Goal: Task Accomplishment & Management: Complete application form

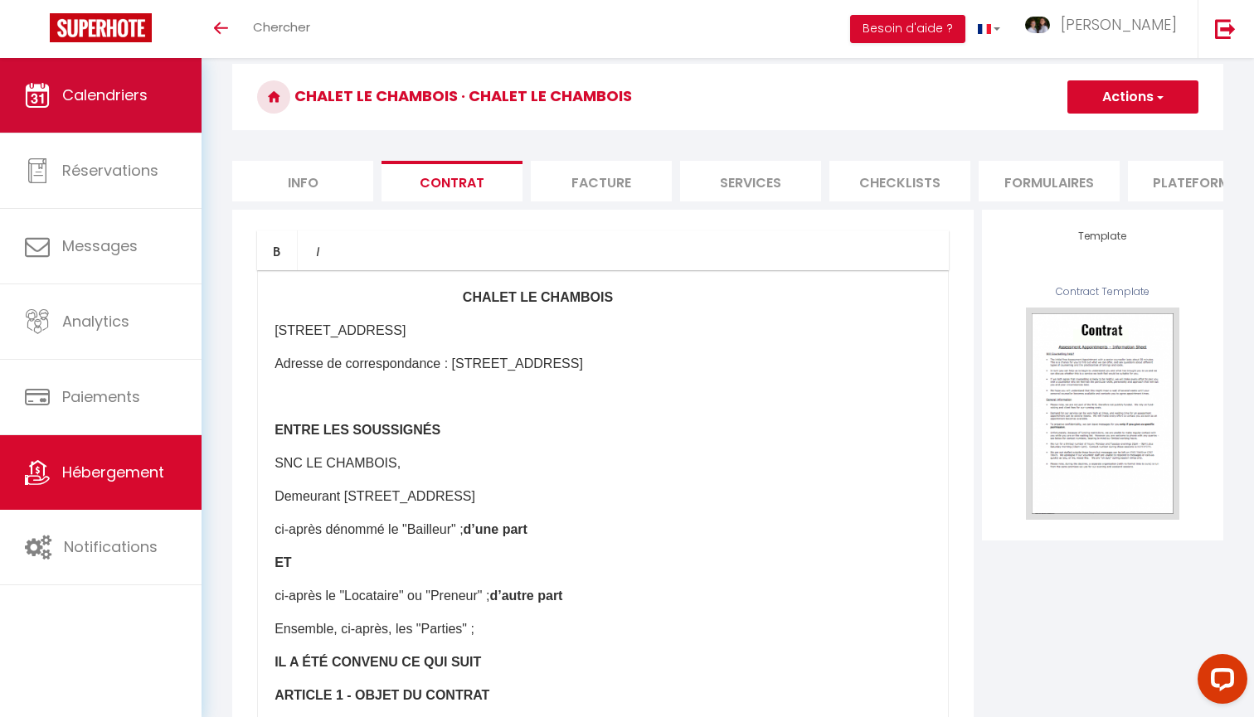
click at [134, 95] on span "Calendriers" at bounding box center [104, 95] width 85 height 21
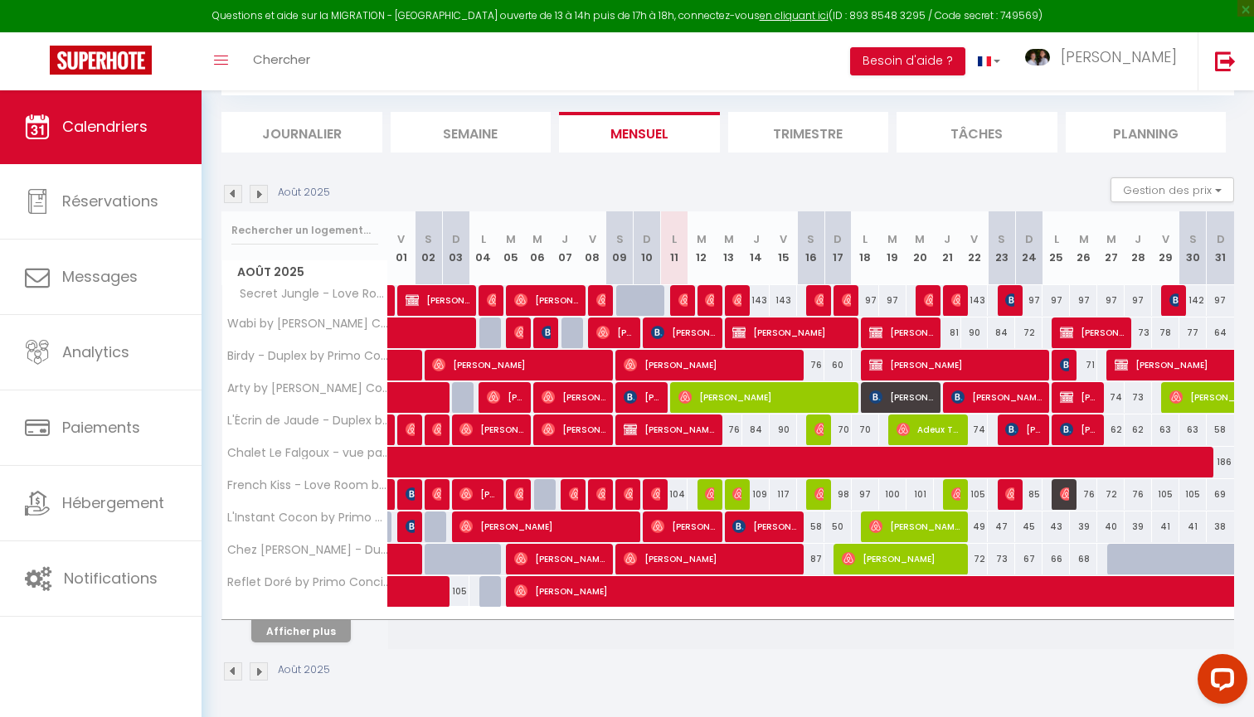
scroll to position [162, 0]
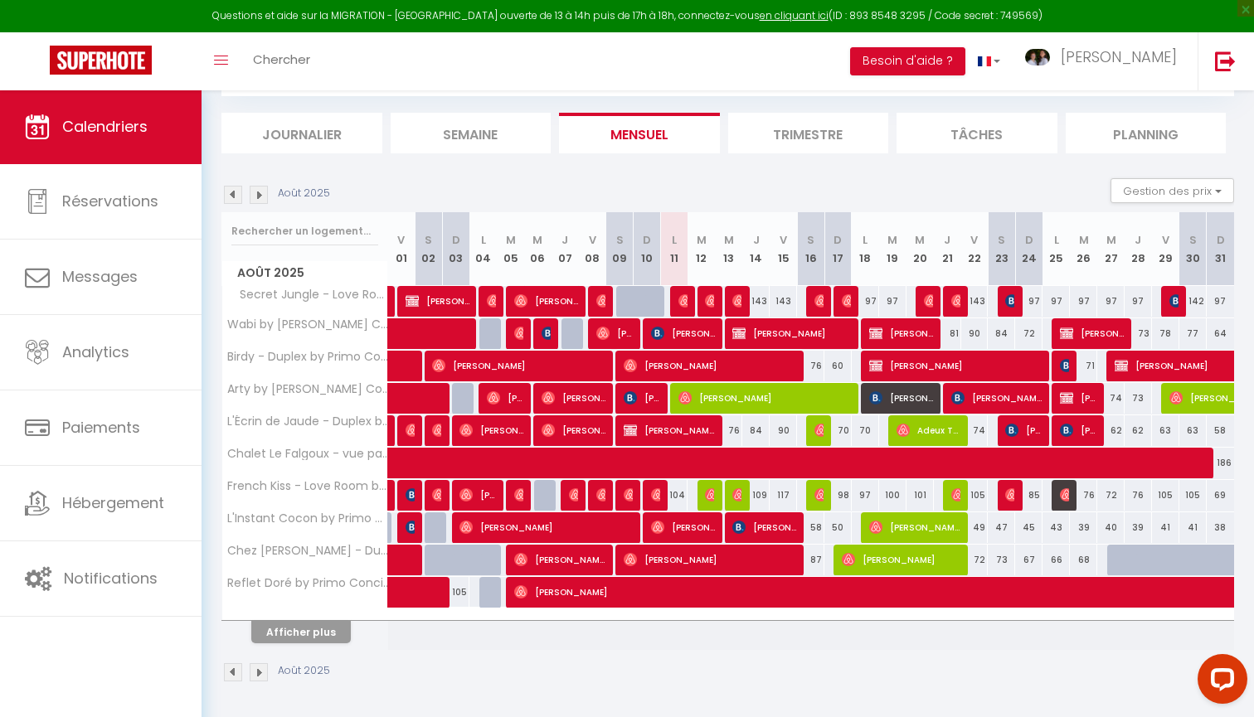
click at [293, 628] on button "Afficher plus" at bounding box center [300, 632] width 99 height 22
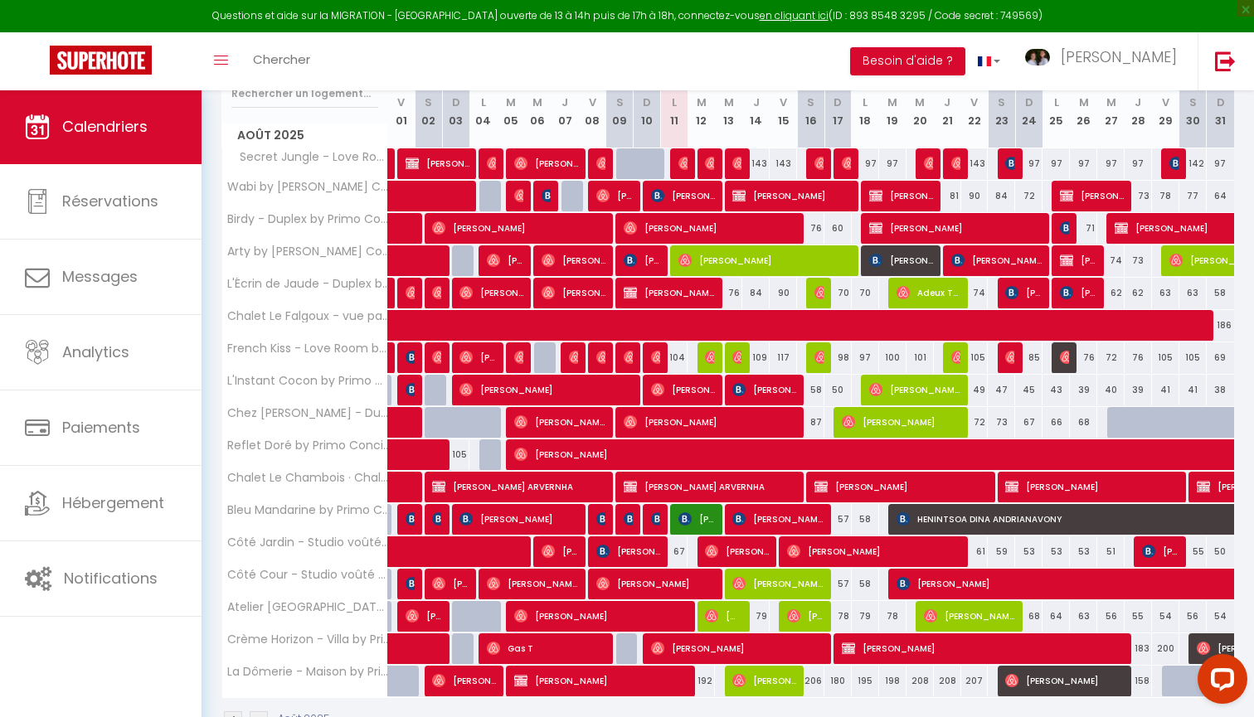
scroll to position [300, 0]
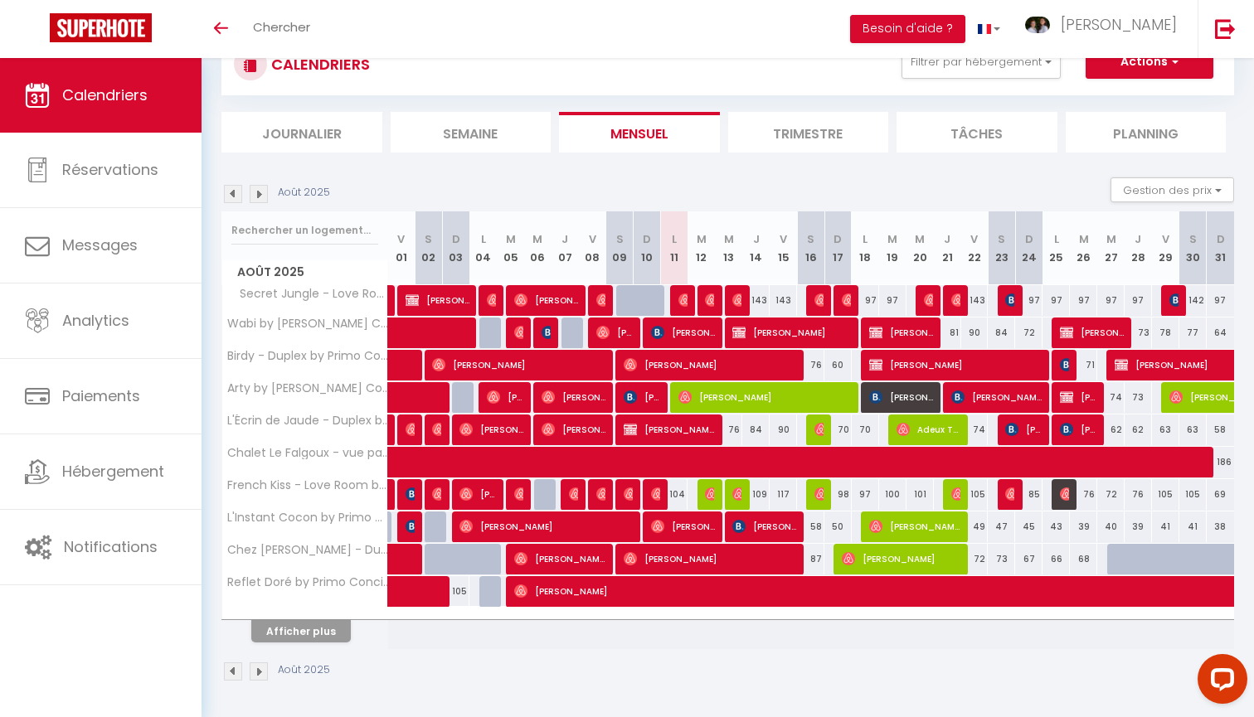
scroll to position [60, 0]
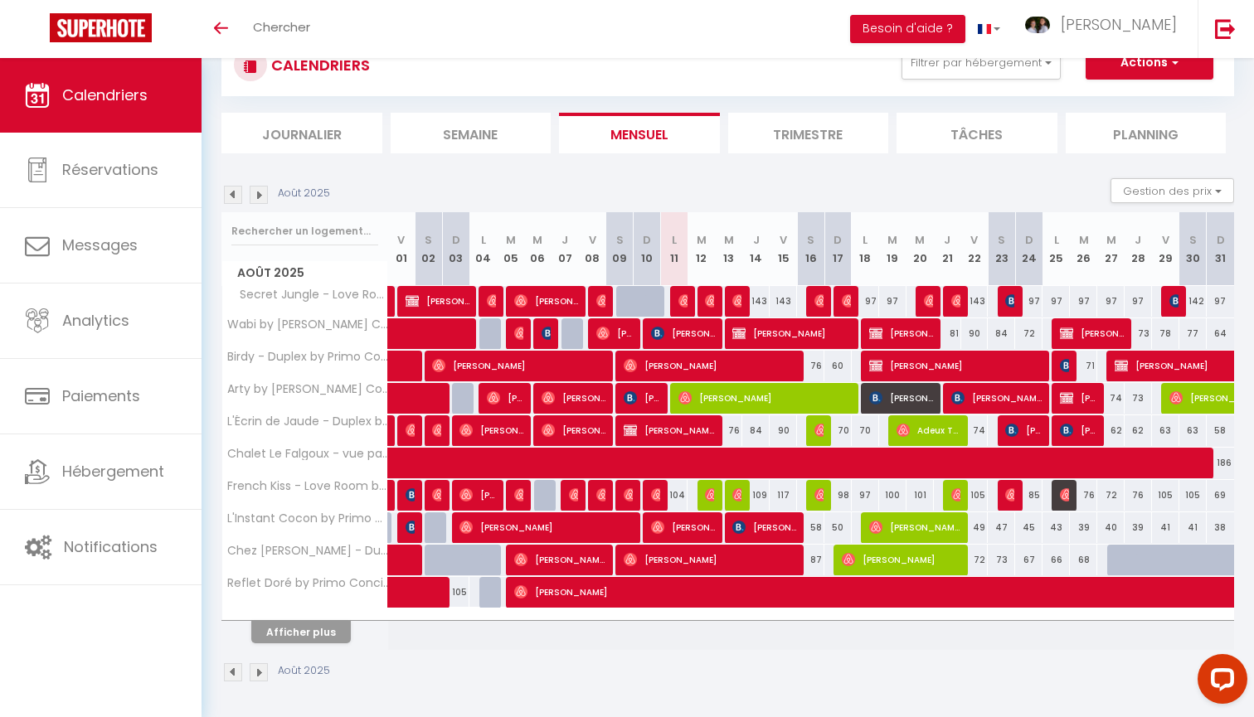
click at [299, 628] on button "Afficher plus" at bounding box center [300, 632] width 99 height 22
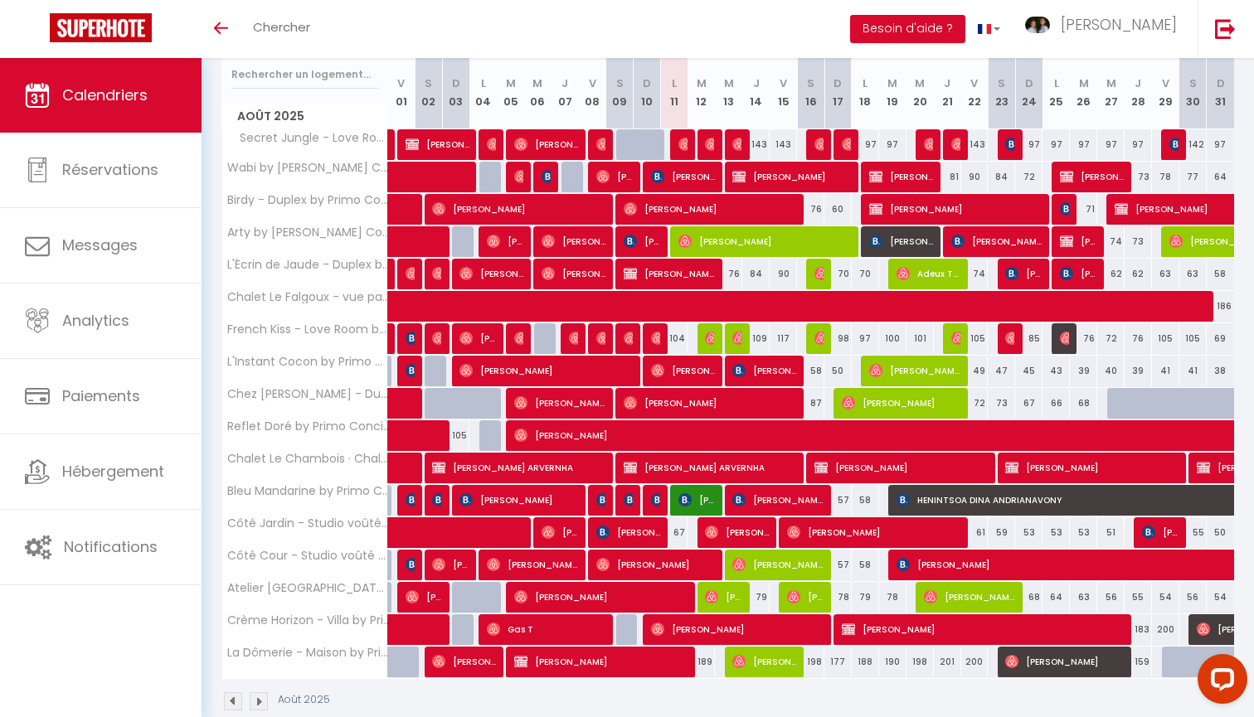
scroll to position [216, 0]
click at [777, 658] on span "[PERSON_NAME]" at bounding box center [764, 662] width 64 height 32
select select "OK"
select select "1"
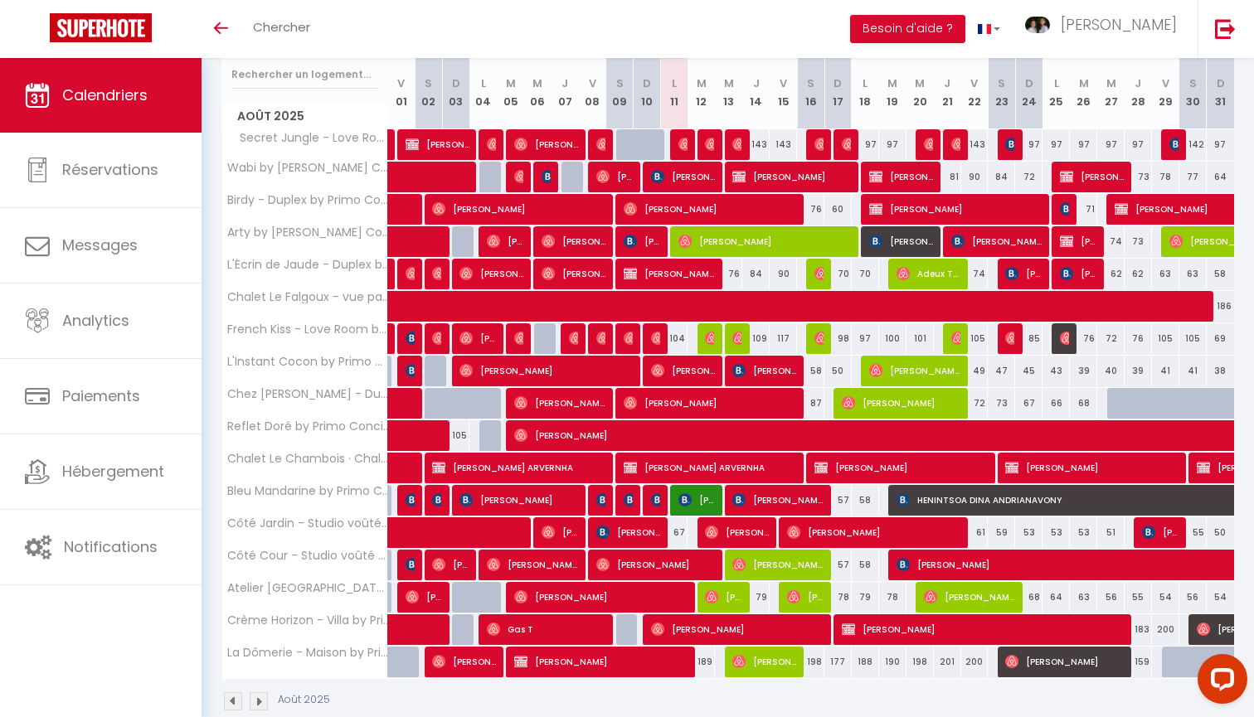
select select "0"
select select "1"
select select
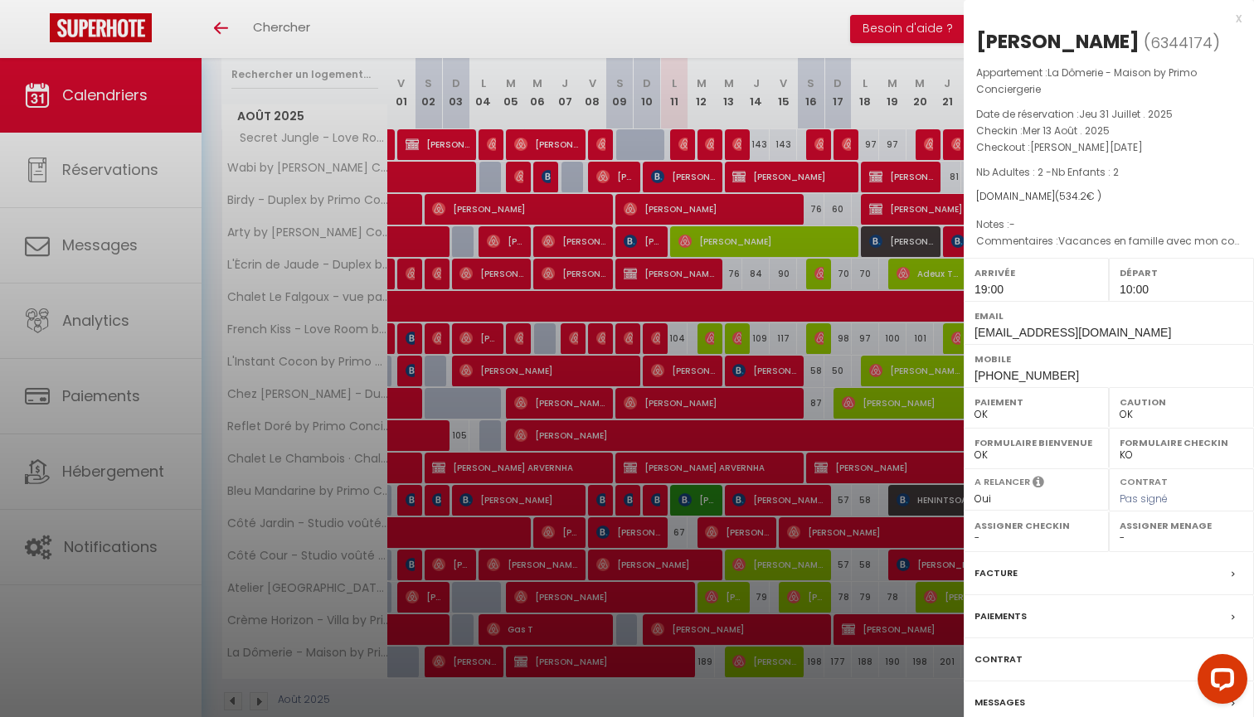
click at [807, 696] on div at bounding box center [627, 358] width 1254 height 717
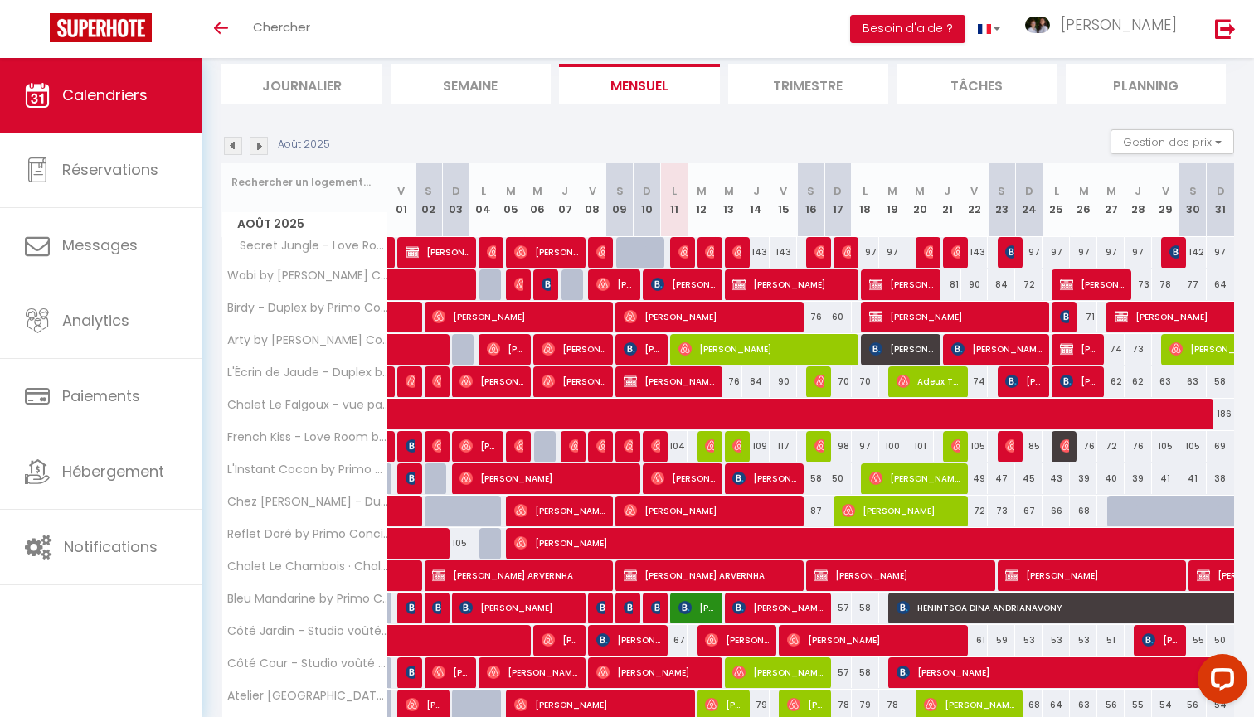
scroll to position [85, 0]
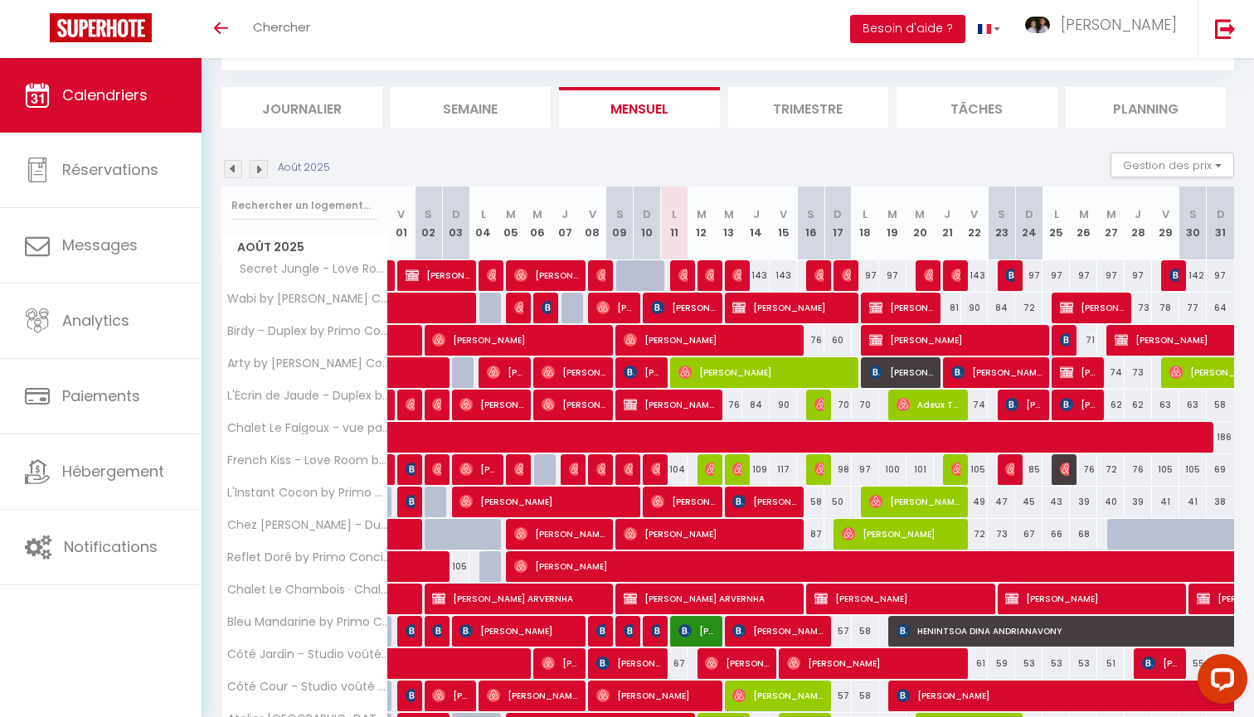
click at [261, 161] on img at bounding box center [259, 169] width 18 height 18
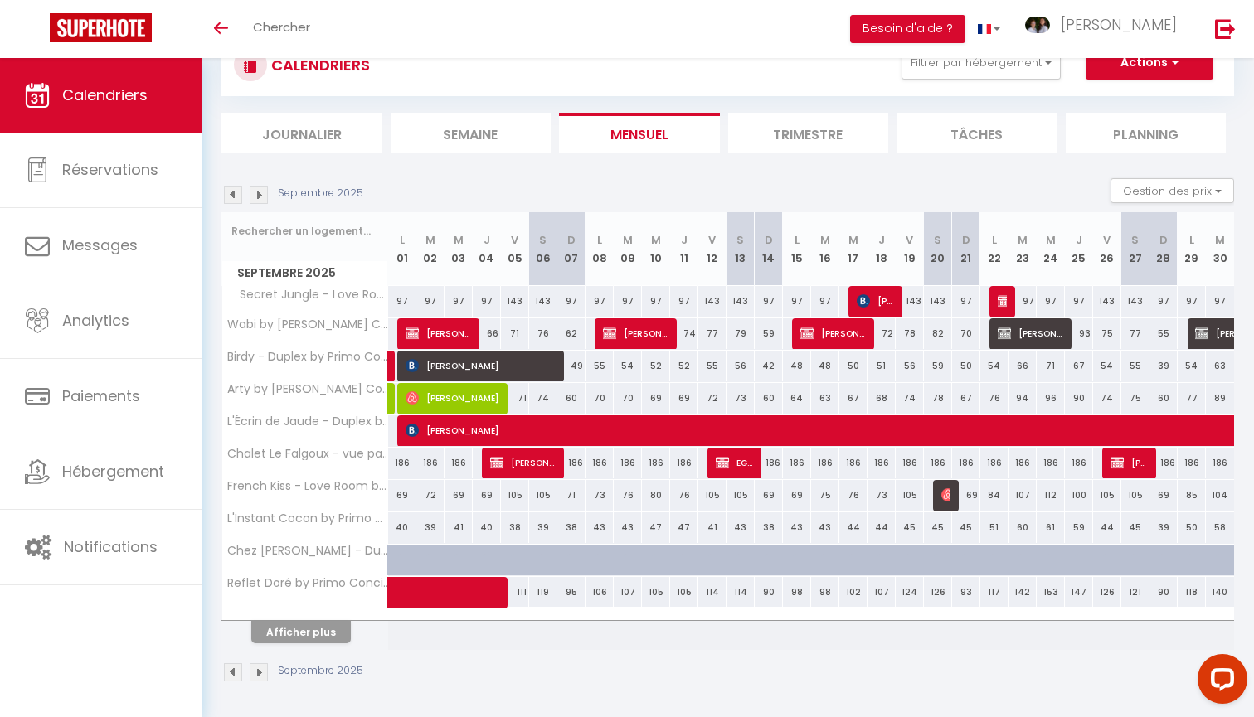
click at [308, 625] on button "Afficher plus" at bounding box center [300, 632] width 99 height 22
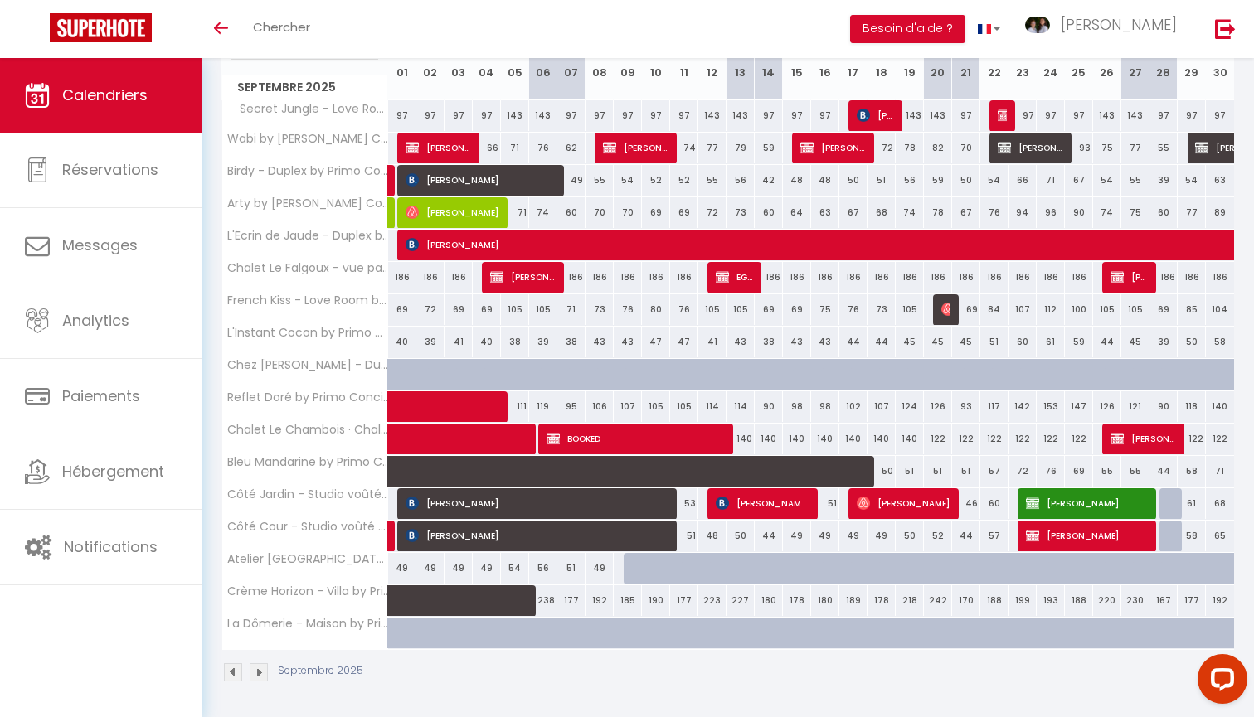
scroll to position [226, 0]
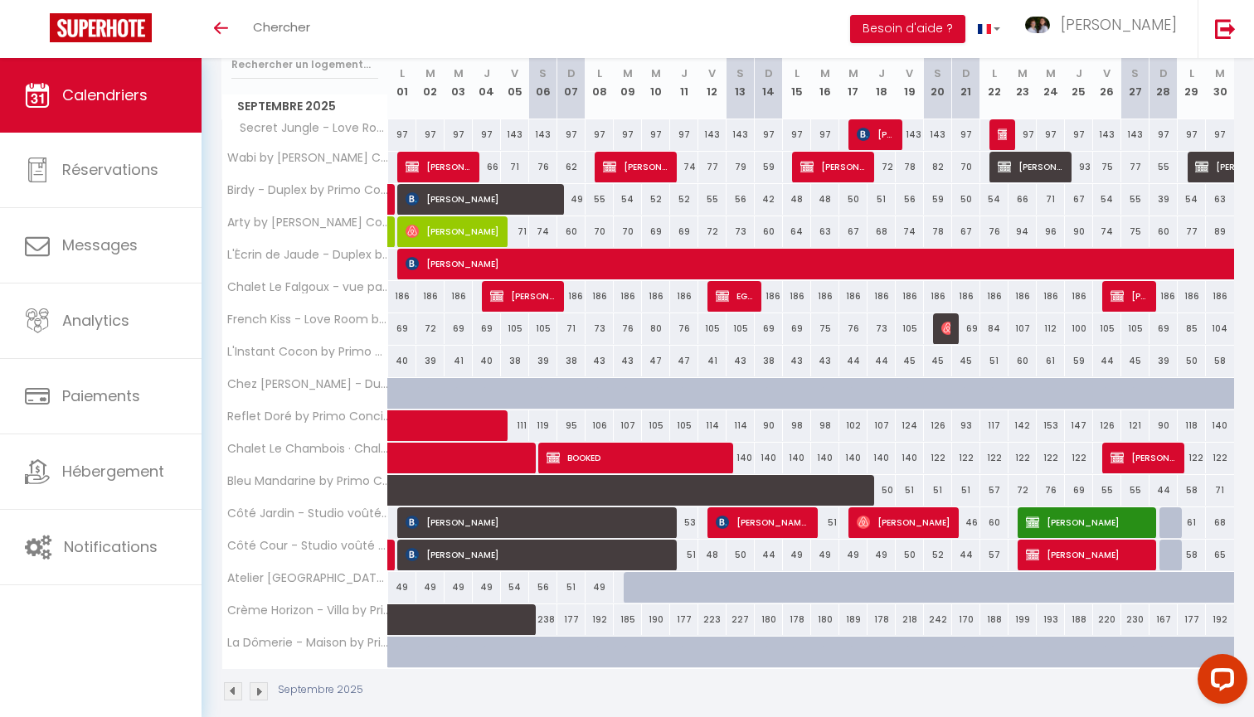
click at [629, 586] on div at bounding box center [637, 588] width 28 height 32
type input "49"
type input "Mar 09 Septembre 2025"
type input "Mer 10 Septembre 2025"
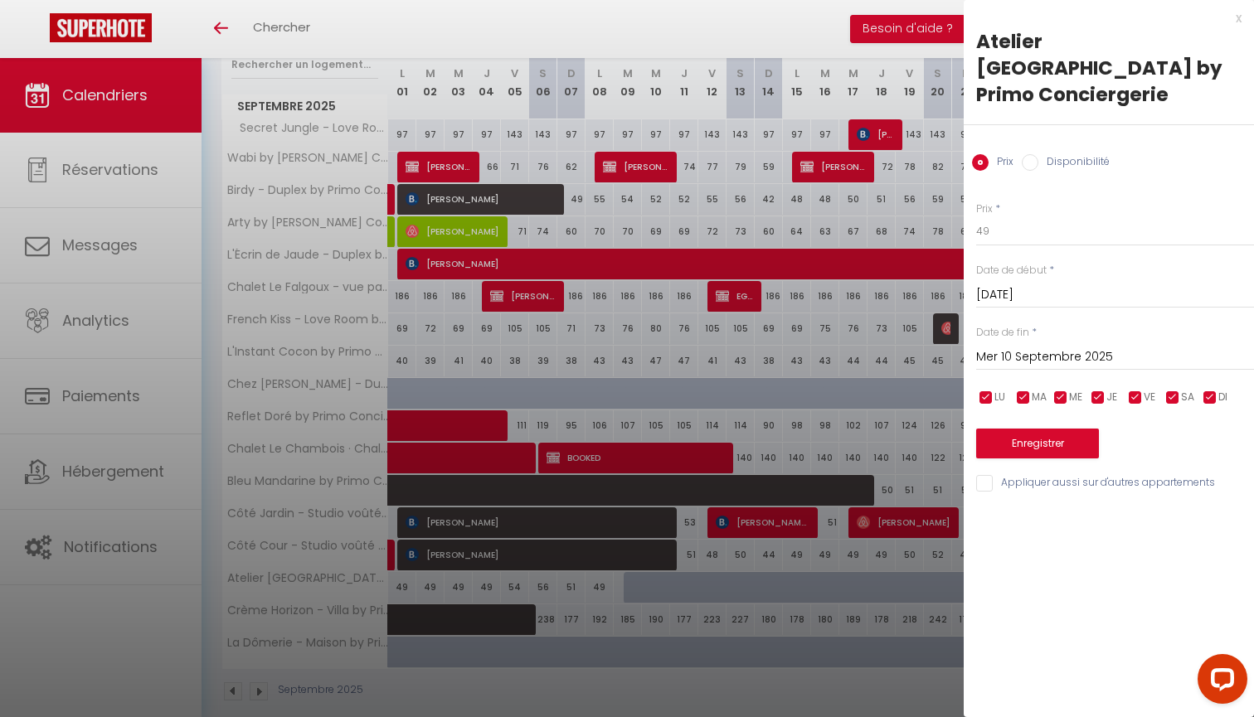
click at [1057, 154] on label "Disponibilité" at bounding box center [1073, 163] width 71 height 18
click at [1038, 154] on input "Disponibilité" at bounding box center [1029, 162] width 17 height 17
radio input "true"
radio input "false"
click at [1017, 348] on input "Mer 10 Septembre 2025" at bounding box center [1115, 359] width 278 height 22
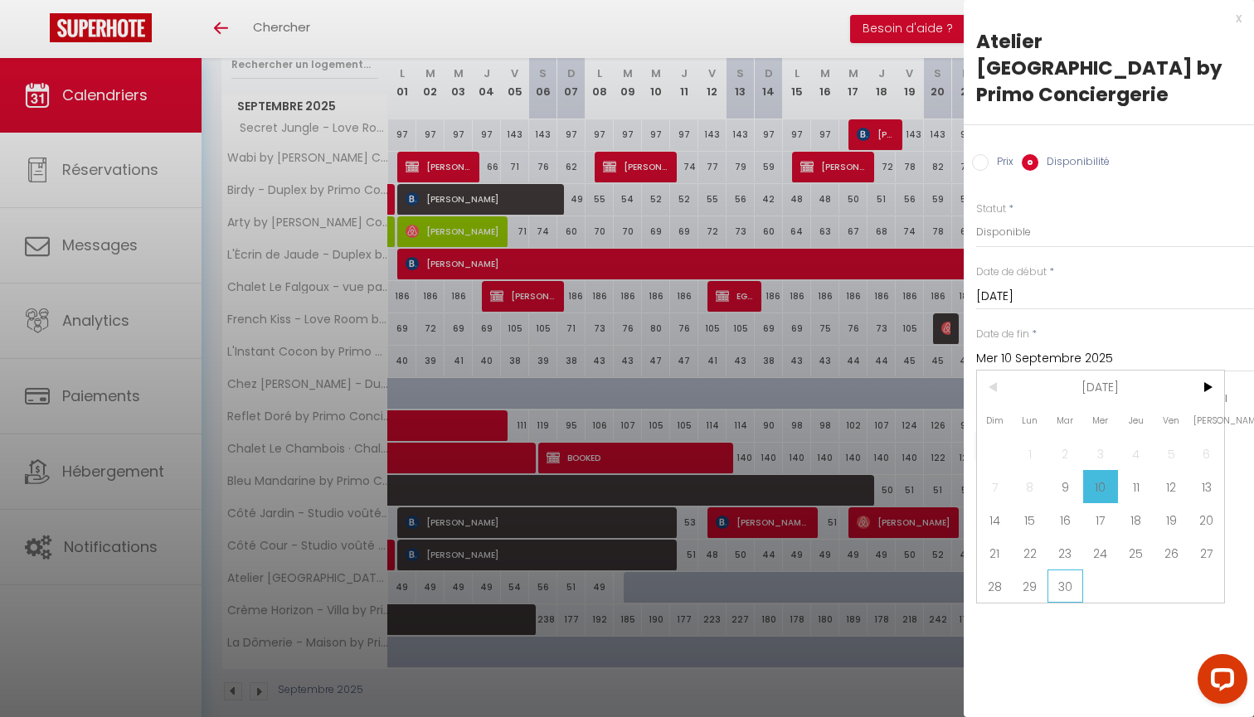
click at [1066, 570] on span "30" at bounding box center [1065, 586] width 36 height 33
type input "Mar 30 Septembre 2025"
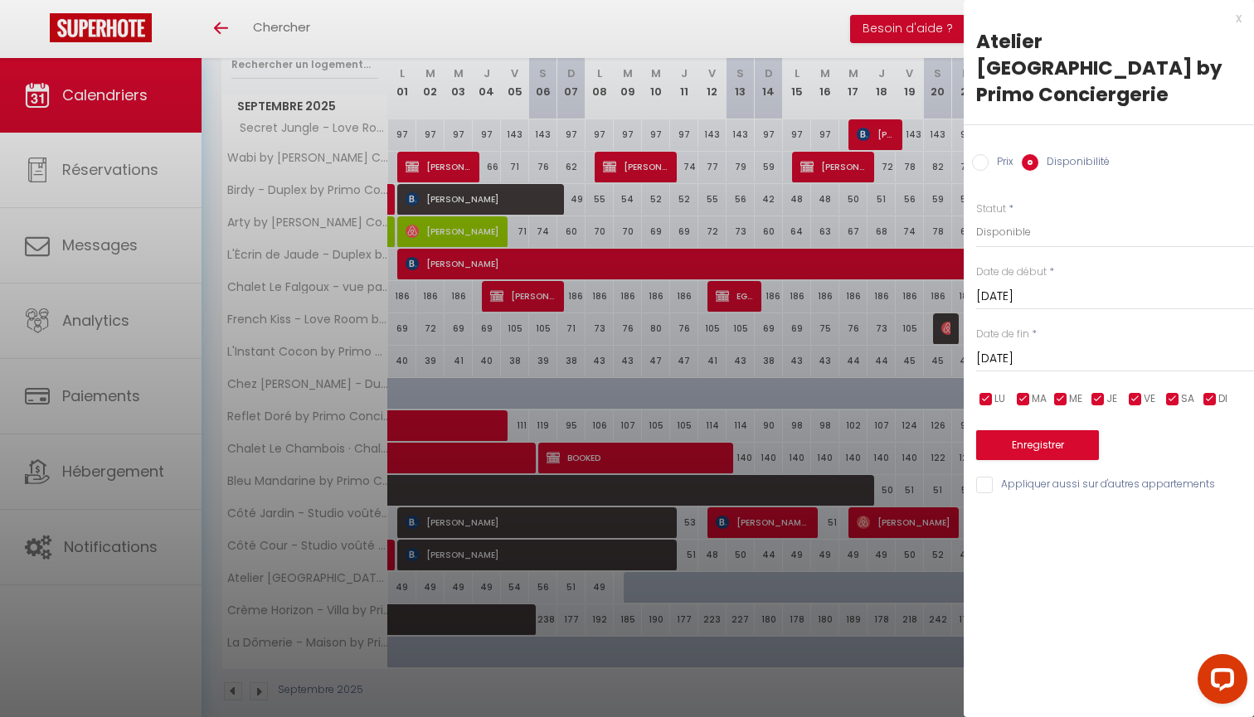
click at [1058, 430] on button "Enregistrer" at bounding box center [1037, 445] width 123 height 30
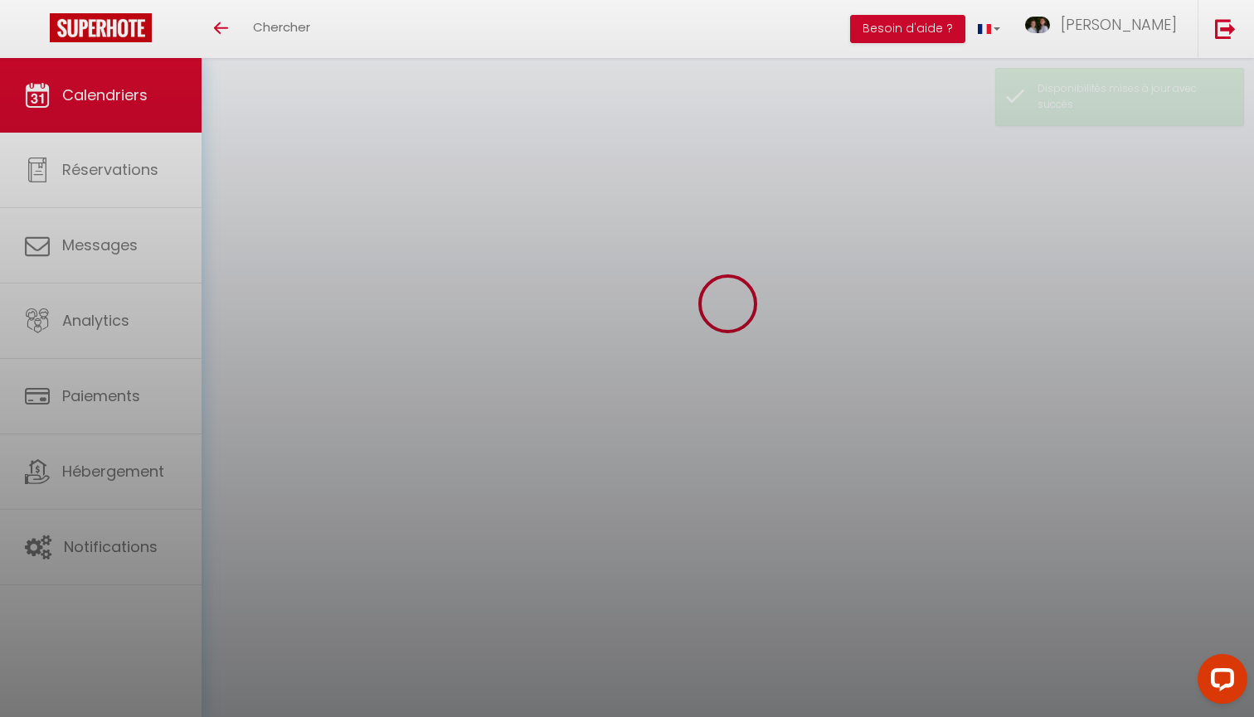
scroll to position [58, 0]
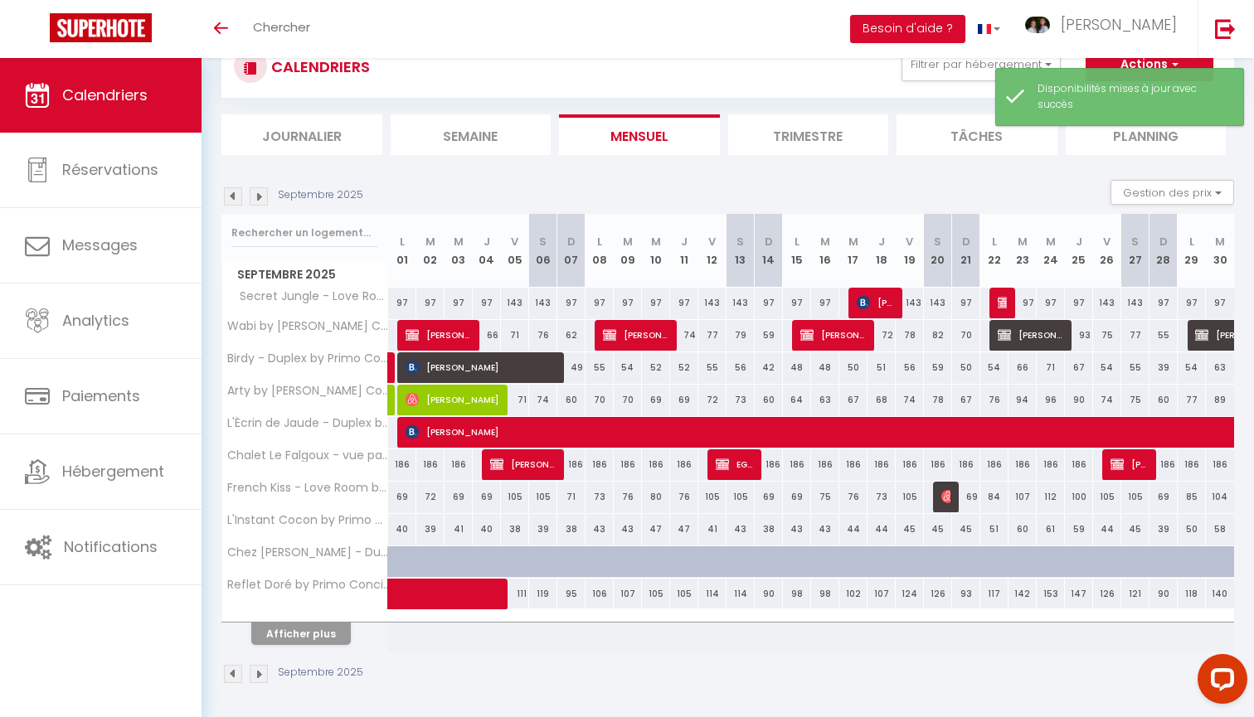
click at [308, 636] on button "Afficher plus" at bounding box center [300, 634] width 99 height 22
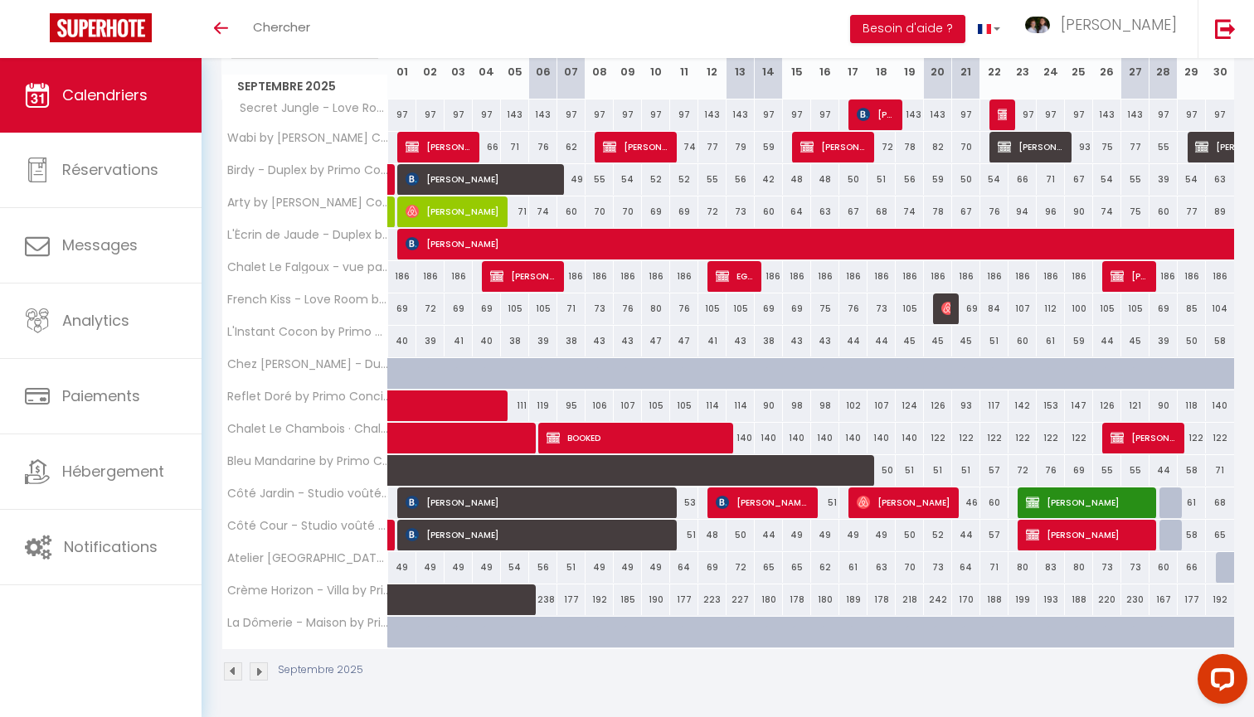
scroll to position [245, 0]
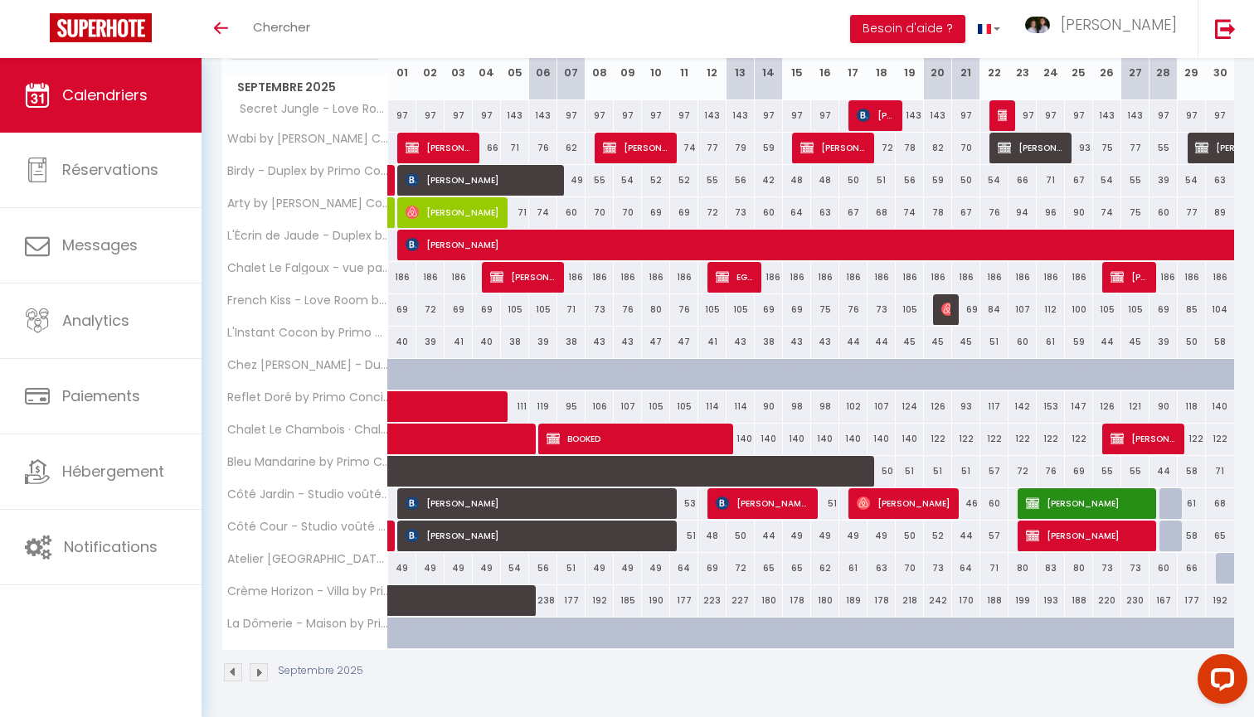
click at [1221, 567] on div at bounding box center [1229, 569] width 28 height 32
select select "1"
type input "Mar 30 Septembre 2025"
type input "Mer 01 Octobre 2025"
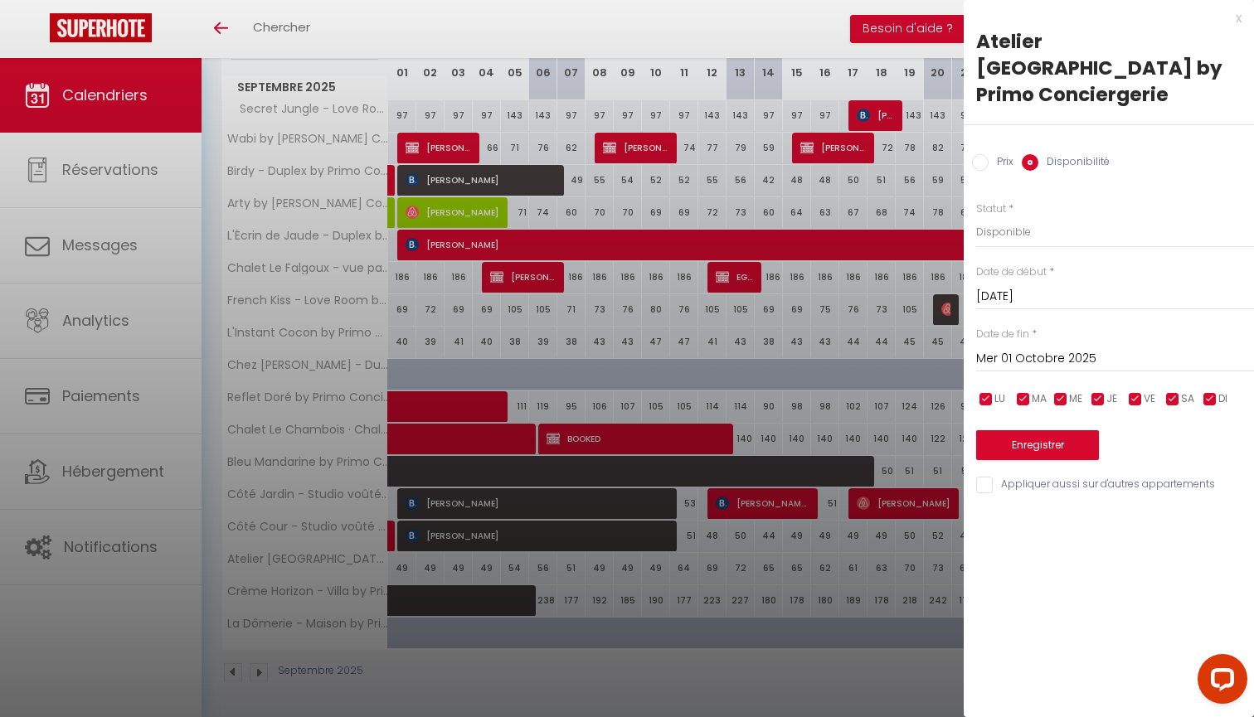
click at [1018, 430] on button "Enregistrer" at bounding box center [1037, 445] width 123 height 30
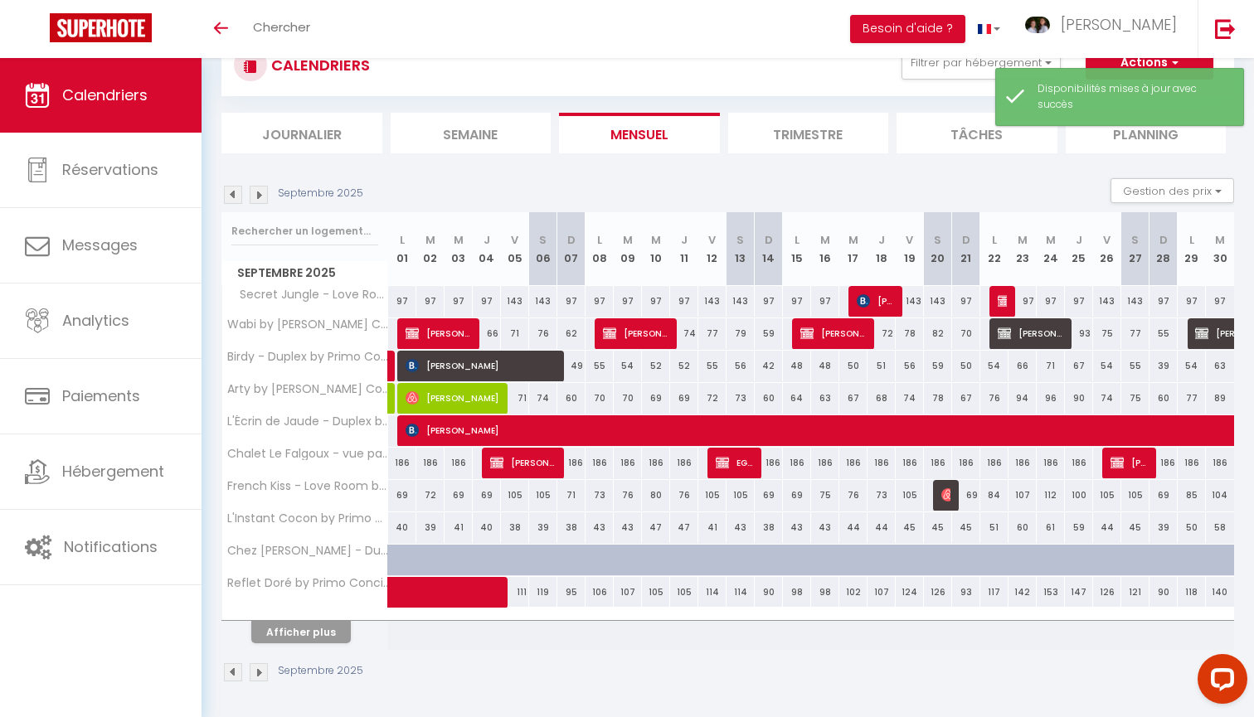
click at [329, 630] on button "Afficher plus" at bounding box center [300, 632] width 99 height 22
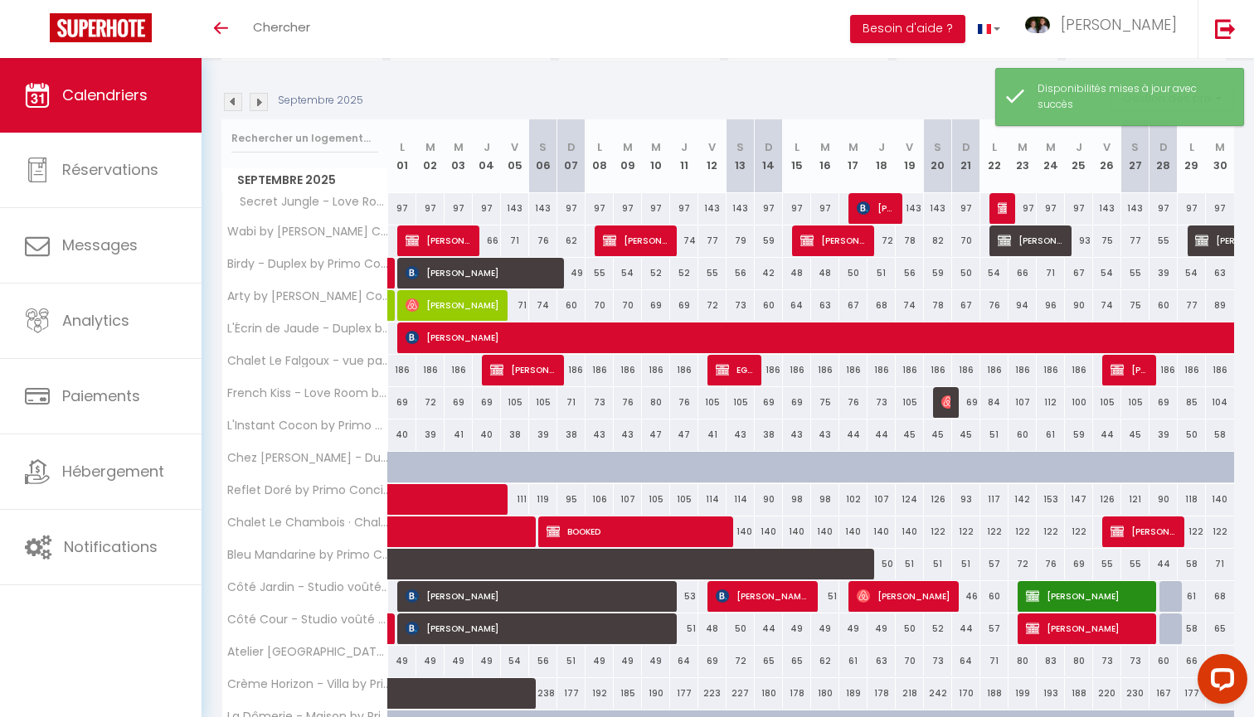
scroll to position [33, 0]
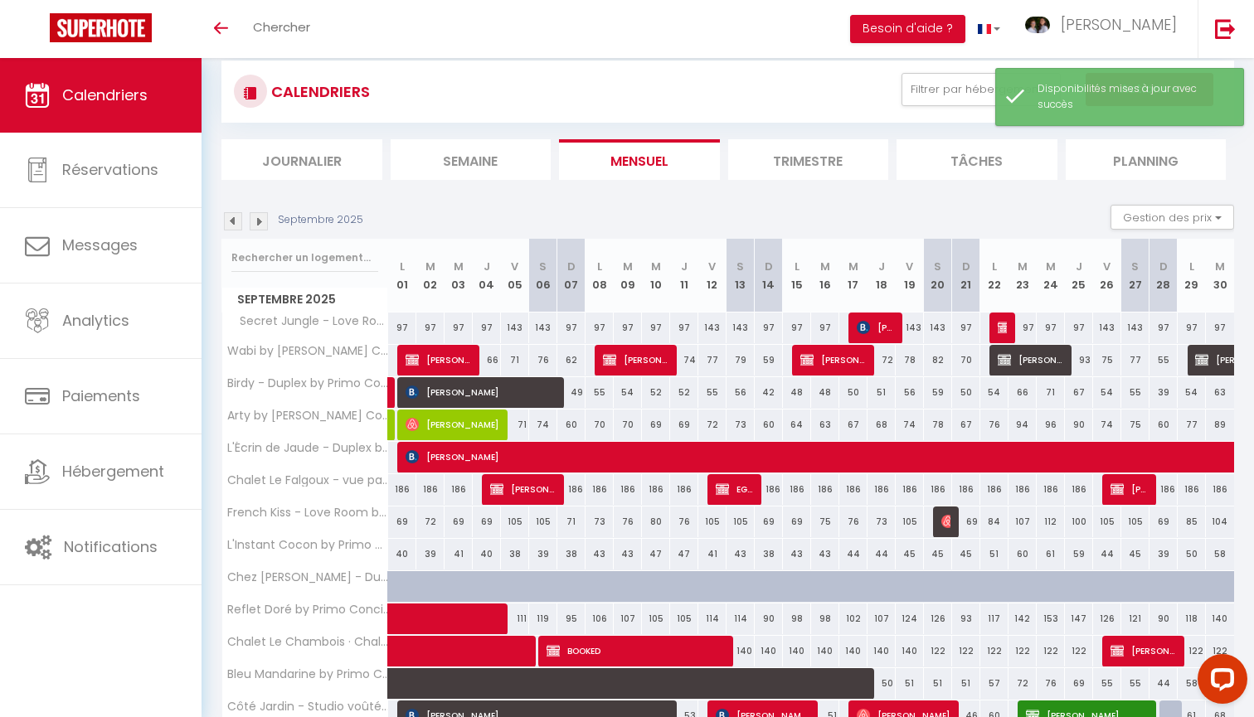
click at [260, 223] on img at bounding box center [259, 221] width 18 height 18
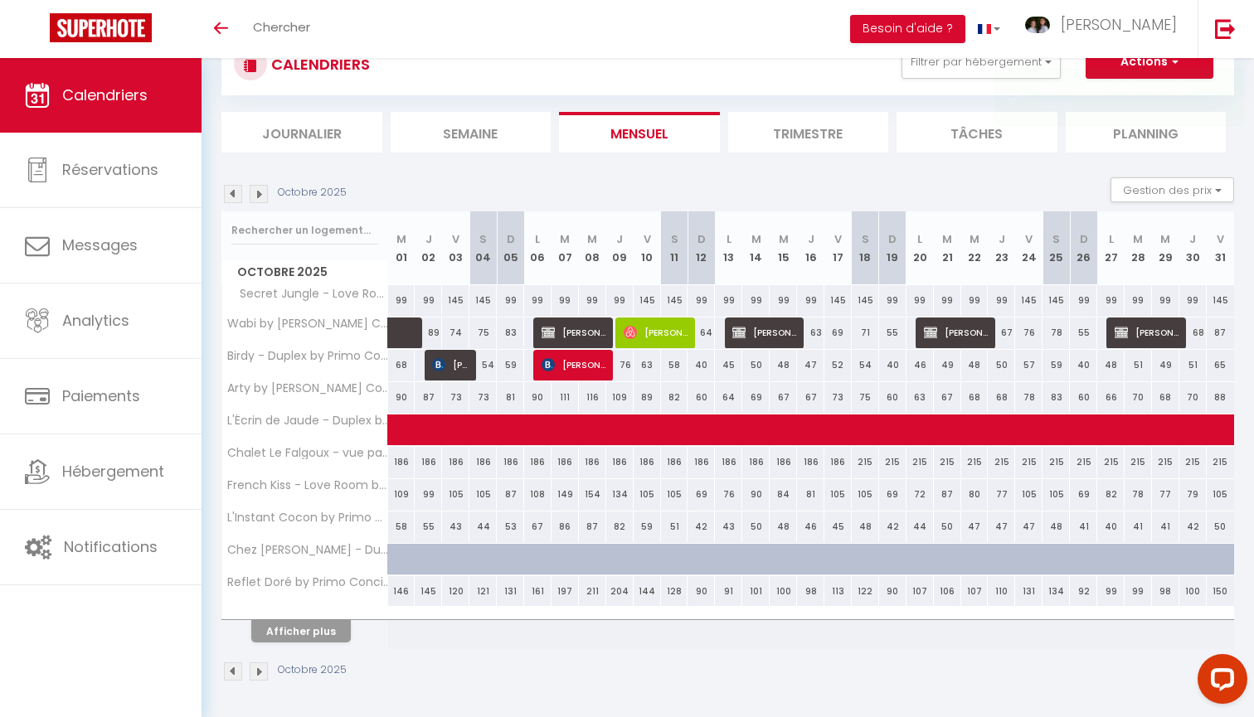
scroll to position [60, 0]
click at [302, 629] on button "Afficher plus" at bounding box center [300, 632] width 99 height 22
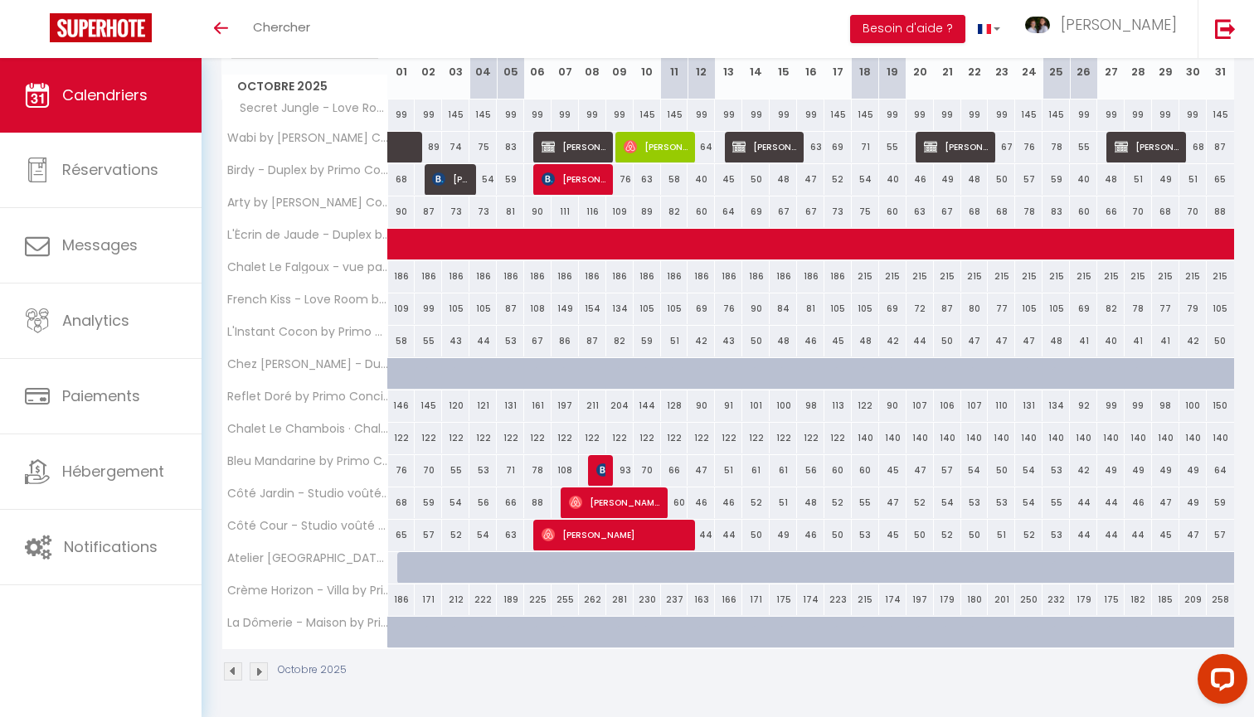
scroll to position [245, 0]
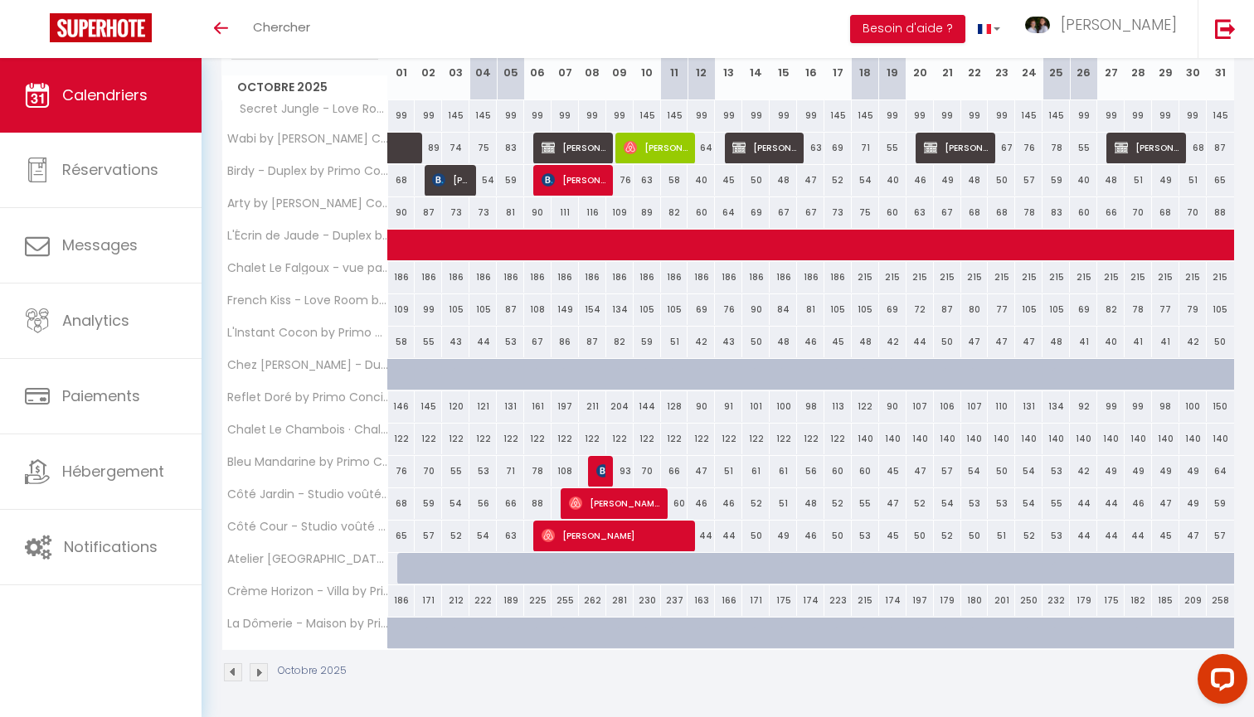
click at [401, 568] on div at bounding box center [410, 569] width 27 height 32
select select "1"
type input "Mer 01 Octobre 2025"
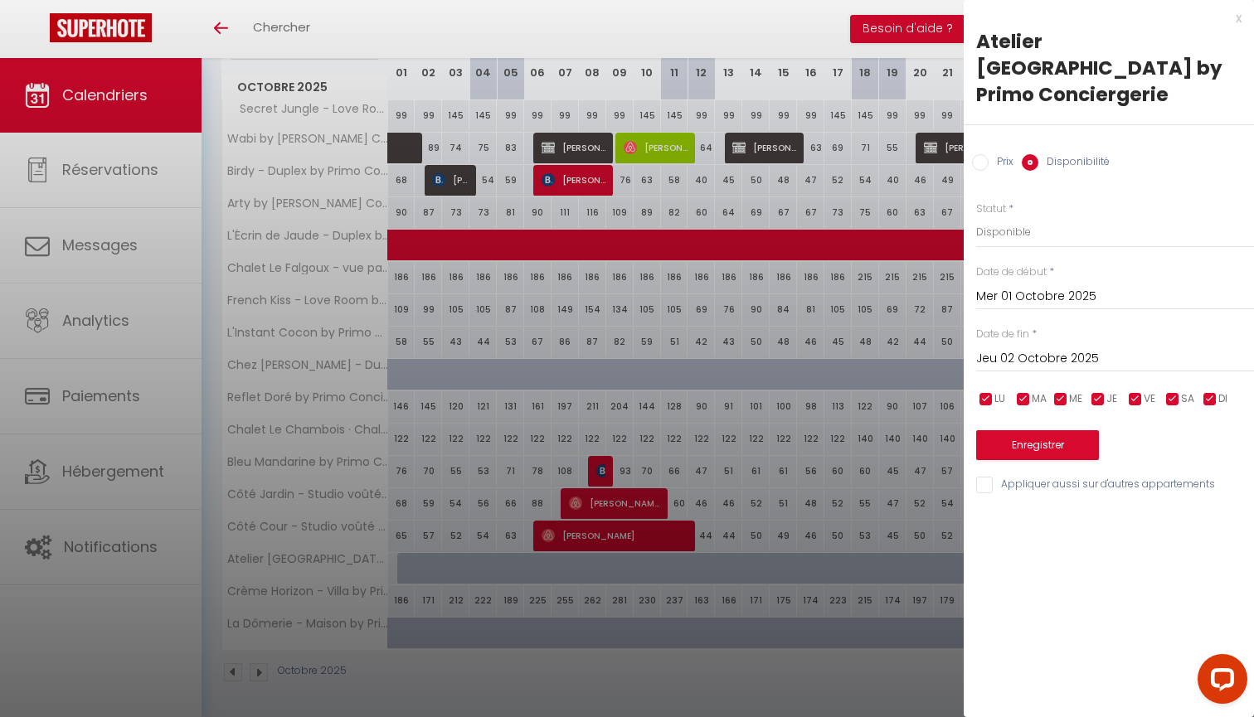
click at [1020, 348] on input "Jeu 02 Octobre 2025" at bounding box center [1115, 359] width 278 height 22
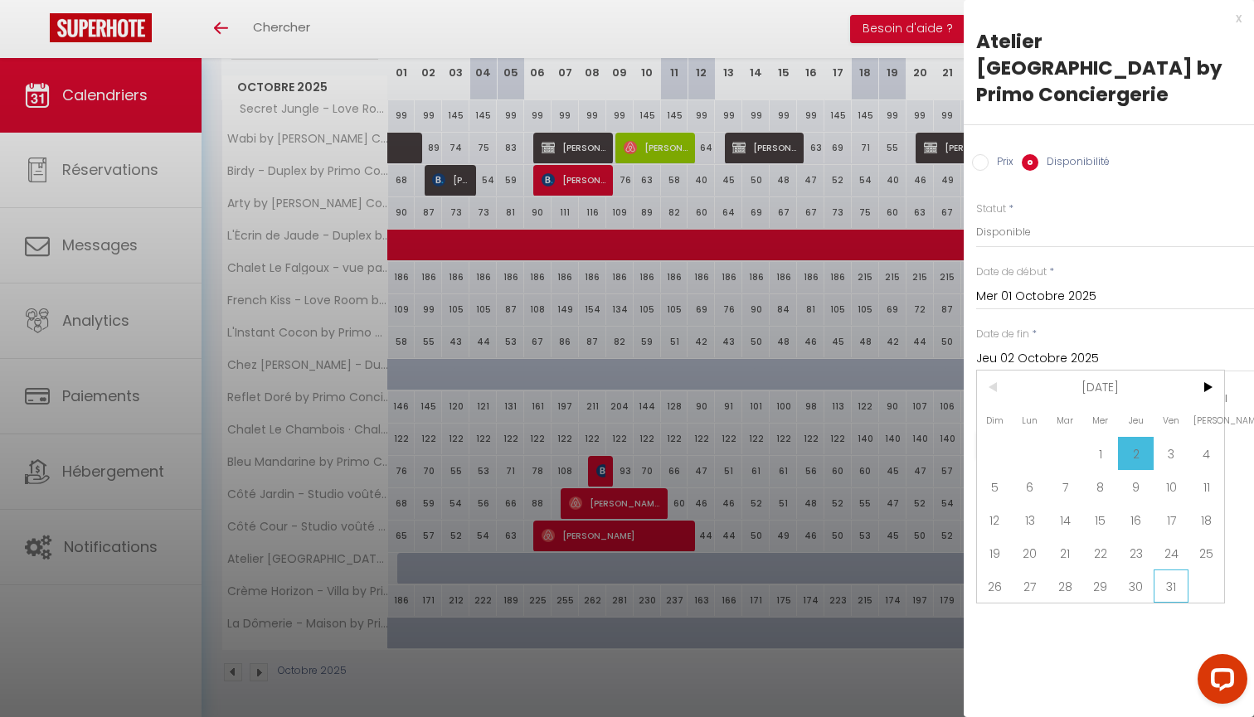
click at [1165, 570] on span "31" at bounding box center [1171, 586] width 36 height 33
type input "Ven 31 Octobre 2025"
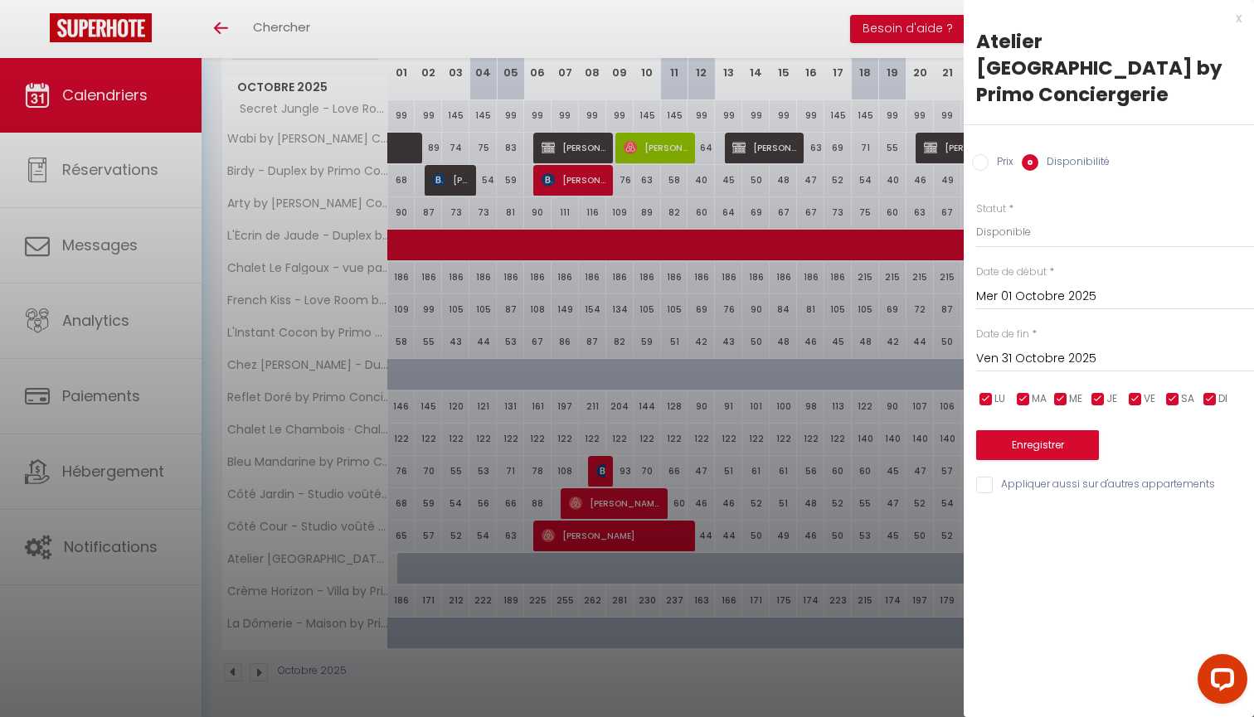
click at [1059, 430] on button "Enregistrer" at bounding box center [1037, 445] width 123 height 30
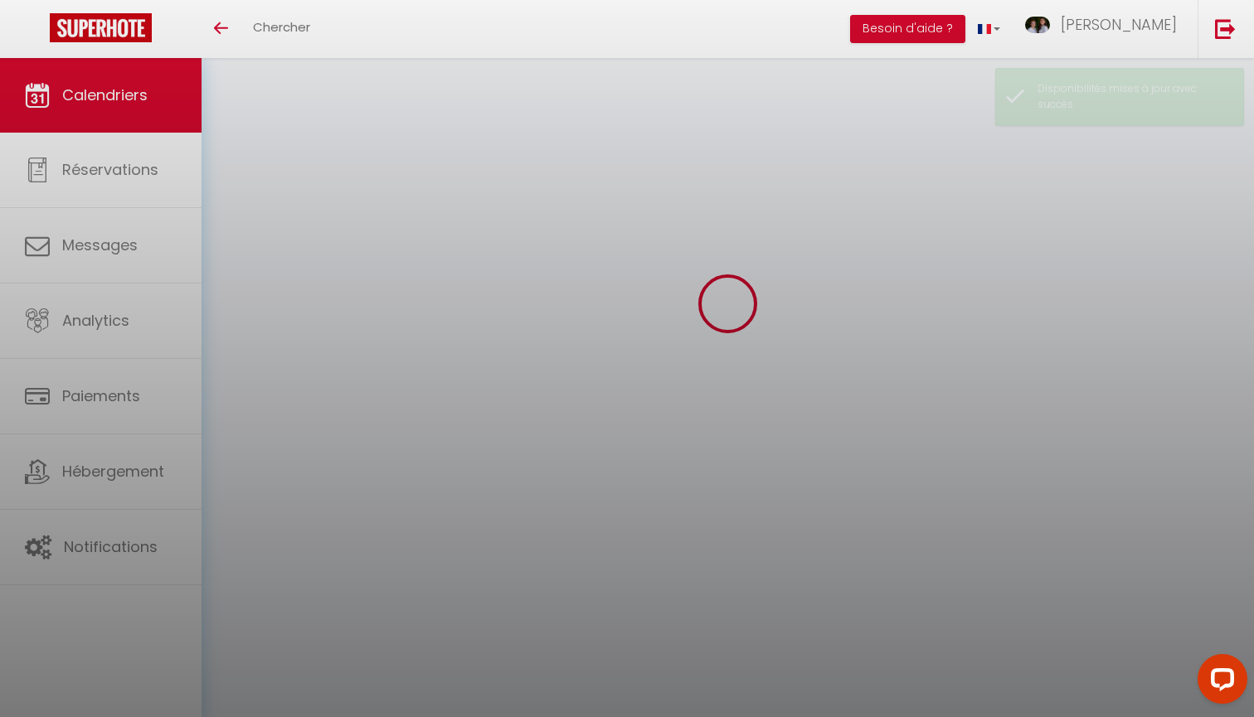
scroll to position [58, 0]
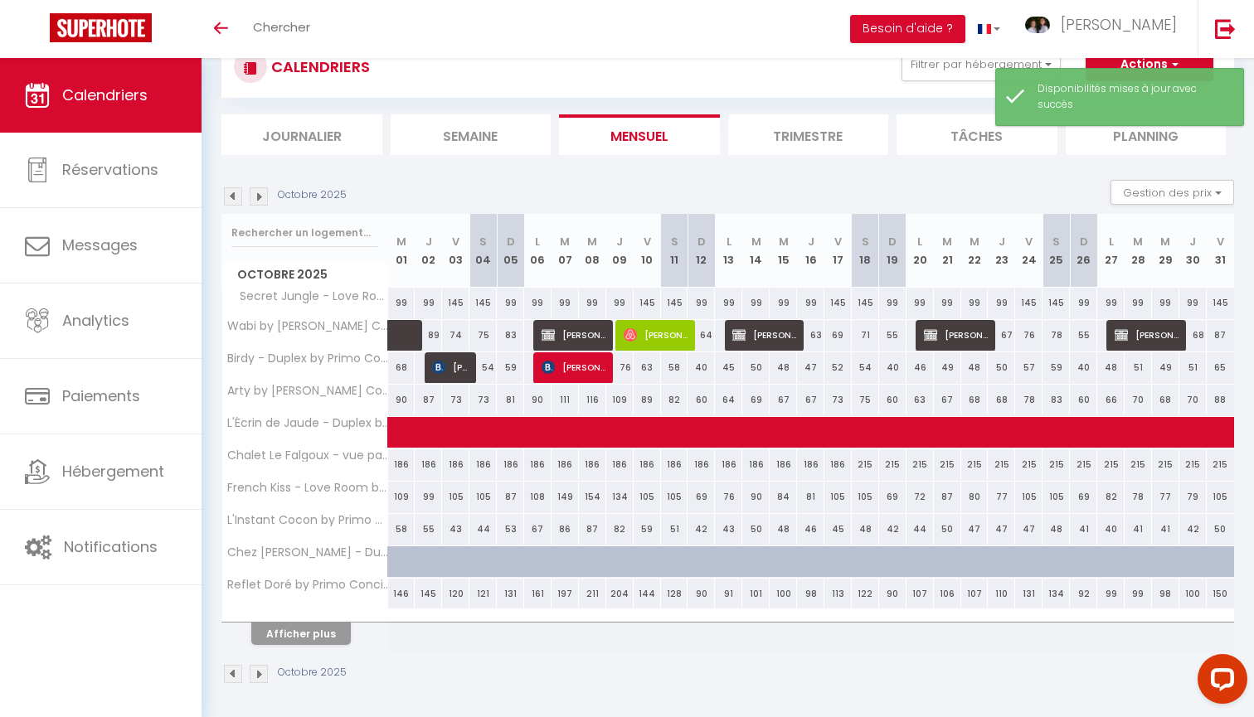
click at [281, 631] on button "Afficher plus" at bounding box center [300, 634] width 99 height 22
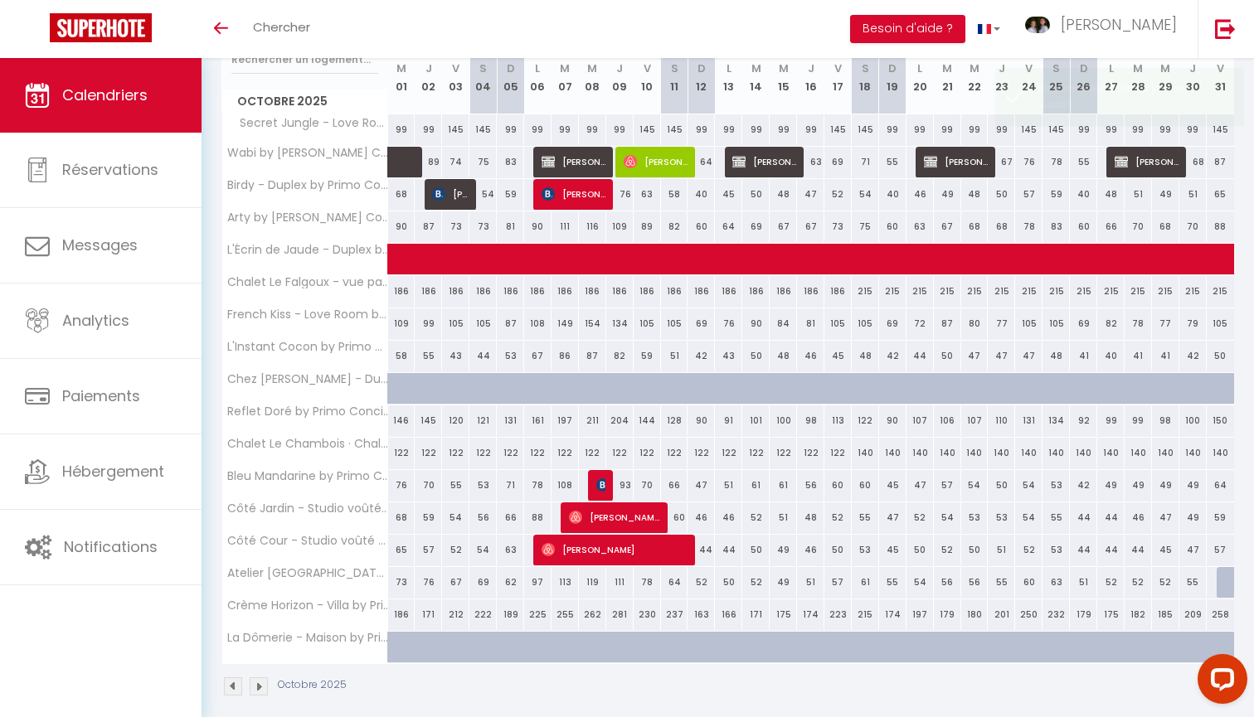
scroll to position [231, 0]
click at [149, 101] on link "Calendriers" at bounding box center [100, 95] width 201 height 75
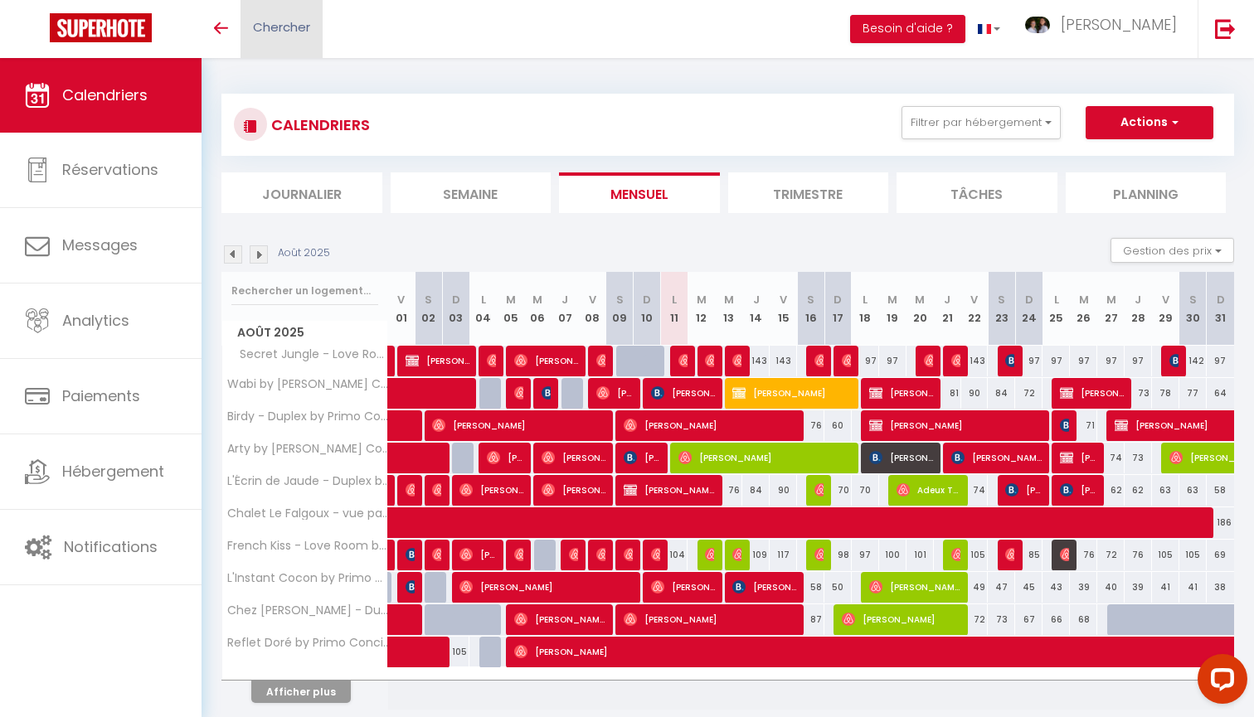
click at [295, 26] on span "Chercher" at bounding box center [281, 26] width 57 height 17
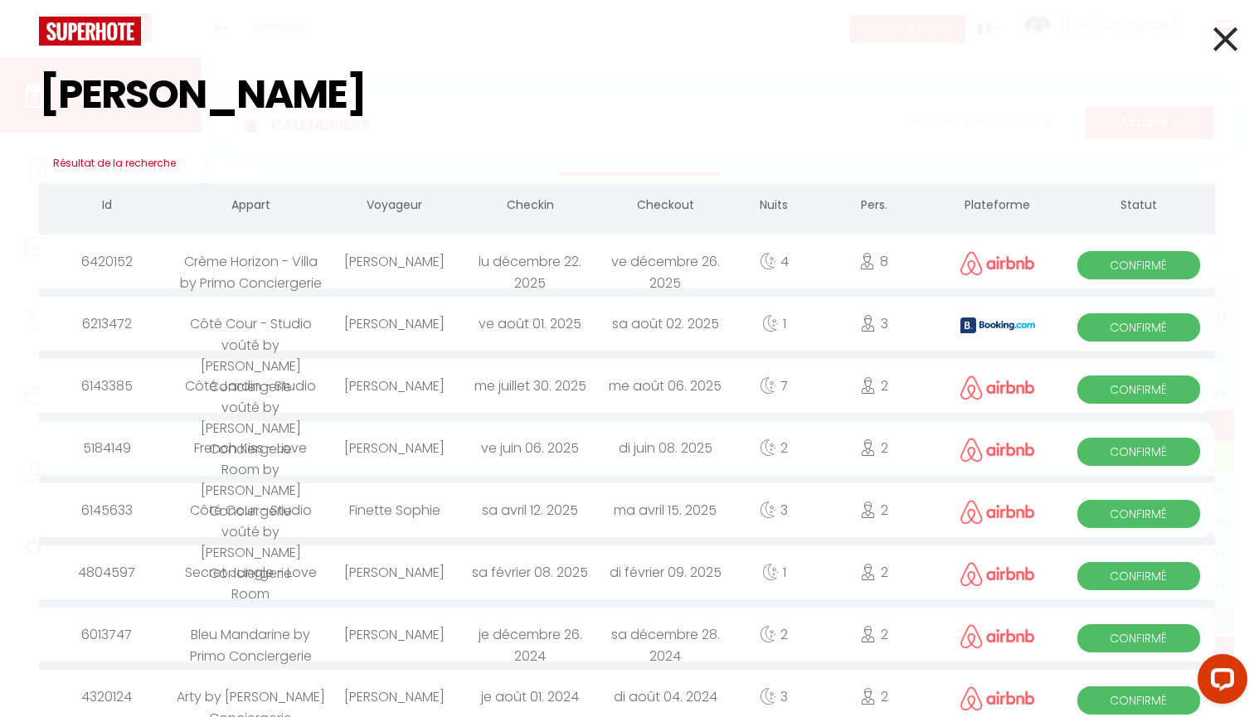
type input "sophie"
click at [424, 268] on div "Sophie Bottemanne" at bounding box center [394, 262] width 135 height 54
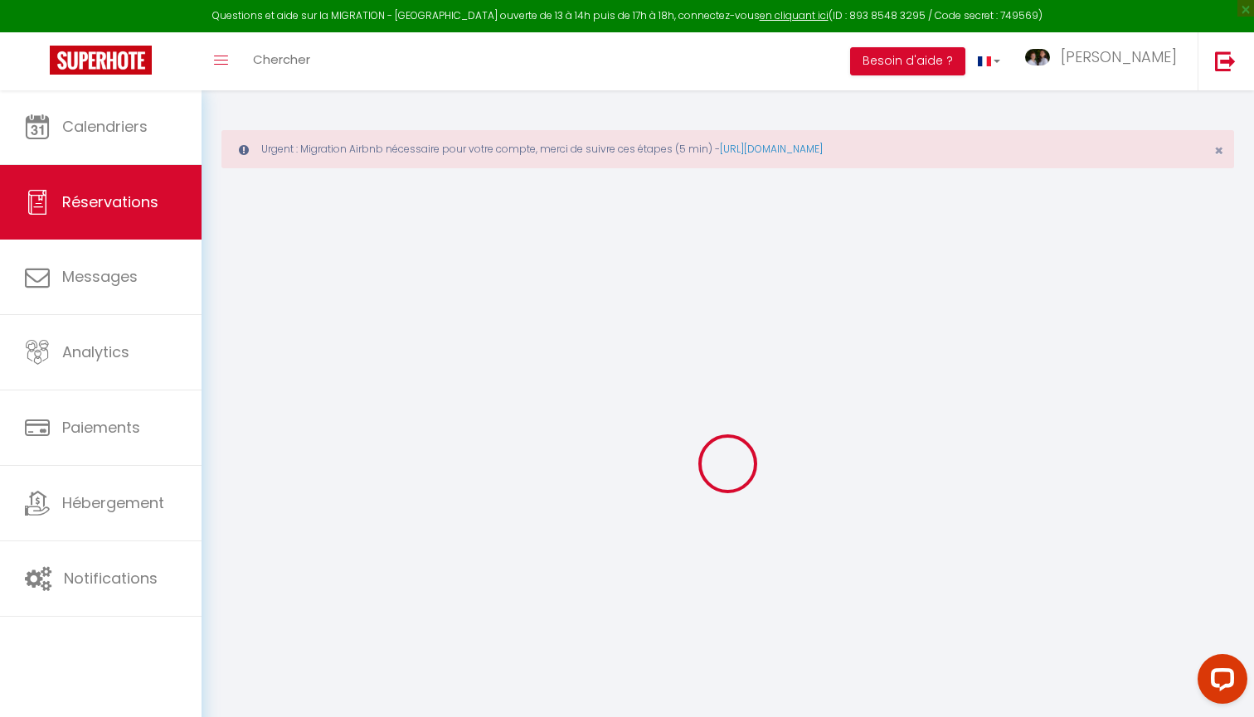
select select
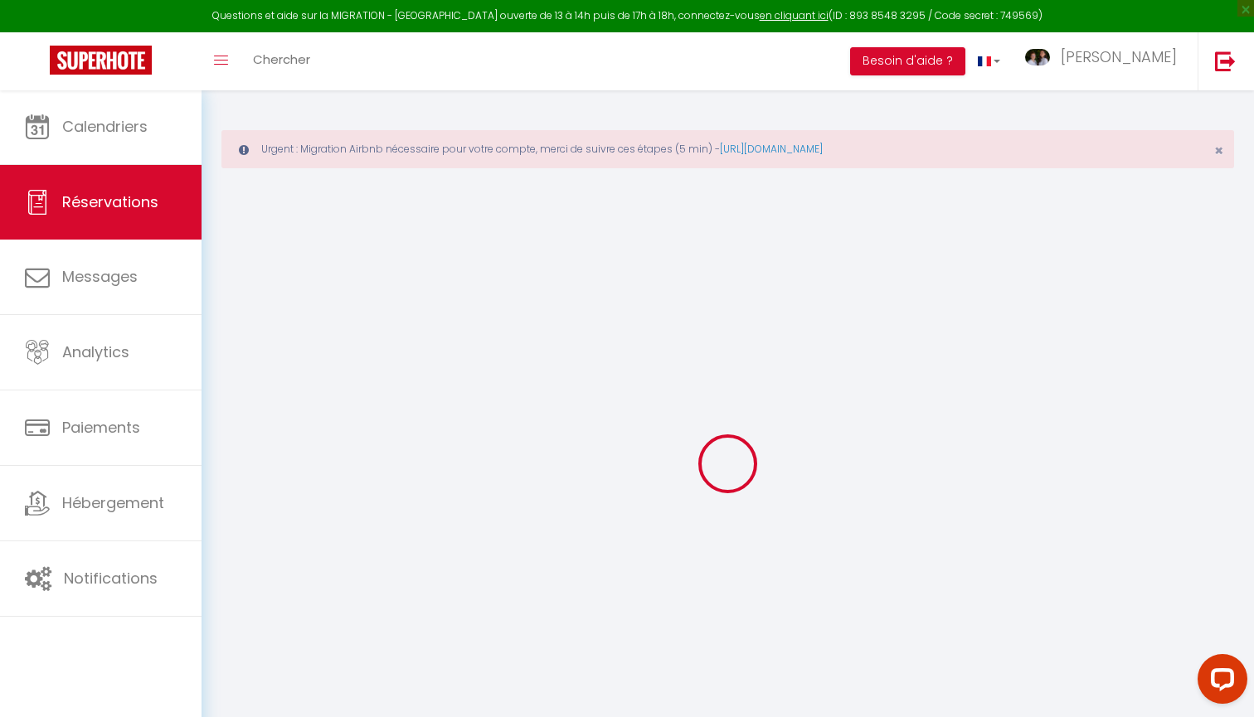
select select
checkbox input "false"
select select
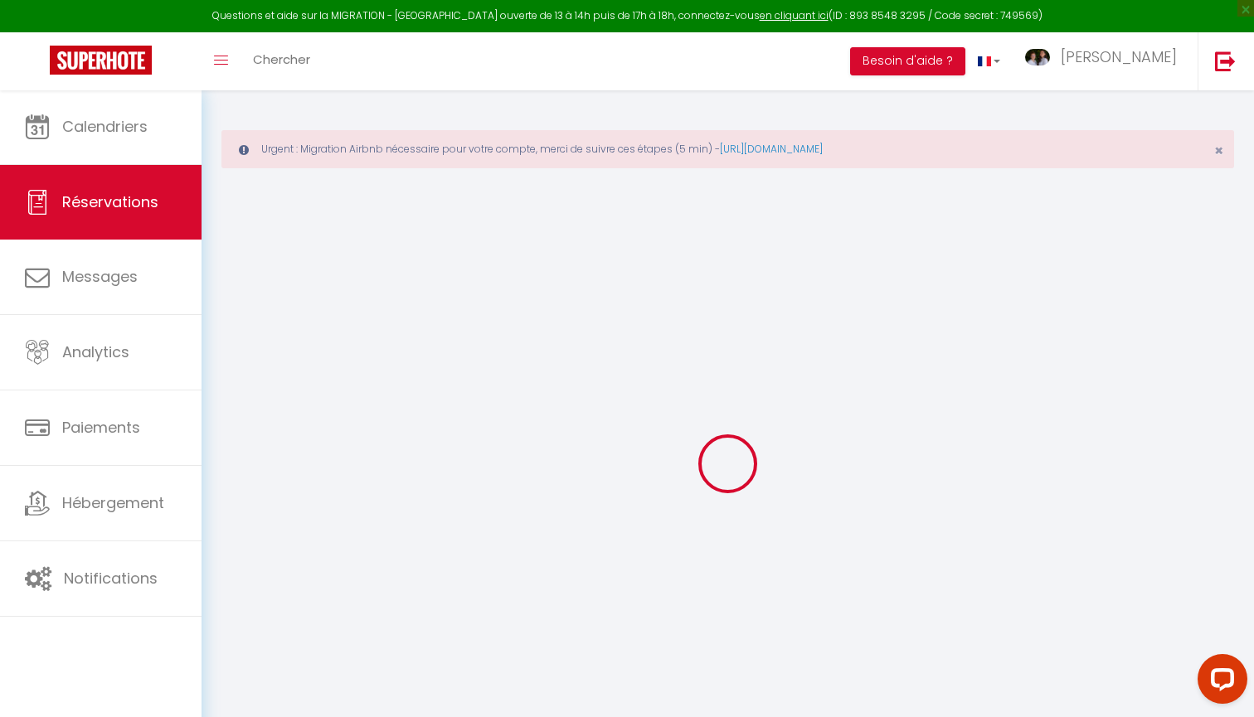
select select
checkbox input "false"
select select
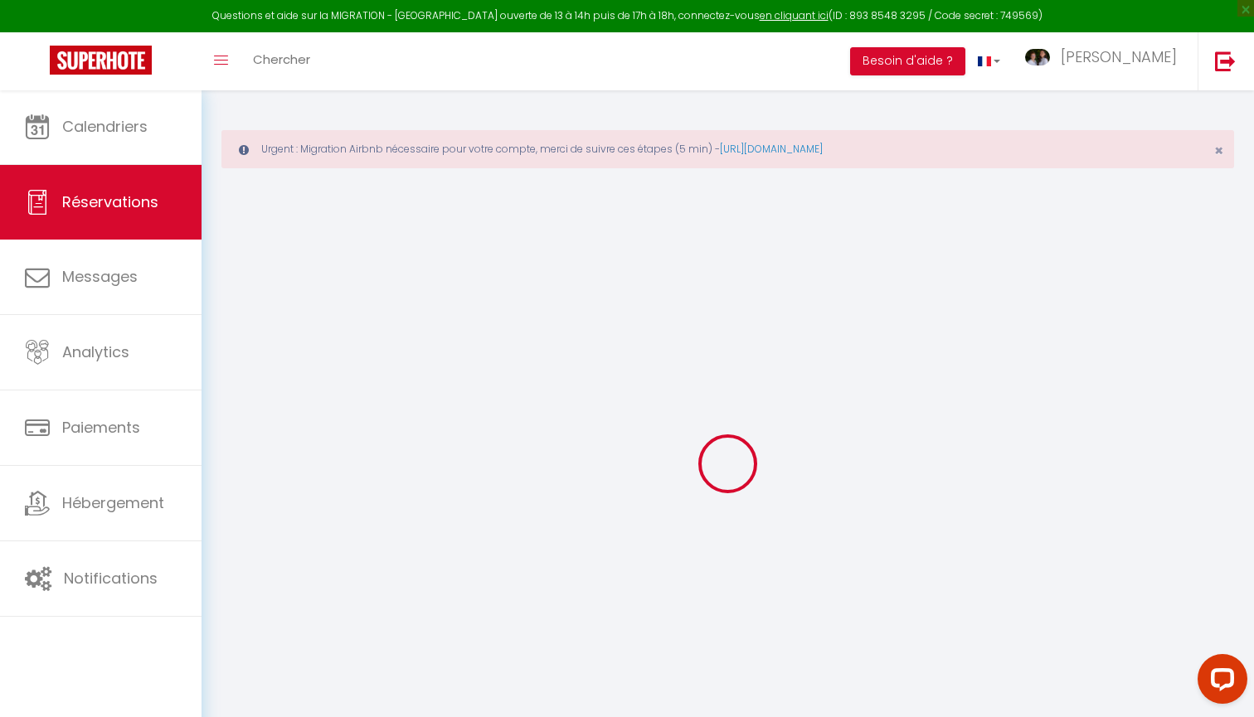
type input "Sophie"
type input "Bottemanne"
type input "rbdgttync9w73x1hakvrxzaqute1@reply.superhote.com"
type input "jobsophie@gmail.com"
type input "+41786565958"
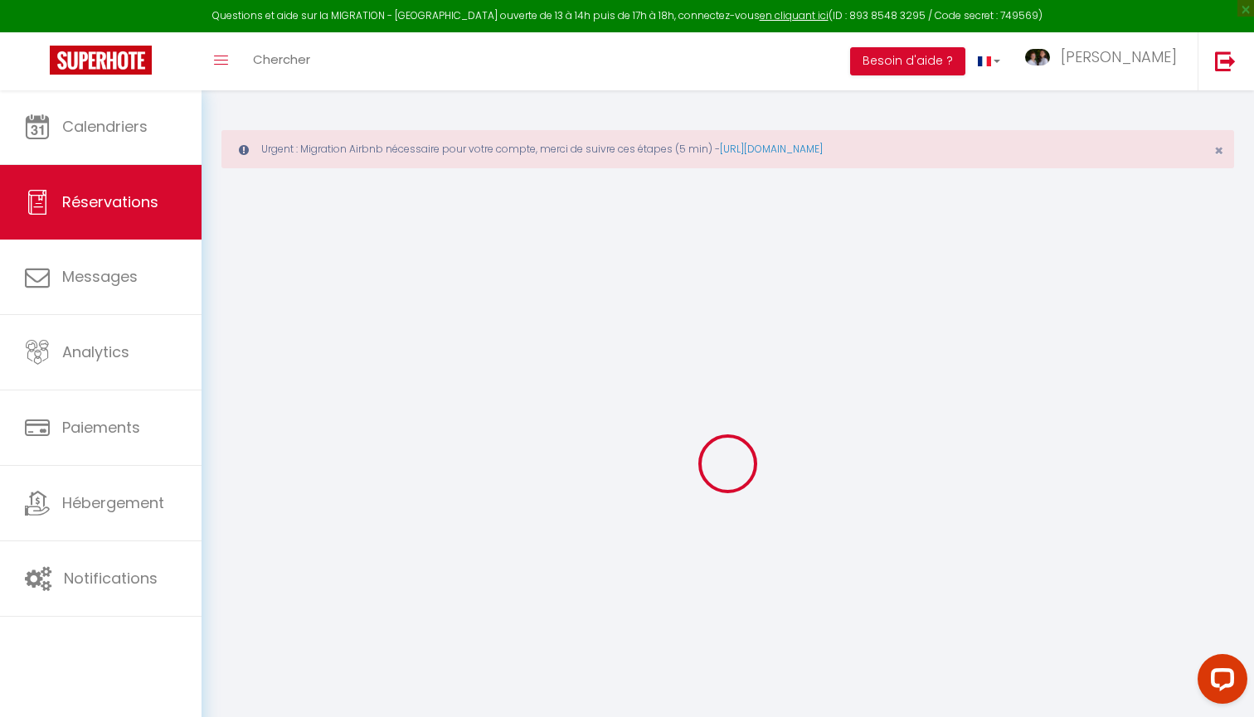
type input "+41786565958"
select select
type input "39.24"
select select "74305"
select select "1"
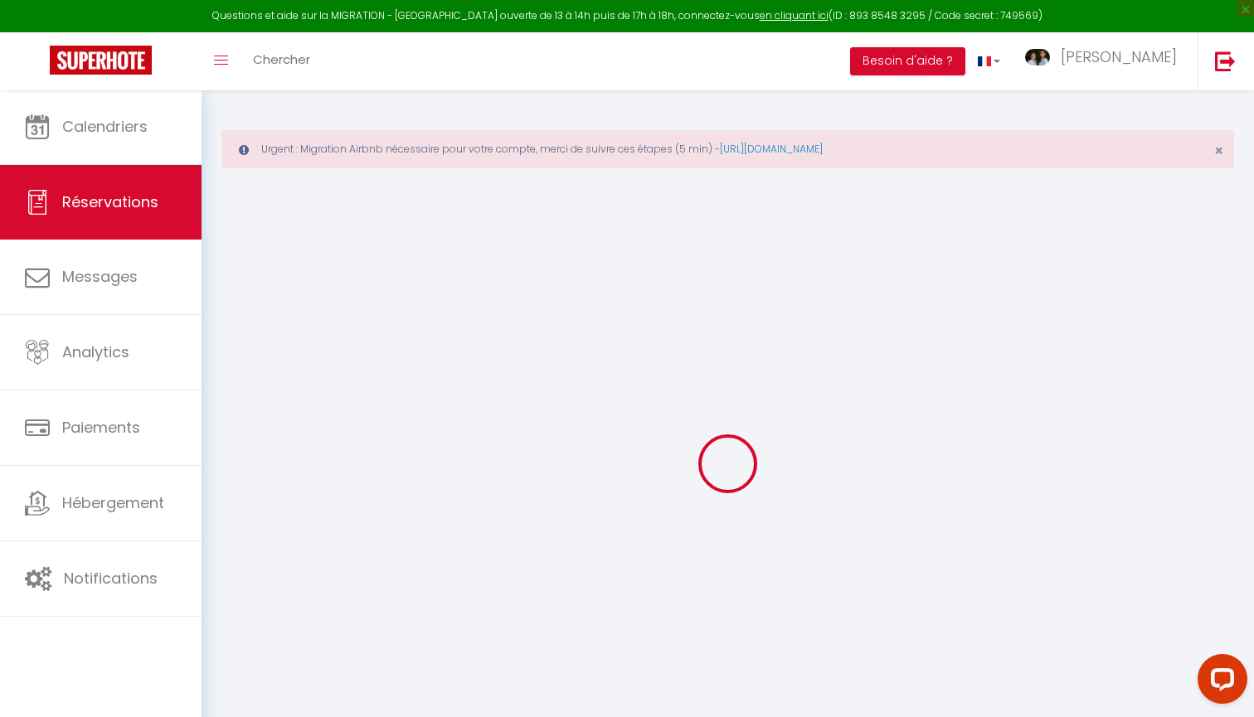
select select
type input "8"
select select "12"
select select
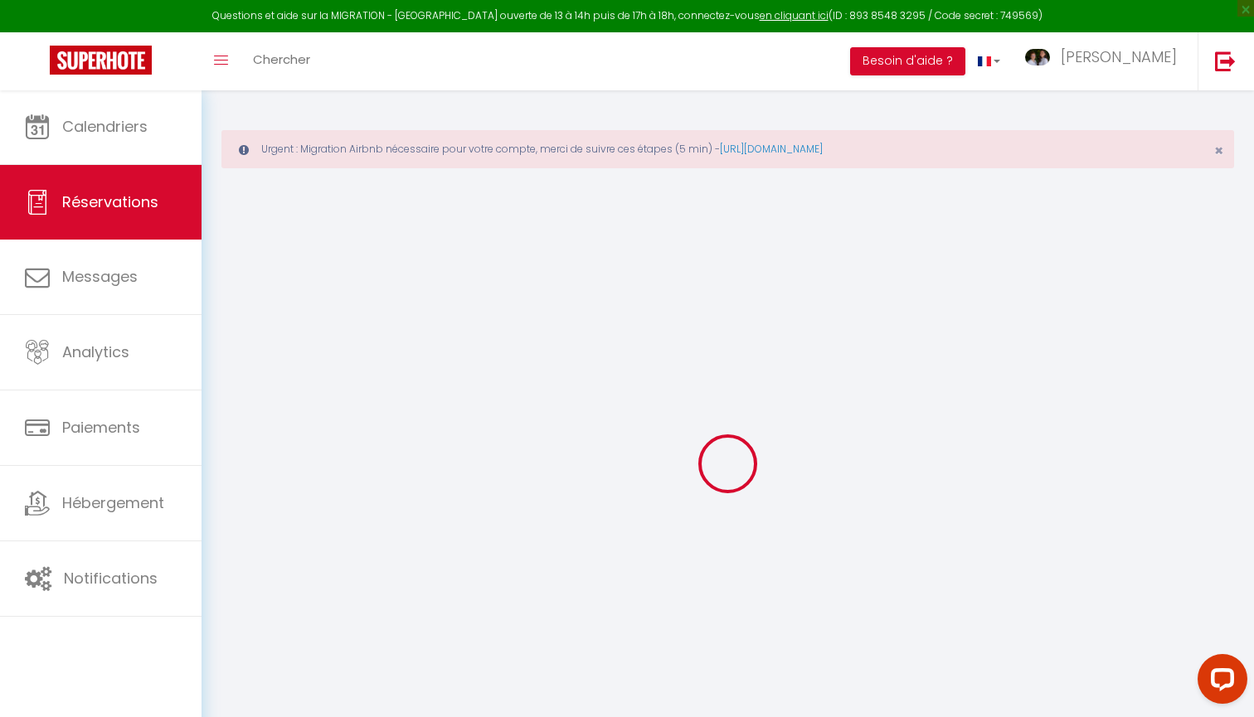
type input "904"
checkbox input "false"
type input "0"
select select "1"
type input "0"
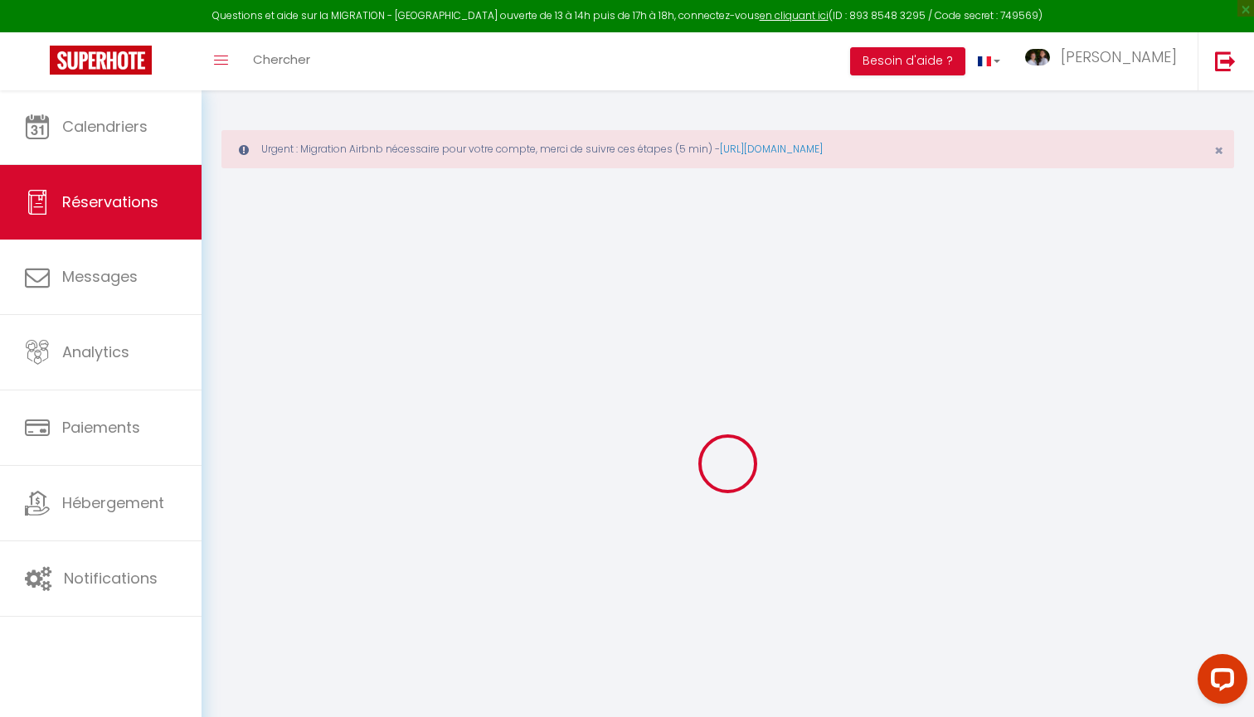
type input "0"
select select
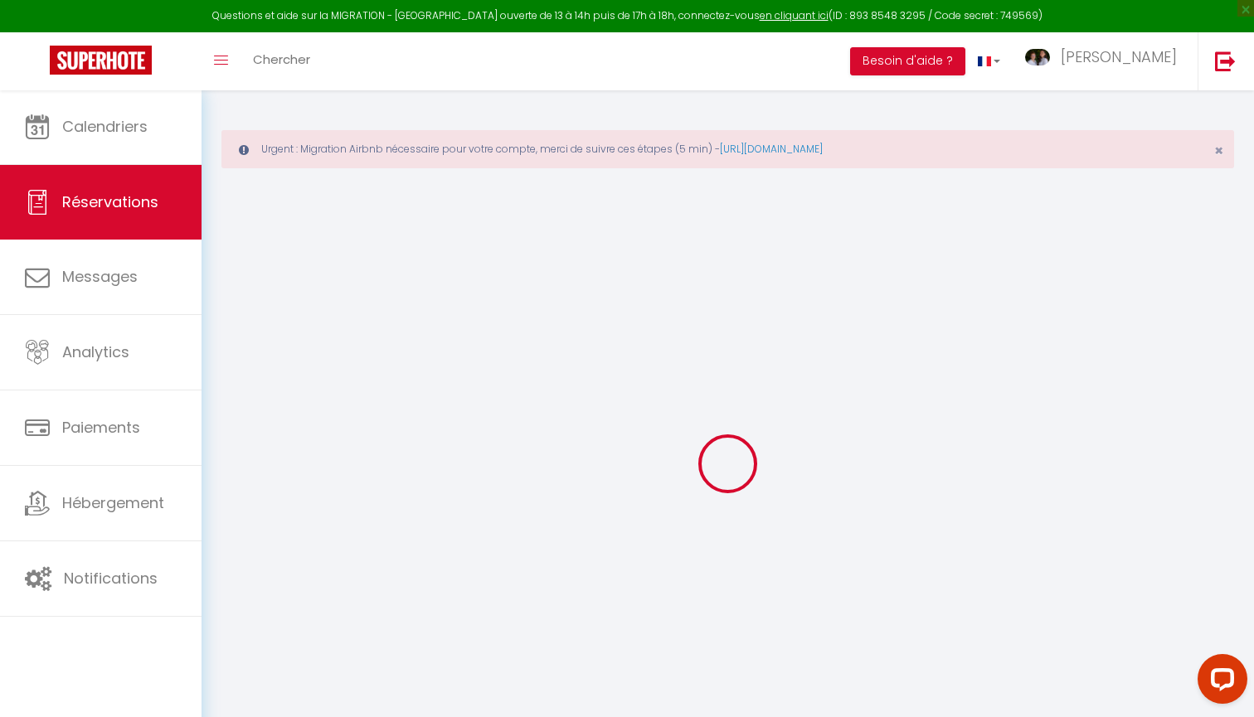
select select "15"
checkbox input "false"
select select
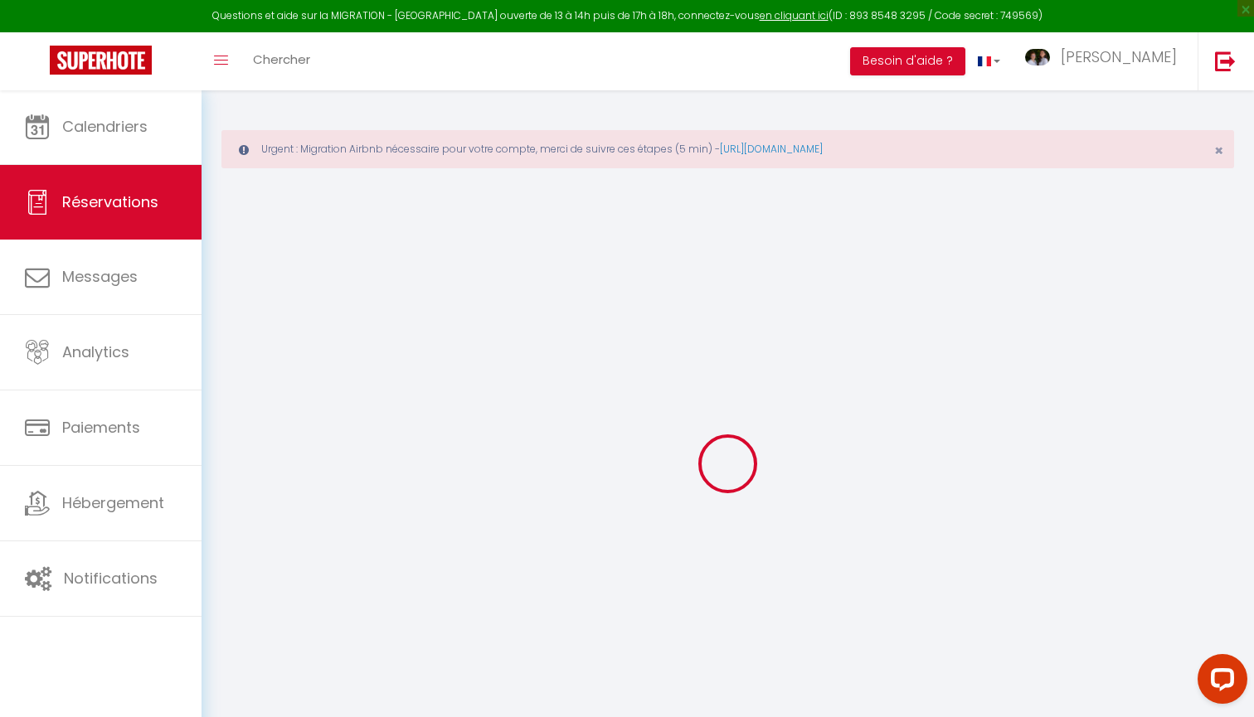
checkbox input "false"
type textarea "isAutoTranslationEnabled=true user=[object Object] viewer=[object Object] heade…"
select select
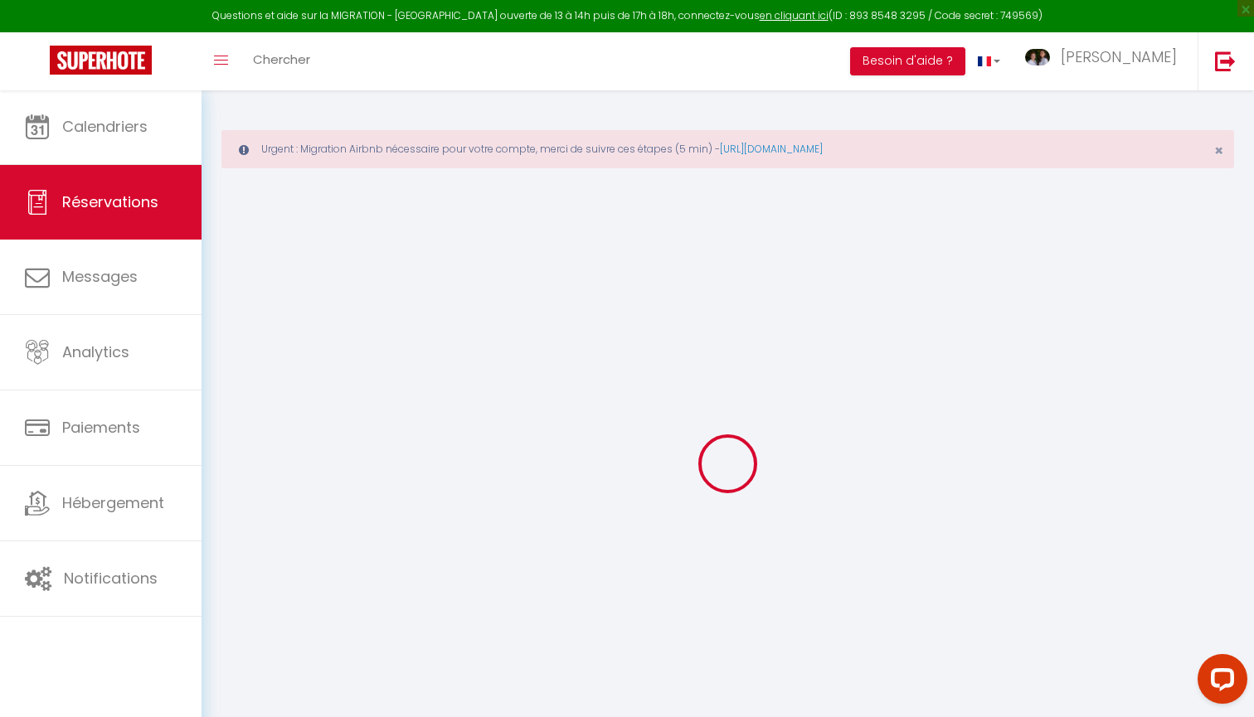
checkbox input "false"
type textarea "isAutoTranslationEnabled=true user=[object Object] viewer=[object Object] heade…"
select select
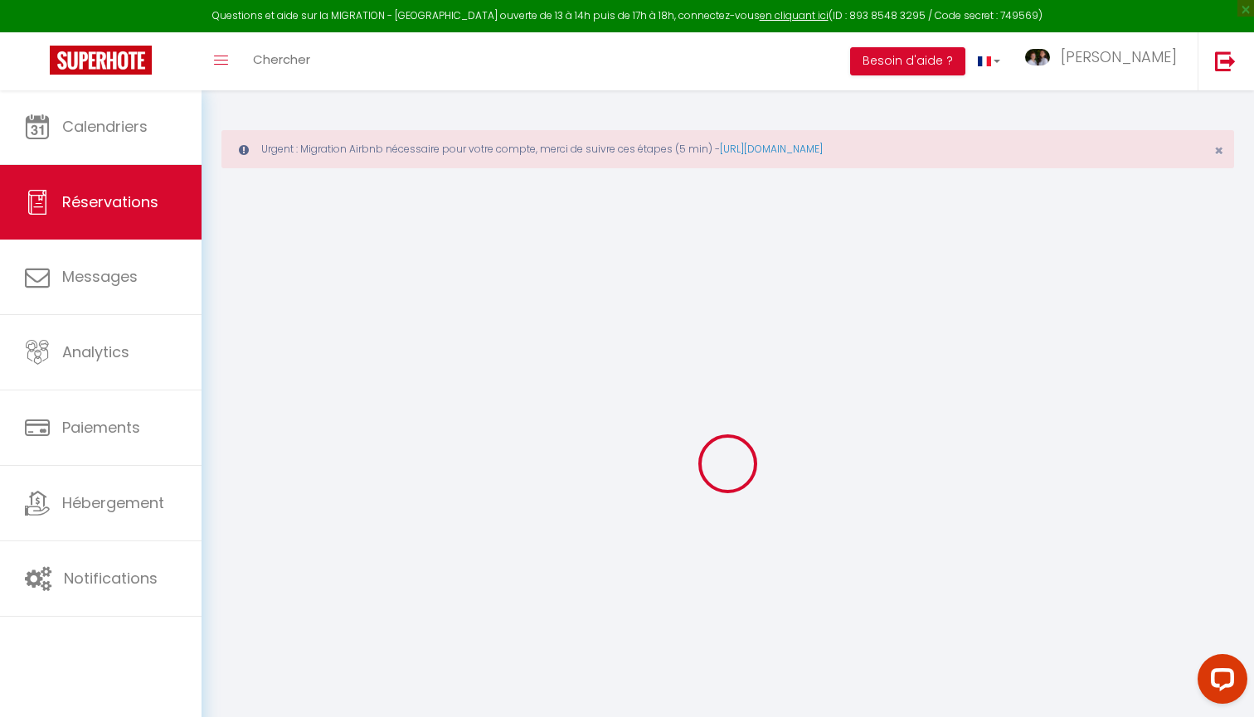
checkbox input "false"
type textarea "isAutoTranslationEnabled=true user=[object Object] viewer=[object Object] heade…"
type lits0 "8 personnes"
type textarea "Nous avons 2 petits chiens Bichon et Yorkshire, ils sont petits et propres, est…"
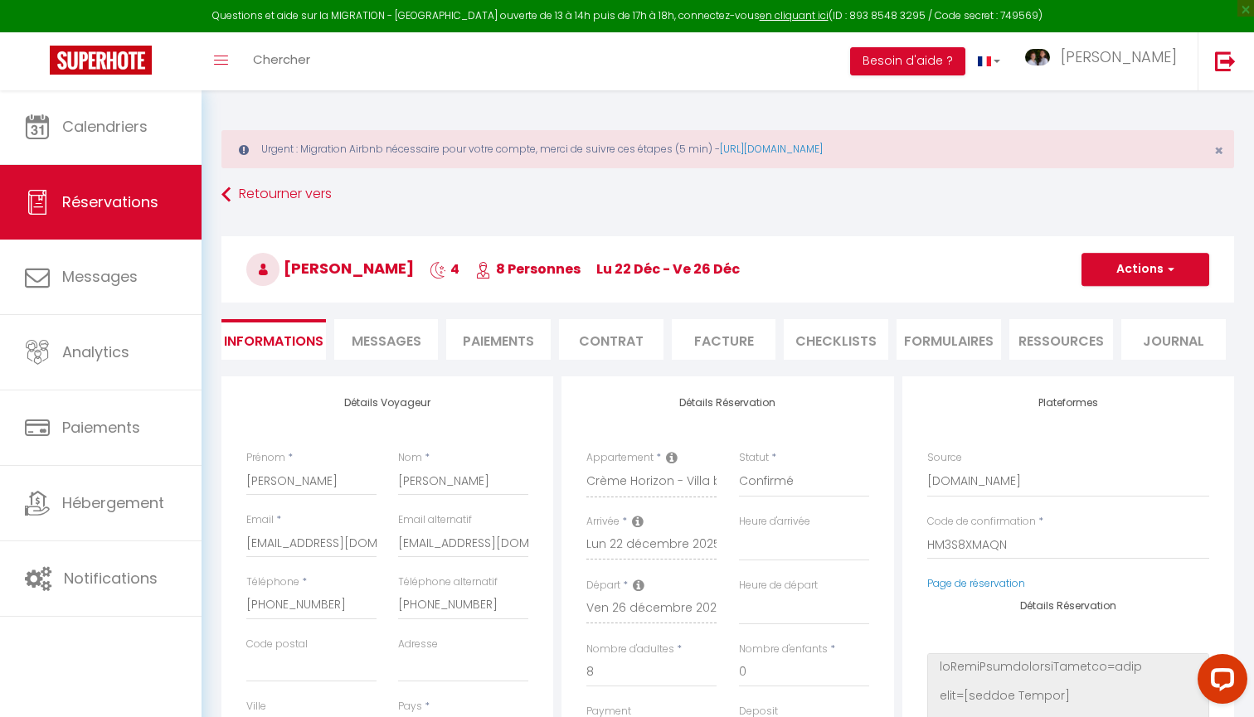
select select
type input "186"
type input "45.23"
select select
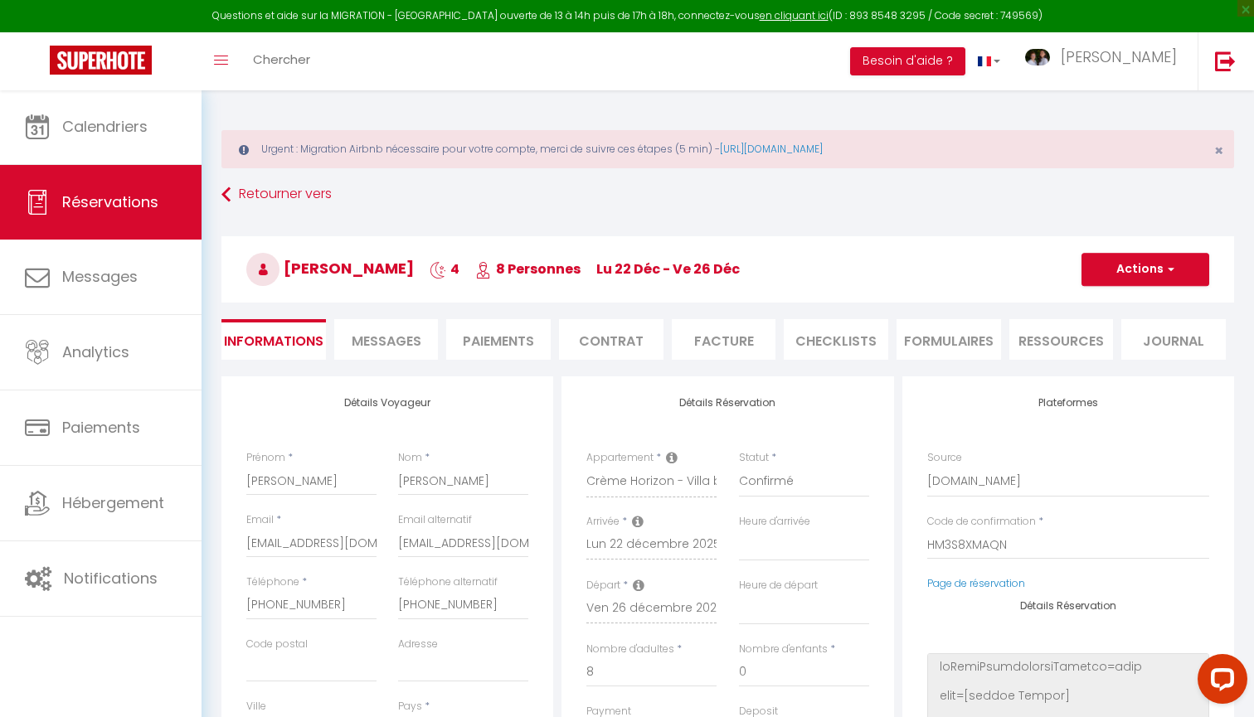
checkbox input "false"
type textarea "isAutoTranslationEnabled=true user=[object Object] viewer=[object Object] heade…"
select select
checkbox input "false"
type textarea "isAutoTranslationEnabled=true user=[object Object] viewer=[object Object] heade…"
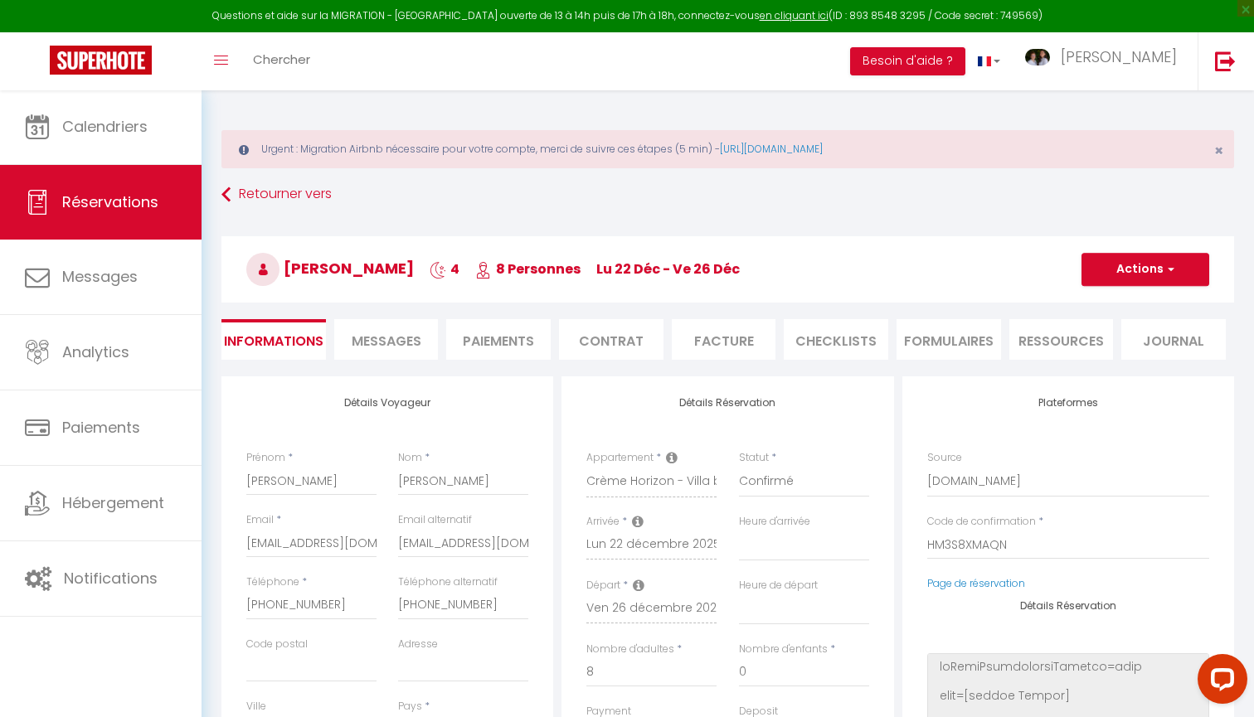
select select "17:00"
select select "10:00"
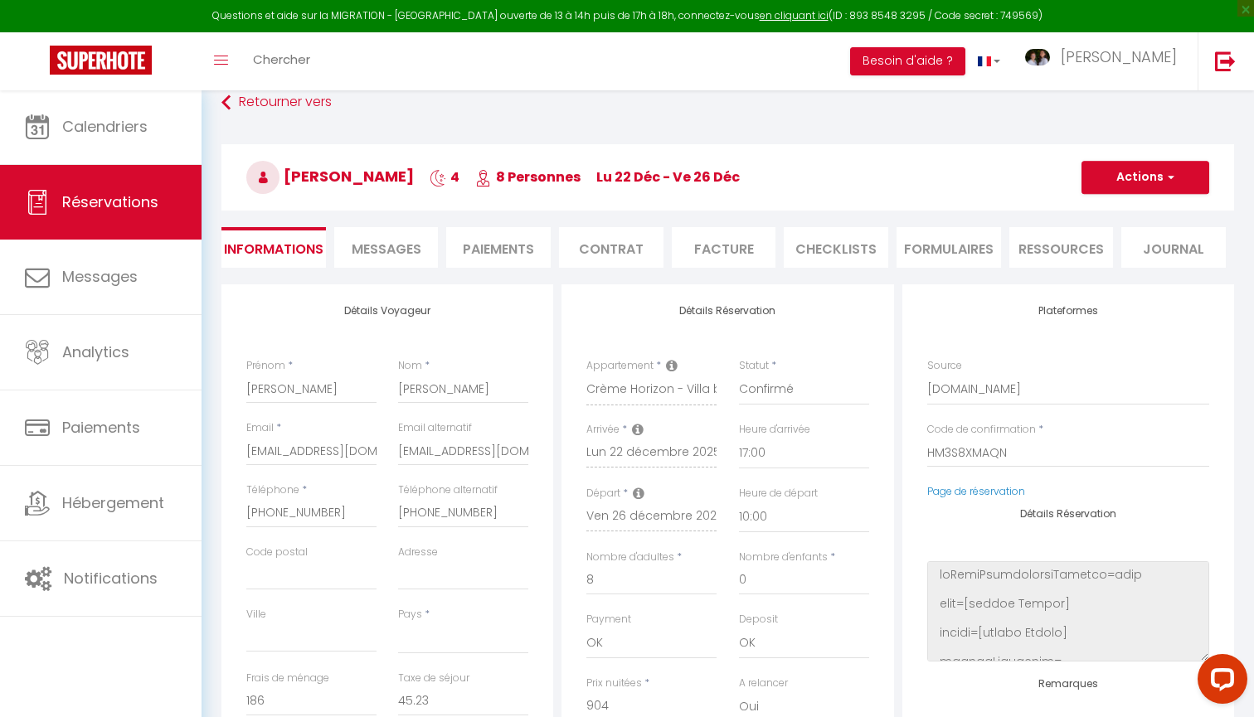
scroll to position [92, 0]
click at [410, 254] on span "Messages" at bounding box center [387, 249] width 70 height 19
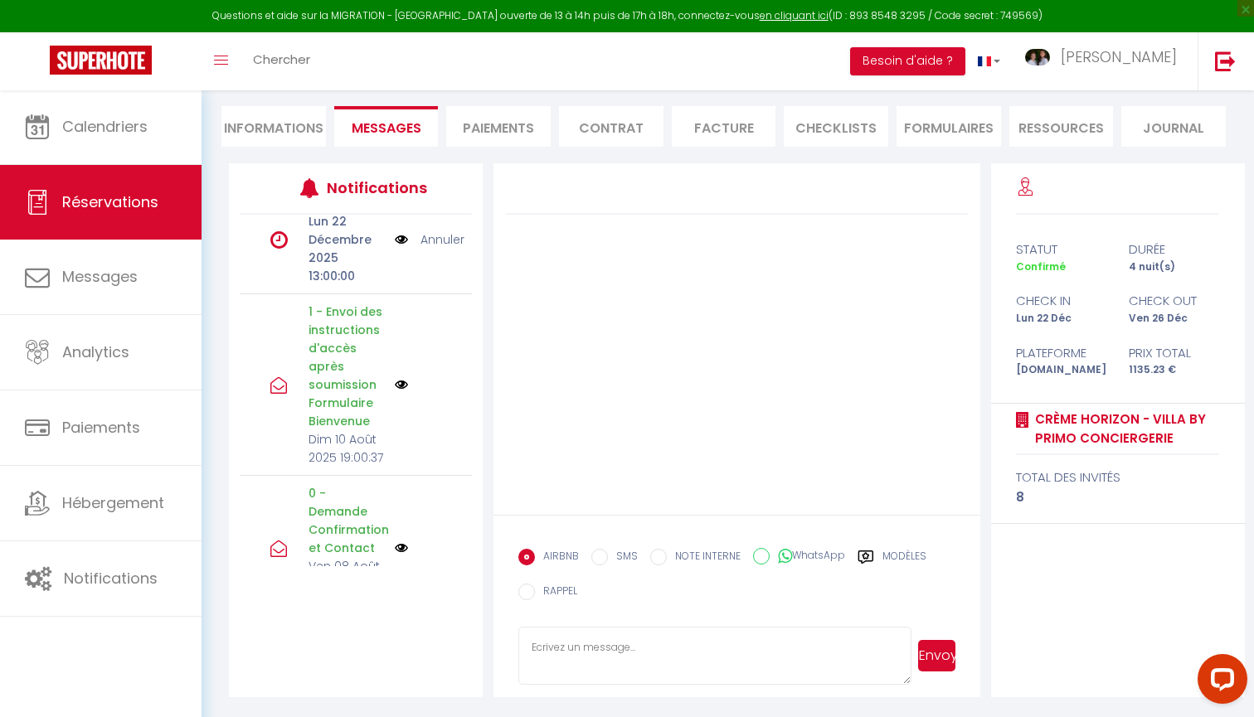
scroll to position [211, 0]
click at [306, 138] on li "Informations" at bounding box center [273, 128] width 104 height 41
select select
type textarea "isAutoTranslationEnabled=true user=[object Object] viewer=[object Object] heade…"
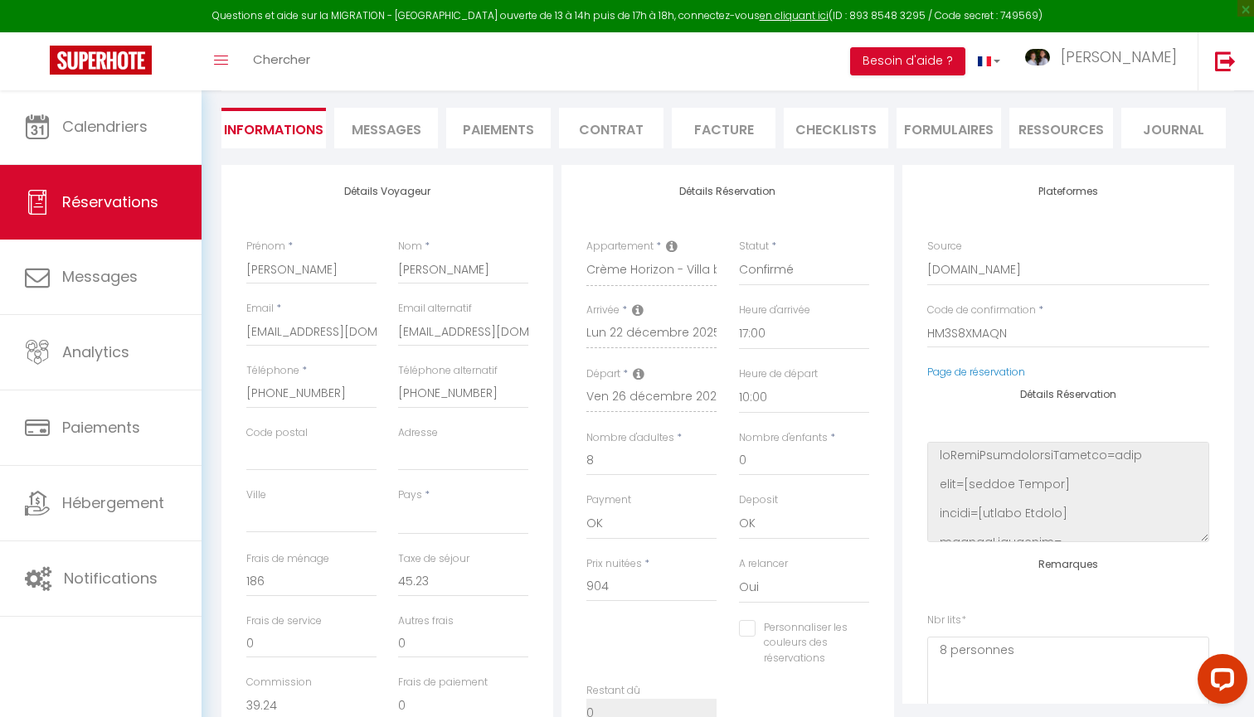
select select
type textarea "isAutoTranslationEnabled=true user=[object Object] viewer=[object Object] heade…"
checkbox input "false"
select select
type textarea "isAutoTranslationEnabled=true user=[object Object] viewer=[object Object] heade…"
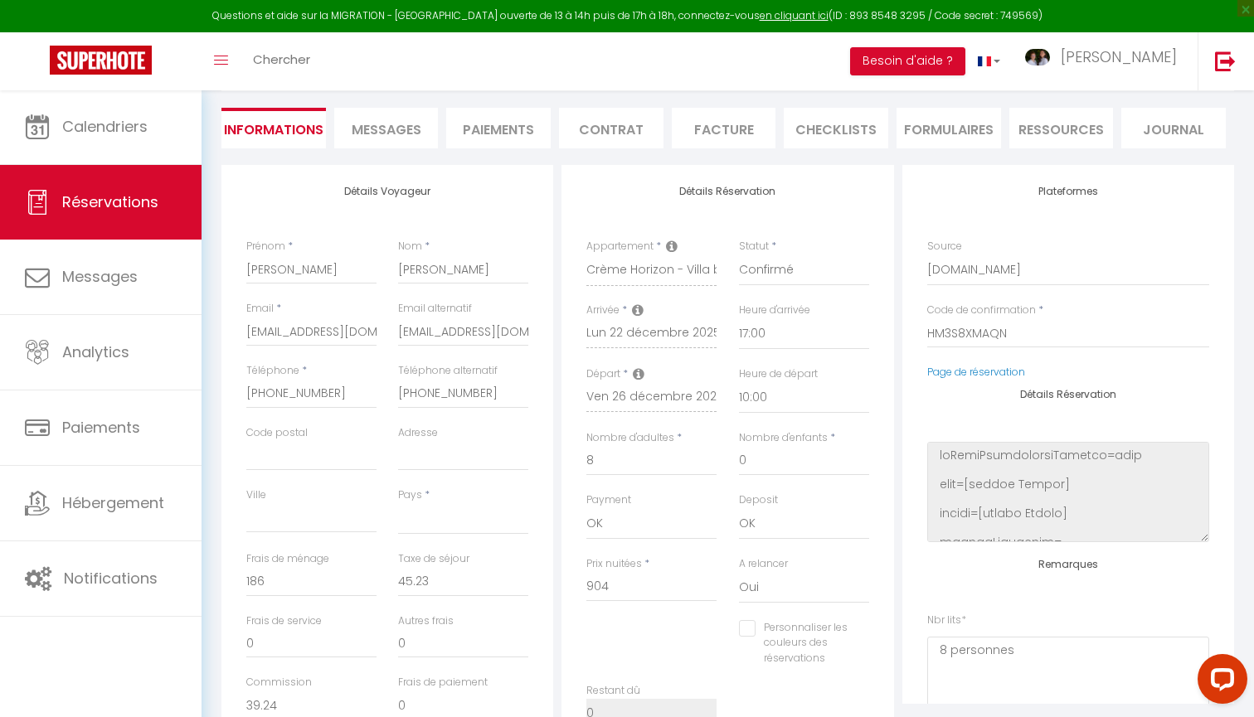
checkbox input "false"
select select
type textarea "isAutoTranslationEnabled=true user=[object Object] viewer=[object Object] heade…"
checkbox input "false"
select select
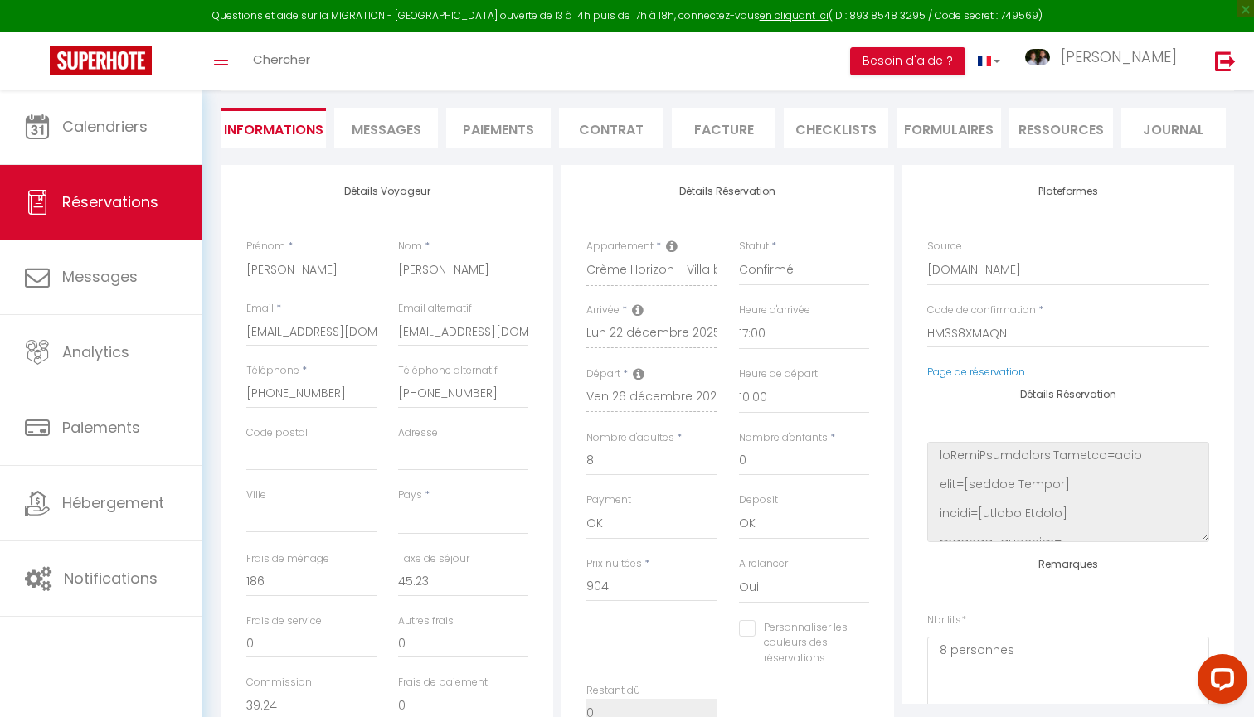
type textarea "isAutoTranslationEnabled=true user=[object Object] viewer=[object Object] heade…"
checkbox input "false"
select select
type textarea "isAutoTranslationEnabled=true user=[object Object] viewer=[object Object] heade…"
checkbox input "false"
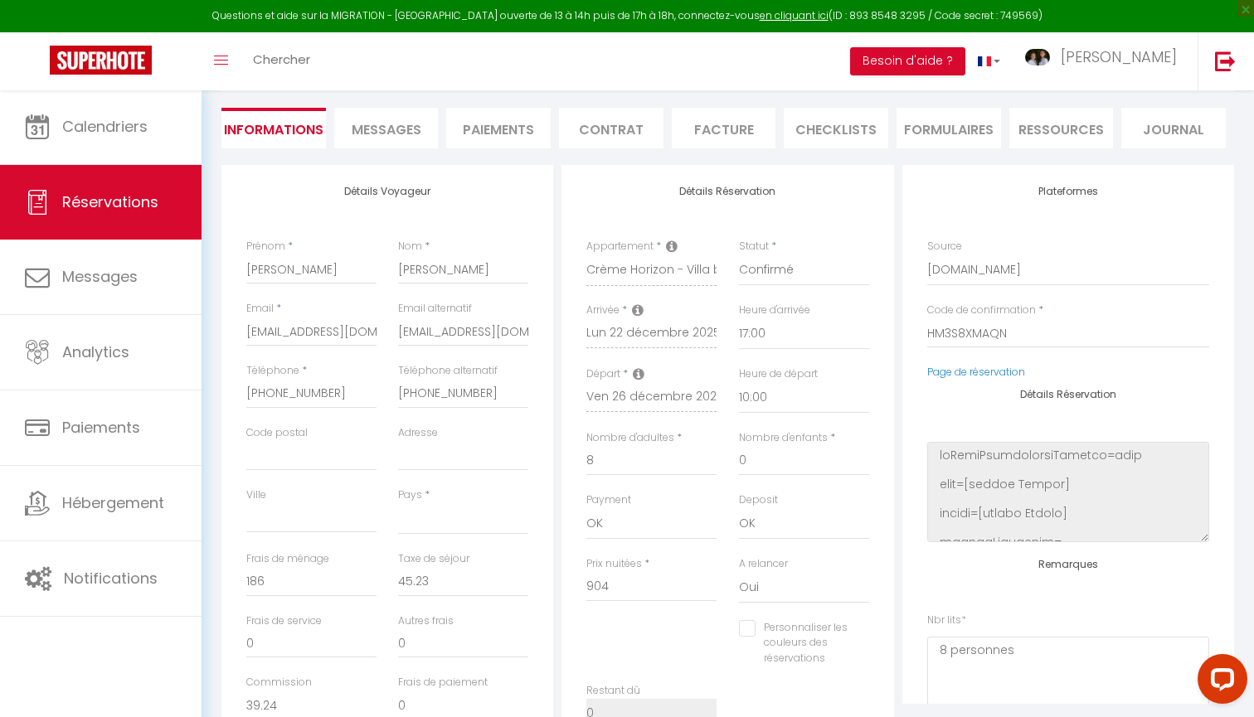
select select
type textarea "isAutoTranslationEnabled=true user=[object Object] viewer=[object Object] heade…"
checkbox input "false"
select select
type textarea "isAutoTranslationEnabled=true user=[object Object] viewer=[object Object] heade…"
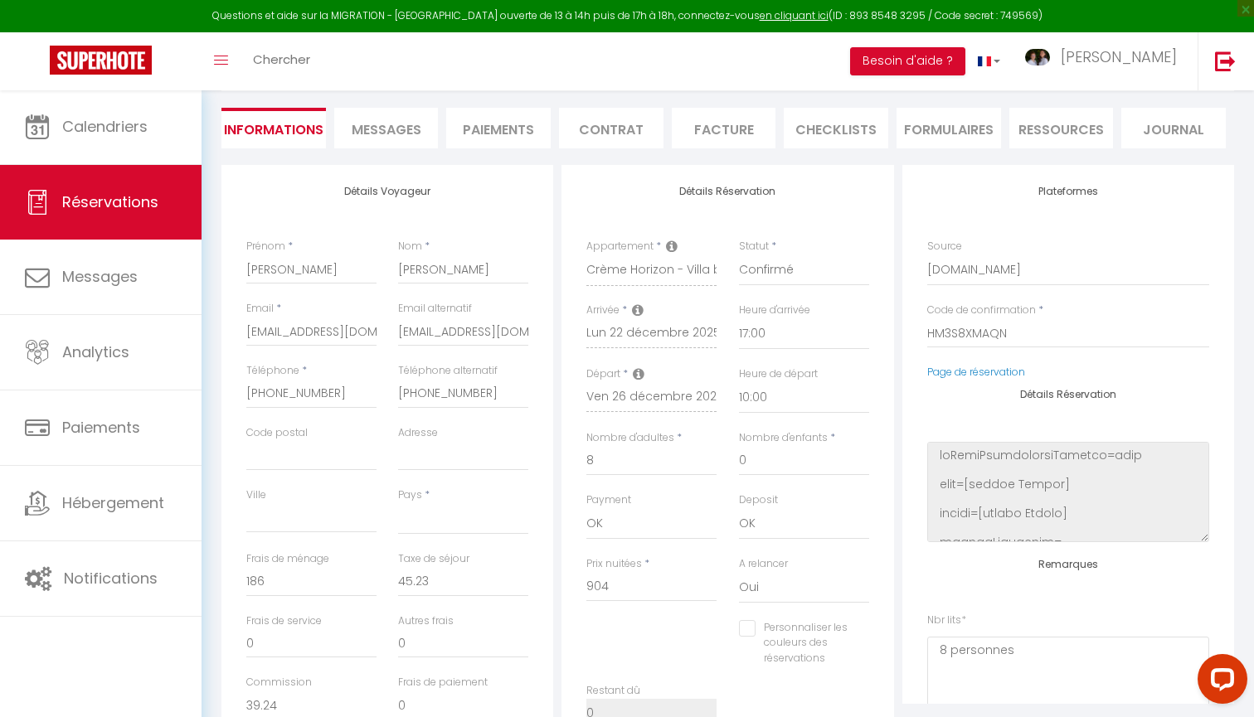
checkbox input "false"
select select
type textarea "isAutoTranslationEnabled=true user=[object Object] viewer=[object Object] heade…"
checkbox input "false"
select select
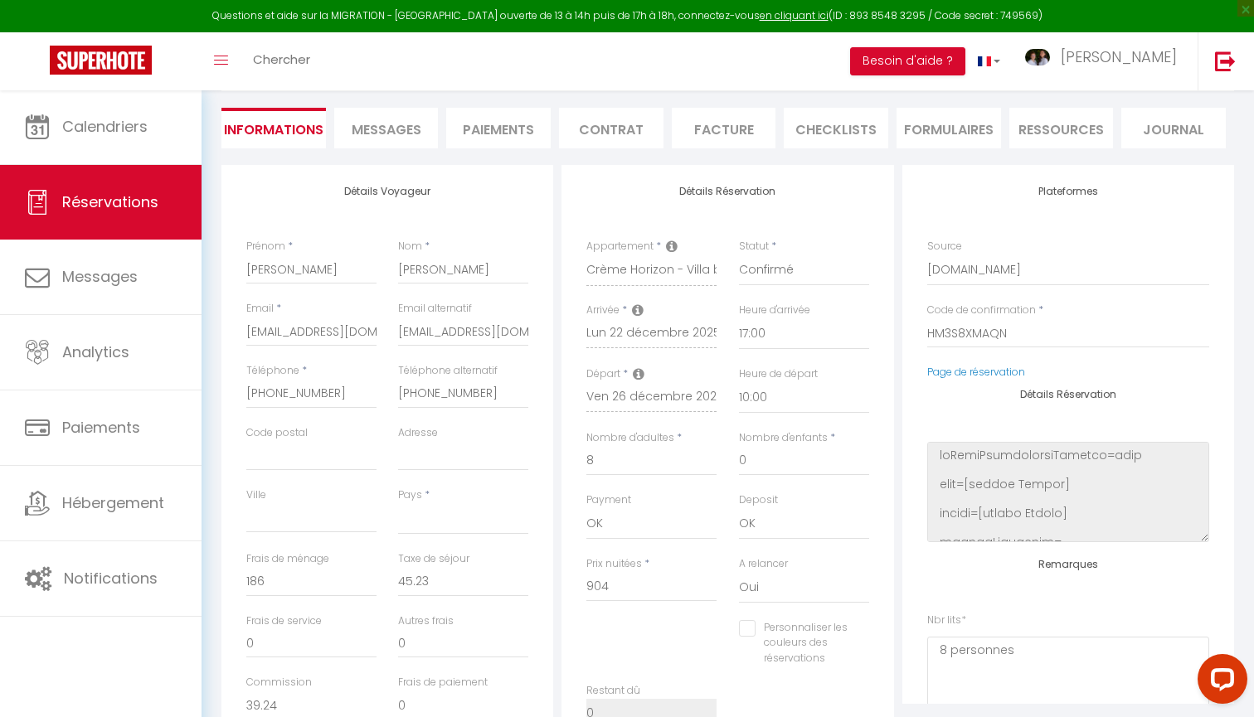
type textarea "isAutoTranslationEnabled=true user=[object Object] viewer=[object Object] heade…"
checkbox input "false"
select select
type textarea "isAutoTranslationEnabled=true user=[object Object] viewer=[object Object] heade…"
checkbox input "false"
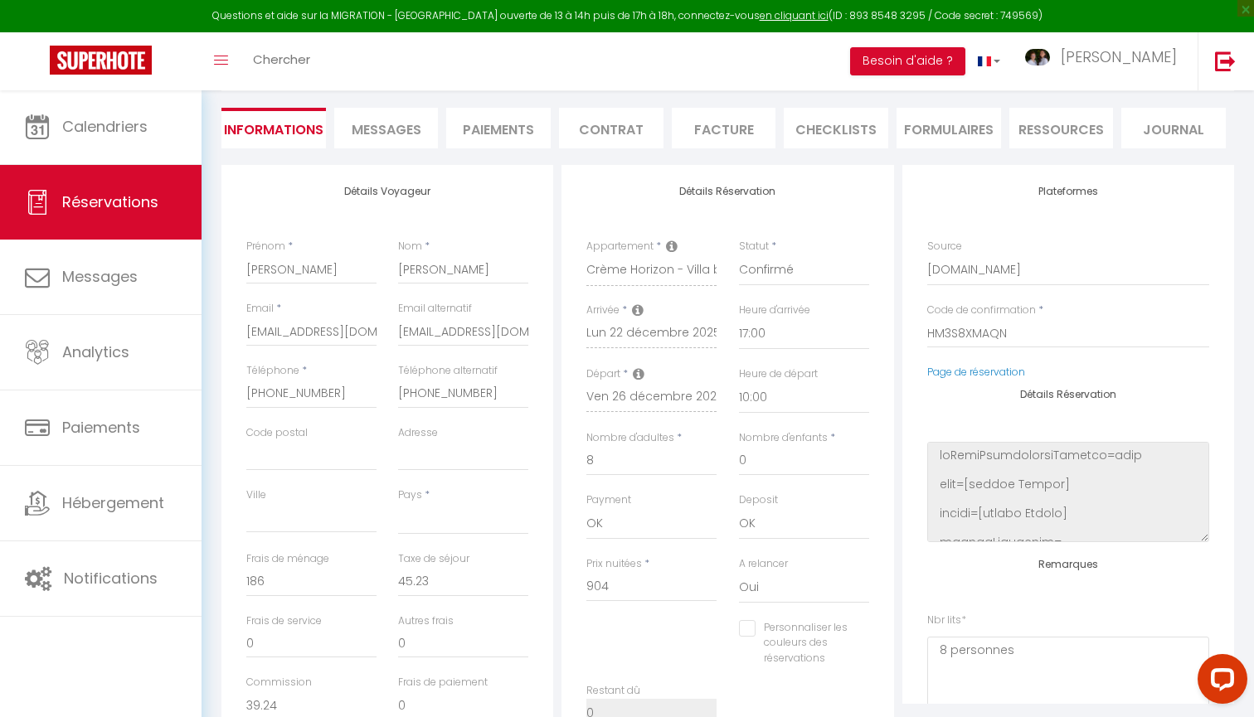
select select
type textarea "isAutoTranslationEnabled=true user=[object Object] viewer=[object Object] heade…"
checkbox input "false"
select select
type textarea "isAutoTranslationEnabled=true user=[object Object] viewer=[object Object] heade…"
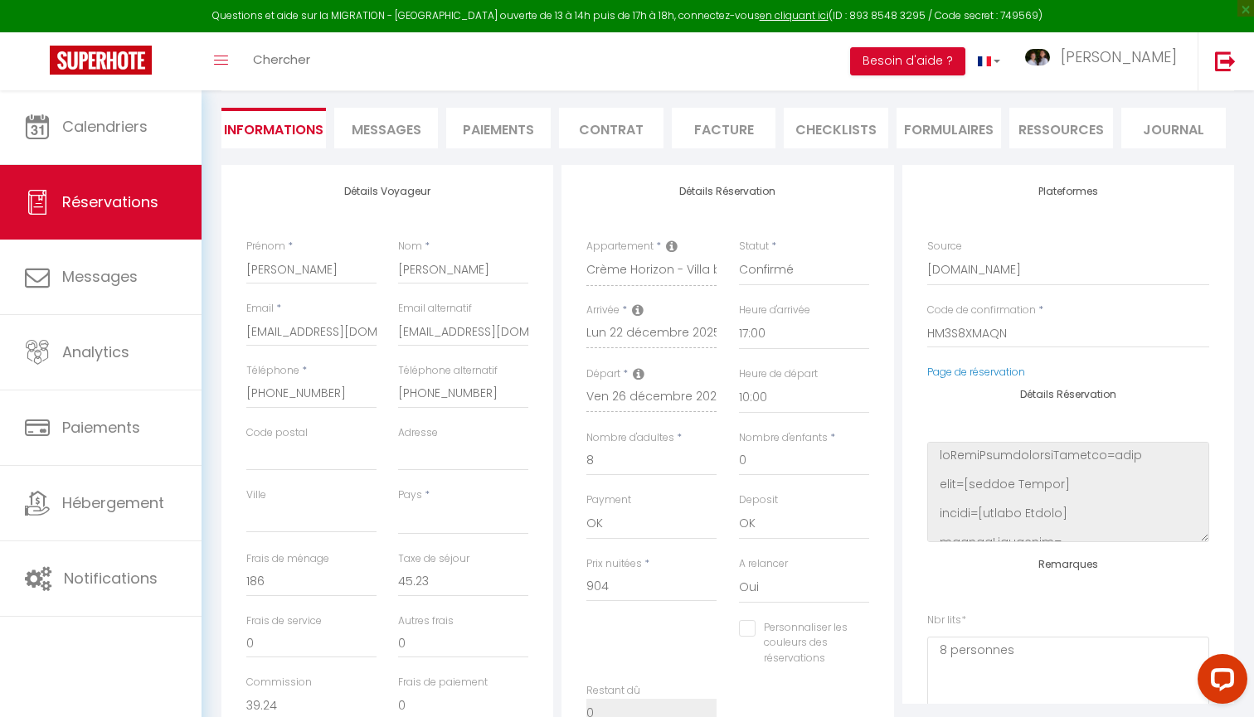
checkbox input "false"
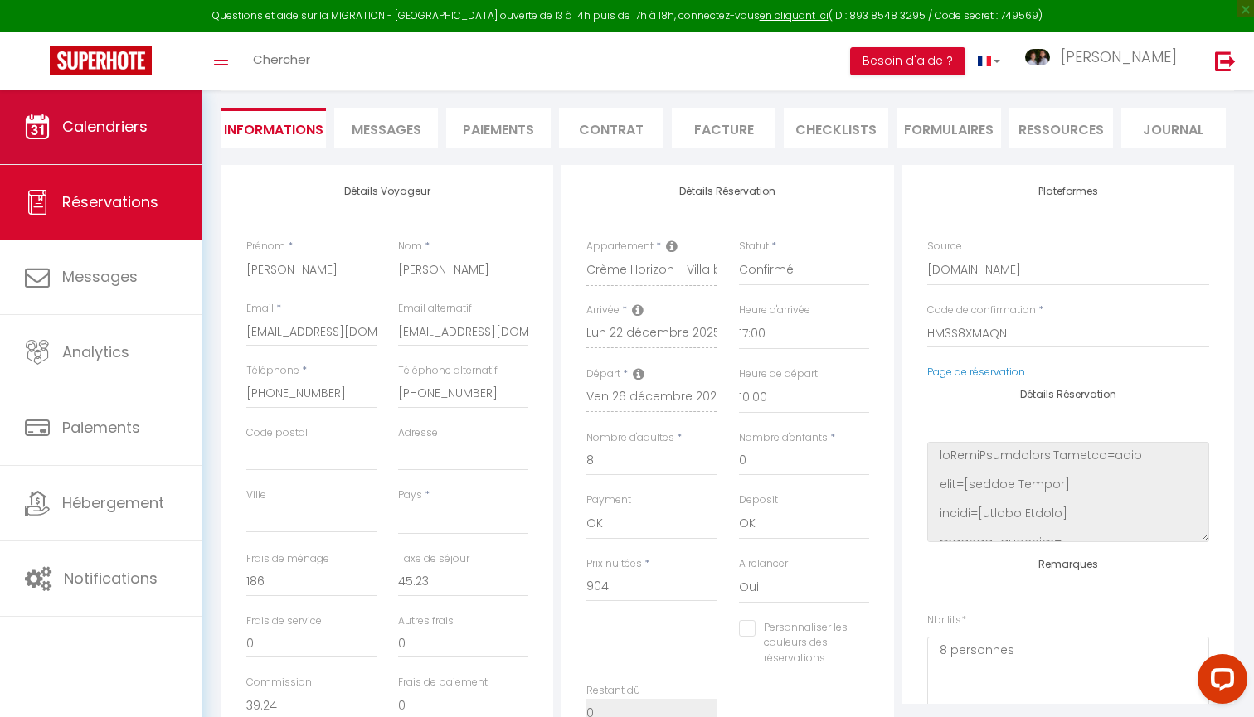
click at [95, 128] on span "Calendriers" at bounding box center [104, 126] width 85 height 21
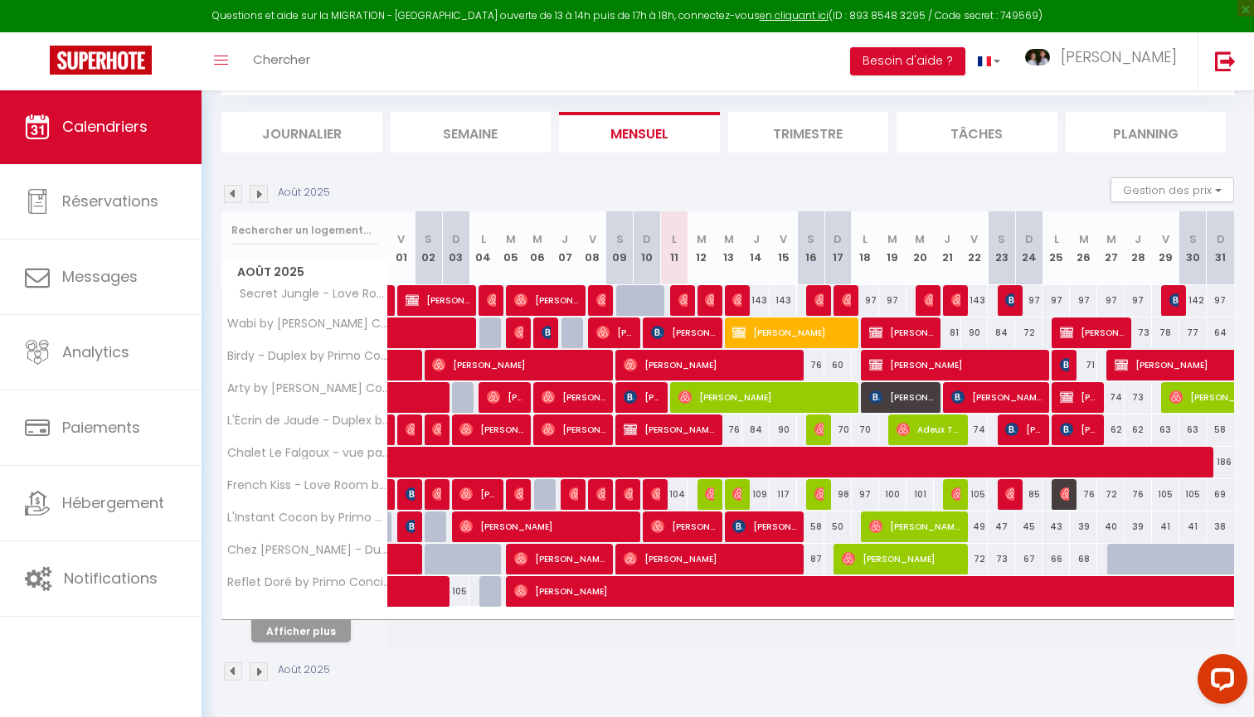
scroll to position [162, 0]
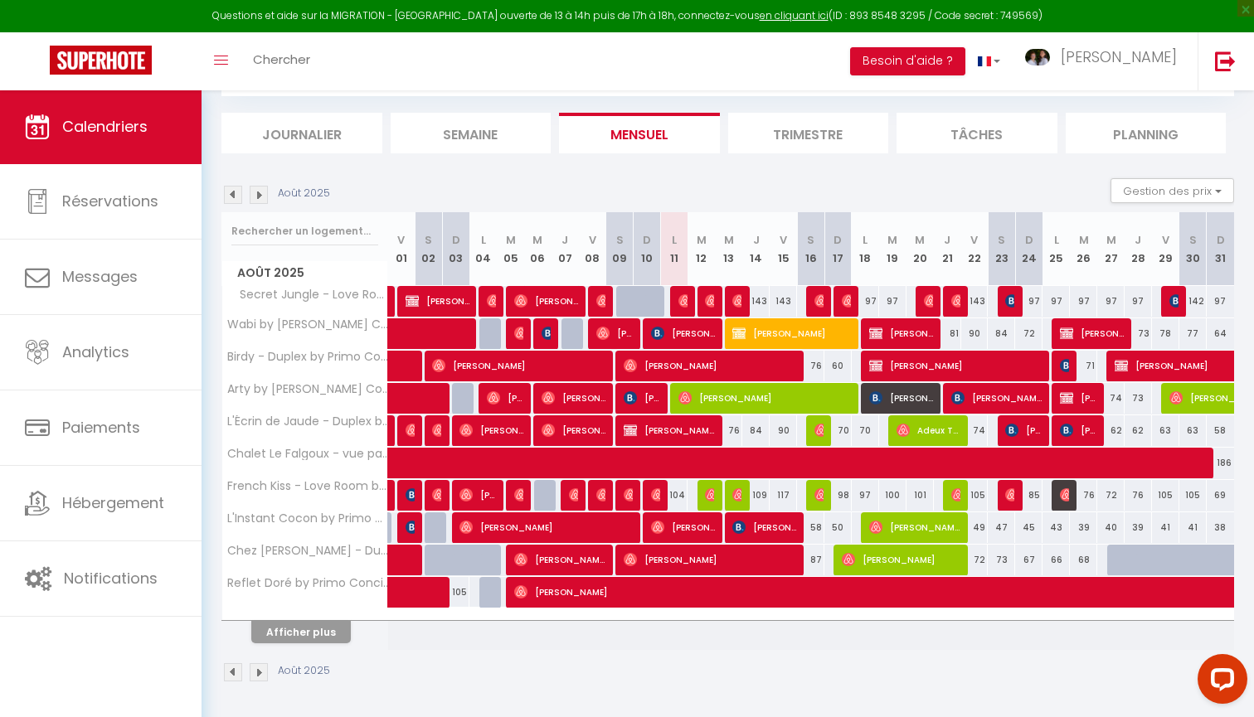
click at [303, 631] on button "Afficher plus" at bounding box center [300, 632] width 99 height 22
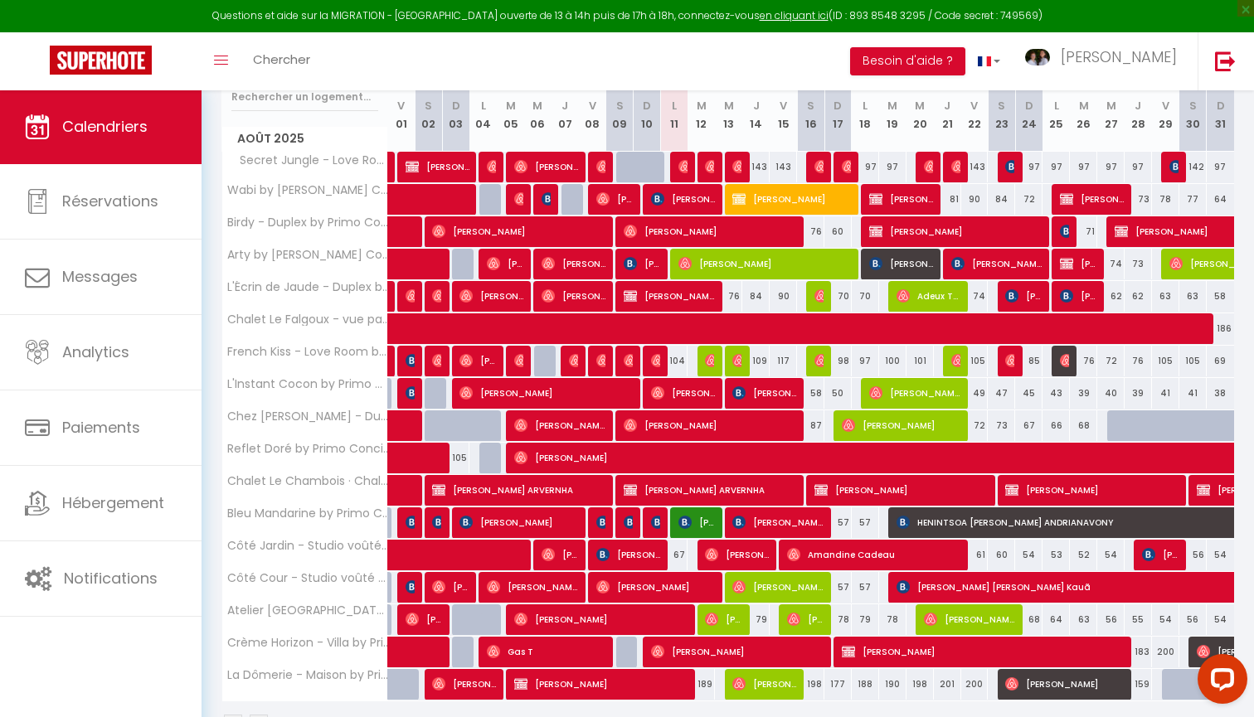
scroll to position [293, 0]
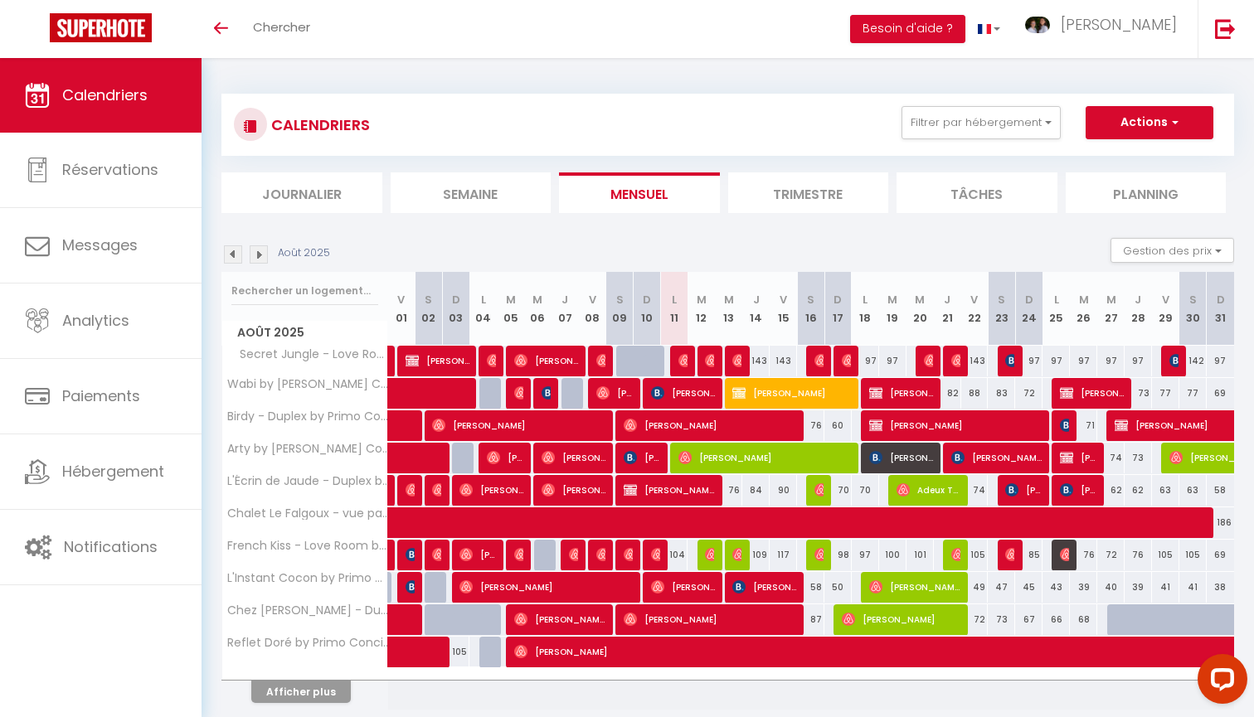
click at [298, 695] on button "Afficher plus" at bounding box center [300, 692] width 99 height 22
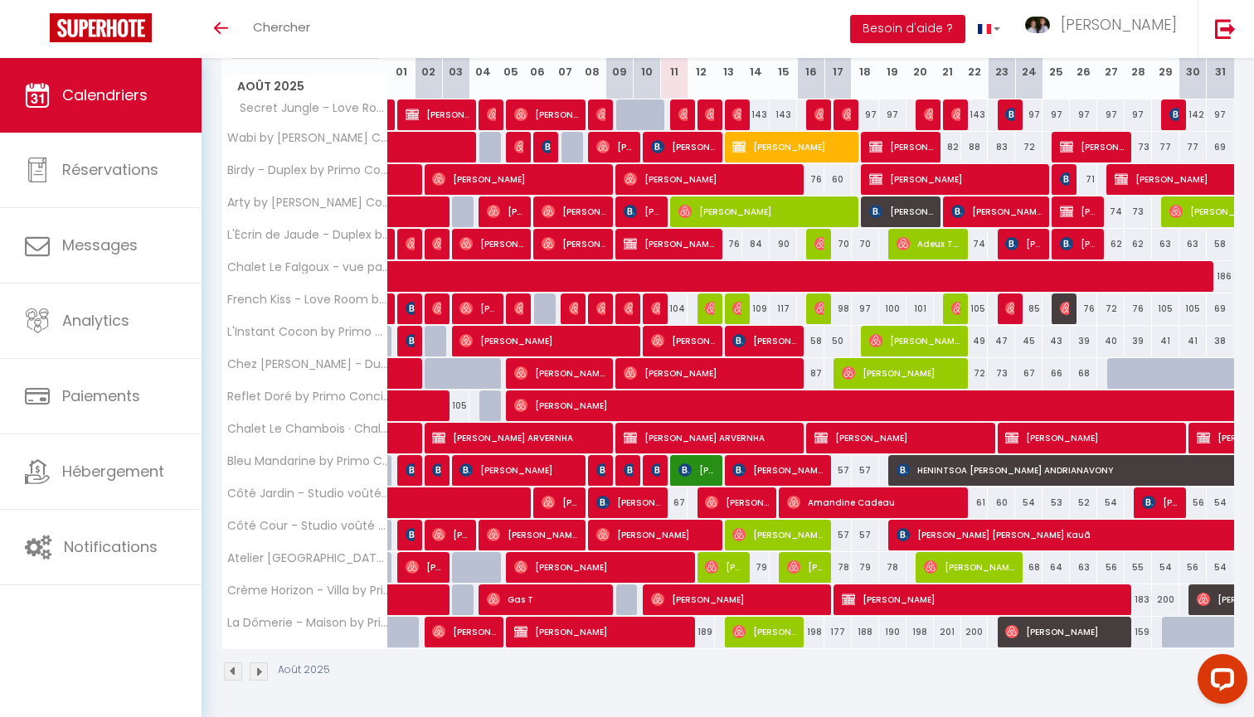
scroll to position [245, 0]
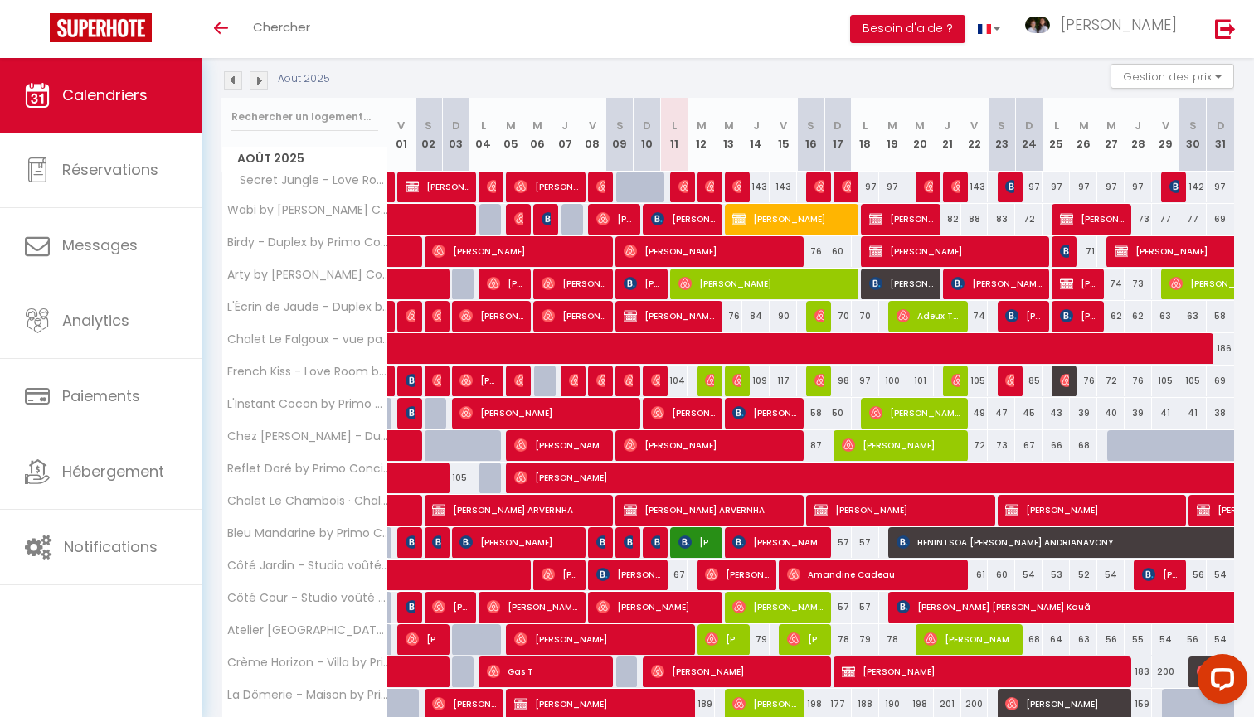
click at [259, 81] on img at bounding box center [259, 80] width 18 height 18
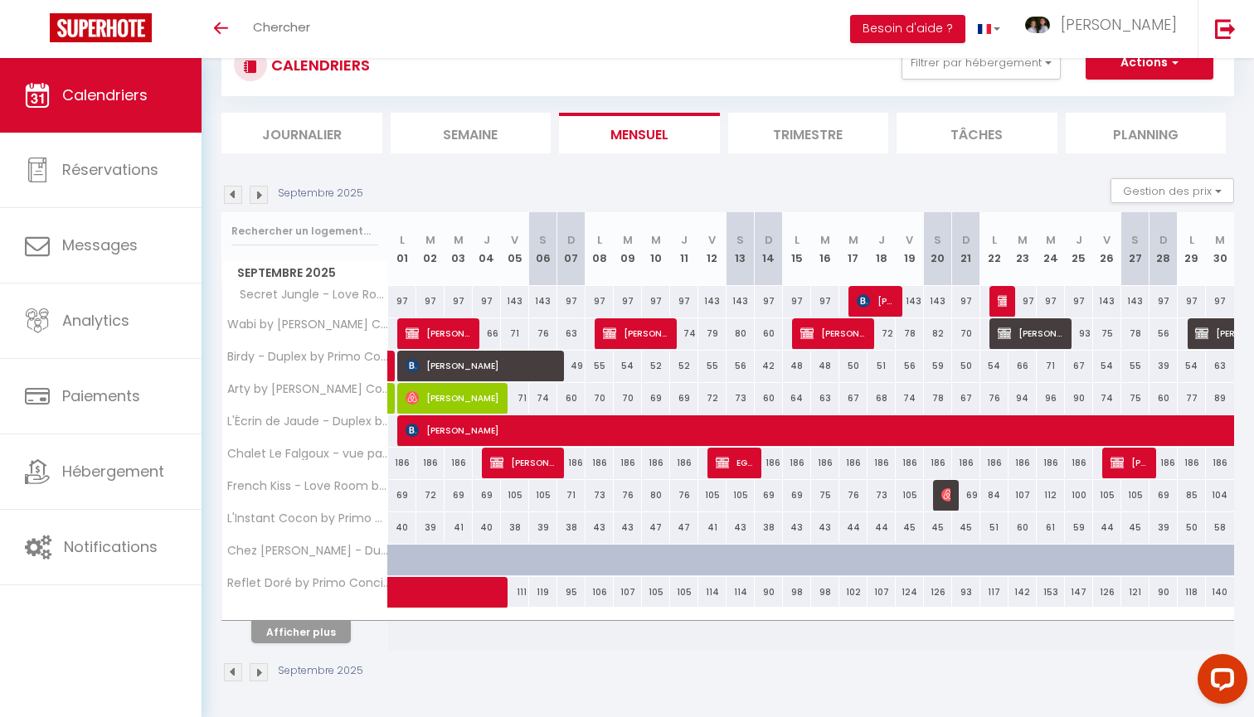
click at [307, 628] on button "Afficher plus" at bounding box center [300, 632] width 99 height 22
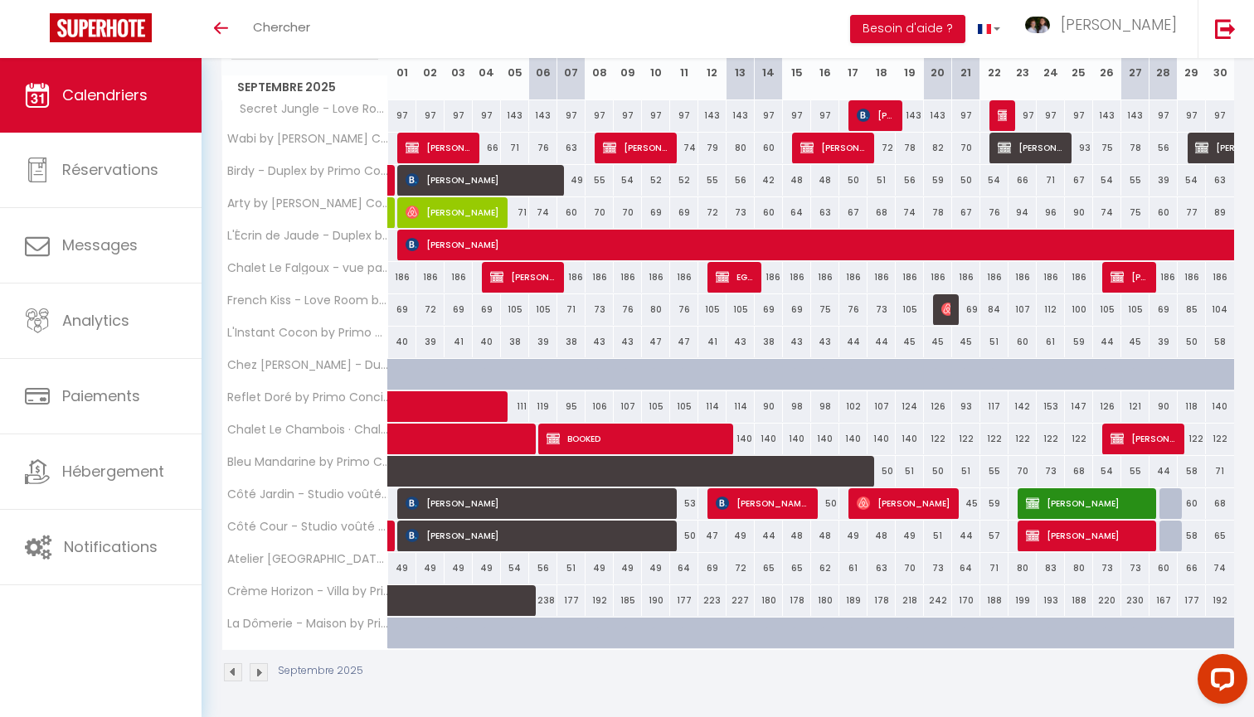
click at [492, 596] on span at bounding box center [500, 601] width 191 height 32
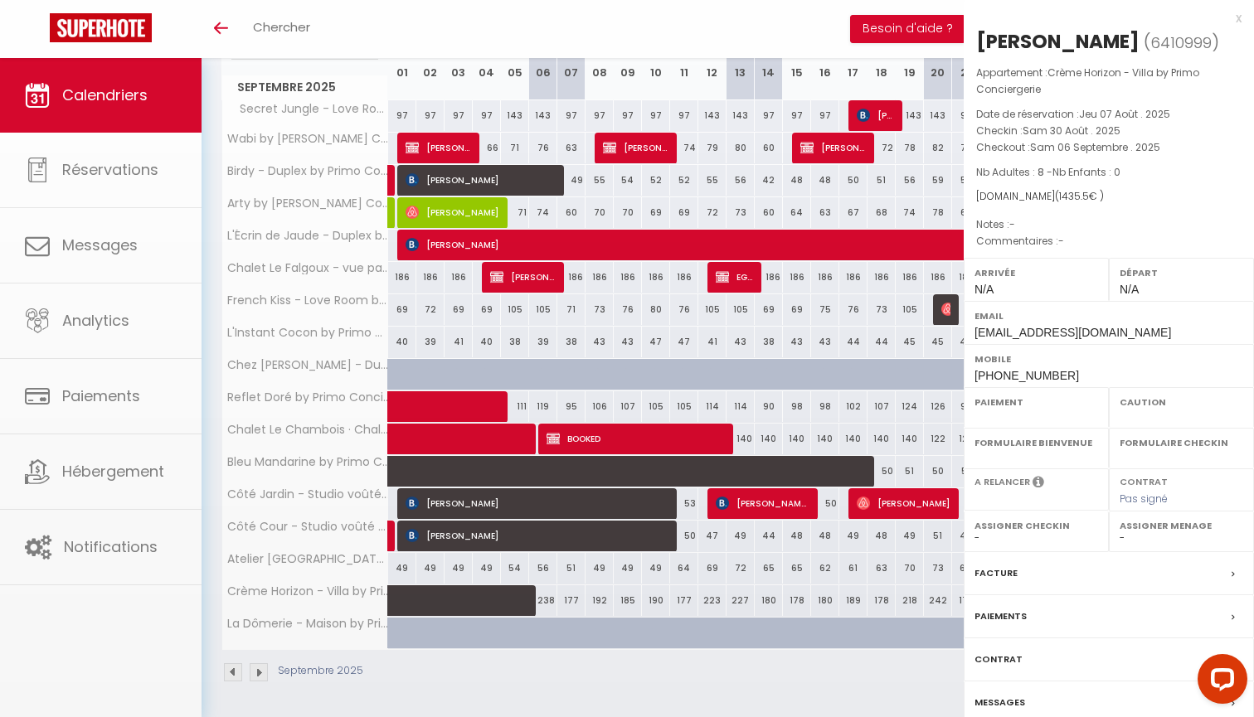
select select "OK"
select select "0"
select select "1"
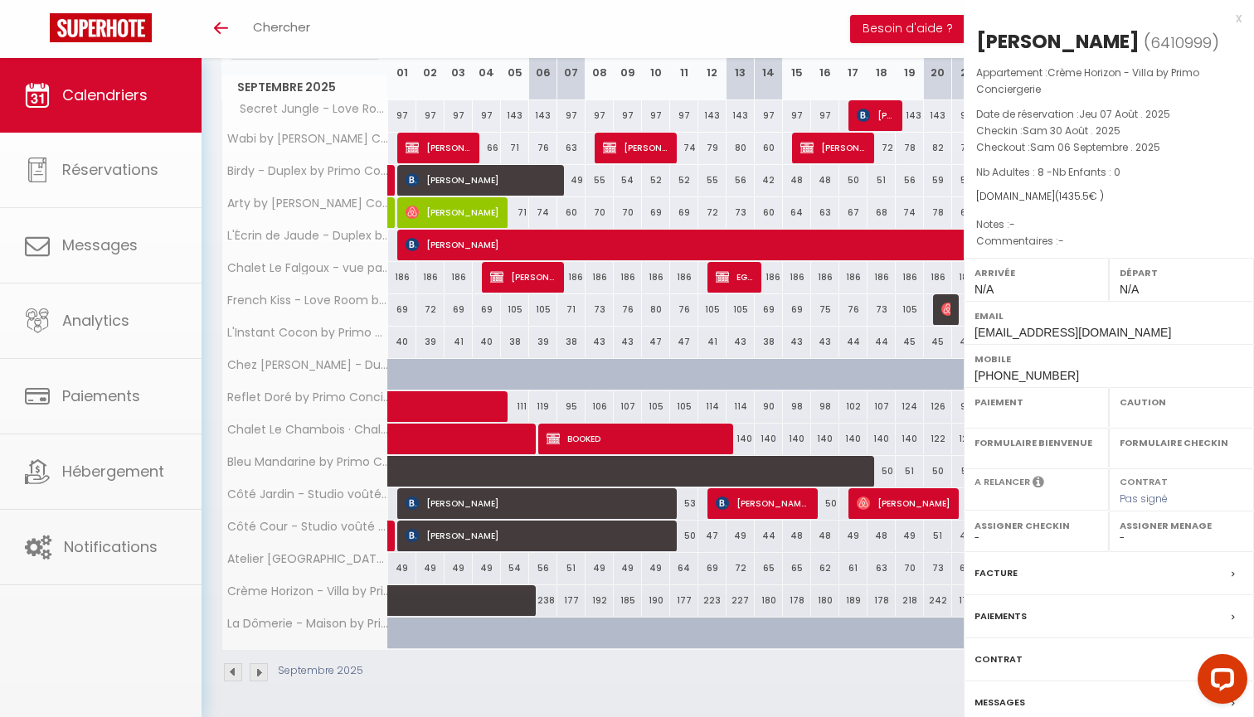
select select
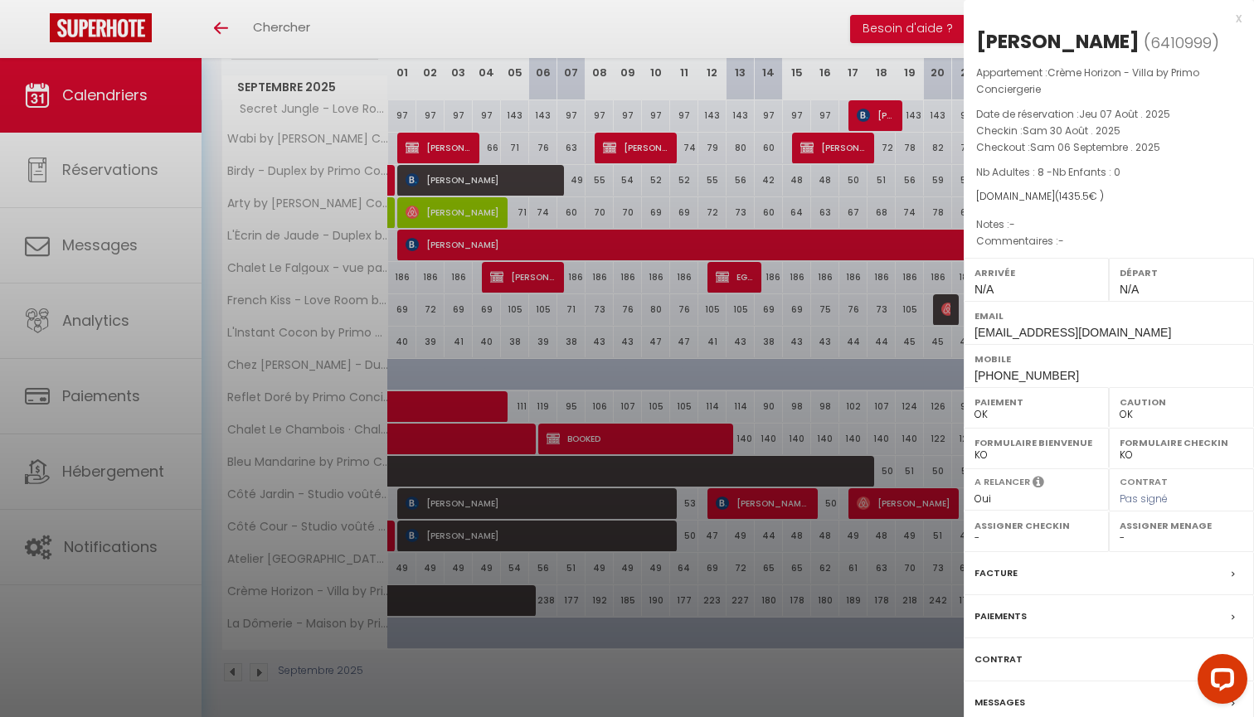
click at [508, 662] on div at bounding box center [627, 358] width 1254 height 717
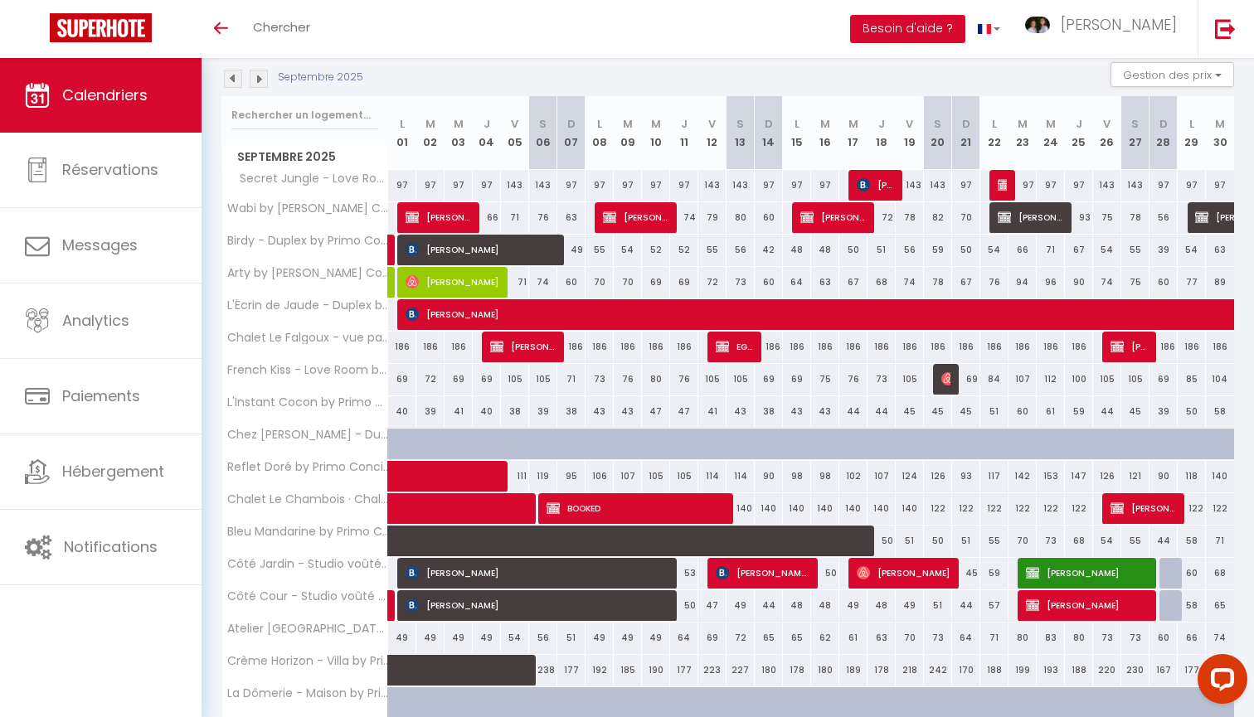
scroll to position [171, 0]
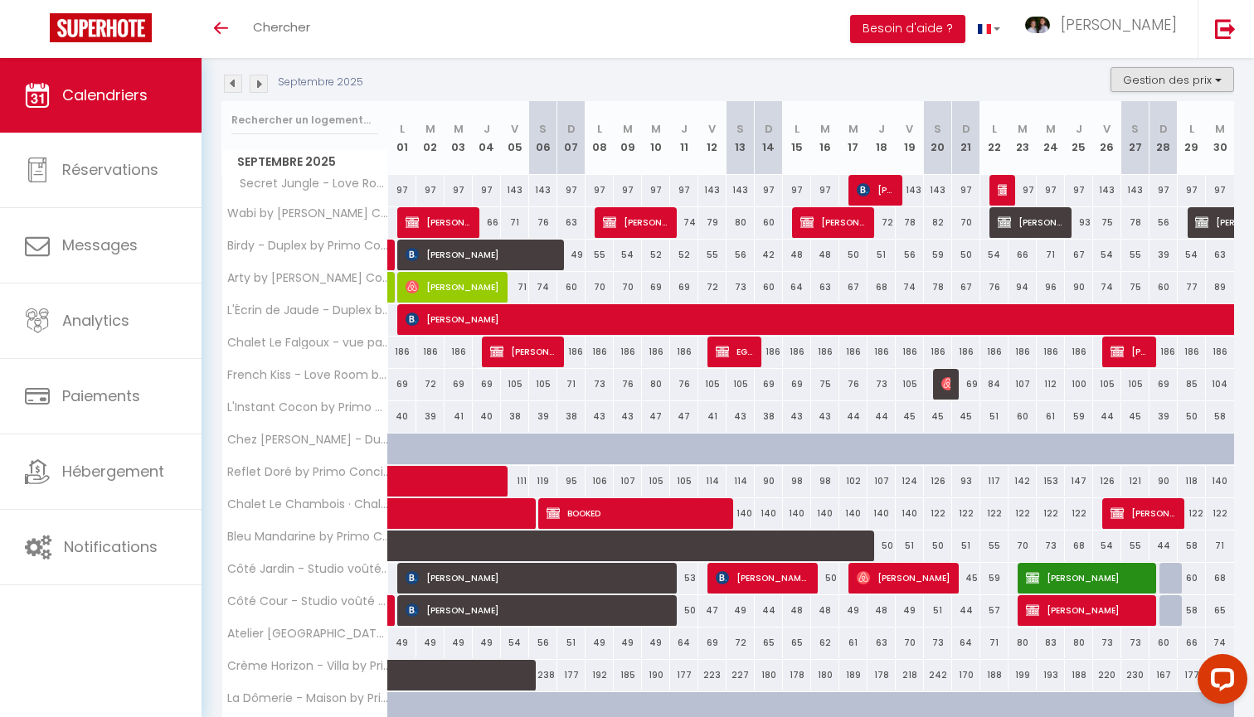
click at [1196, 75] on button "Gestion des prix" at bounding box center [1172, 79] width 124 height 25
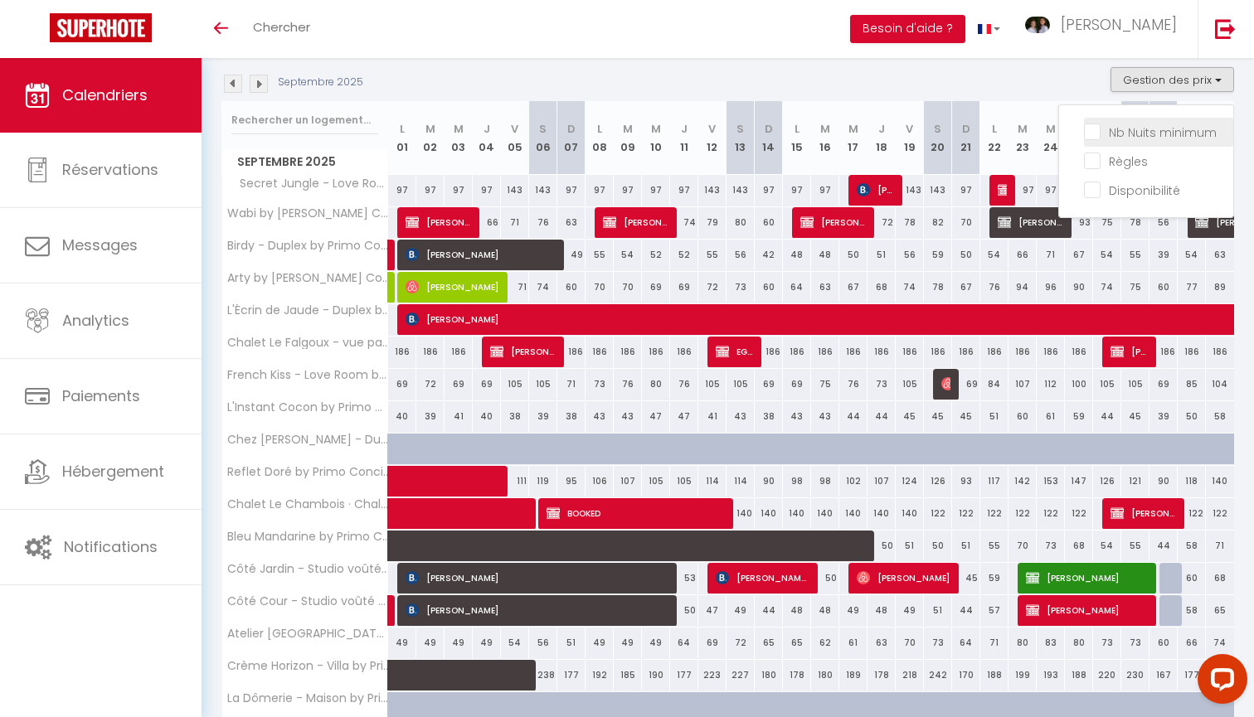
click at [1166, 127] on input "Nb Nuits minimum" at bounding box center [1158, 131] width 149 height 17
checkbox input "true"
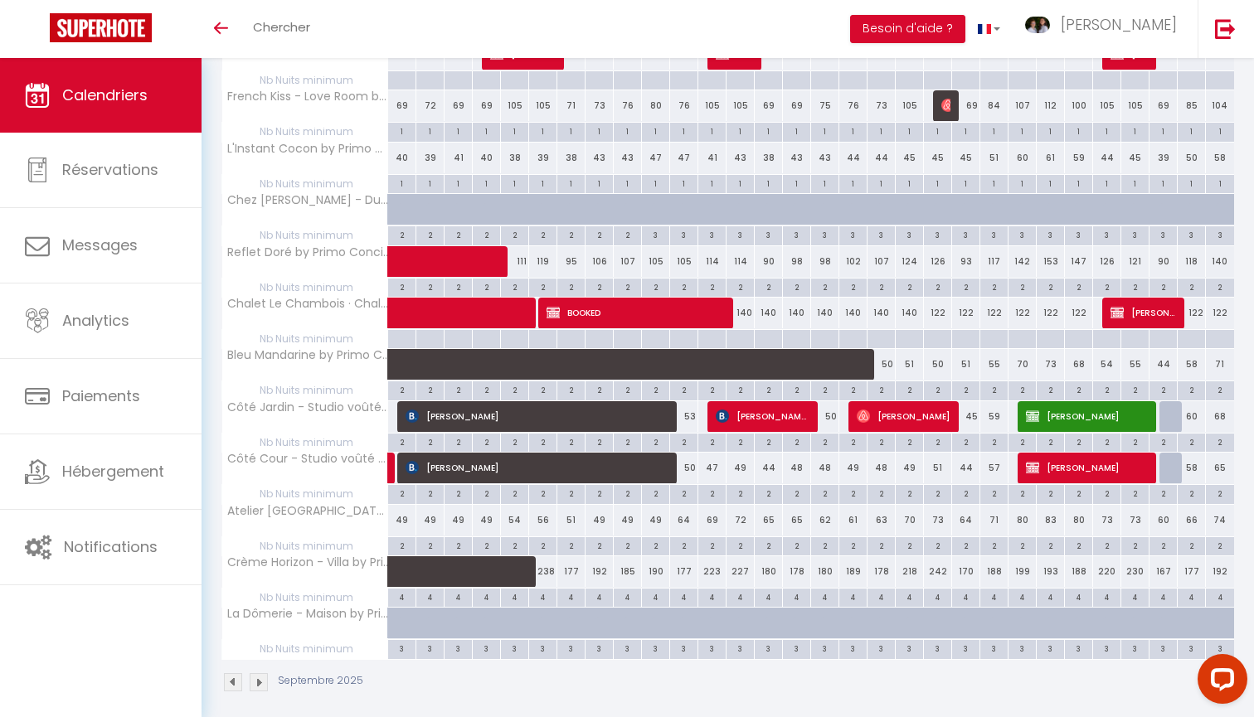
scroll to position [565, 1]
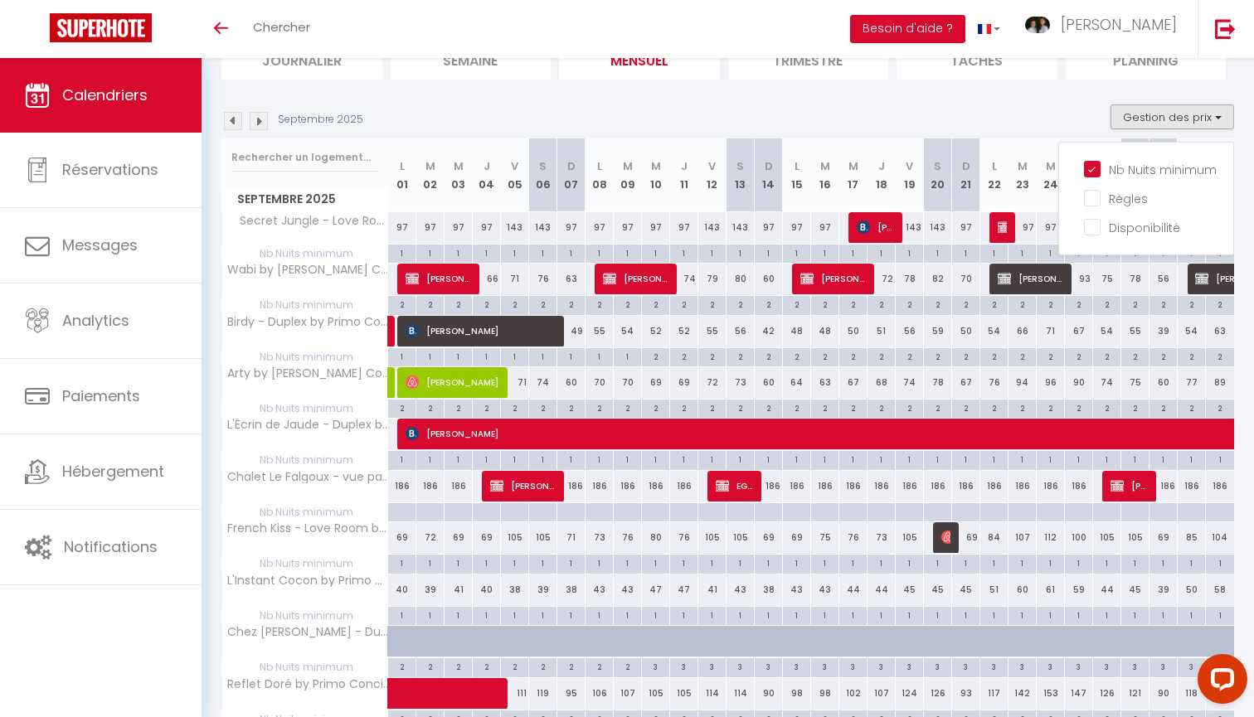
click at [265, 122] on img at bounding box center [259, 121] width 18 height 18
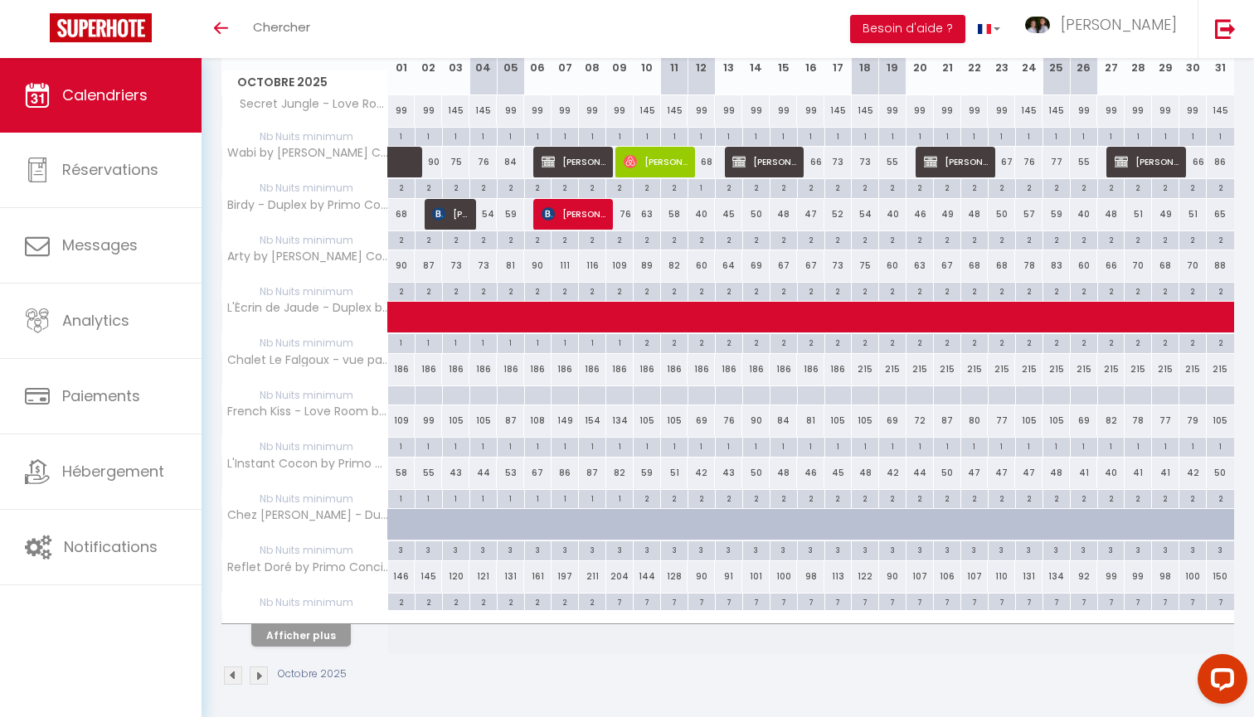
click at [303, 626] on button "Afficher plus" at bounding box center [300, 635] width 99 height 22
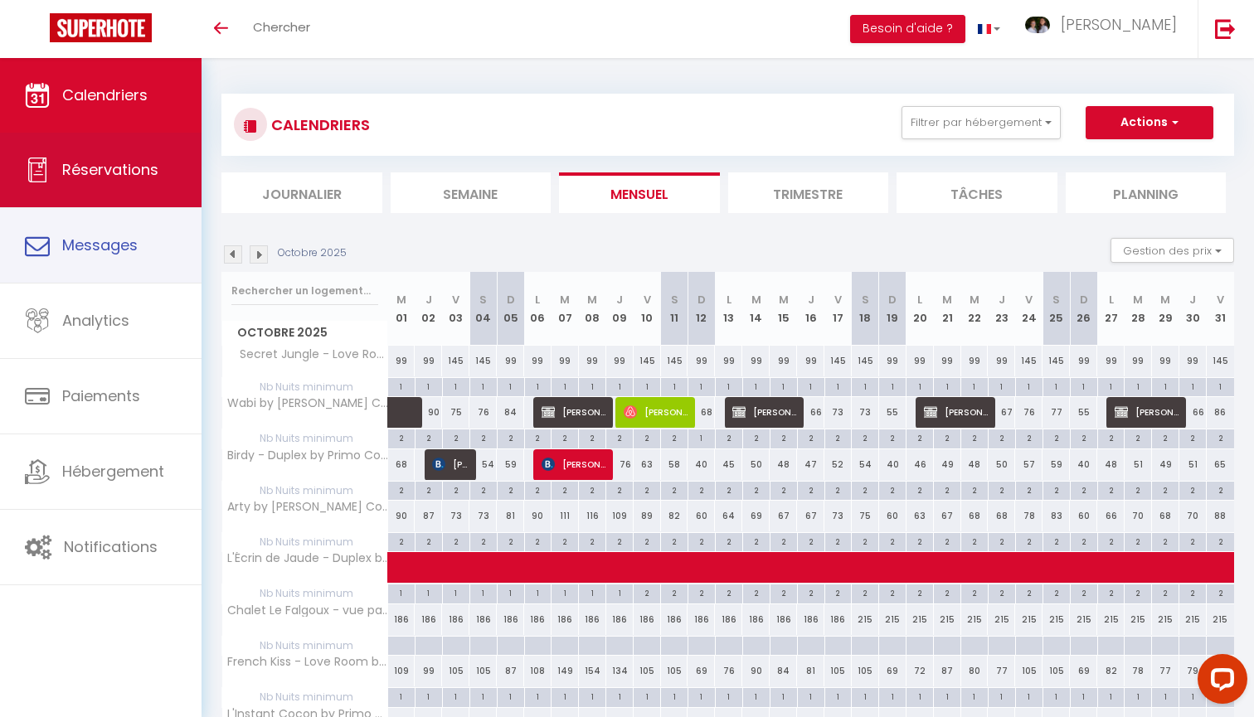
scroll to position [0, 0]
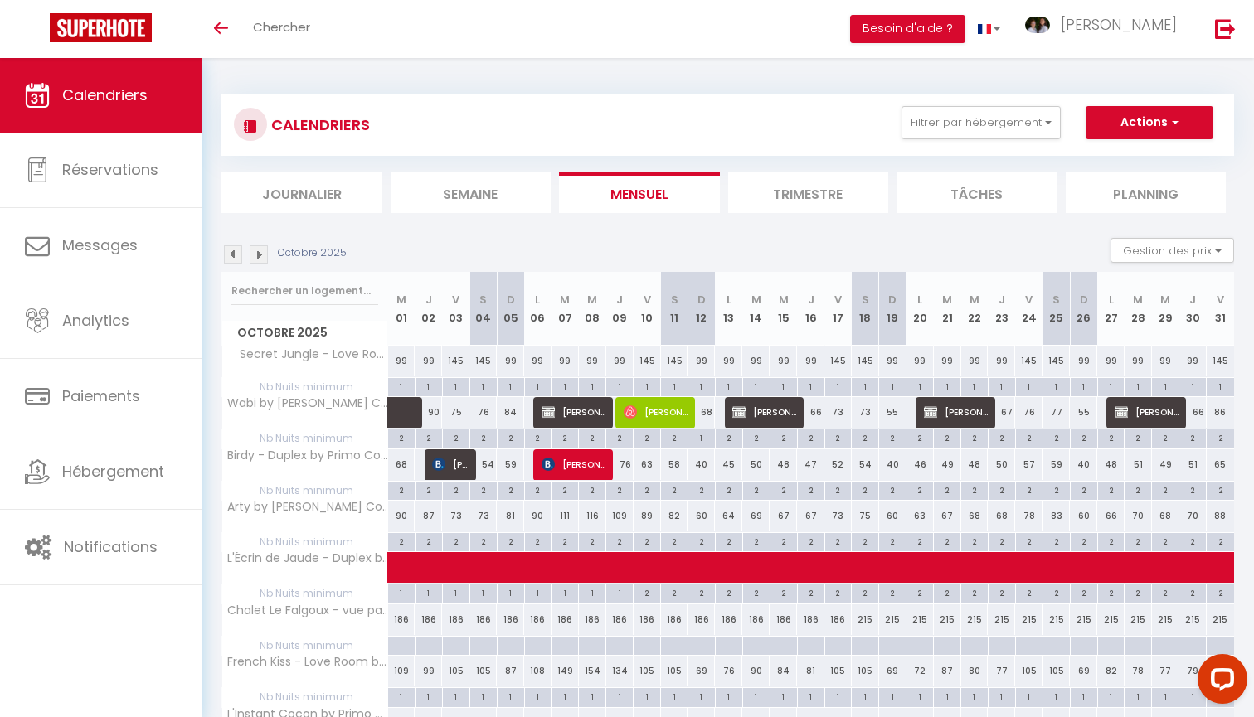
click at [144, 114] on link "Calendriers" at bounding box center [100, 95] width 201 height 75
click at [135, 92] on span "Calendriers" at bounding box center [104, 95] width 85 height 21
click at [95, 36] on img at bounding box center [101, 27] width 102 height 29
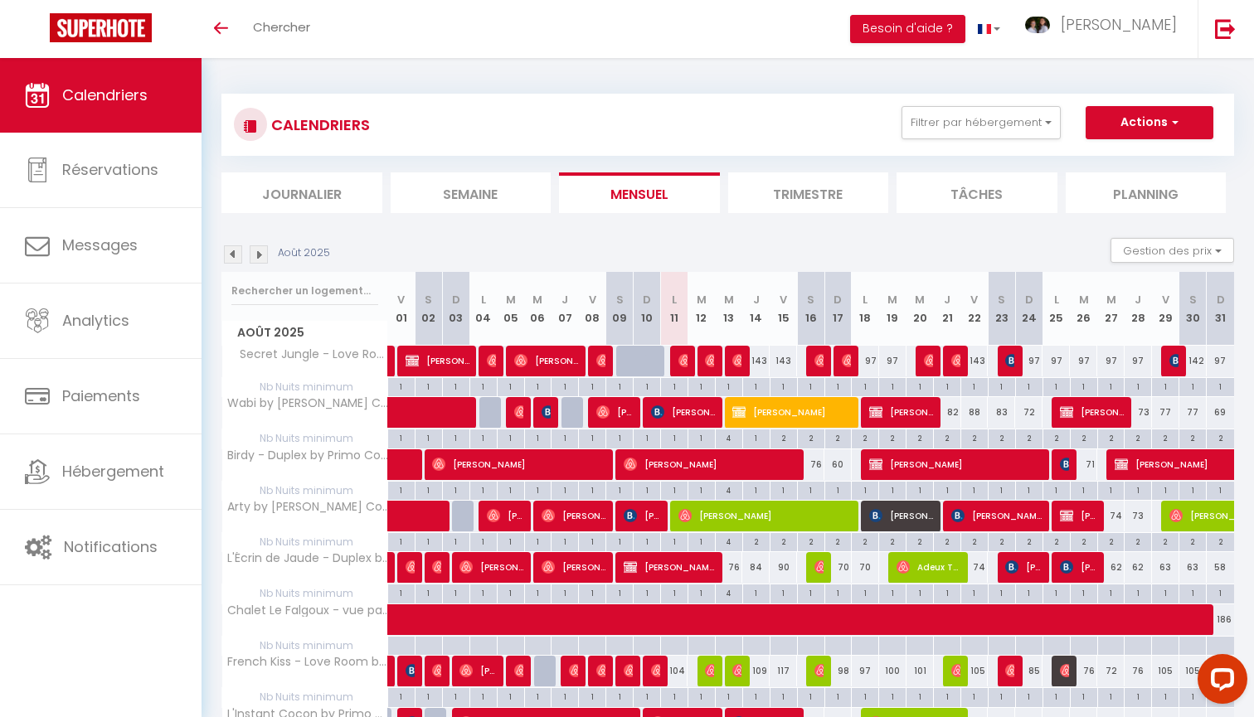
click at [121, 110] on link "Calendriers" at bounding box center [100, 95] width 201 height 75
click at [1162, 250] on button "Gestion des prix" at bounding box center [1172, 250] width 124 height 25
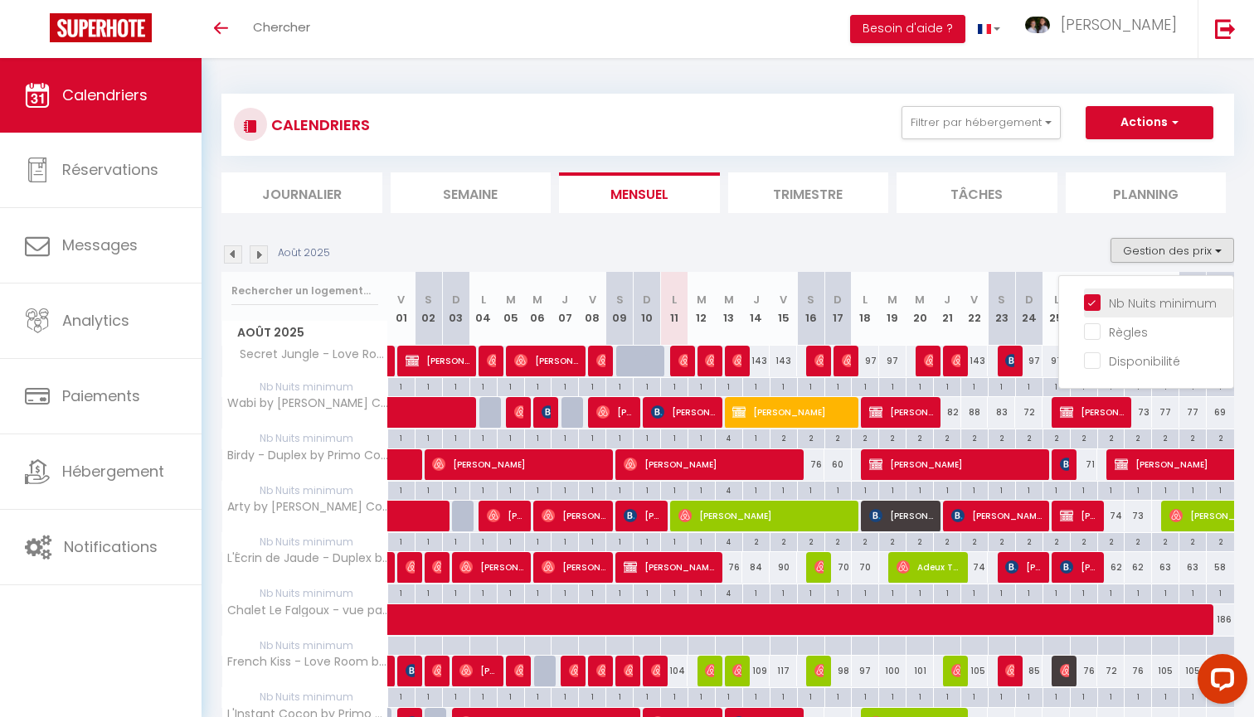
click at [1126, 299] on input "Nb Nuits minimum" at bounding box center [1158, 301] width 149 height 17
checkbox input "false"
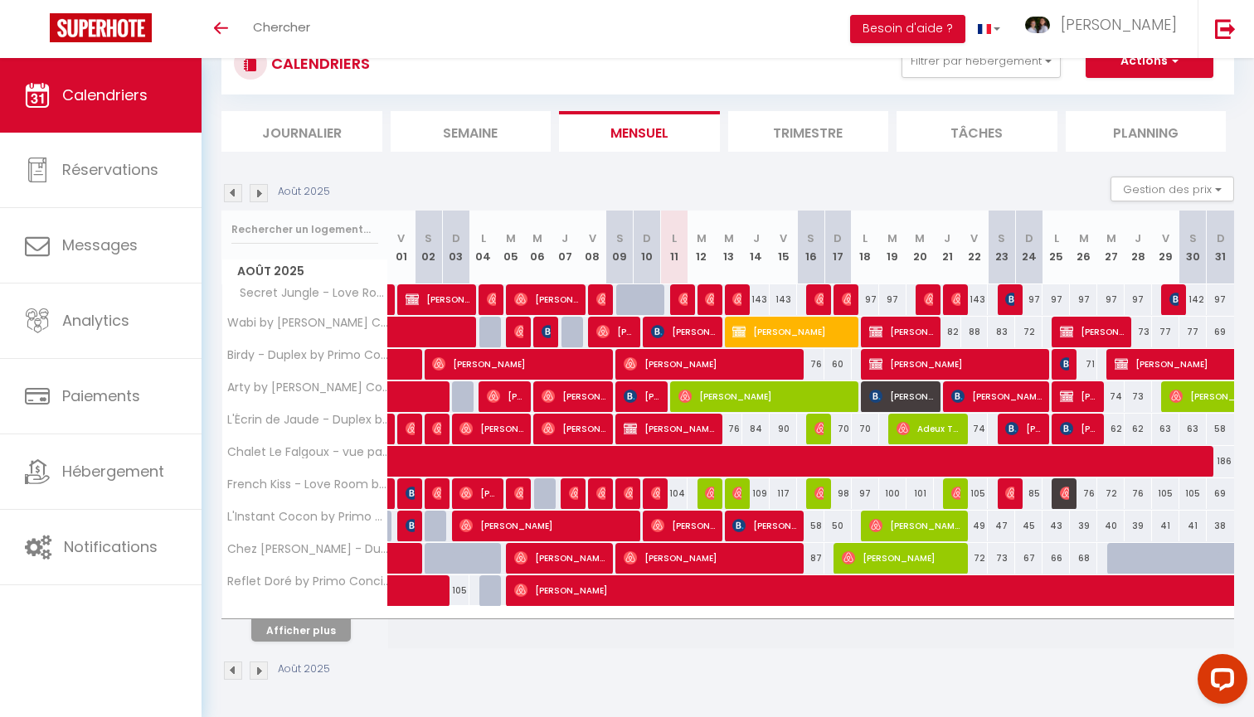
scroll to position [60, 0]
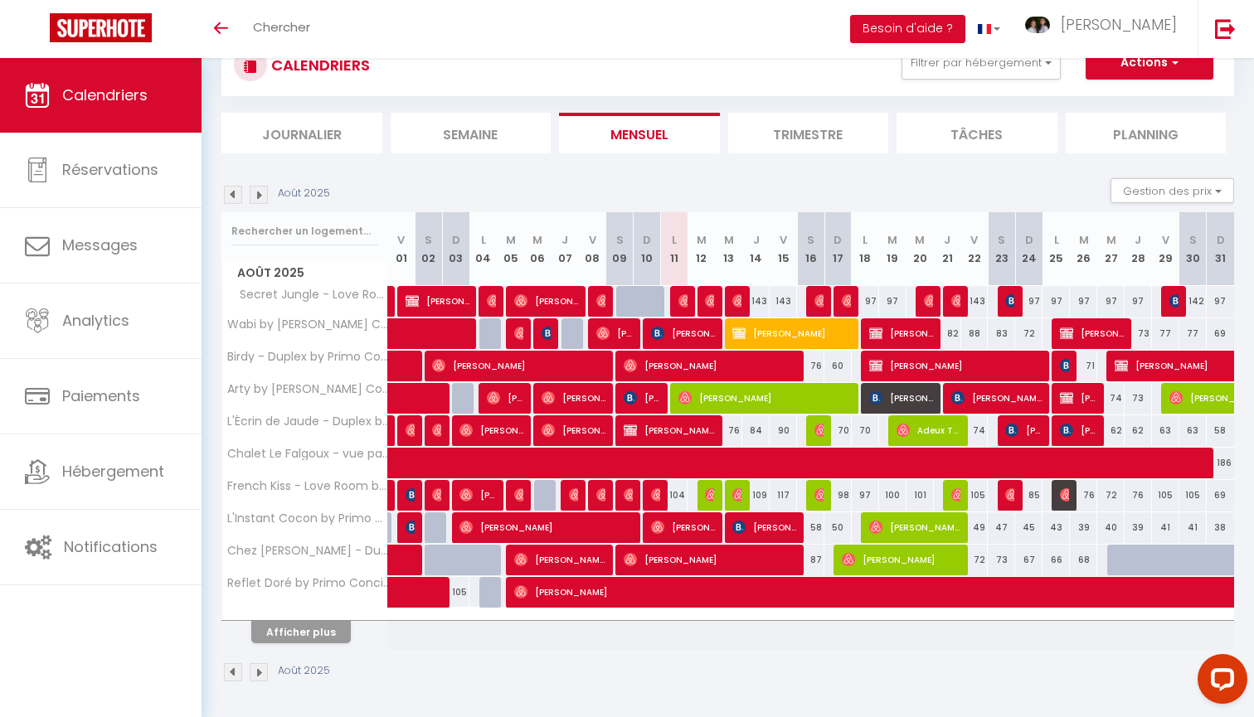
click at [303, 636] on button "Afficher plus" at bounding box center [300, 632] width 99 height 22
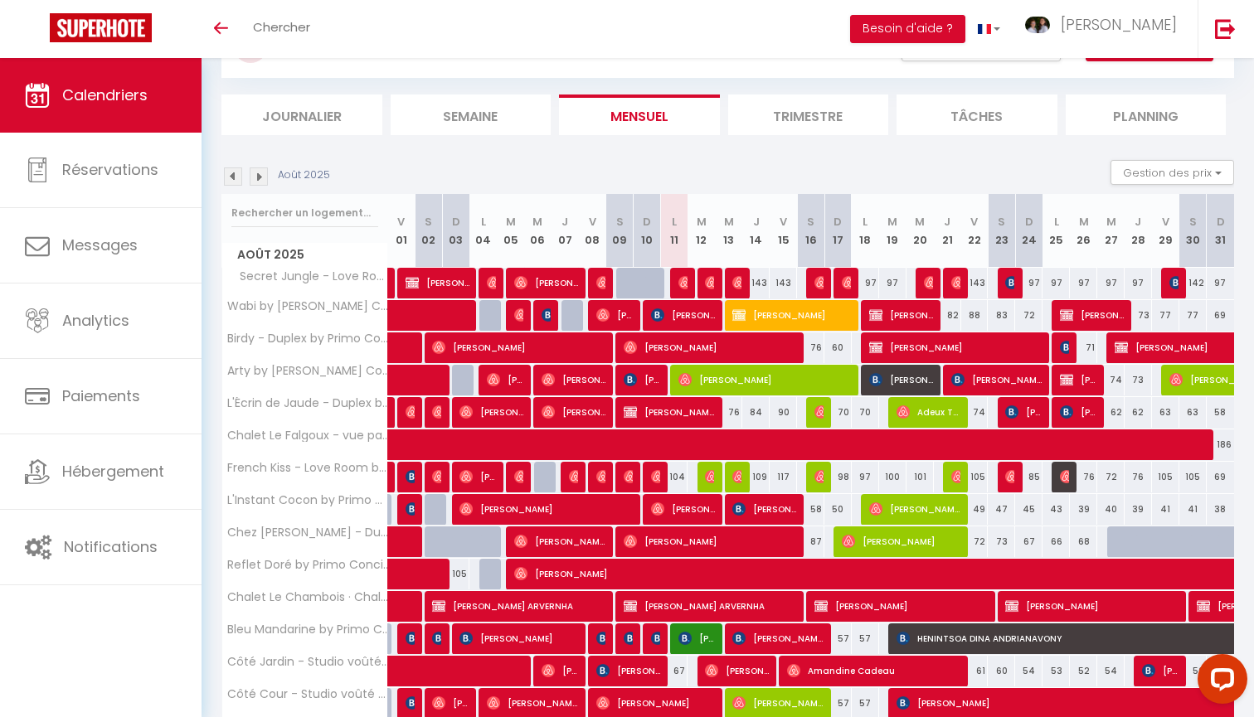
scroll to position [79, 0]
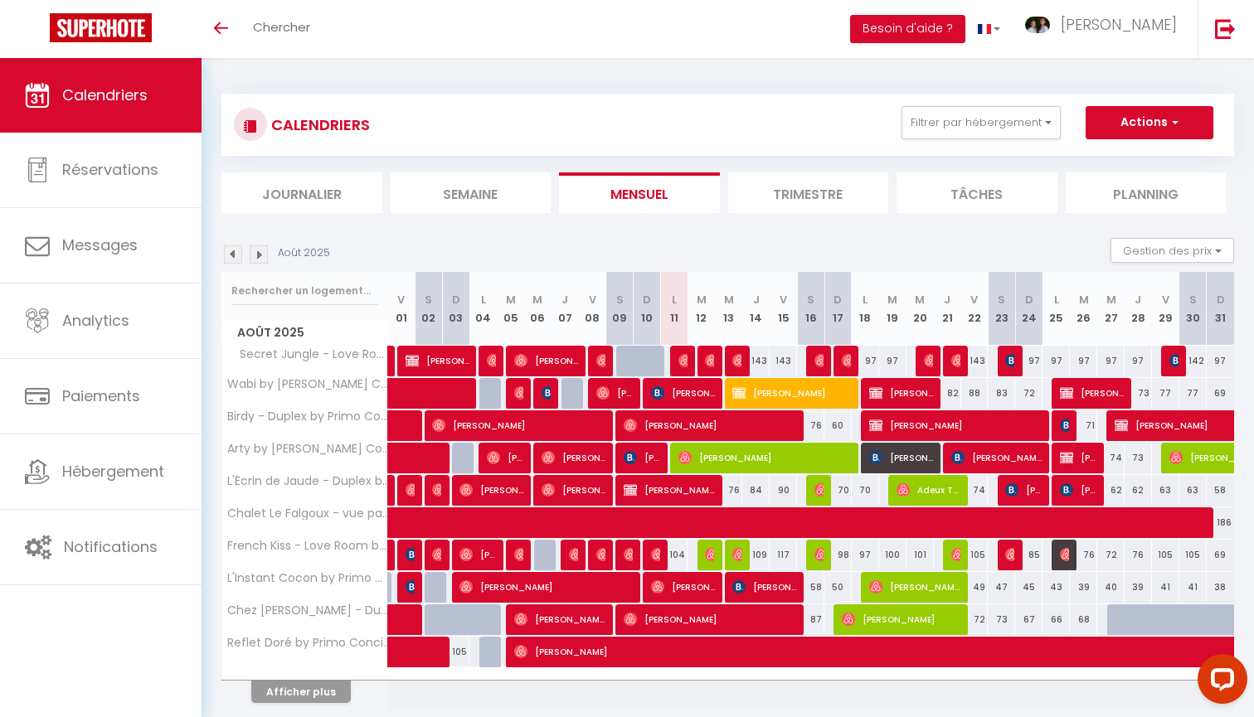
click at [291, 694] on button "Afficher plus" at bounding box center [300, 692] width 99 height 22
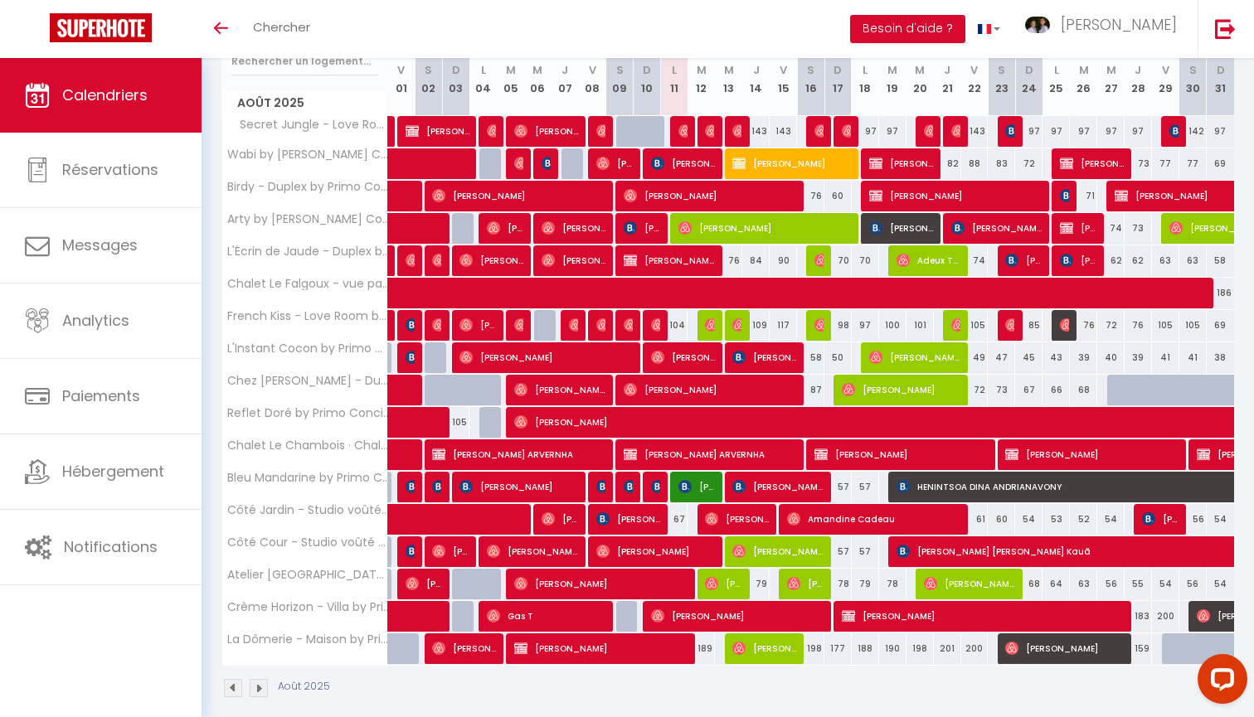
scroll to position [217, 0]
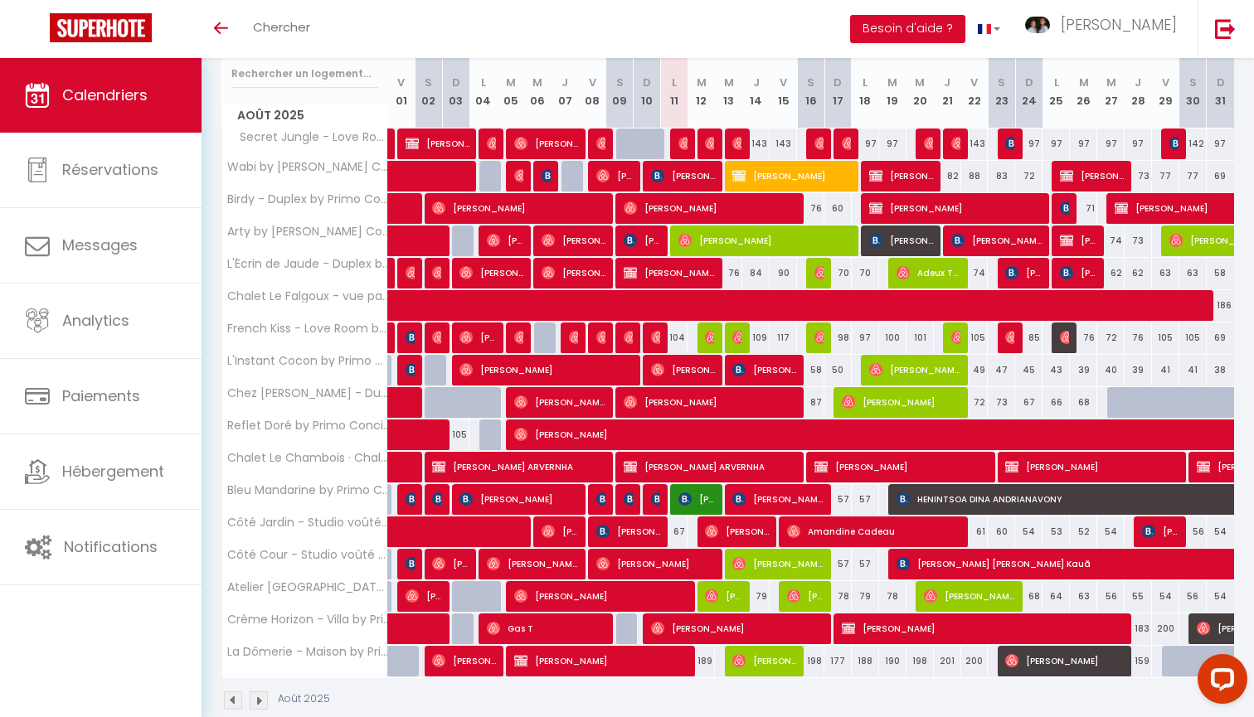
click at [610, 178] on span "[PERSON_NAME]" at bounding box center [614, 176] width 36 height 32
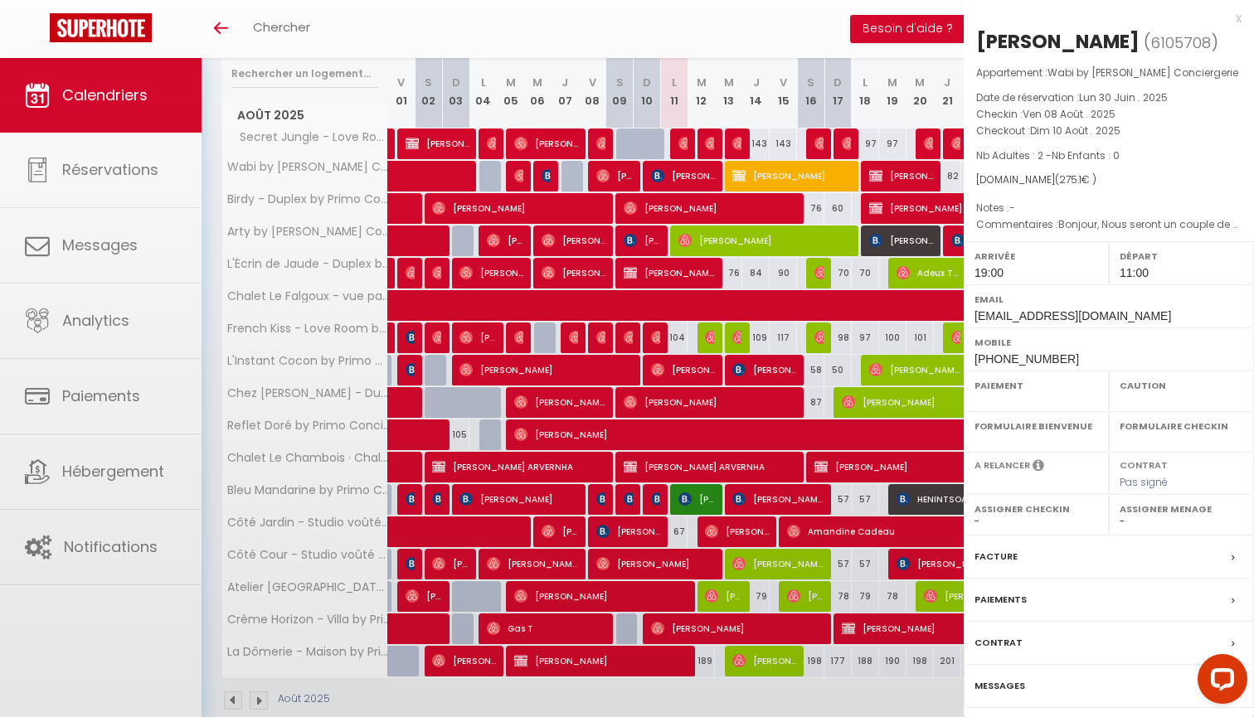
select select "OK"
select select "1"
select select "0"
select select "1"
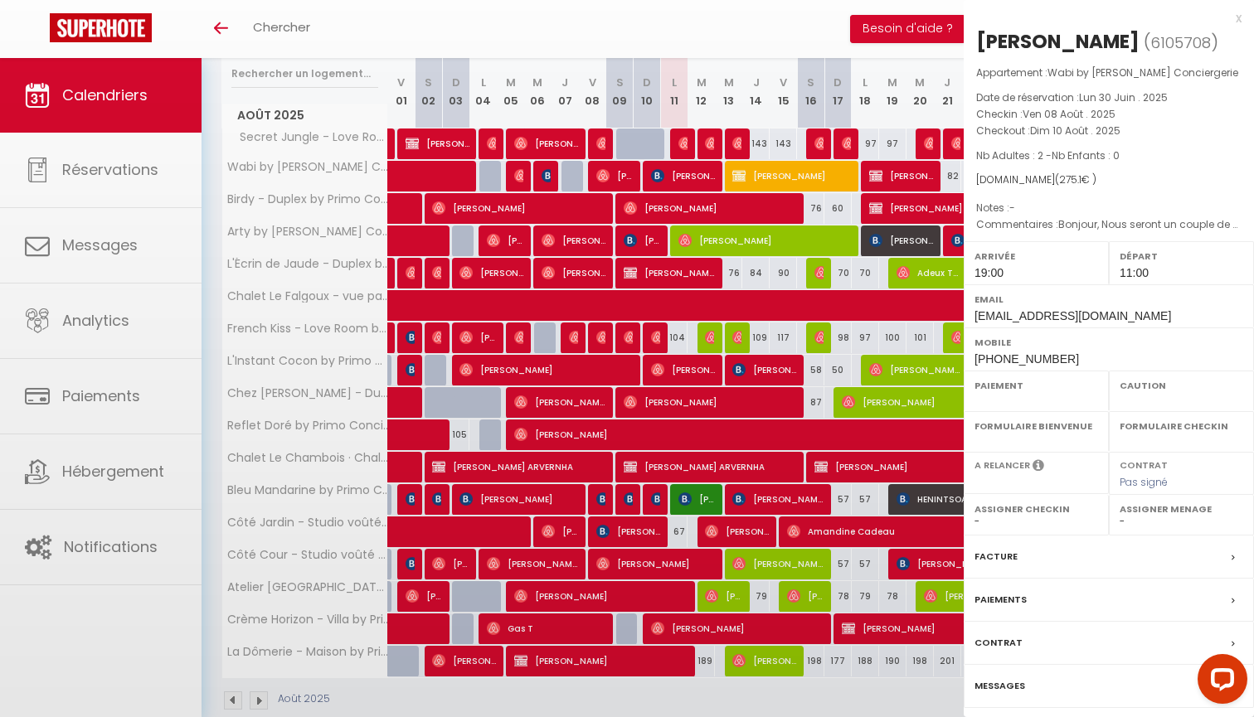
select select
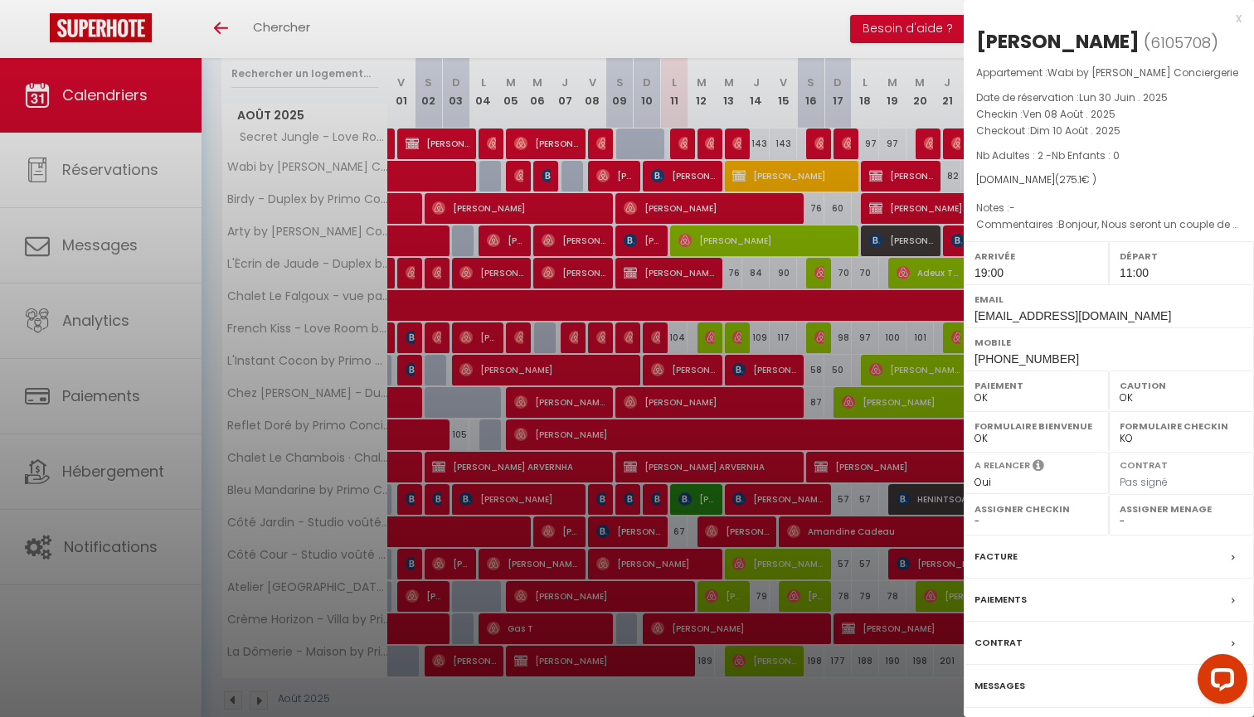
select select "26290"
click at [993, 680] on label "Messages" at bounding box center [999, 685] width 51 height 17
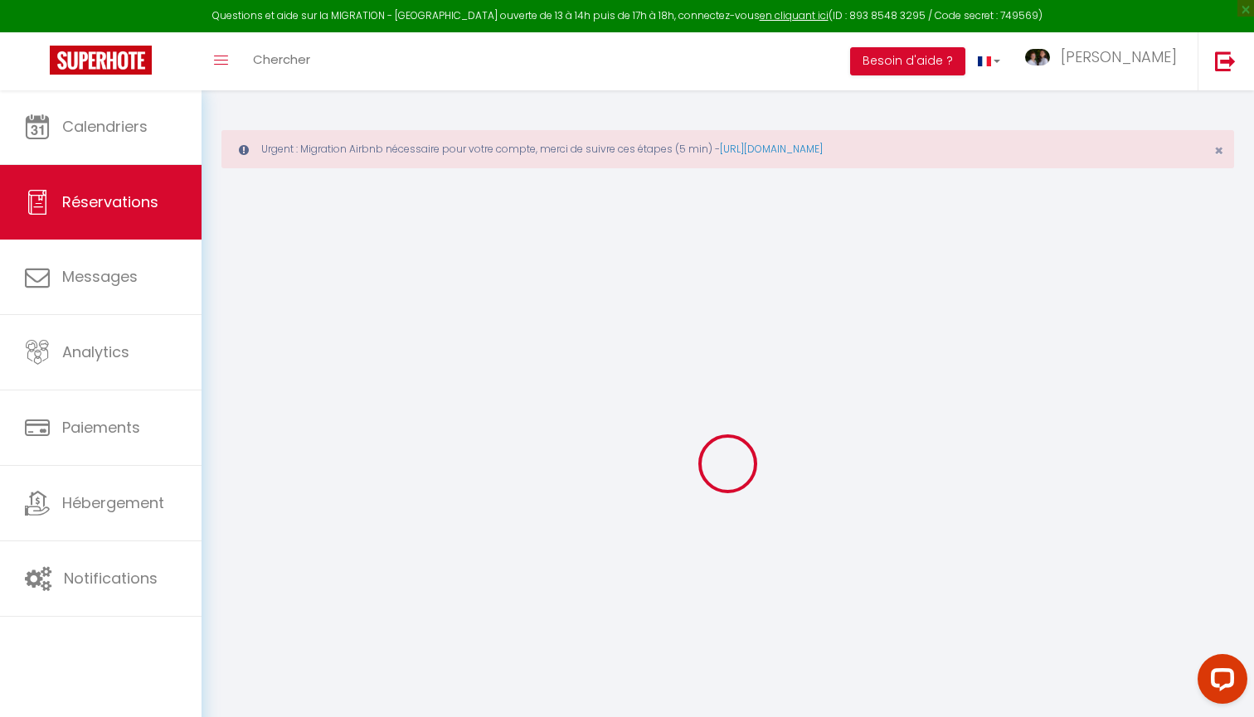
select select
checkbox input "false"
type textarea "Bonjour, Nous seront un couple de passage sur clermont pour 2 jours."
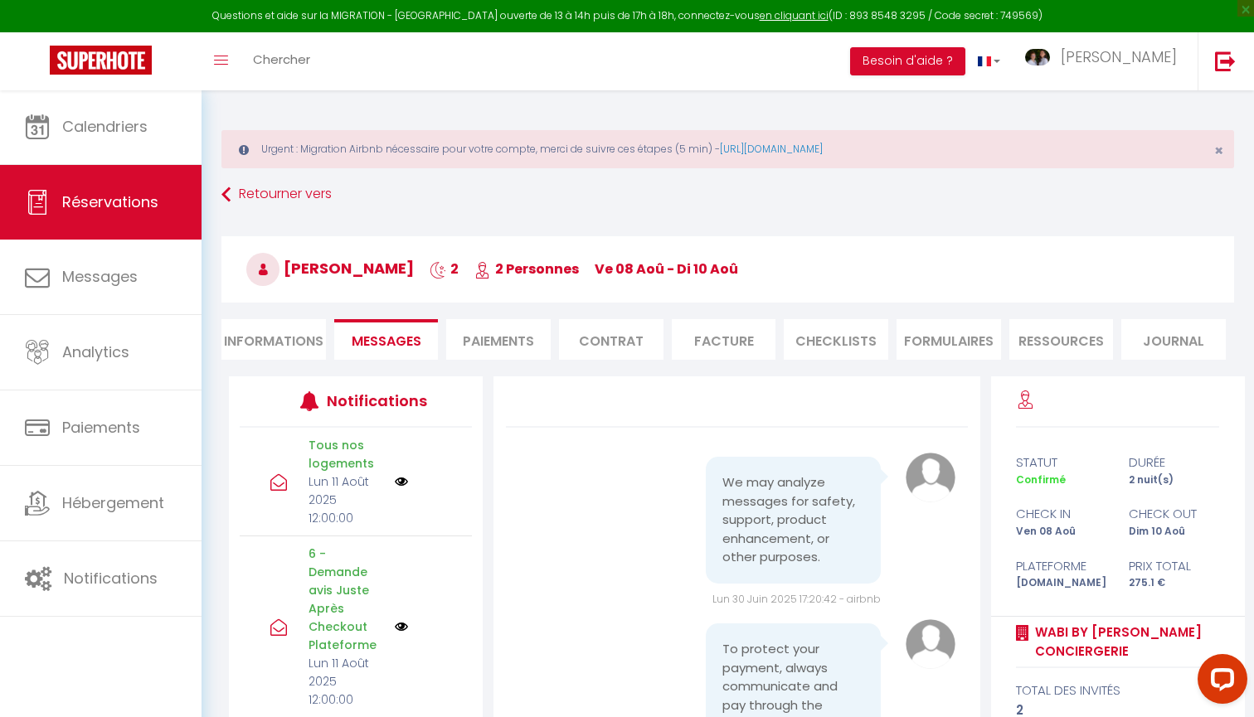
scroll to position [7210, 0]
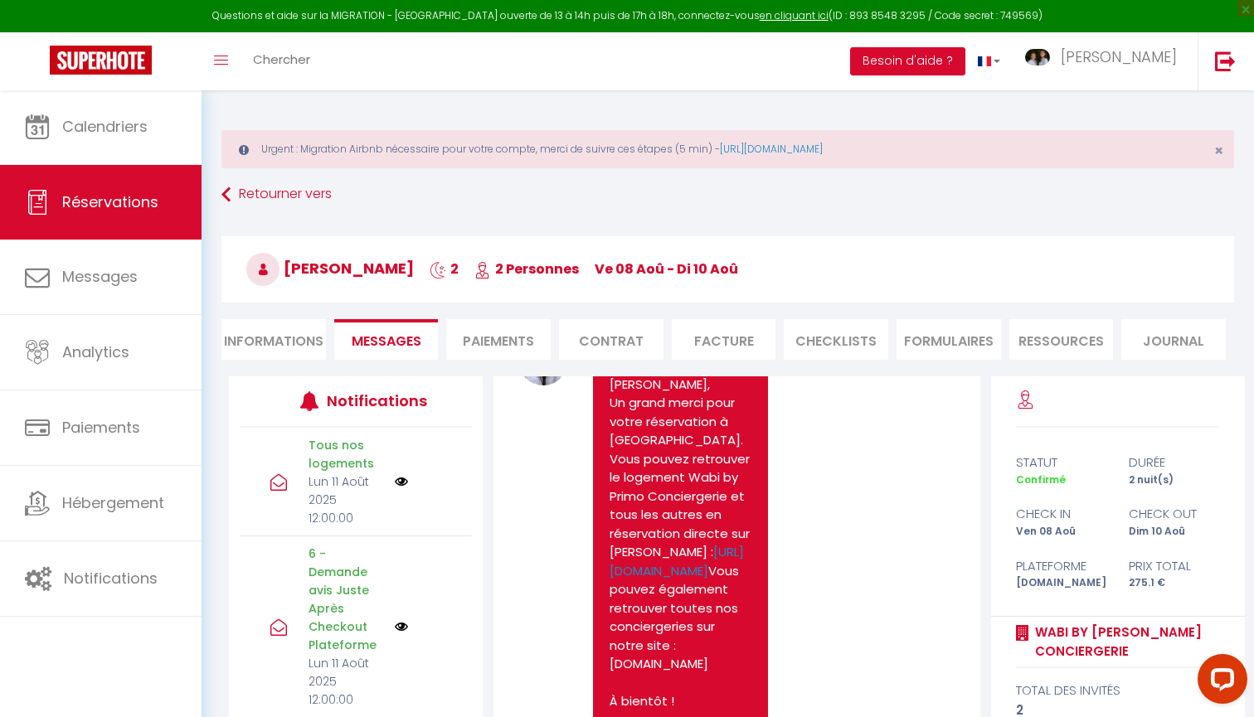
click at [488, 342] on li "Paiements" at bounding box center [498, 339] width 104 height 41
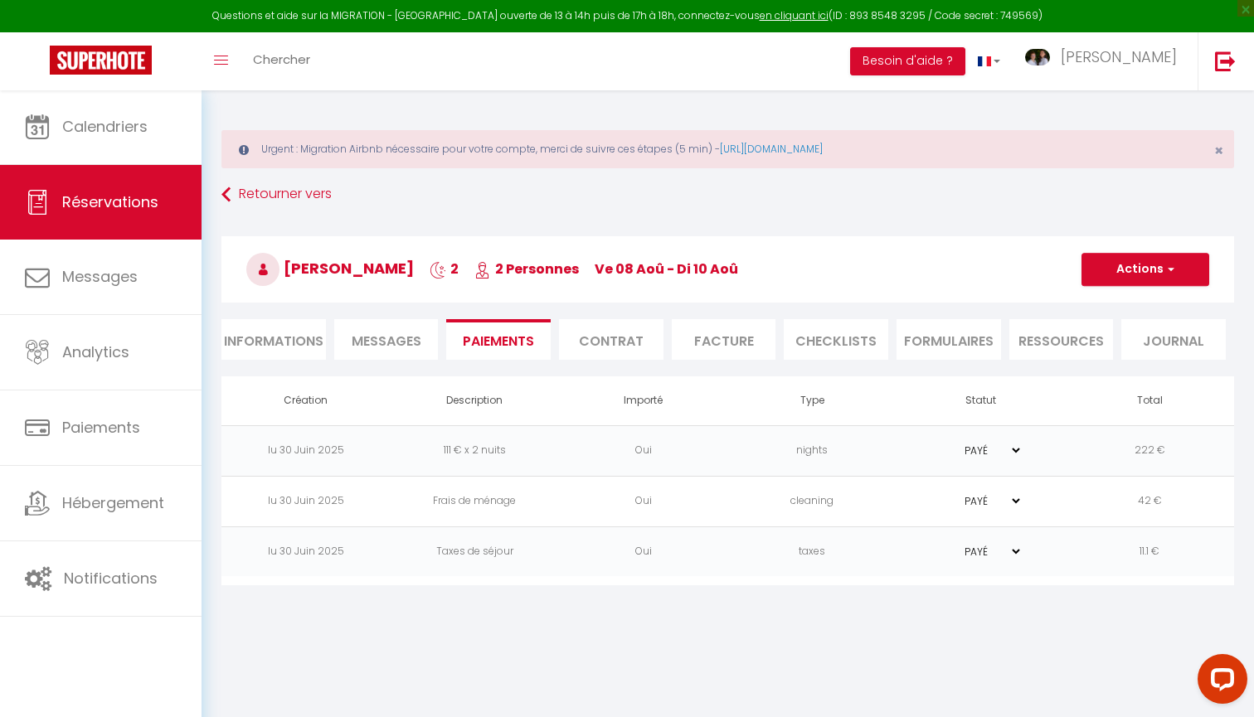
click at [402, 345] on span "Messages" at bounding box center [387, 341] width 70 height 19
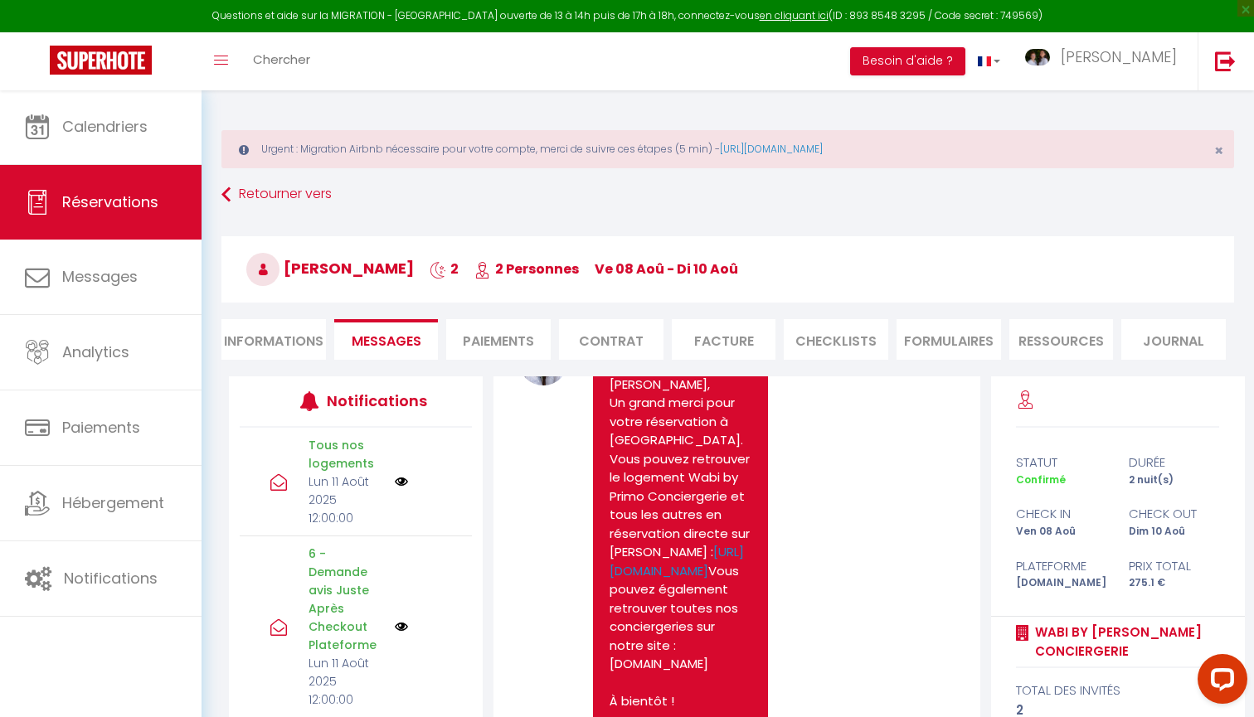
click at [509, 347] on li "Paiements" at bounding box center [498, 339] width 104 height 41
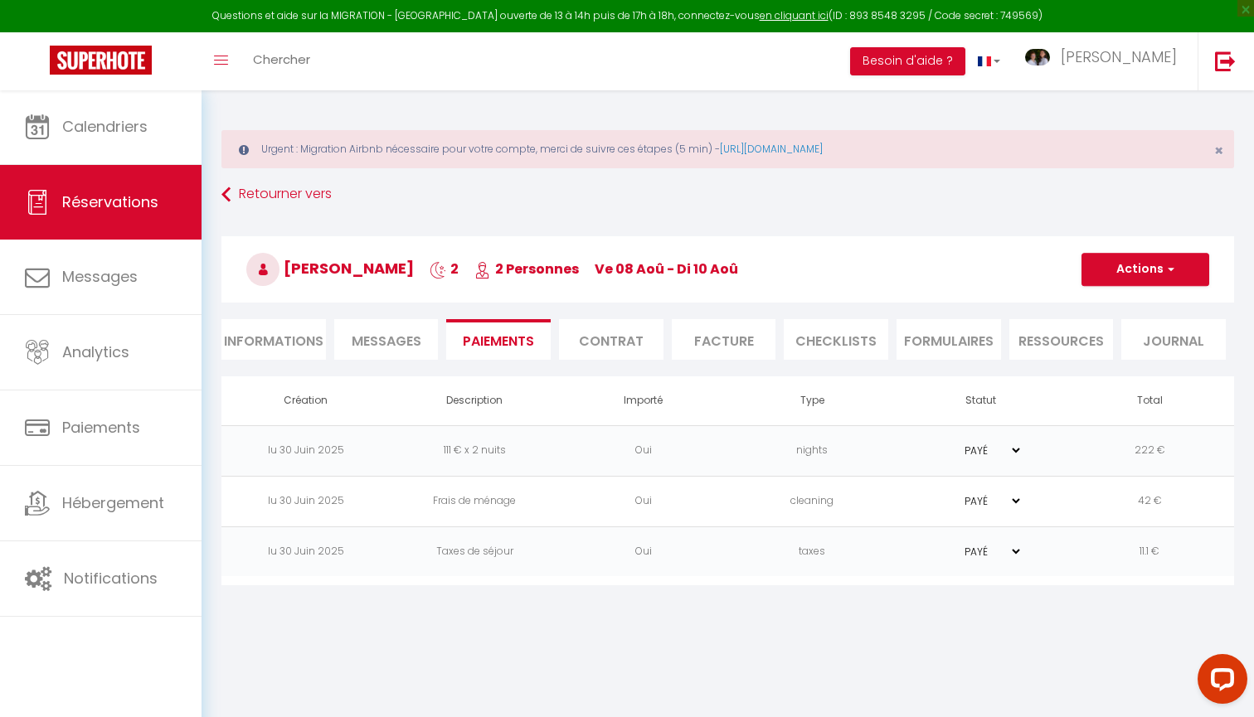
click at [715, 340] on li "Facture" at bounding box center [724, 339] width 104 height 41
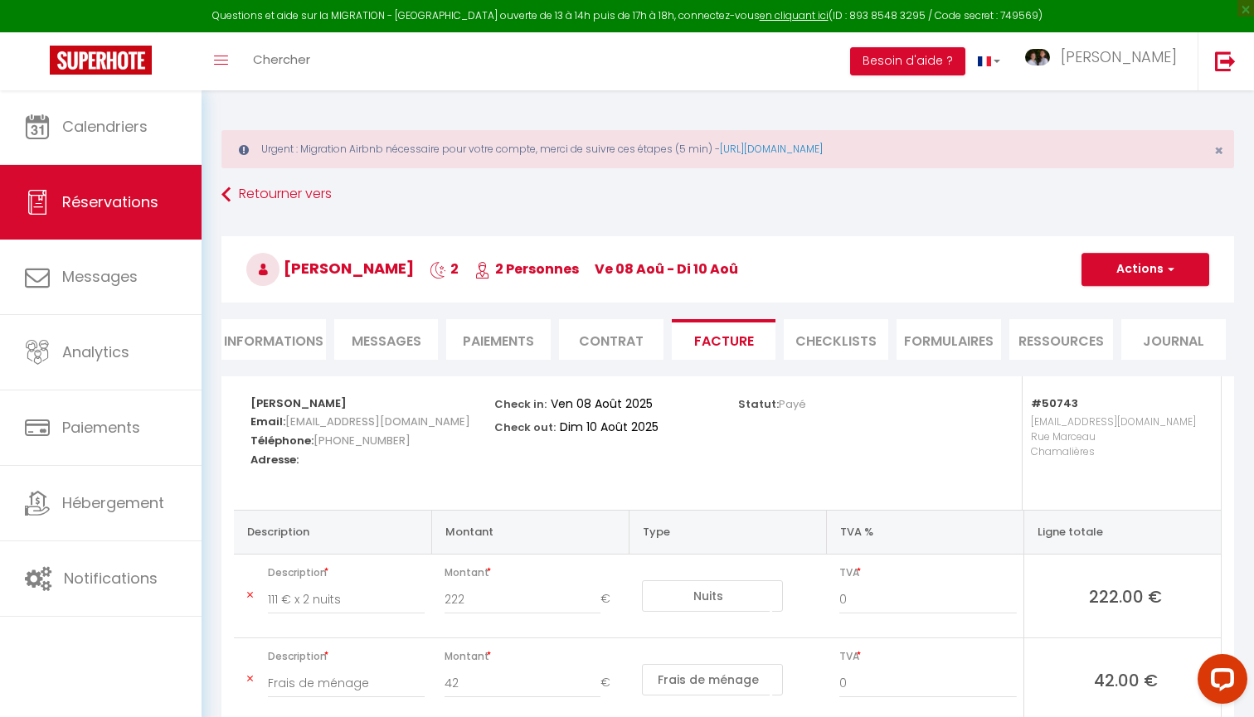
click at [808, 349] on li "CHECKLISTS" at bounding box center [835, 339] width 104 height 41
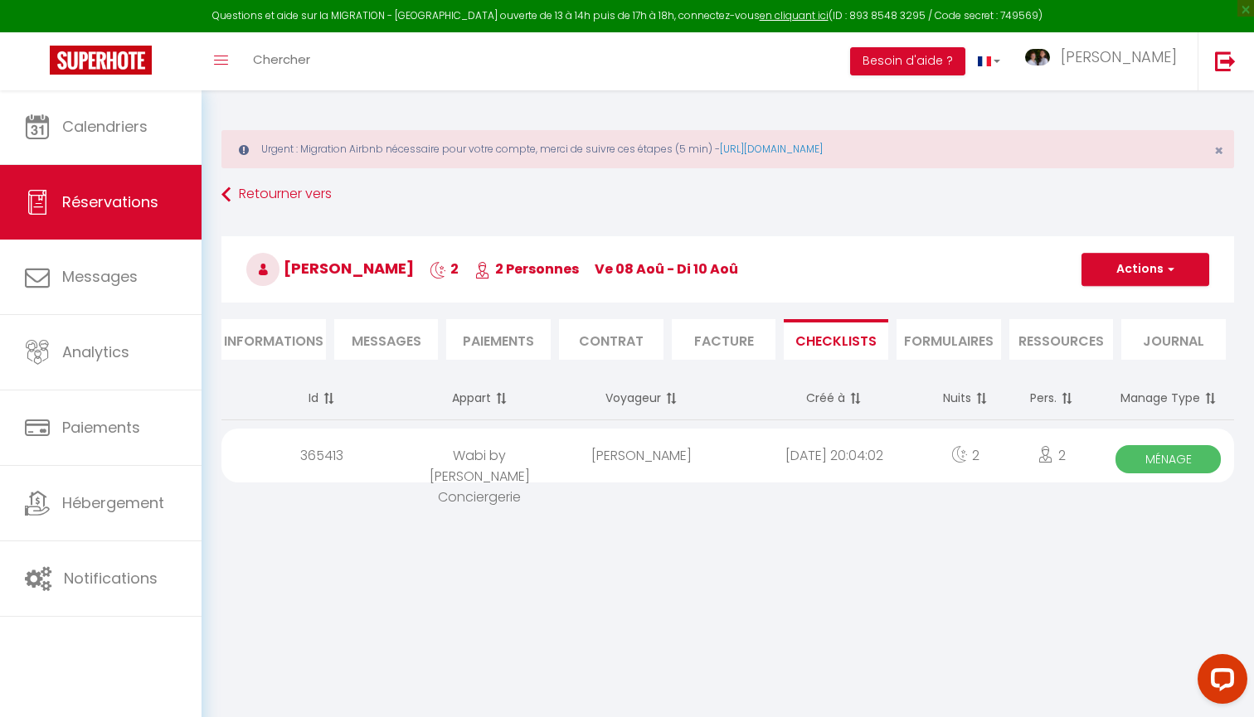
click at [1143, 461] on span "Ménage" at bounding box center [1167, 459] width 105 height 28
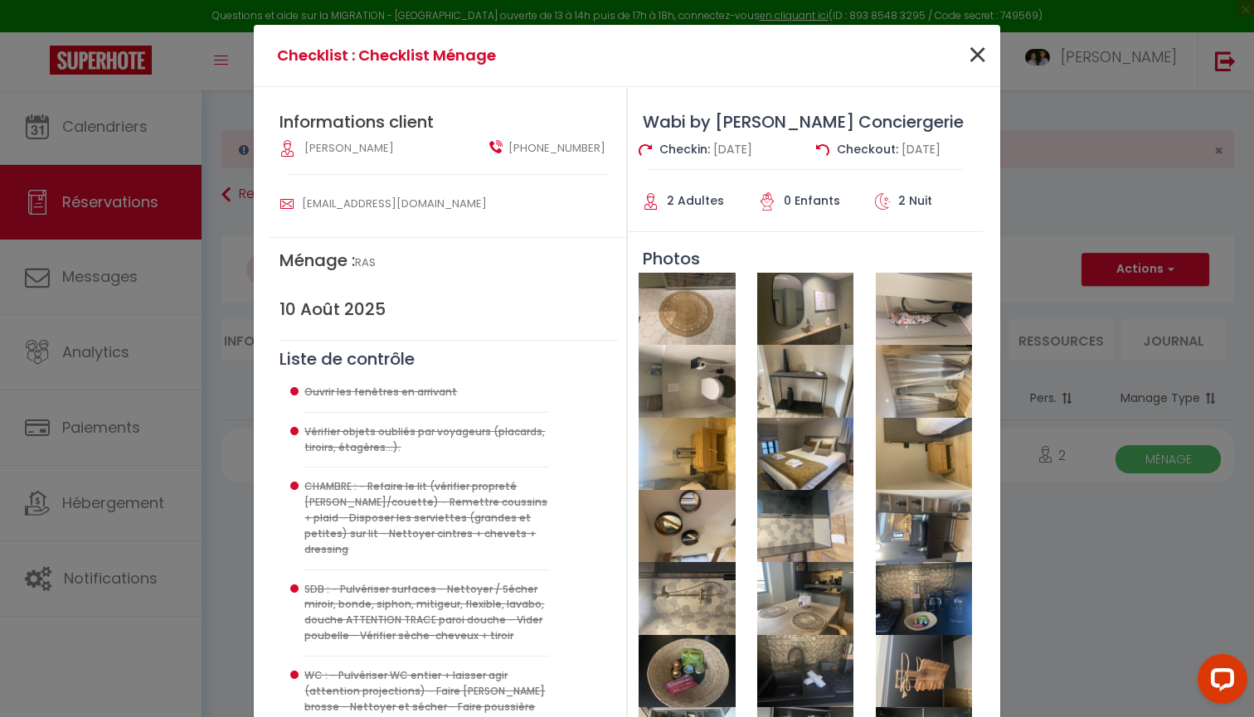
click at [980, 49] on span "×" at bounding box center [977, 56] width 21 height 50
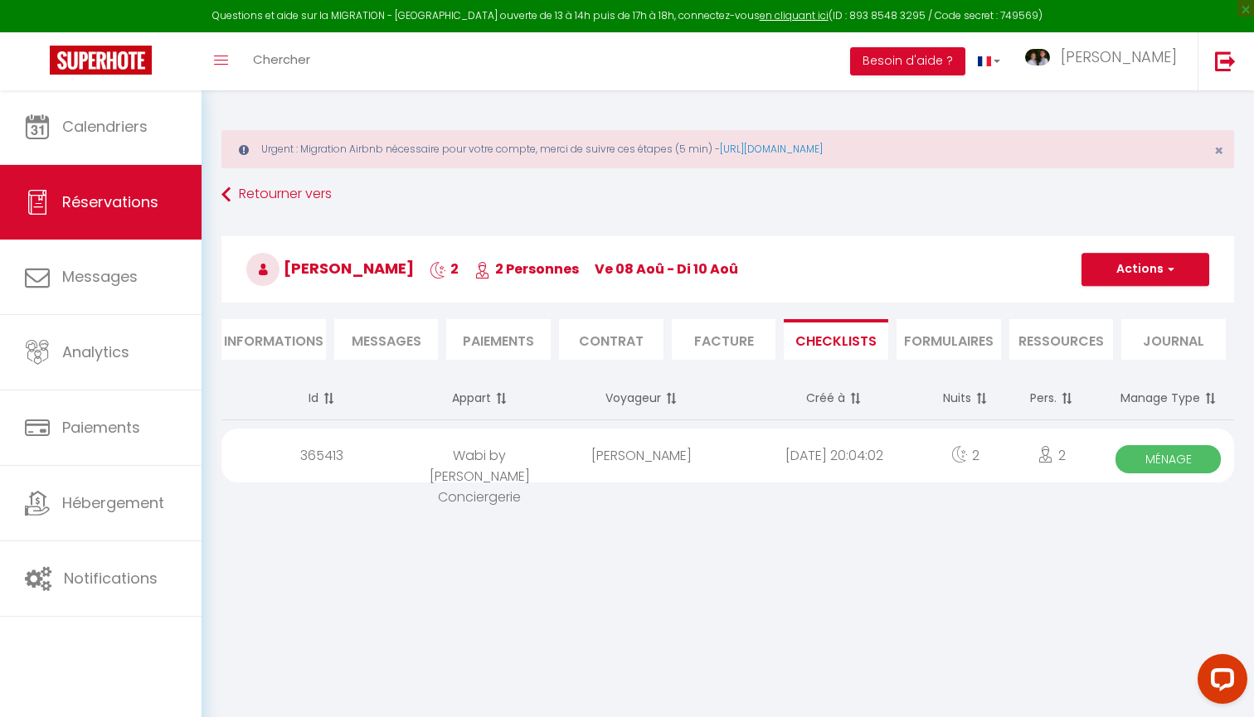
click at [386, 335] on span "Messages" at bounding box center [387, 341] width 70 height 19
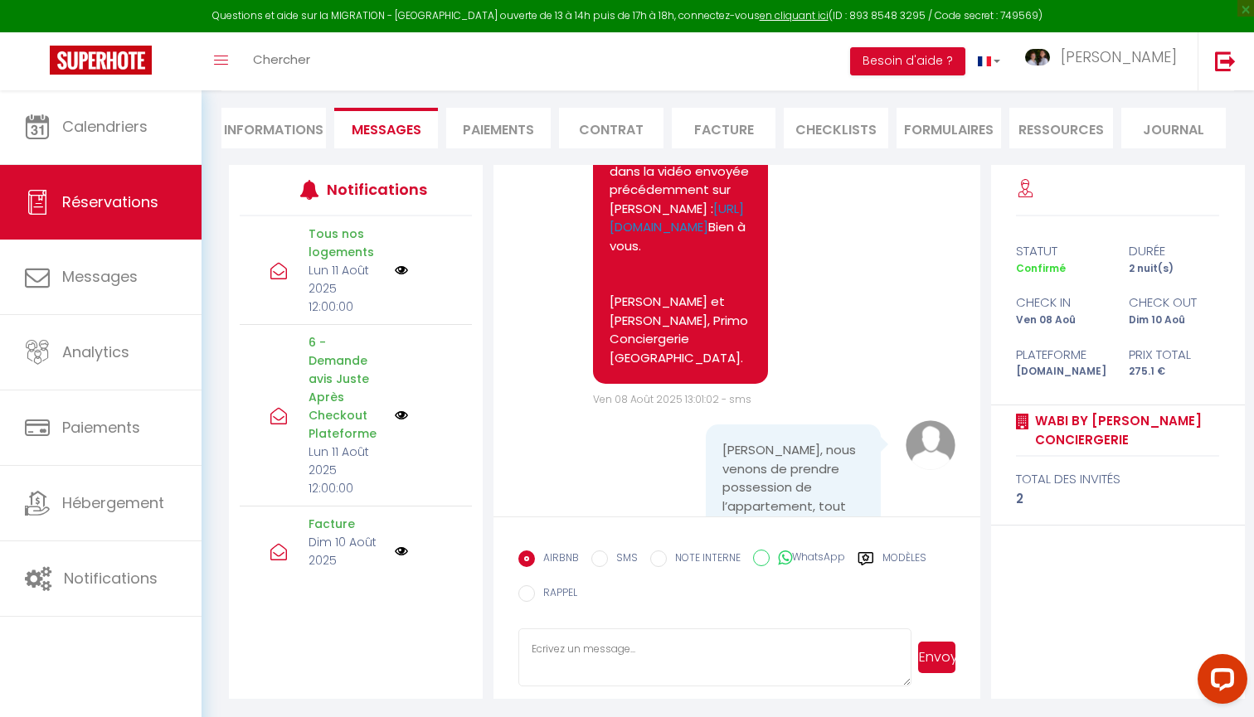
scroll to position [4562, 0]
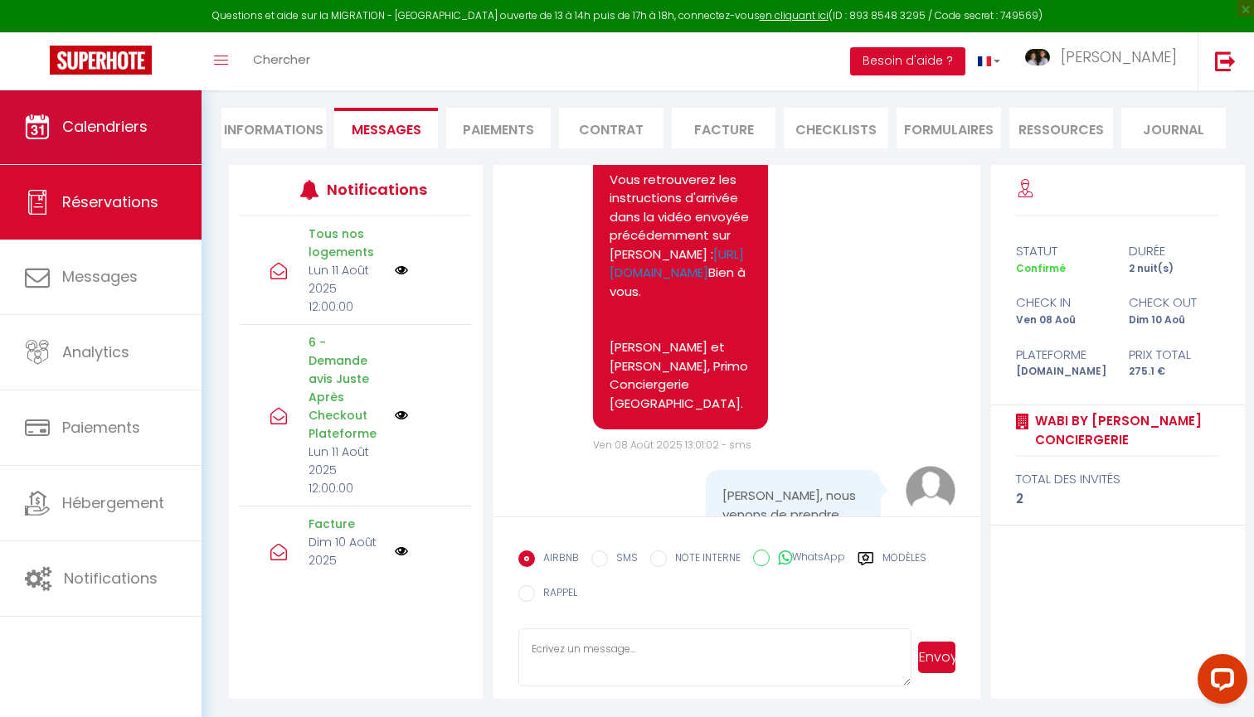
click at [132, 116] on link "Calendriers" at bounding box center [100, 127] width 201 height 75
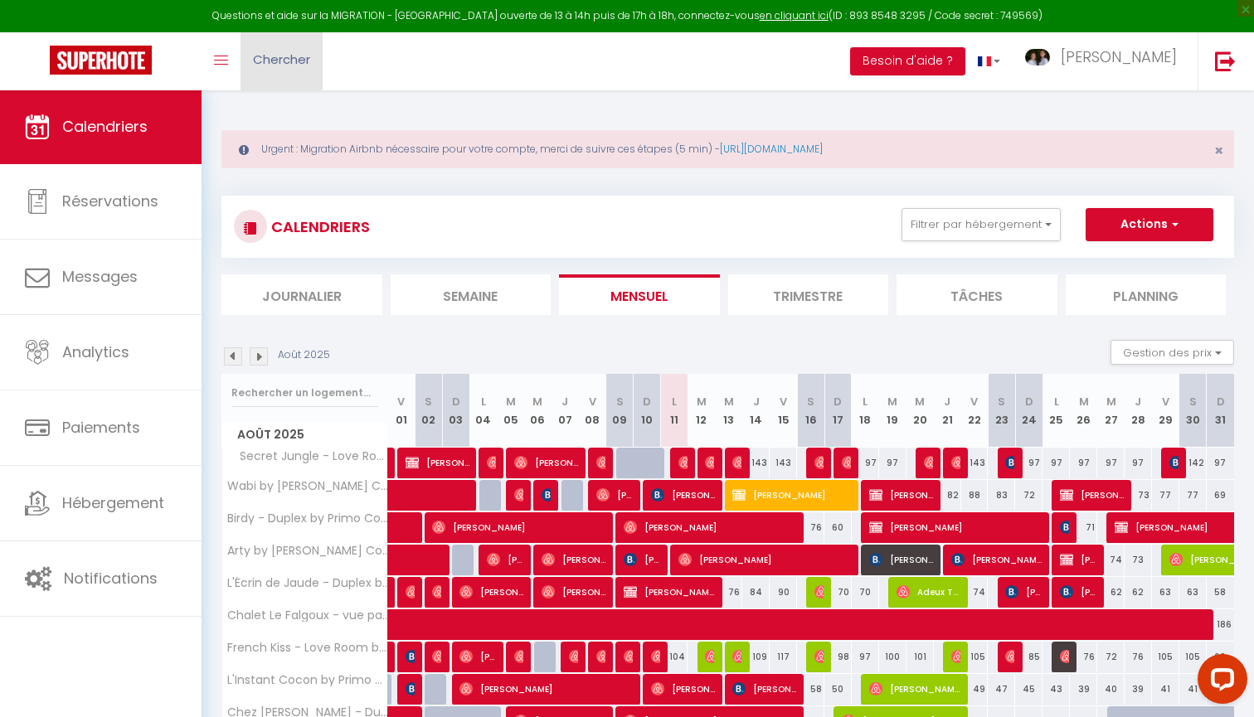
click at [286, 65] on span "Chercher" at bounding box center [281, 59] width 57 height 17
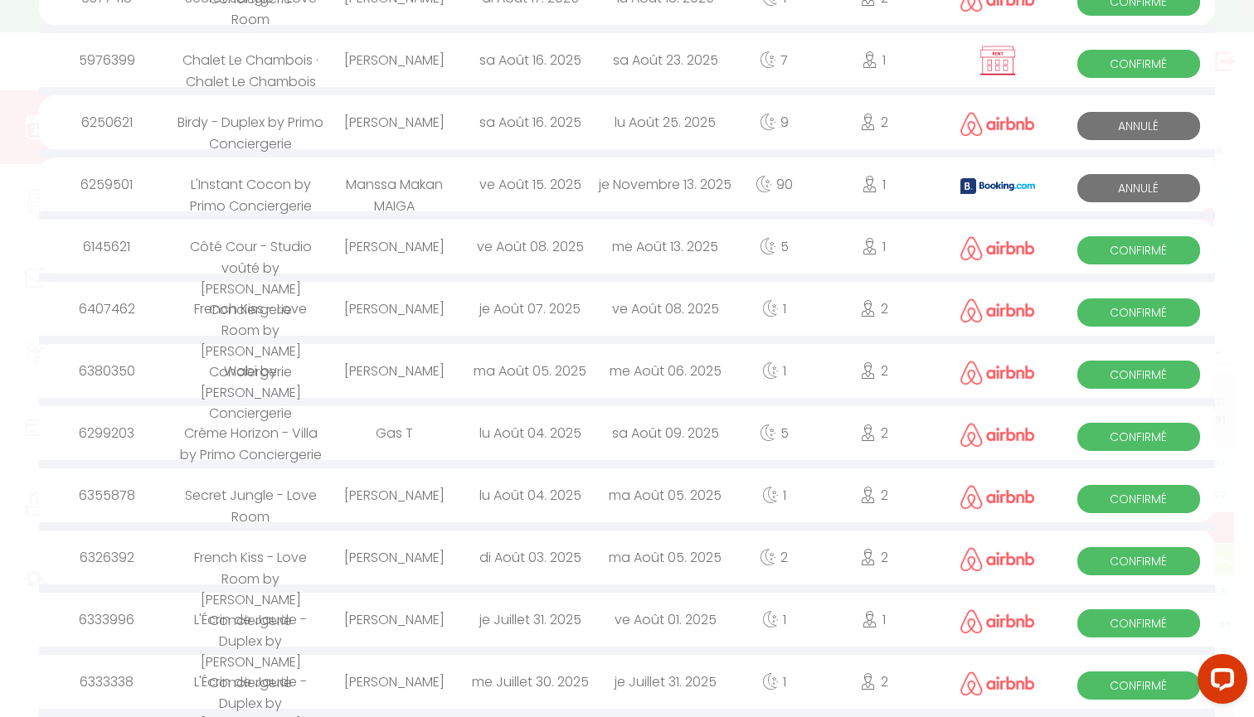
scroll to position [677, 0]
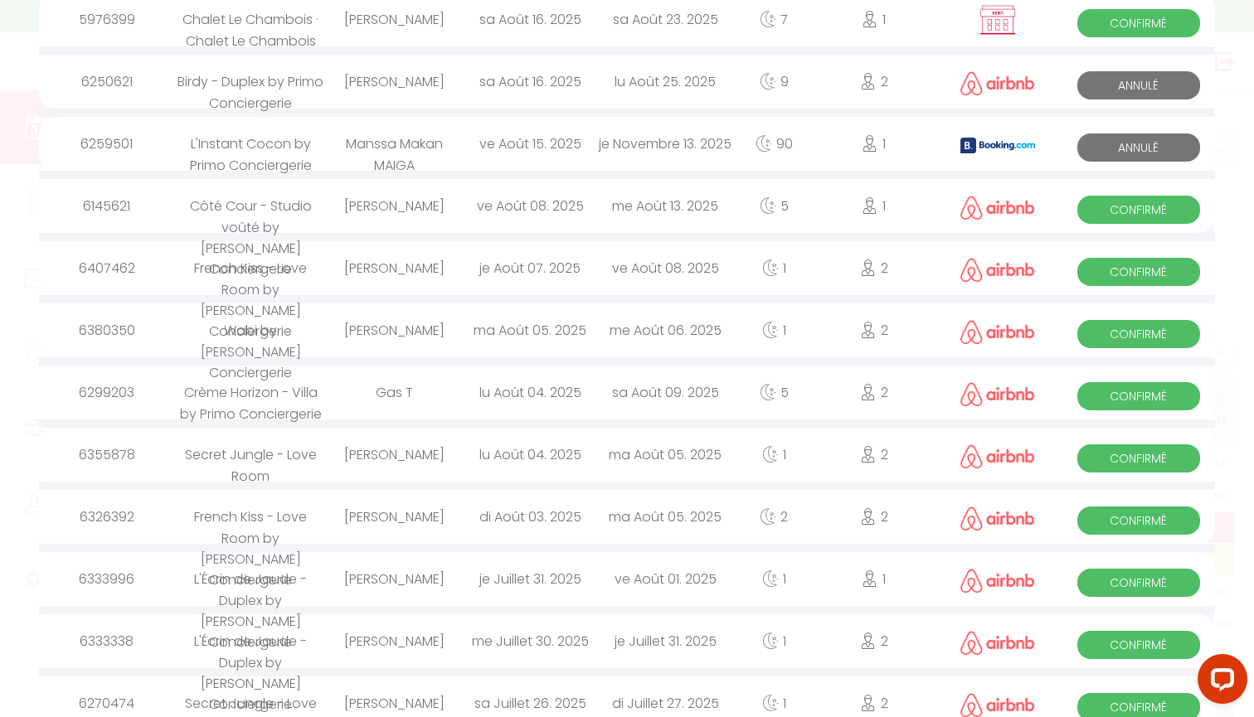
type input "gas"
click at [405, 406] on div "Gas T" at bounding box center [394, 393] width 135 height 54
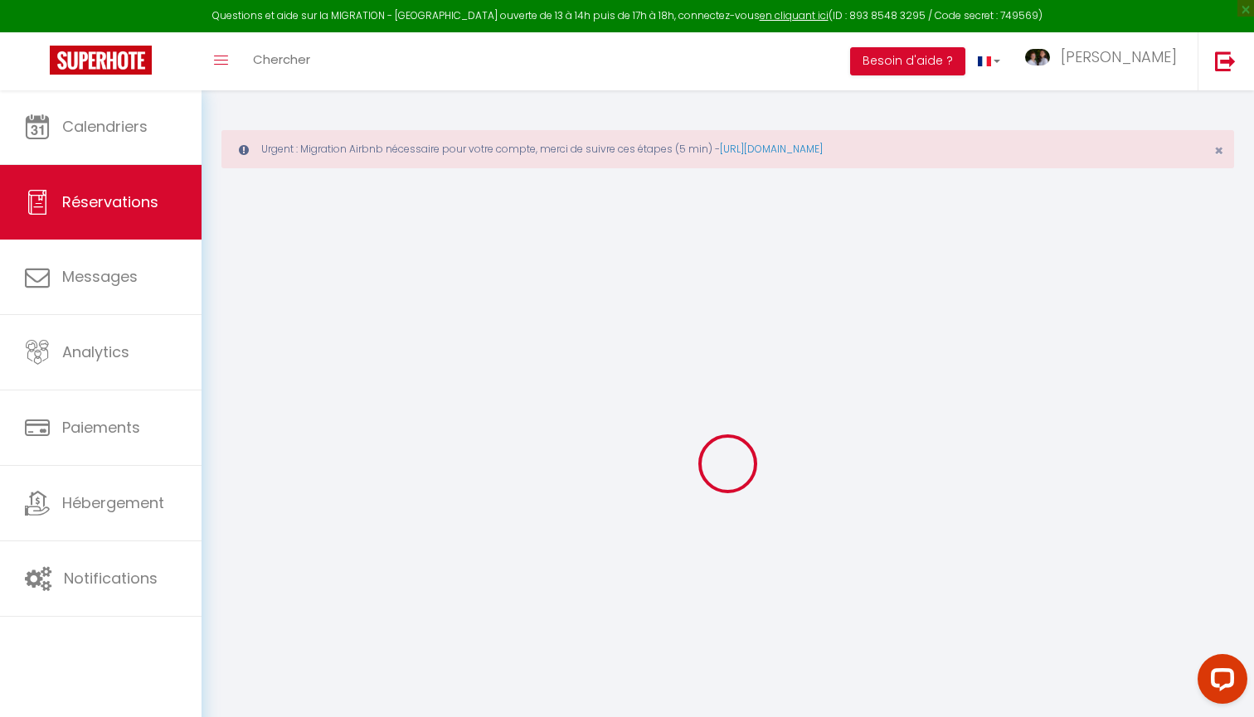
select select
checkbox input "false"
type textarea "Bonjour, Nous prévoyons d'effectuer un dépôt des bagages à partir de 15h (heure…"
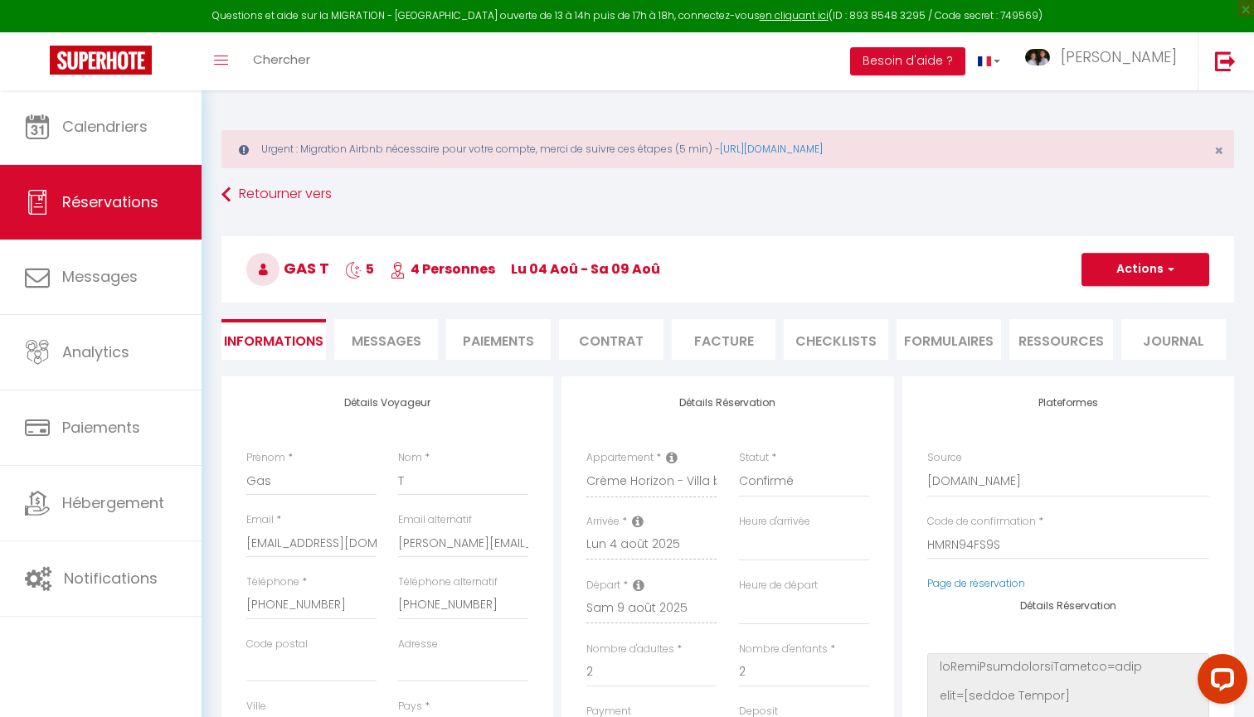
select select
type input "186"
type input "18.52"
select select
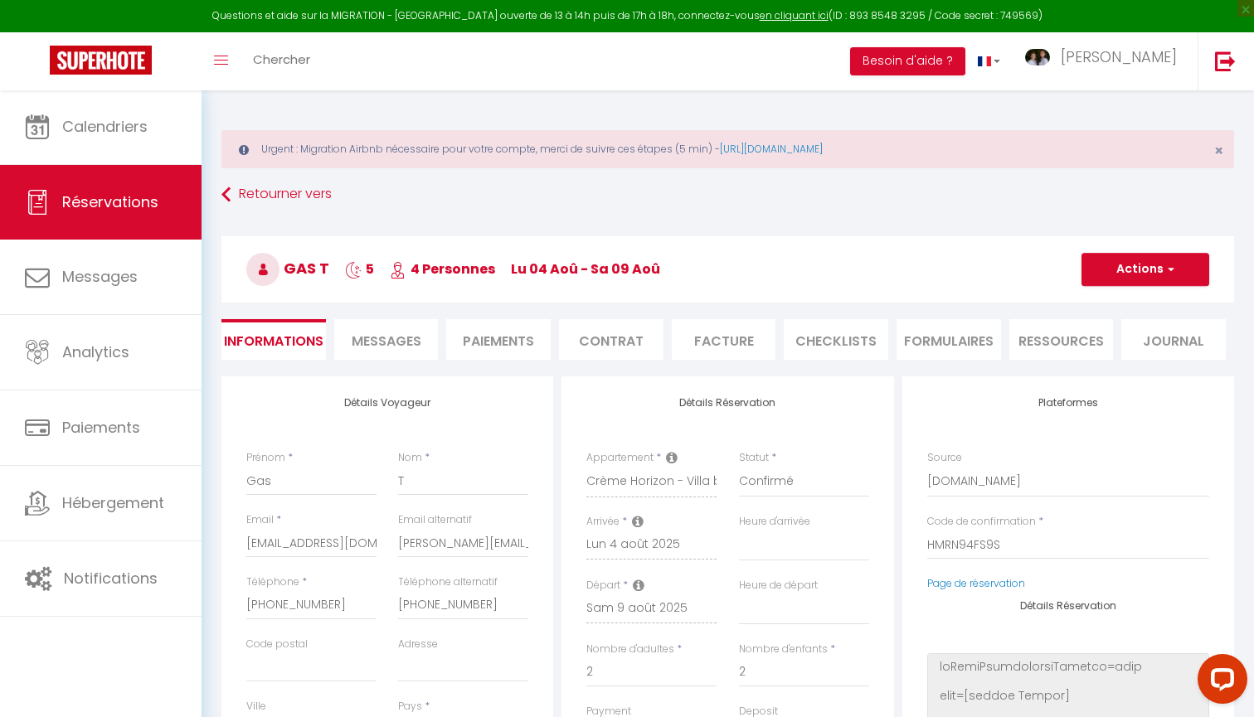
checkbox input "false"
select select
checkbox input "false"
select select "17:00"
select select "10:00"
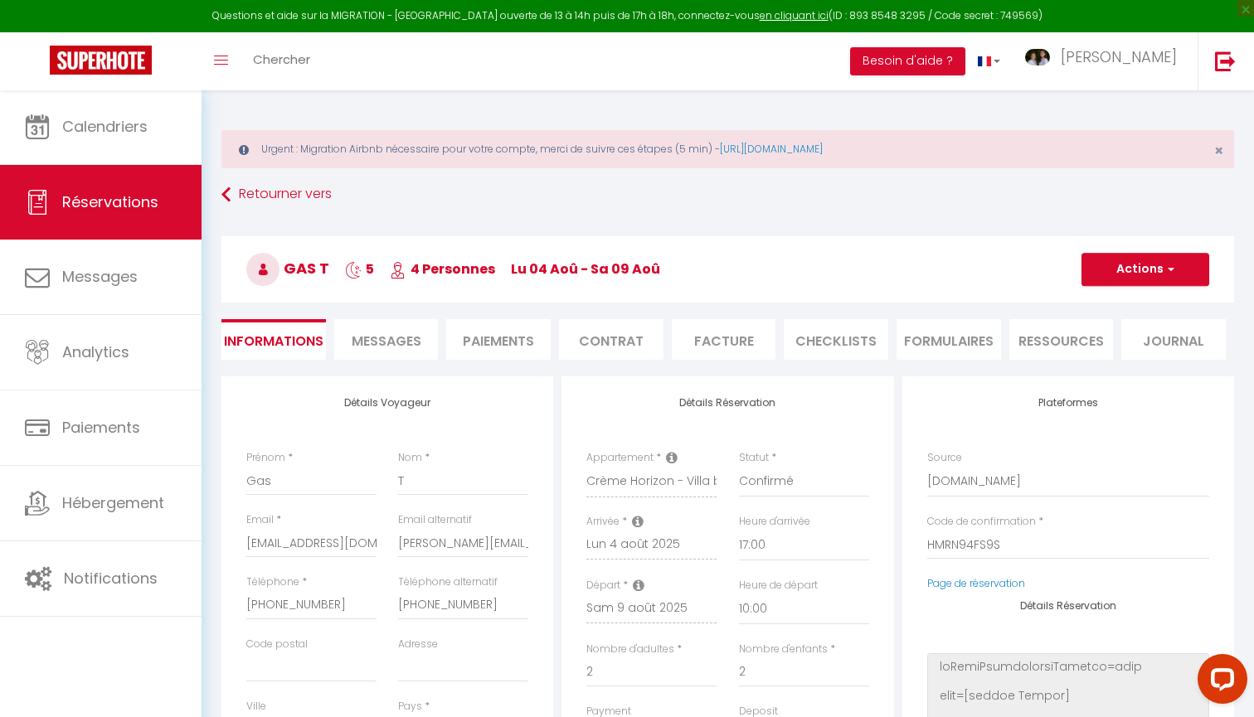
click at [400, 335] on span "Messages" at bounding box center [387, 341] width 70 height 19
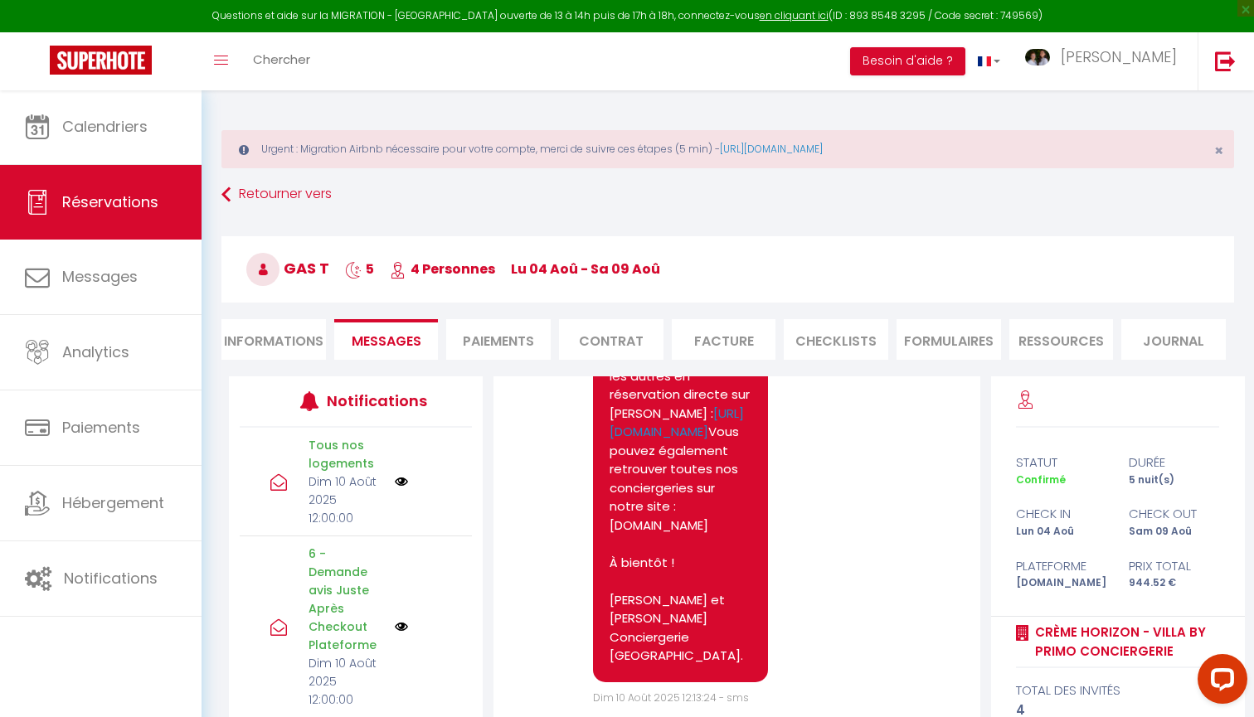
scroll to position [3306, 0]
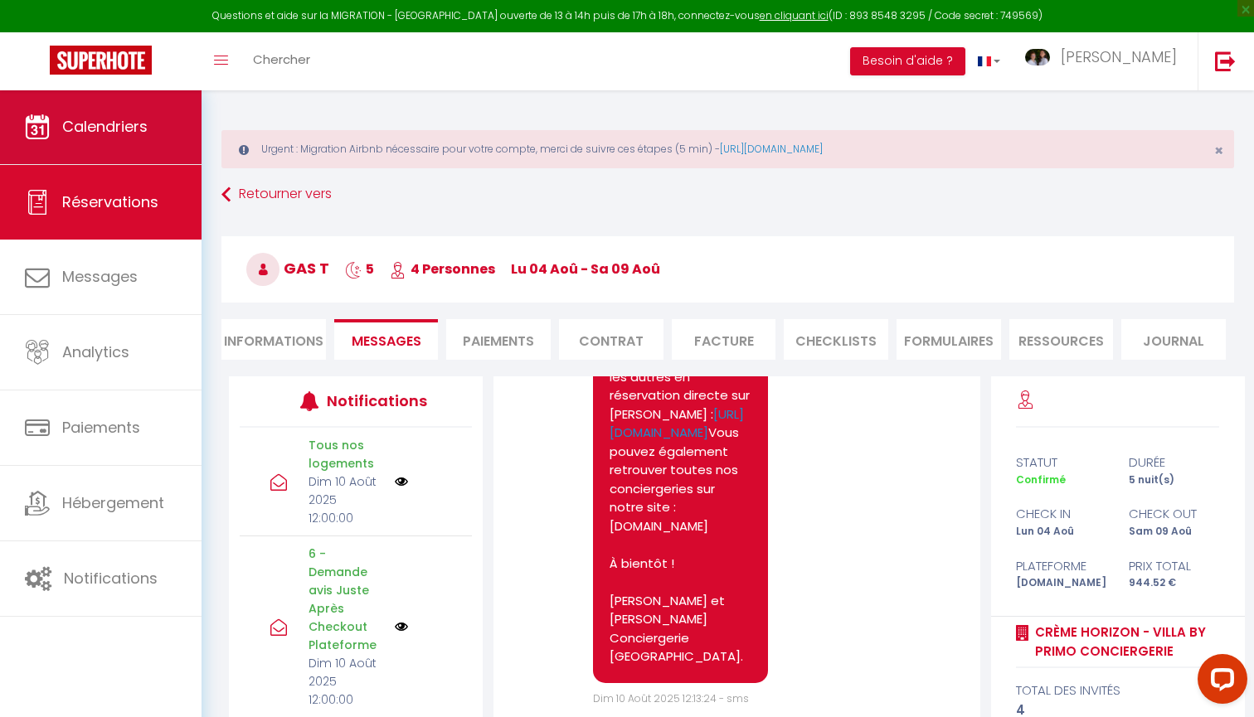
click at [162, 129] on link "Calendriers" at bounding box center [100, 127] width 201 height 75
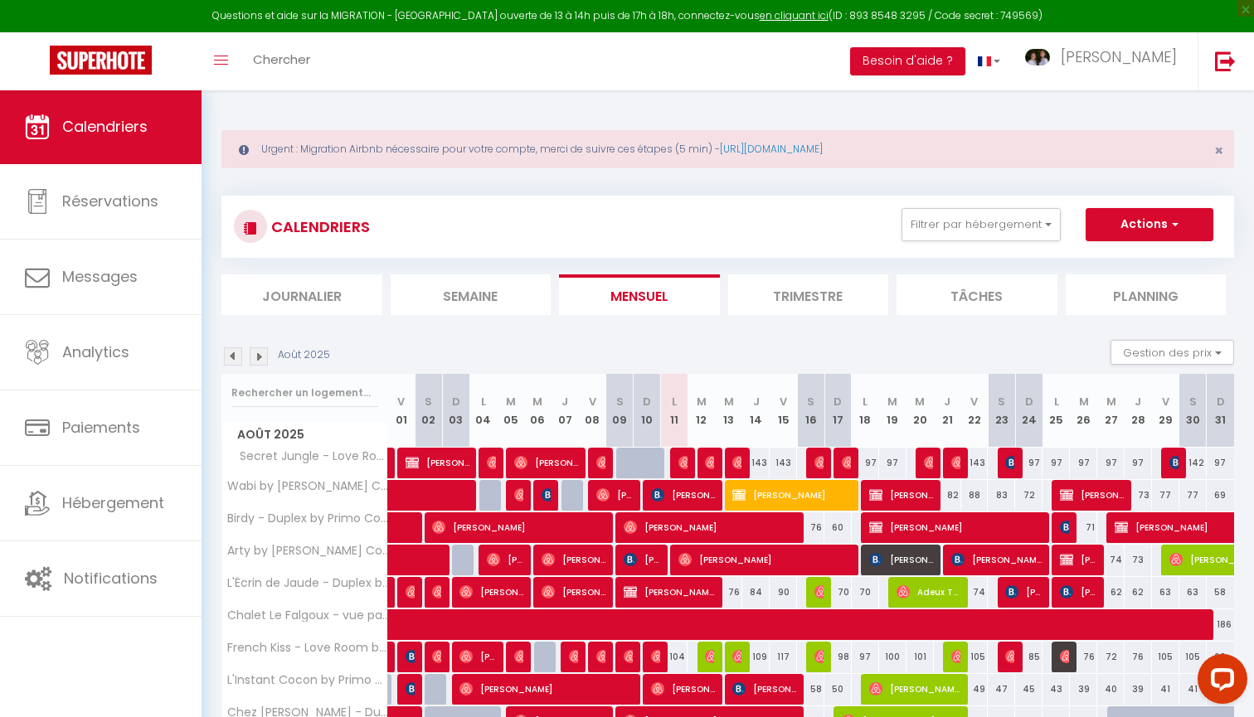
click at [551, 463] on span "[PERSON_NAME]" at bounding box center [546, 463] width 64 height 32
select select "OK"
select select "1"
select select "0"
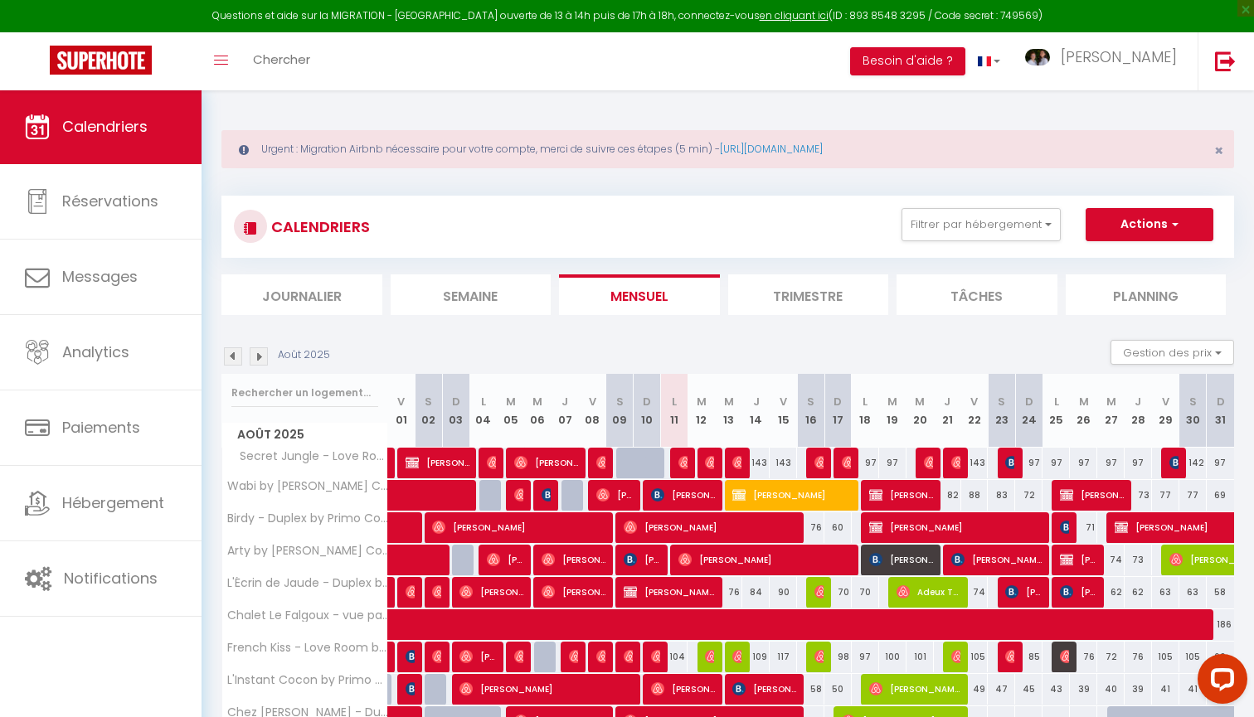
select select "1"
select select
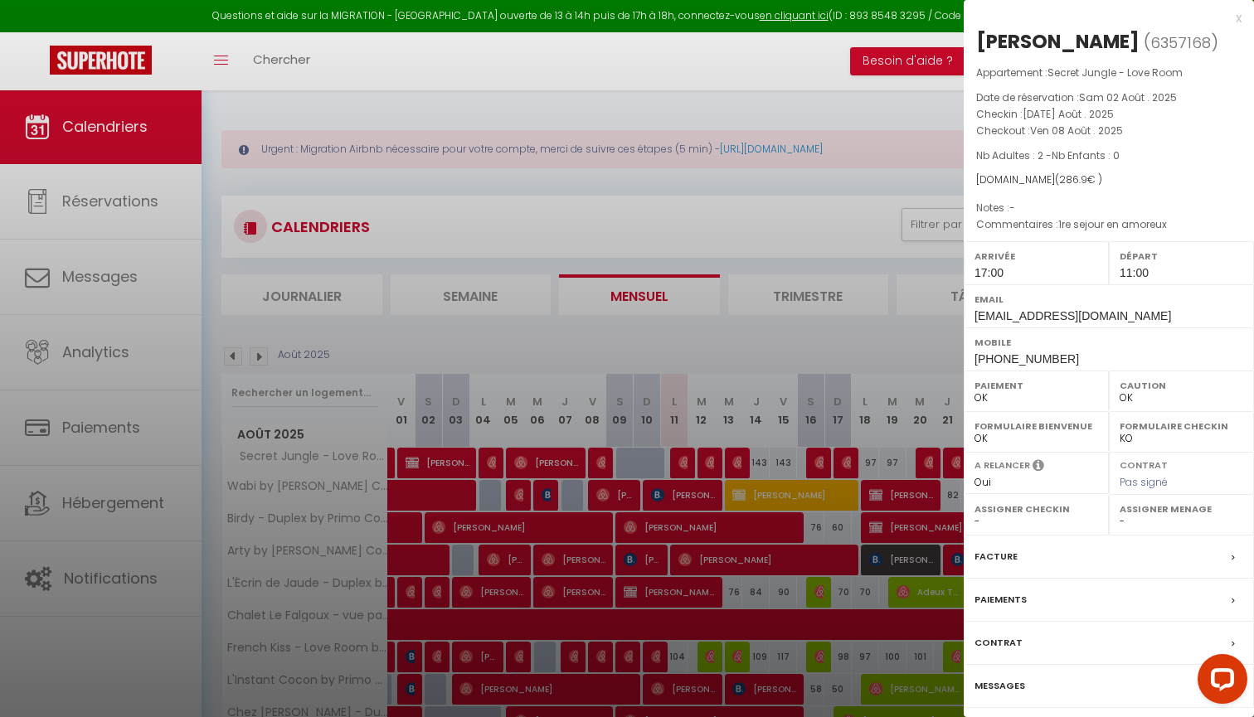
select select "42119"
click at [988, 695] on label "Messages" at bounding box center [999, 685] width 51 height 17
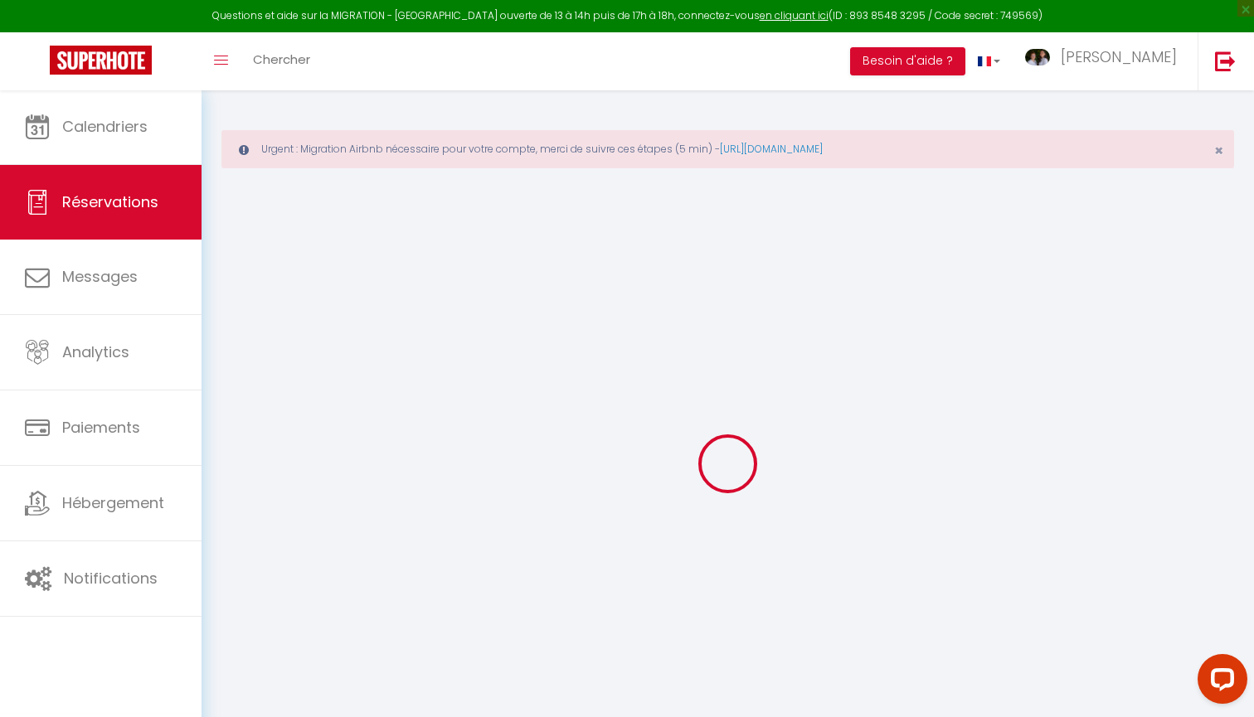
select select
checkbox input "false"
select select
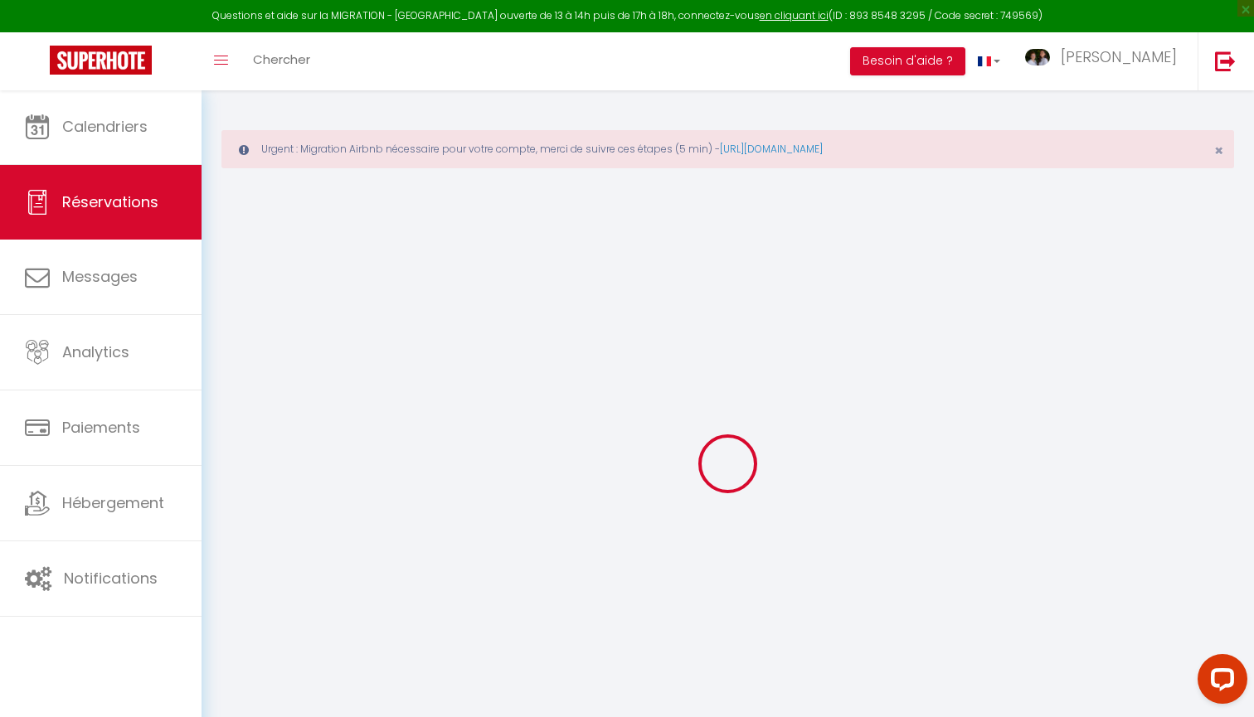
select select
checkbox input "false"
type textarea "1re sejour en amoreux"
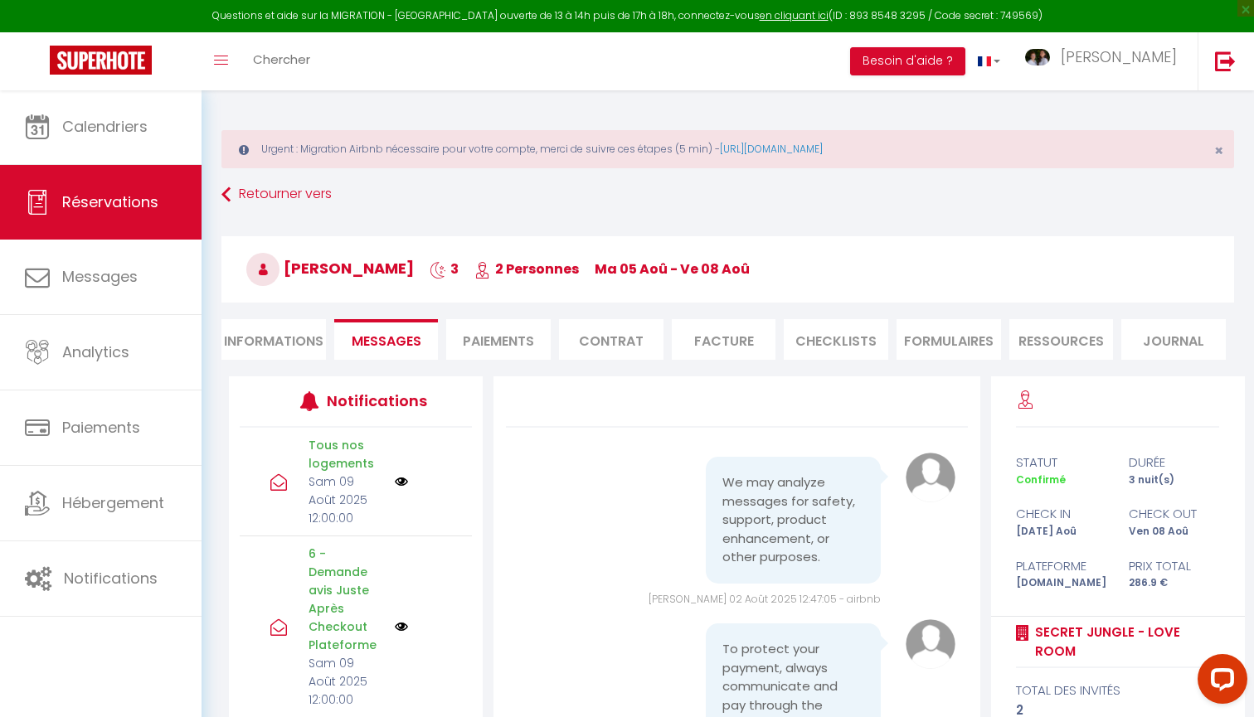
scroll to position [9891, 0]
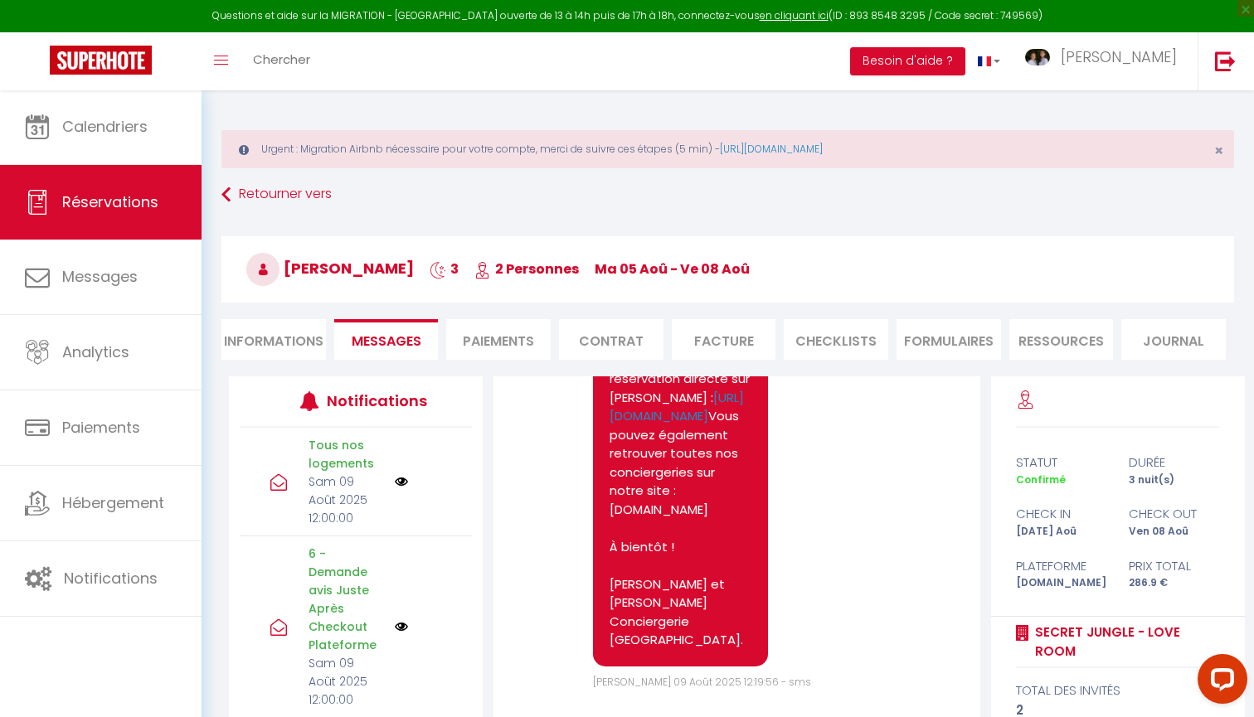
click at [959, 330] on li "FORMULAIRES" at bounding box center [948, 339] width 104 height 41
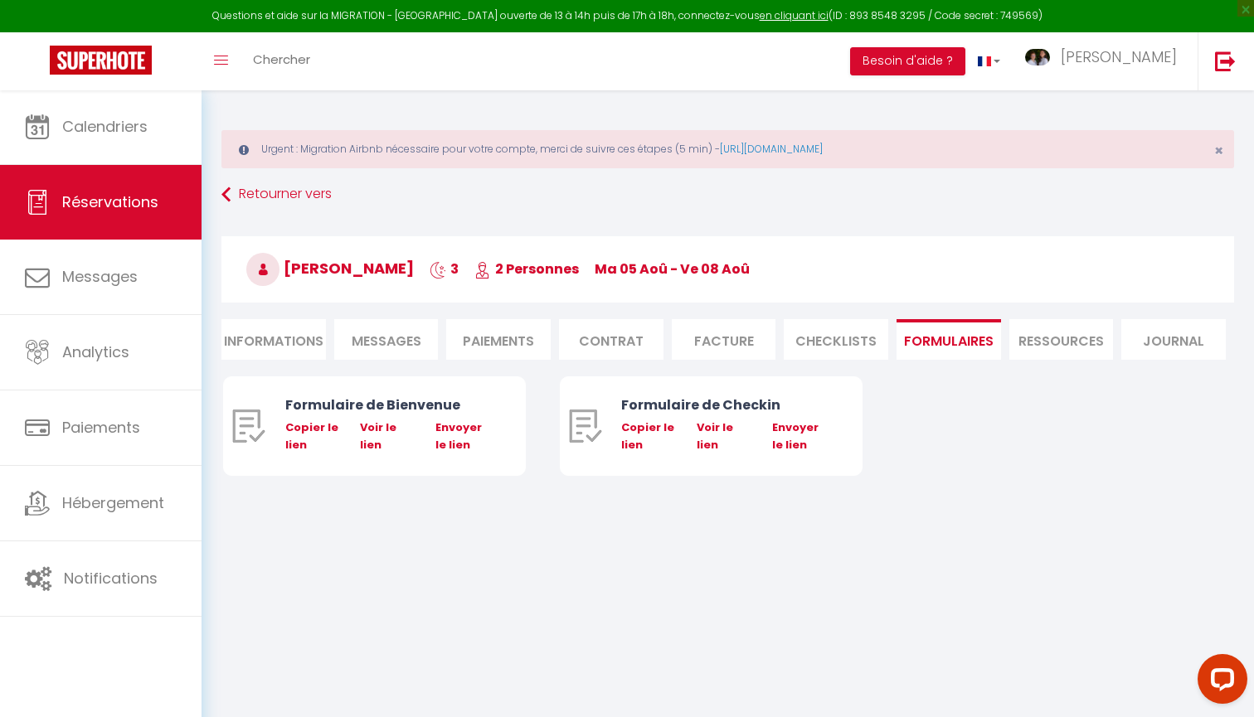
click at [431, 354] on li "Messages" at bounding box center [386, 339] width 104 height 41
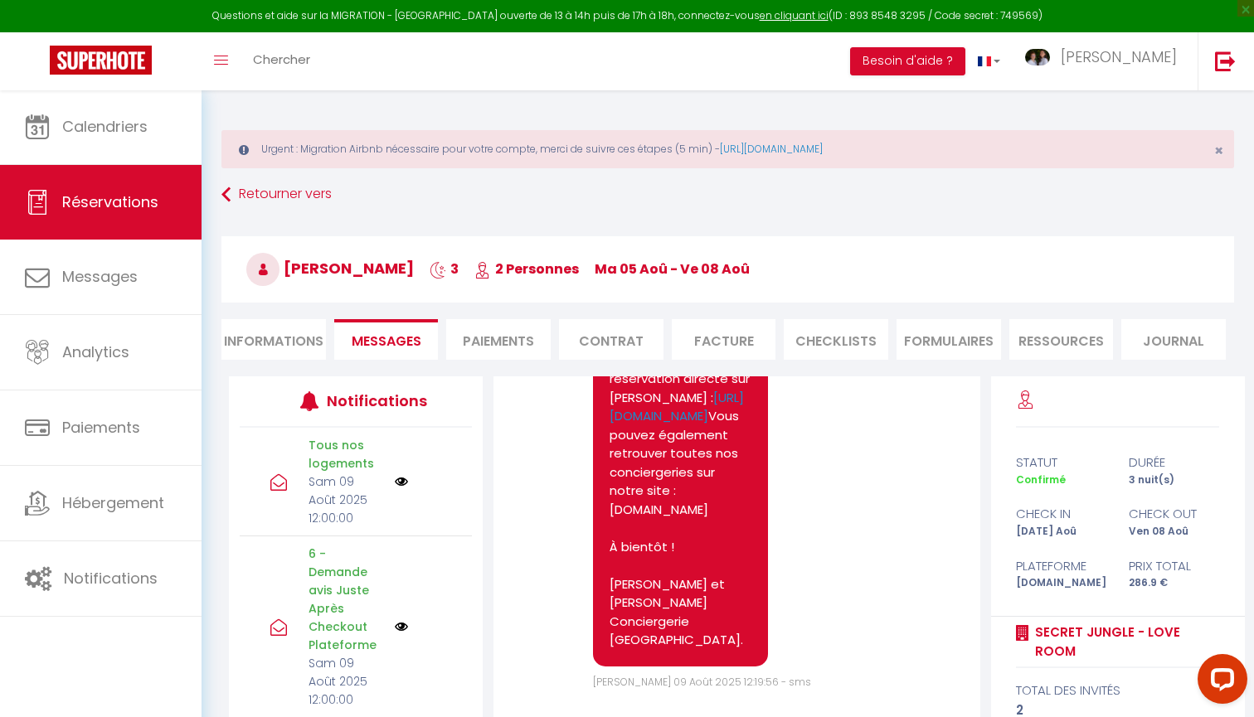
scroll to position [-1, 0]
click at [509, 349] on li "Paiements" at bounding box center [498, 339] width 104 height 41
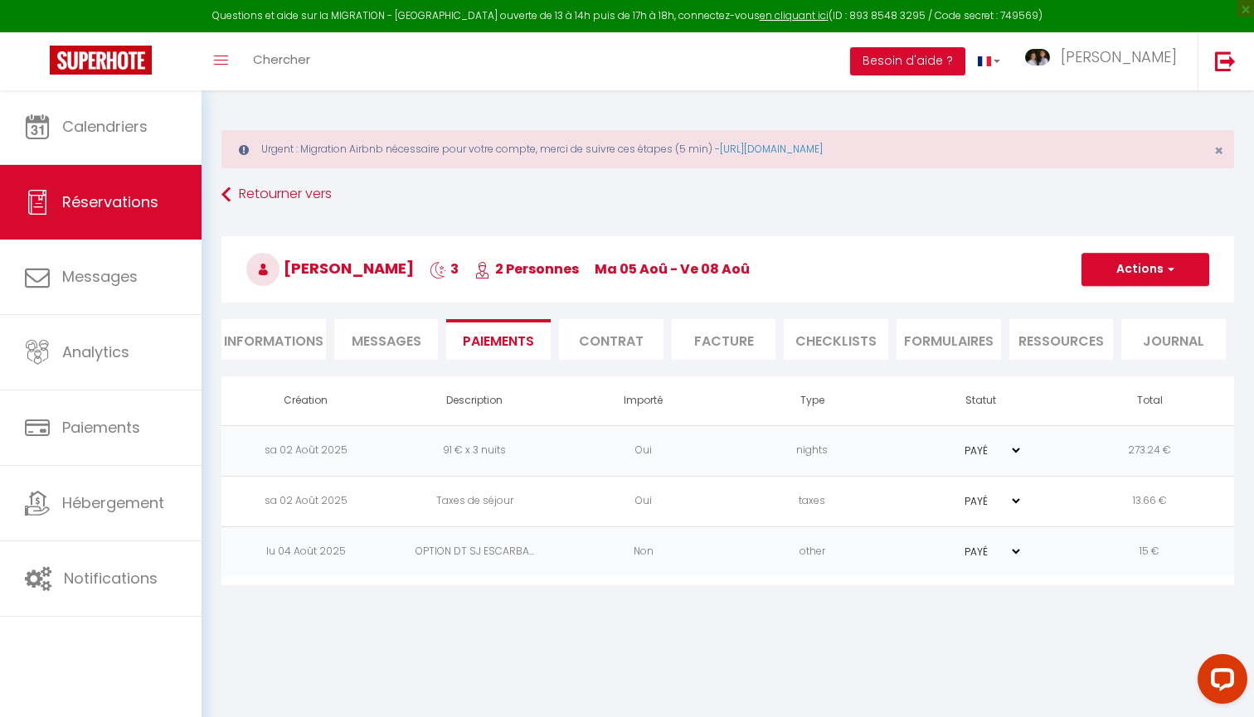
click at [643, 332] on li "Contrat" at bounding box center [611, 339] width 104 height 41
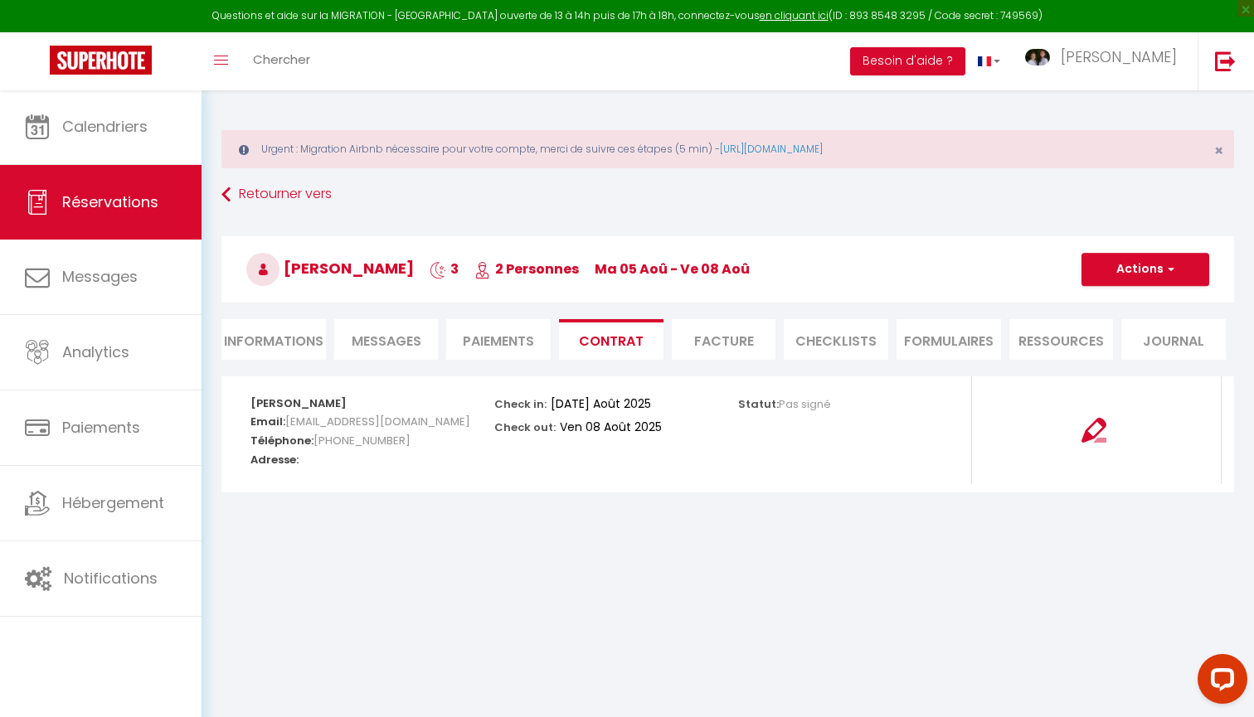
click at [862, 336] on li "CHECKLISTS" at bounding box center [835, 339] width 104 height 41
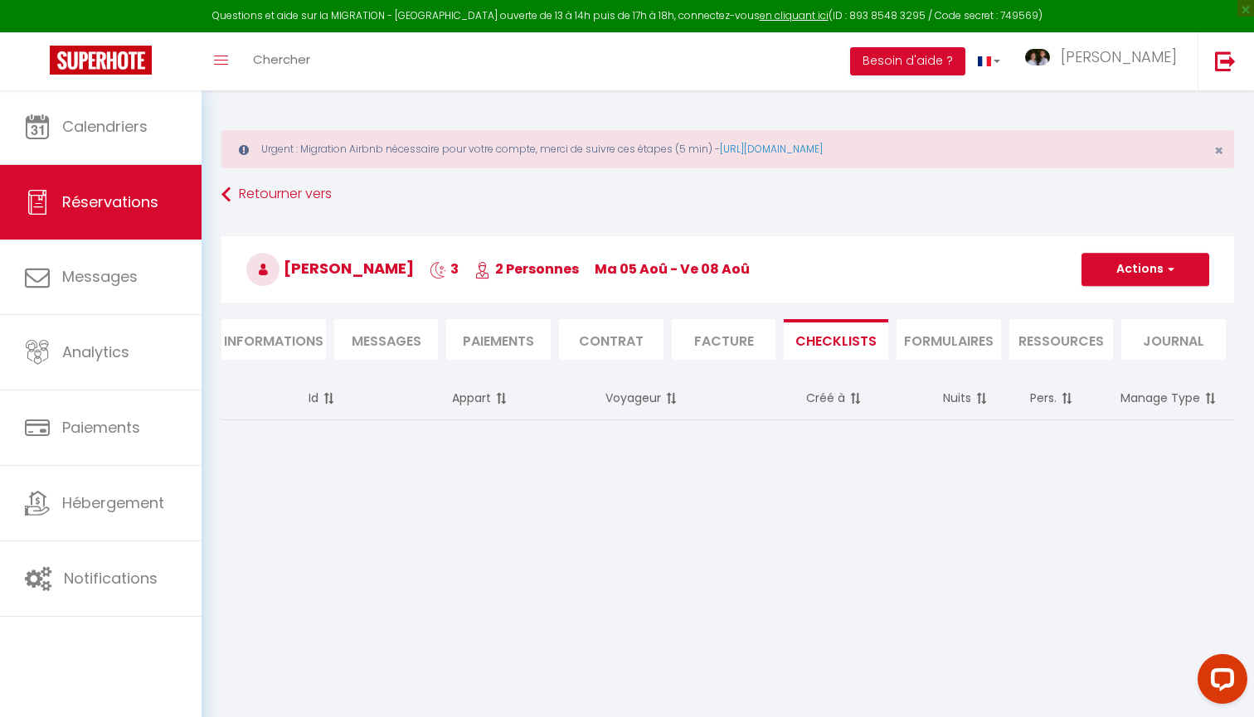
click at [274, 336] on li "Informations" at bounding box center [273, 339] width 104 height 41
select select
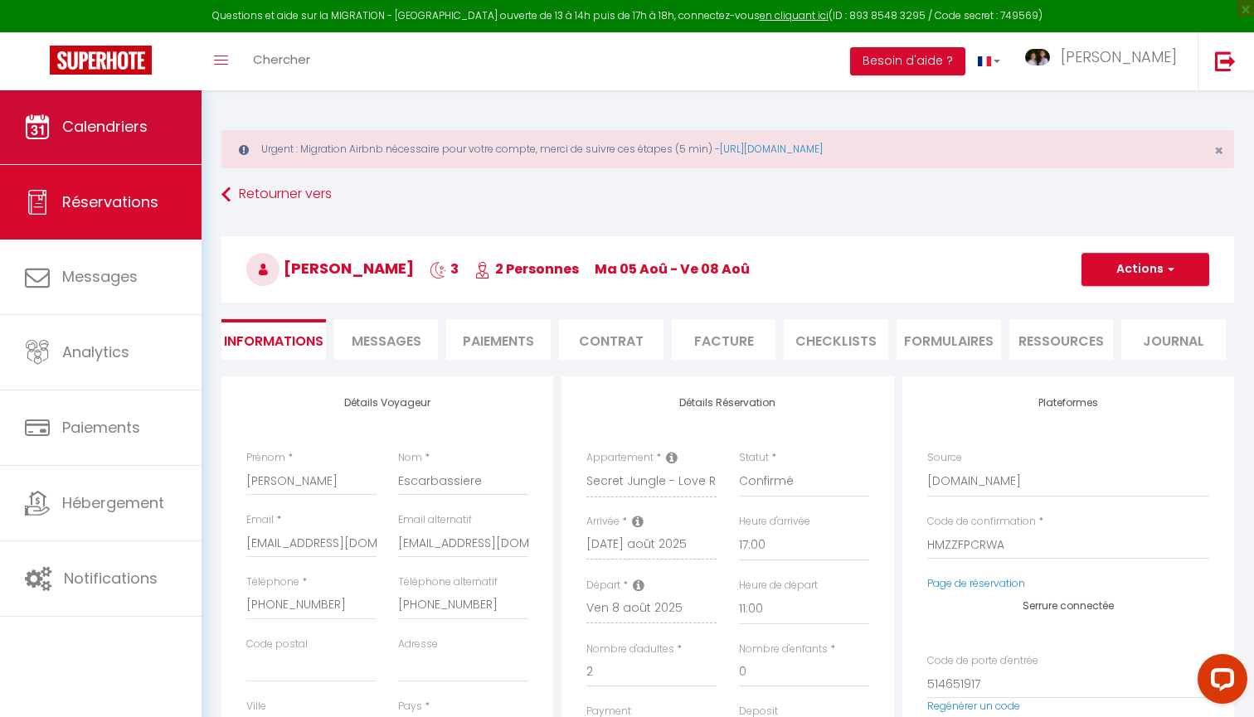
click at [117, 122] on span "Calendriers" at bounding box center [104, 126] width 85 height 21
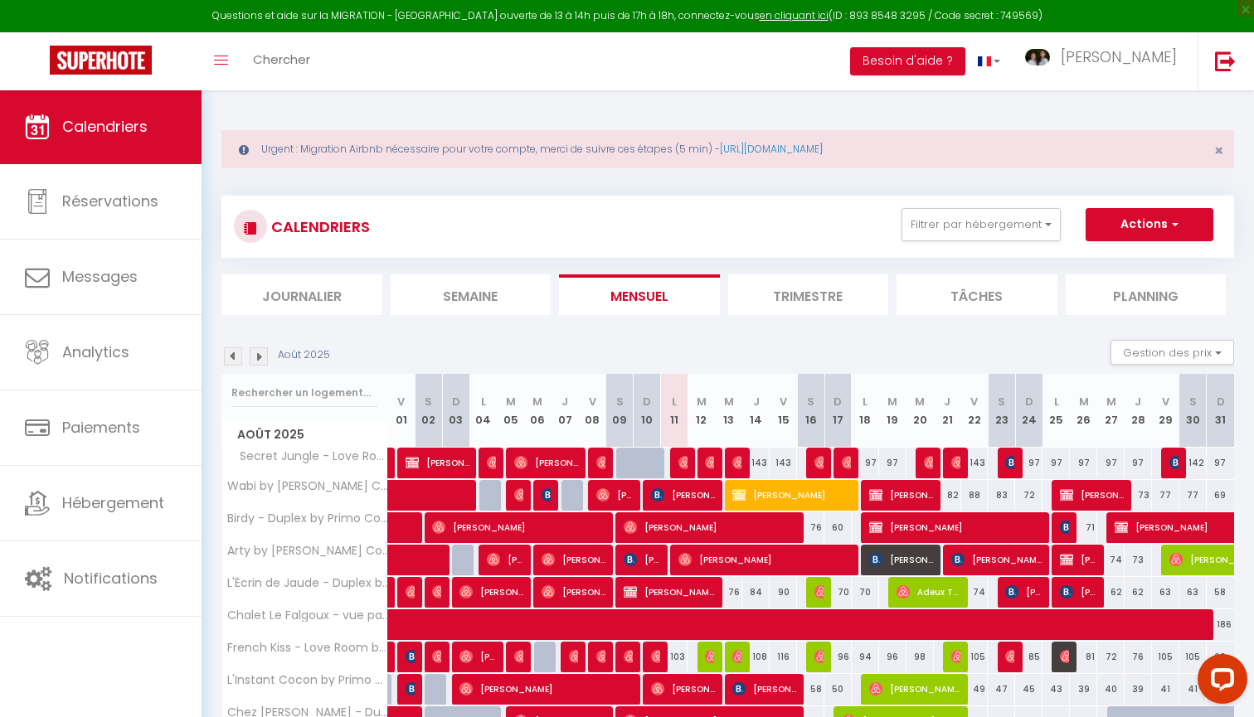
click at [261, 354] on img at bounding box center [259, 356] width 18 height 18
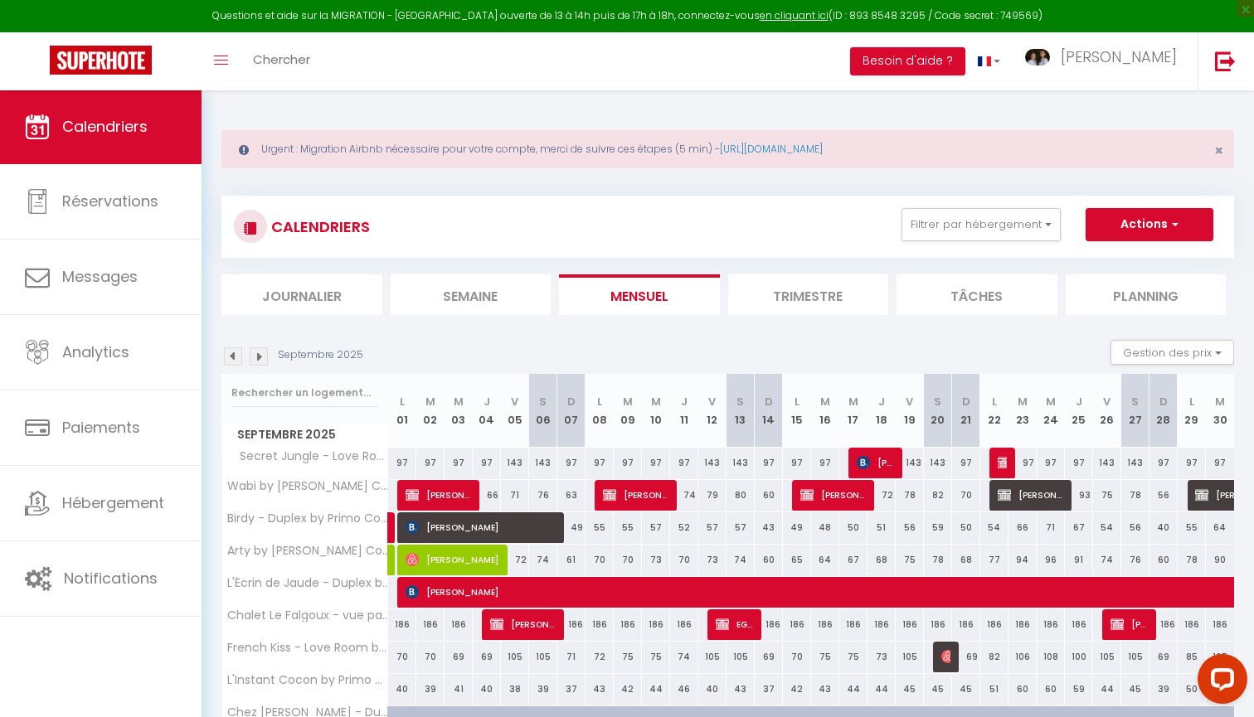
click at [261, 354] on img at bounding box center [259, 356] width 18 height 18
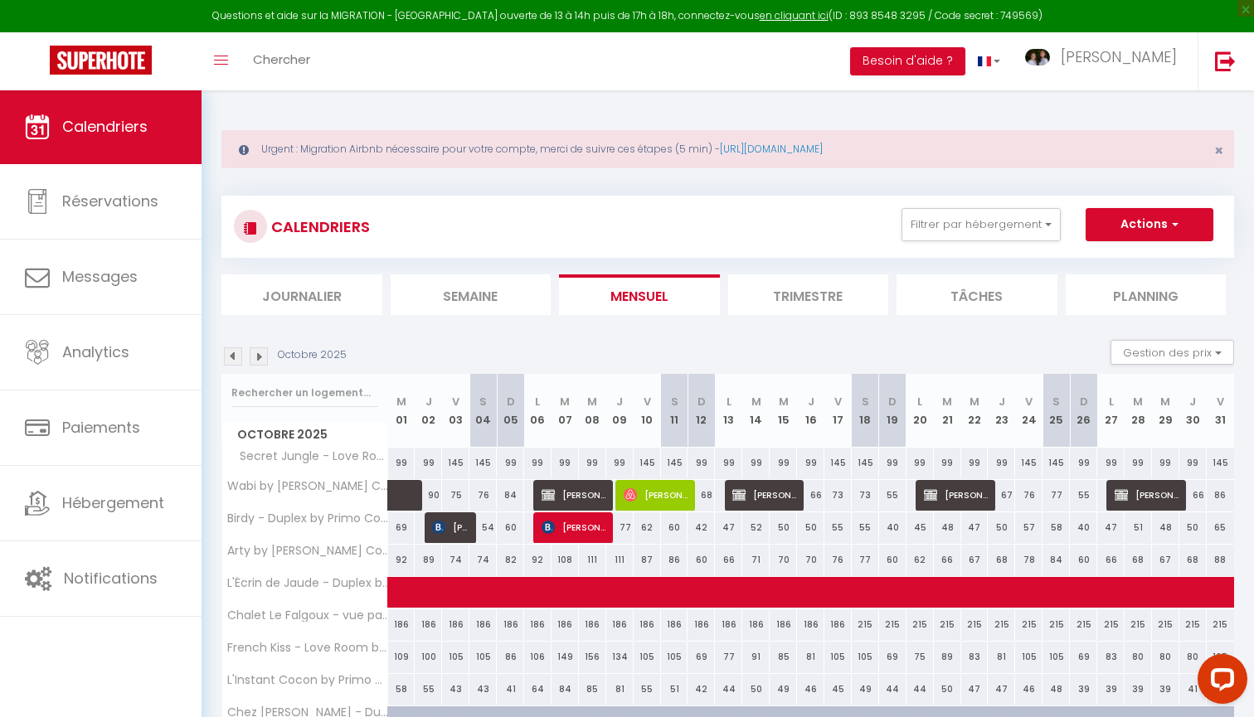
click at [261, 354] on img at bounding box center [259, 356] width 18 height 18
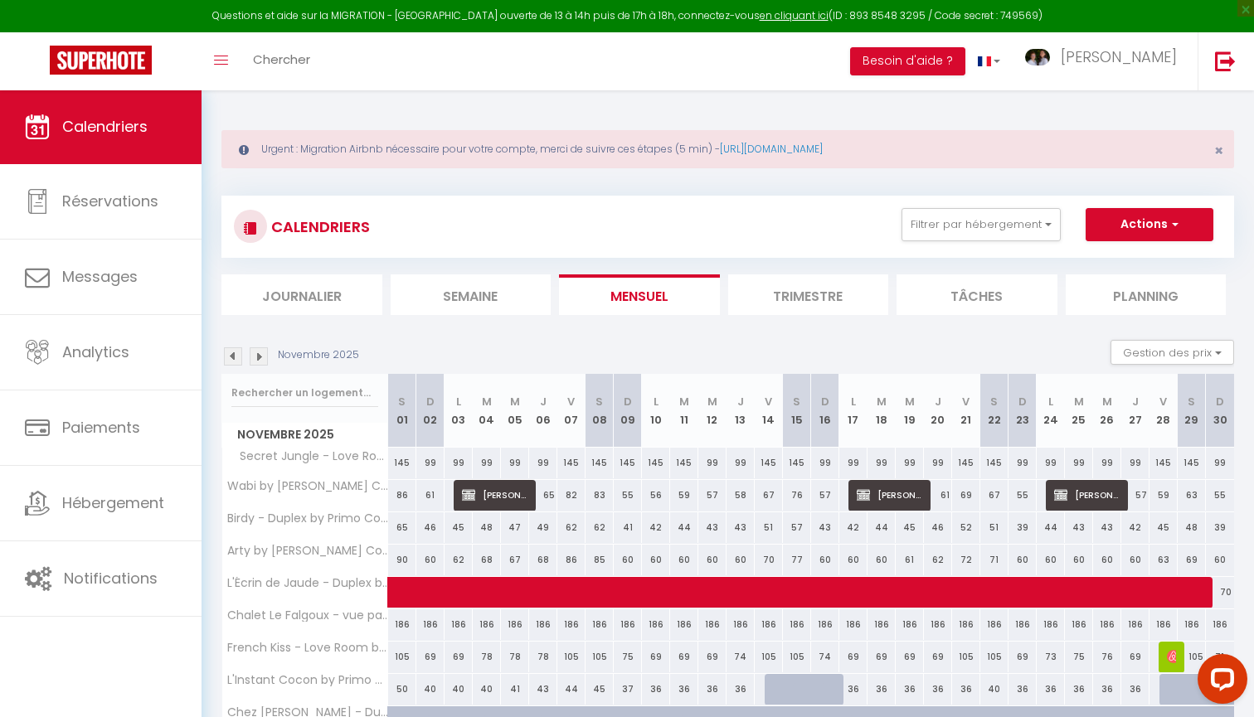
click at [261, 354] on img at bounding box center [259, 356] width 18 height 18
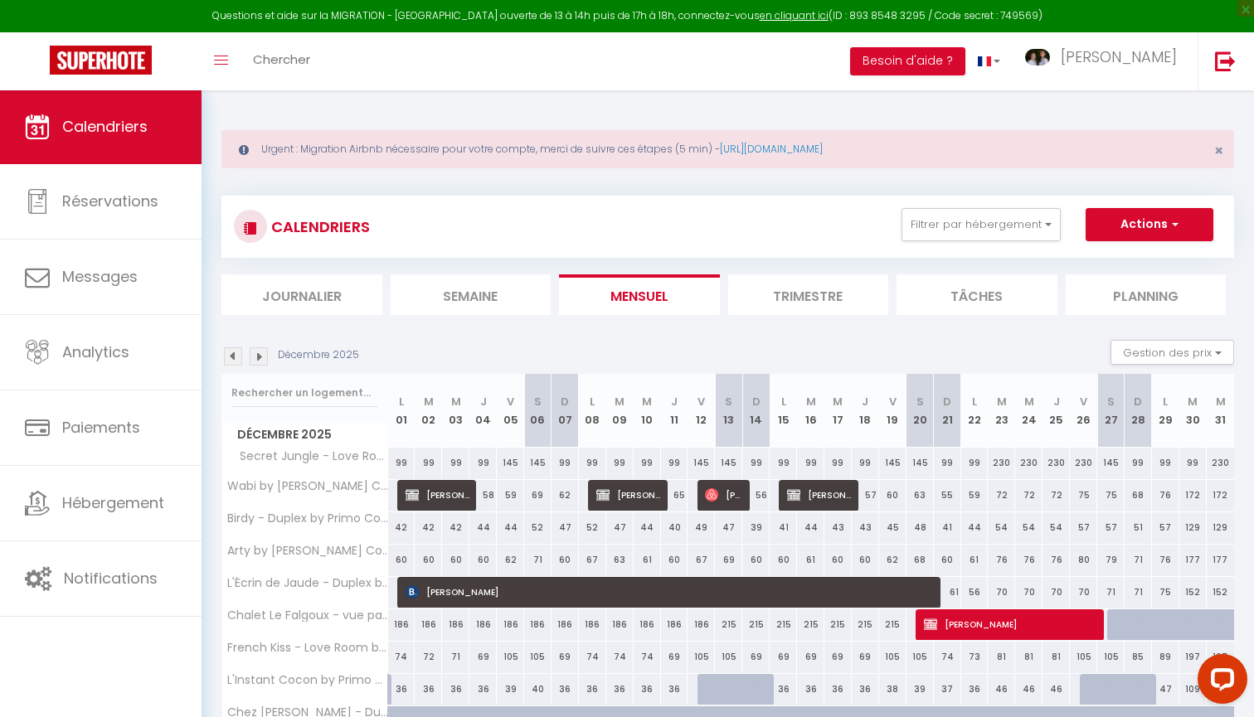
click at [261, 354] on img at bounding box center [259, 356] width 18 height 18
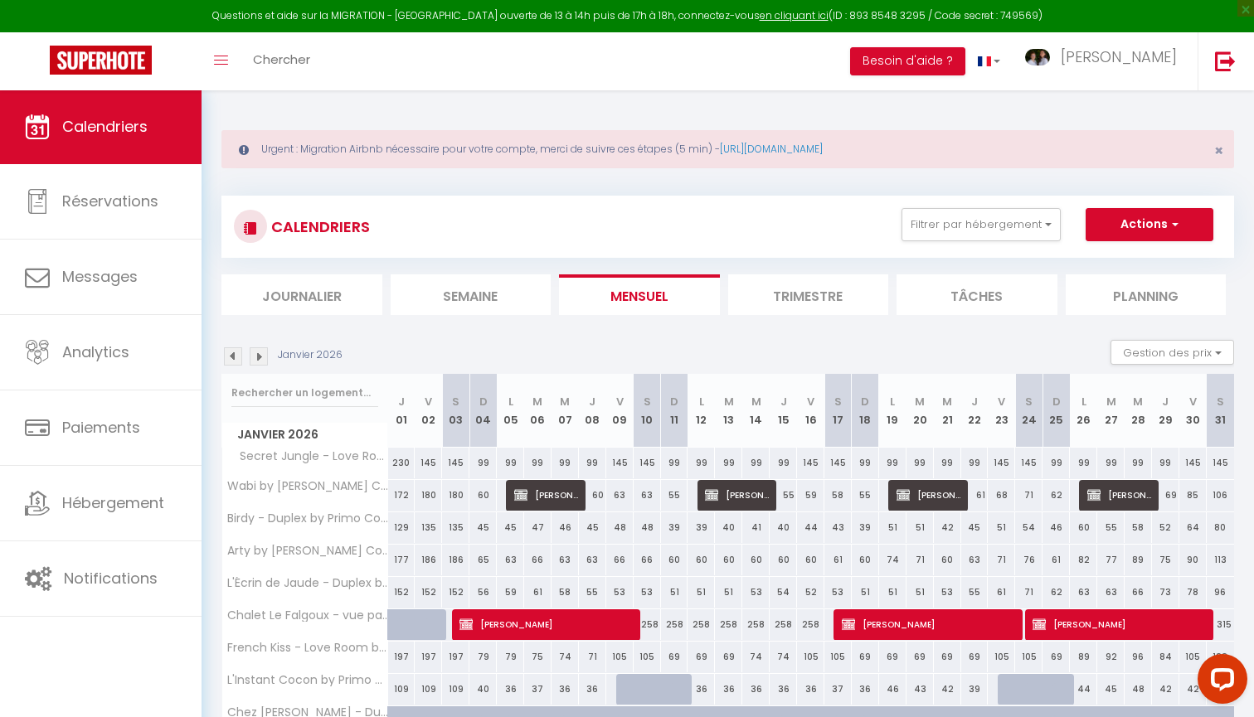
click at [261, 354] on img at bounding box center [259, 356] width 18 height 18
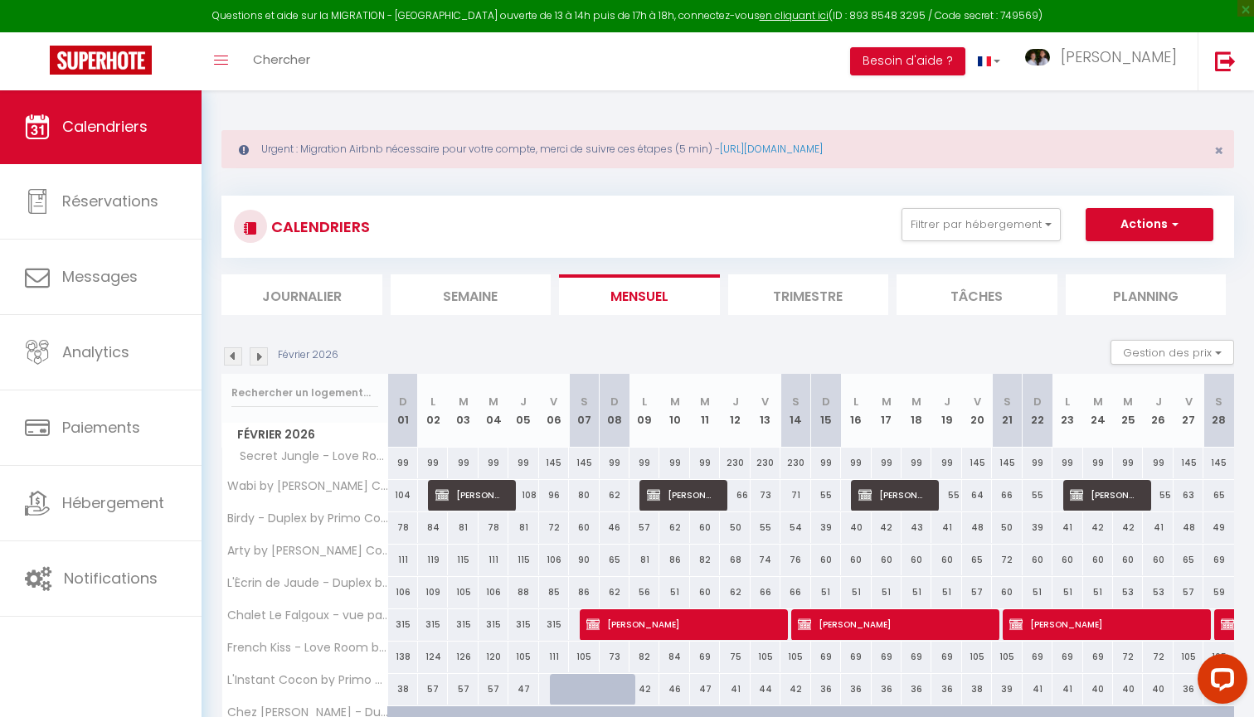
scroll to position [22, 0]
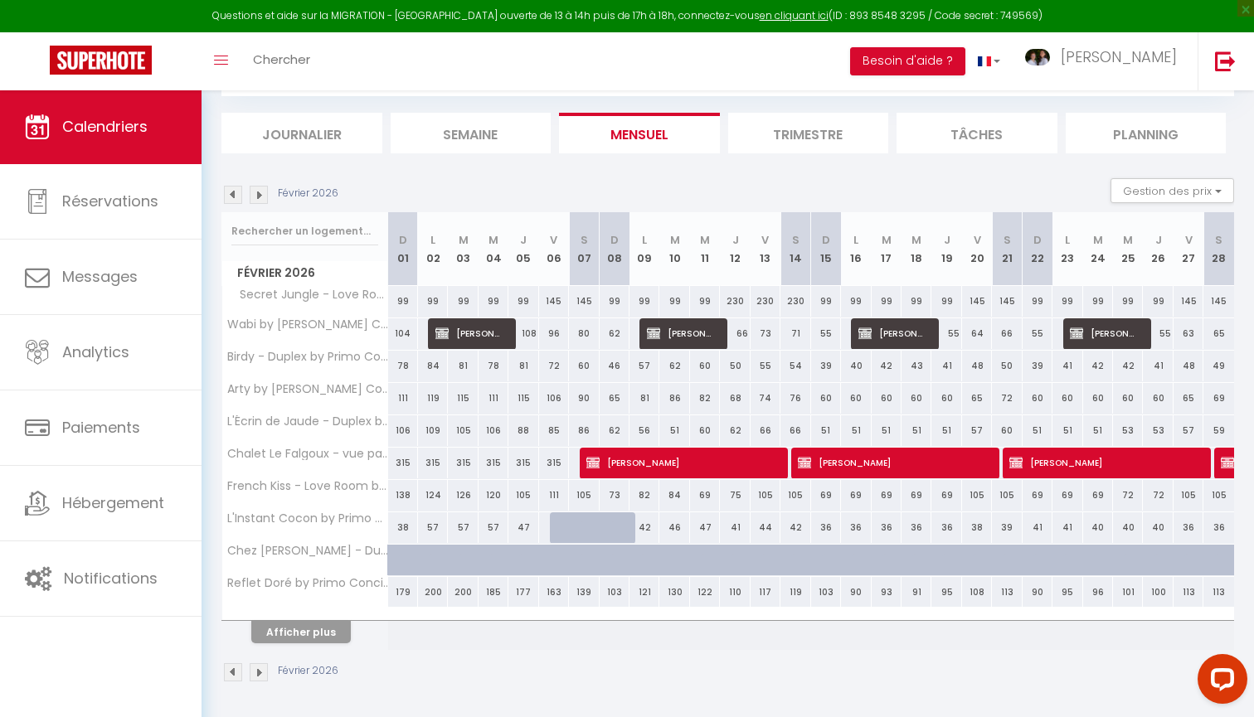
click at [314, 629] on button "Afficher plus" at bounding box center [300, 632] width 99 height 22
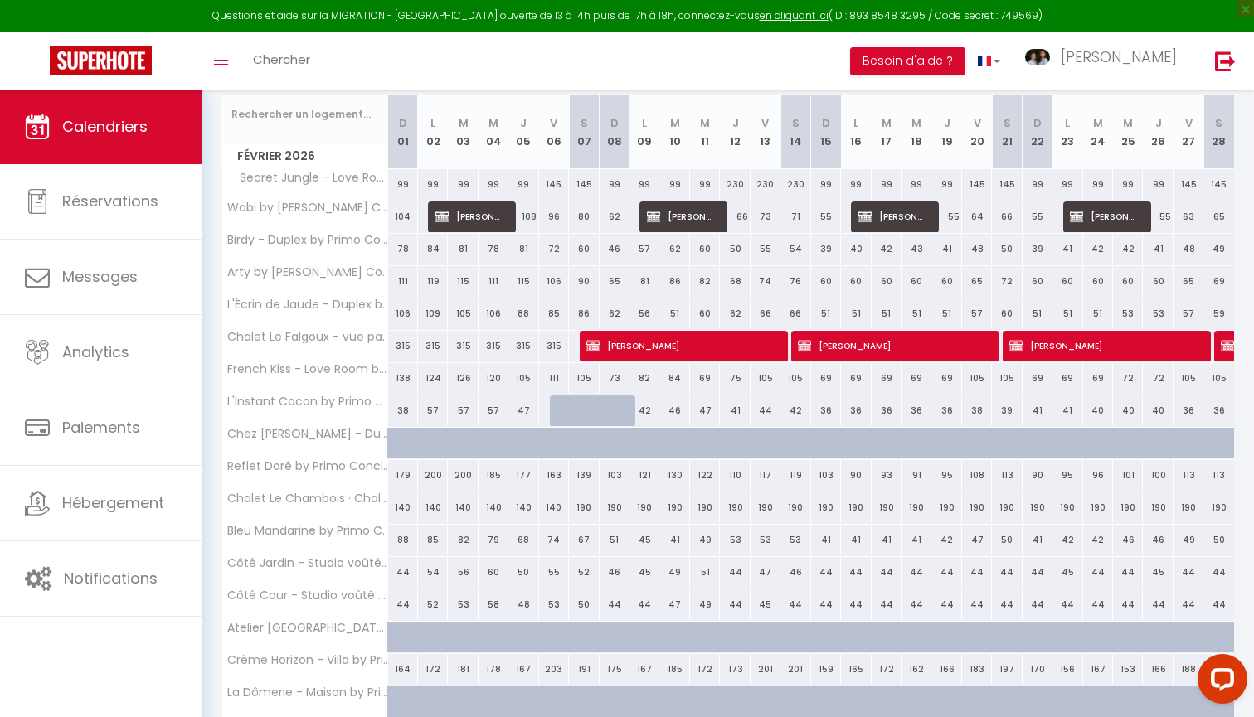
scroll to position [279, 0]
click at [821, 504] on div "190" at bounding box center [826, 507] width 30 height 31
type input "190"
select select "1"
type input "Dim 15 Février 2026"
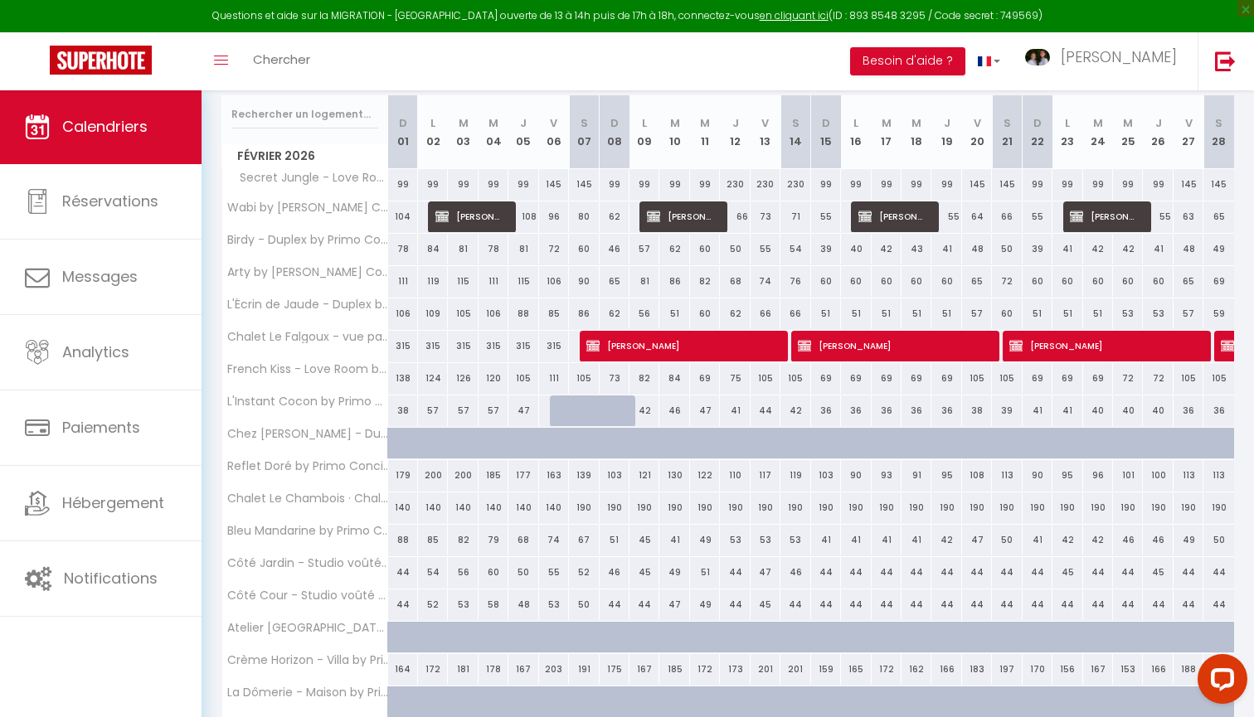
type input "Lun 16 Février 2026"
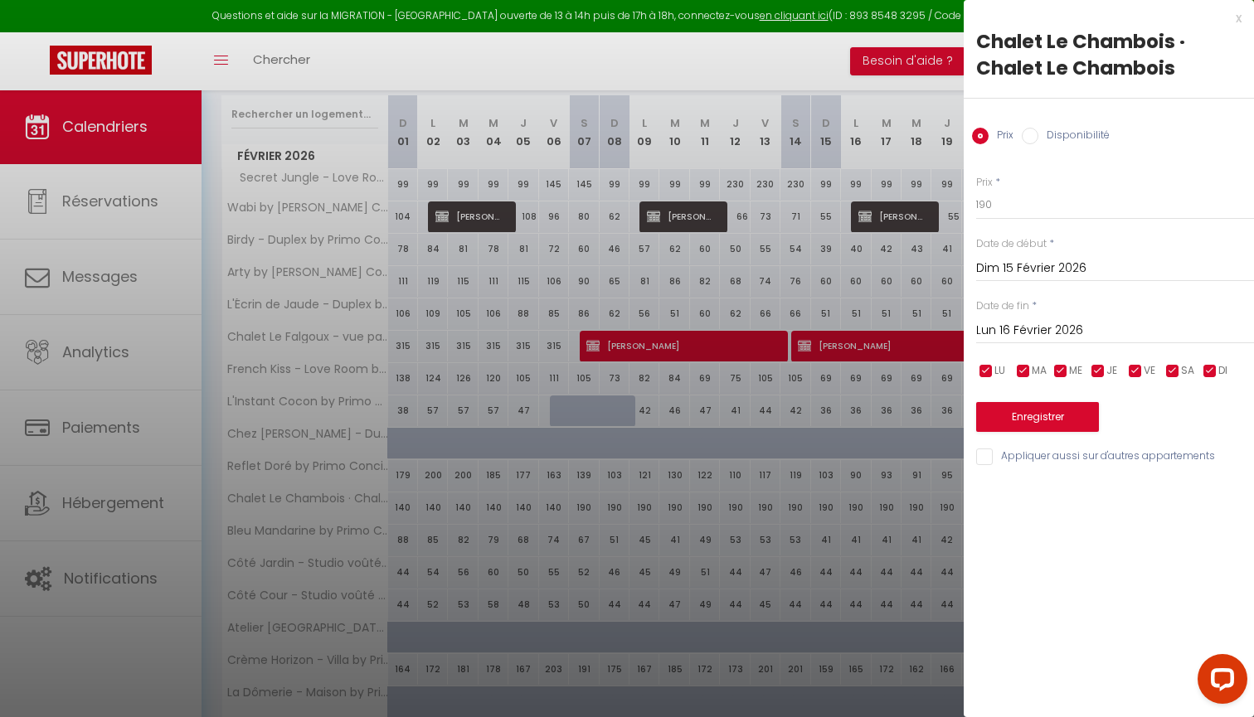
click at [1027, 136] on input "Disponibilité" at bounding box center [1029, 136] width 17 height 17
radio input "true"
radio input "false"
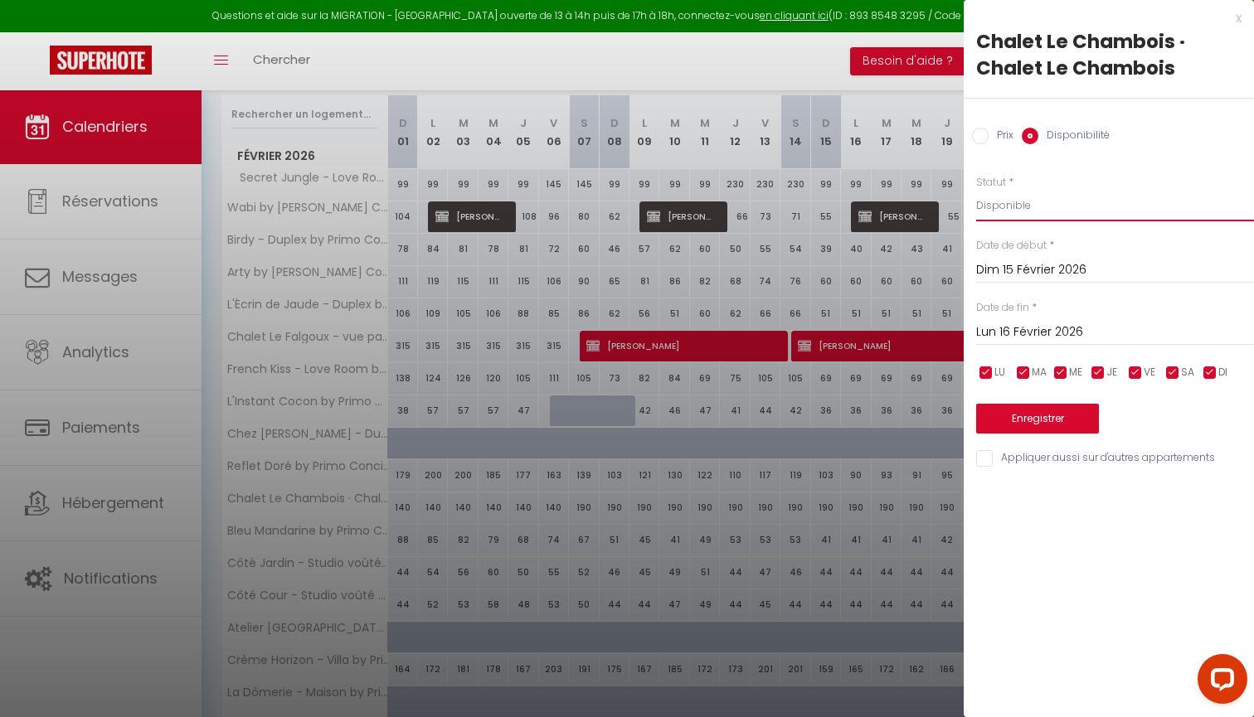
select select "0"
click at [1026, 330] on input "Lun 16 Février 2026" at bounding box center [1115, 333] width 278 height 22
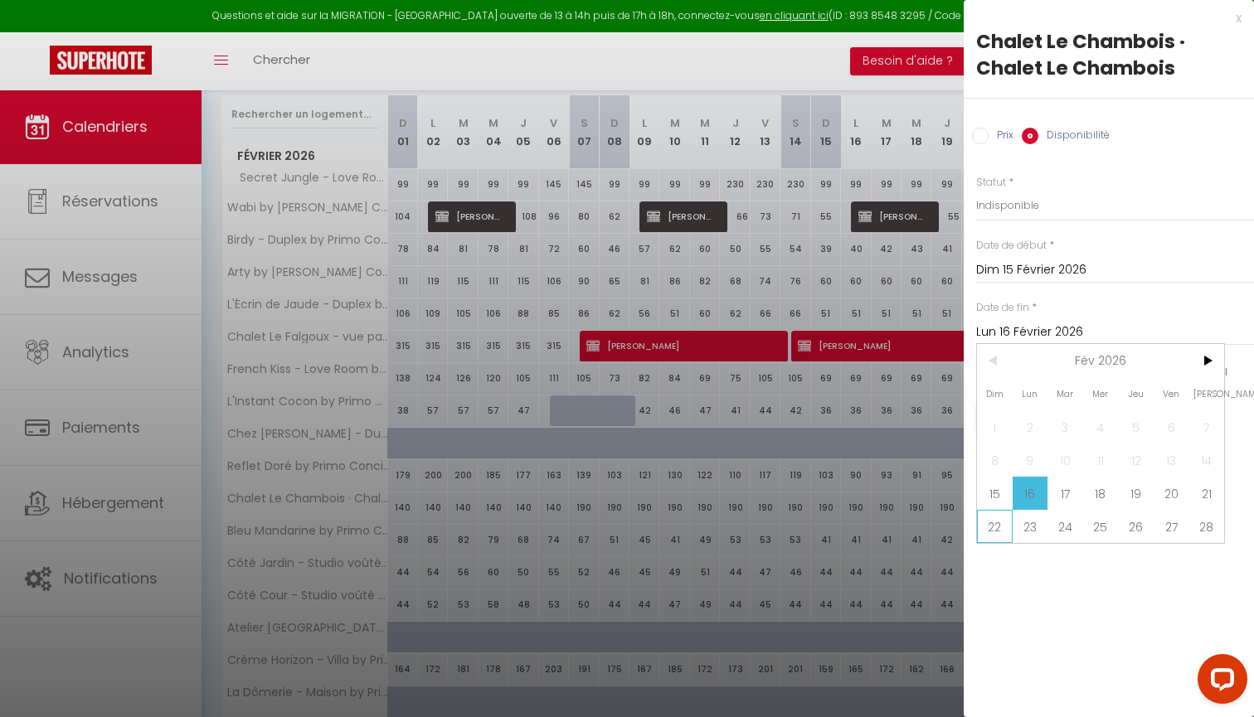
click at [998, 530] on span "22" at bounding box center [995, 526] width 36 height 33
type input "Dim 22 Février 2026"
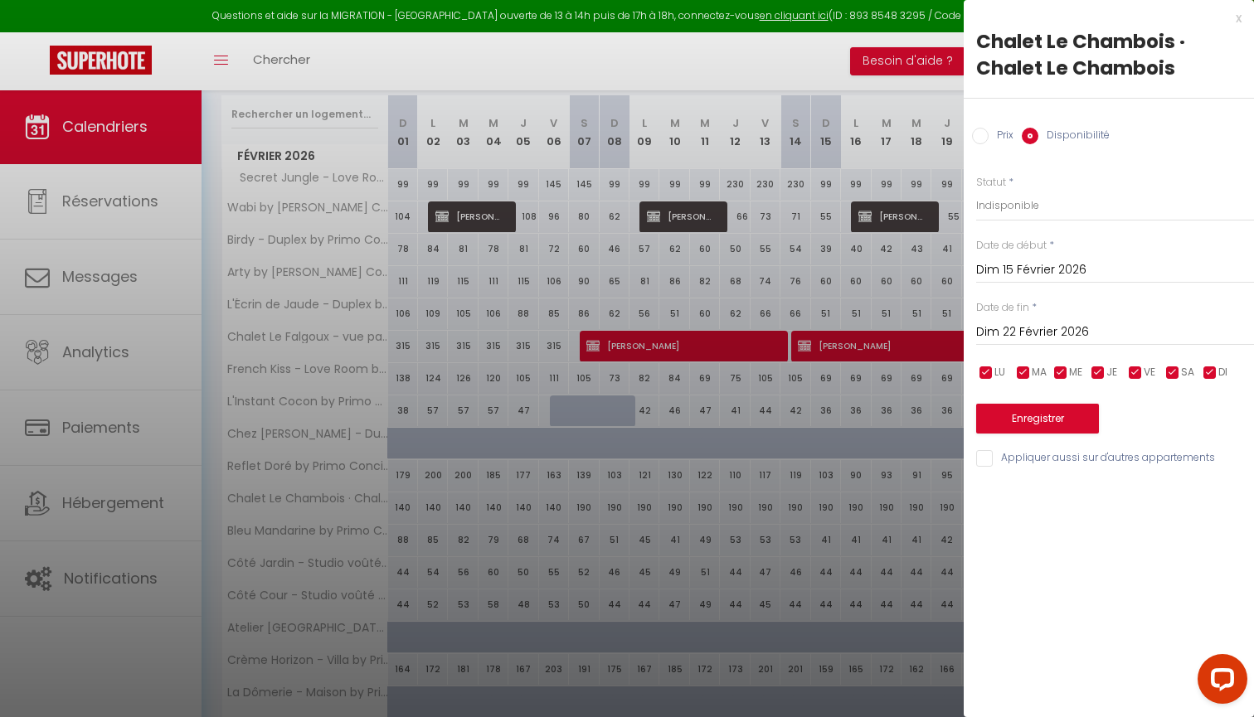
click at [1035, 412] on button "Enregistrer" at bounding box center [1037, 419] width 123 height 30
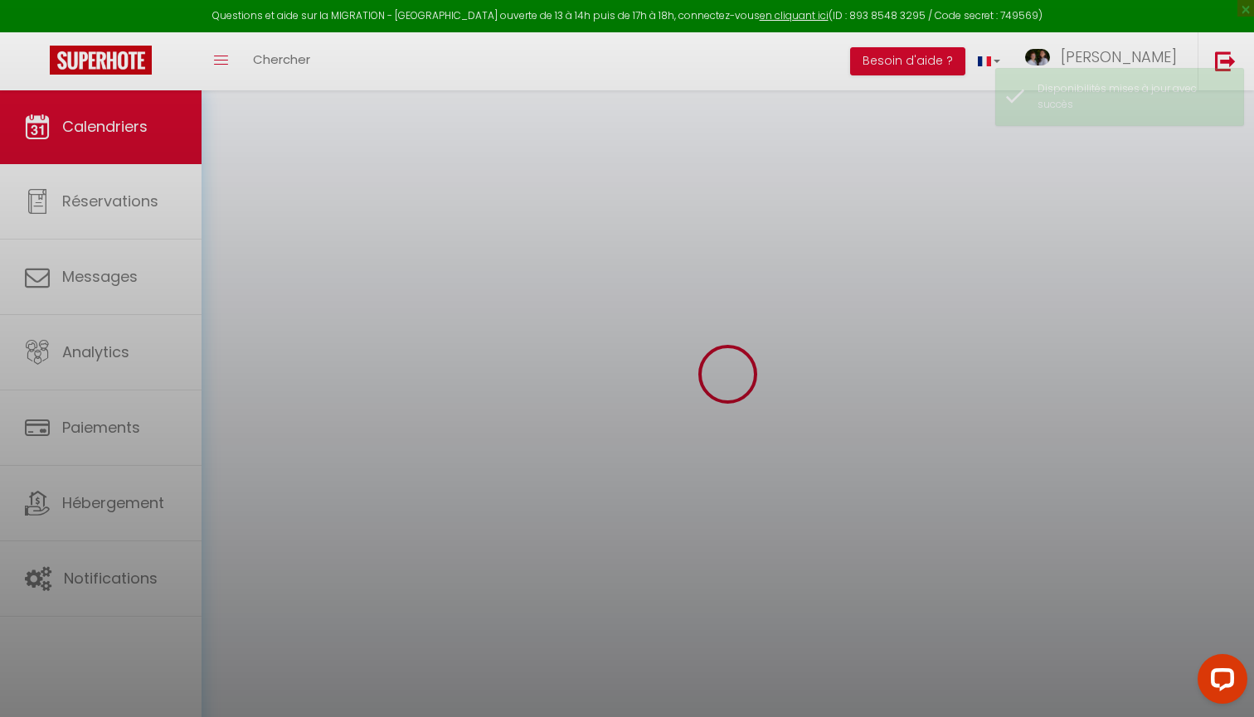
scroll to position [90, 0]
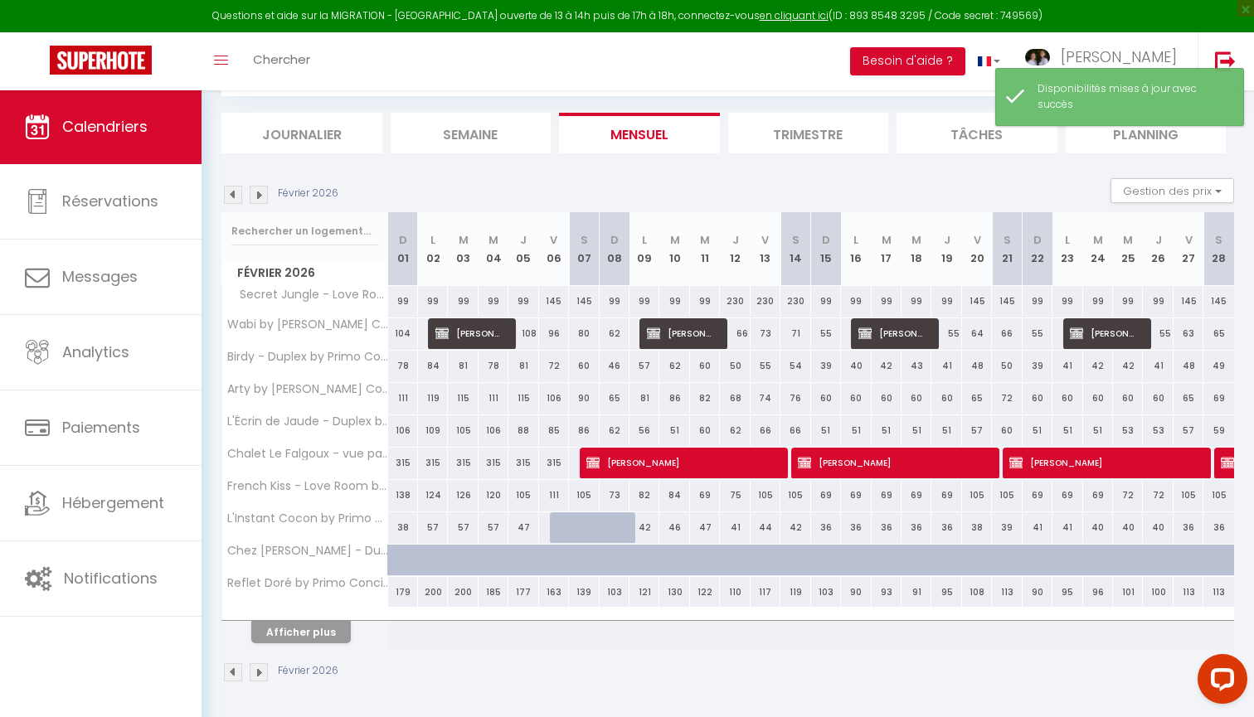
click at [315, 627] on button "Afficher plus" at bounding box center [300, 632] width 99 height 22
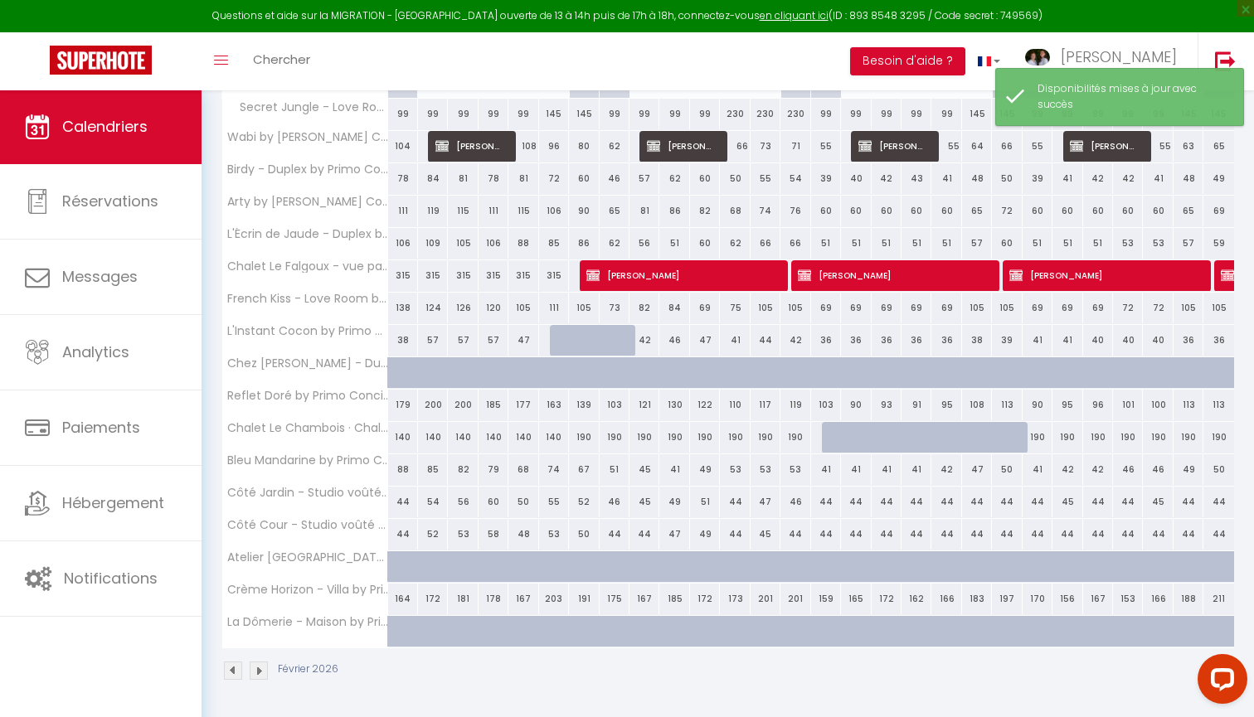
scroll to position [347, 0]
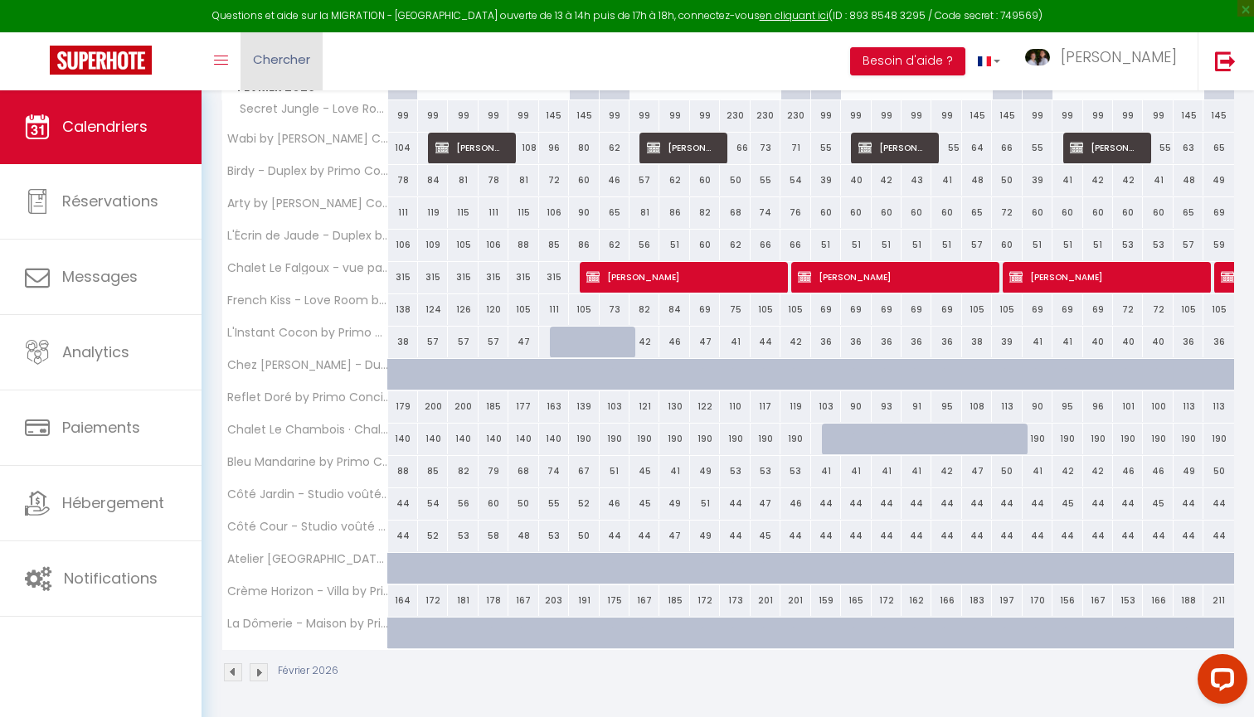
click at [285, 68] on link "Chercher" at bounding box center [281, 61] width 82 height 58
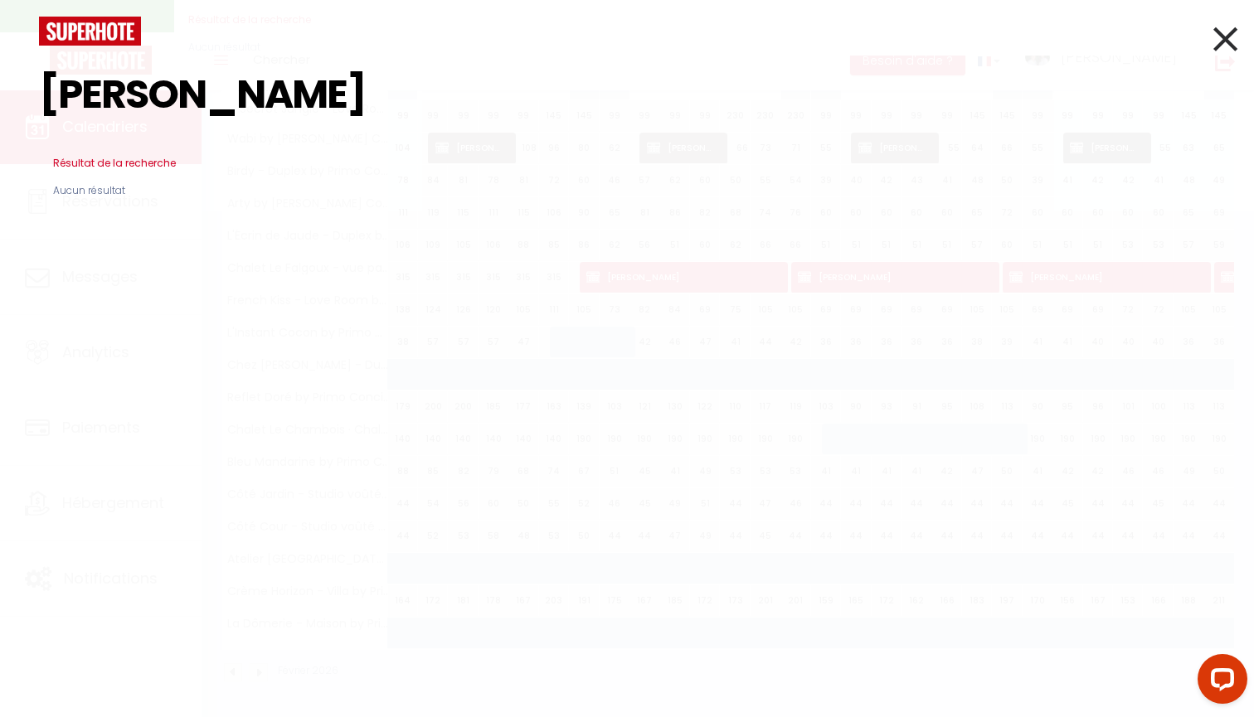
click at [1208, 58] on input "martineau" at bounding box center [627, 95] width 1176 height 98
type input "martineau"
click at [1229, 36] on icon at bounding box center [1225, 38] width 24 height 41
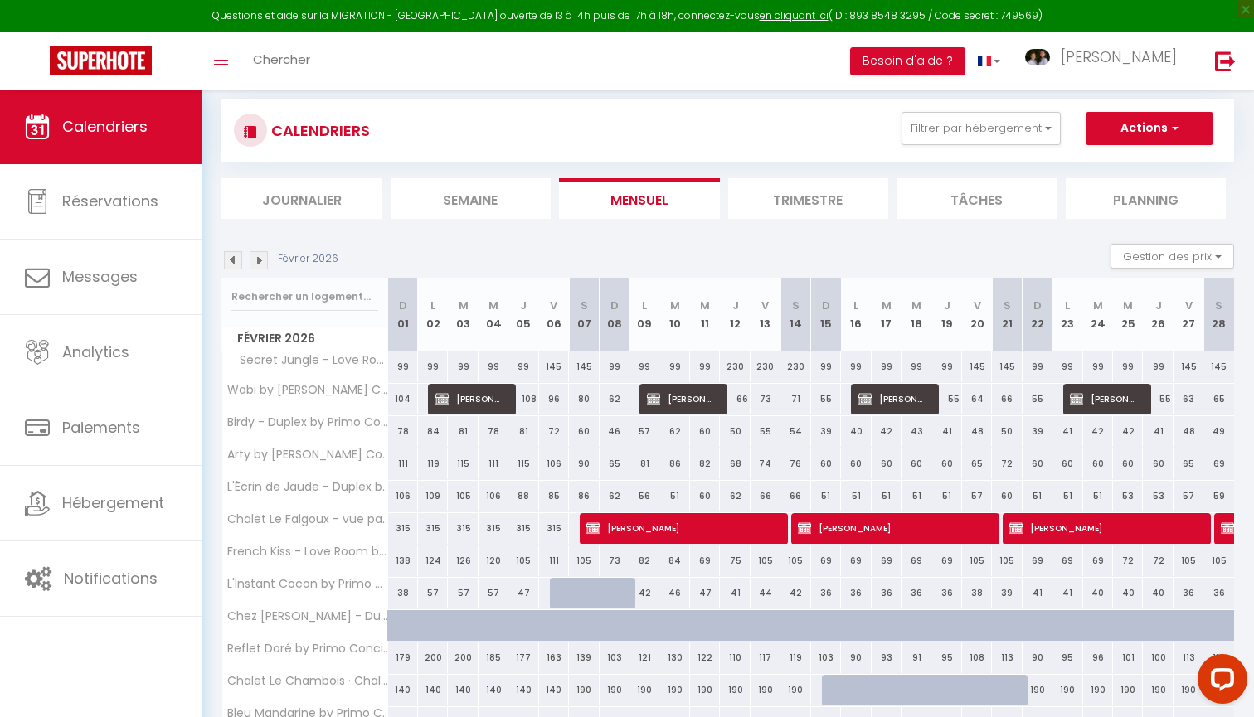
scroll to position [54, 0]
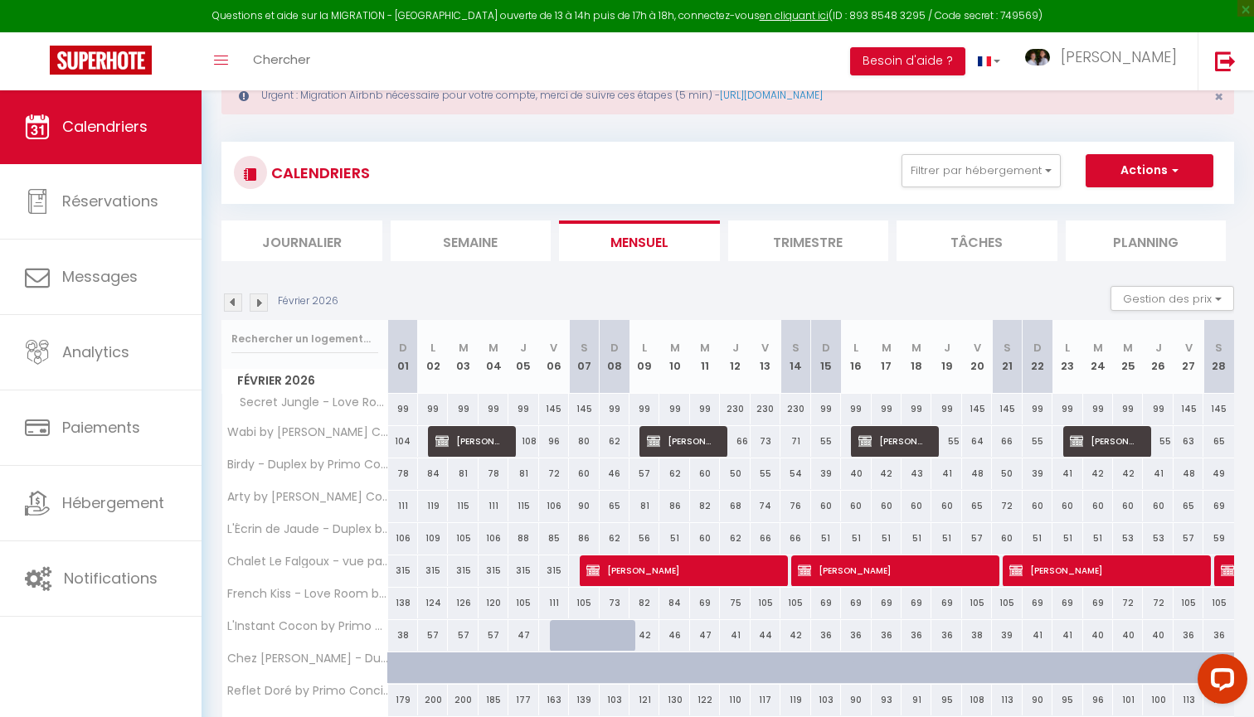
click at [1131, 162] on button "Actions" at bounding box center [1149, 170] width 128 height 33
click at [1111, 203] on link "Nouvelle réservation" at bounding box center [1132, 208] width 144 height 25
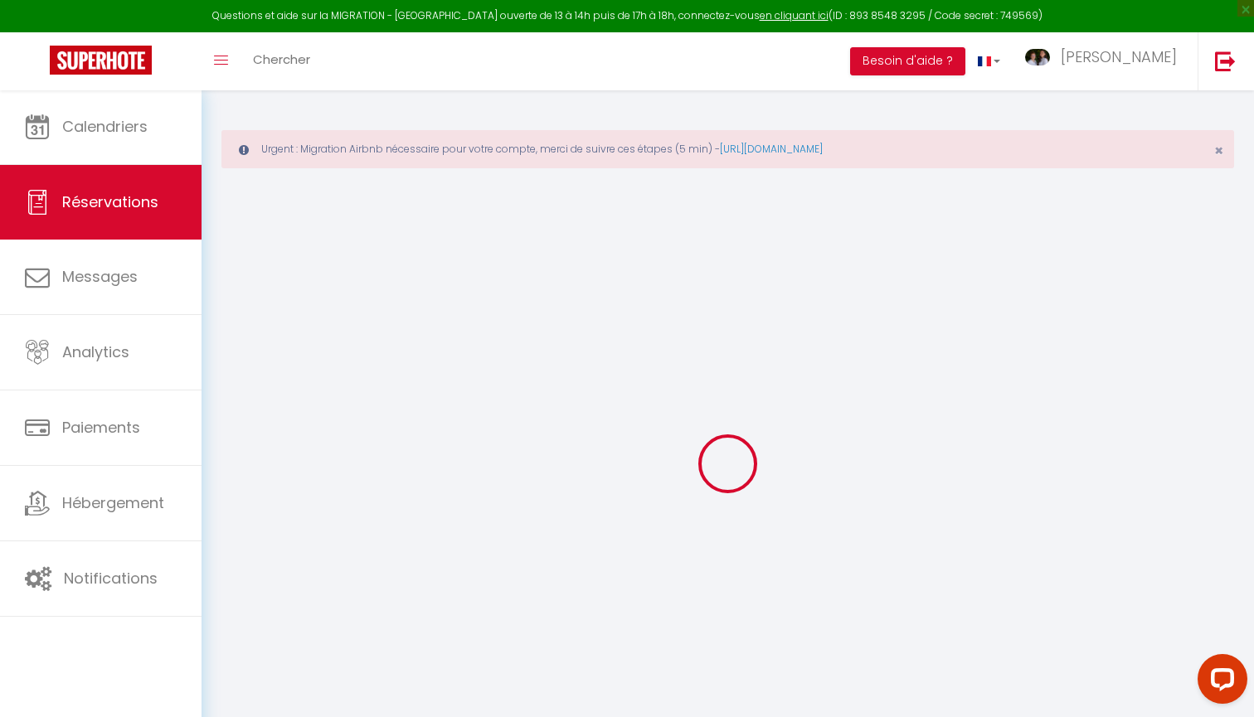
select select
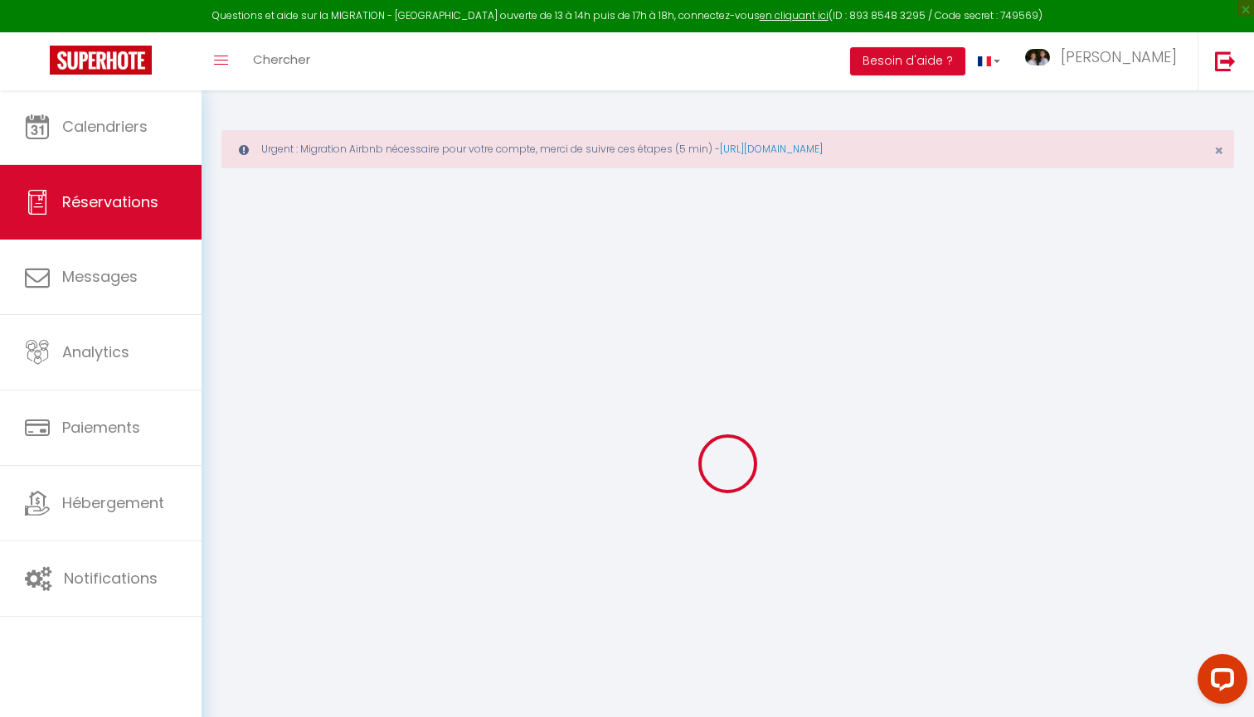
select select
checkbox input "false"
select select
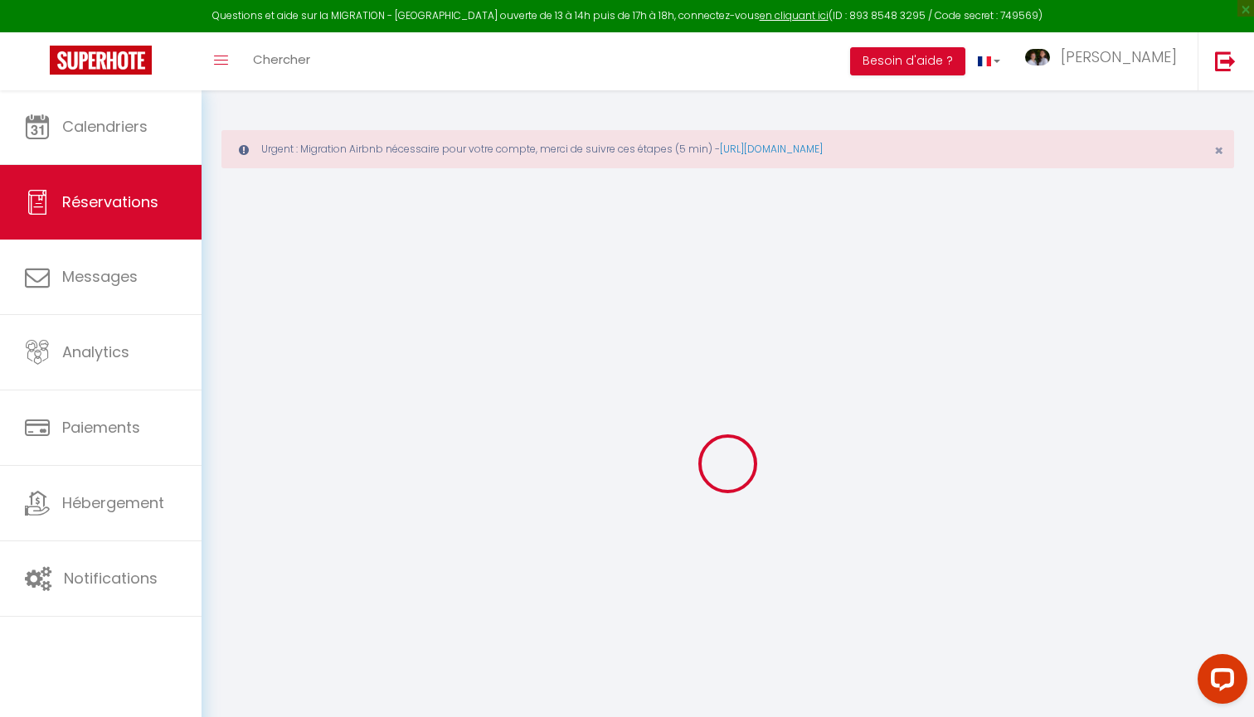
select select
checkbox input "false"
select select
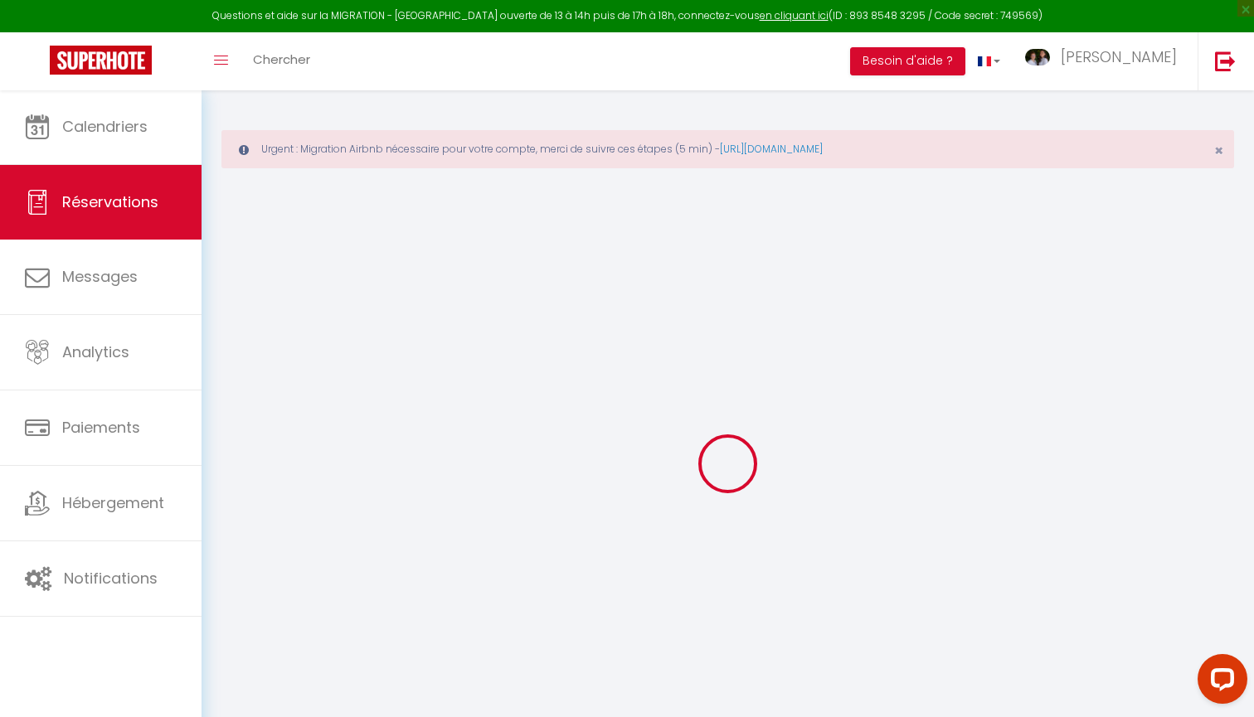
select select
checkbox input "false"
select select
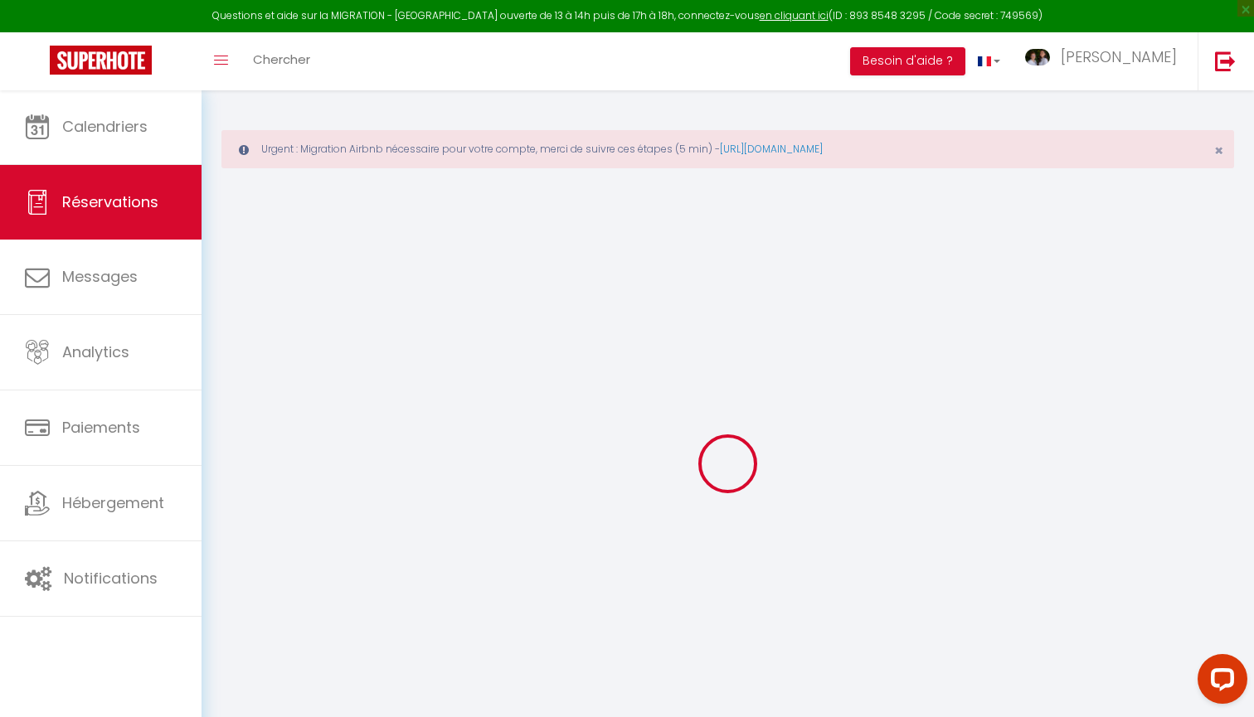
select select
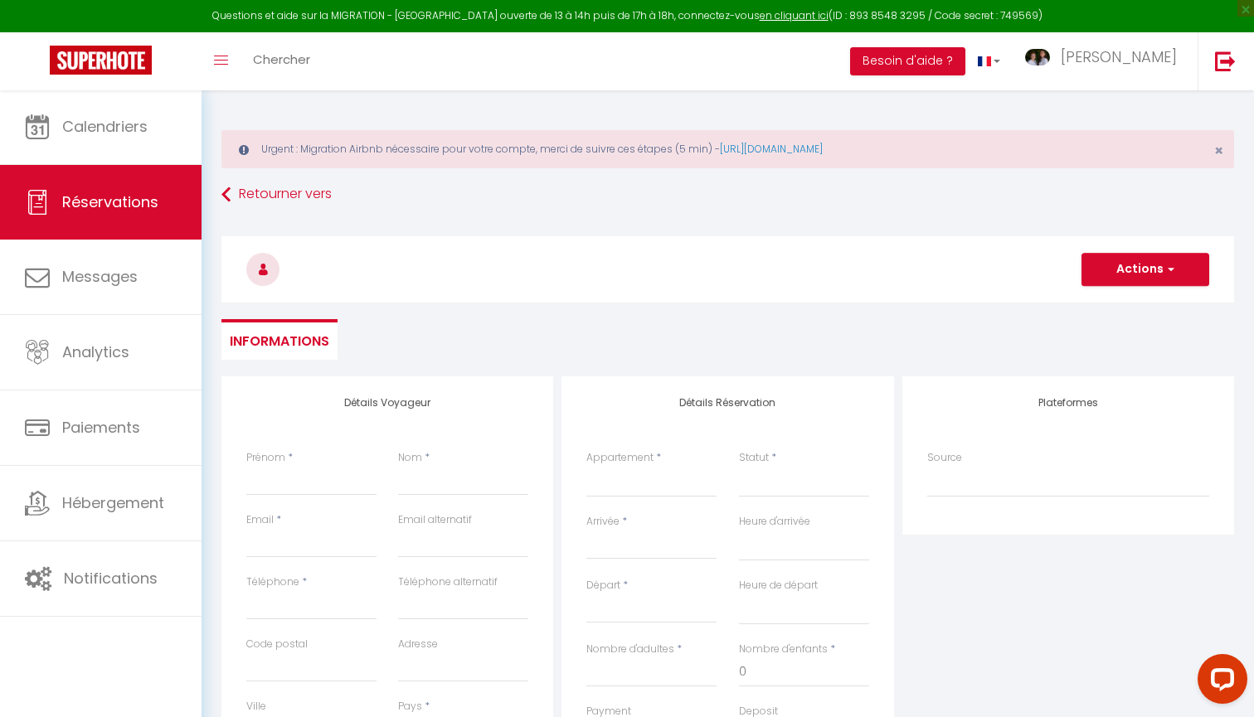
click at [623, 499] on div "Appartement * Chalet Le Chambois · Chalet Le Chambois Wabi by Primo Conciergeri…" at bounding box center [651, 482] width 152 height 64
select select "69939"
select select
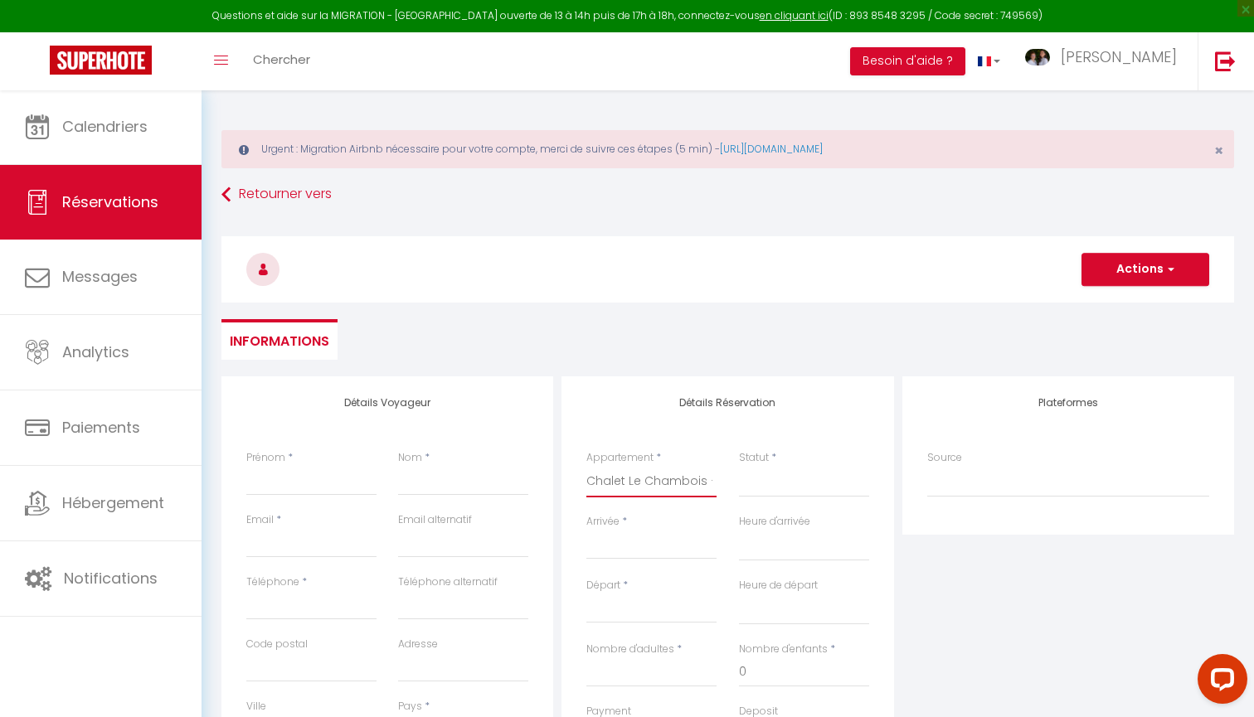
select select
checkbox input "false"
select select
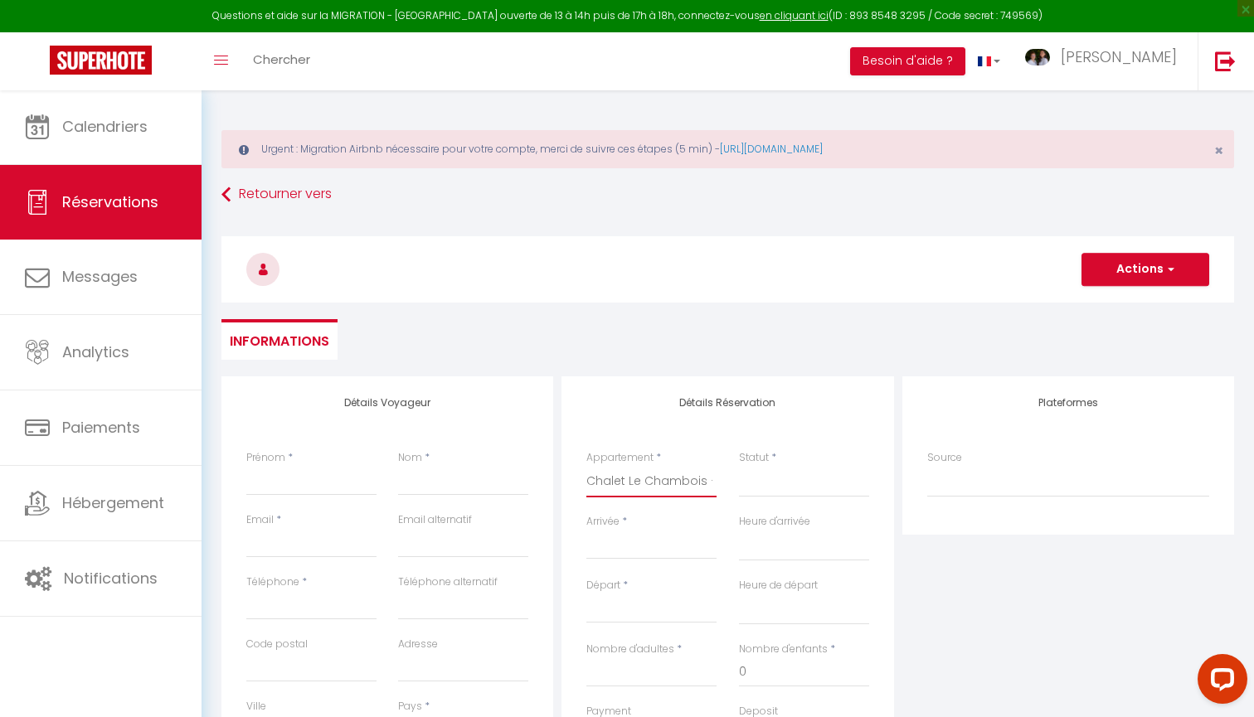
select select
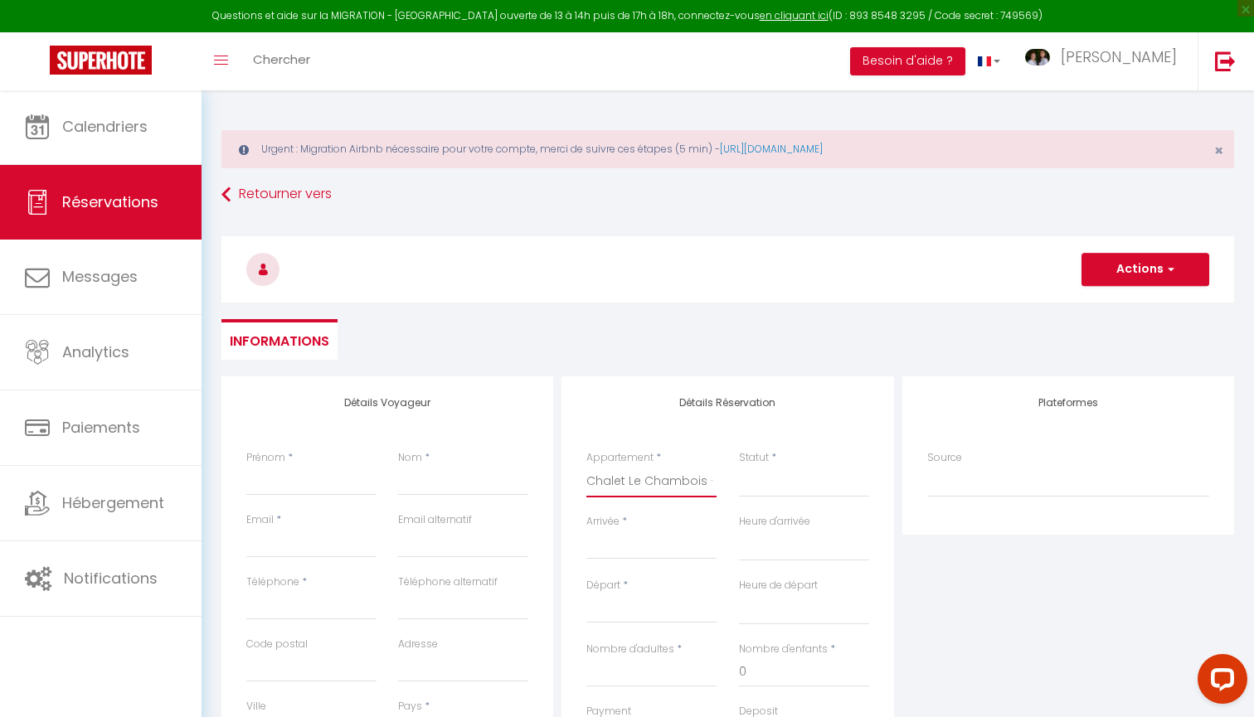
checkbox input "false"
select select "2"
select select
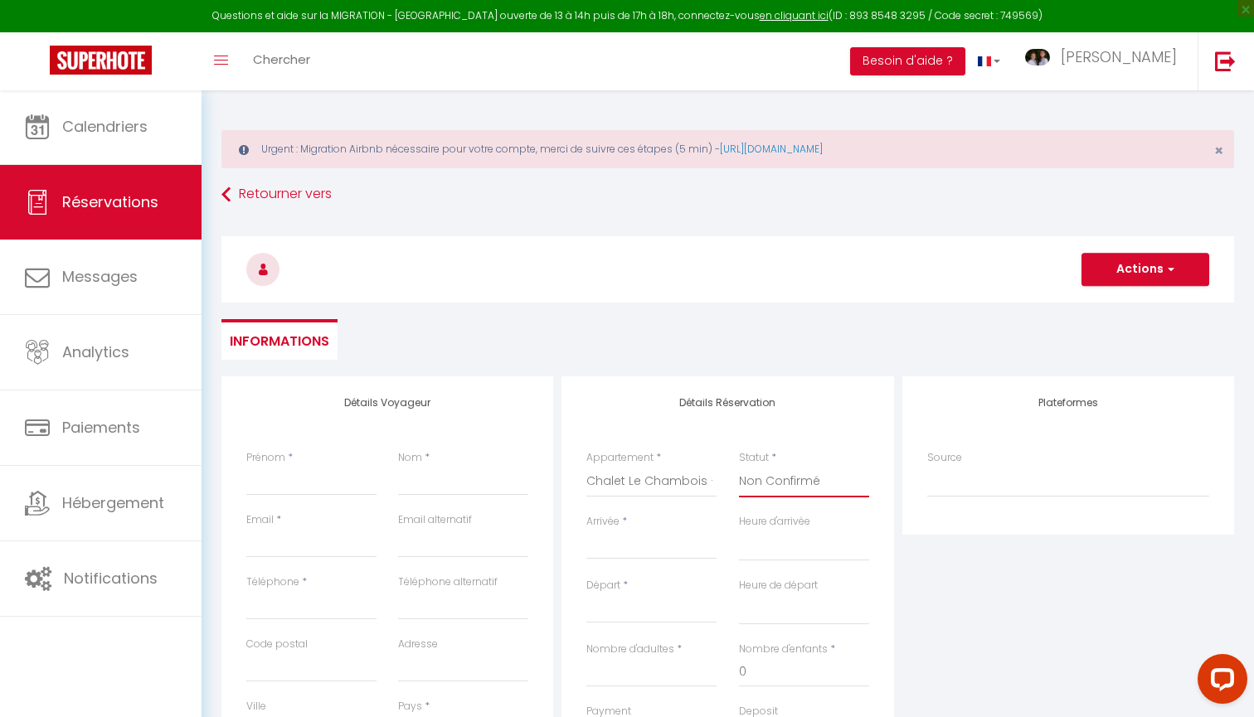
select select
checkbox input "false"
click at [609, 548] on input "Arrivée" at bounding box center [651, 547] width 130 height 22
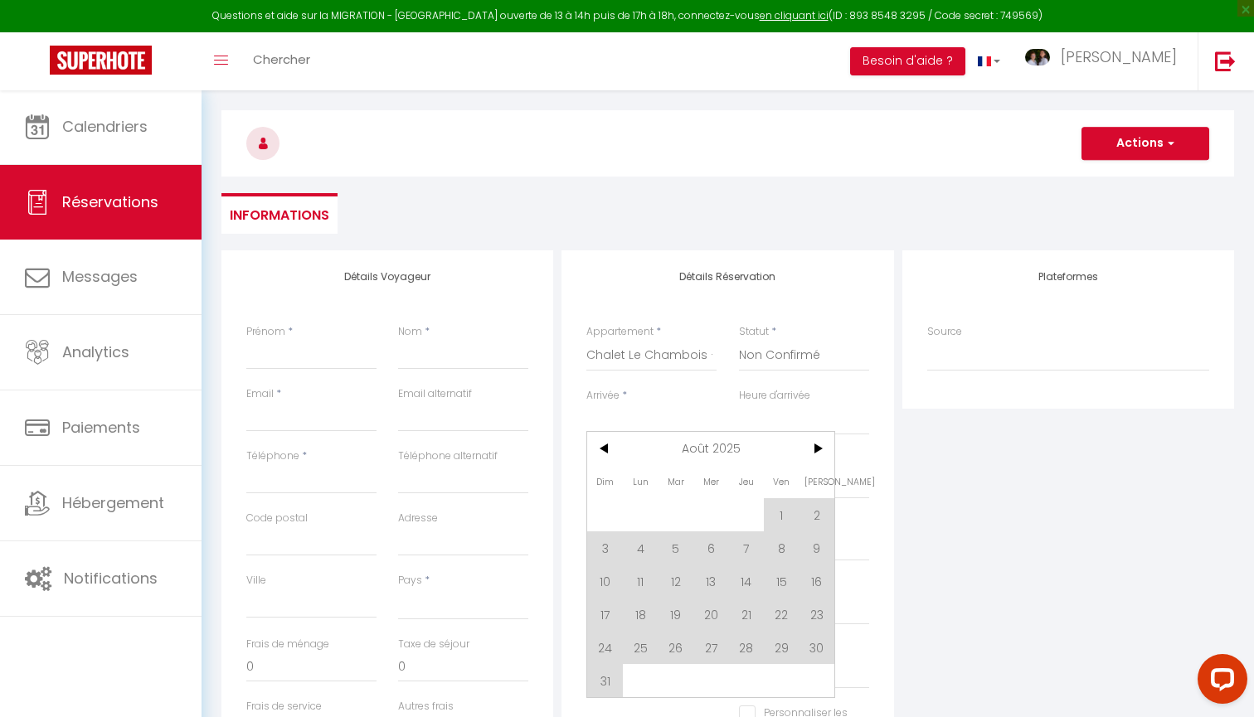
scroll to position [150, 0]
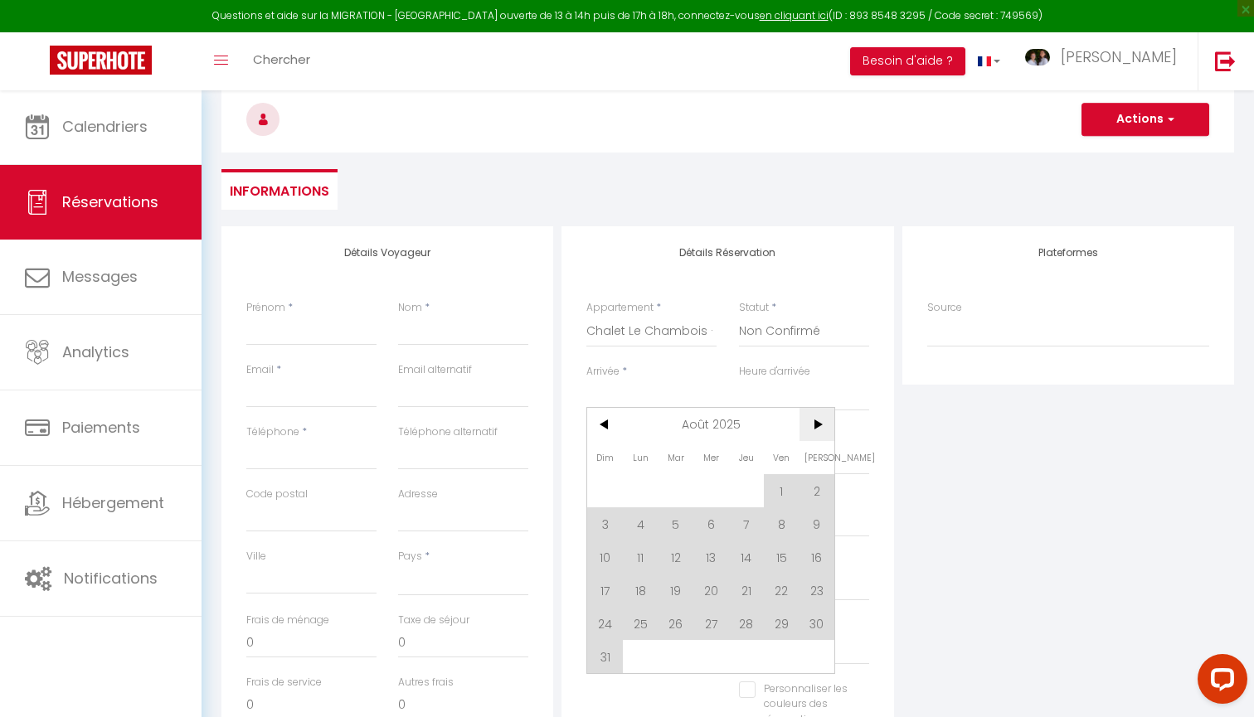
click at [806, 424] on span ">" at bounding box center [817, 424] width 36 height 33
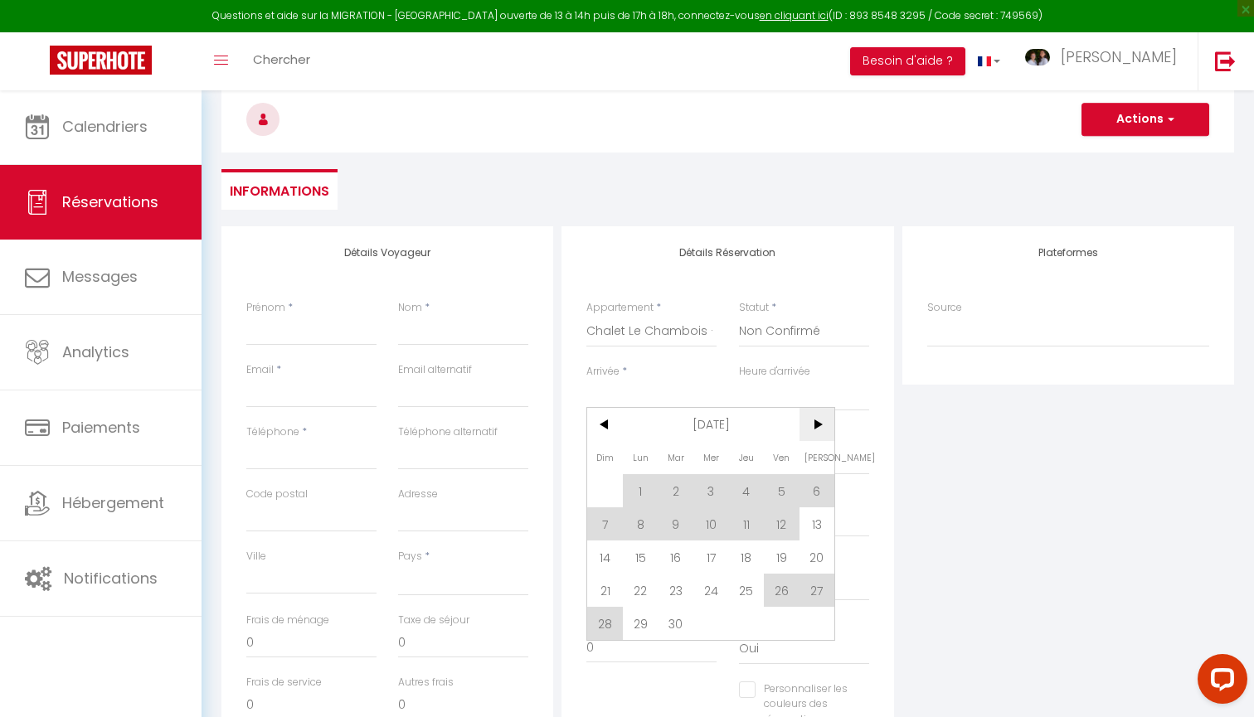
click at [806, 424] on span ">" at bounding box center [817, 424] width 36 height 33
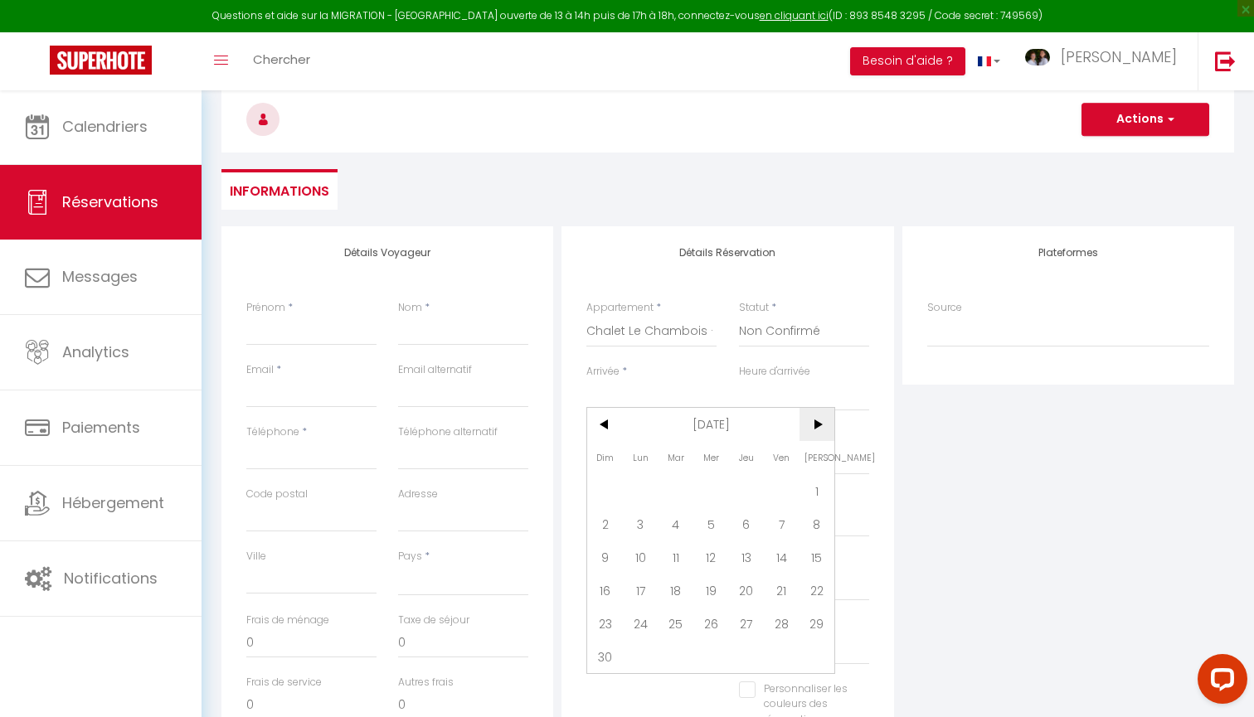
click at [806, 424] on span ">" at bounding box center [817, 424] width 36 height 33
click at [599, 560] on span "15" at bounding box center [605, 557] width 36 height 33
select select
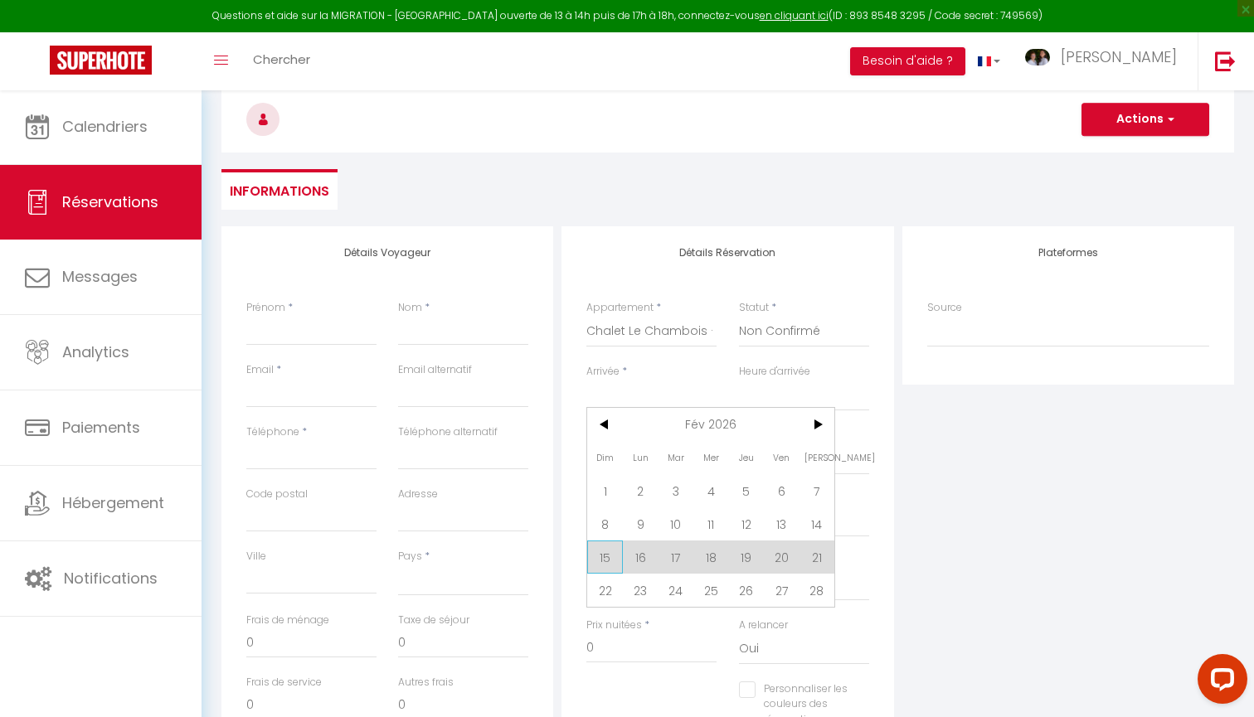
type input "Dim 15 Février 2026"
select select
type input "Lun 16 Février 2026"
select select
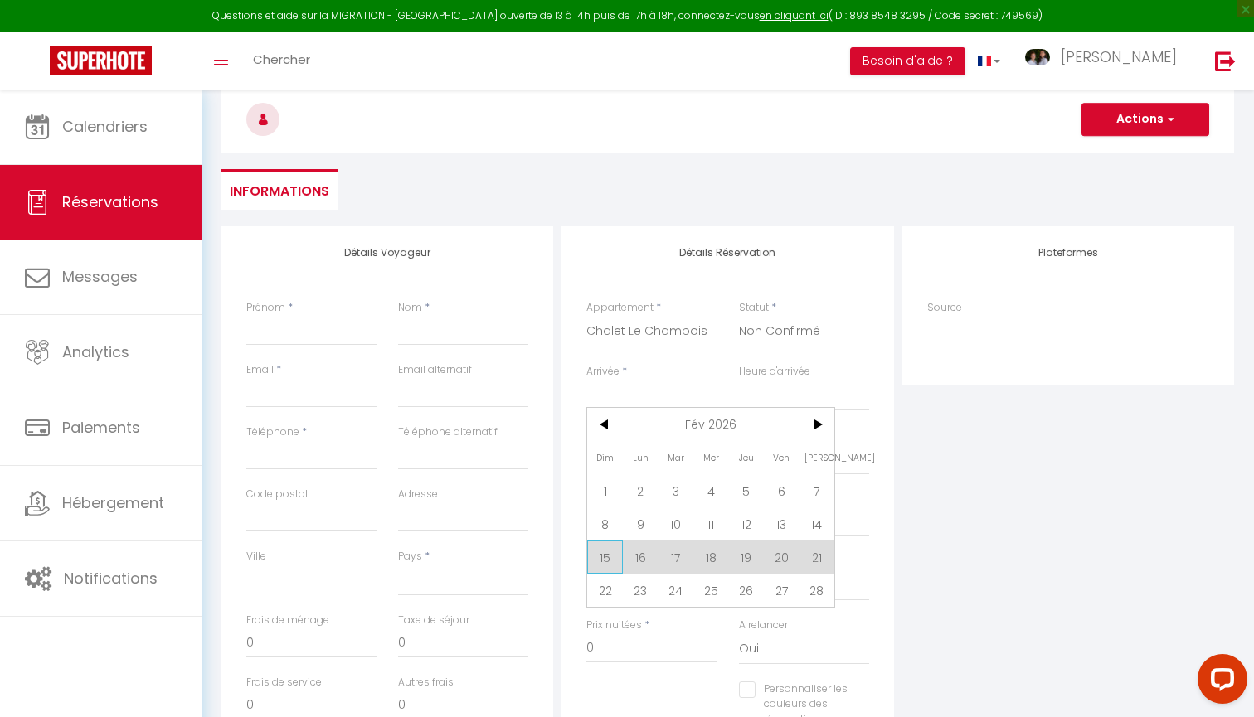
select select
checkbox input "false"
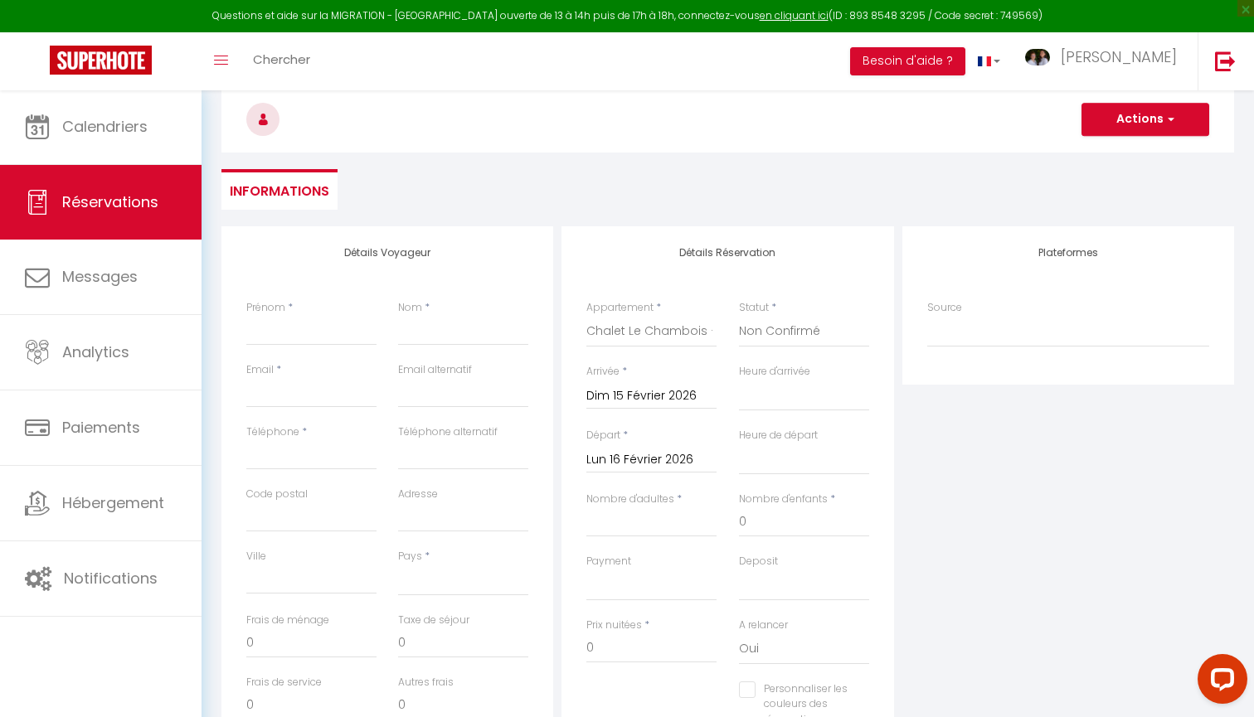
click at [652, 470] on input "Lun 16 Février 2026" at bounding box center [651, 460] width 130 height 22
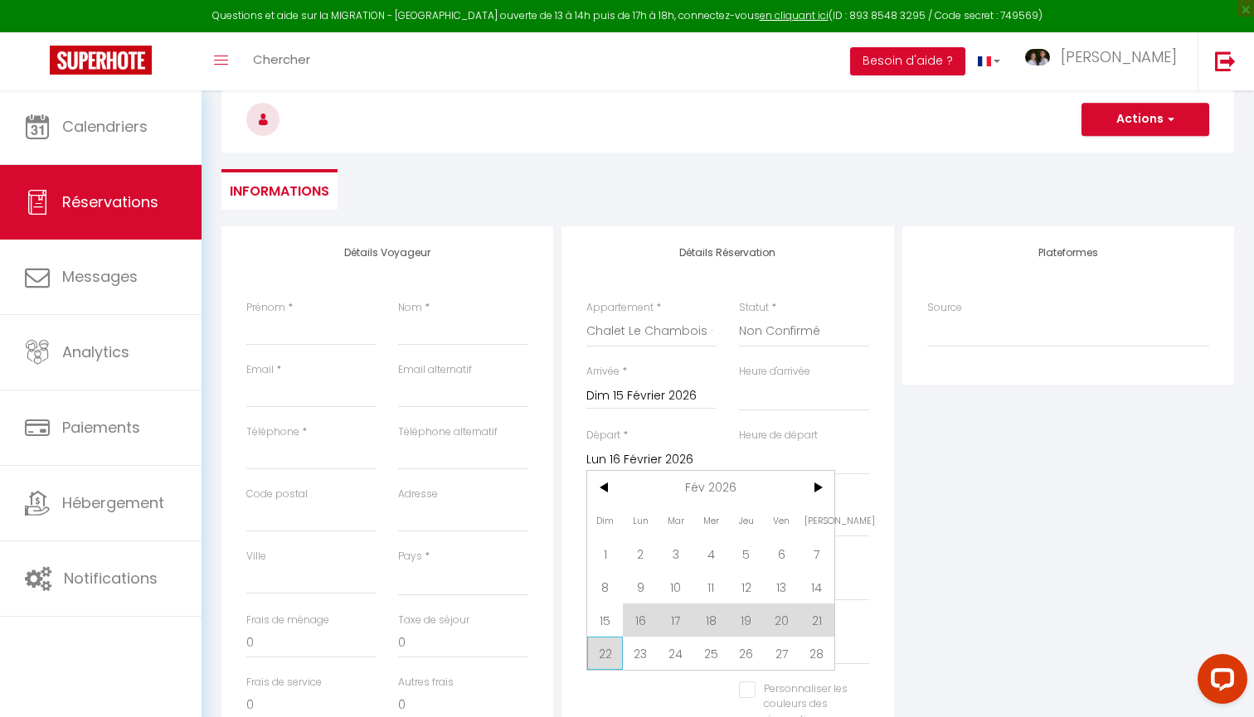
click at [609, 652] on span "22" at bounding box center [605, 653] width 36 height 33
select select
type input "Dim 22 Février 2026"
select select
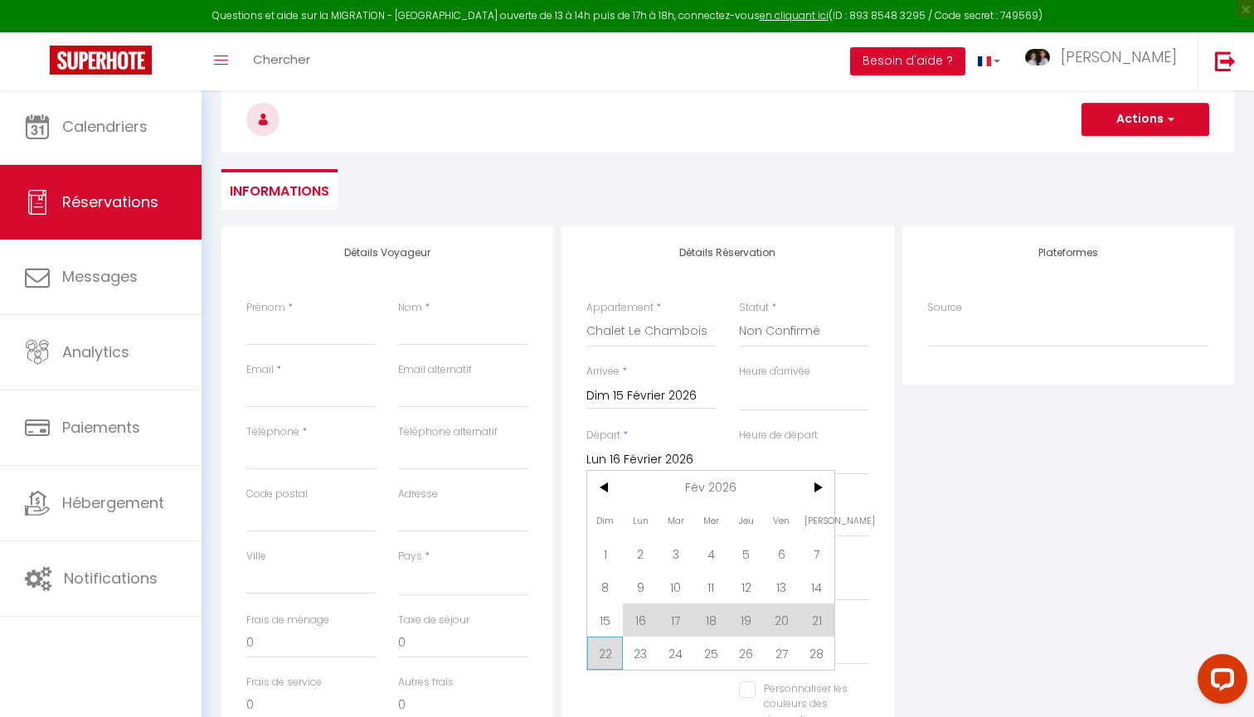
select select
checkbox input "false"
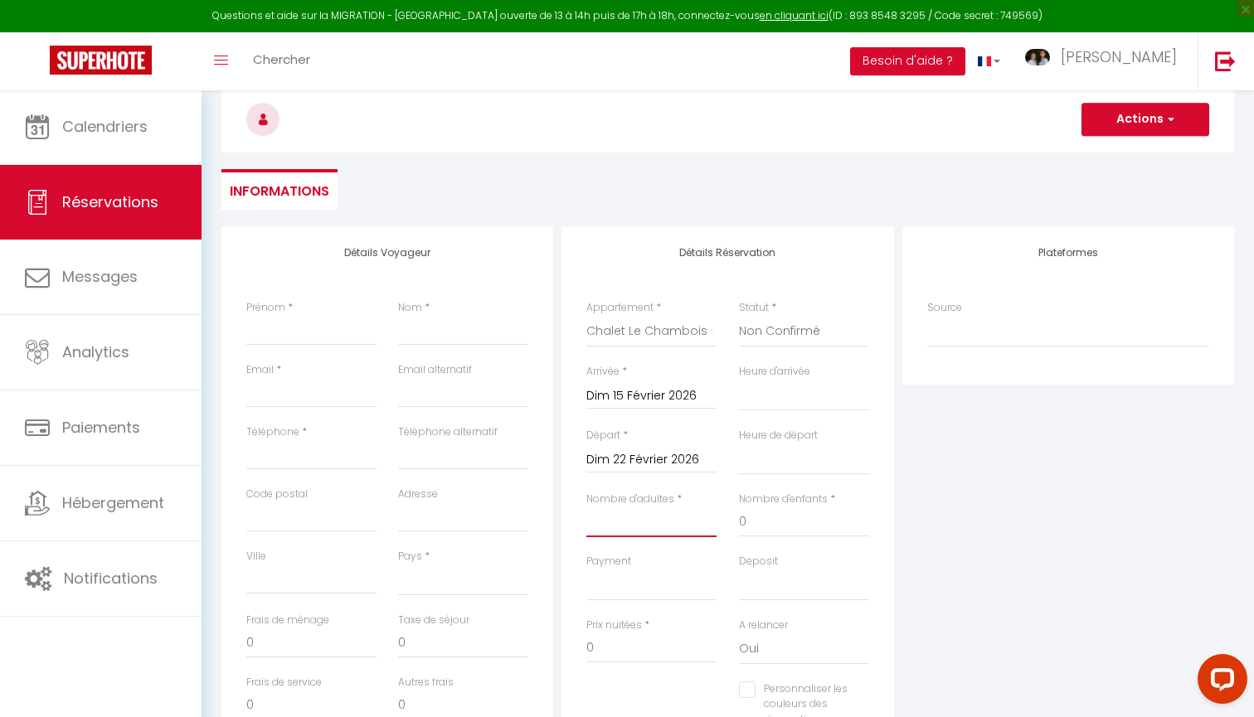
type input "6"
select select
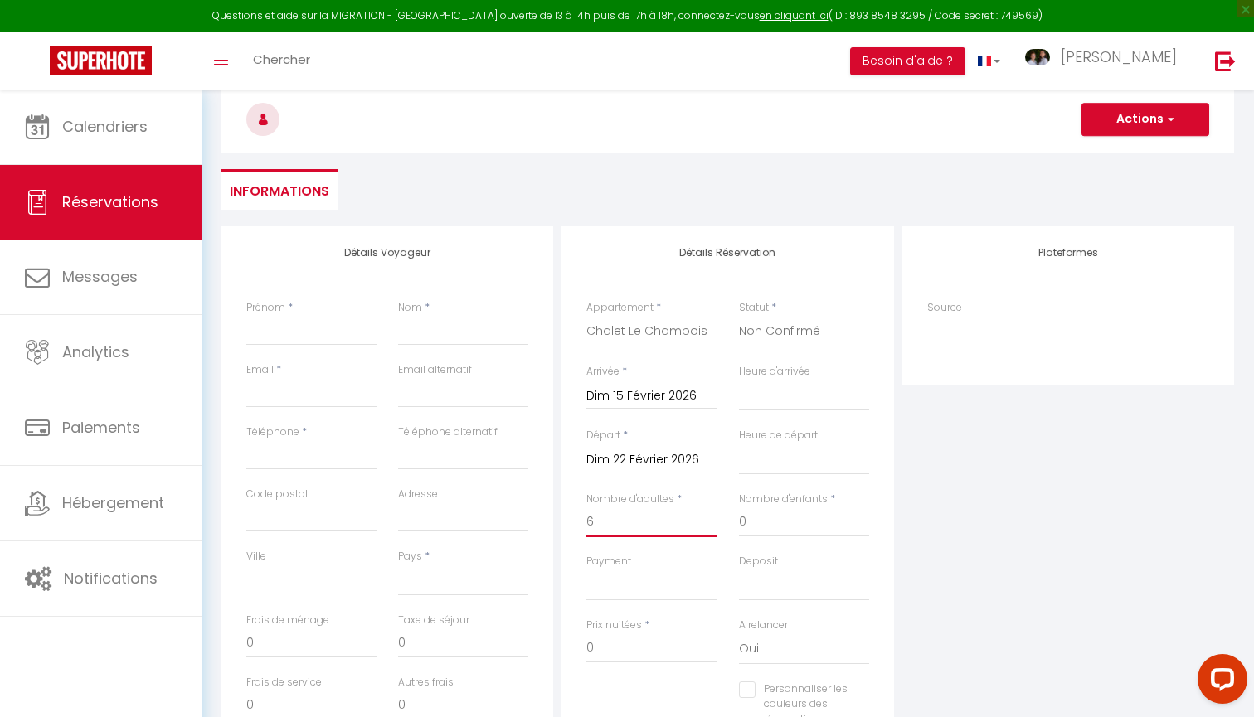
select select
checkbox input "false"
select select
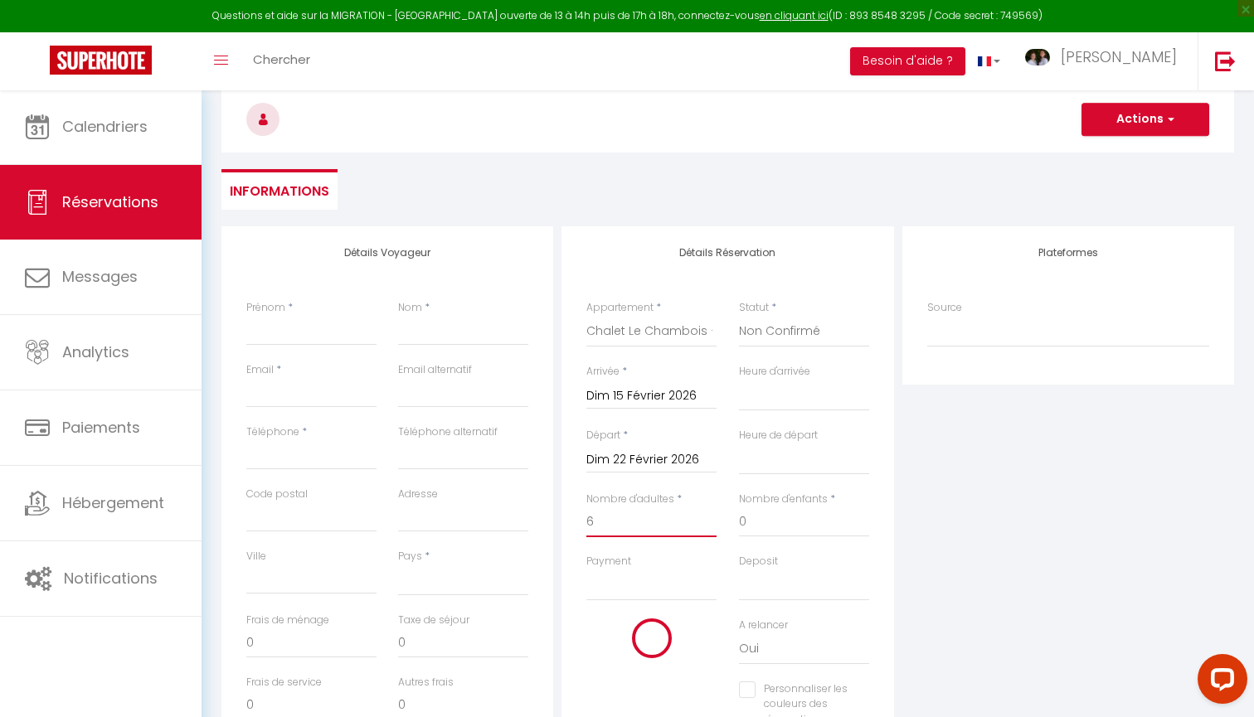
select select
checkbox input "false"
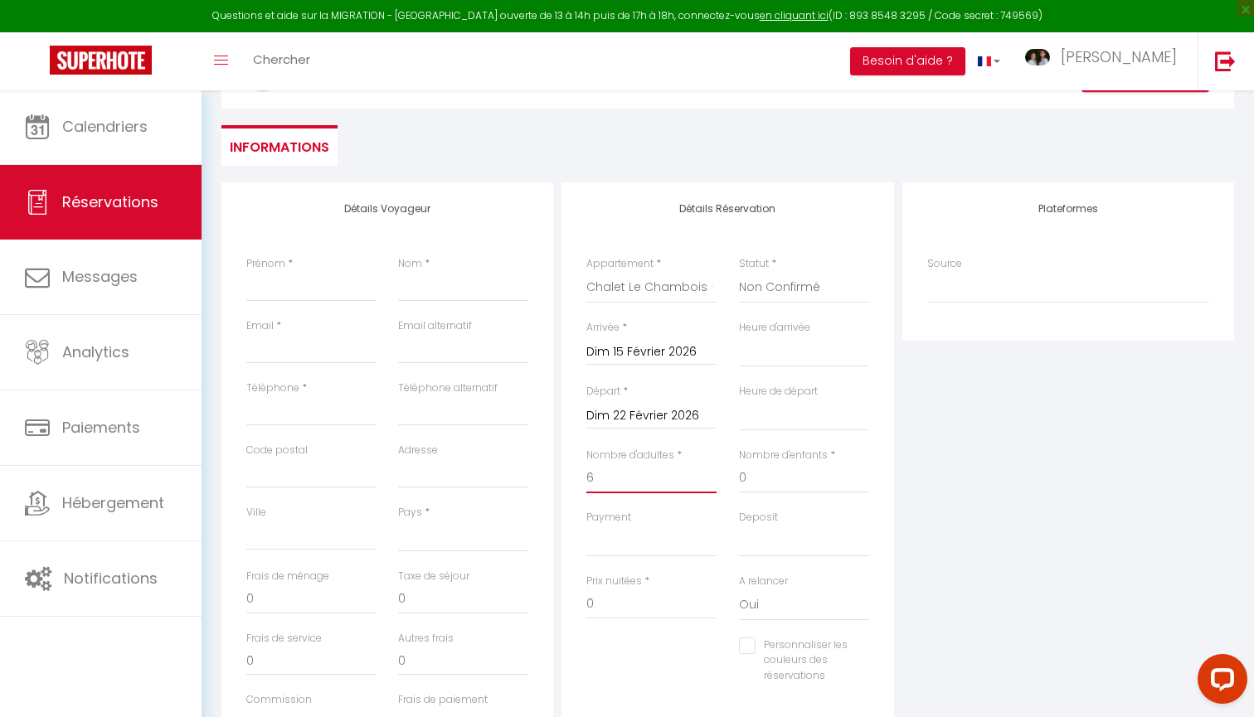
type input "6"
select select "10"
select select
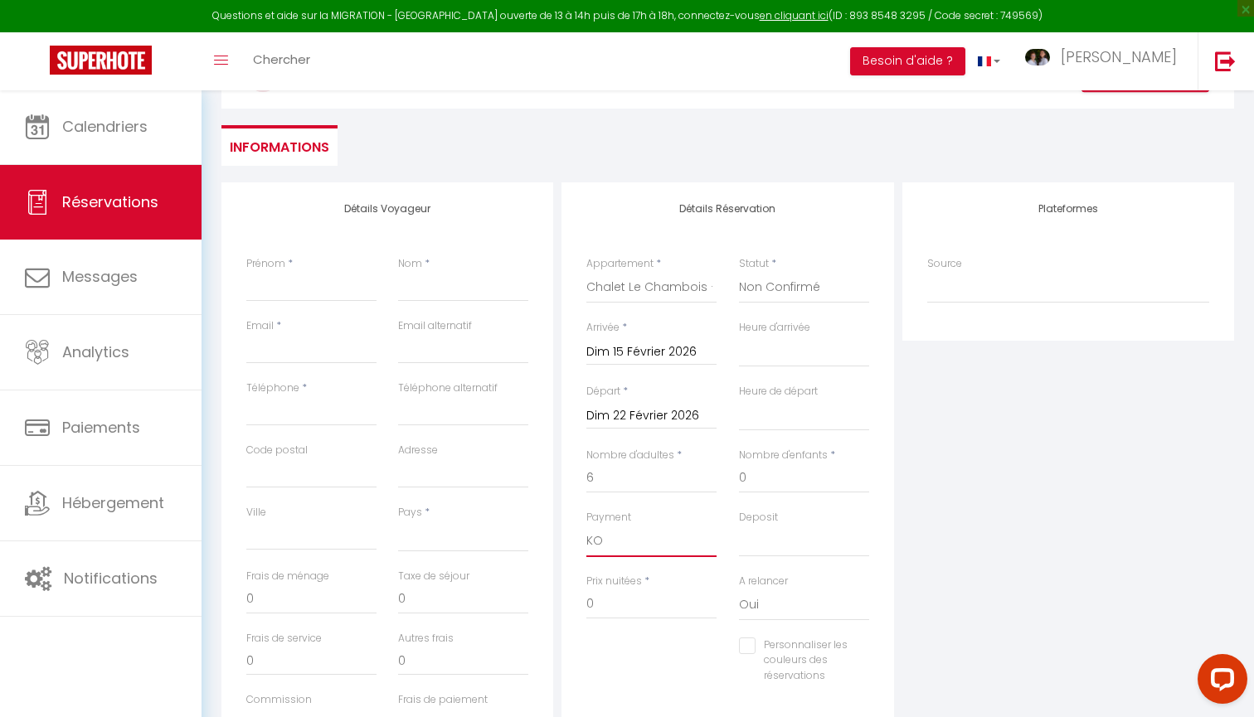
select select
checkbox input "false"
select select "14"
select select
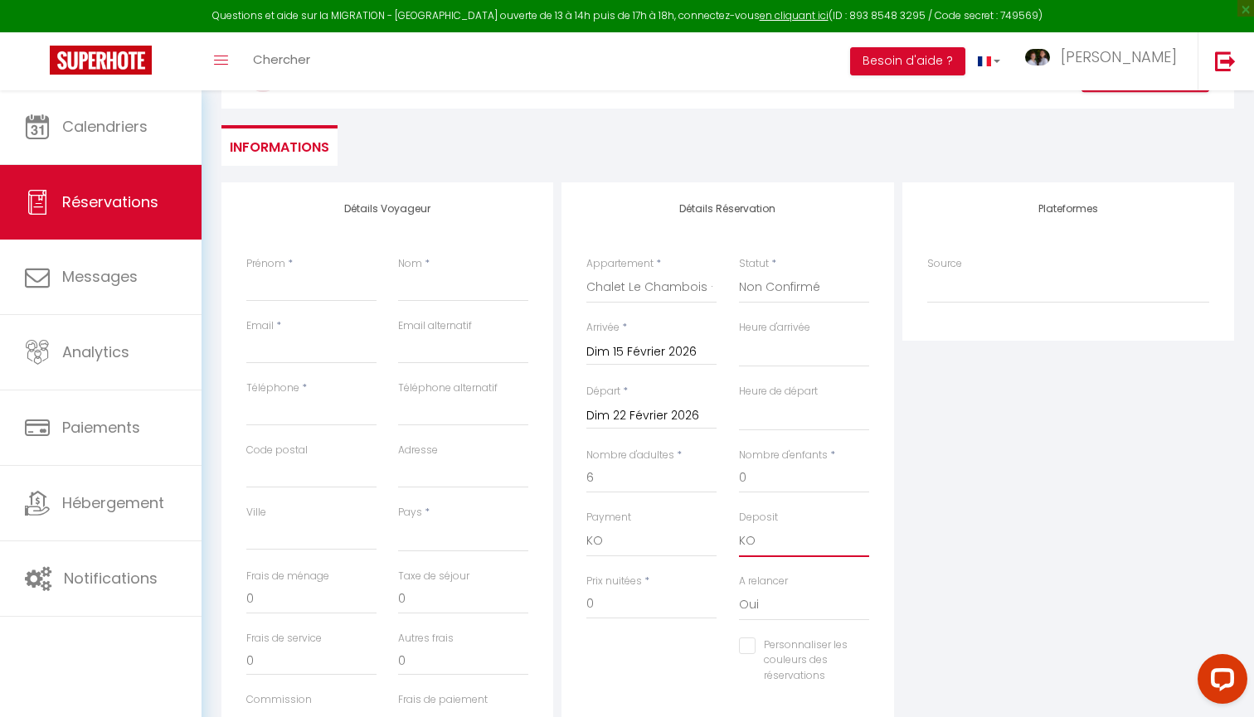
select select
checkbox input "false"
type input "P"
select select
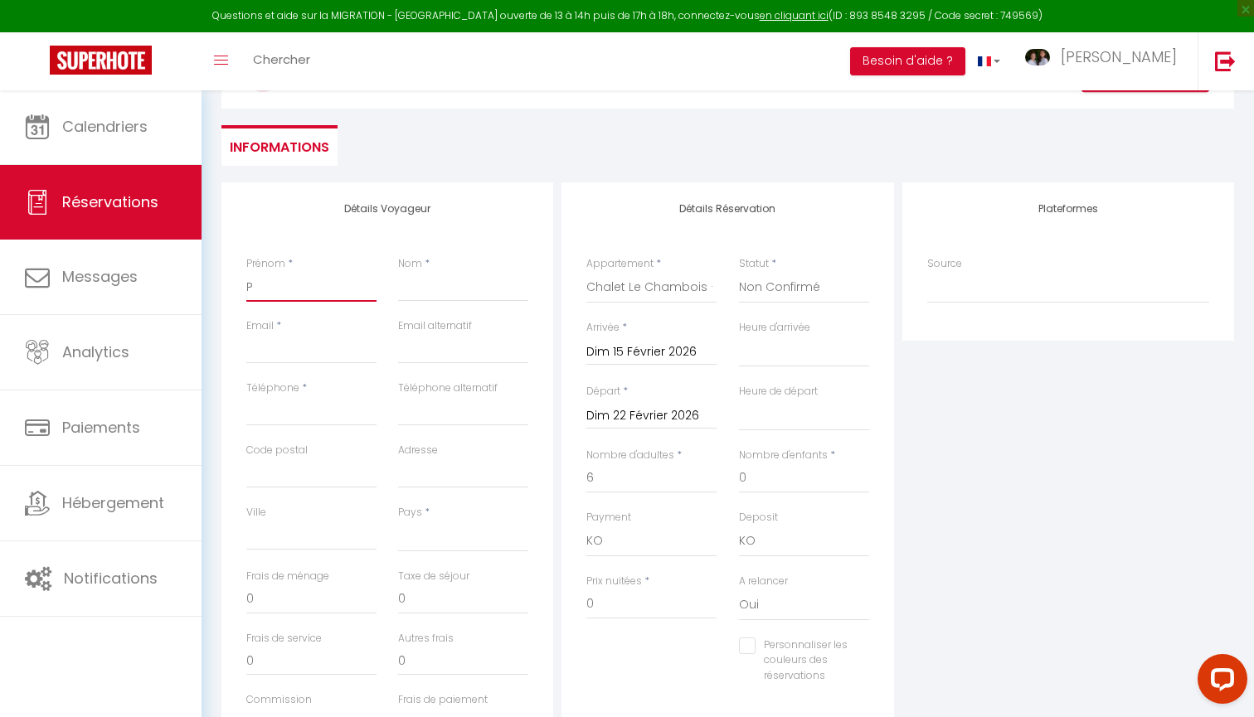
select select
checkbox input "false"
type input "Ph"
select select
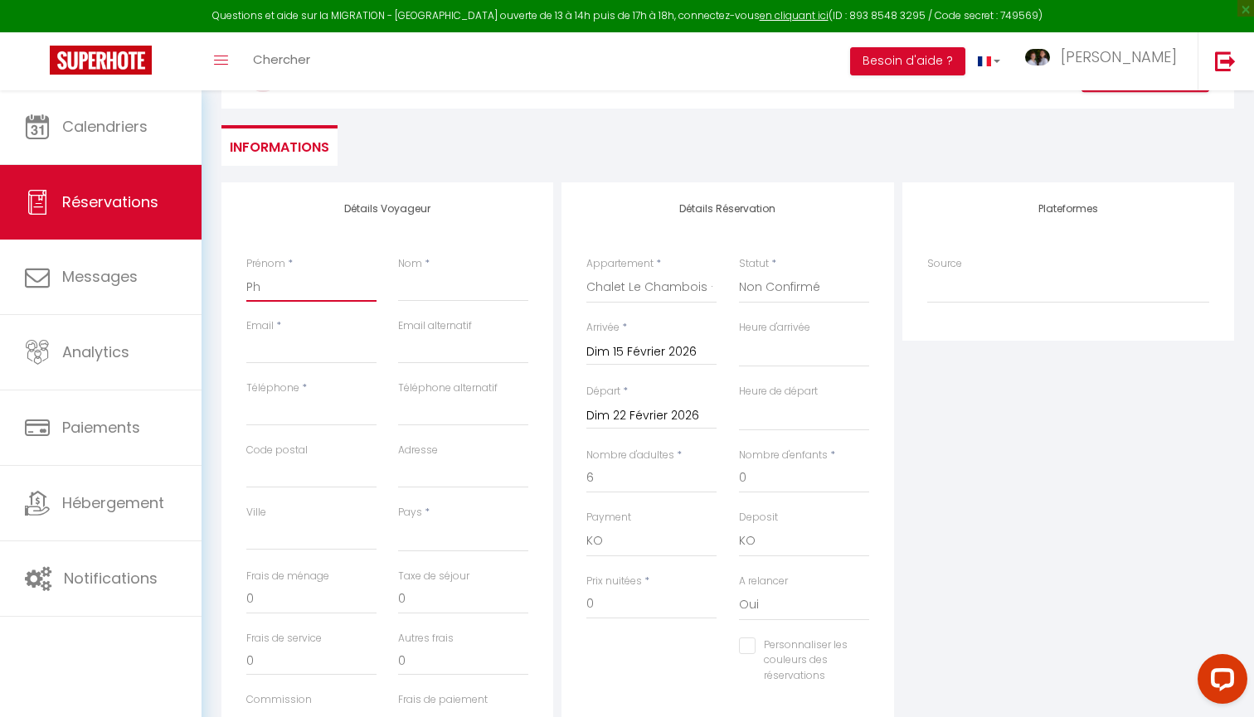
select select
checkbox input "false"
type input "Phi"
select select
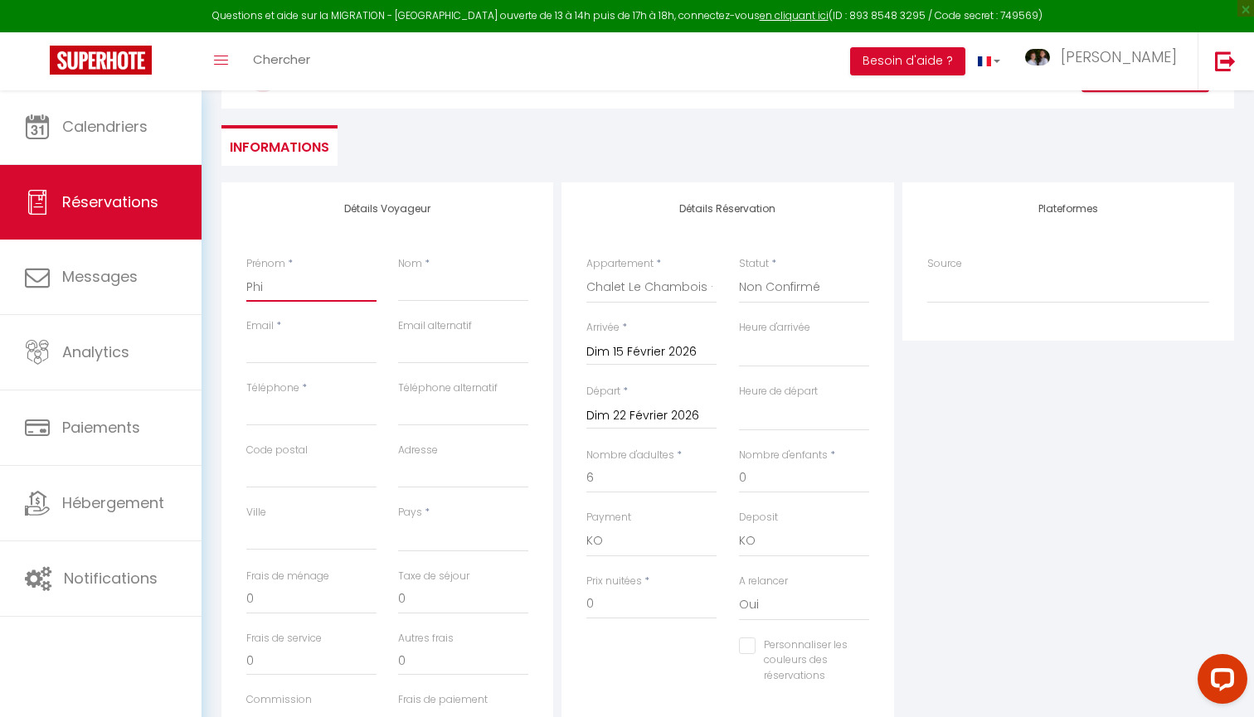
select select
checkbox input "false"
type input "Phil"
select select
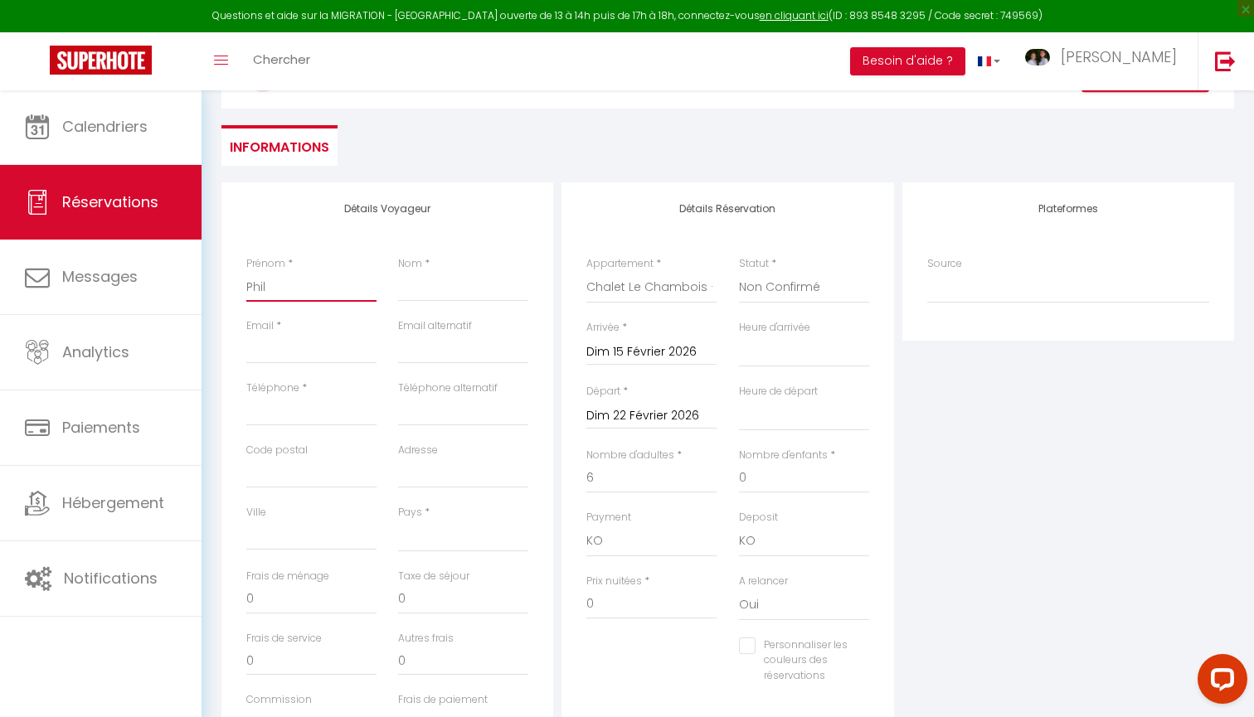
select select
checkbox input "false"
type input "Phili"
select select
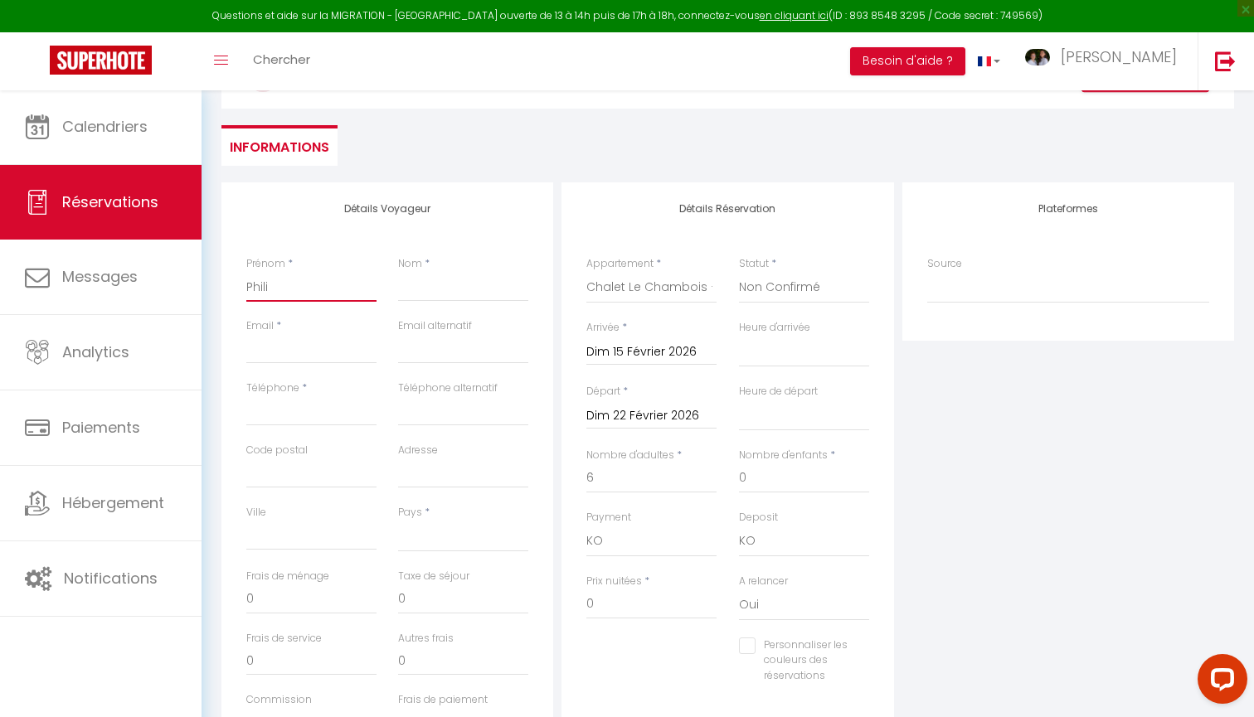
select select
checkbox input "false"
type input "Philip"
select select
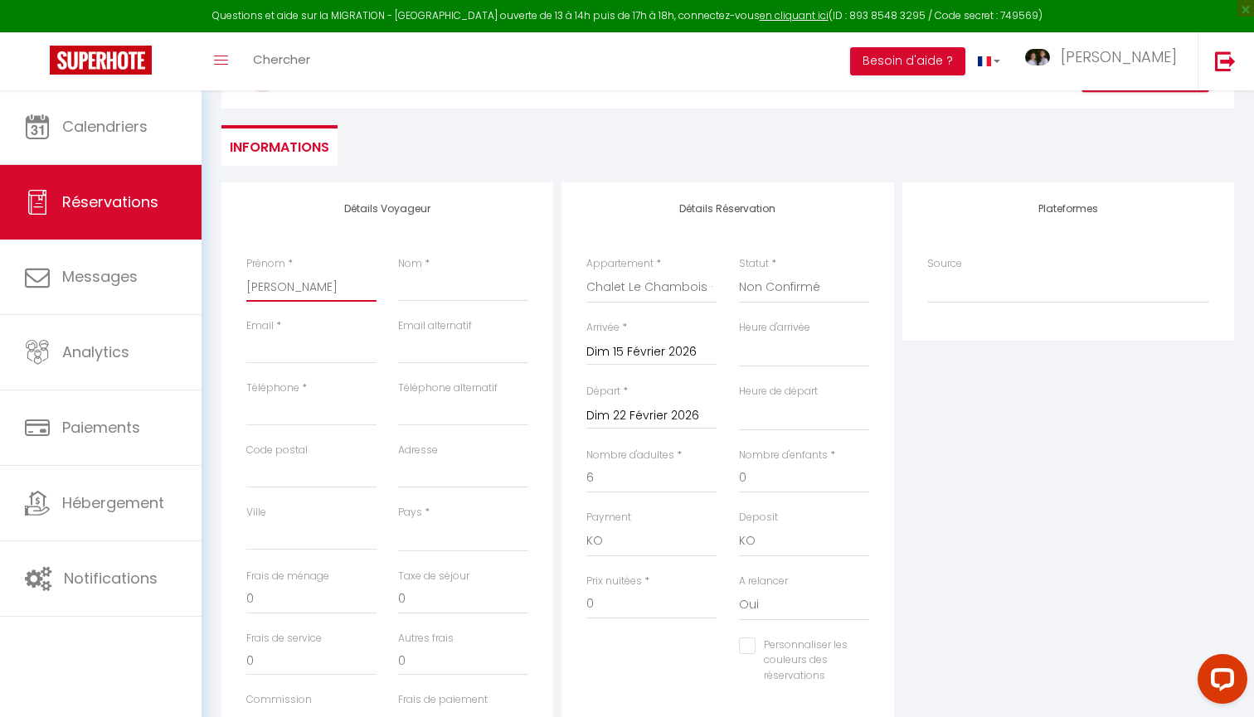
select select
checkbox input "false"
type input "Philipp"
select select
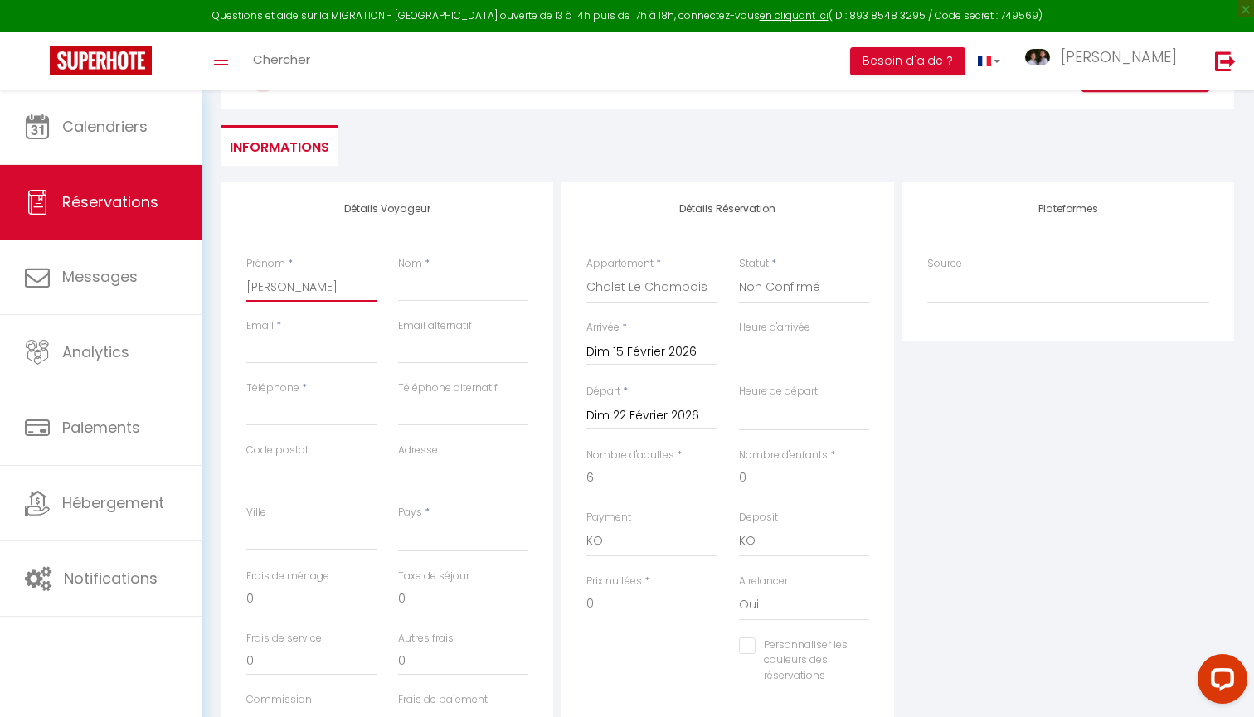
select select
checkbox input "false"
type input "[PERSON_NAME]"
select select
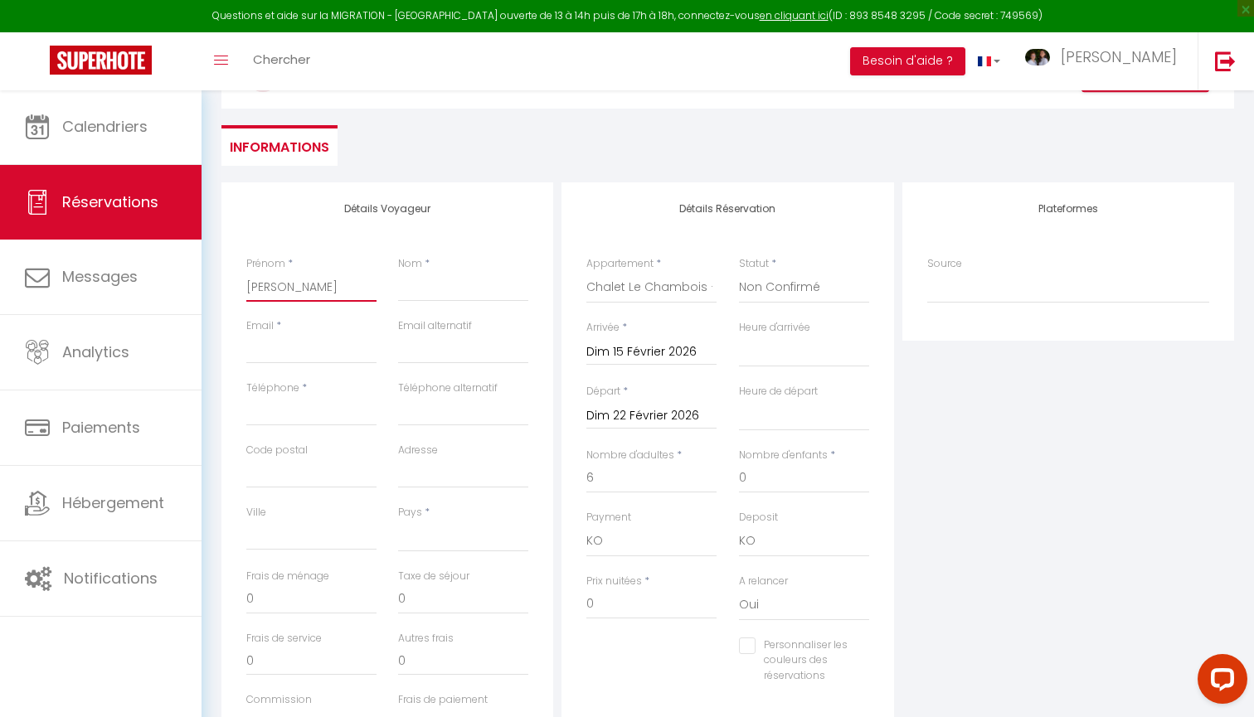
select select
checkbox input "false"
type input "[PERSON_NAME]"
type input "M"
select select
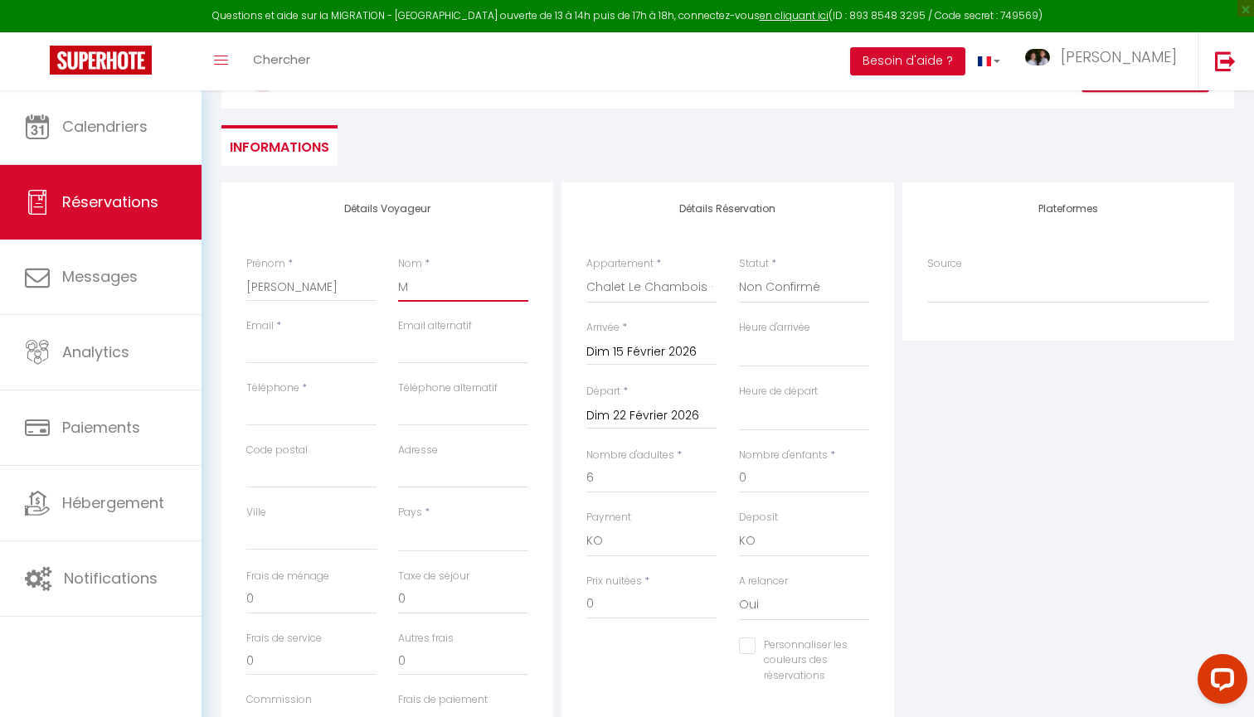
select select
checkbox input "false"
type input "MA"
select select
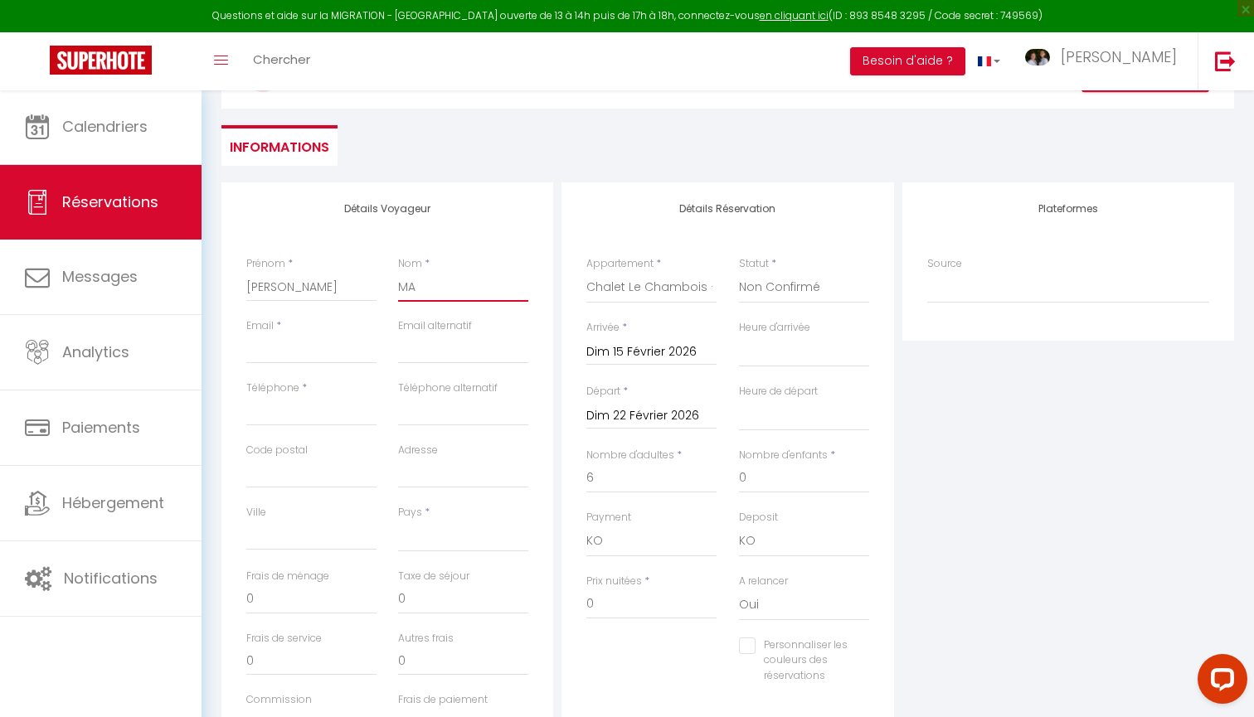
select select
checkbox input "false"
type input "MAR"
select select
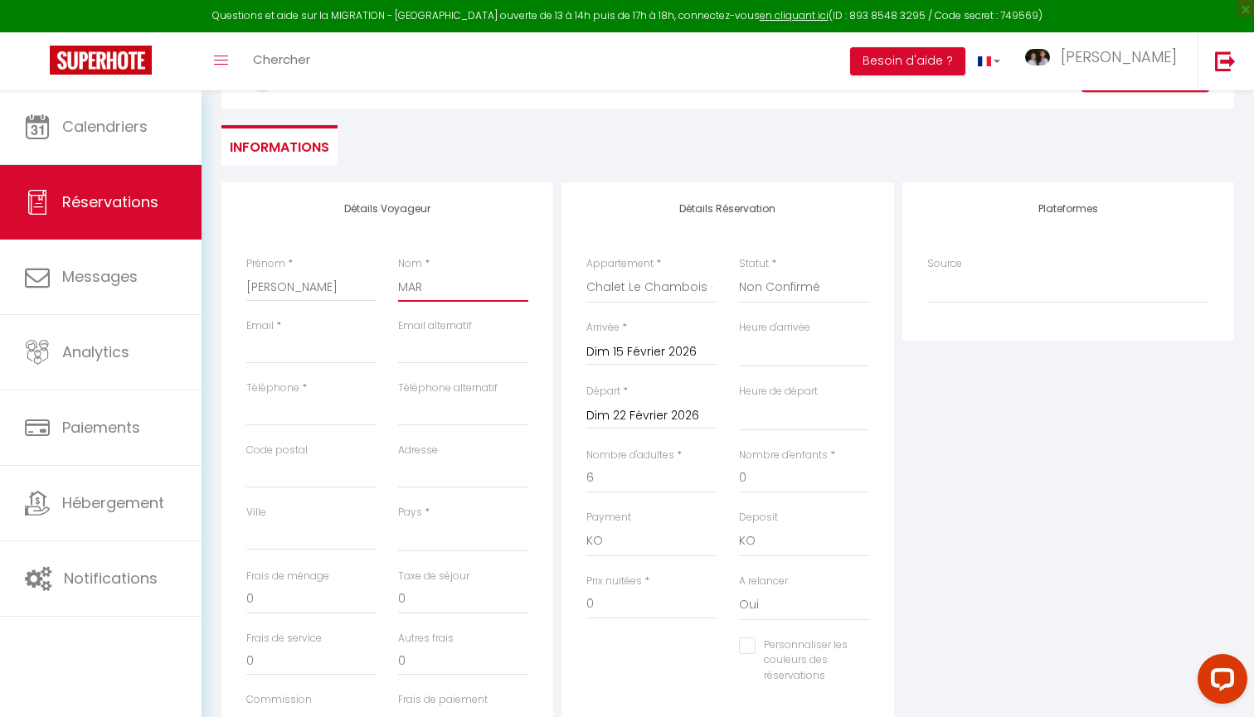
select select
checkbox input "false"
type input "MART"
select select
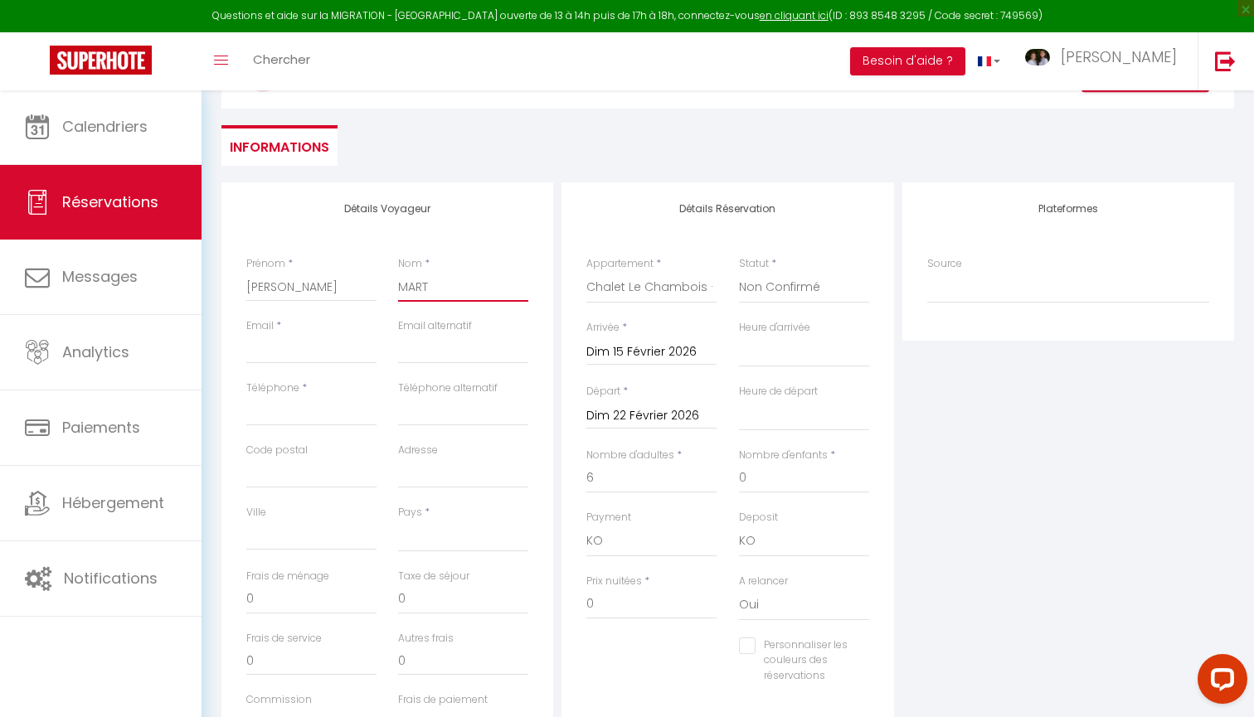
select select
checkbox input "false"
paste input "[STREET_ADDRESS]"
paste input "44700"
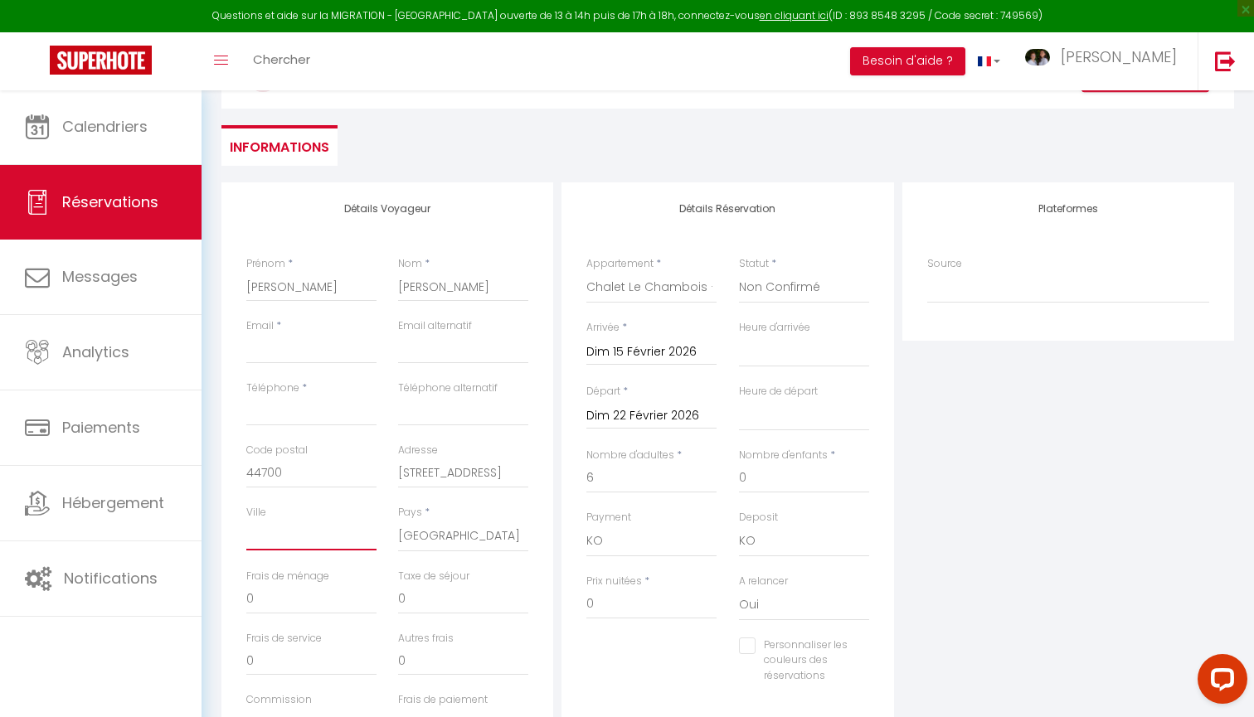
click at [281, 527] on input "Ville" at bounding box center [311, 536] width 130 height 30
paste input "ORVAULT"
paste input "[PERSON_NAME][DOMAIN_NAME][EMAIL_ADDRESS][DOMAIN_NAME]"
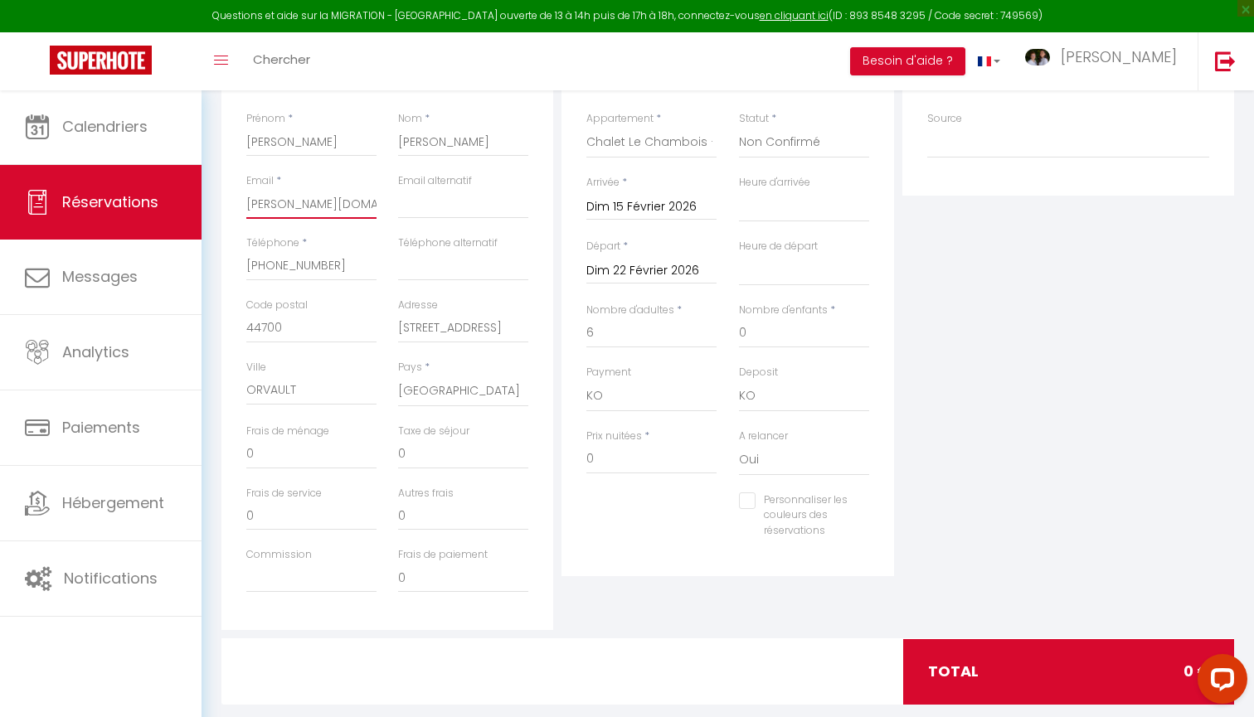
scroll to position [342, 0]
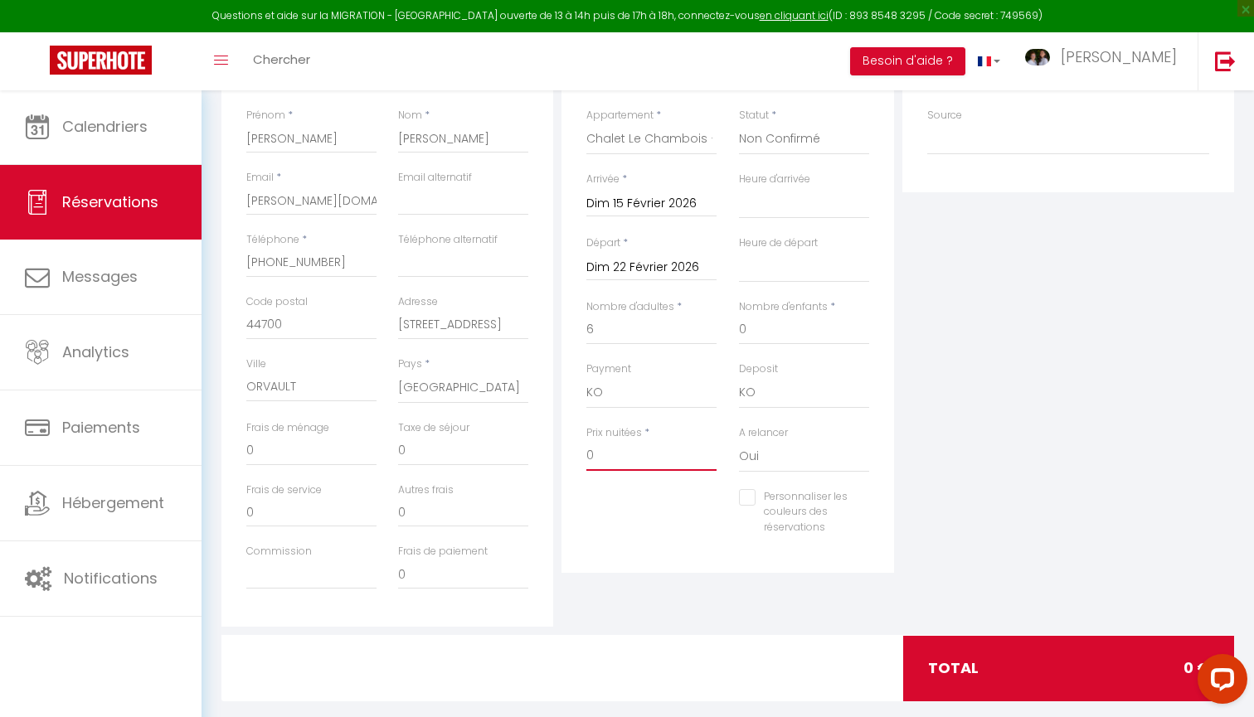
click at [604, 450] on input "0" at bounding box center [651, 456] width 130 height 30
click at [936, 434] on div "Plateformes Source Direct Airbnb.com Booking.com Chalet montagne Expedia Gite d…" at bounding box center [1068, 330] width 340 height 593
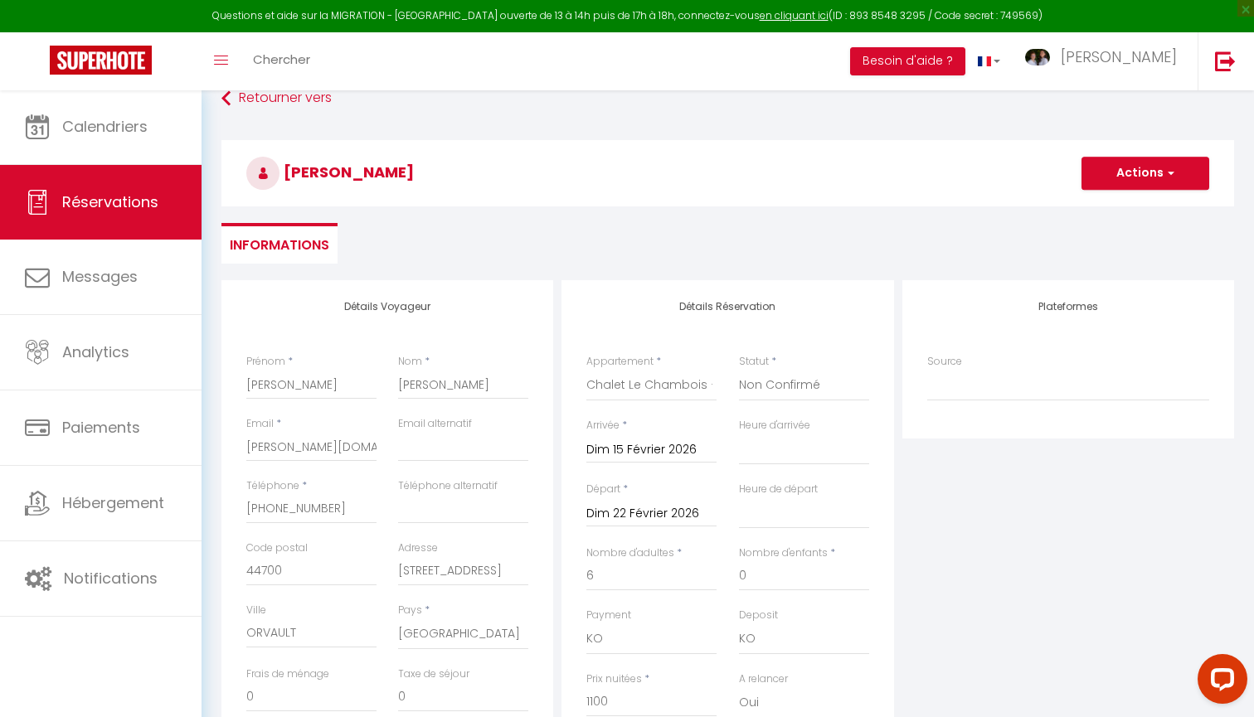
scroll to position [92, 0]
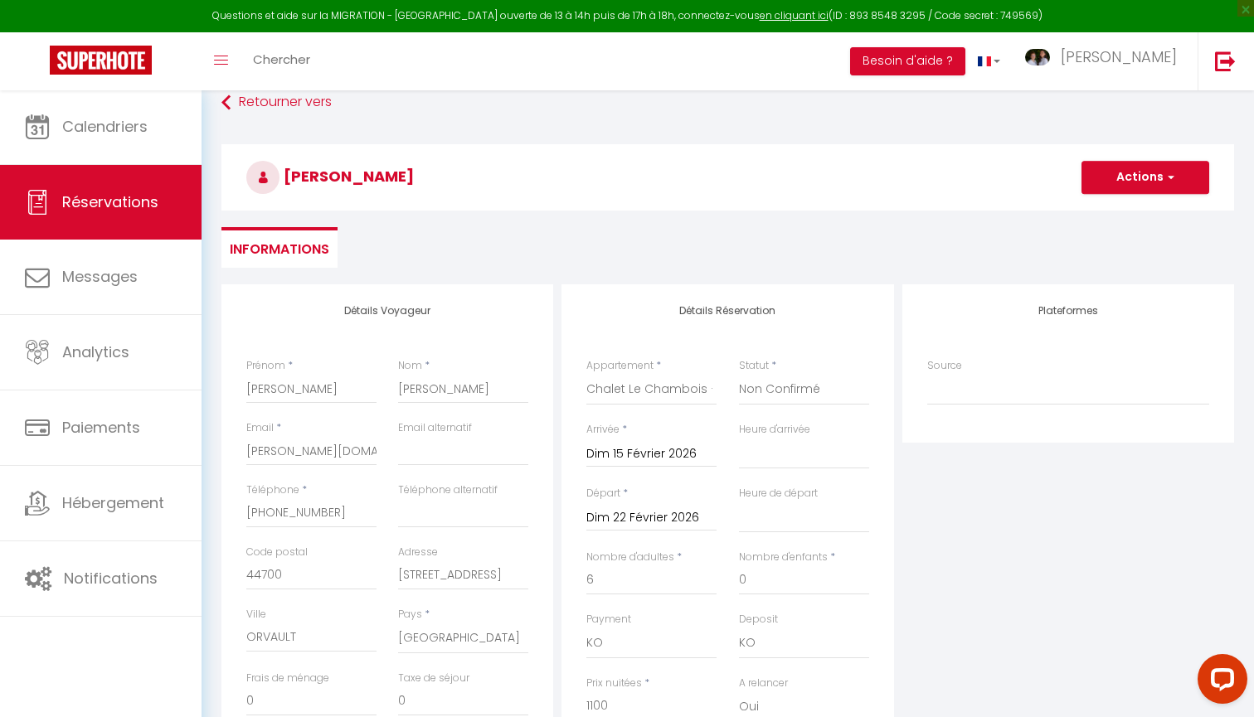
click at [1123, 170] on button "Actions" at bounding box center [1145, 177] width 128 height 33
click at [1106, 211] on link "Enregistrer" at bounding box center [1128, 214] width 131 height 22
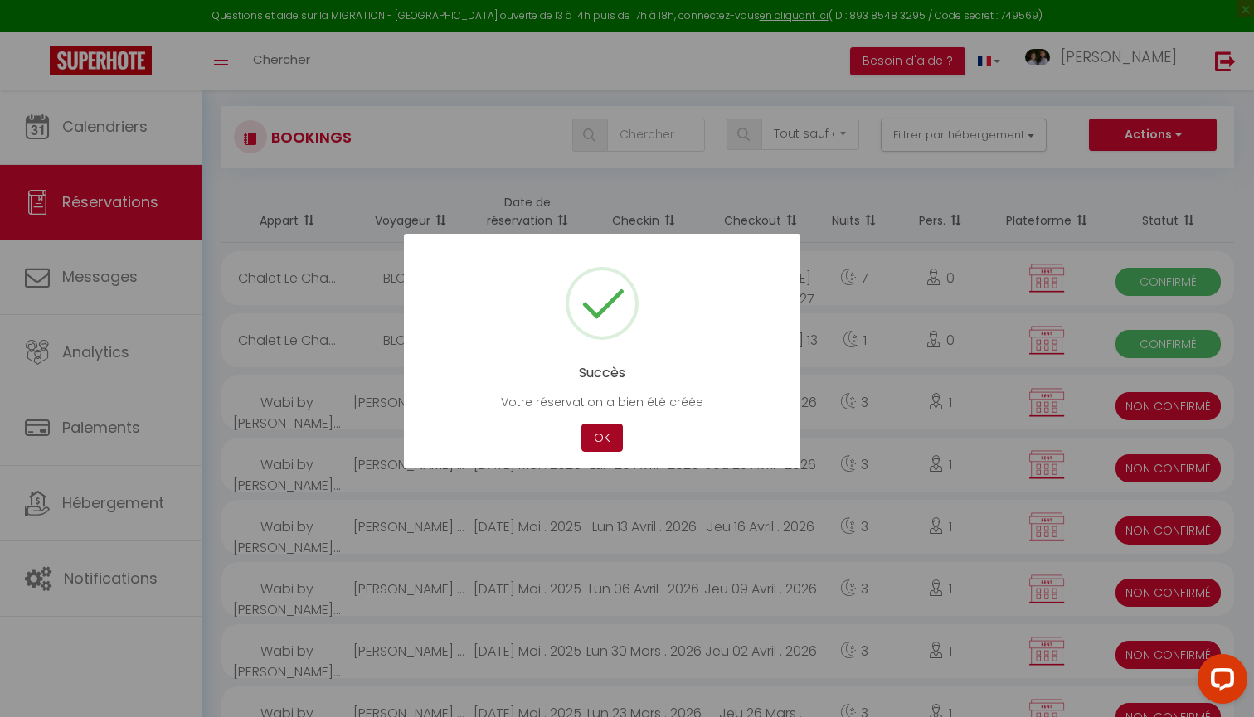
click at [612, 438] on button "OK" at bounding box center [601, 438] width 41 height 29
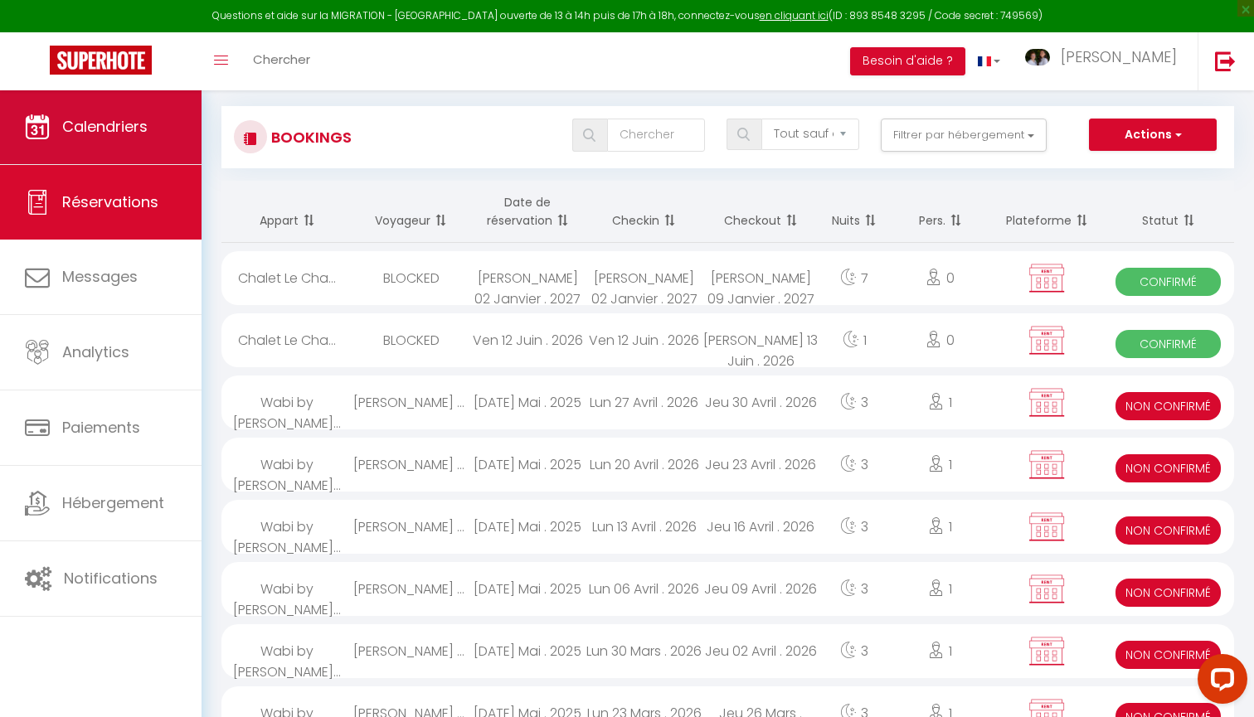
click at [159, 138] on link "Calendriers" at bounding box center [100, 127] width 201 height 75
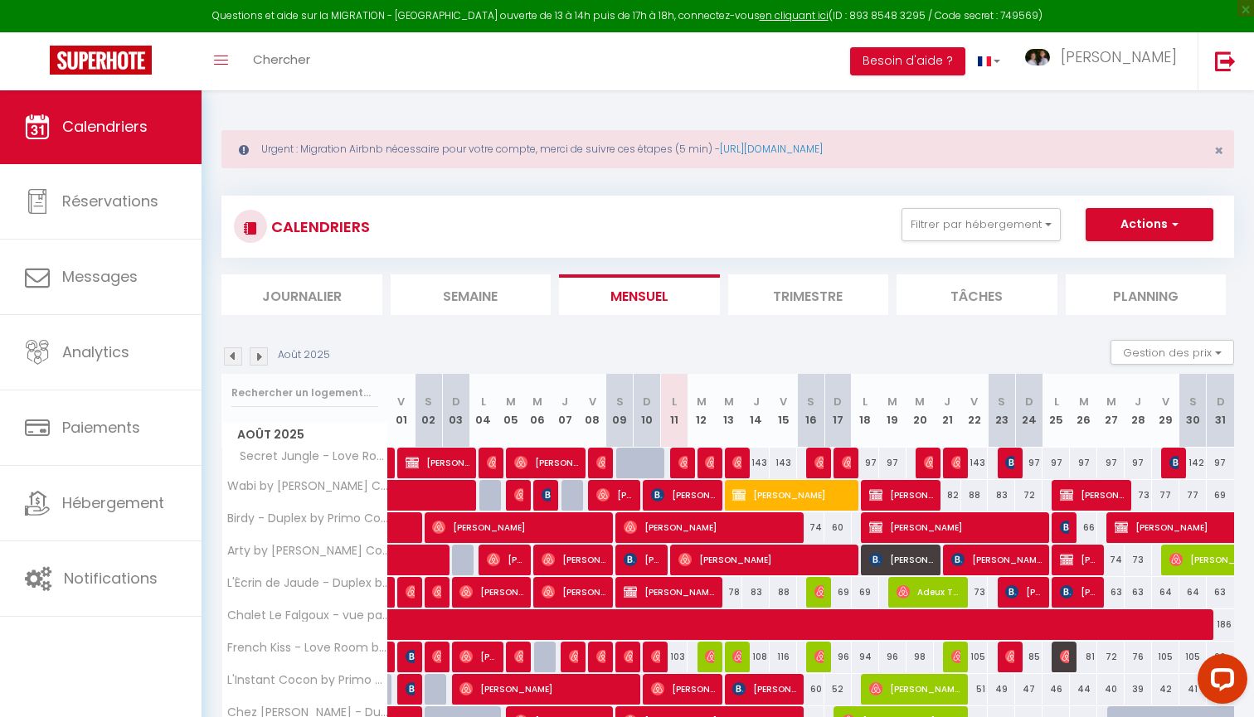
click at [256, 359] on img at bounding box center [259, 356] width 18 height 18
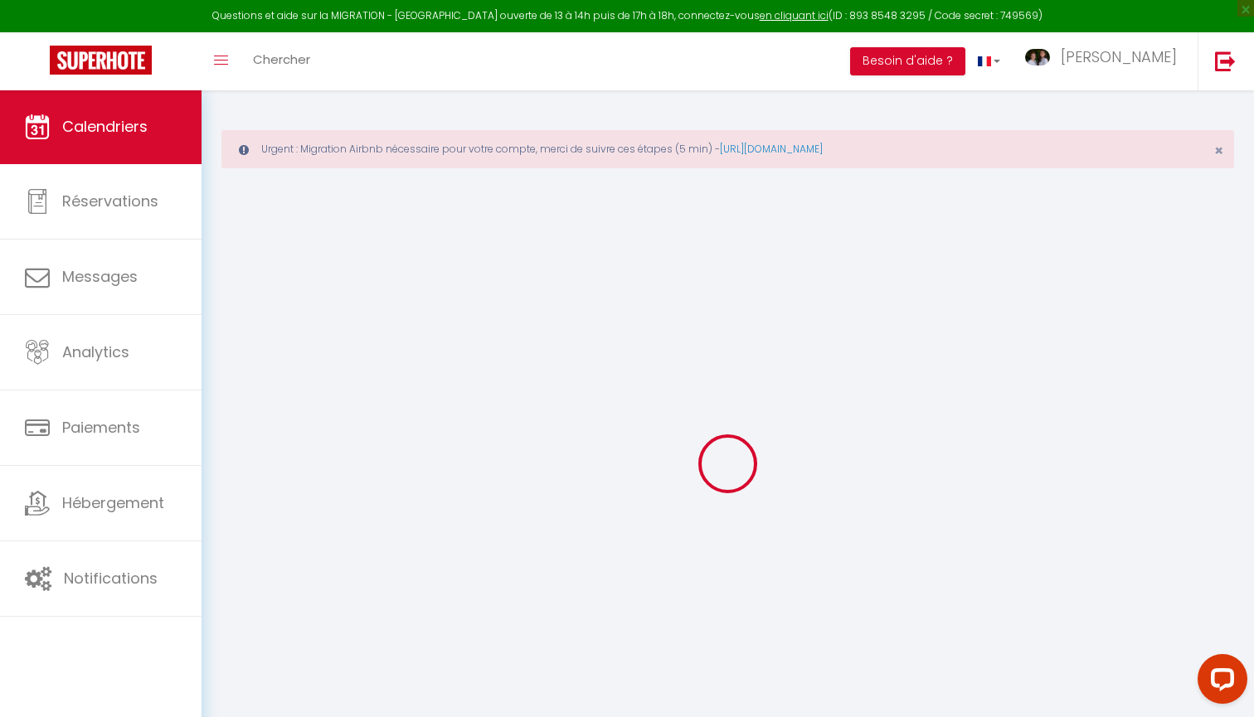
click at [256, 359] on div at bounding box center [727, 464] width 1012 height 568
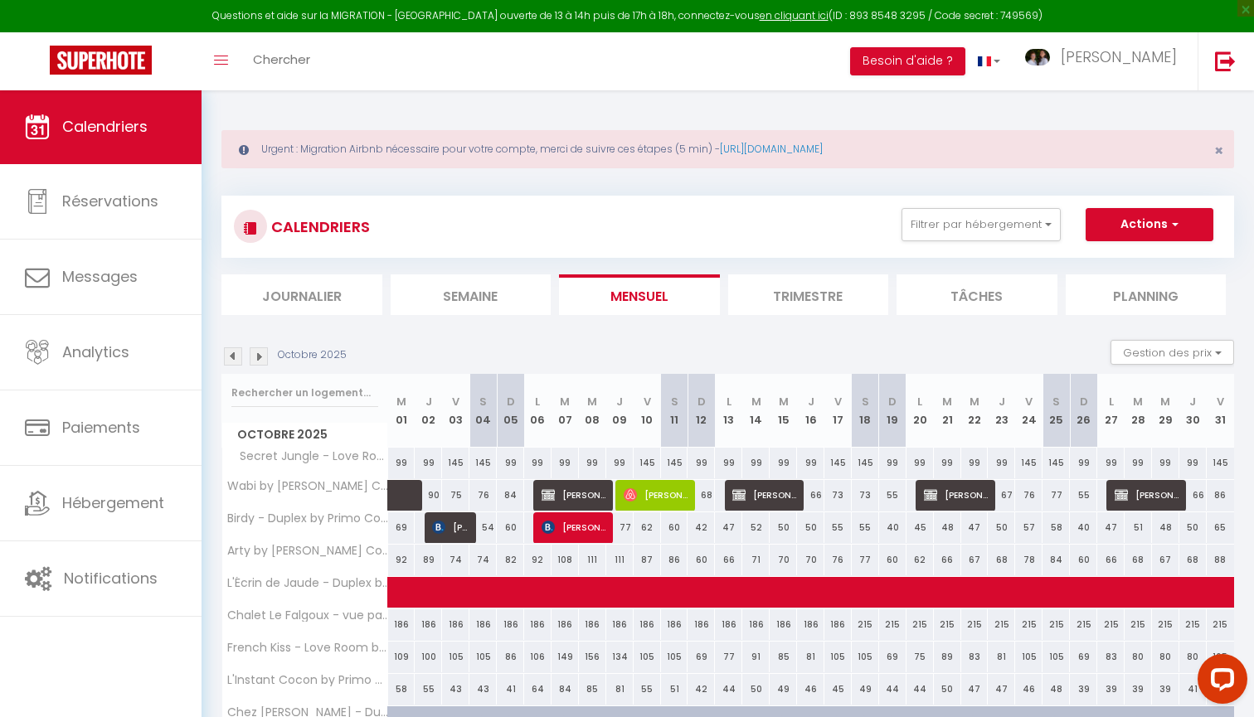
click at [256, 359] on img at bounding box center [259, 356] width 18 height 18
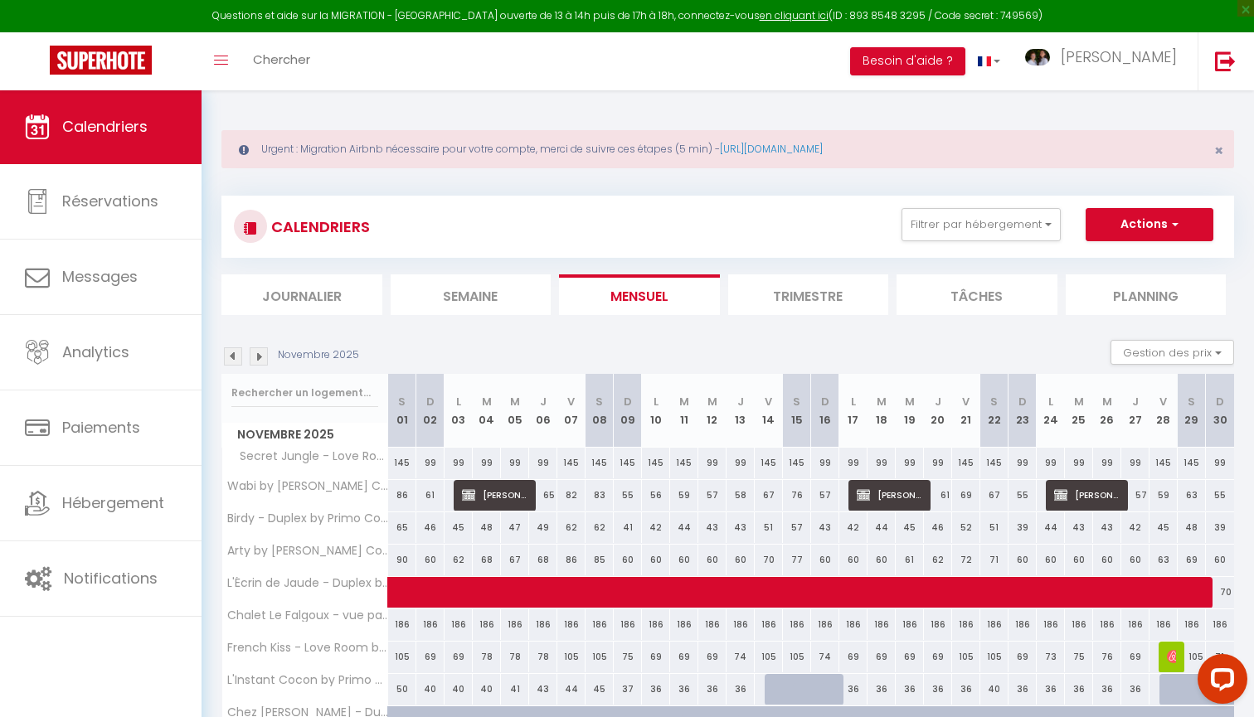
click at [256, 359] on img at bounding box center [259, 356] width 18 height 18
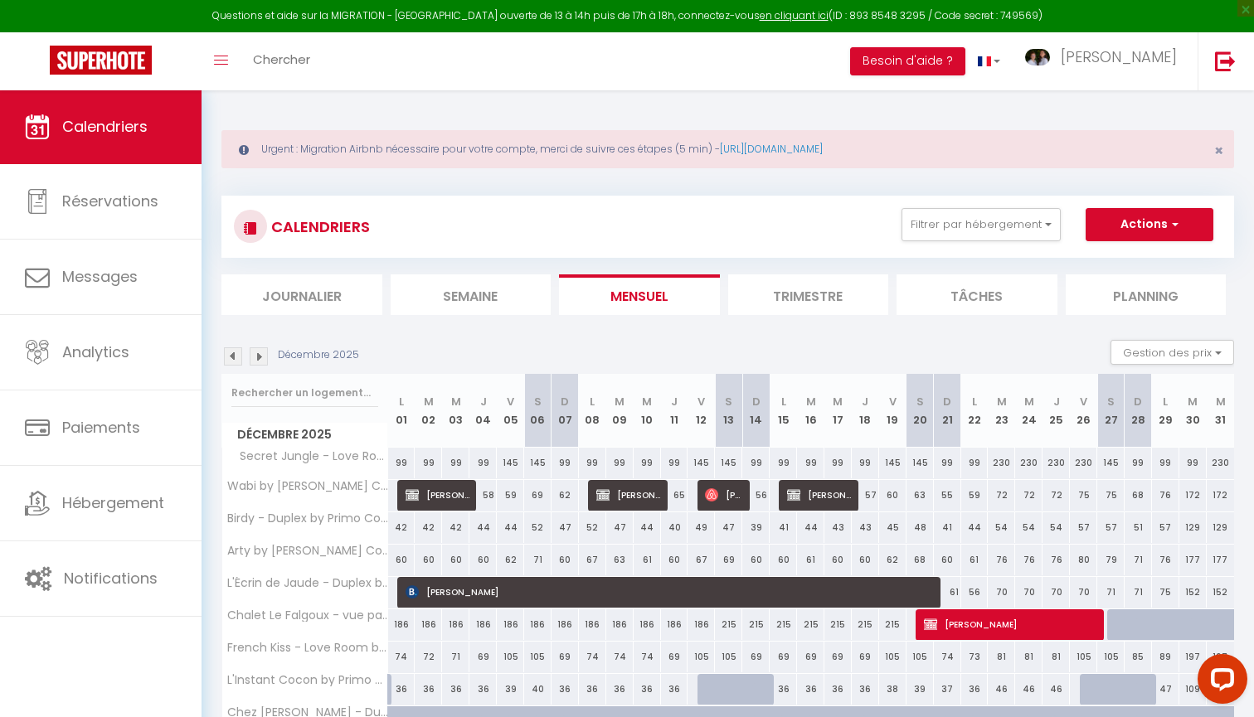
click at [256, 359] on img at bounding box center [259, 356] width 18 height 18
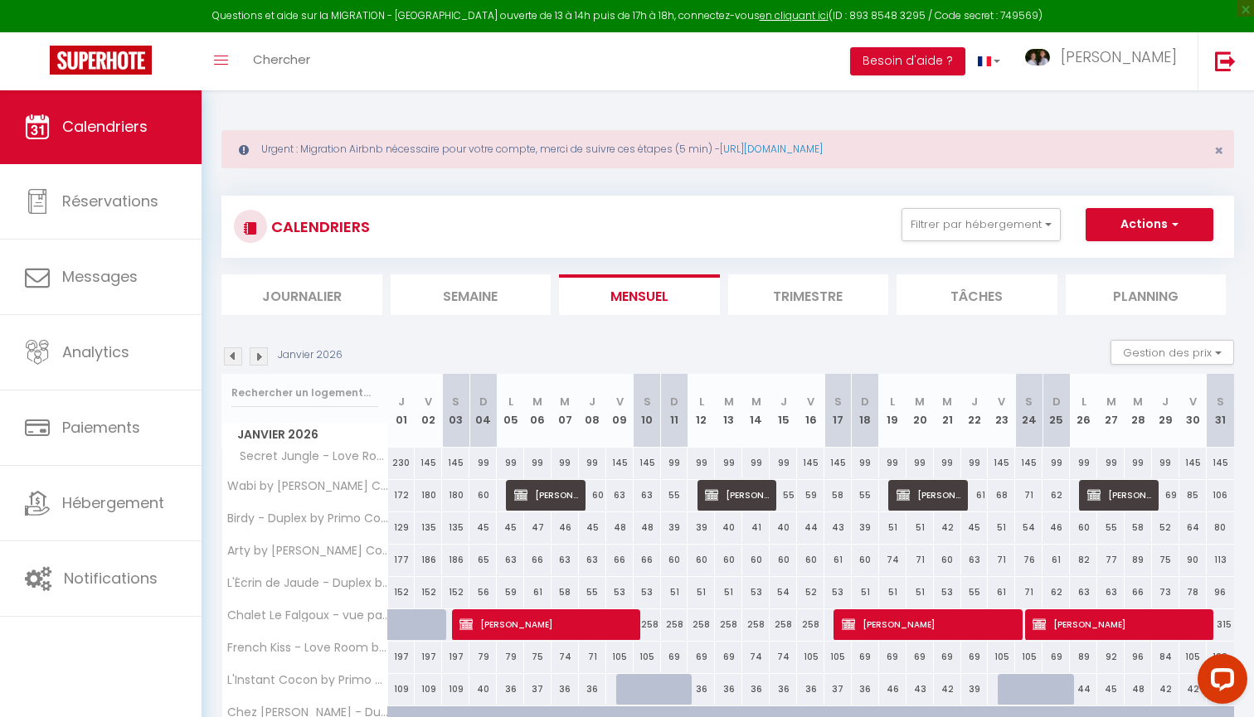
click at [256, 359] on img at bounding box center [259, 356] width 18 height 18
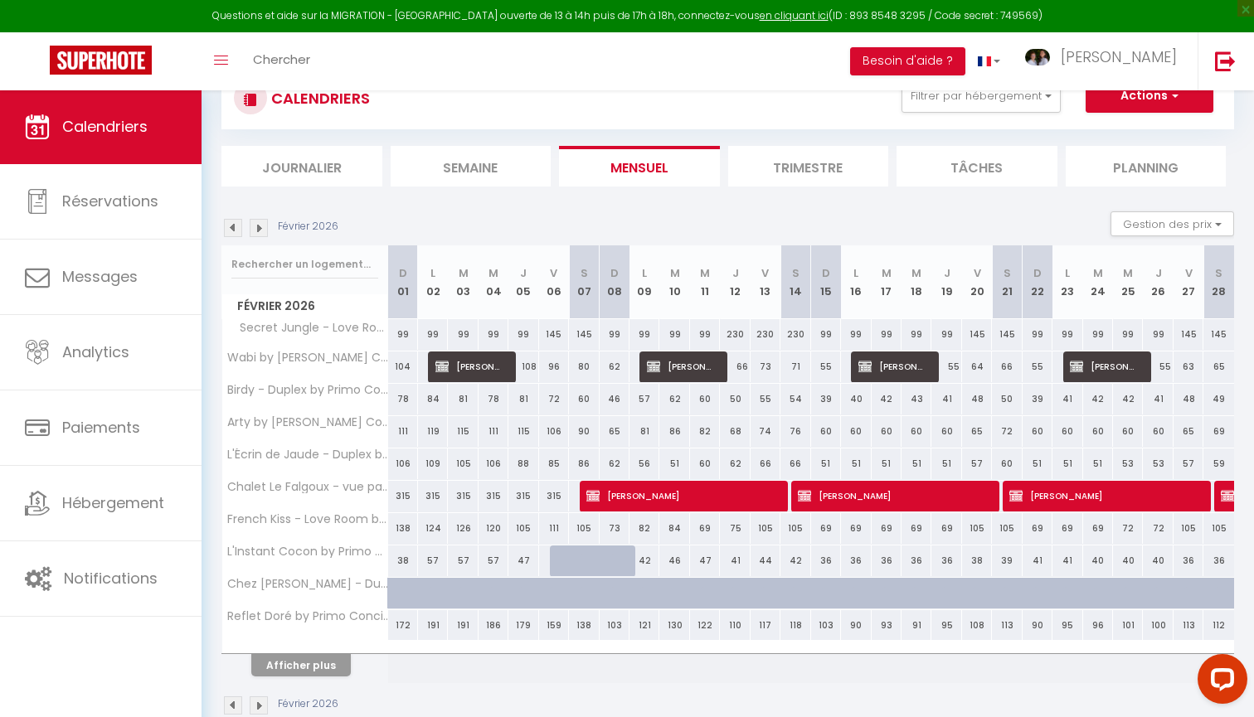
scroll to position [143, 0]
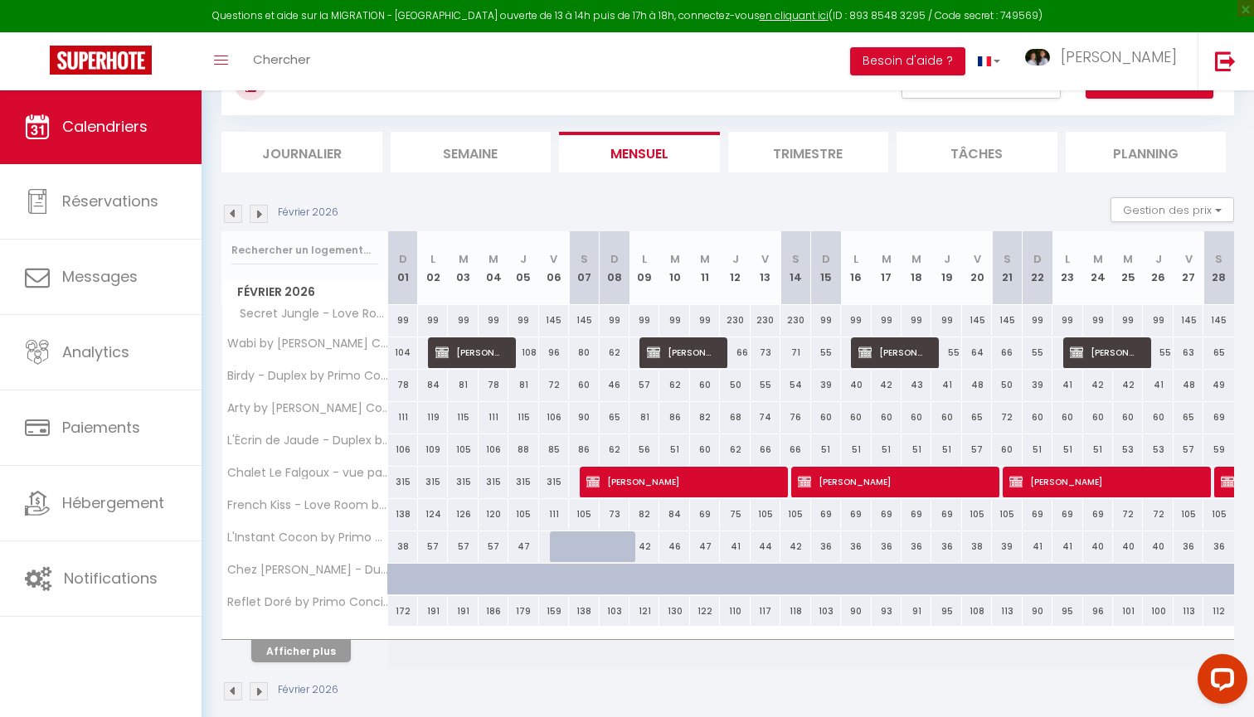
click at [317, 652] on button "Afficher plus" at bounding box center [300, 651] width 99 height 22
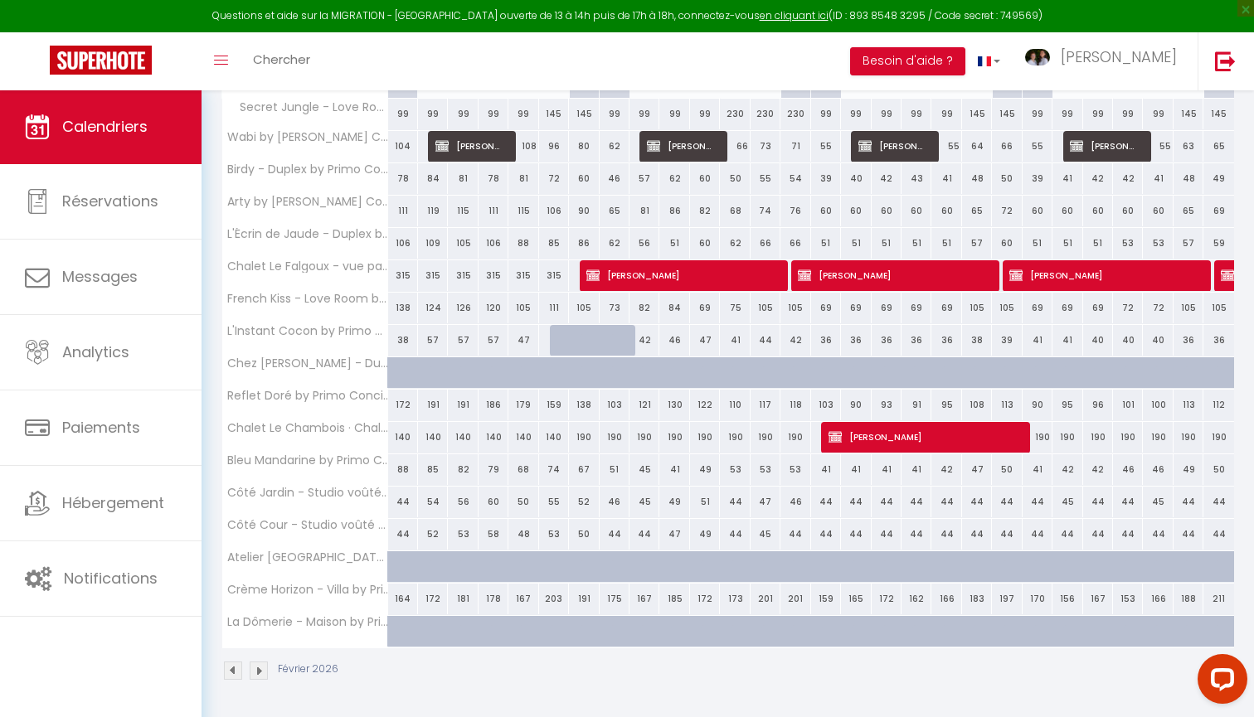
scroll to position [347, 0]
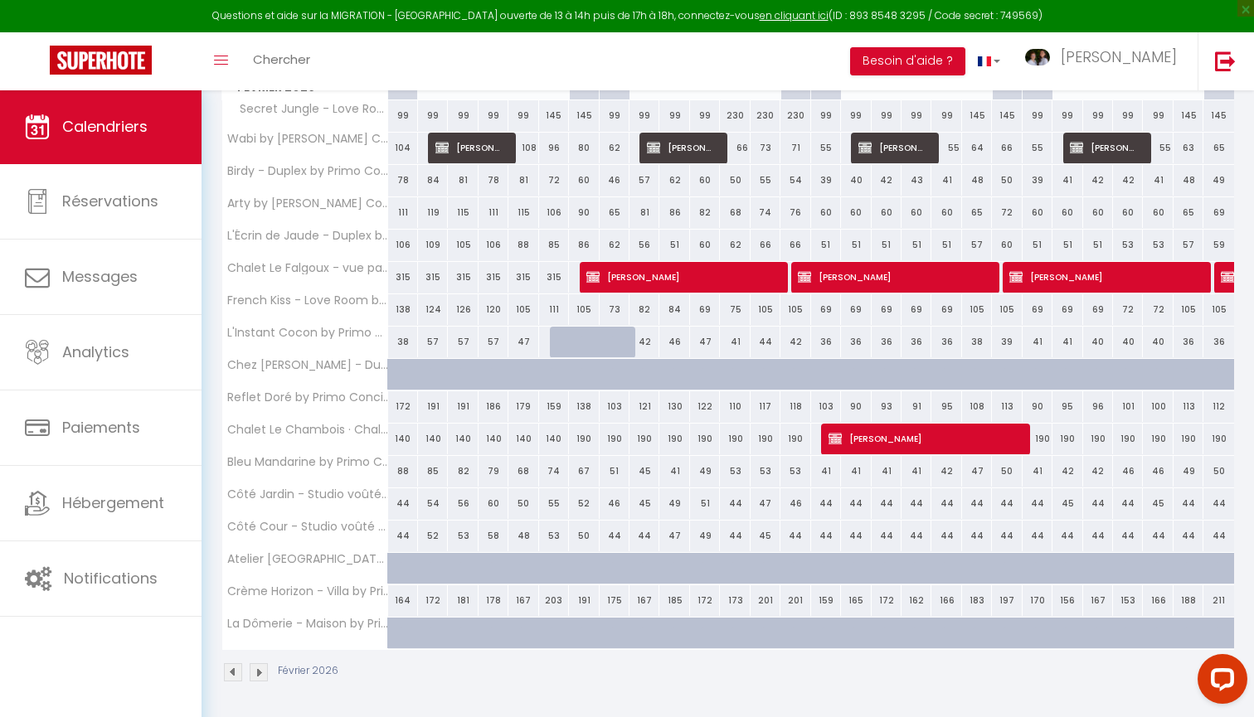
click at [849, 443] on span "[PERSON_NAME]" at bounding box center [922, 439] width 189 height 32
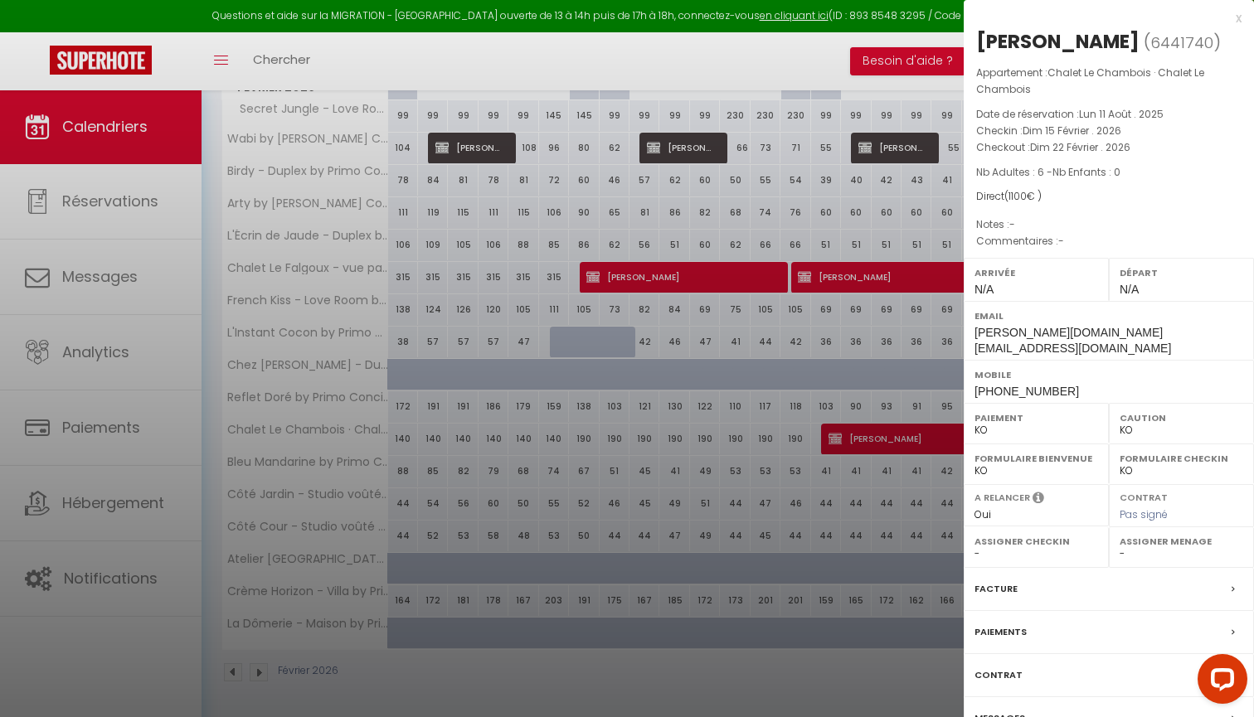
click at [995, 681] on label "Contrat" at bounding box center [998, 675] width 48 height 17
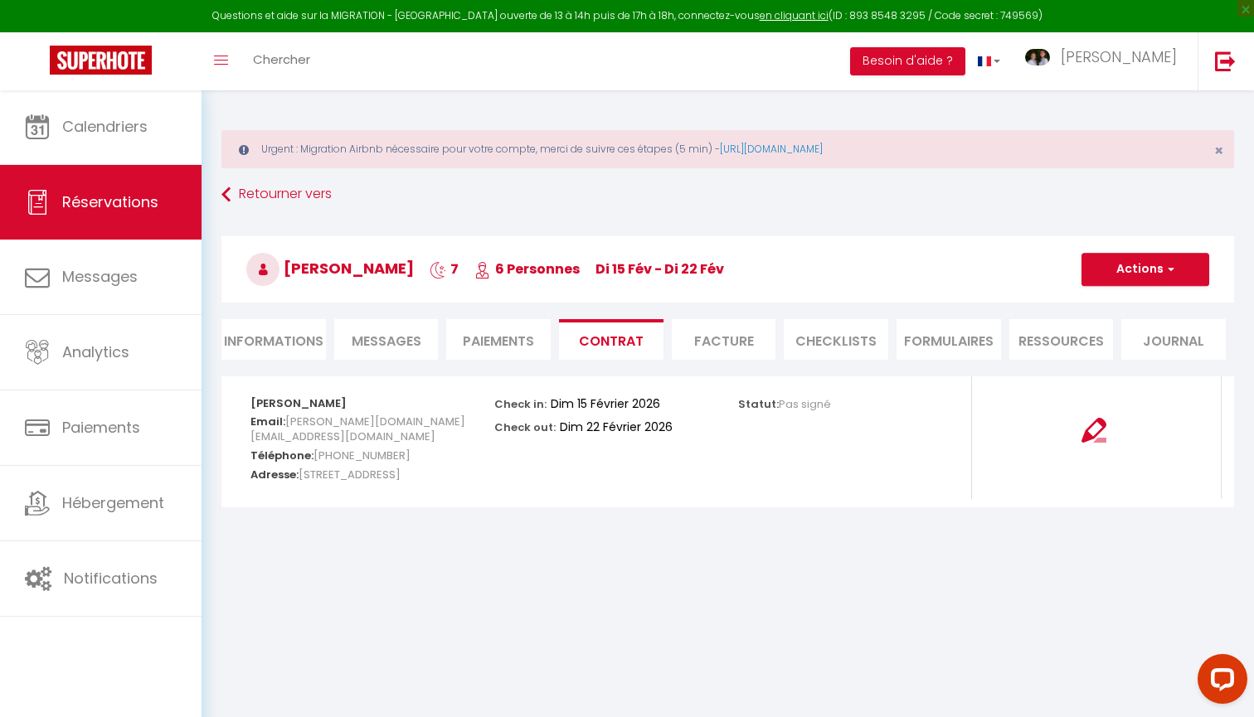
click at [1137, 271] on button "Actions" at bounding box center [1145, 269] width 128 height 33
click at [1118, 348] on link "Copier le lien" at bounding box center [1132, 349] width 139 height 22
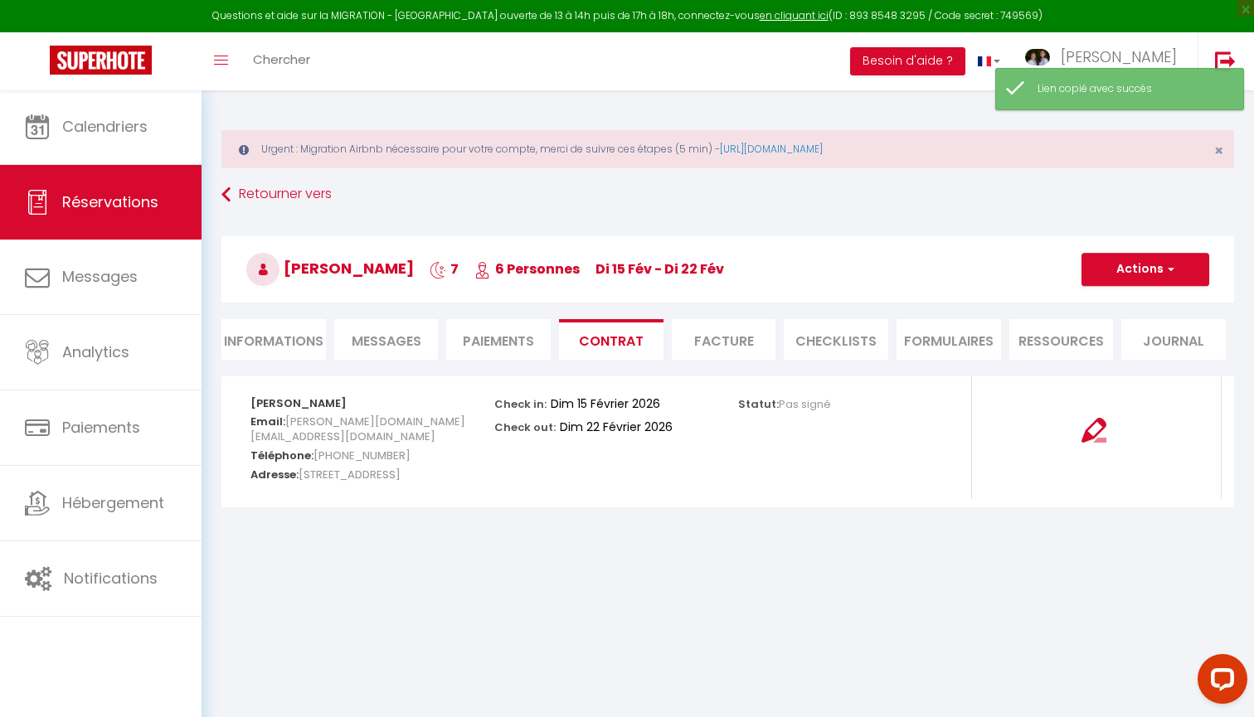
click at [1136, 271] on button "Actions" at bounding box center [1145, 269] width 128 height 33
click at [1126, 301] on link "Voir le contrat" at bounding box center [1132, 306] width 139 height 22
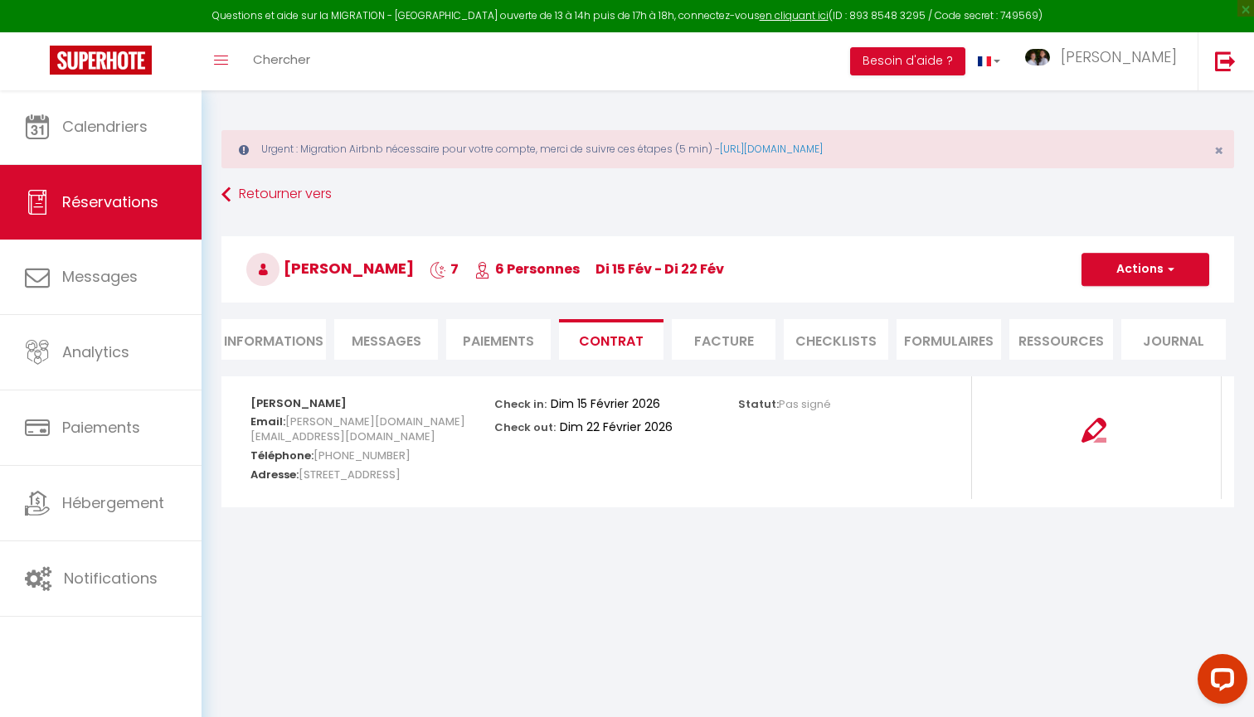
click at [305, 329] on li "Informations" at bounding box center [273, 339] width 104 height 41
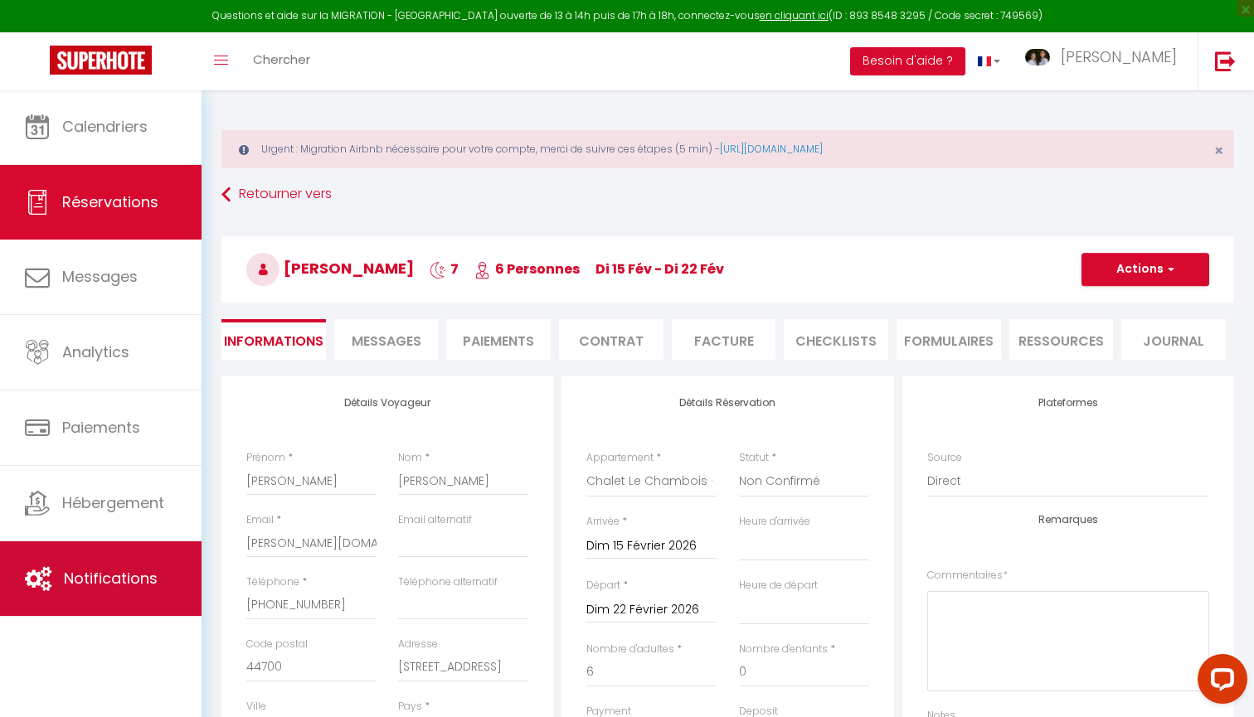
click at [111, 580] on span "Notifications" at bounding box center [111, 578] width 94 height 21
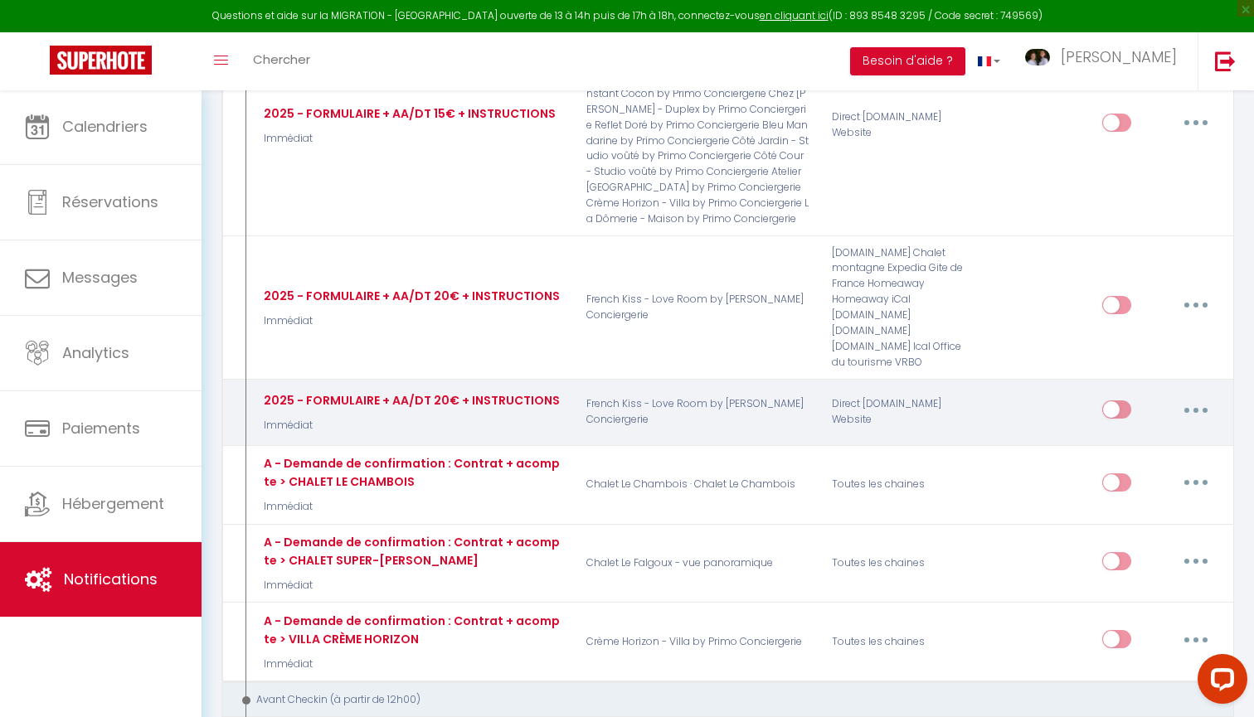
scroll to position [867, 0]
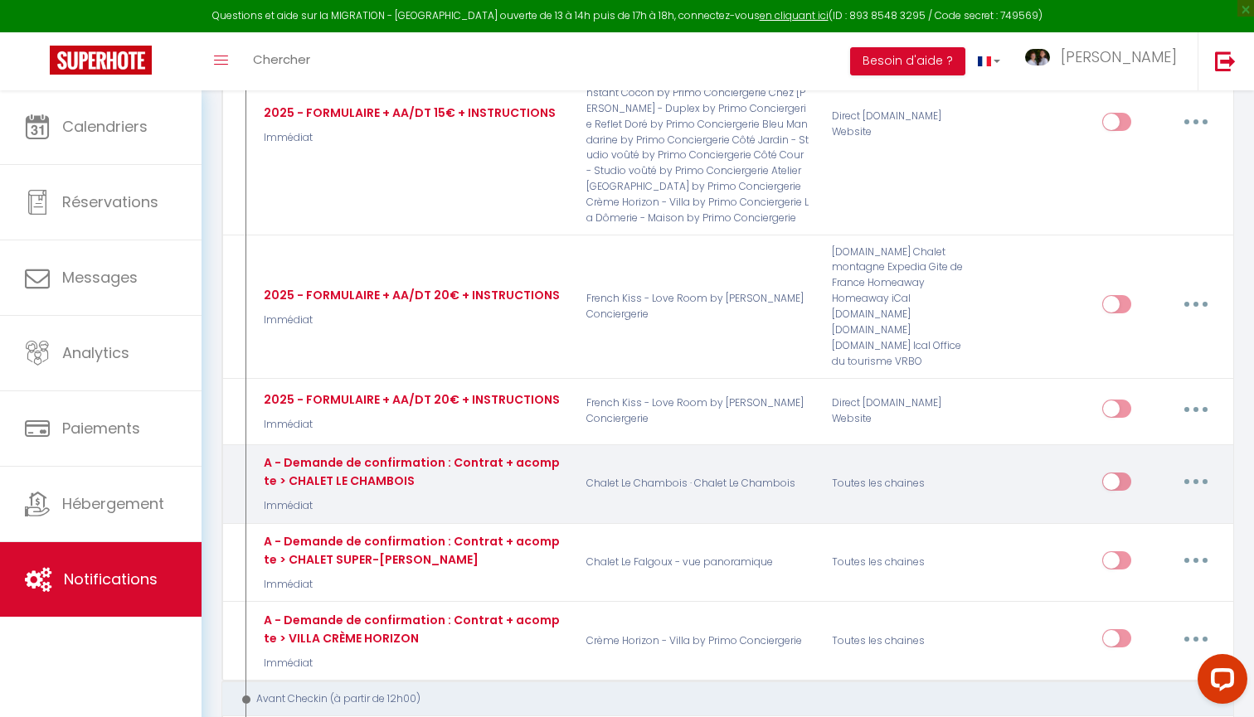
click at [1191, 468] on button "button" at bounding box center [1195, 481] width 46 height 27
click at [1128, 505] on link "Editer" at bounding box center [1152, 519] width 123 height 28
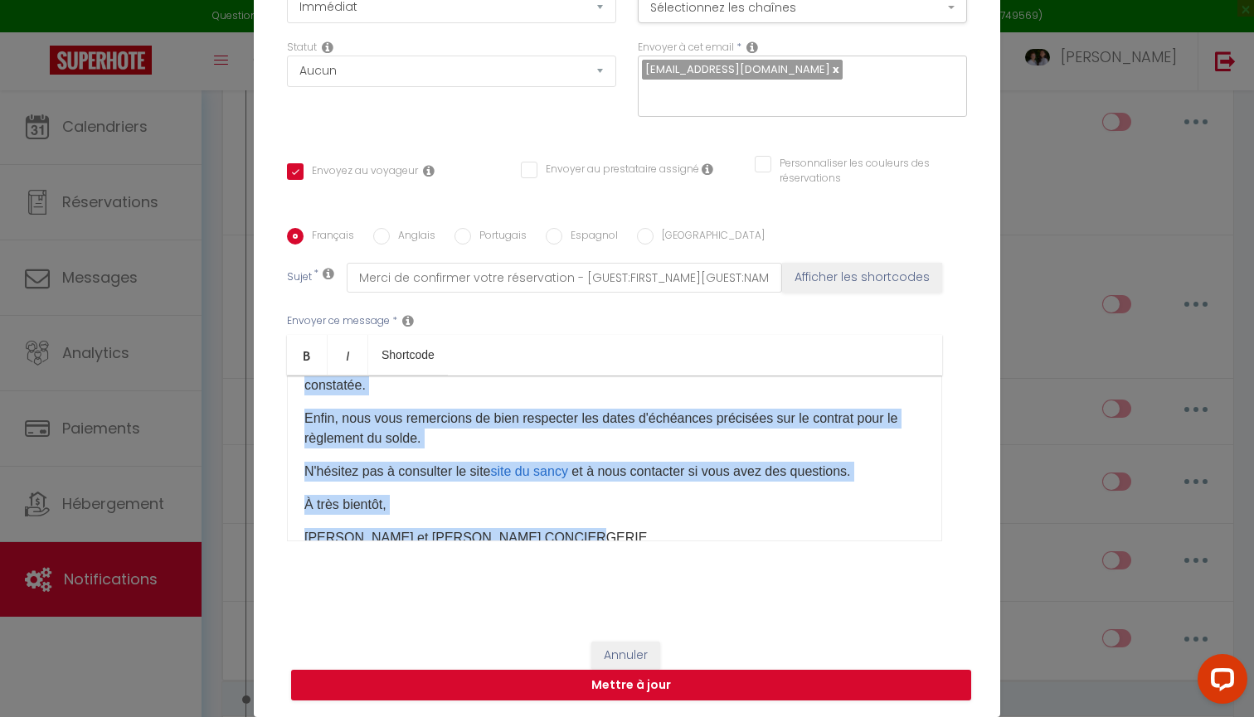
scroll to position [536, 0]
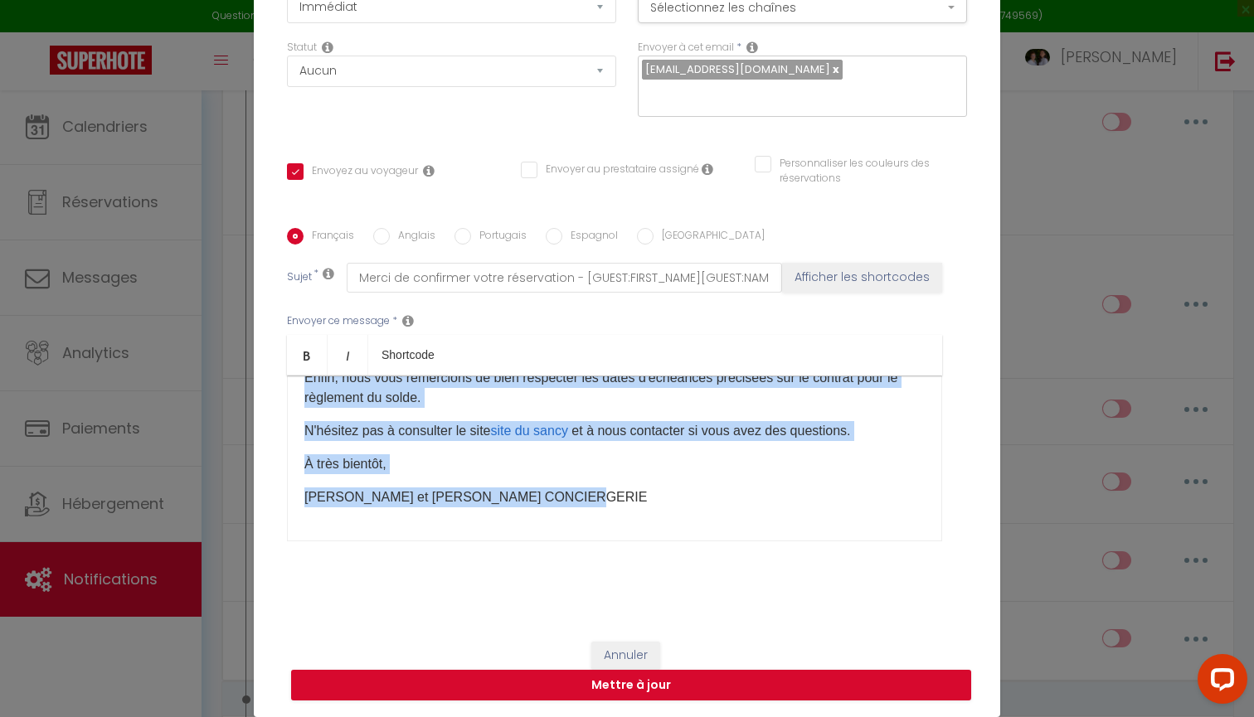
drag, startPoint x: 302, startPoint y: 402, endPoint x: 353, endPoint y: 608, distance: 211.9
click at [353, 608] on div "Titre * A - Demande de confirmation : Contrat + acompte > CHALET LE CHAMBOIS Po…" at bounding box center [627, 228] width 746 height 793
copy div "Bonjour [GUEST:FIRST_NAME], Pour confirmer votre réservation au [RENTAL:NAME]​ …"
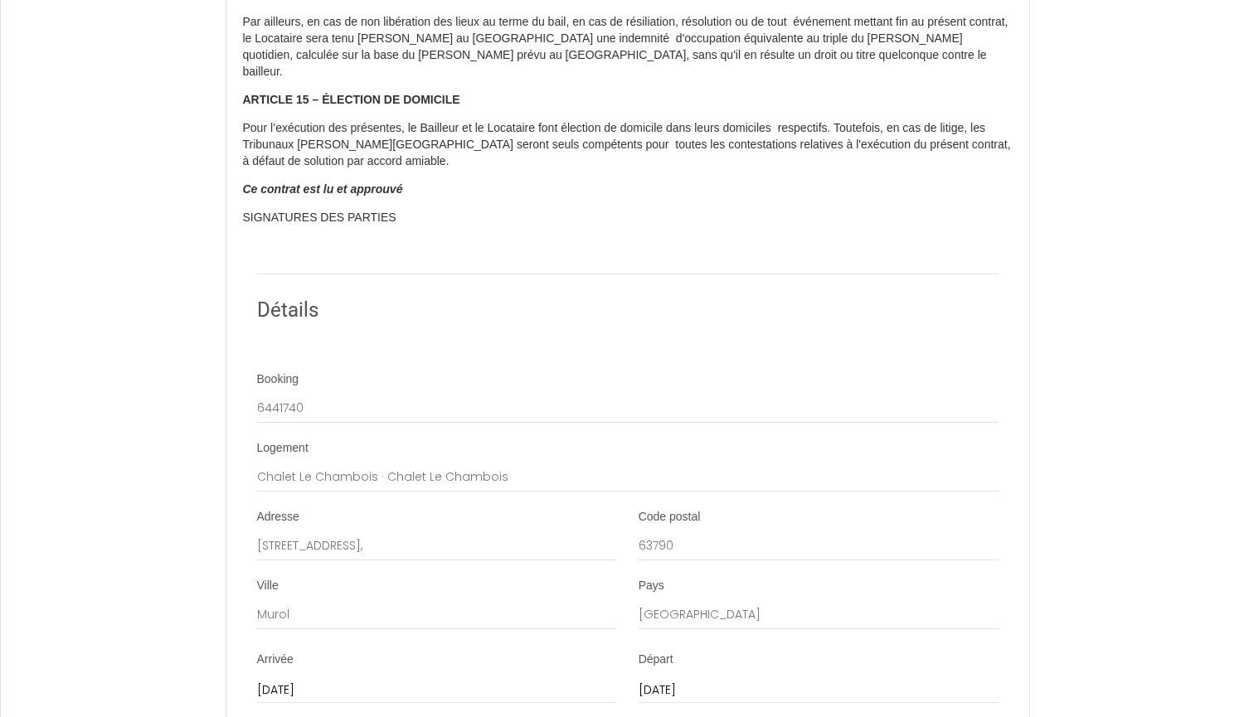
scroll to position [4516, 0]
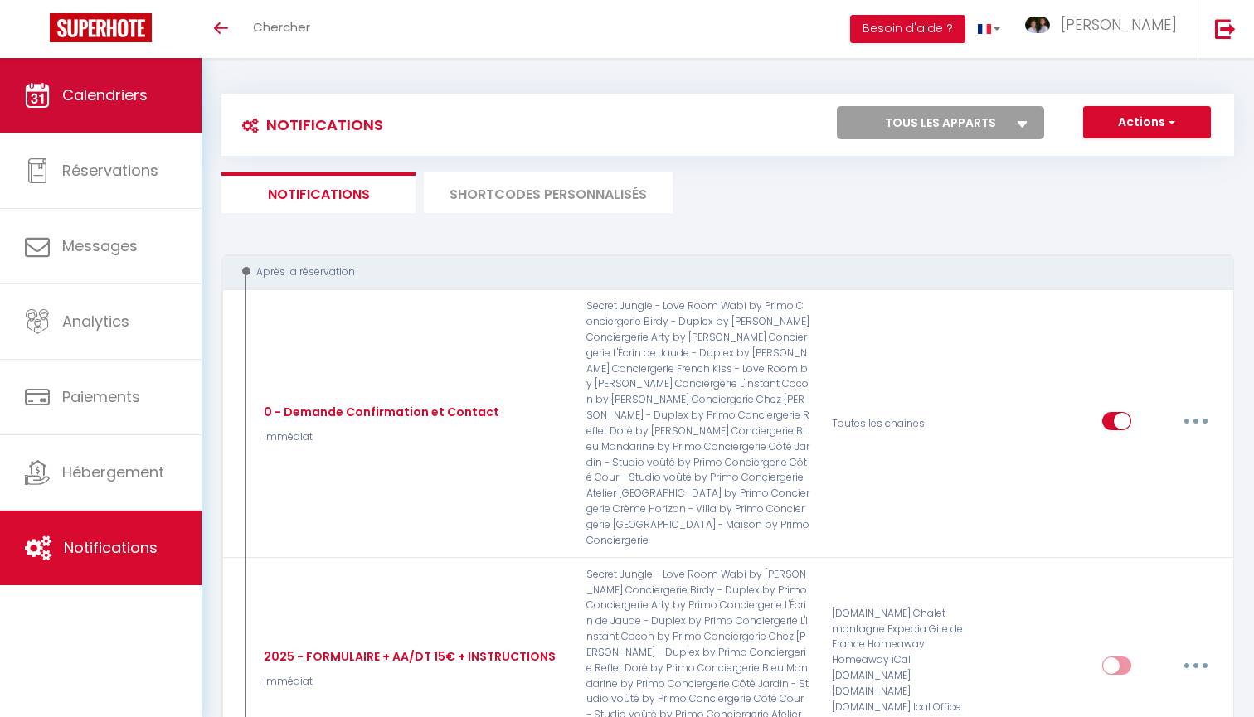
click at [139, 95] on span "Calendriers" at bounding box center [104, 95] width 85 height 21
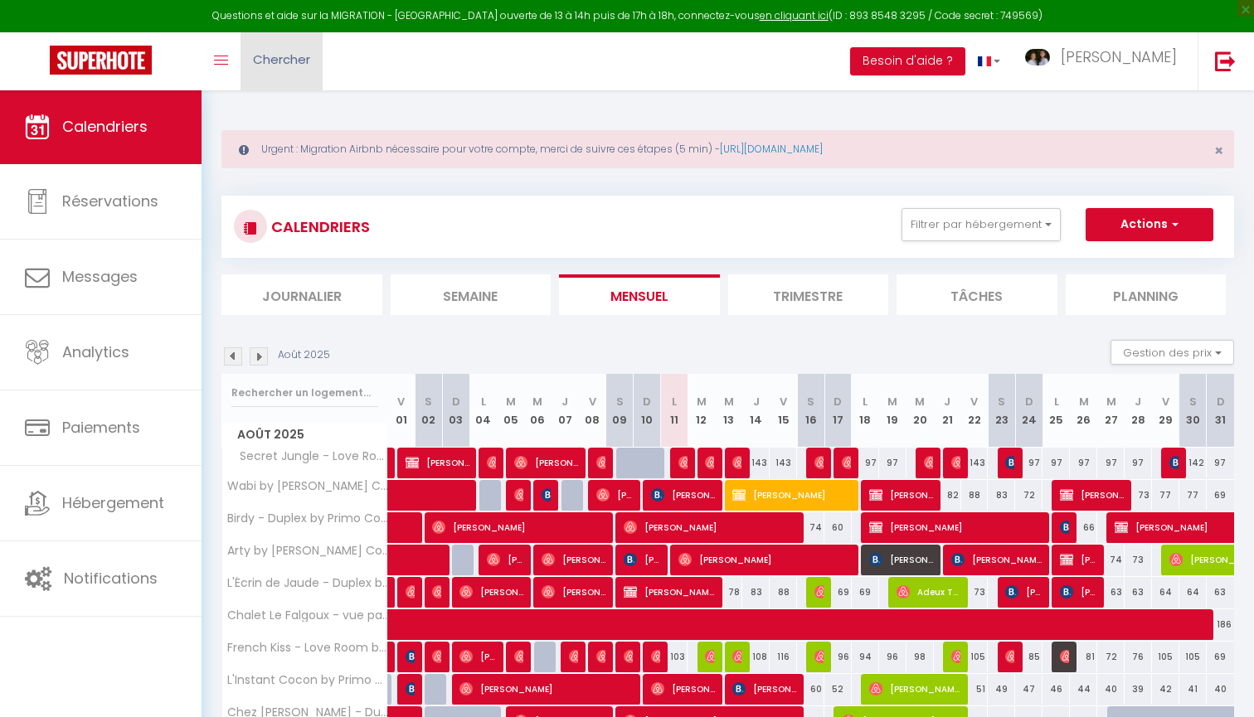
click at [297, 74] on link "Chercher" at bounding box center [281, 61] width 82 height 58
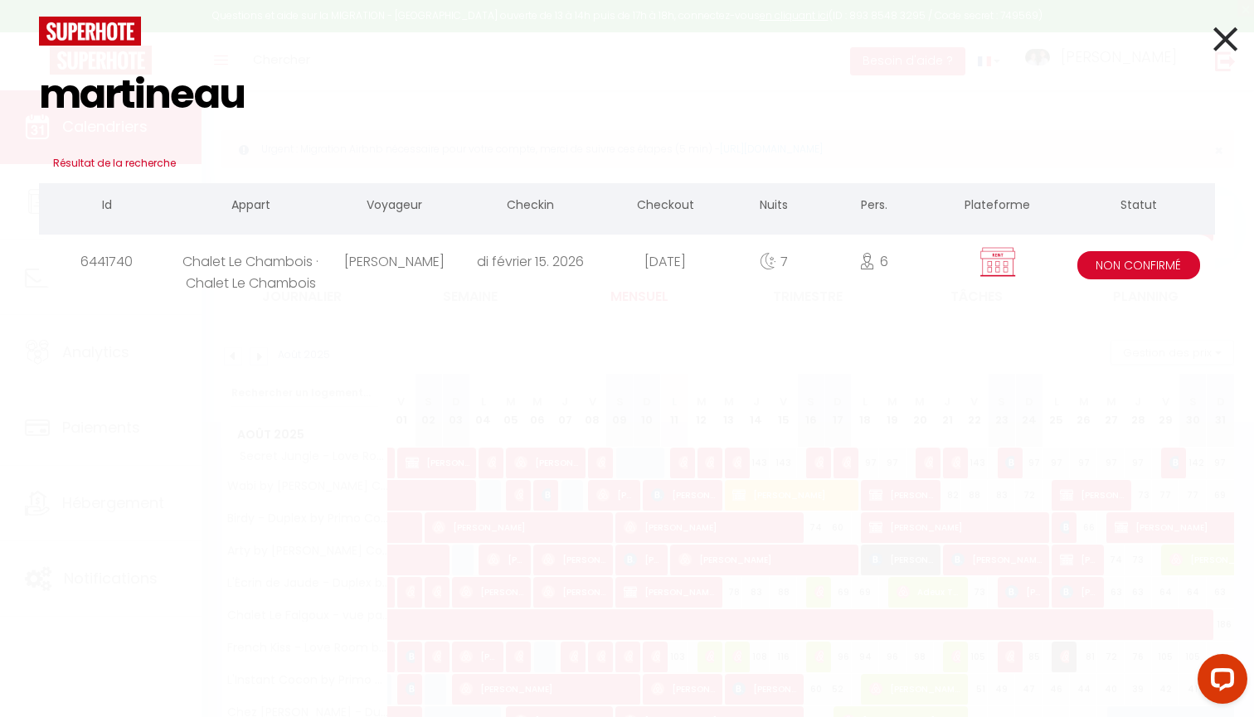
type input "martineau"
click at [312, 300] on div "martineau Résultat de la recherche Id Appart Voyageur Checkin Checkout Nuits Pe…" at bounding box center [627, 358] width 1254 height 717
click at [306, 263] on div "Chalet Le Chambois · Chalet Le Chambois" at bounding box center [250, 262] width 153 height 54
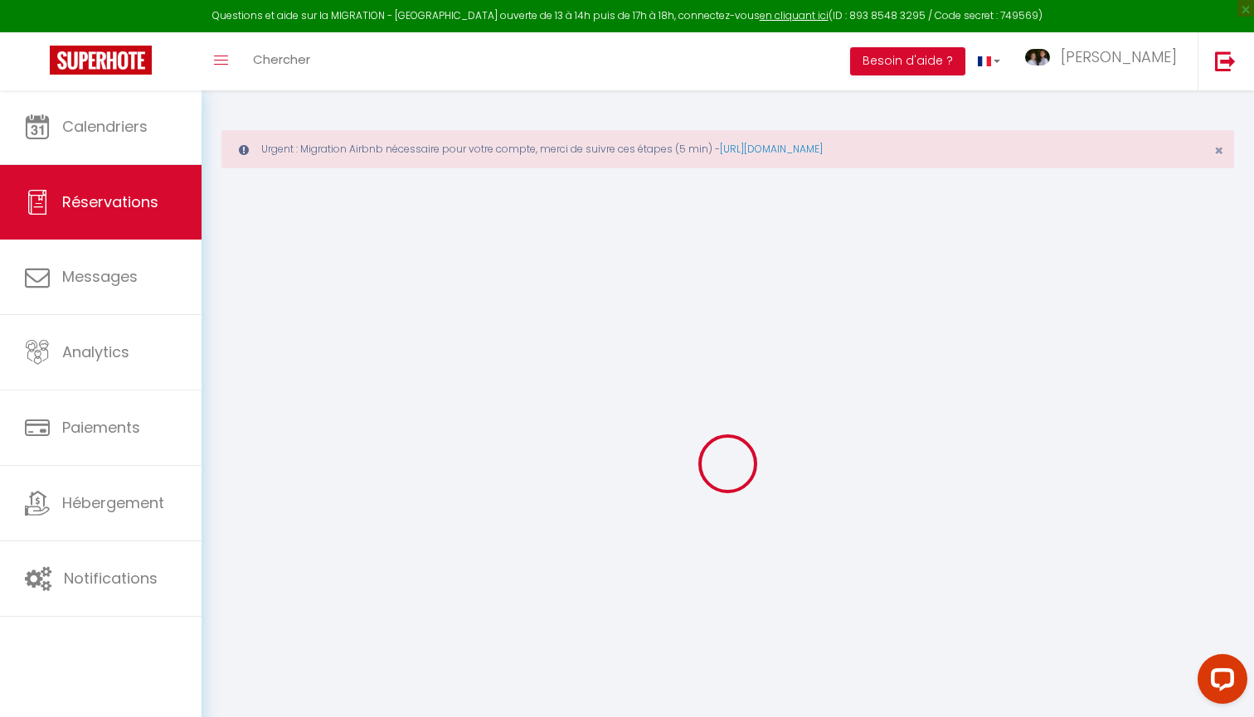
select select
checkbox input "false"
select select
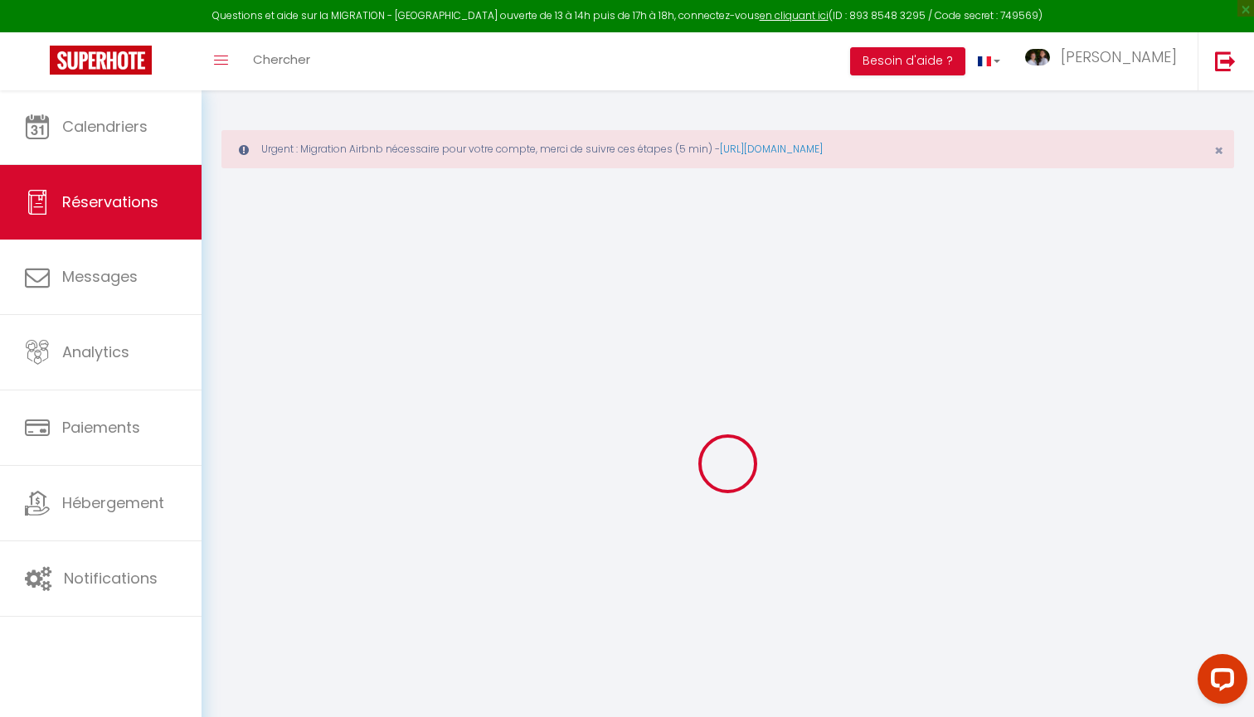
checkbox input "false"
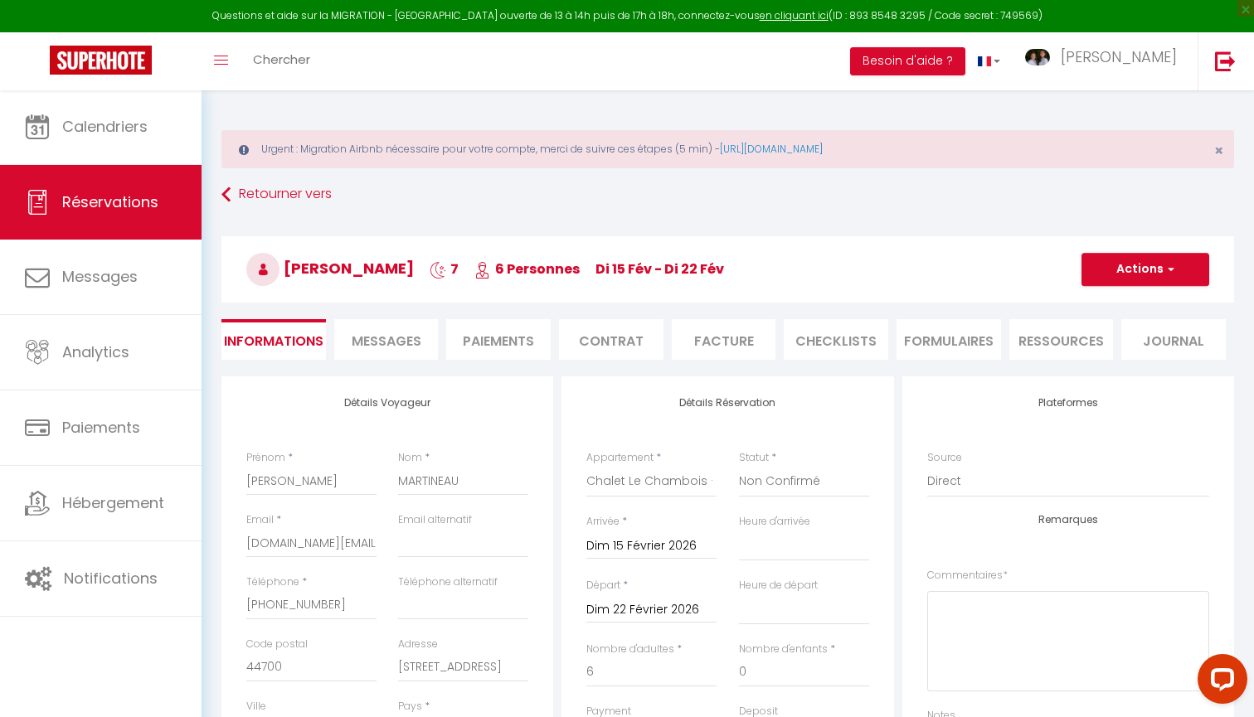
select select
checkbox input "false"
select select
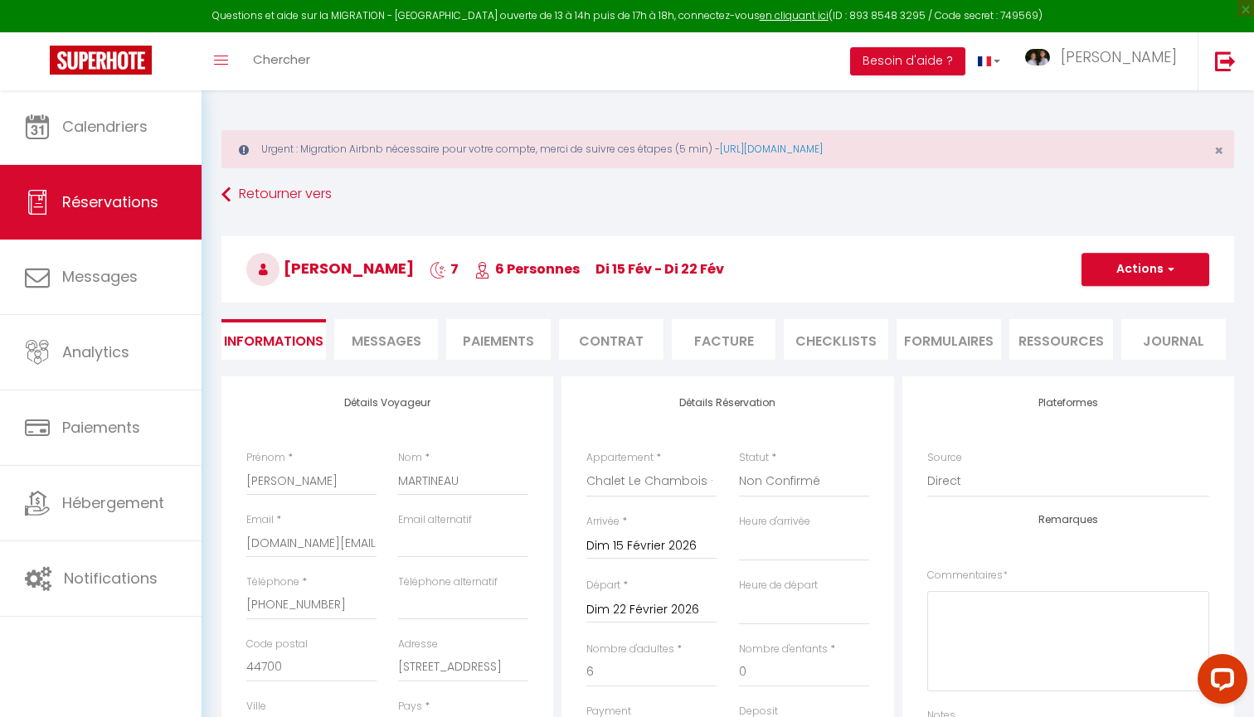
click at [415, 333] on span "Messages" at bounding box center [387, 341] width 70 height 19
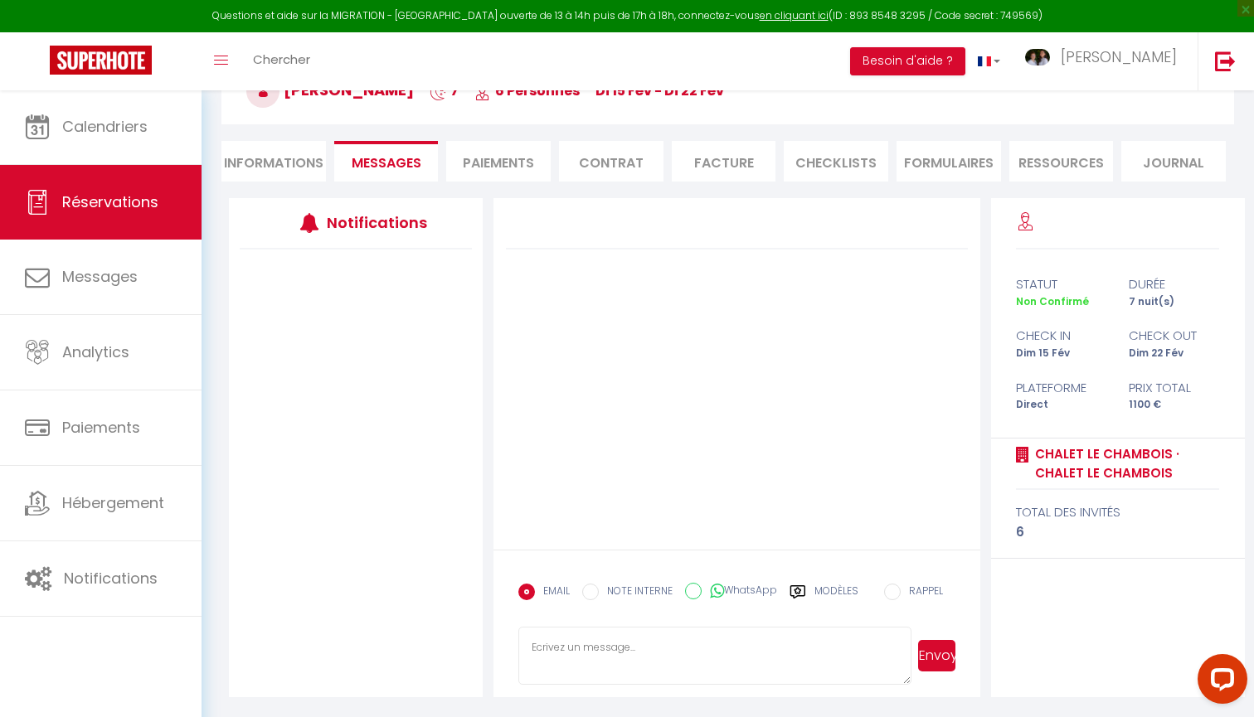
scroll to position [177, 0]
click at [550, 648] on textarea at bounding box center [714, 657] width 393 height 58
paste textarea "Bonjour [GUEST:FIRST_NAME], Pour confirmer votre réservation au [RENTAL:NAME]​ …"
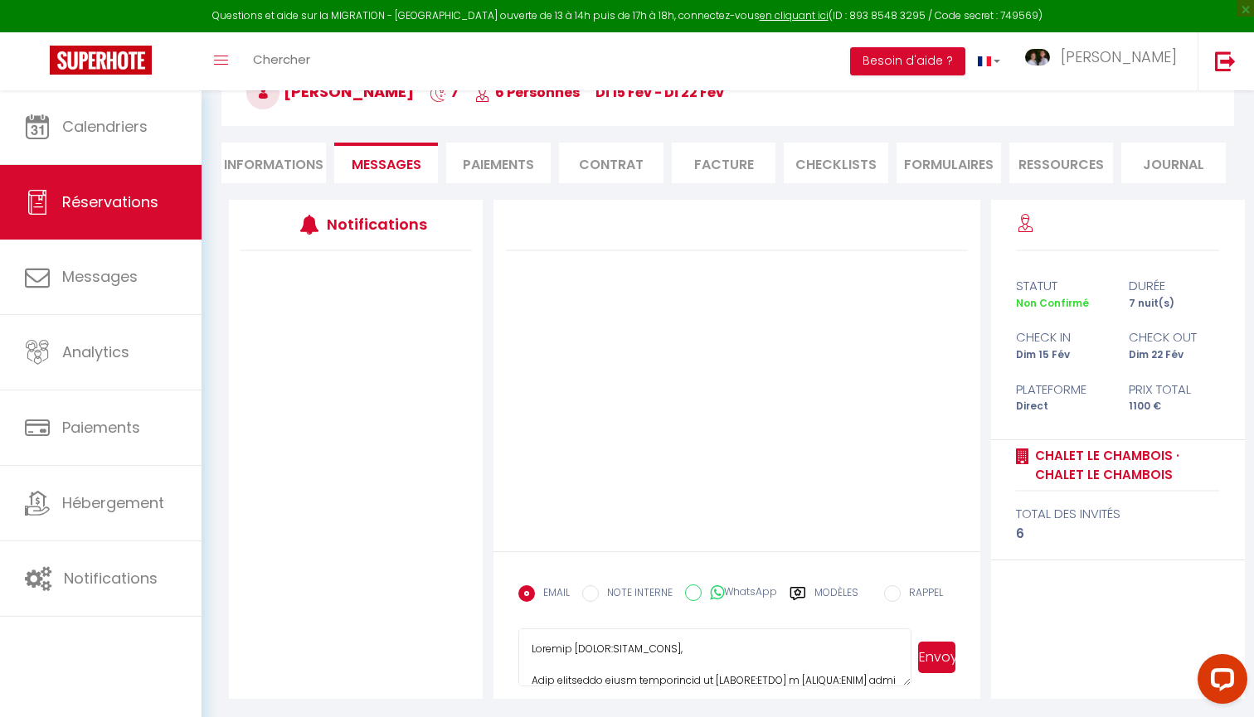
scroll to position [0, 0]
drag, startPoint x: 677, startPoint y: 650, endPoint x: 576, endPoint y: 649, distance: 101.1
click at [576, 649] on textarea at bounding box center [714, 657] width 393 height 58
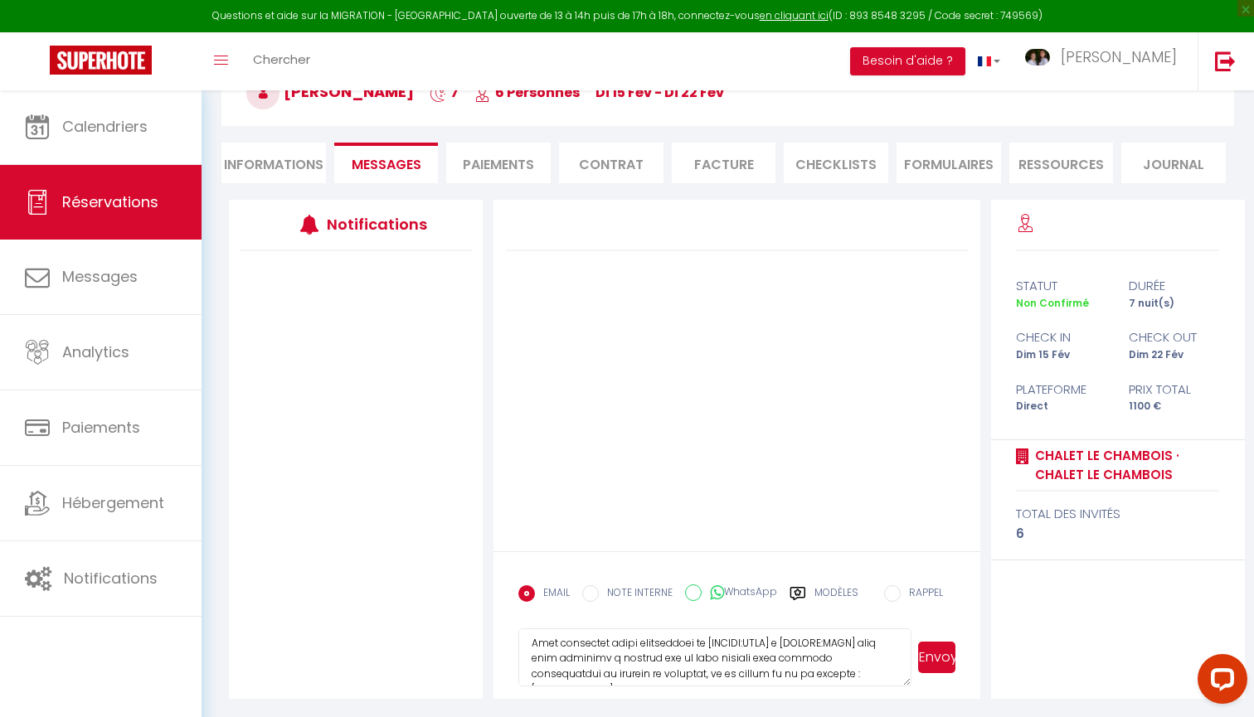
drag, startPoint x: 708, startPoint y: 644, endPoint x: 786, endPoint y: 643, distance: 77.9
click at [787, 643] on textarea at bounding box center [714, 657] width 393 height 58
click at [778, 643] on textarea at bounding box center [714, 657] width 393 height 58
click at [884, 639] on textarea at bounding box center [714, 657] width 393 height 58
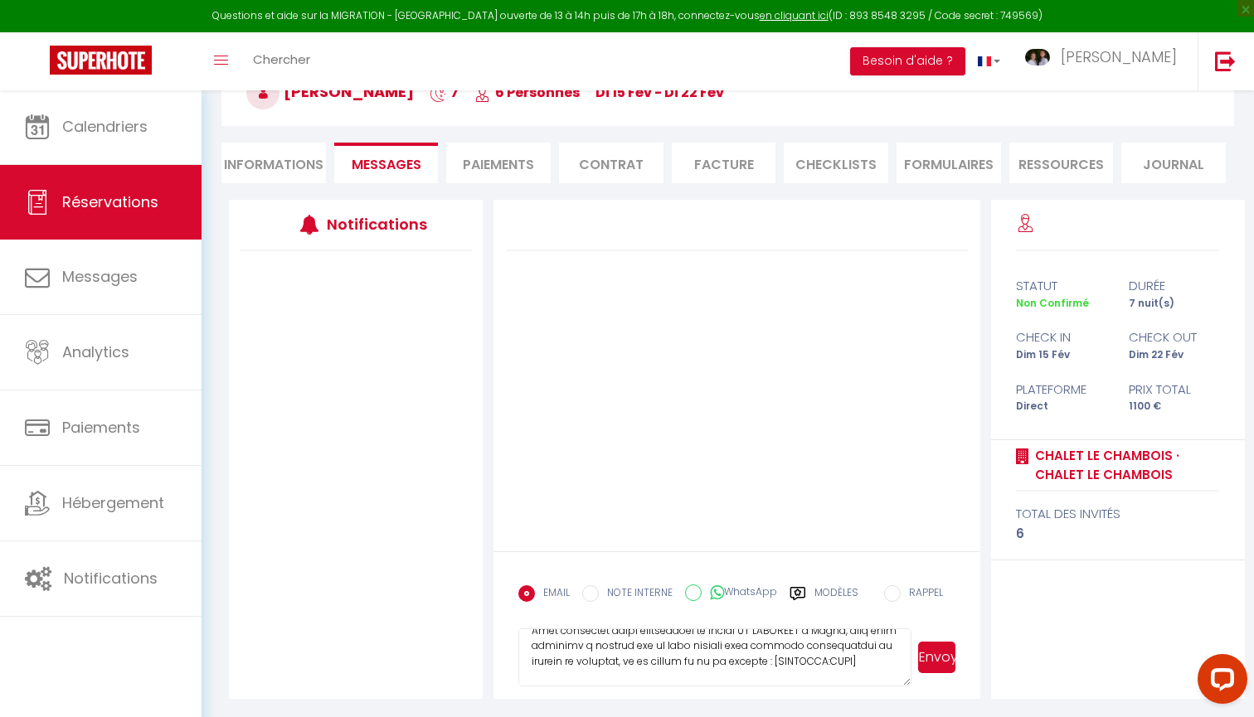
drag, startPoint x: 855, startPoint y: 657, endPoint x: 785, endPoint y: 657, distance: 69.6
click at [785, 657] on textarea at bounding box center [714, 657] width 393 height 58
click at [779, 662] on textarea at bounding box center [714, 657] width 393 height 58
paste textarea "[URL][DOMAIN_NAME]"
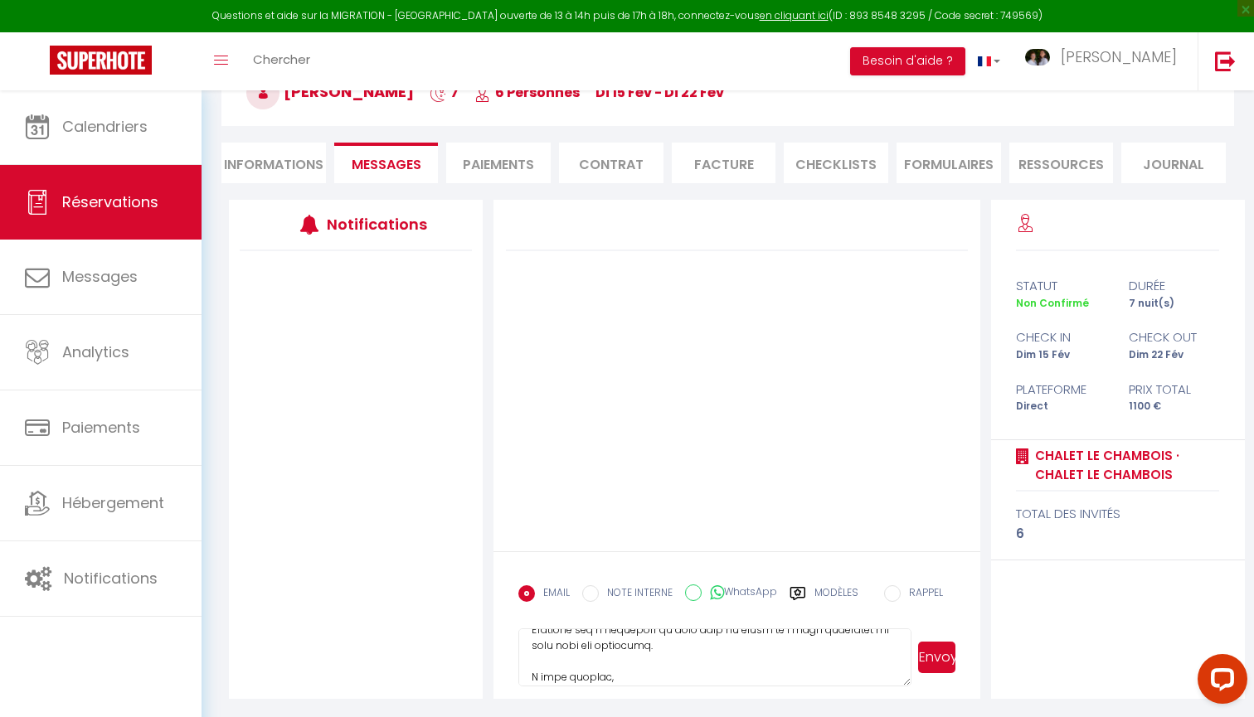
click at [771, 664] on textarea at bounding box center [714, 657] width 393 height 58
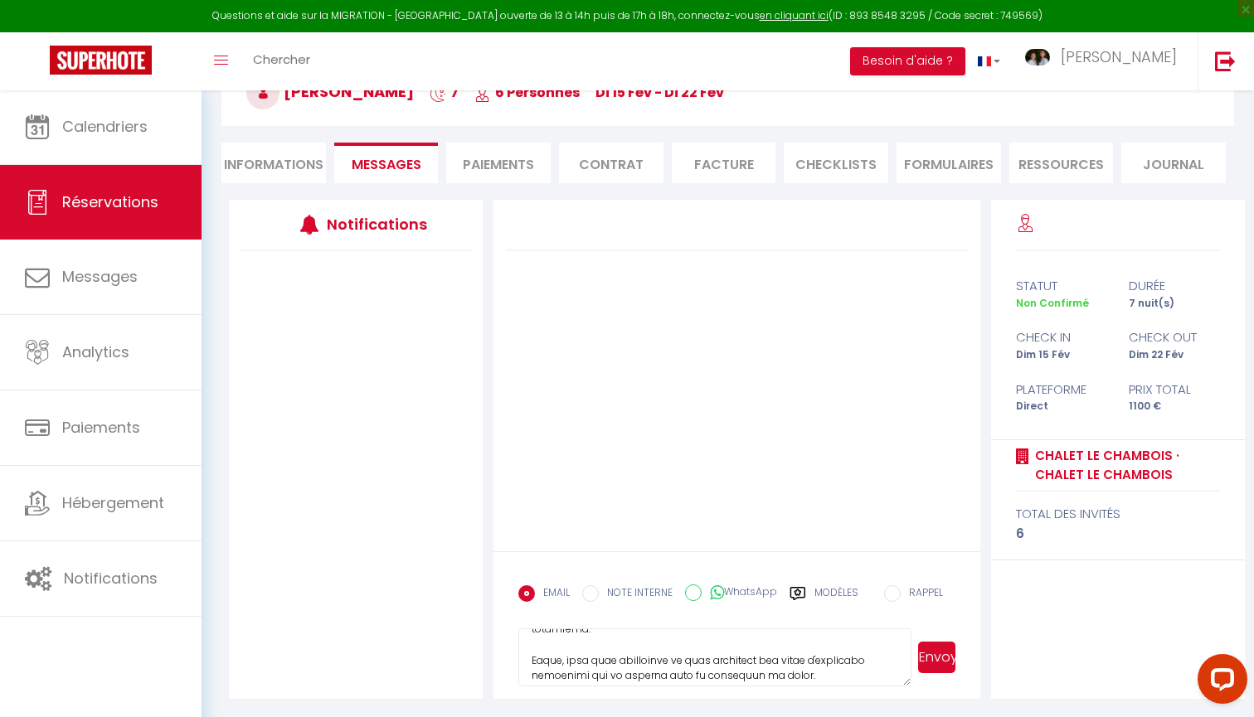
scroll to position [522, 0]
click at [697, 666] on textarea at bounding box center [714, 657] width 393 height 58
click at [738, 672] on textarea at bounding box center [714, 657] width 393 height 58
type textarea "Bonjour Philippe, Pour confirmer votre réservation au Chalet LE CHAMBOIS​ à Mur…"
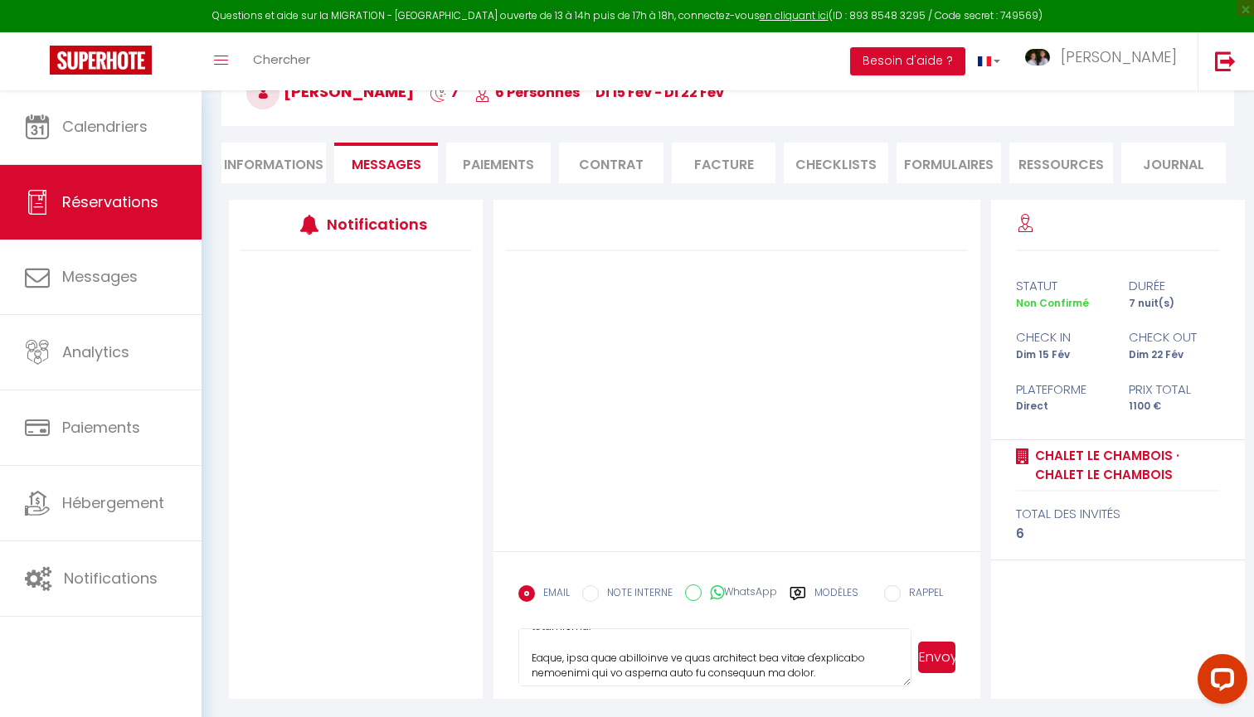
click at [938, 654] on button "Envoyer" at bounding box center [936, 658] width 37 height 32
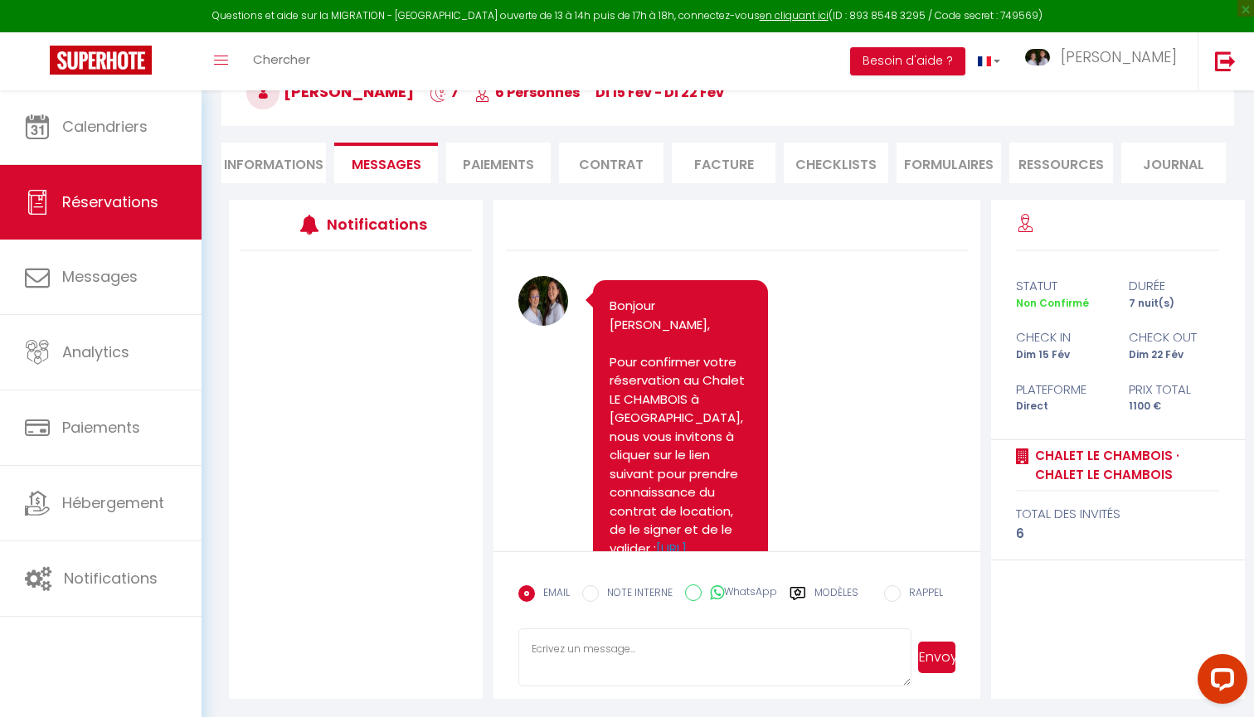
scroll to position [0, 0]
click at [300, 163] on li "Informations" at bounding box center [273, 163] width 104 height 41
select select
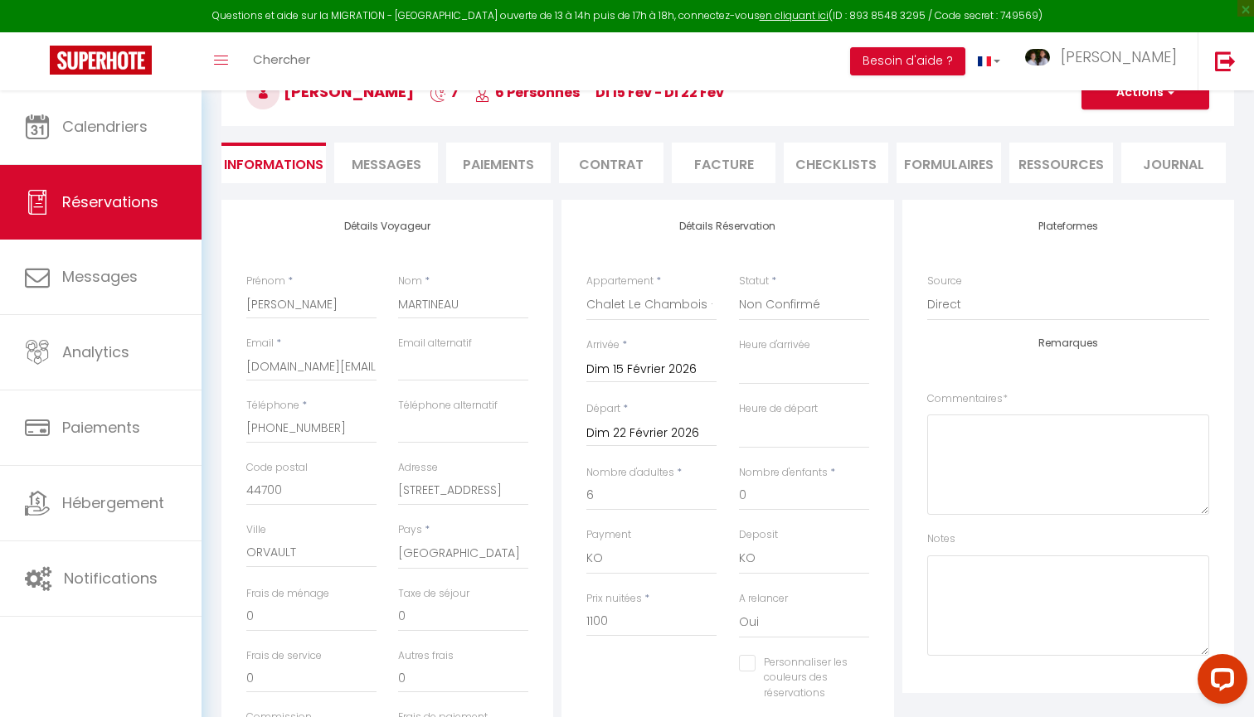
select select
checkbox input "false"
select select
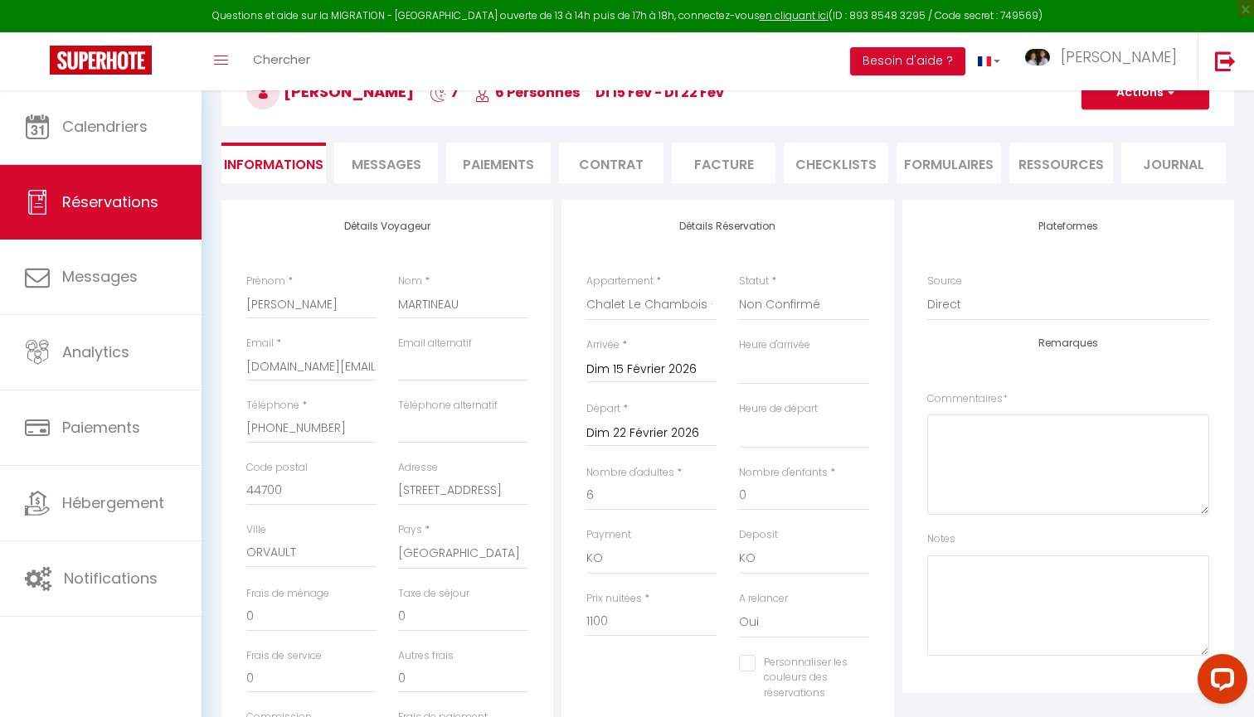
checkbox input "false"
select select
checkbox input "false"
select select
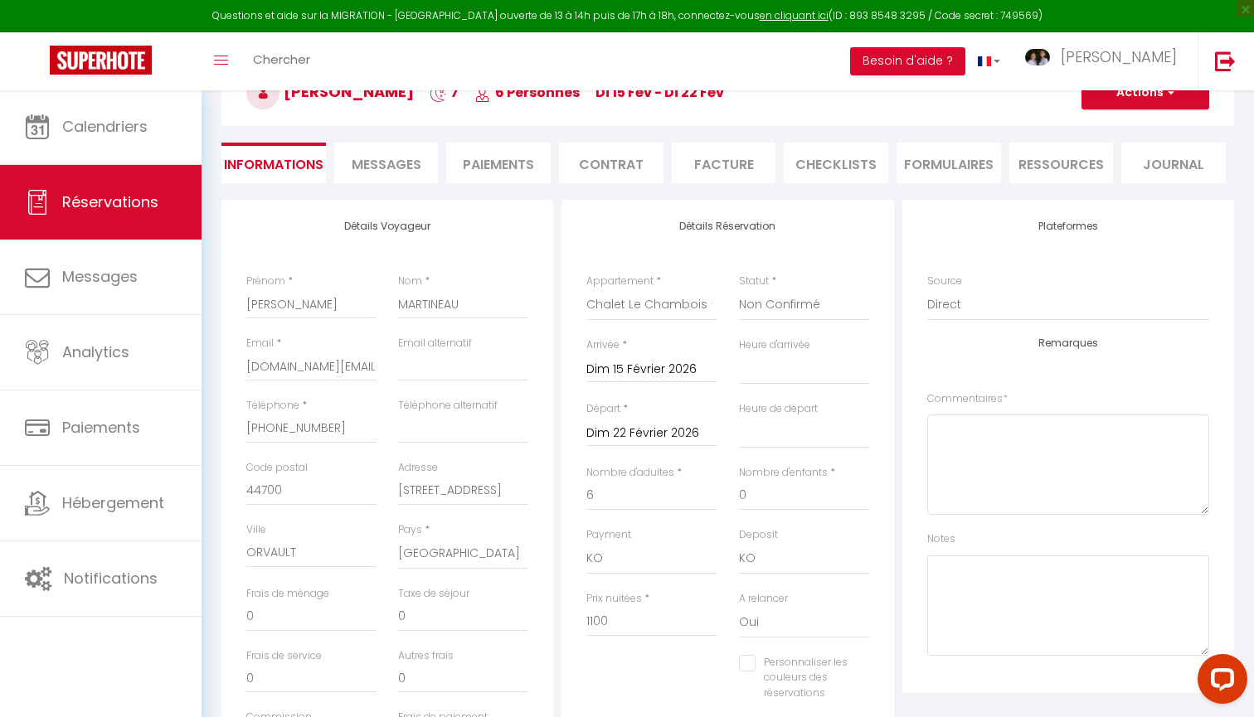
select select
checkbox input "false"
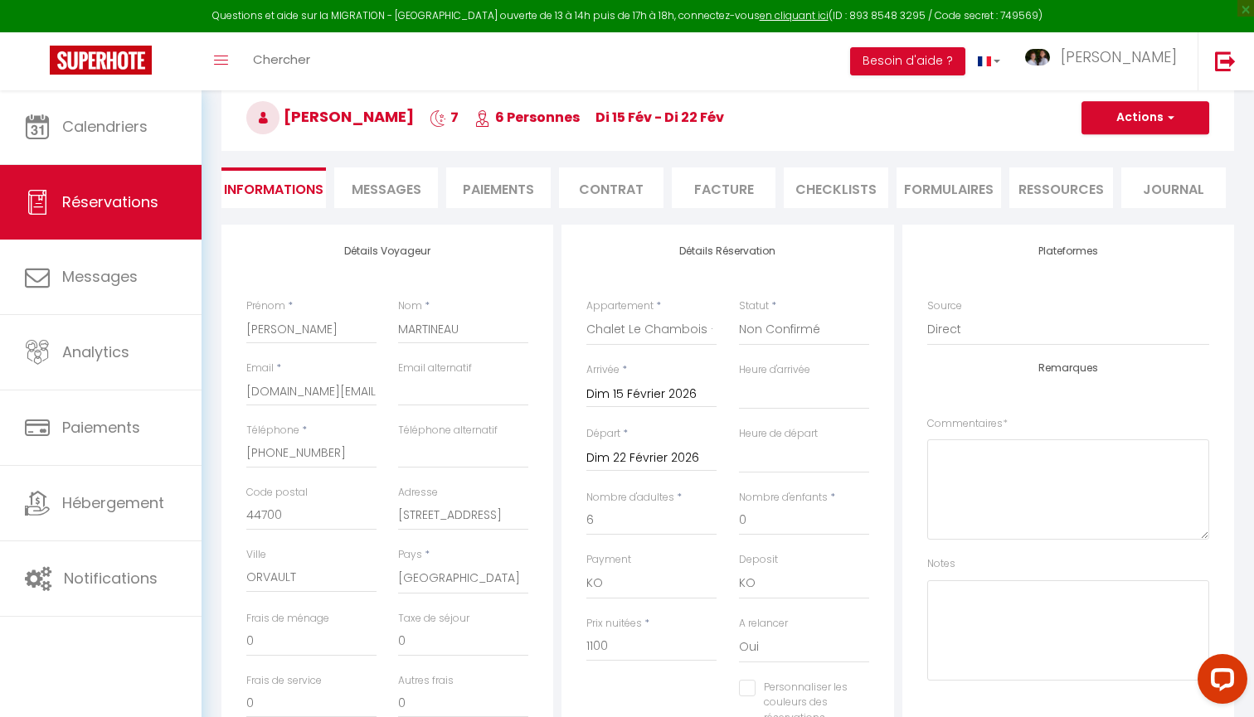
scroll to position [136, 0]
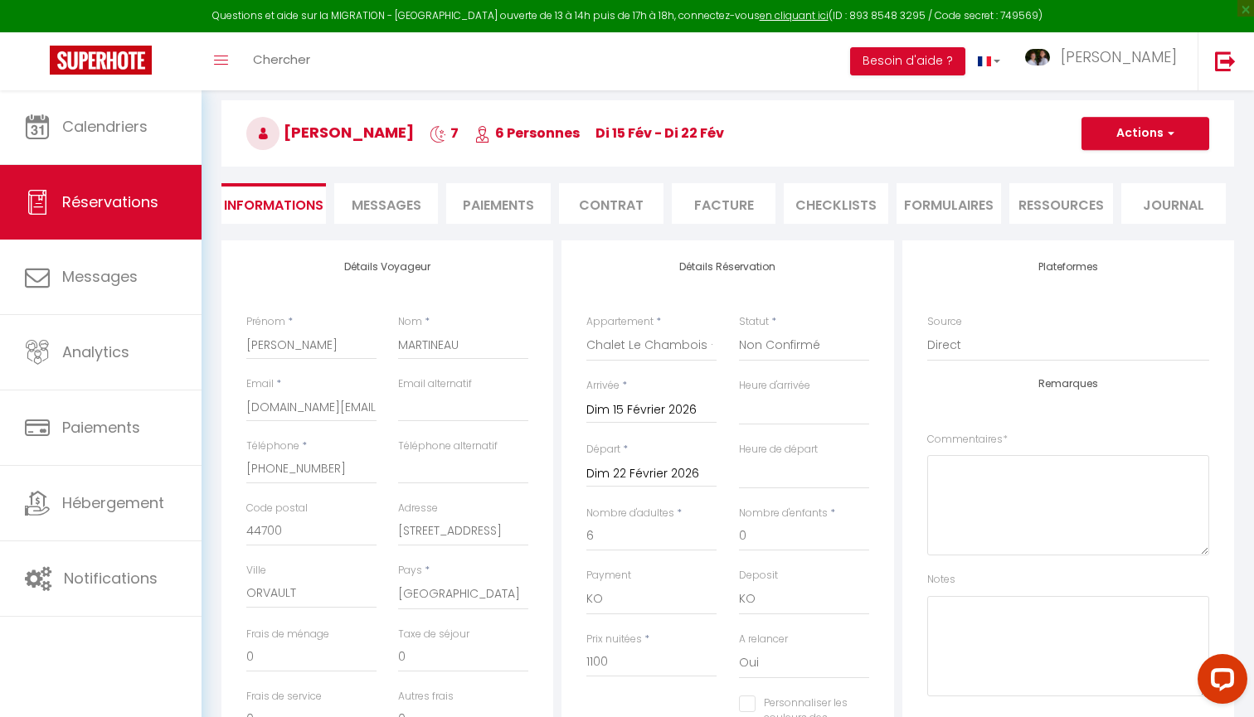
select select
checkbox input "false"
select select
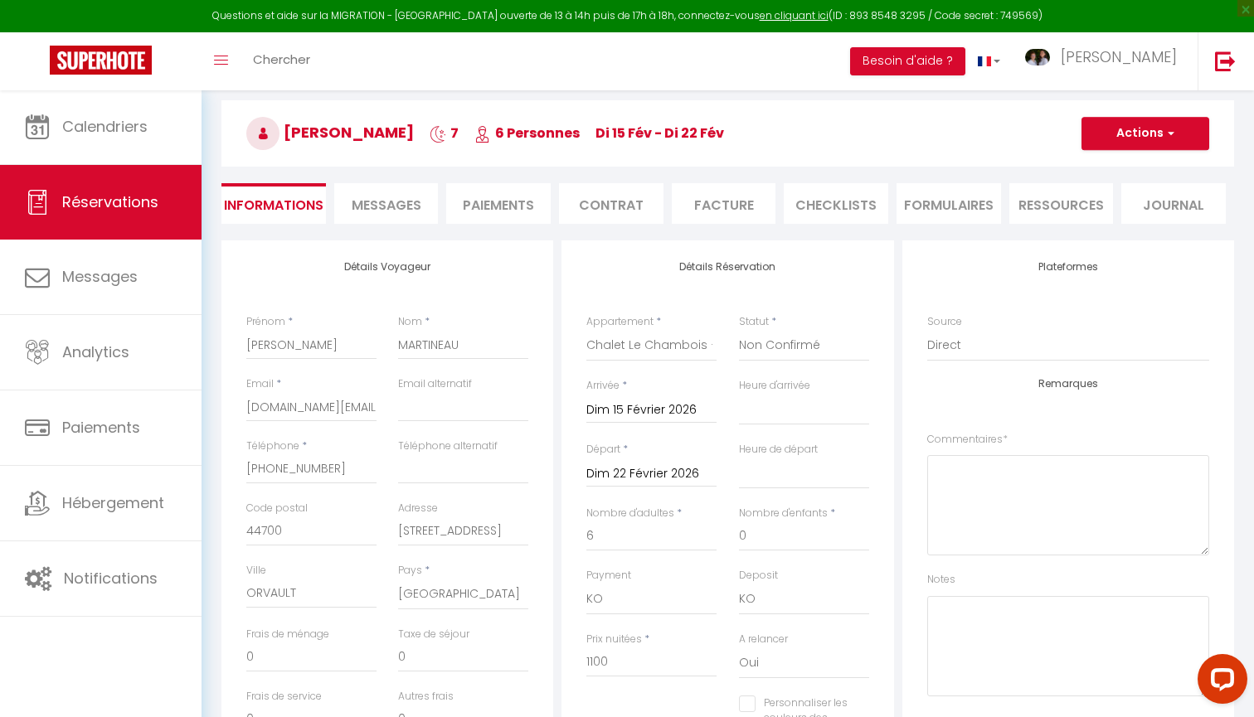
checkbox input "false"
select select
checkbox input "false"
select select
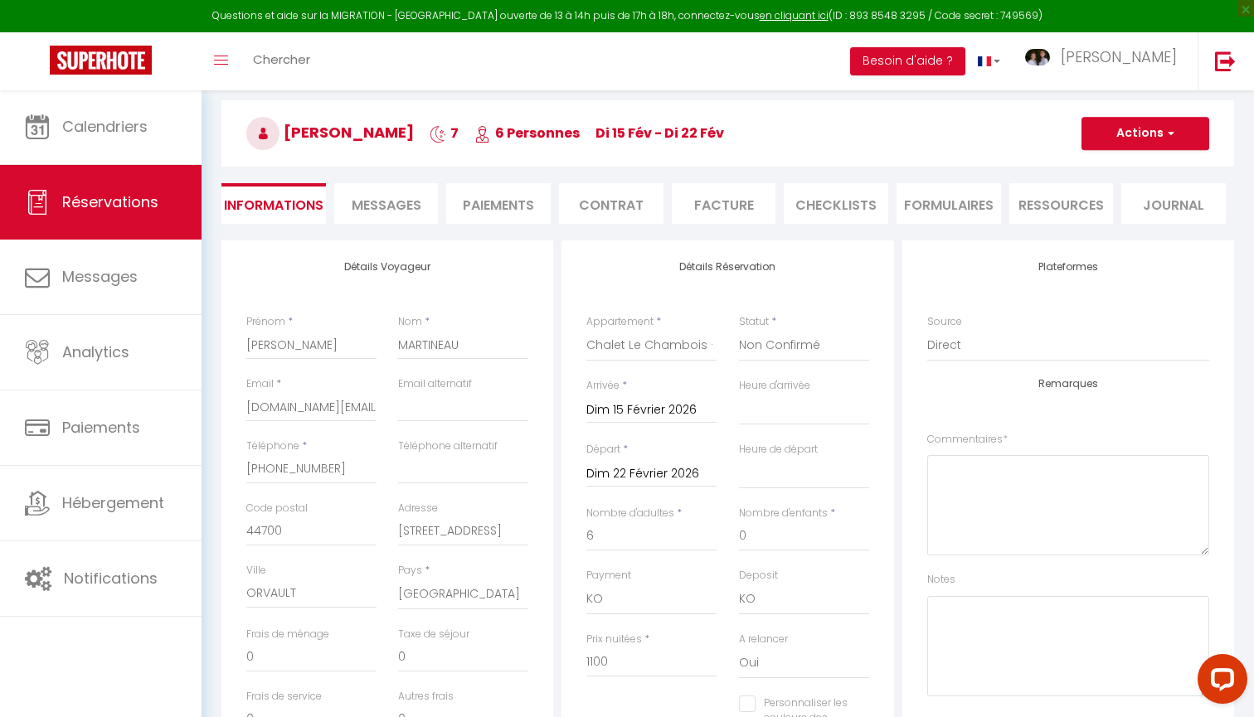
select select
checkbox input "false"
select select
checkbox input "false"
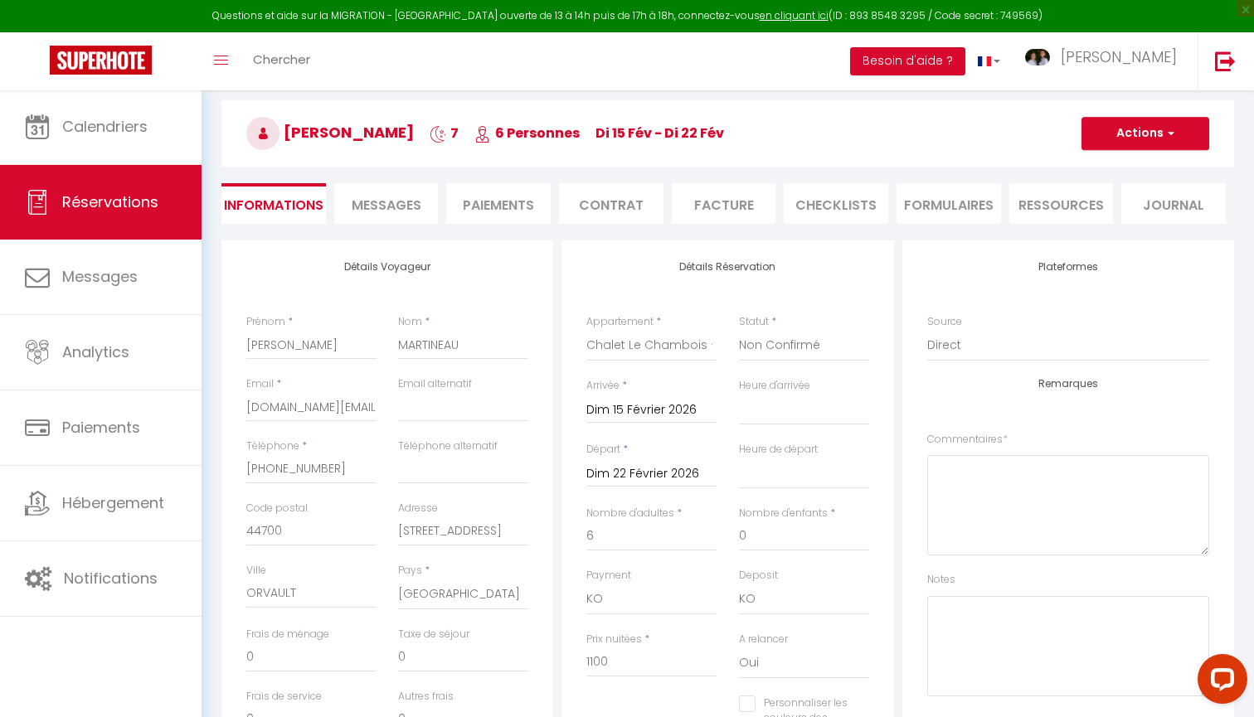
select select
checkbox input "false"
select select
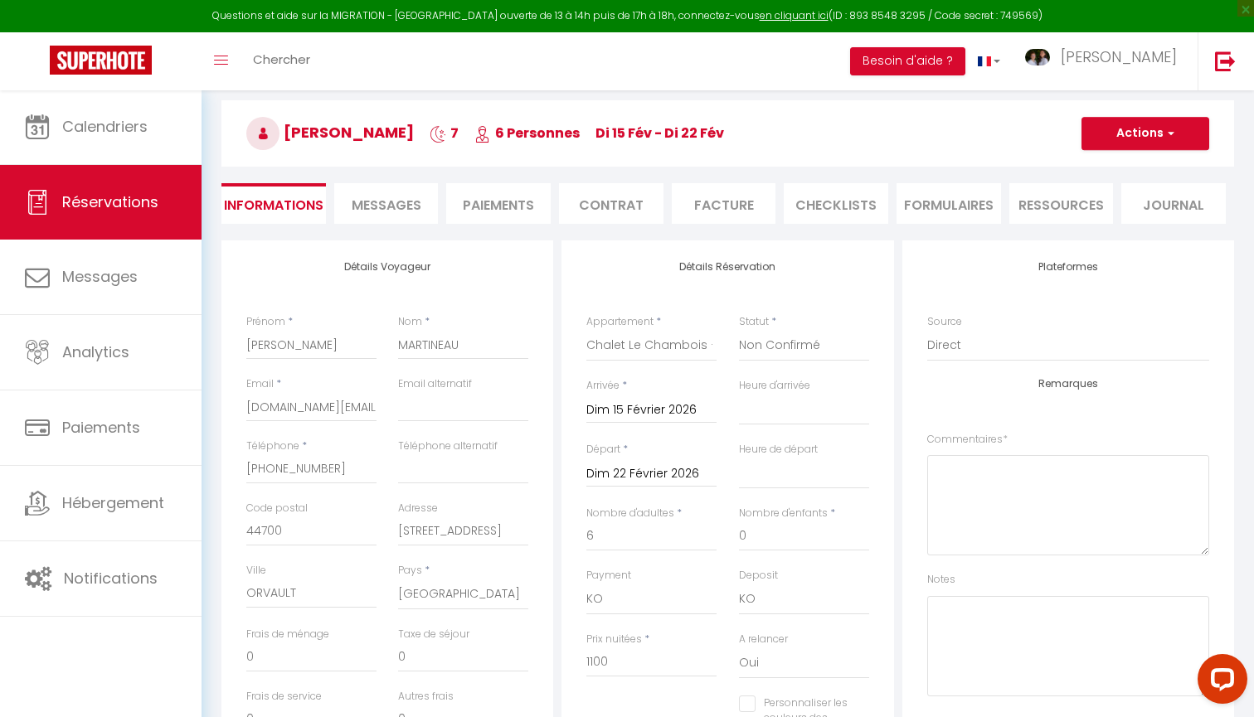
checkbox input "false"
select select
checkbox input "false"
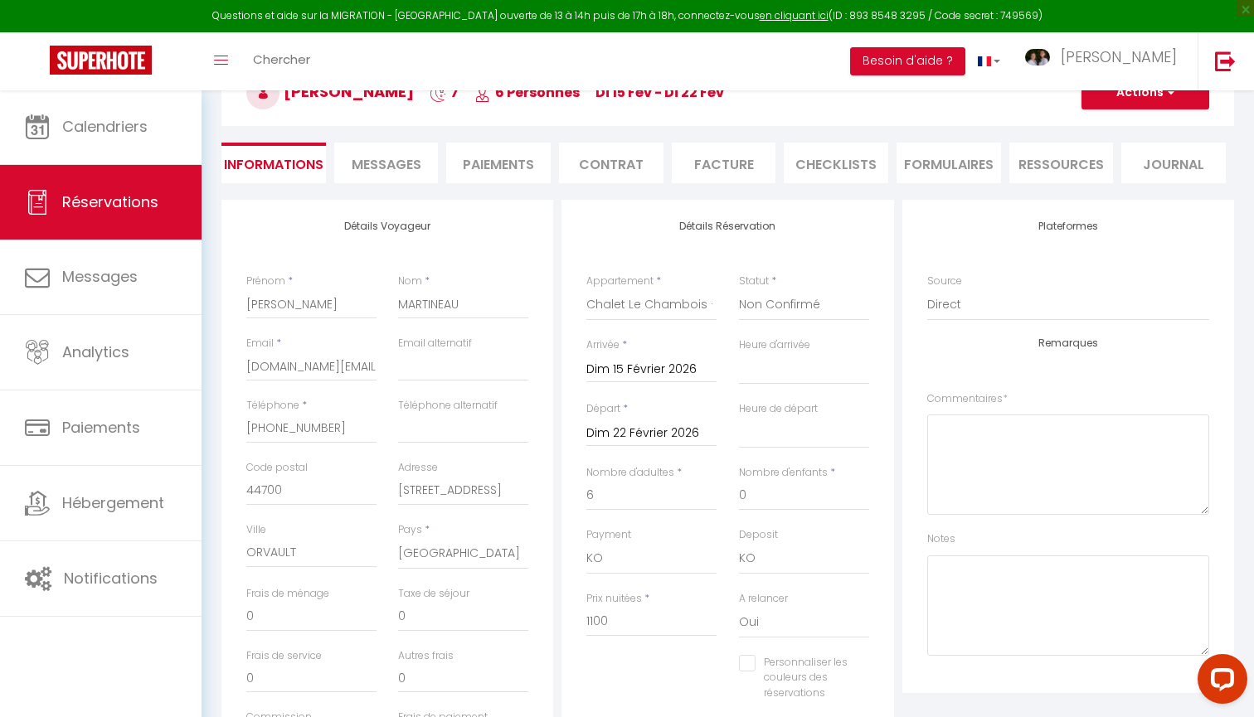
scroll to position [178, 1]
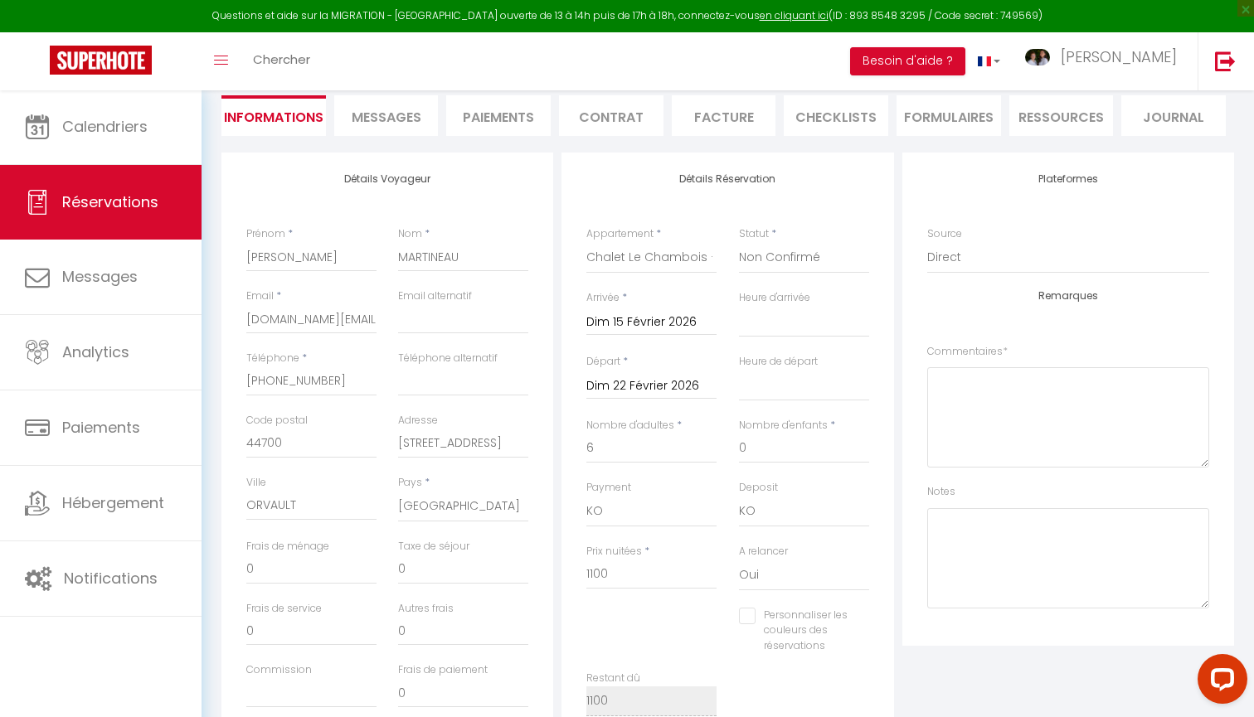
click at [390, 135] on li "Messages" at bounding box center [386, 115] width 104 height 41
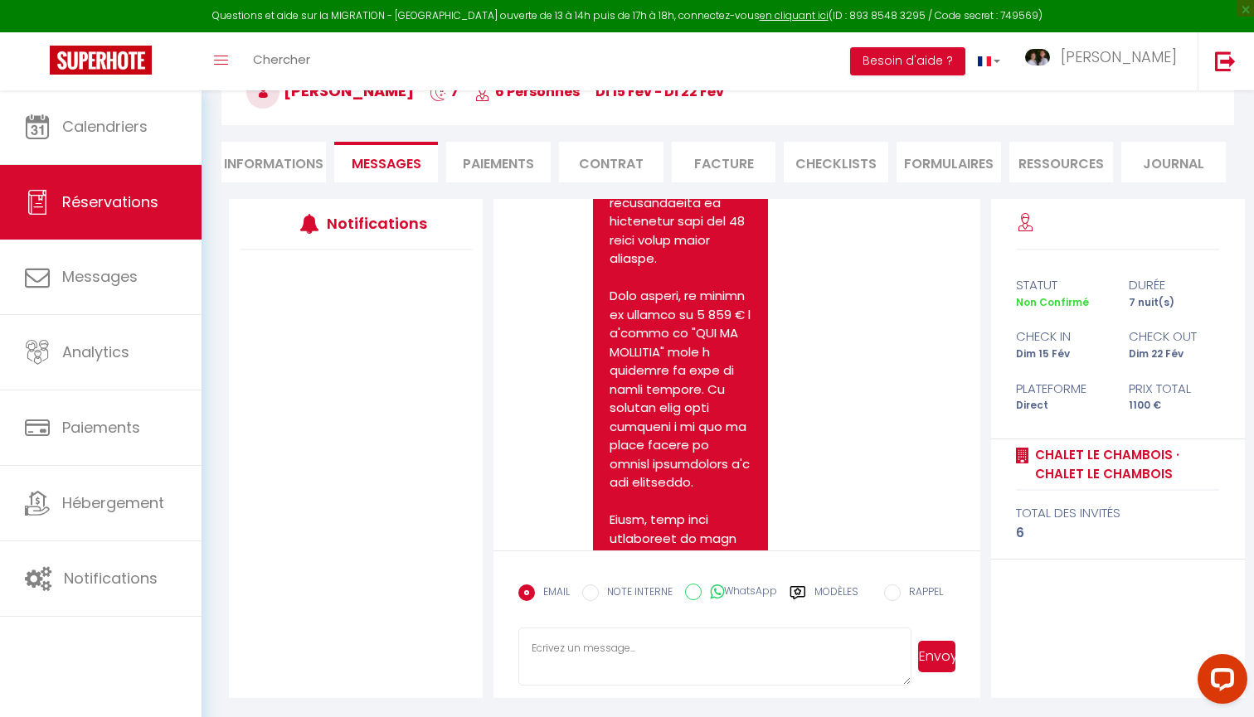
scroll to position [177, 0]
click at [571, 638] on textarea at bounding box center [714, 657] width 393 height 58
type textarea "B"
drag, startPoint x: 868, startPoint y: 651, endPoint x: 868, endPoint y: 666, distance: 14.9
click at [868, 666] on textarea "Suite à une erreur, le tarif de 1100€ n'inclut pas le linge et le ménage qui pe…" at bounding box center [714, 657] width 393 height 58
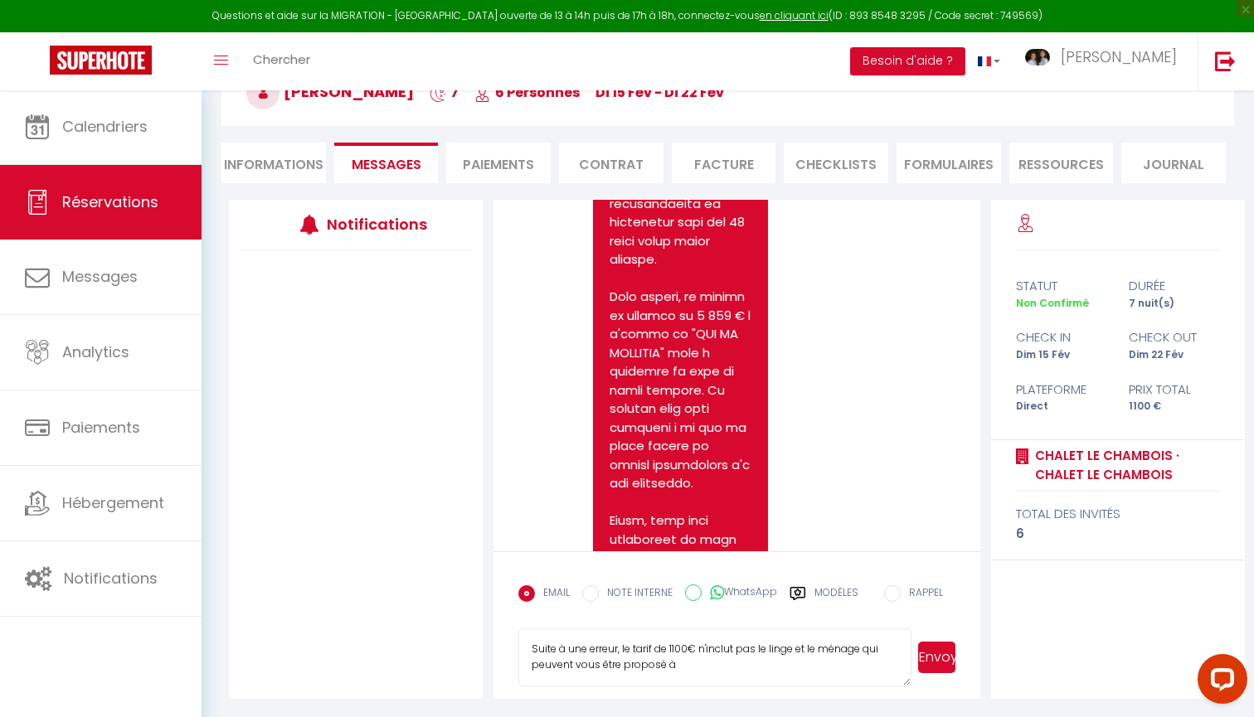
click at [866, 650] on textarea "Suite à une erreur, le tarif de 1100€ n'inclut pas le linge et le ménage qui pe…" at bounding box center [714, 657] width 393 height 58
click at [846, 665] on textarea "Suite à une erreur, le tarif de 1100€ n'inclut pas le linge et le ménage qui pe…" at bounding box center [714, 657] width 393 height 58
click at [618, 652] on textarea "Suite à une erreur, le tarif de 1100€ n'inclut pas le linge et le ménage, optio…" at bounding box center [714, 657] width 393 height 58
click at [873, 658] on textarea "Suite à une erreur lors des échanges par mail,, le tarif de 1100€ n'inclut pas …" at bounding box center [714, 657] width 393 height 58
click at [638, 665] on textarea "Suite à une erreur lors des échanges par mail,, le tarif de 1100€ n'inclut pas …" at bounding box center [714, 657] width 393 height 58
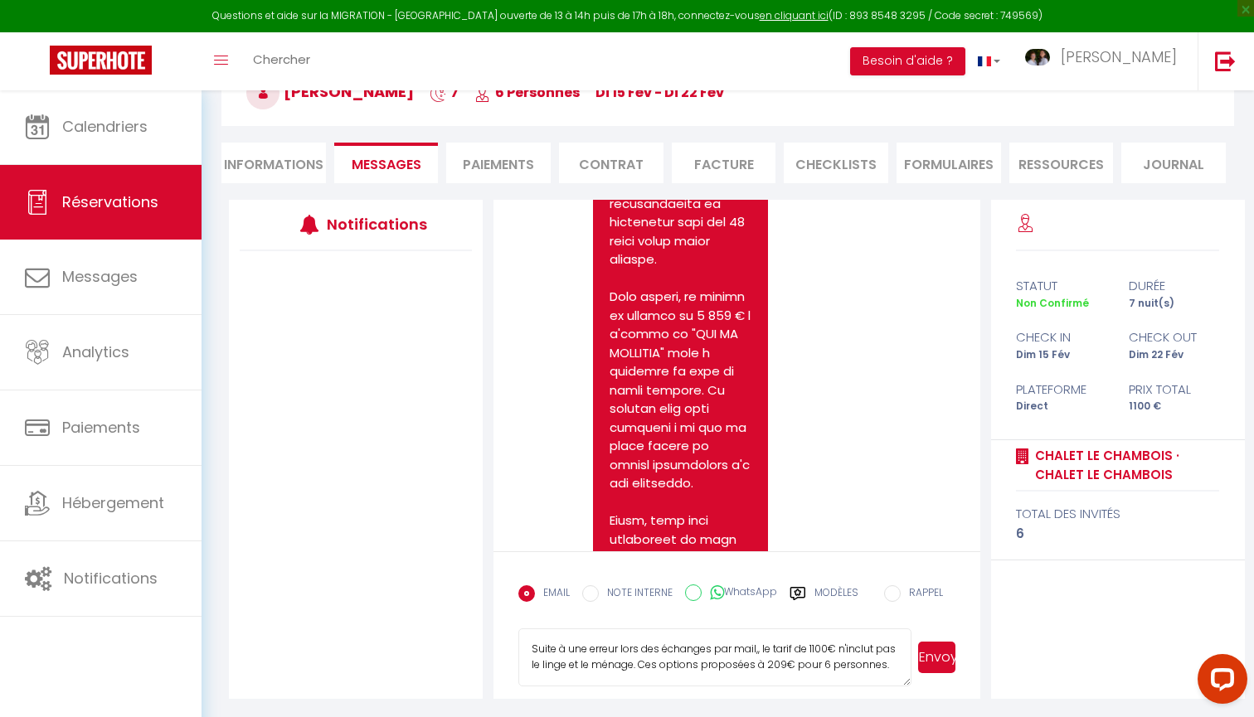
click at [702, 665] on textarea "Suite à une erreur lors des échanges par mail,, le tarif de 1100€ n'inclut pas …" at bounding box center [714, 657] width 393 height 58
click at [685, 672] on textarea "Suite à une erreur lors des échanges par mail,, le tarif de 1100€ n'inclut pas …" at bounding box center [714, 657] width 393 height 58
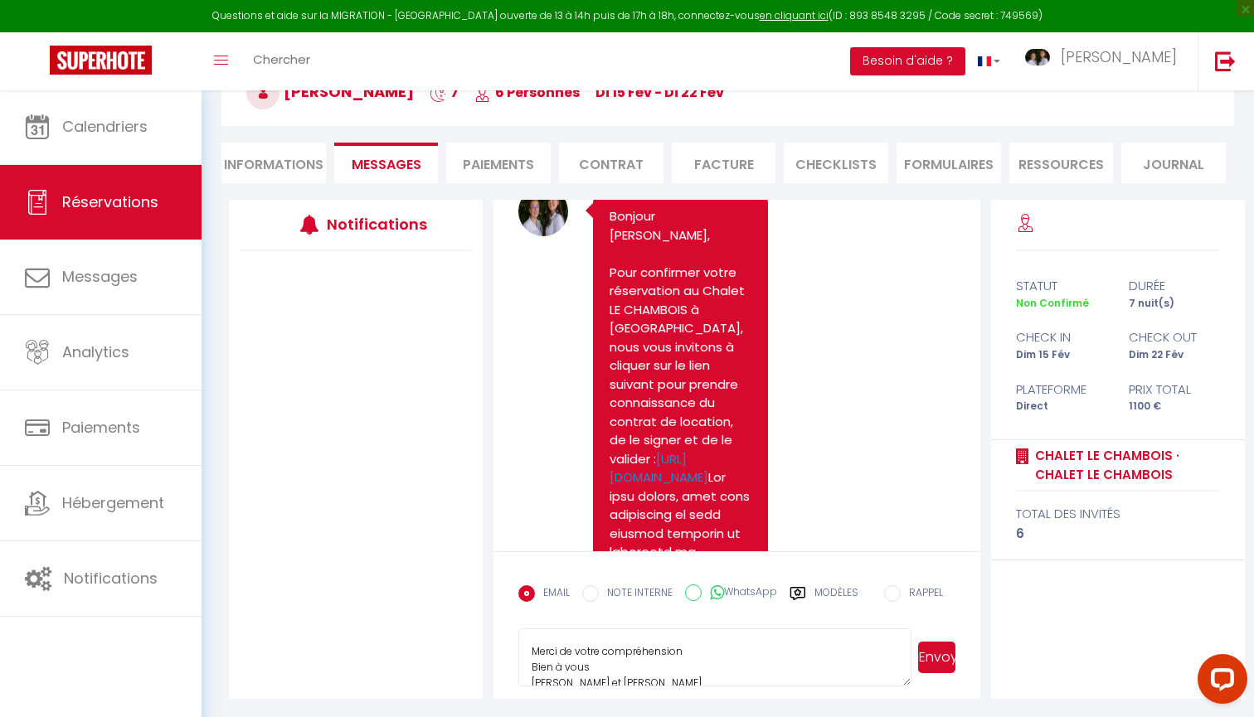
scroll to position [64, 0]
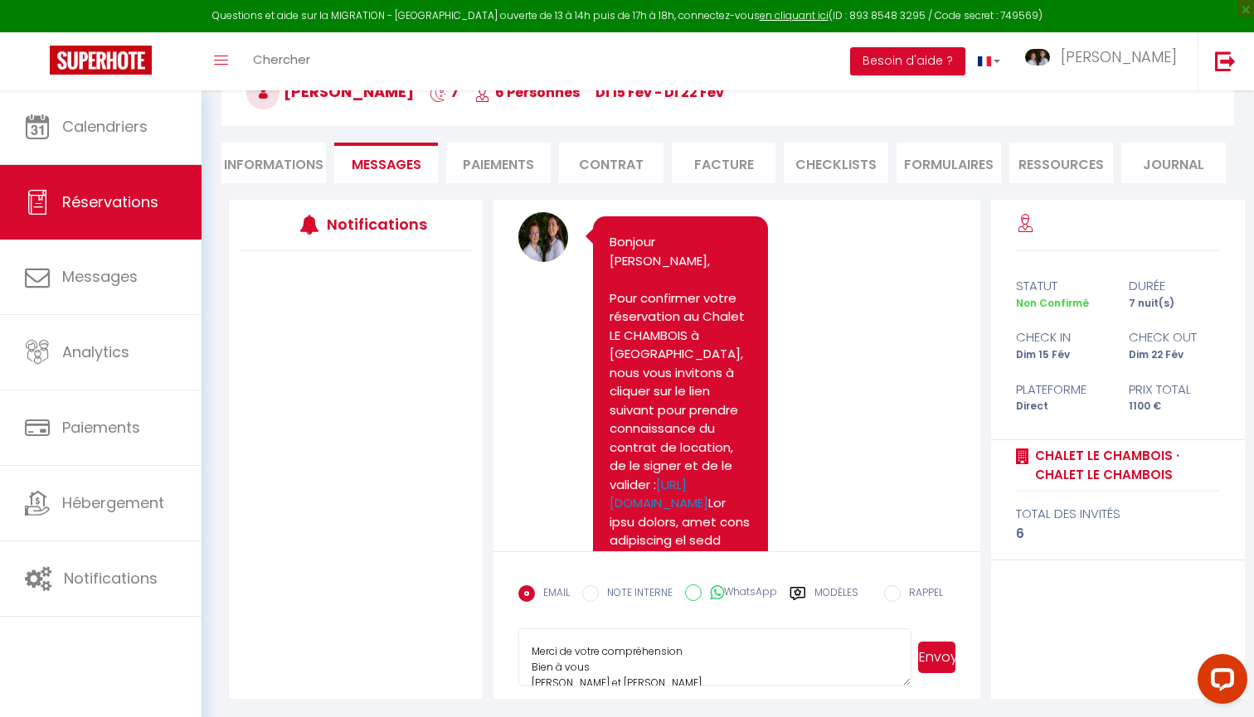
type textarea "Suite à une erreur lors des échanges par mail,, le tarif de 1100€ n'inclut pas …"
click at [934, 659] on button "Envoyer" at bounding box center [936, 658] width 37 height 32
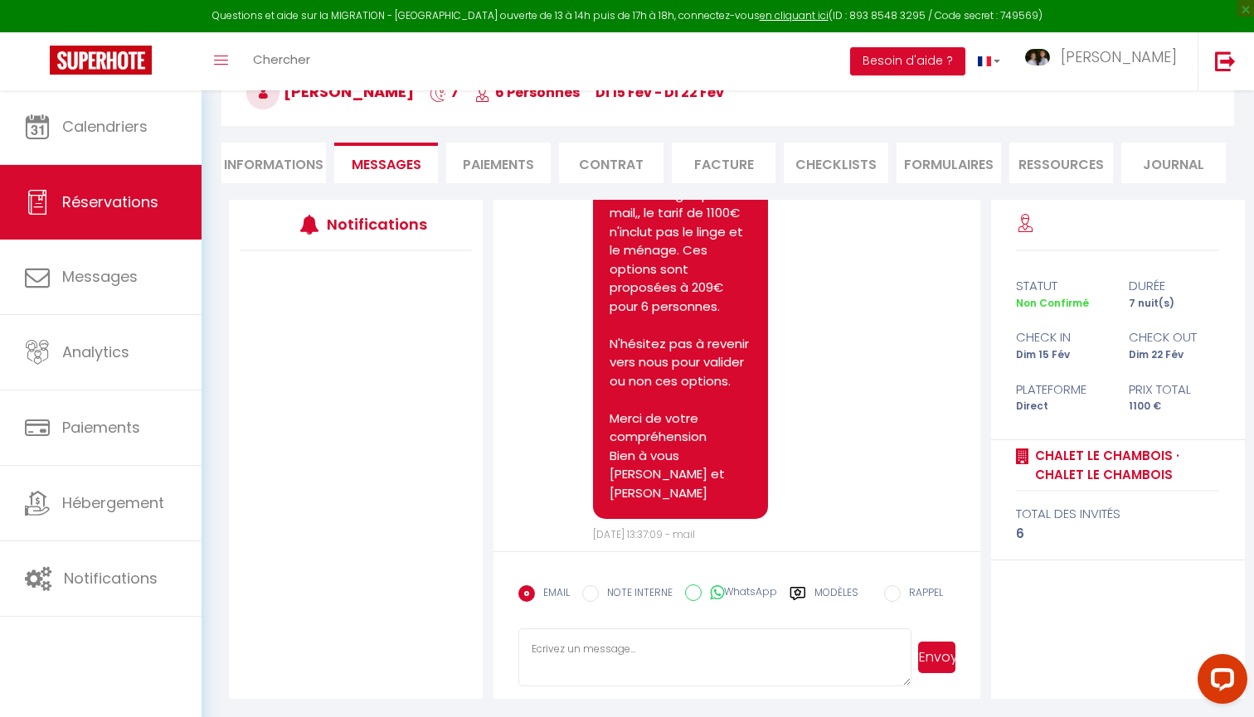
scroll to position [1975, 0]
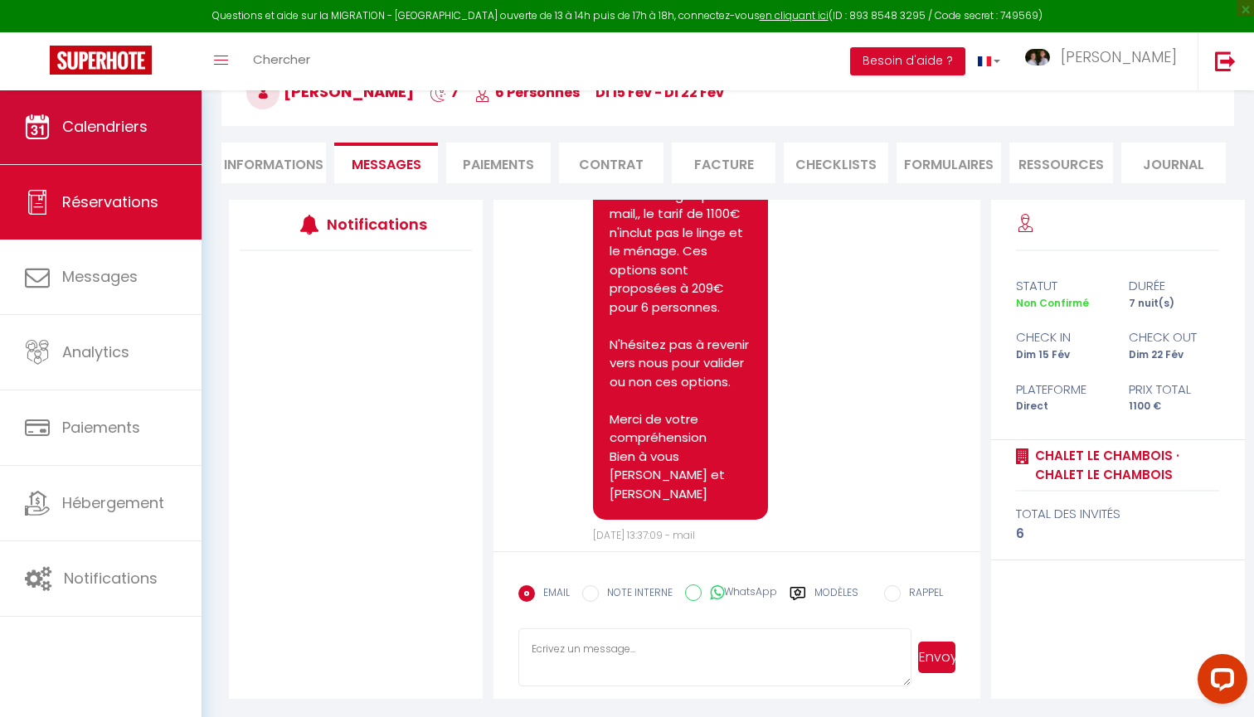
click at [144, 109] on link "Calendriers" at bounding box center [100, 127] width 201 height 75
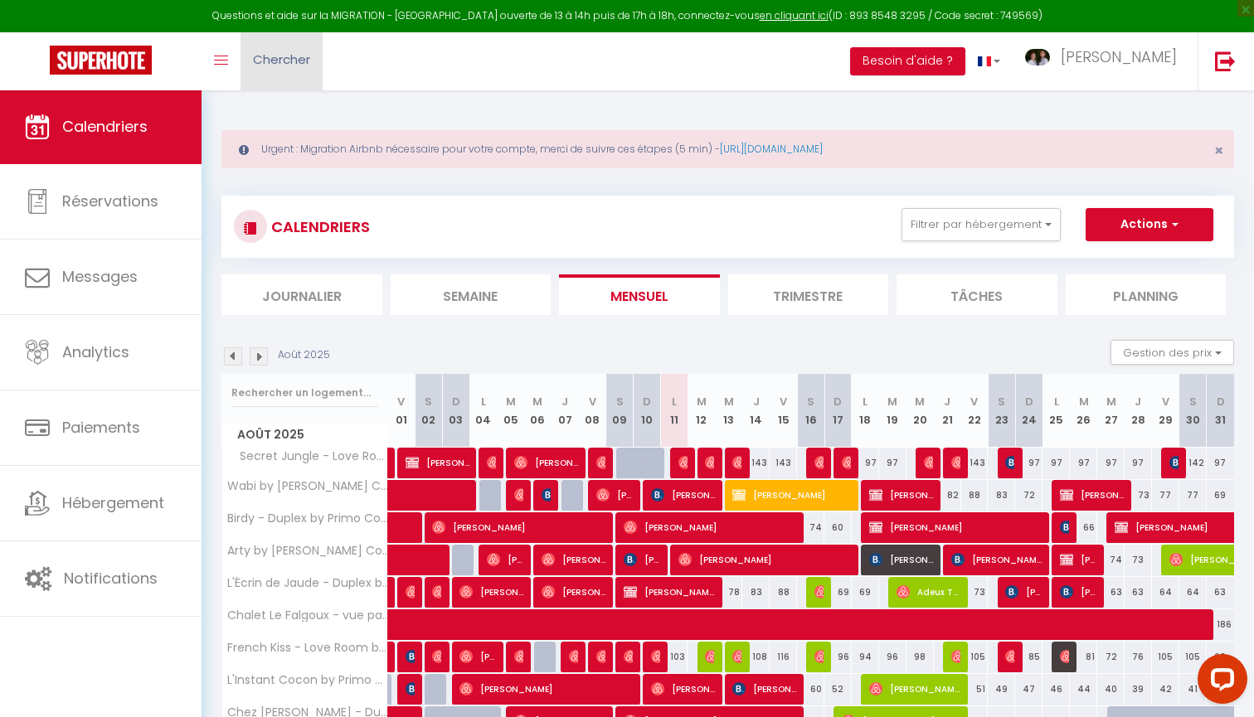
click at [268, 59] on span "Chercher" at bounding box center [281, 59] width 57 height 17
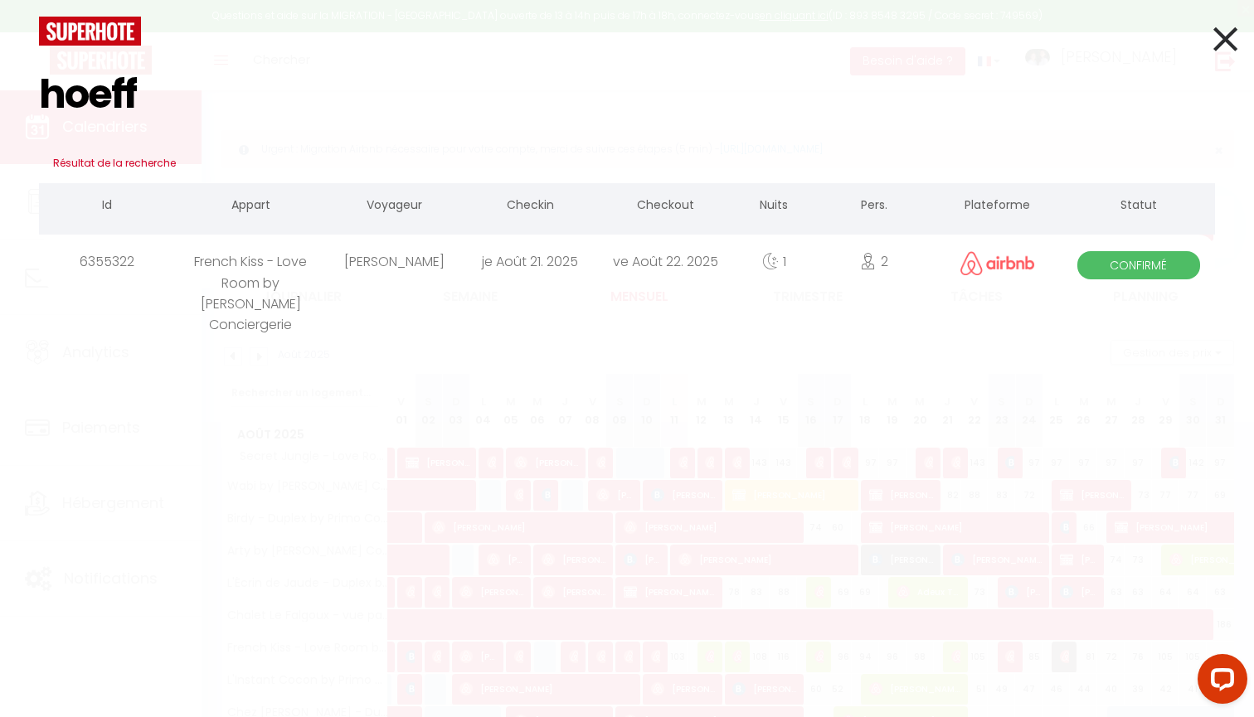
type input "hoeff"
click at [488, 256] on div "je Août 21. 2025" at bounding box center [529, 262] width 135 height 54
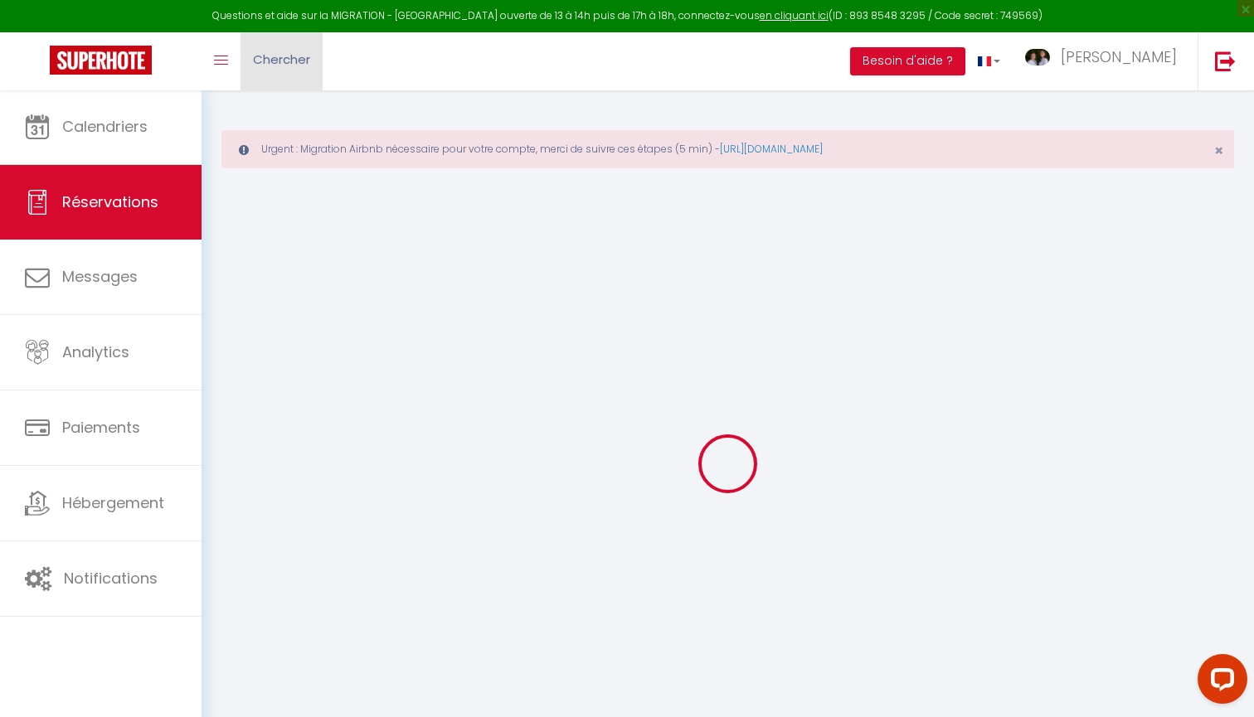
type input "Marion"
type input "Hoeffelin"
type input "bvnrh7smyab3cbvnb21rzqu6fj08@reply.superhote.com"
type input "manon.hoeffel@gmail.com"
type input "+33681028103"
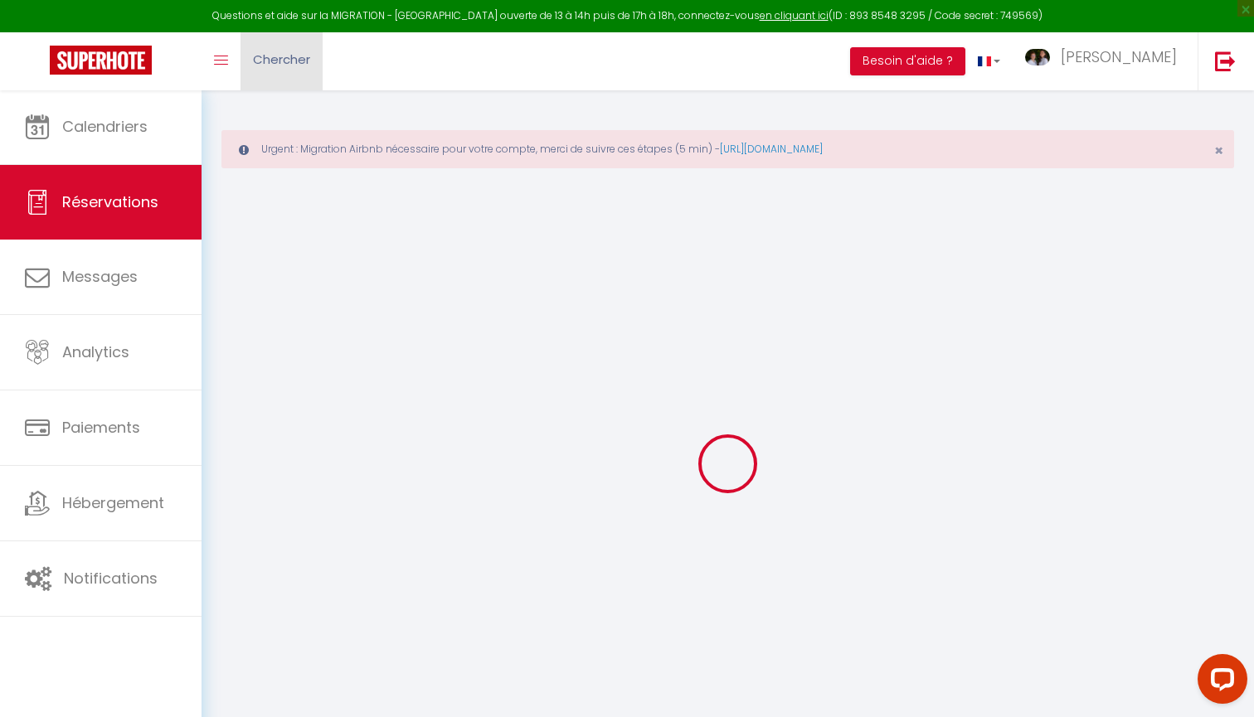
type input "+33670617041"
select select
type input "4.79"
select select "60370"
select select "1"
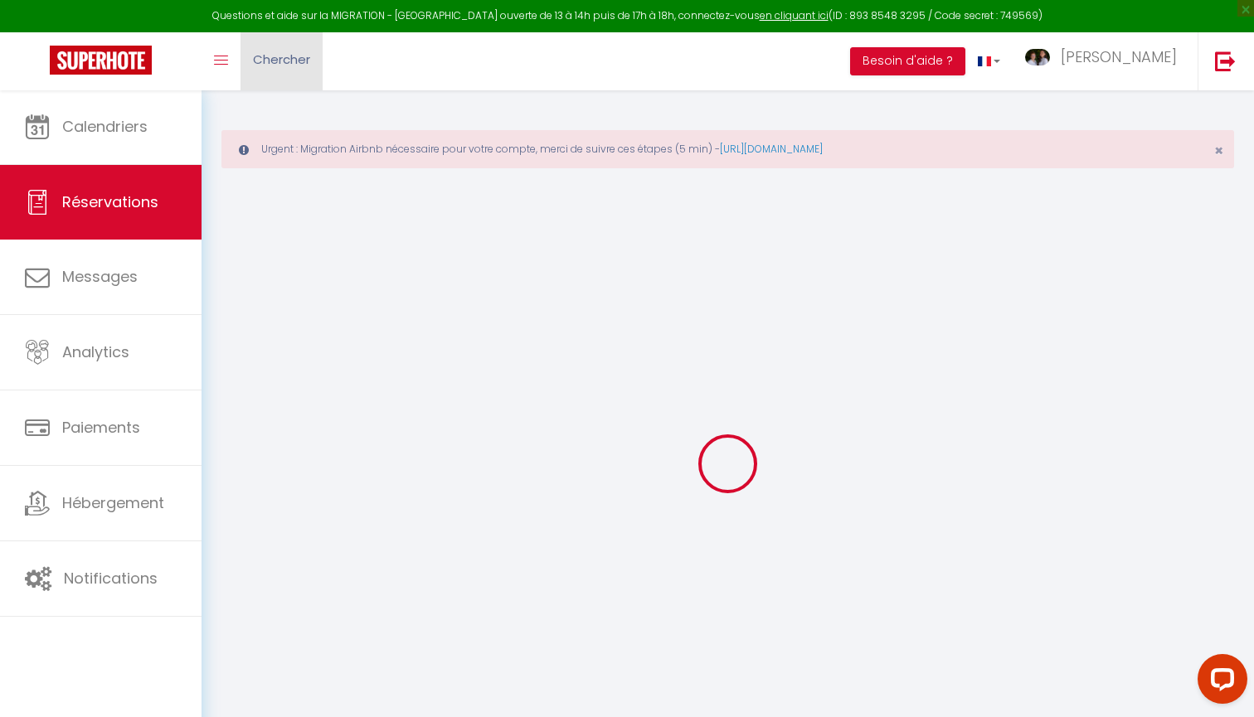
select select
type input "2"
select select "12"
select select
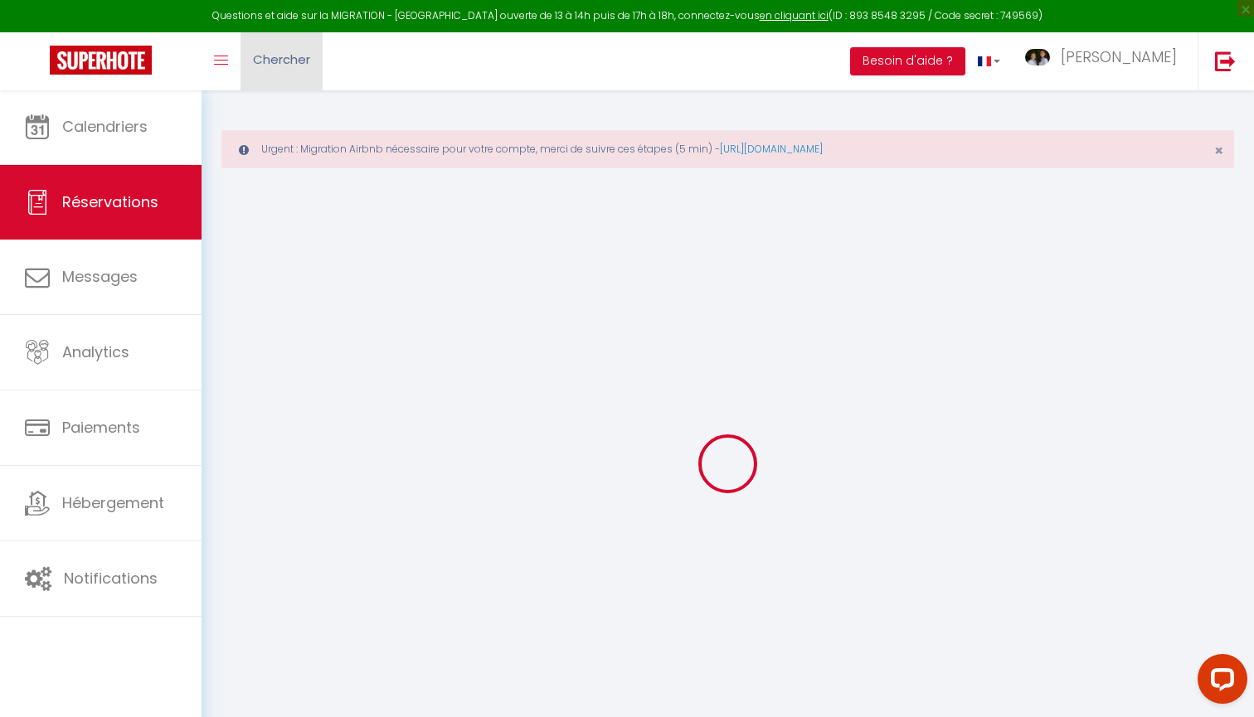
type input "96"
checkbox input "false"
type input "0"
select select "1"
type input "0"
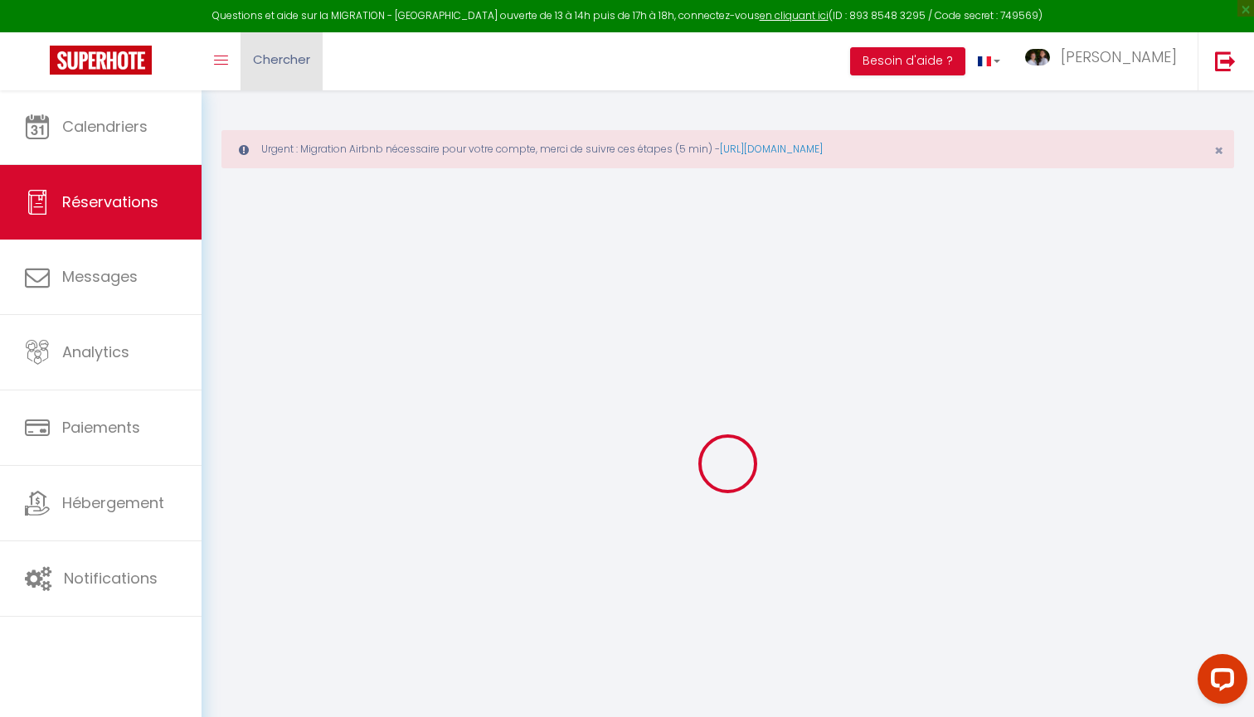
type input "0"
select select
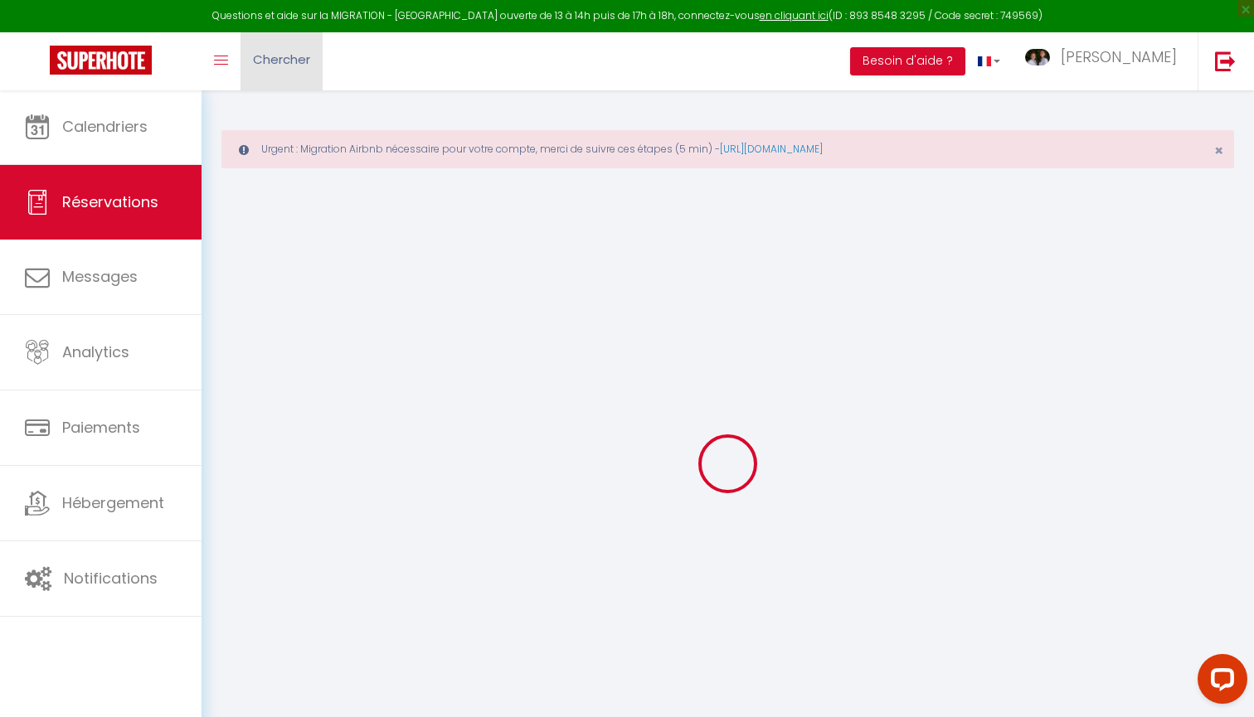
select select "15"
checkbox input "false"
select select
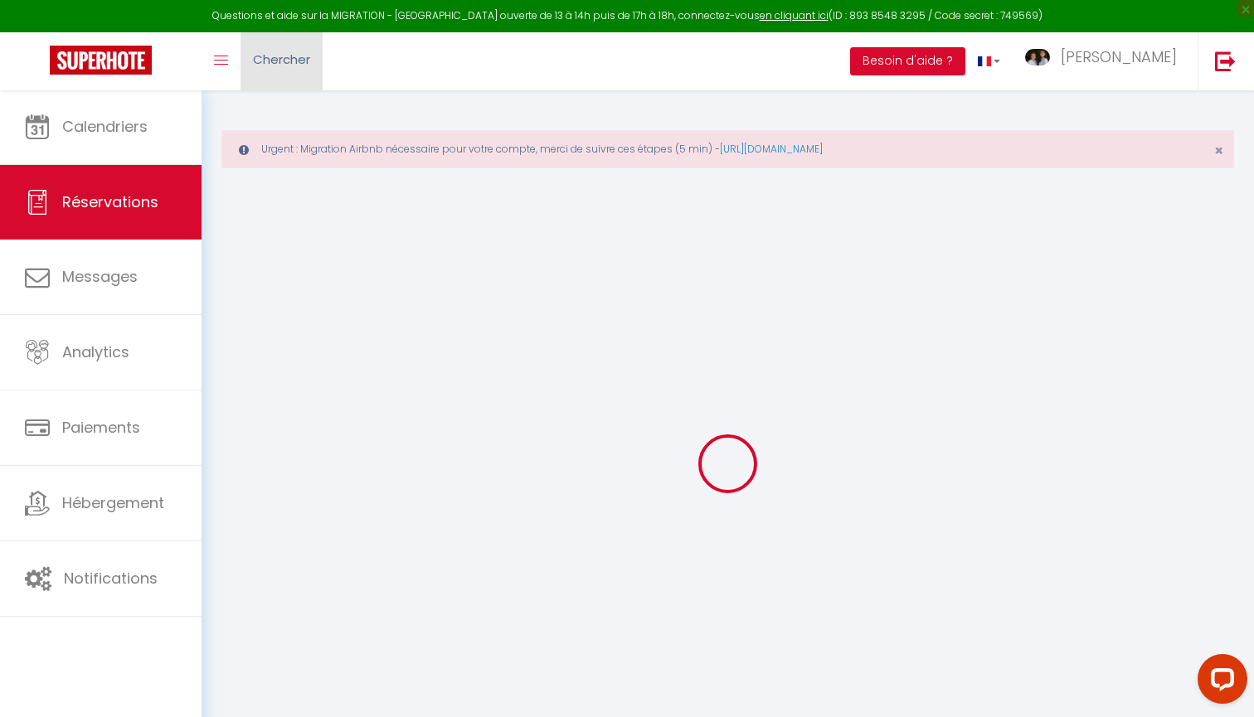
checkbox input "false"
select select
checkbox input "false"
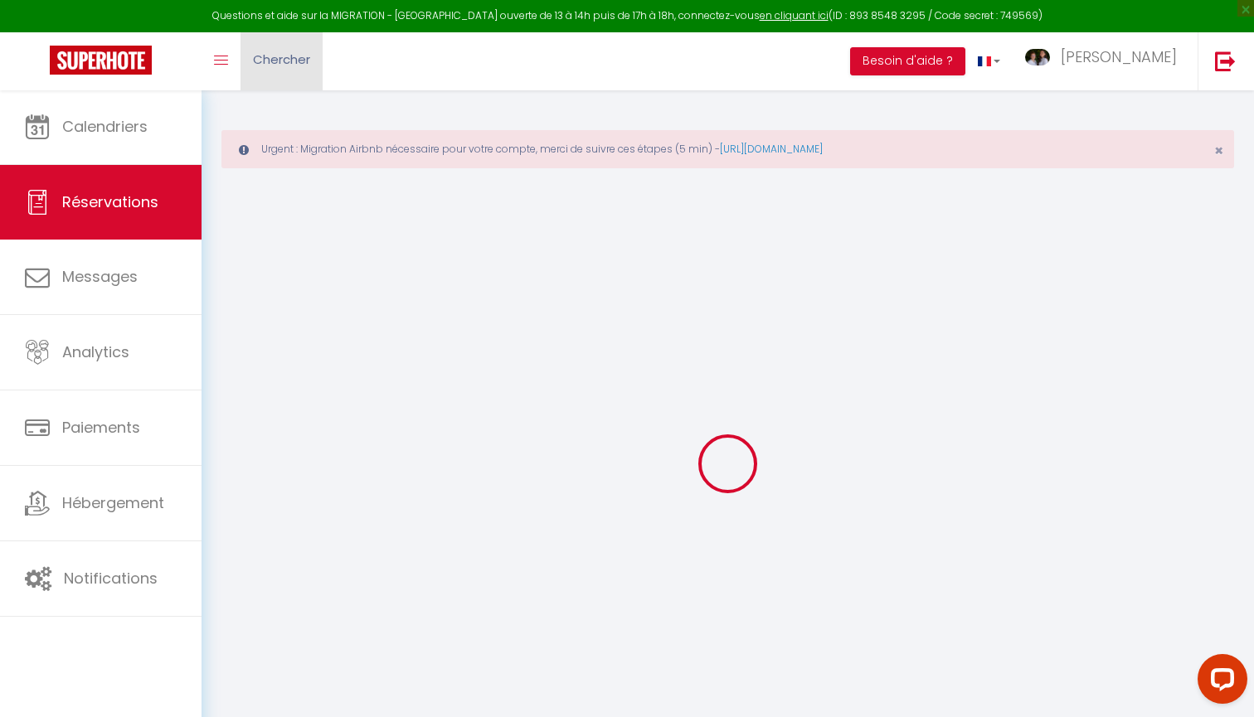
type textarea "Nous serons deux étudiants, Manon et Mickaël"
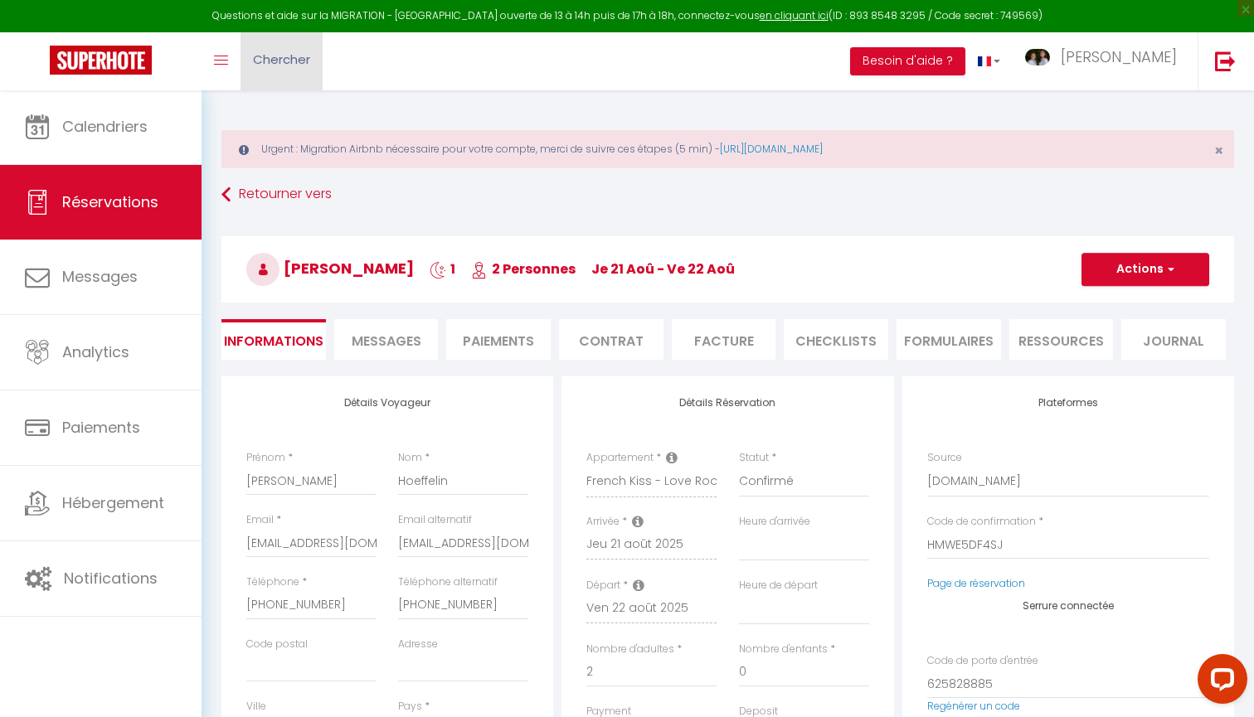
select select
type input "37"
type input "4.8"
select select
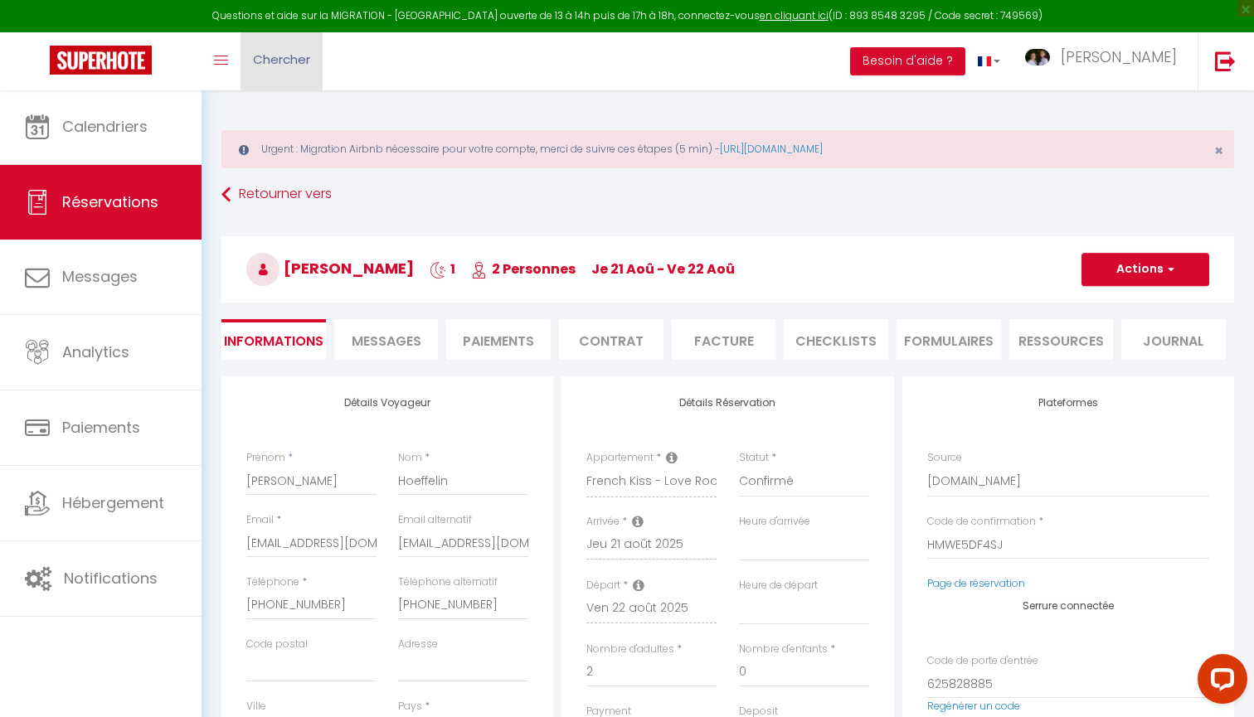
checkbox input "false"
select select
checkbox input "false"
select select "19:30"
select select "11:00"
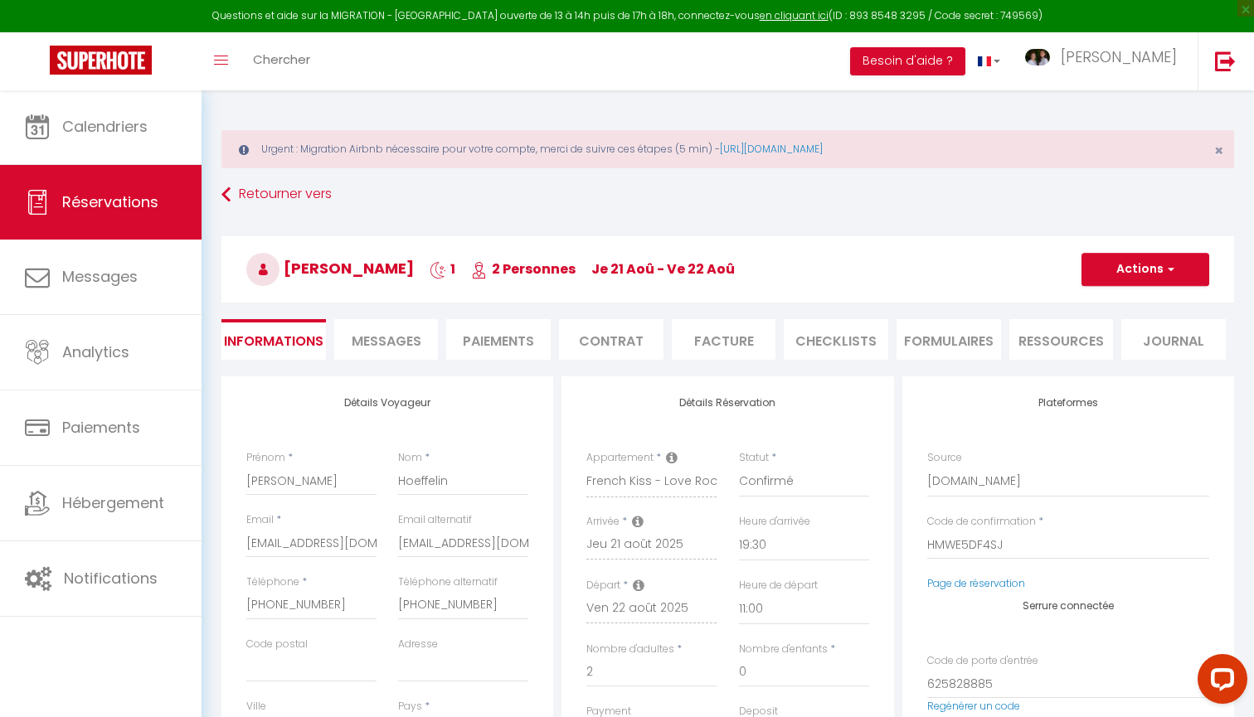
click at [366, 333] on span "Messages" at bounding box center [387, 341] width 70 height 19
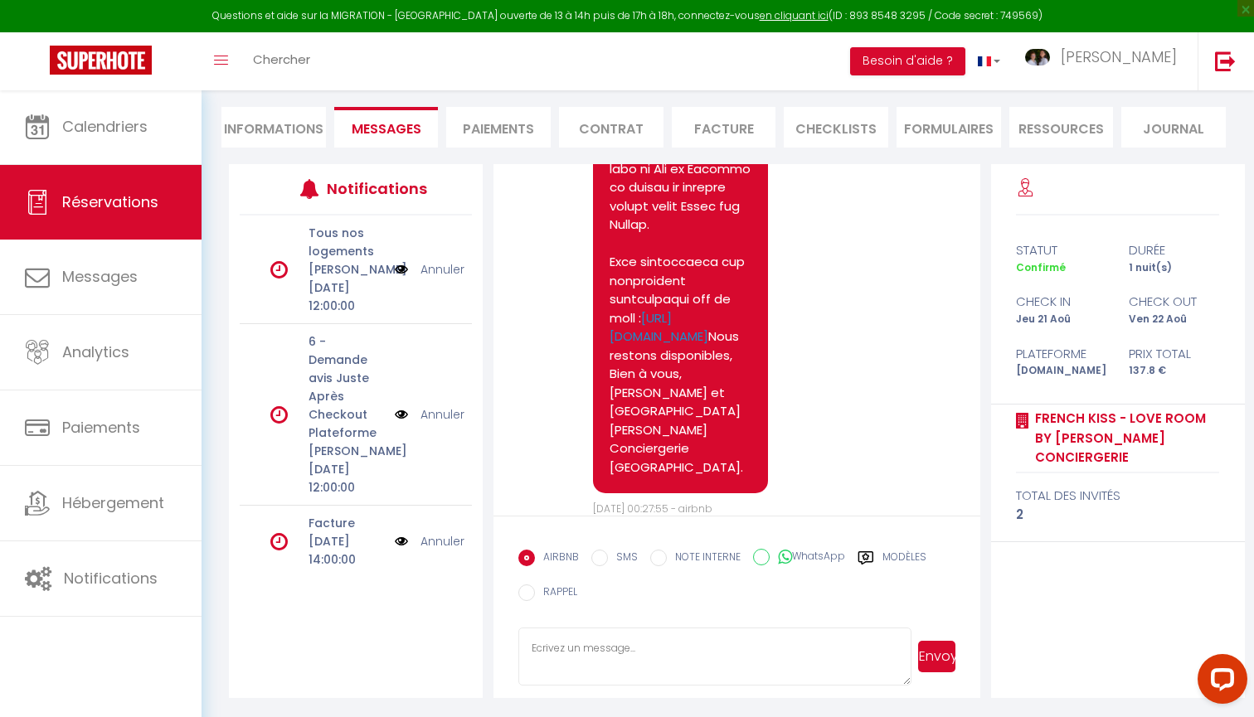
scroll to position [211, 0]
click at [591, 648] on textarea at bounding box center [714, 657] width 393 height 58
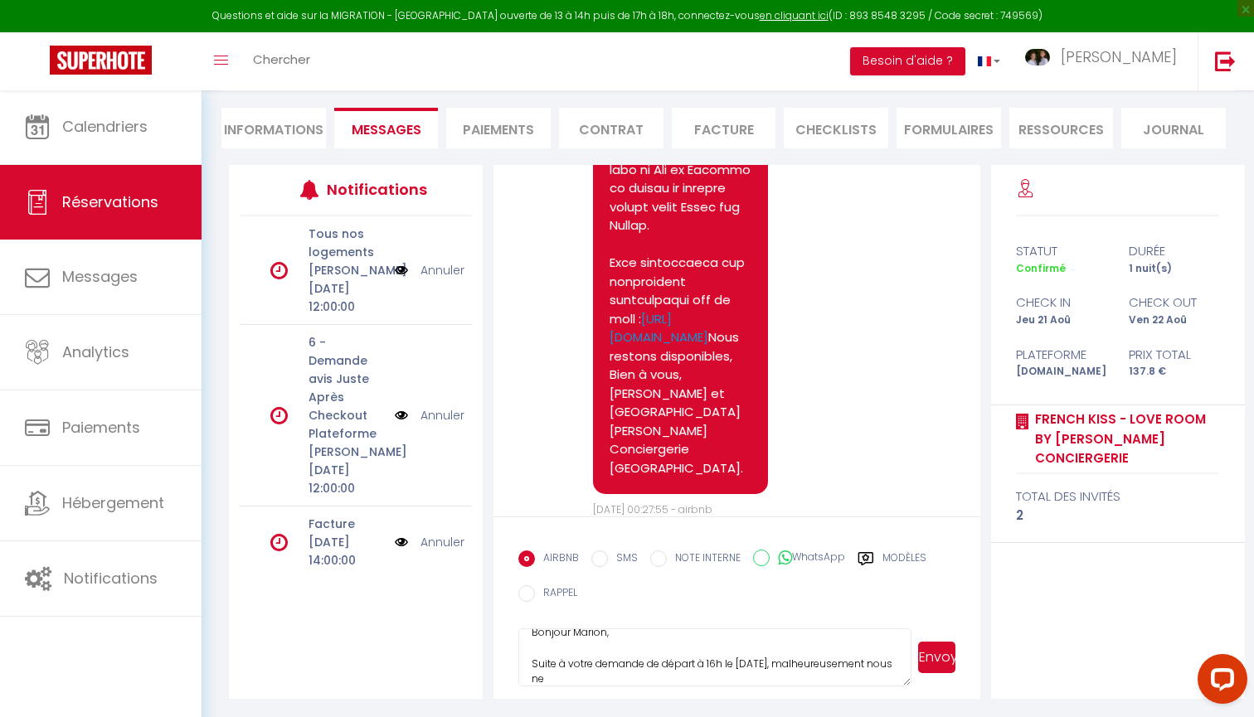
click at [539, 661] on textarea "Bonjour Marion, Suite à votre demande de départ à 16h le 22 août, malheureuseme…" at bounding box center [714, 657] width 393 height 58
click at [569, 664] on textarea "Bonjour Marion, Suite à votre demande de départ à 16h le 22 août, malheureuseme…" at bounding box center [714, 657] width 393 height 58
click at [563, 677] on textarea "Bonjour Marion, Suite à votre demande de départ à 16h le 22 août, malheureuseme…" at bounding box center [714, 657] width 393 height 58
click at [716, 677] on textarea "Bonjour Marion, Suite à votre demande de départ à 16h le 22 août, malheureuseme…" at bounding box center [714, 657] width 393 height 58
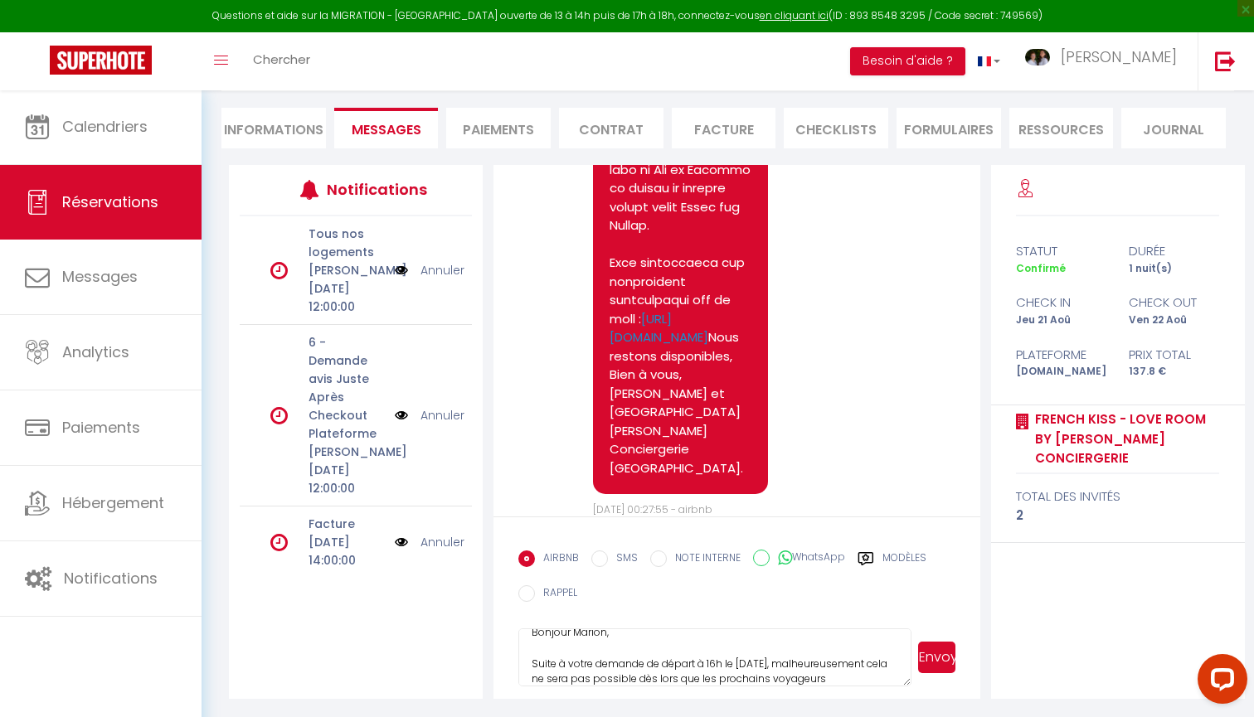
click at [827, 679] on textarea "Bonjour Marion, Suite à votre demande de départ à 16h le 22 août, malheureuseme…" at bounding box center [714, 657] width 393 height 58
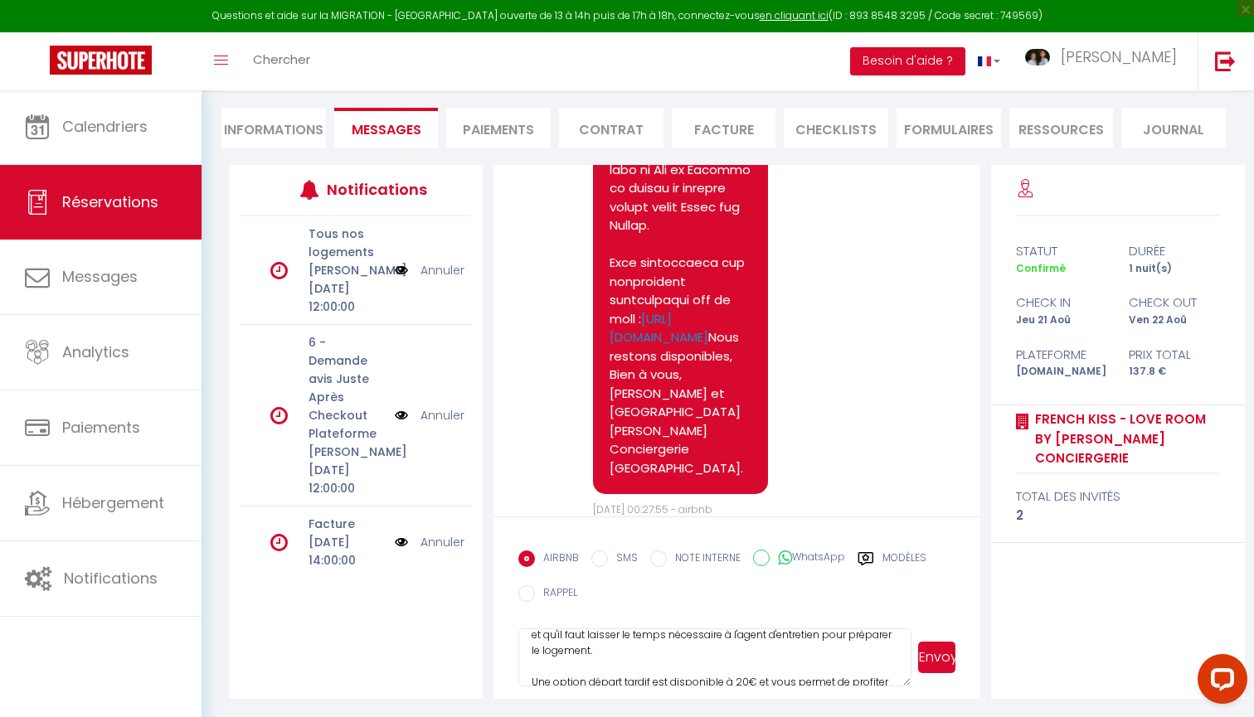
scroll to position [91, 0]
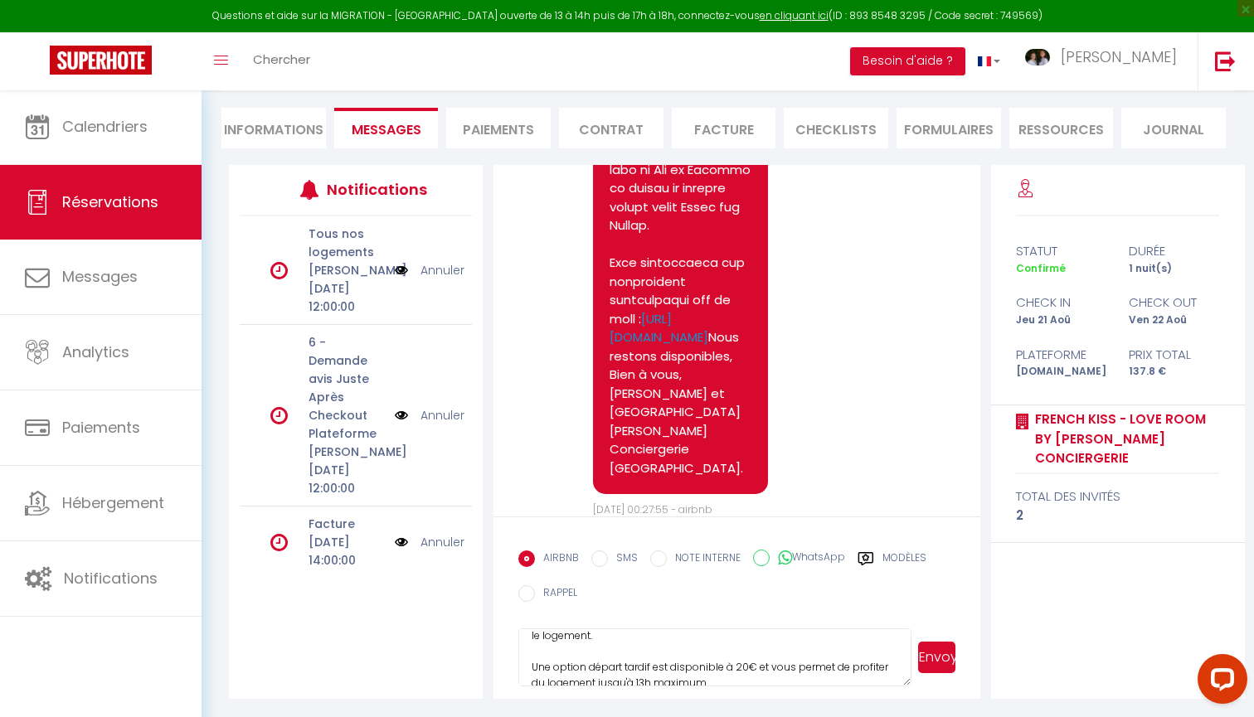
click at [779, 668] on textarea "Bonjour Marion, Suite à votre demande de départ à 16h le 22 août, malheureuseme…" at bounding box center [714, 657] width 393 height 58
click at [746, 670] on textarea "Bonjour Marion, Suite à votre demande de départ à 16h le 22 août, malheureuseme…" at bounding box center [714, 657] width 393 height 58
type textarea "Bonjour Marion, Suite à votre demande de départ à 16h le 22 août, malheureuseme…"
click at [932, 661] on button "Envoyer" at bounding box center [936, 658] width 37 height 32
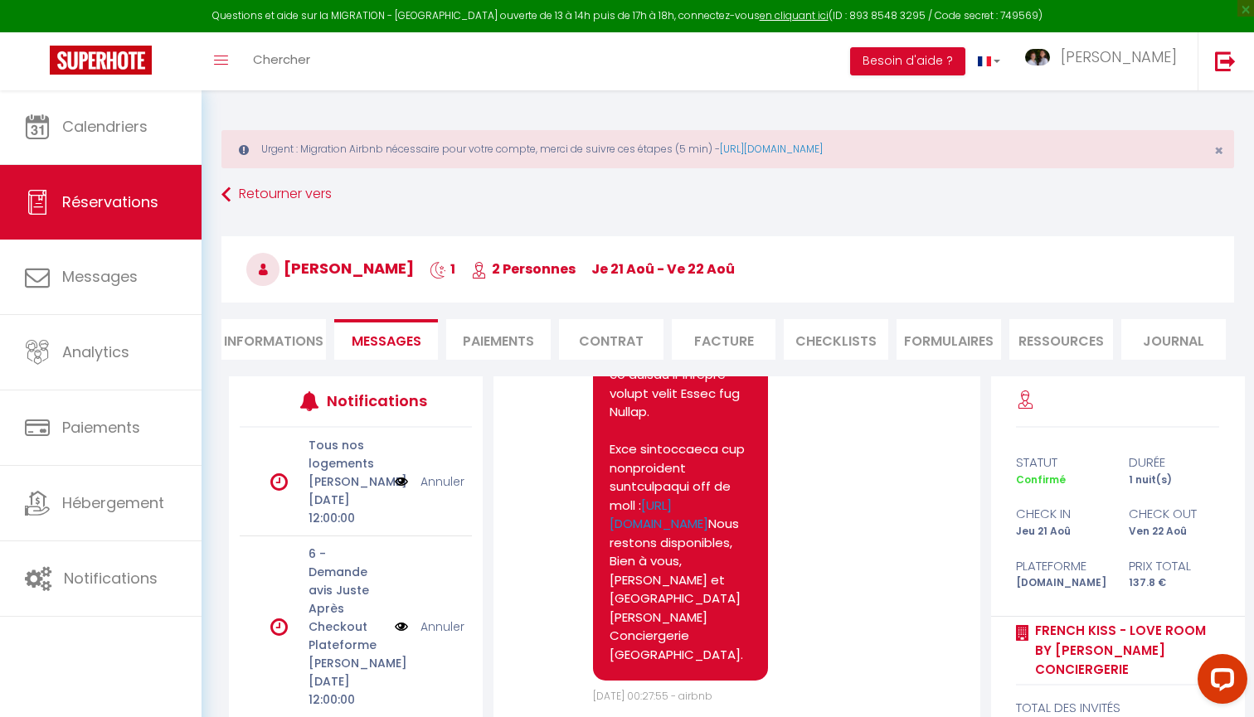
scroll to position [2582, 0]
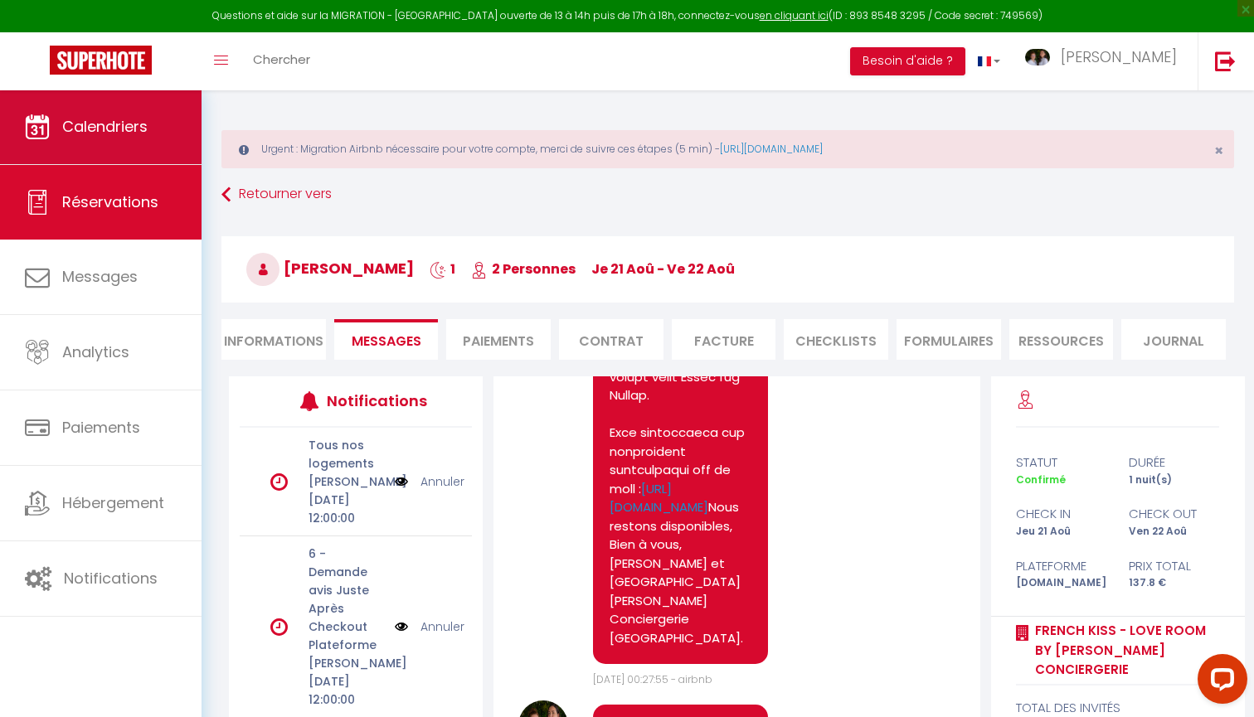
click at [80, 125] on span "Calendriers" at bounding box center [104, 126] width 85 height 21
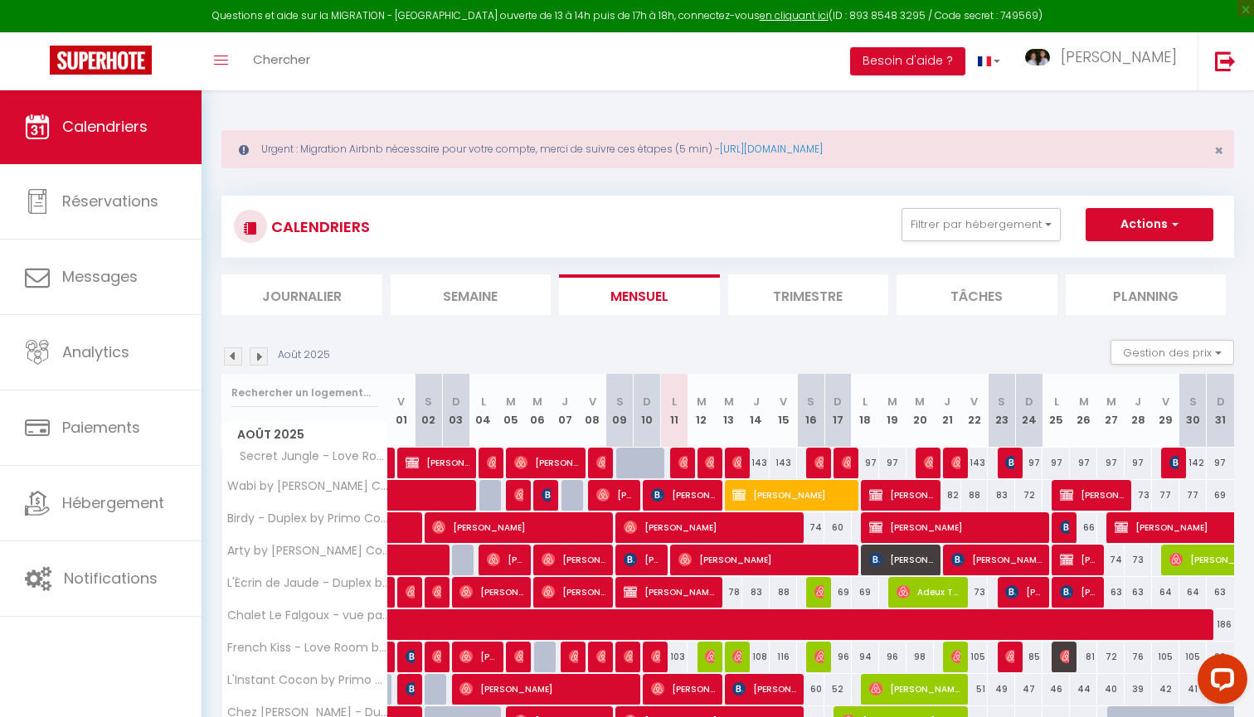
click at [592, 590] on span "[PERSON_NAME]" at bounding box center [573, 592] width 64 height 32
select select "OK"
select select "1"
select select "0"
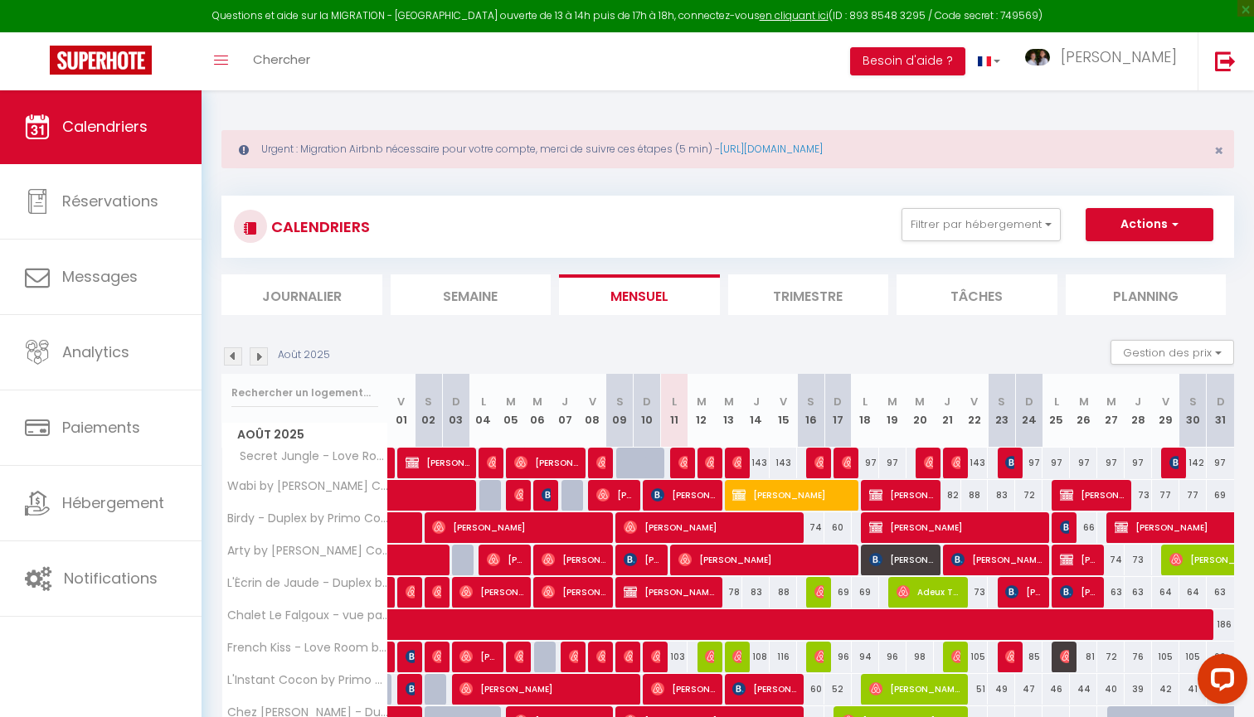
select select "1"
select select
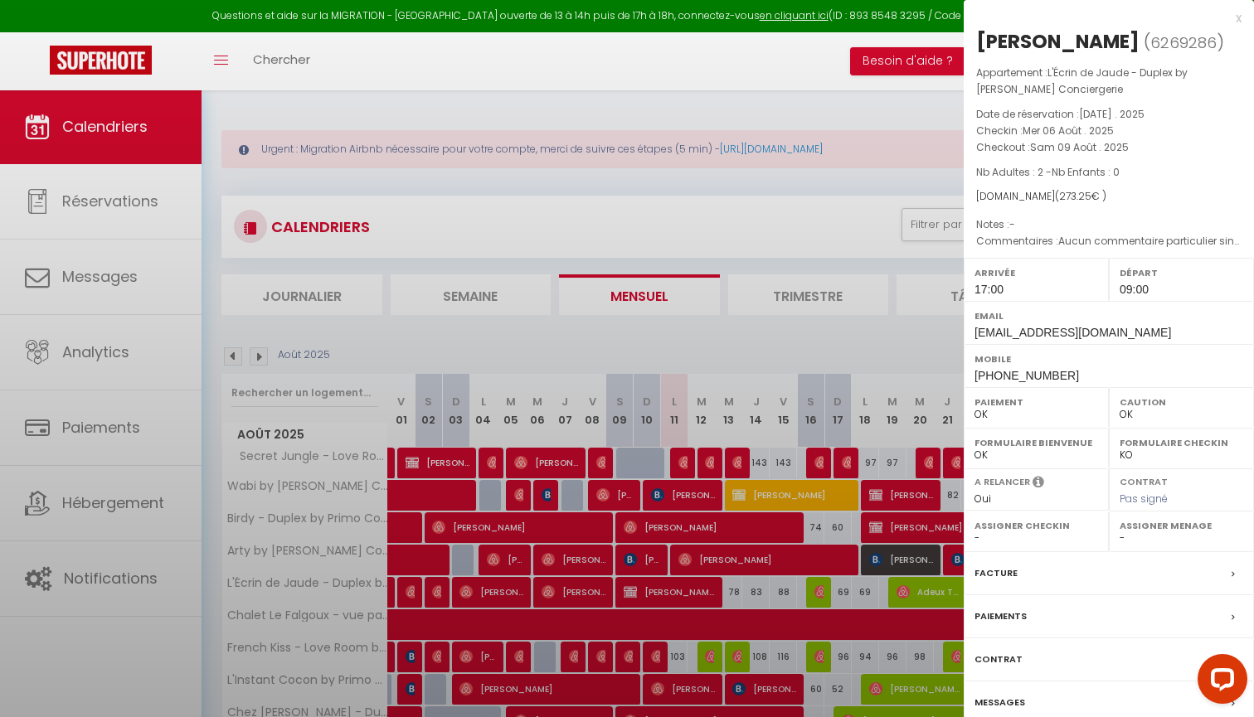
select select "44789"
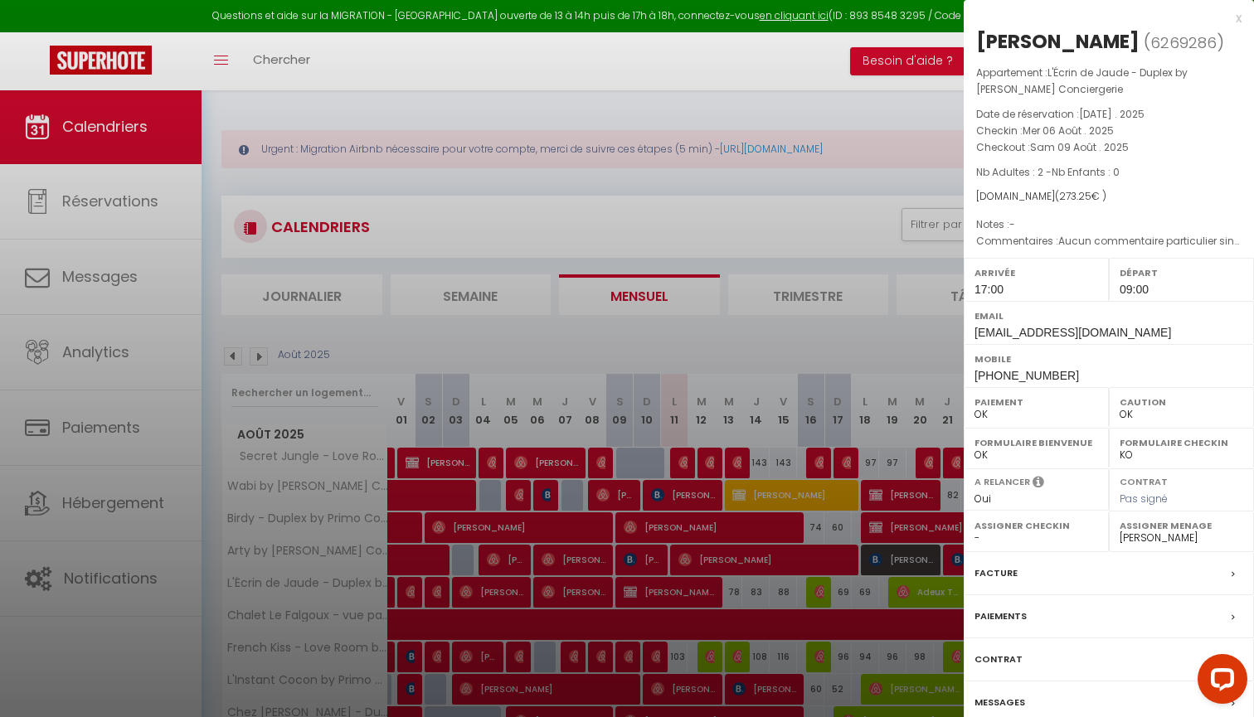
click at [1008, 694] on label "Messages" at bounding box center [999, 702] width 51 height 17
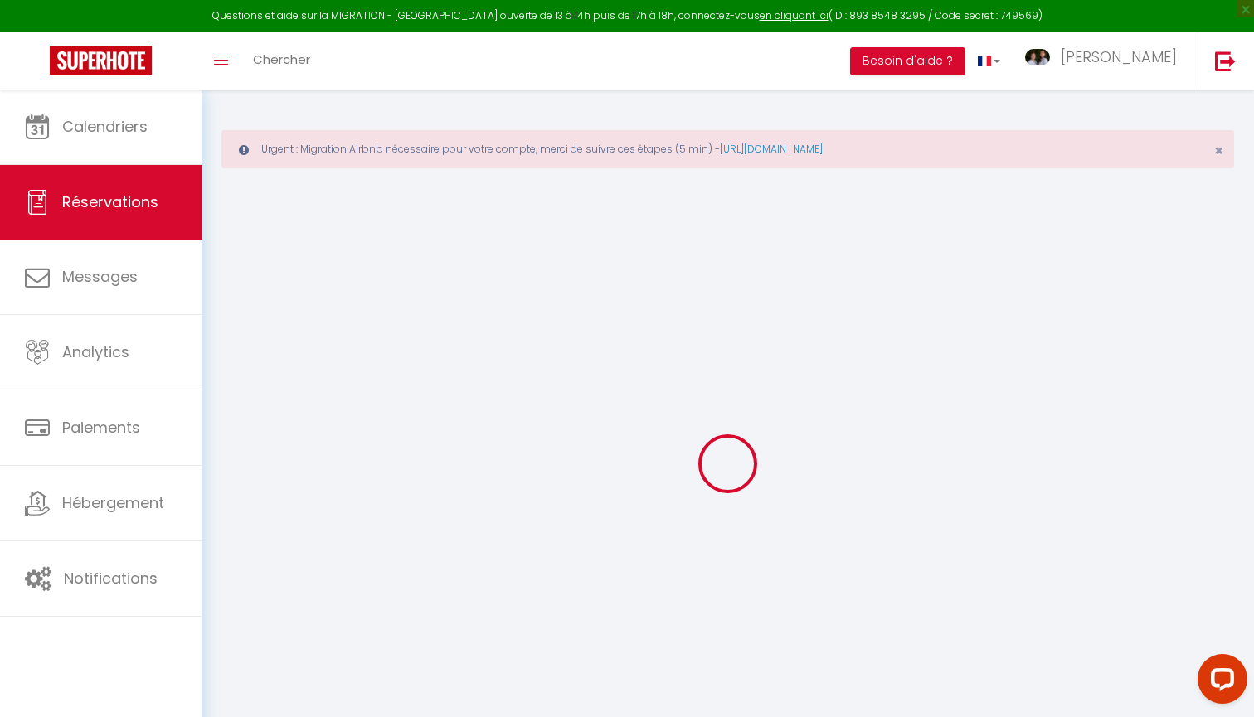
select select
checkbox input "false"
type textarea "Aucun commentaire particulier sinon que nous avons hâte d'y être."
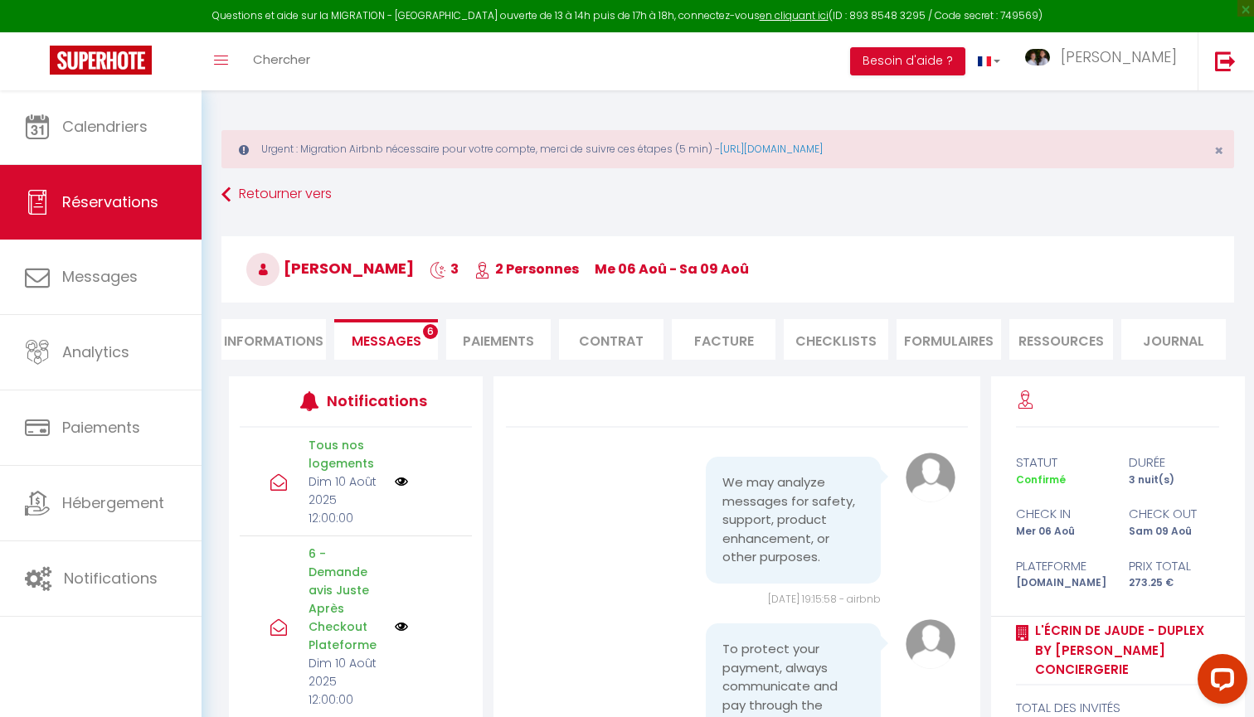
scroll to position [10383, 0]
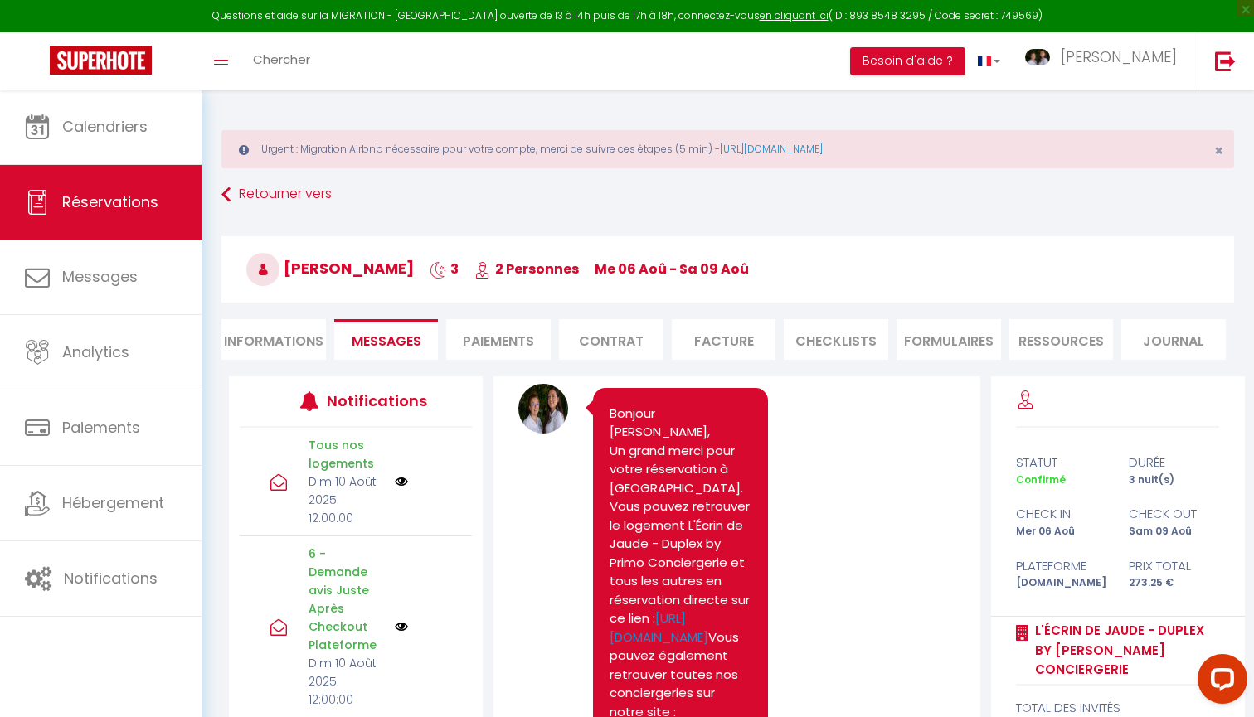
click at [842, 332] on li "CHECKLISTS" at bounding box center [835, 339] width 104 height 41
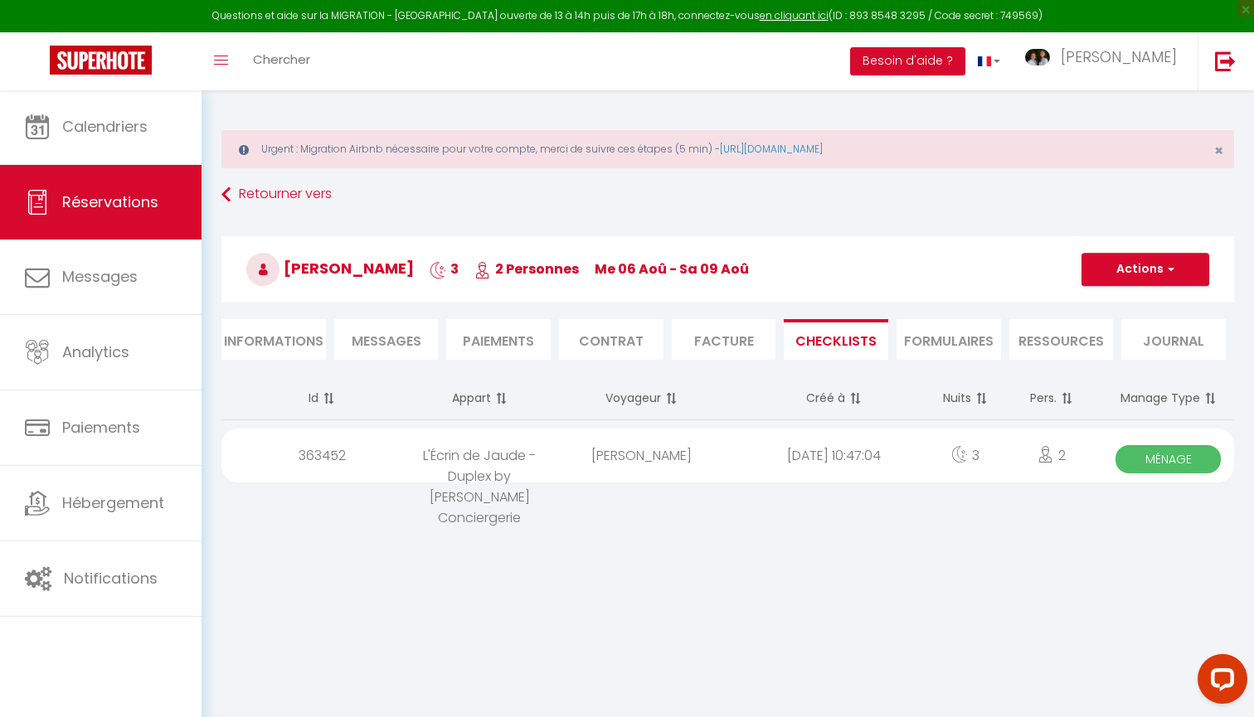
click at [1177, 460] on span "Ménage" at bounding box center [1167, 459] width 105 height 28
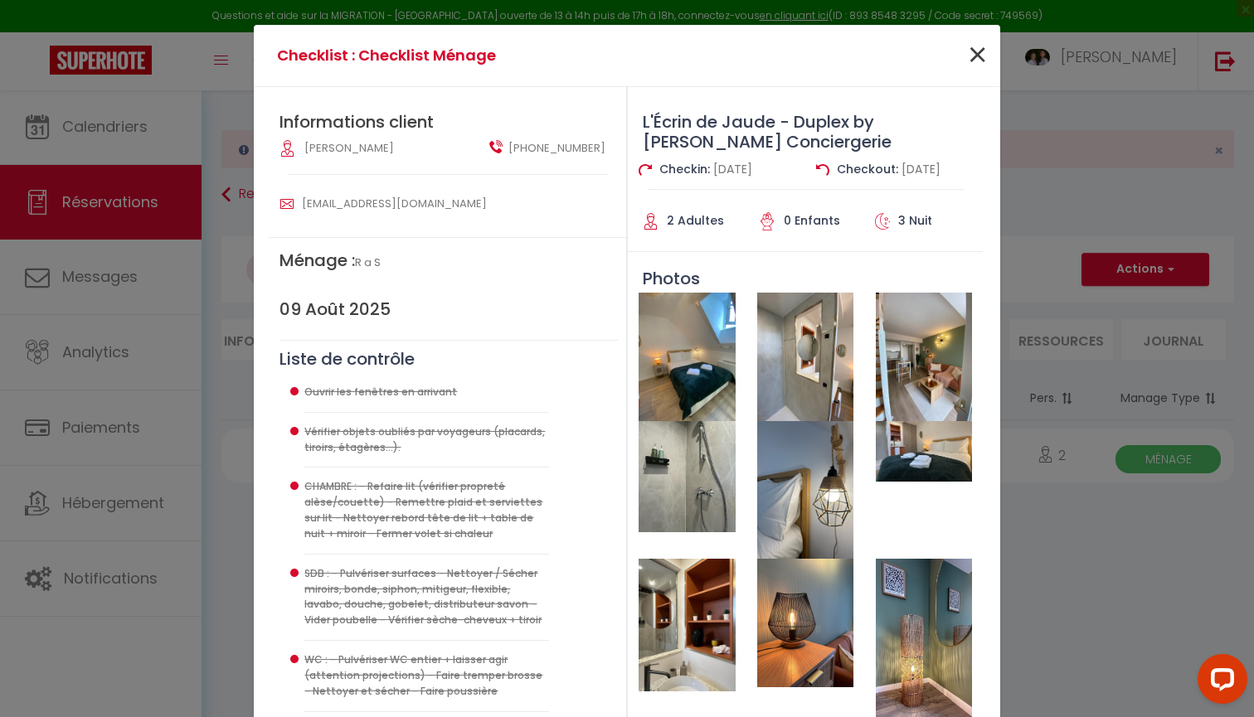
click at [970, 51] on span "×" at bounding box center [977, 56] width 21 height 50
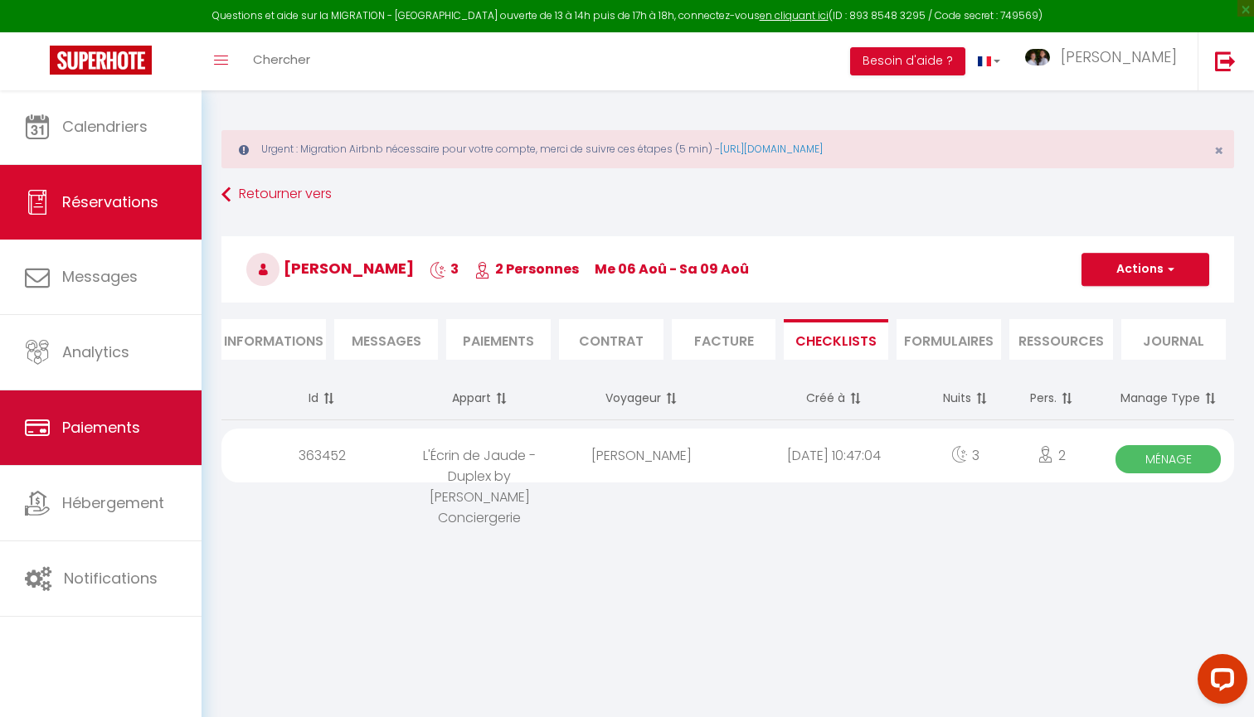
click at [114, 424] on span "Paiements" at bounding box center [101, 427] width 78 height 21
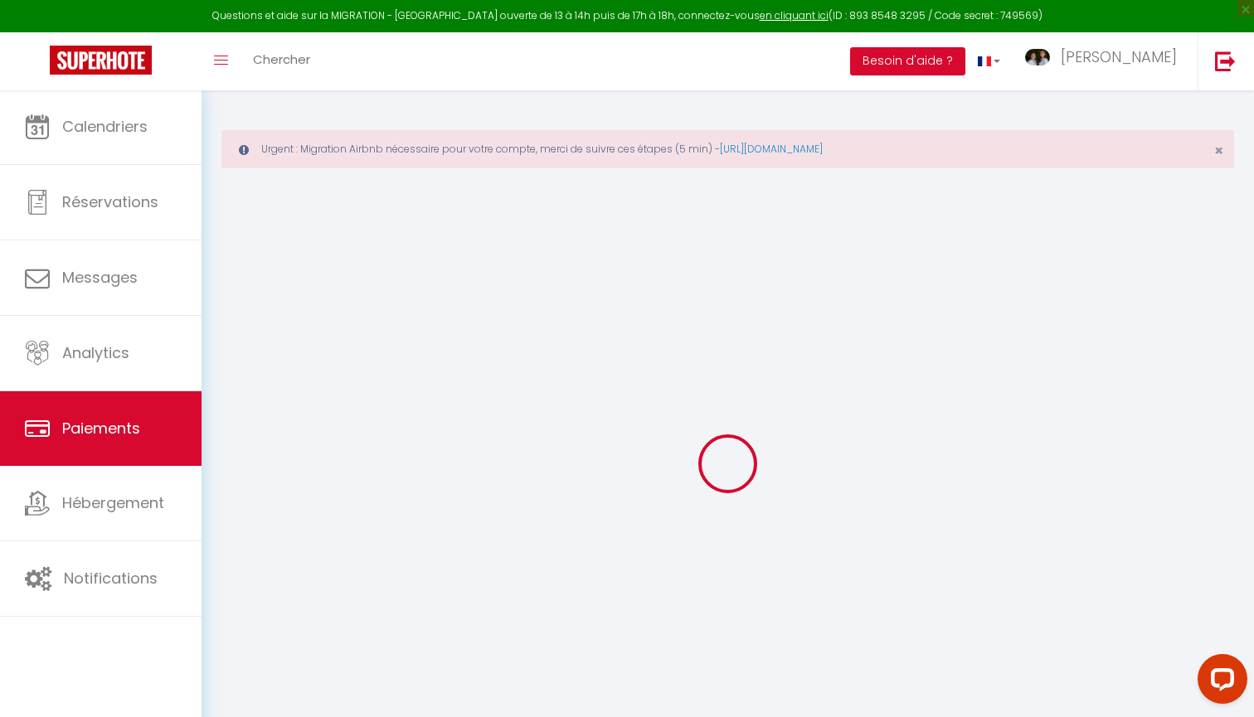
select select "2"
select select "0"
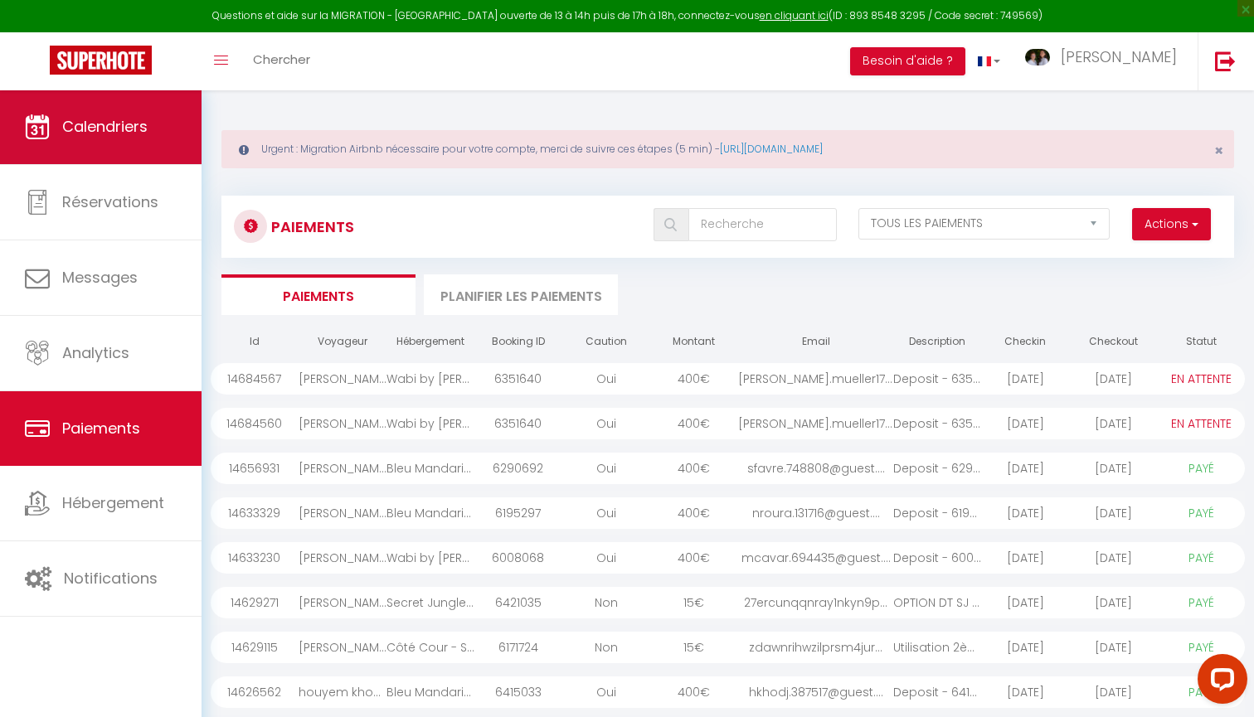
click at [93, 109] on link "Calendriers" at bounding box center [100, 127] width 201 height 75
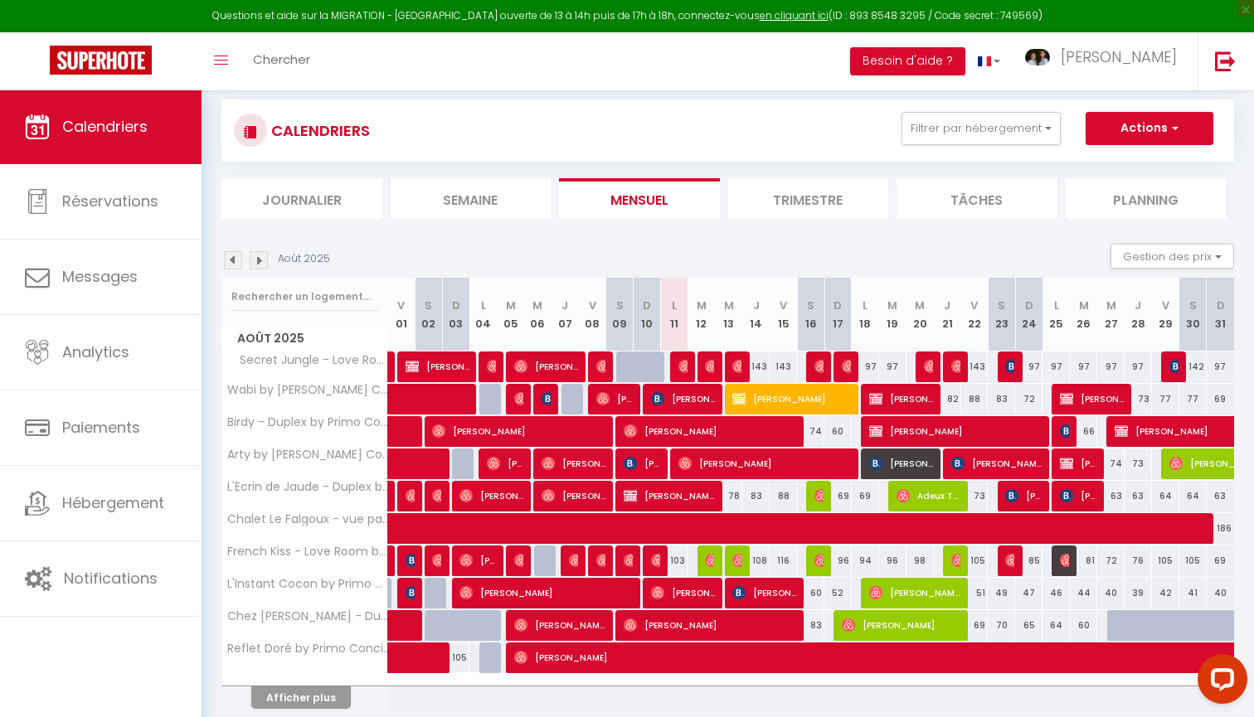
scroll to position [99, 1]
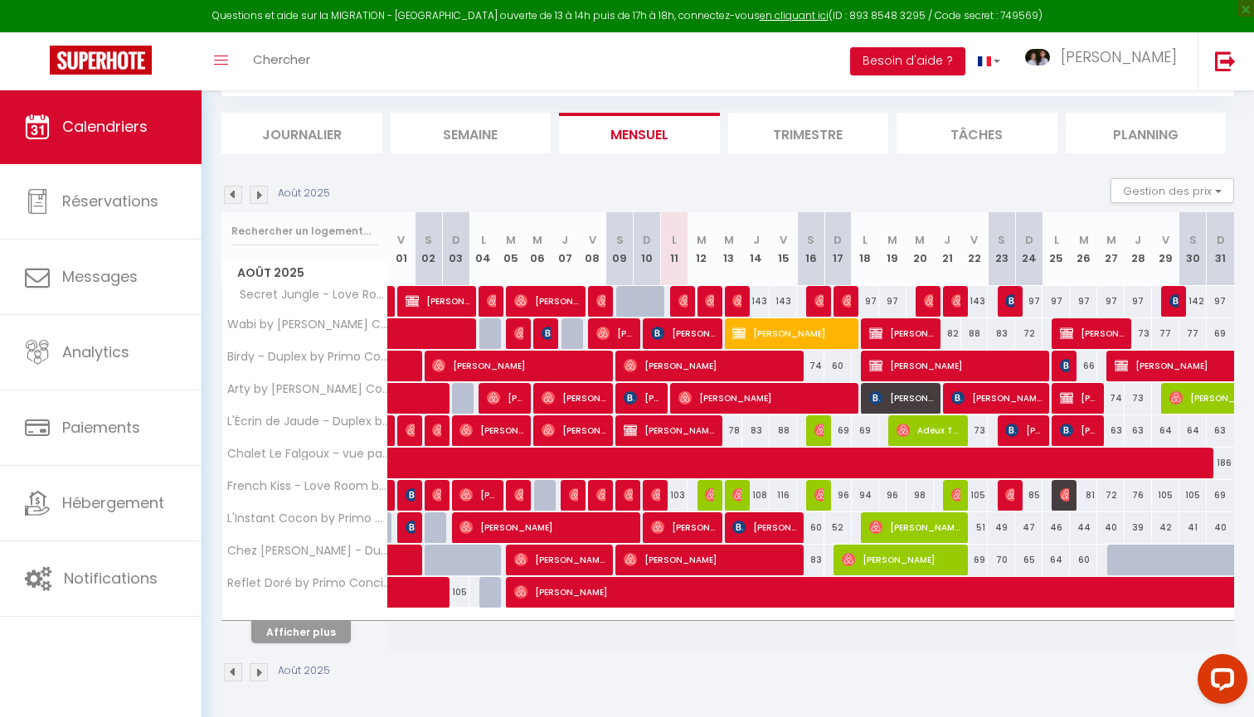
click at [314, 629] on button "Afficher plus" at bounding box center [300, 632] width 99 height 22
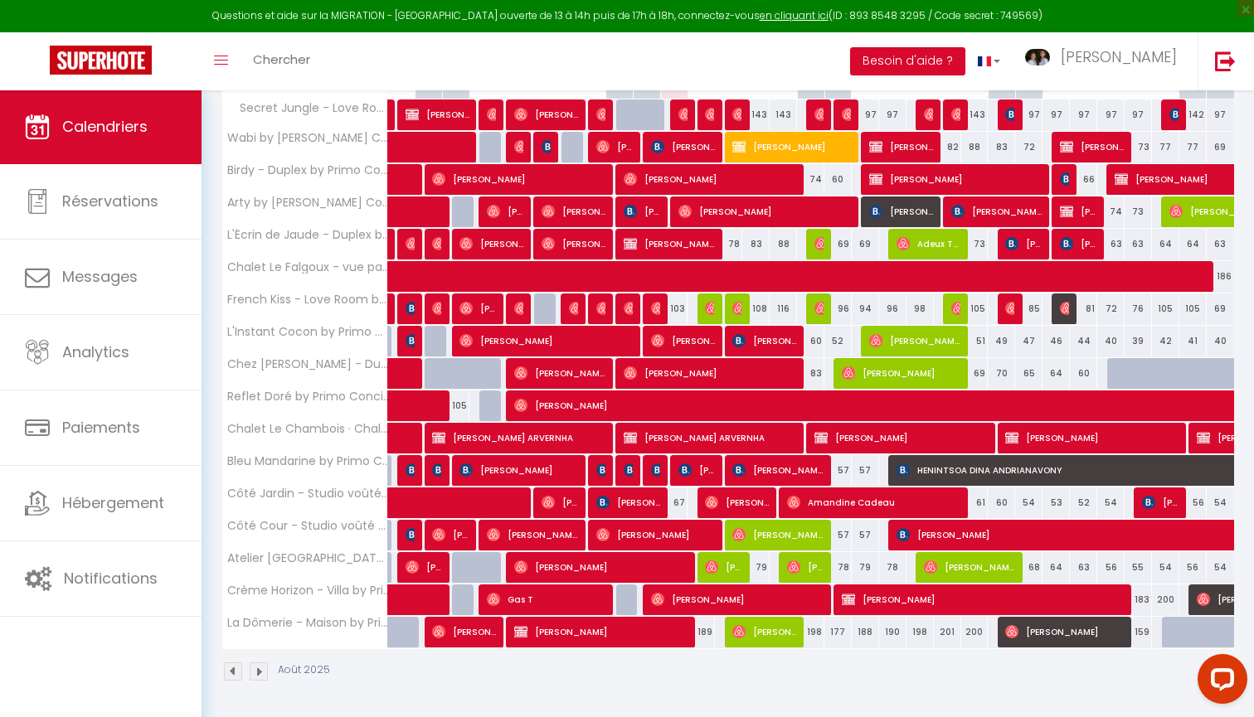
scroll to position [347, 0]
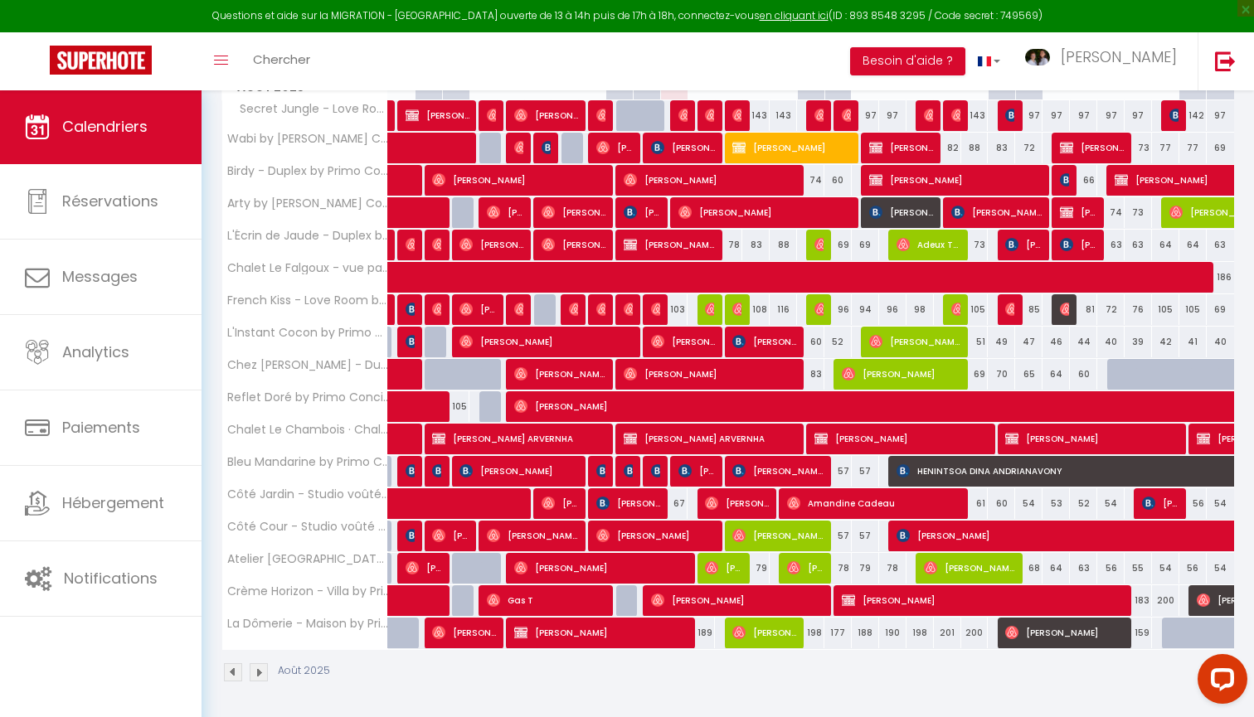
click at [555, 540] on span "Eva Beauvois" at bounding box center [532, 536] width 91 height 32
select select "OK"
select select "1"
select select "0"
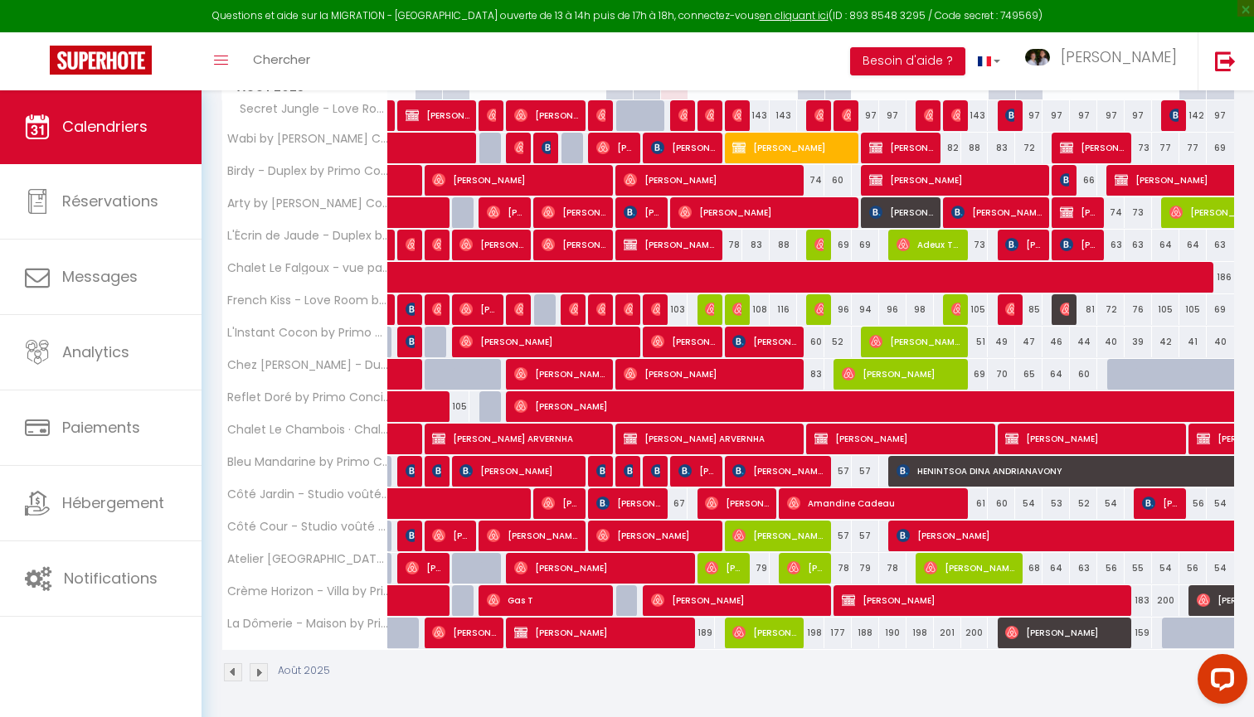
select select "1"
select select
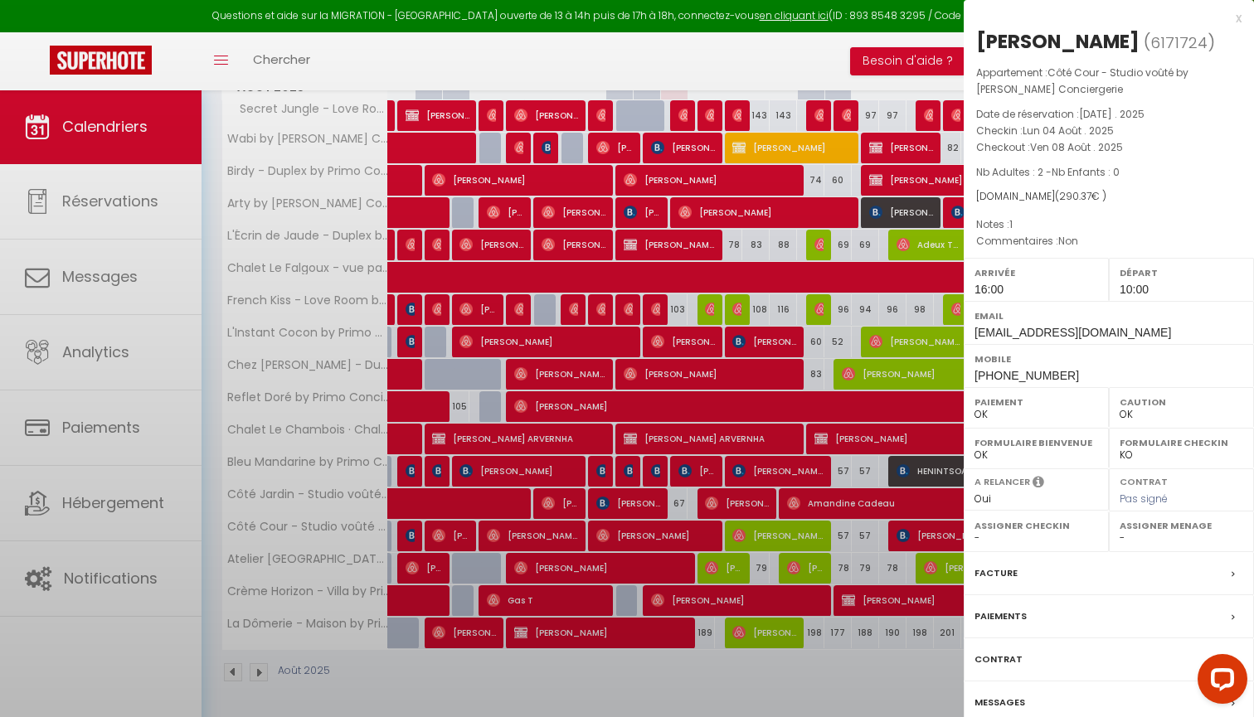
select select "46856"
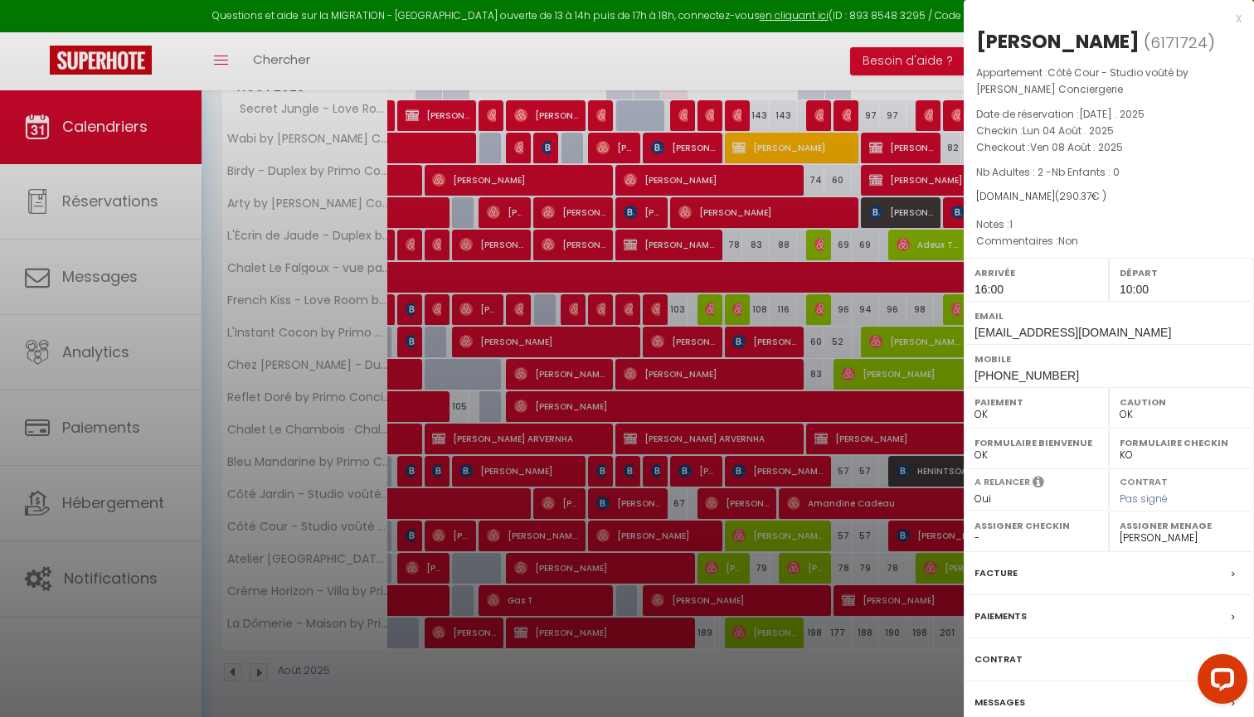
click at [1009, 694] on label "Messages" at bounding box center [999, 702] width 51 height 17
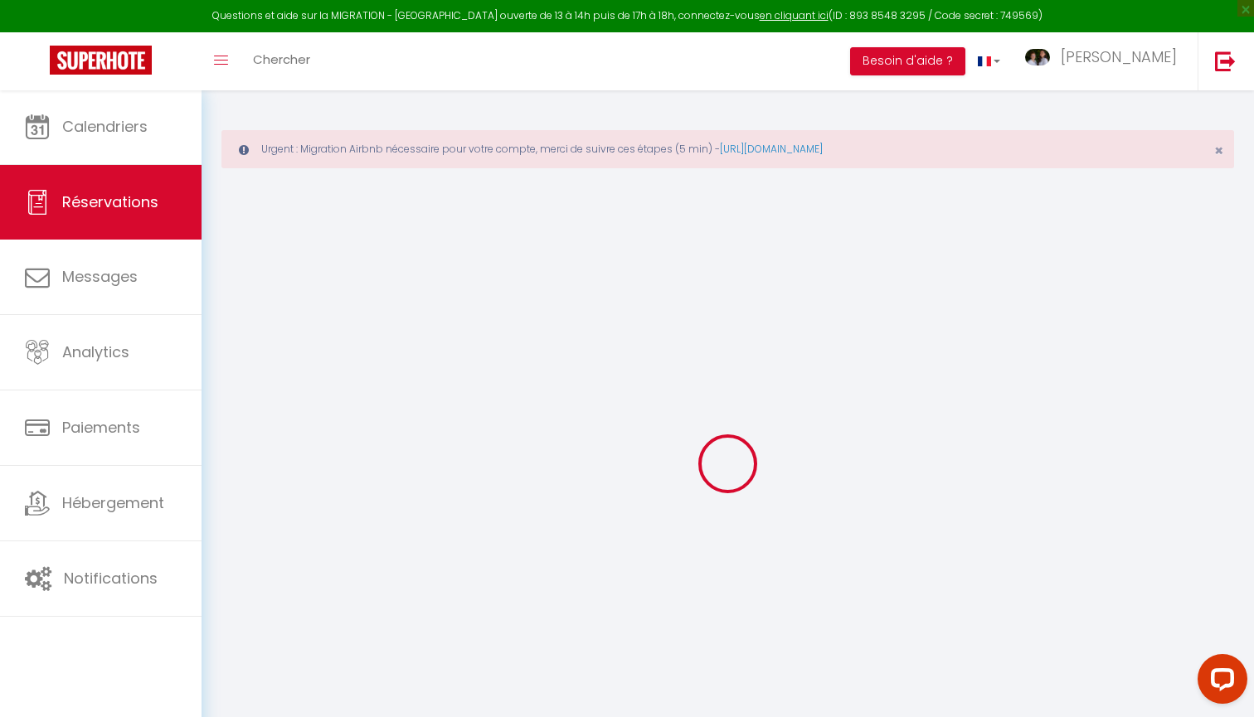
select select
checkbox input "false"
type utilisés0 "1"
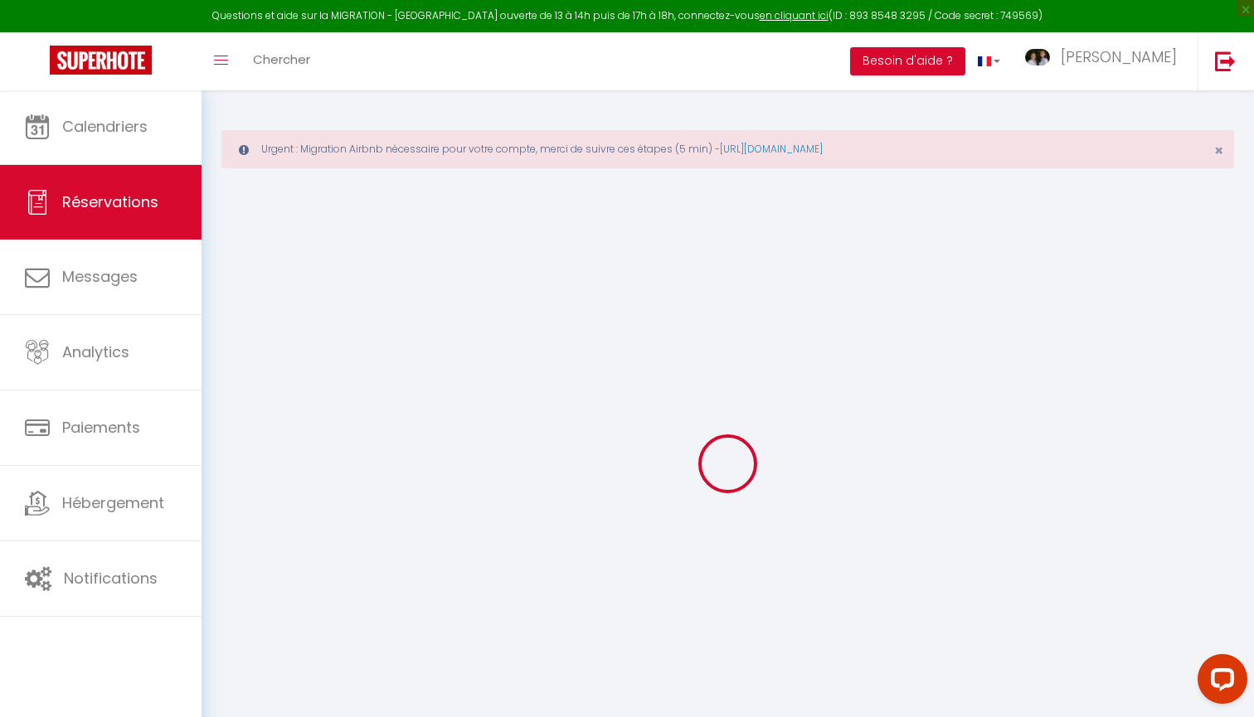
type textarea "Non"
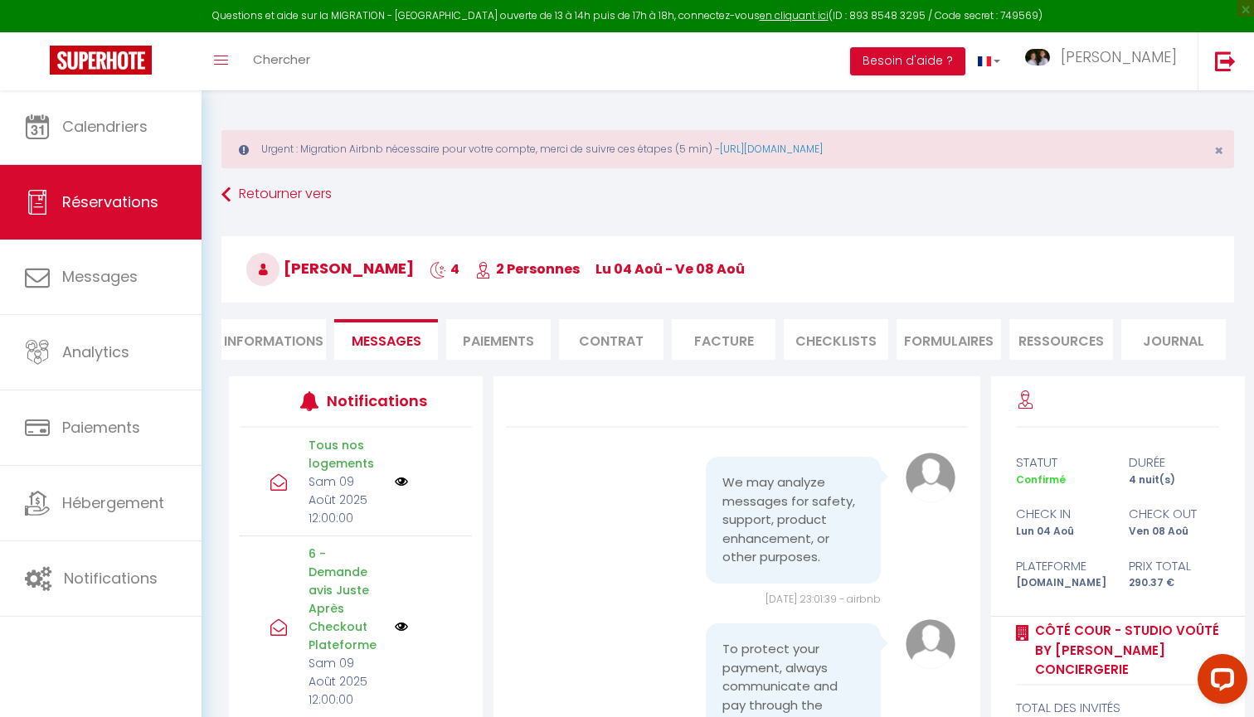
scroll to position [9052, 0]
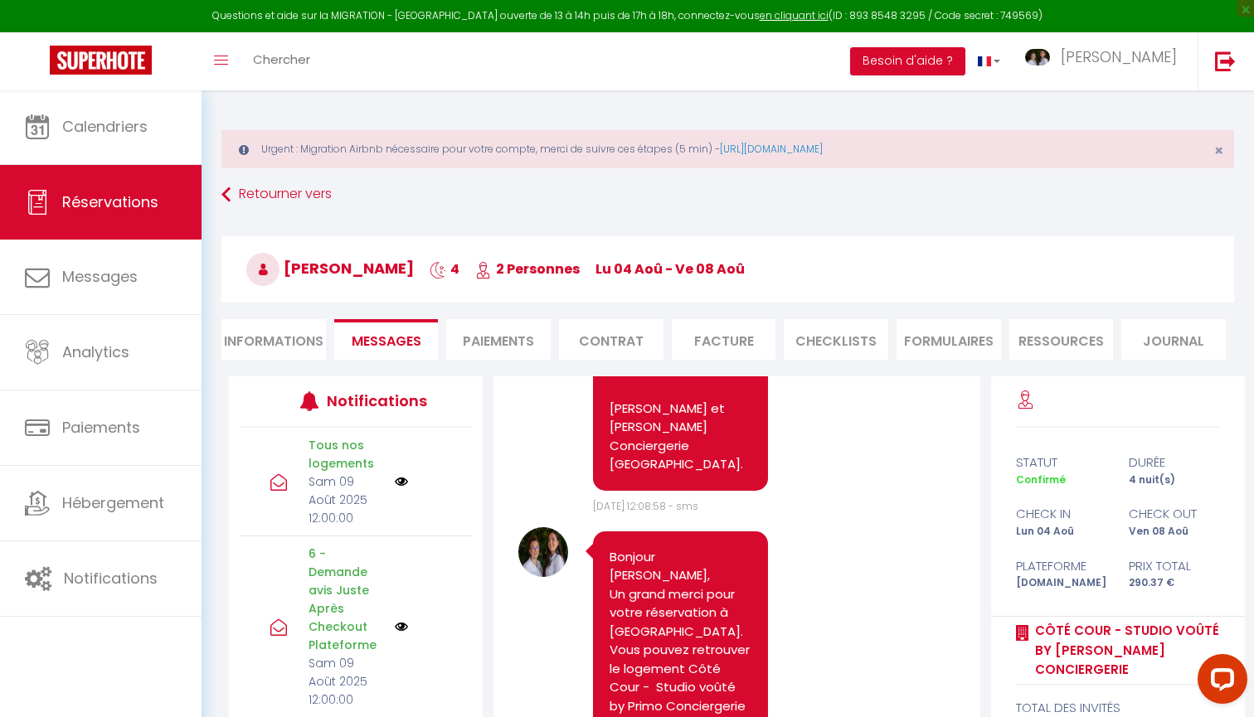
click at [850, 331] on li "CHECKLISTS" at bounding box center [835, 339] width 104 height 41
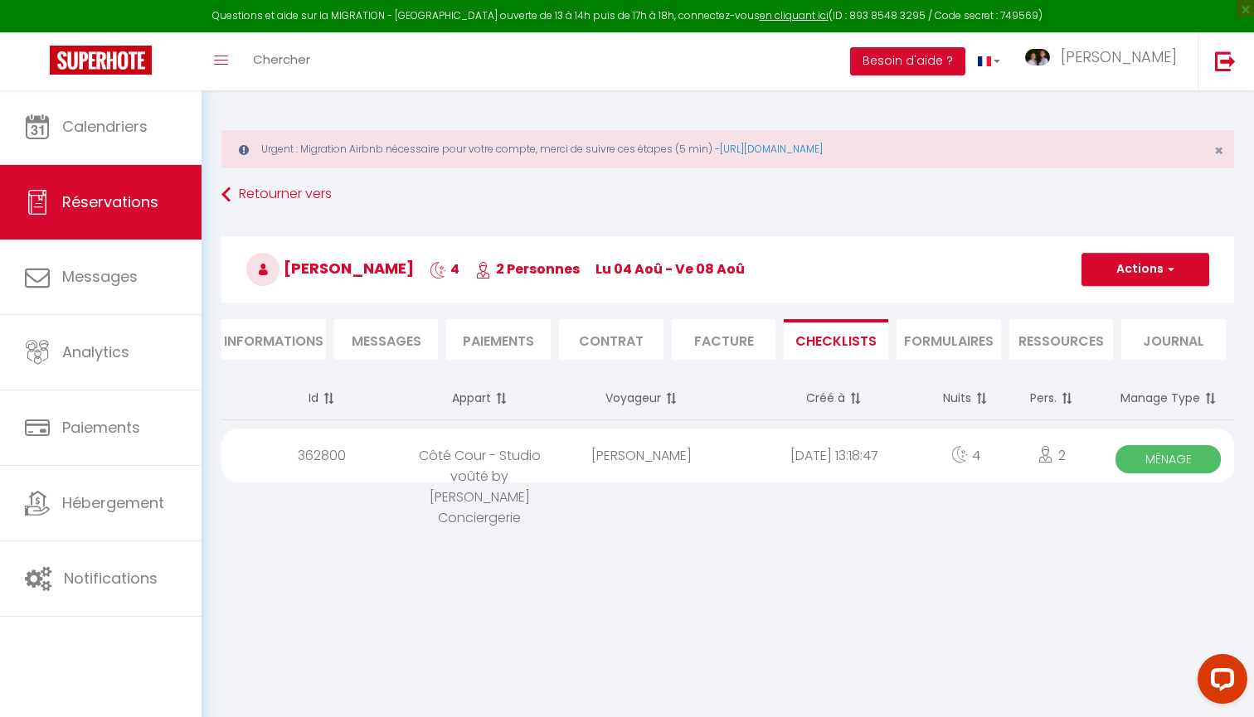
click at [1152, 447] on span "Ménage" at bounding box center [1167, 459] width 105 height 28
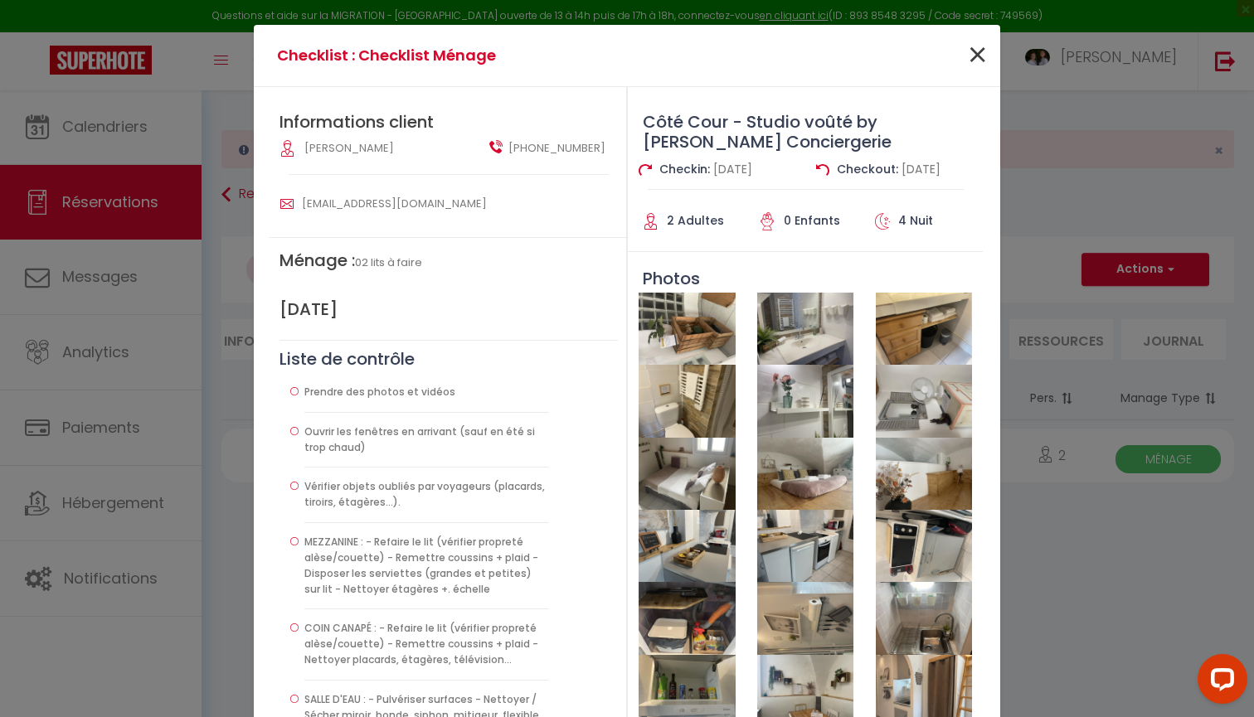
click at [984, 52] on span "×" at bounding box center [977, 56] width 21 height 50
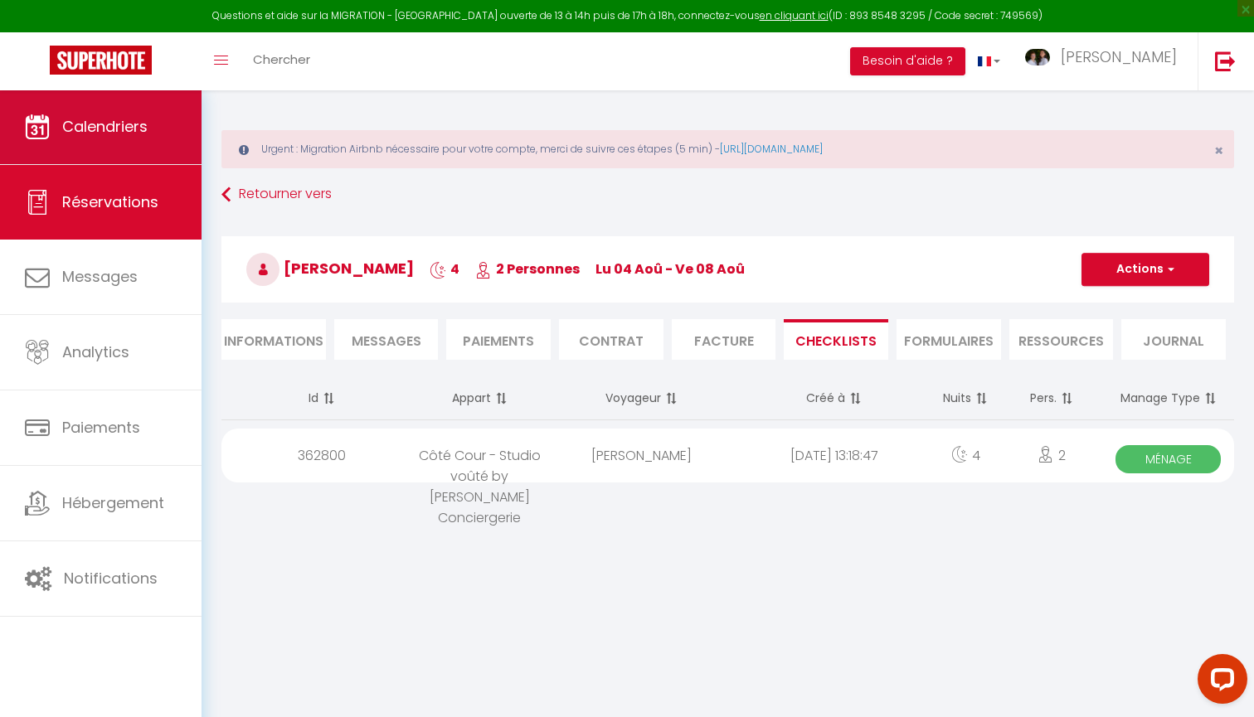
click at [147, 159] on link "Calendriers" at bounding box center [100, 127] width 201 height 75
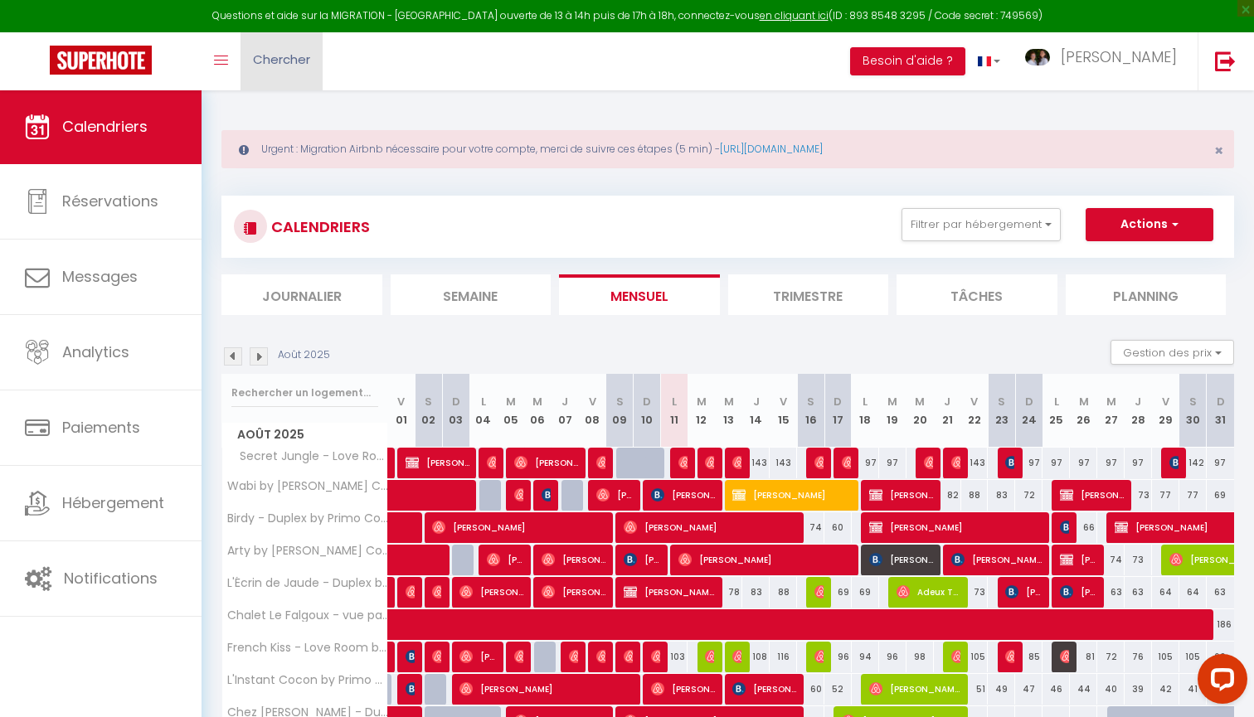
click at [293, 58] on span "Chercher" at bounding box center [281, 59] width 57 height 17
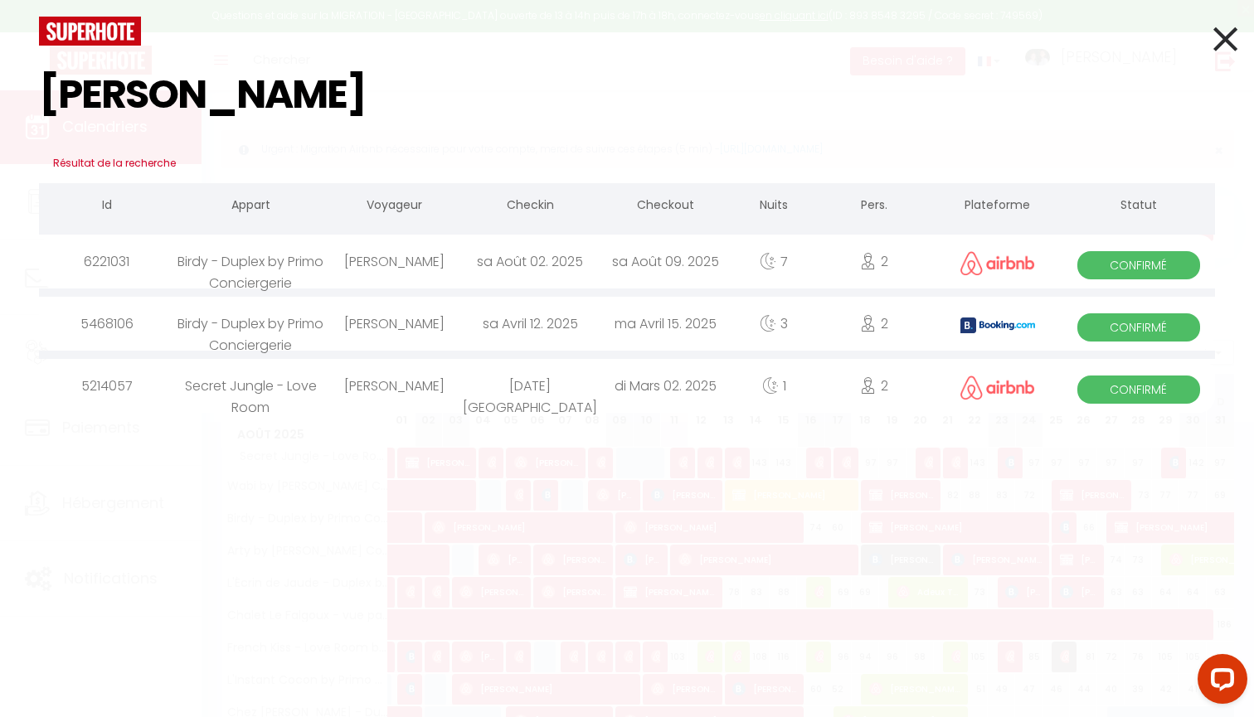
type input "sabrina"
click at [449, 262] on div "[PERSON_NAME]" at bounding box center [394, 262] width 135 height 54
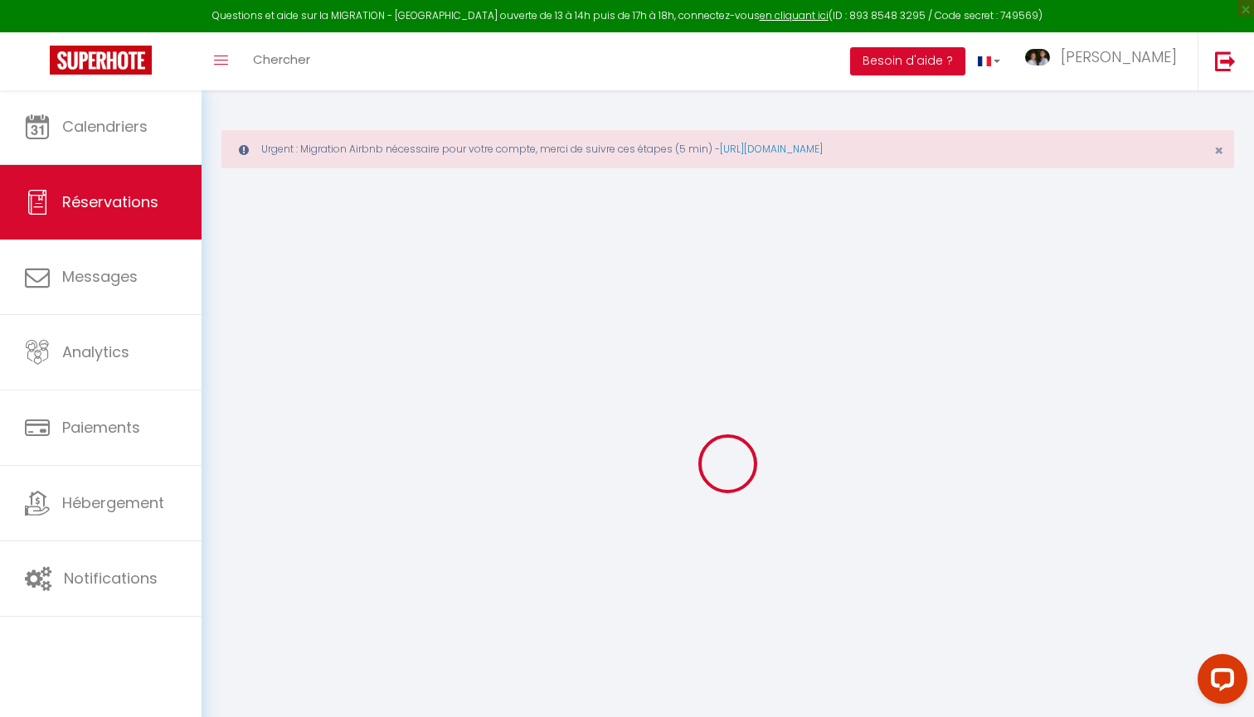
type input "Sabrina"
type input "Chaib"
type input "39qpo7vjz3o1kdv2xktloiynjydw@reply.superhote.com"
type input "333holi.therpie@gmail.com"
type input "+33624156629"
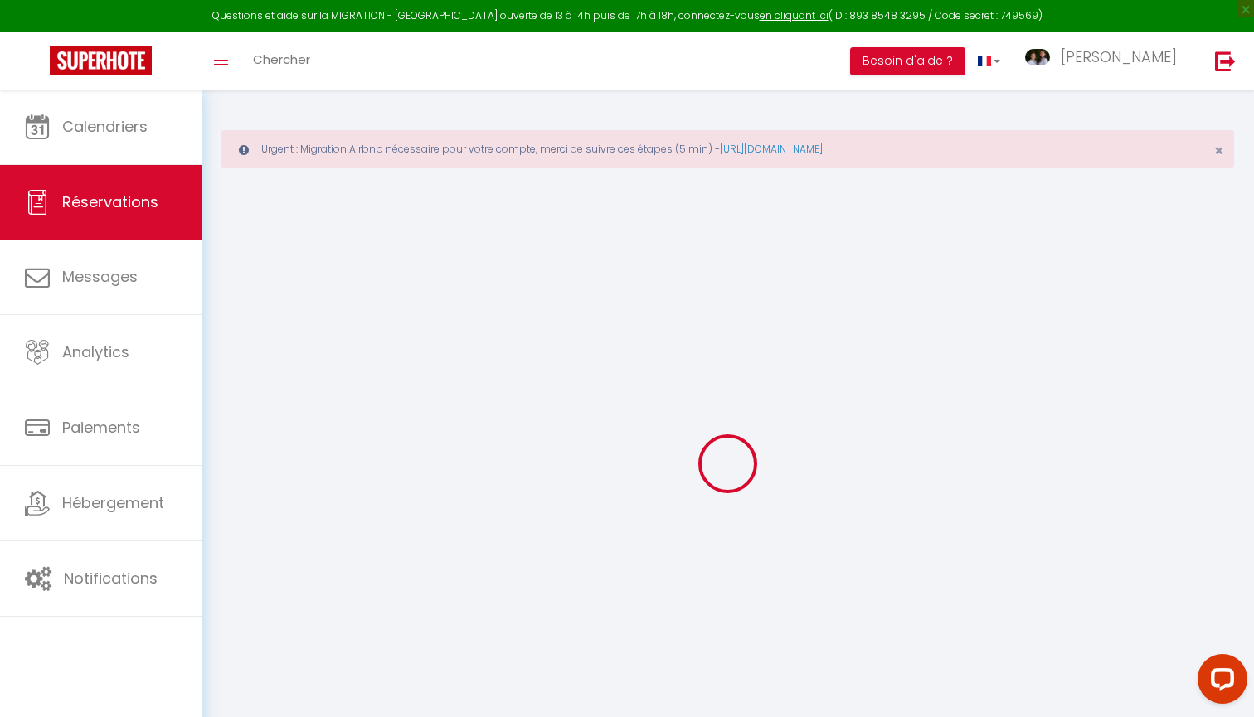
type input "+33624156629"
select select
type input "15.96"
select select "51111"
select select "1"
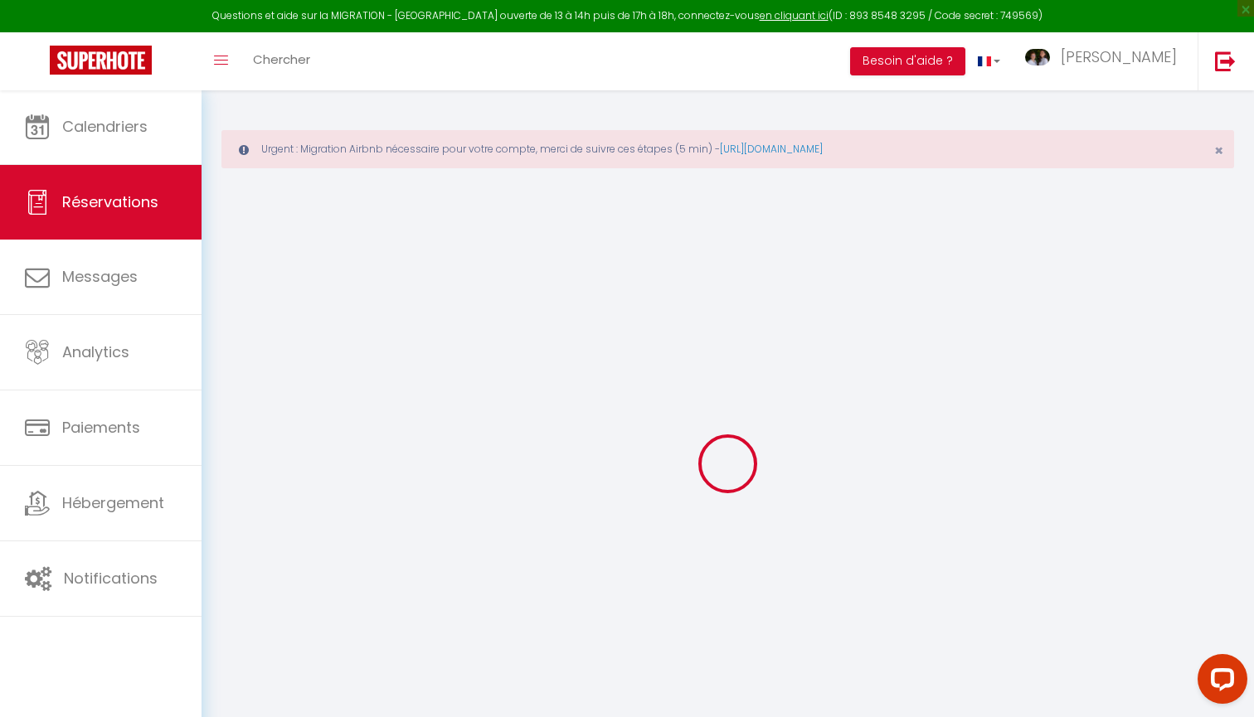
select select
type input "2"
select select "12"
select select
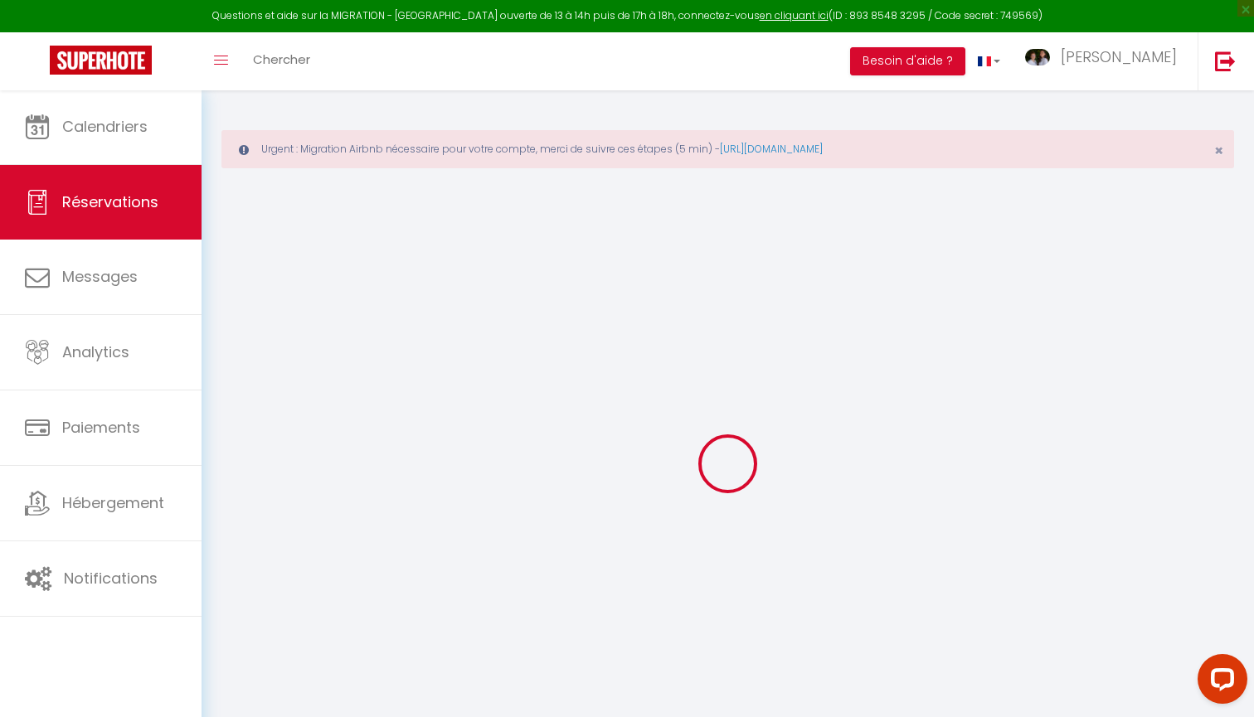
type input "401.4"
checkbox input "false"
type input "0"
select select "1"
type input "0"
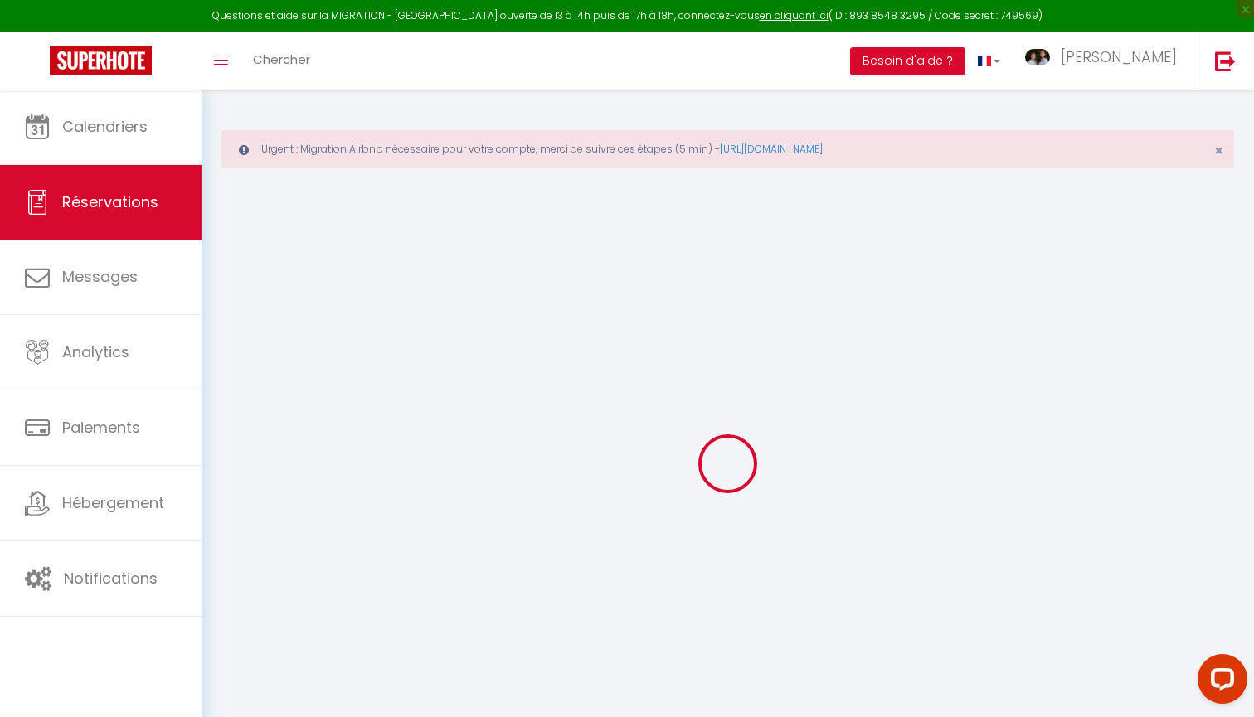
type input "0"
select select
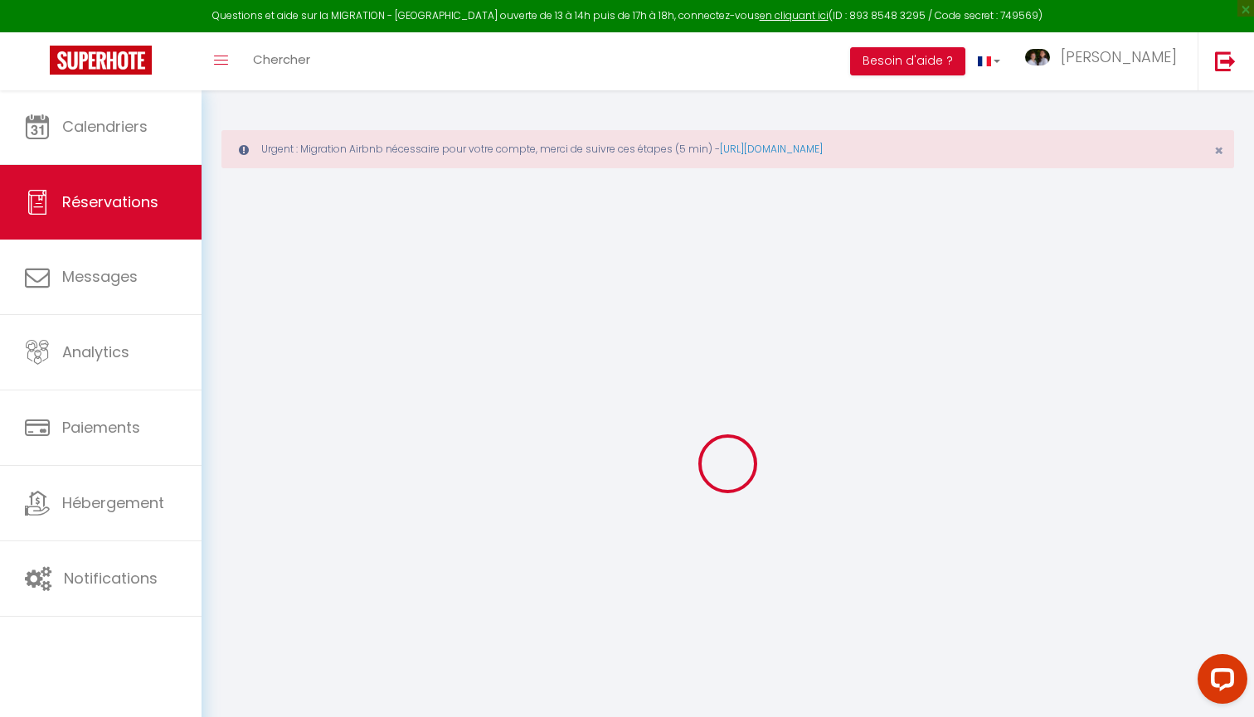
select select "15"
checkbox input "false"
select select
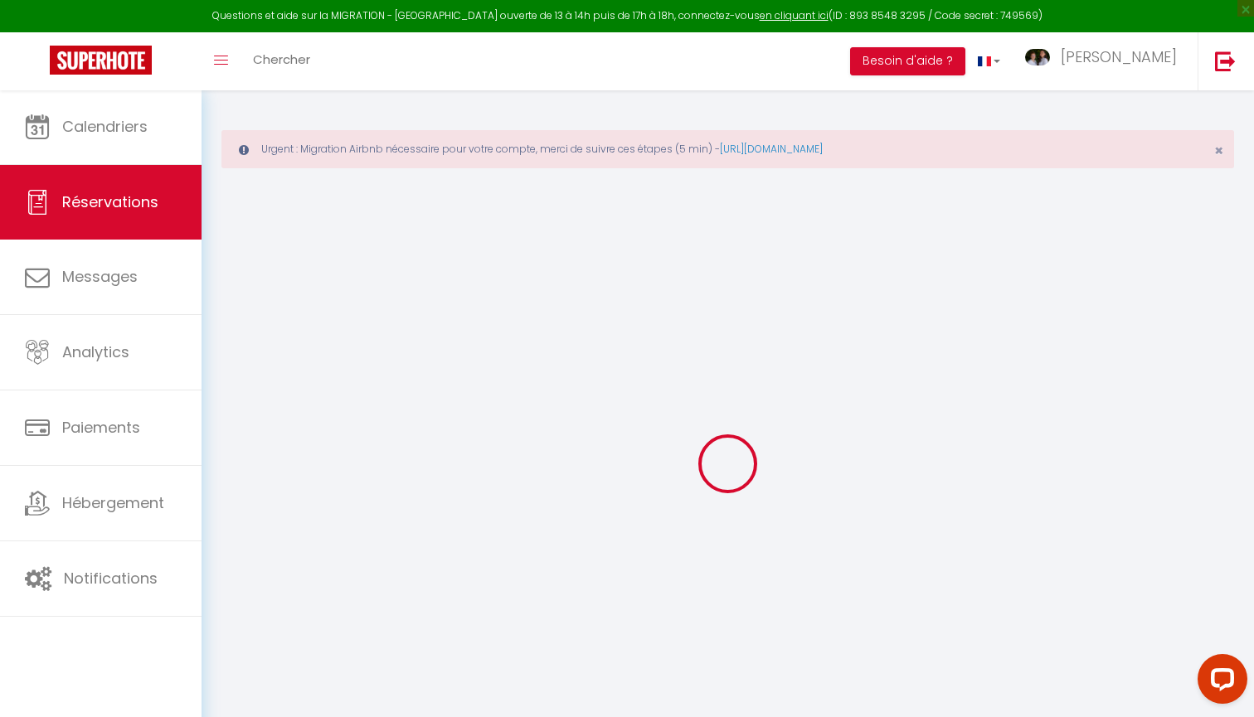
checkbox input "false"
select select
checkbox input "false"
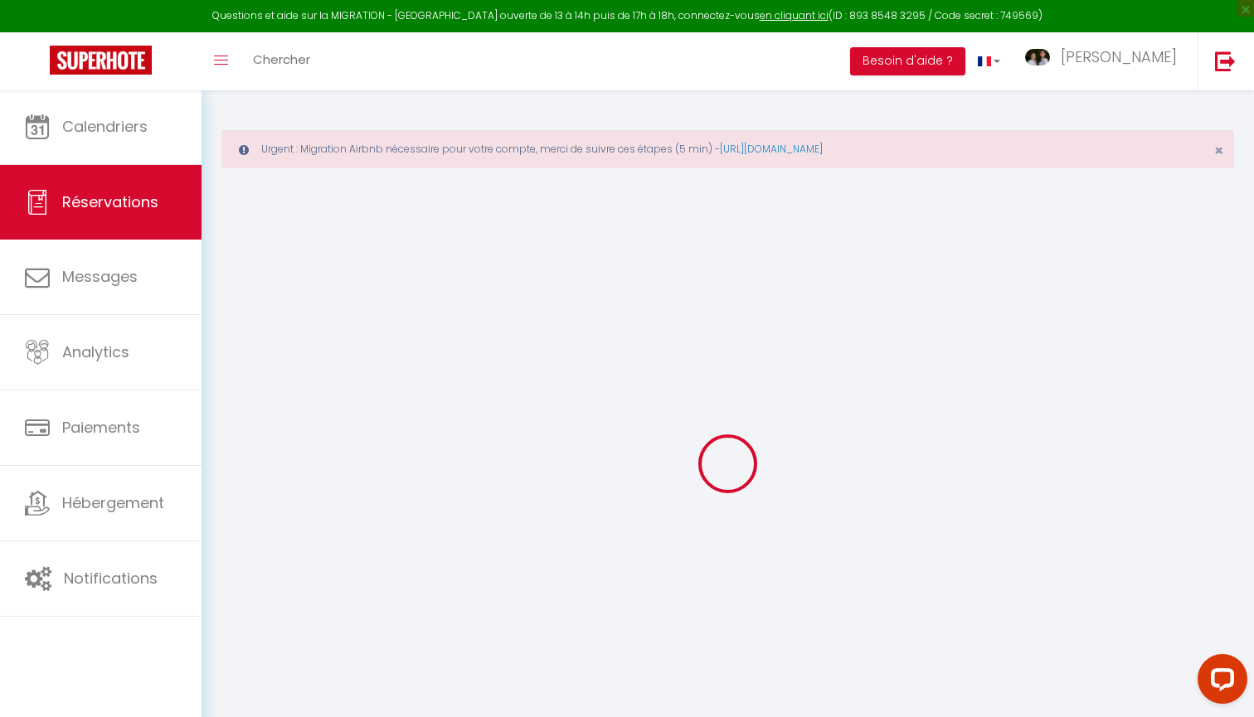
type textarea "Bonsoir Pour l’heure je ne le sais pas encore mais je pense que ça sera certain…"
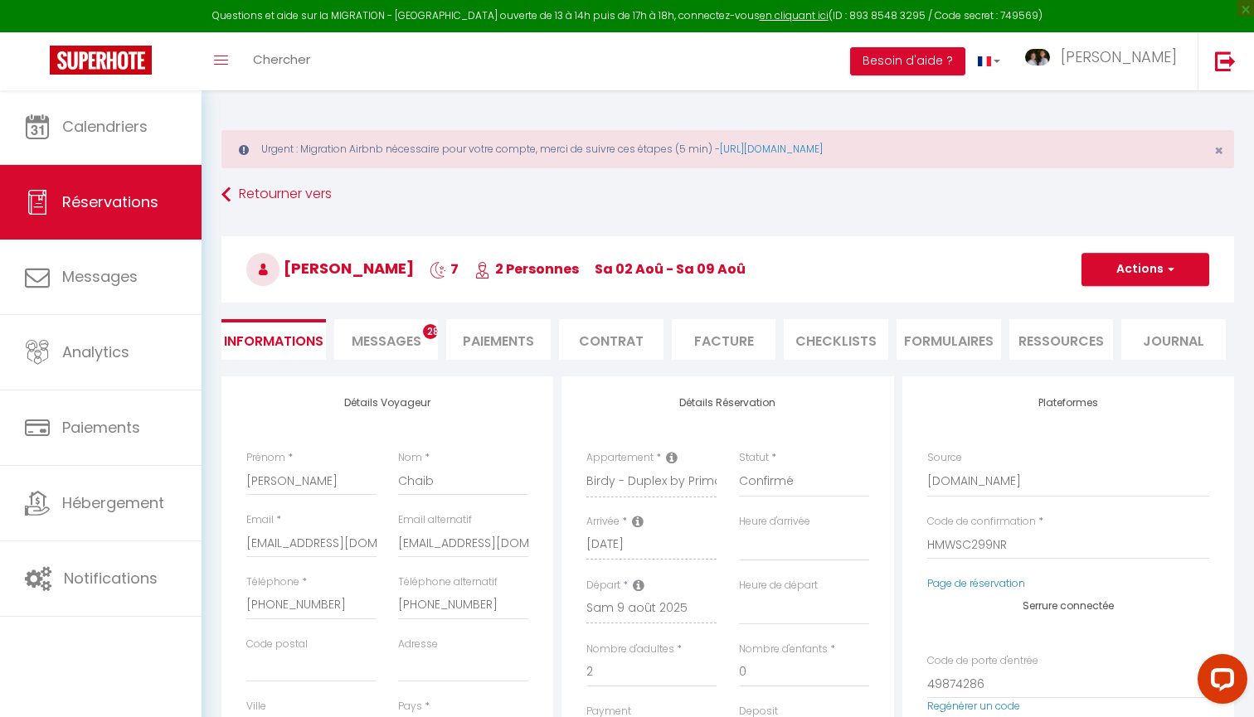
select select
type input "42"
type input "20.07"
select select
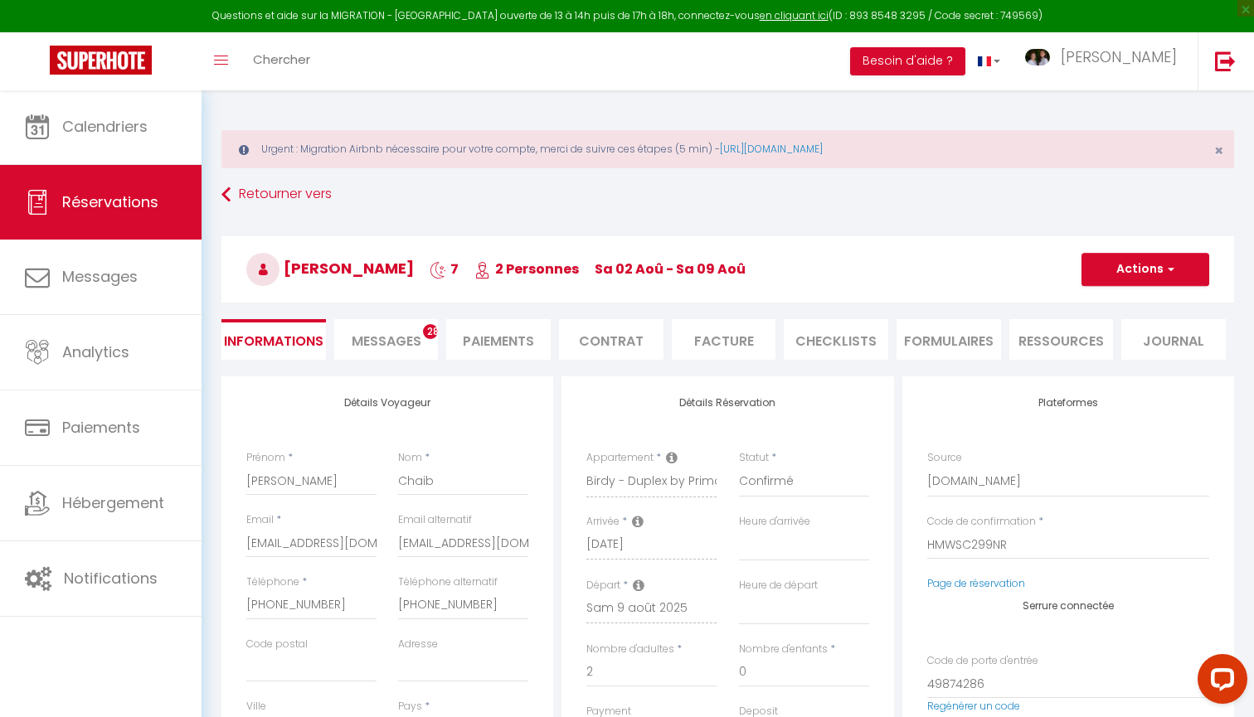
checkbox input "false"
select select
checkbox input "false"
select select "16:00"
select select "11:00"
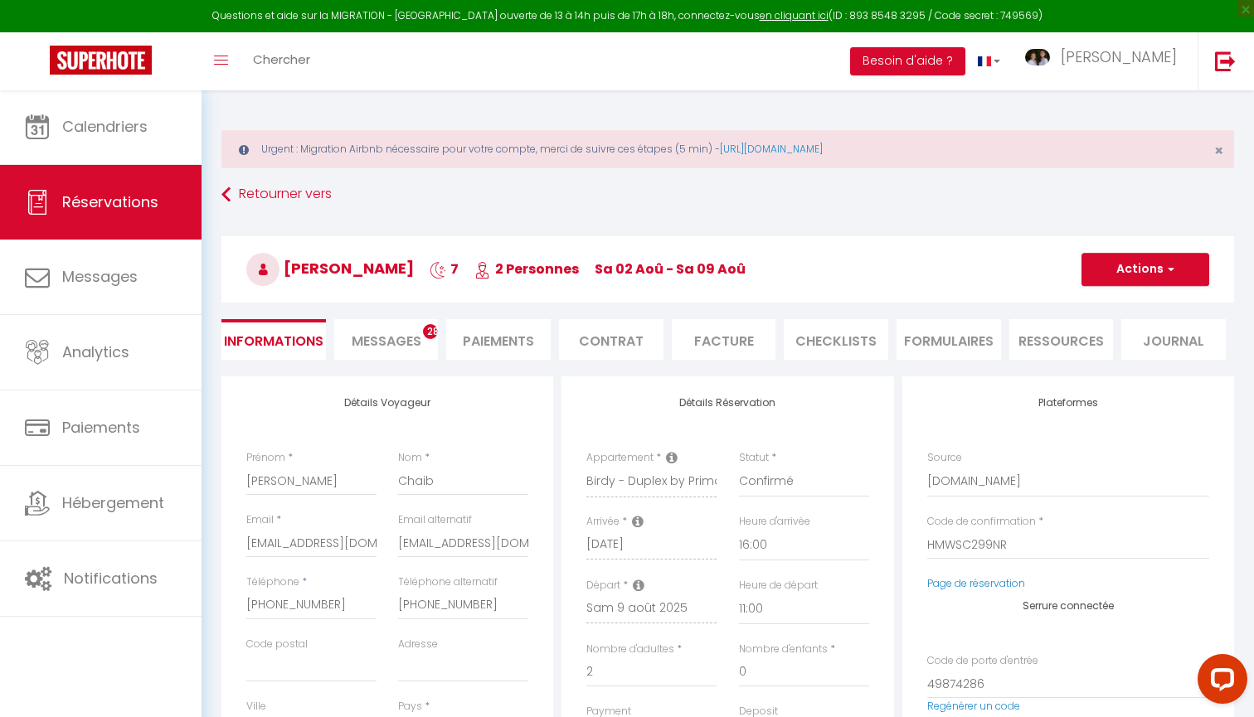
click at [418, 345] on span "Messages" at bounding box center [387, 341] width 70 height 19
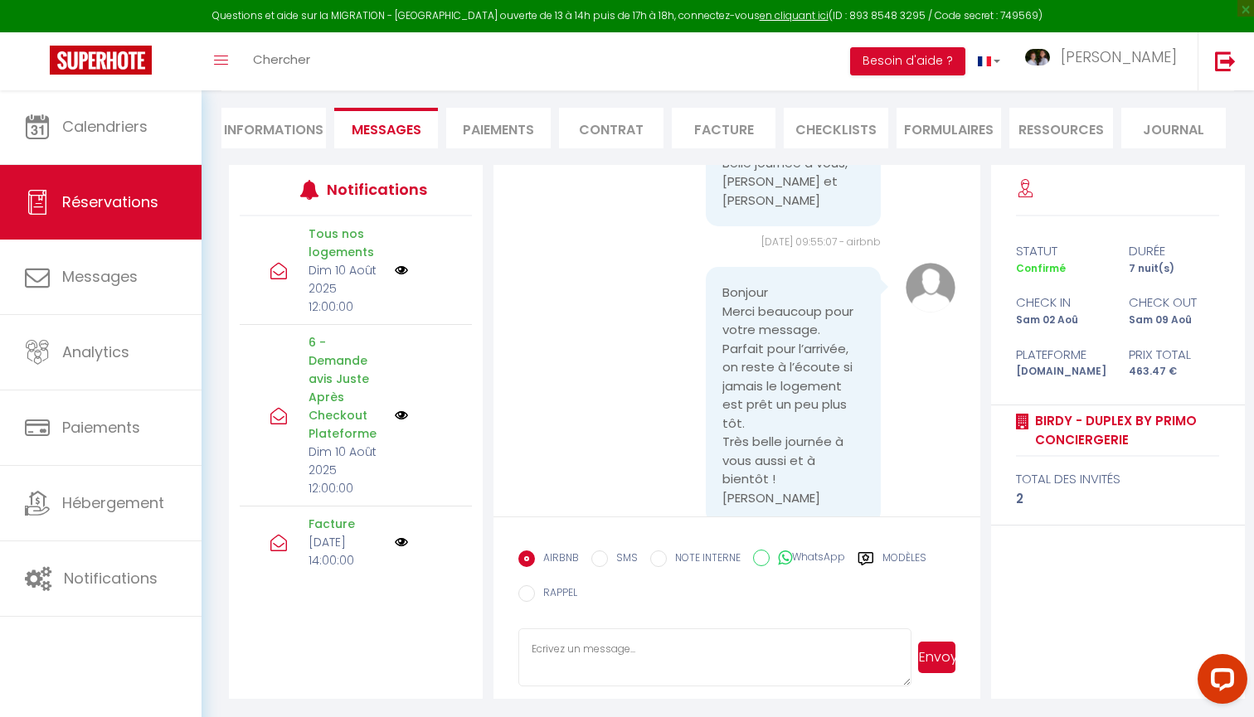
scroll to position [6202, 0]
click at [720, 123] on li "Facture" at bounding box center [724, 128] width 104 height 41
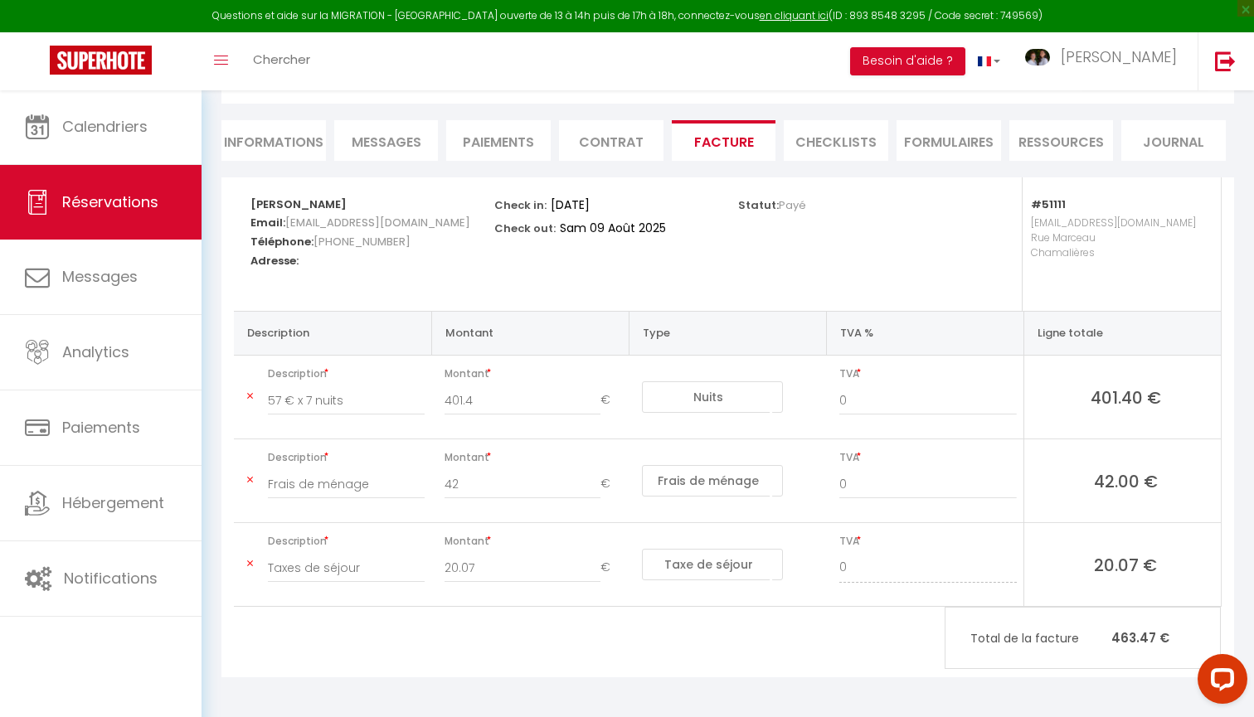
click at [829, 123] on li "CHECKLISTS" at bounding box center [835, 140] width 104 height 41
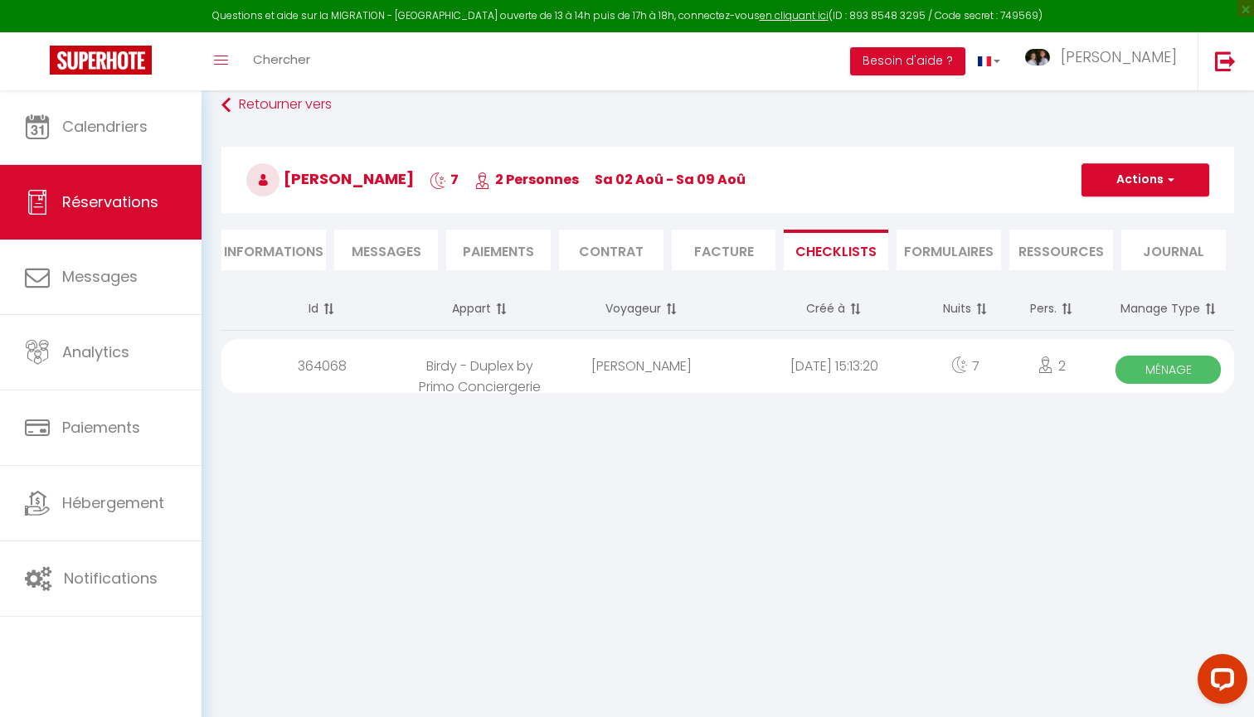
click at [1142, 372] on span "Ménage" at bounding box center [1167, 370] width 105 height 28
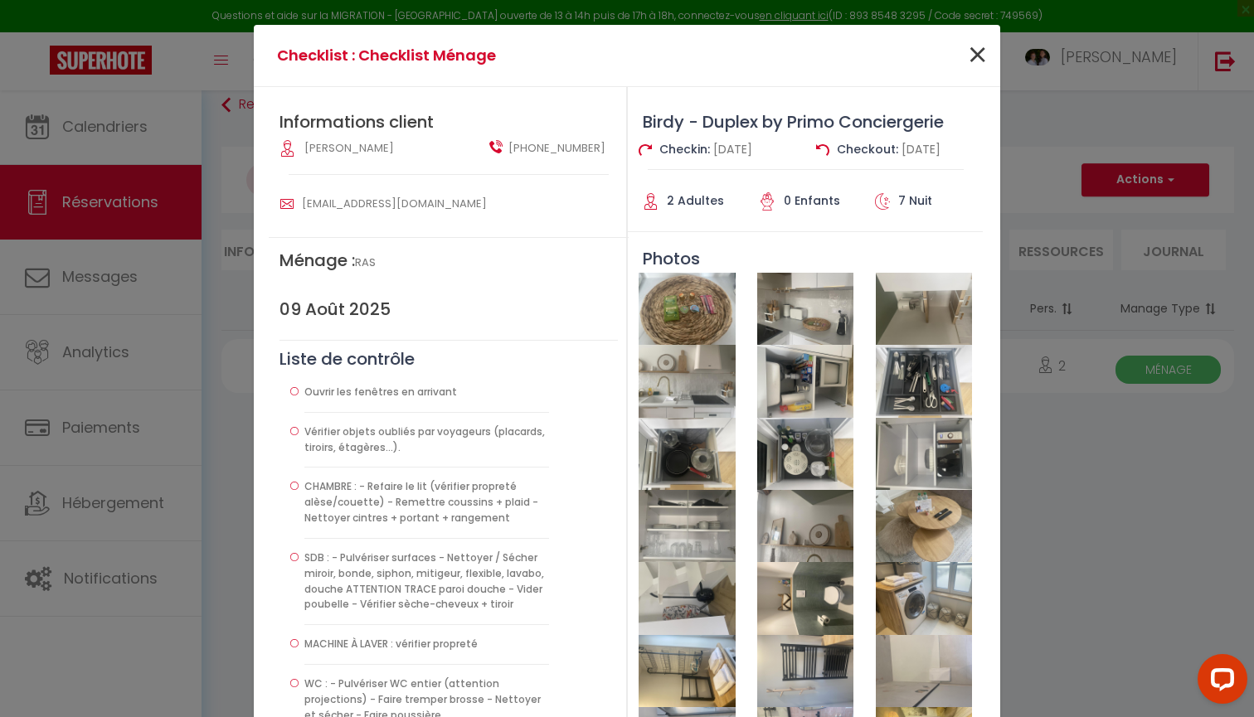
click at [980, 54] on span "×" at bounding box center [977, 56] width 21 height 50
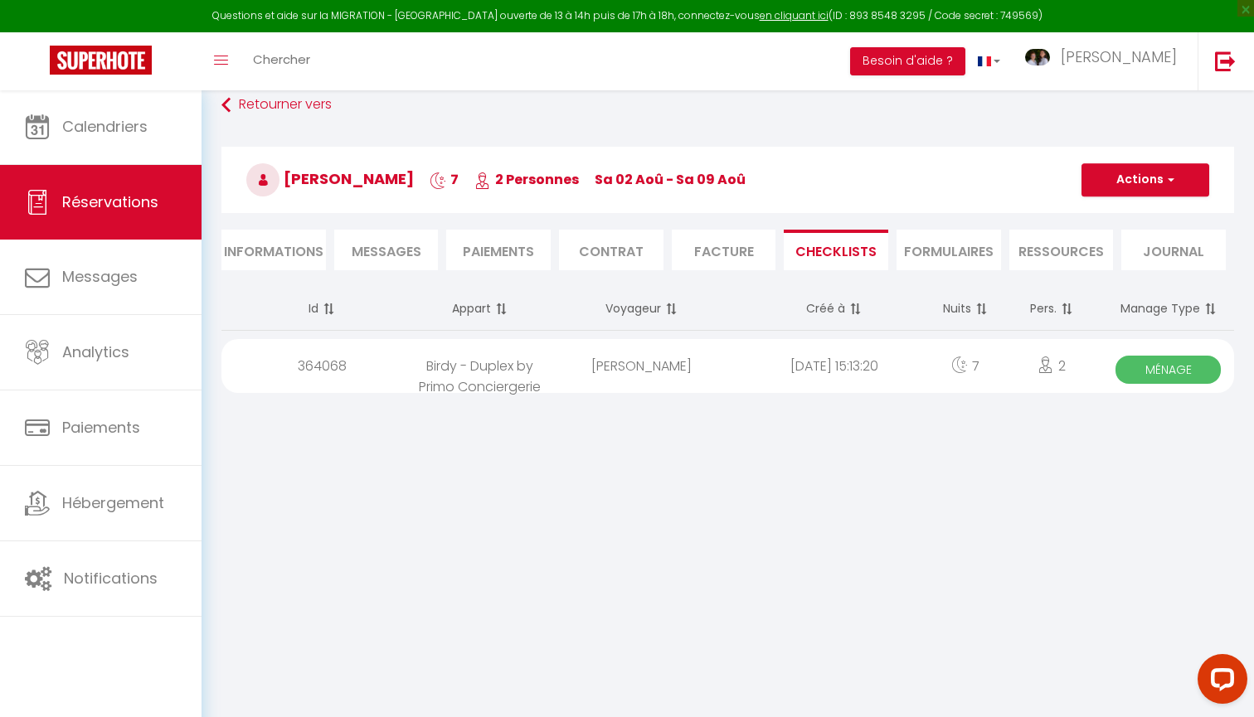
click at [289, 256] on li "Informations" at bounding box center [273, 250] width 104 height 41
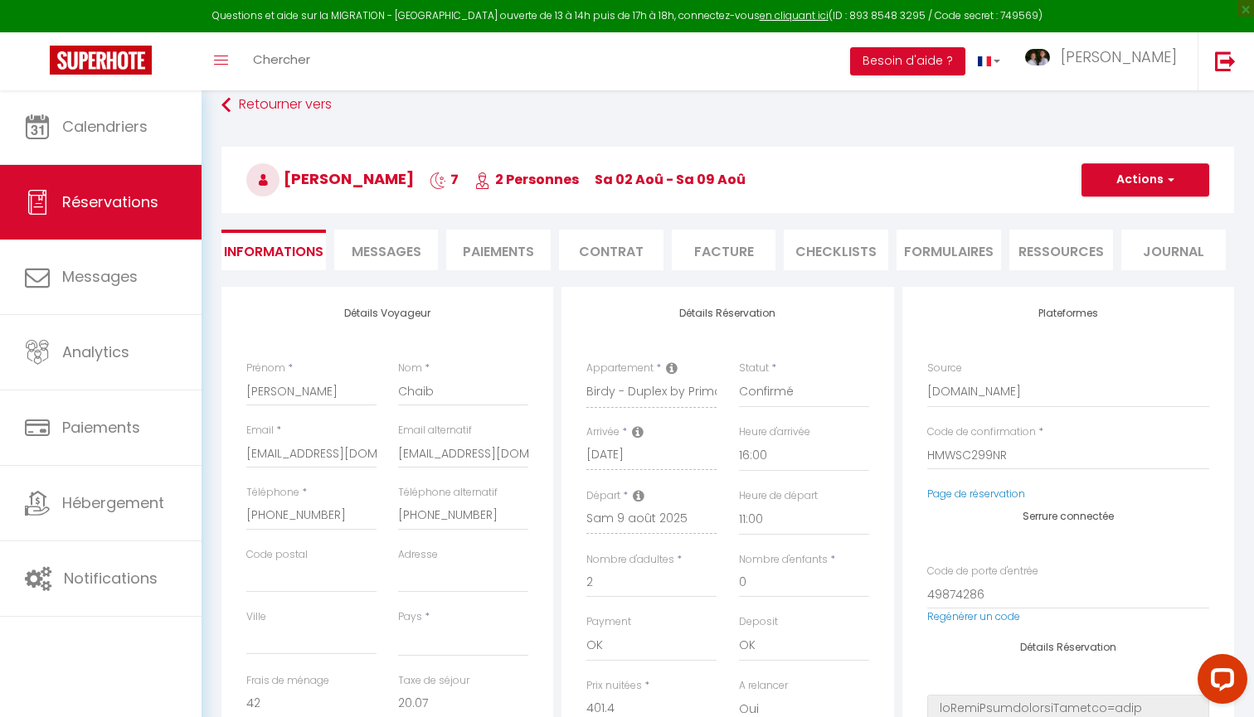
select select
checkbox input "false"
select select
checkbox input "false"
select select
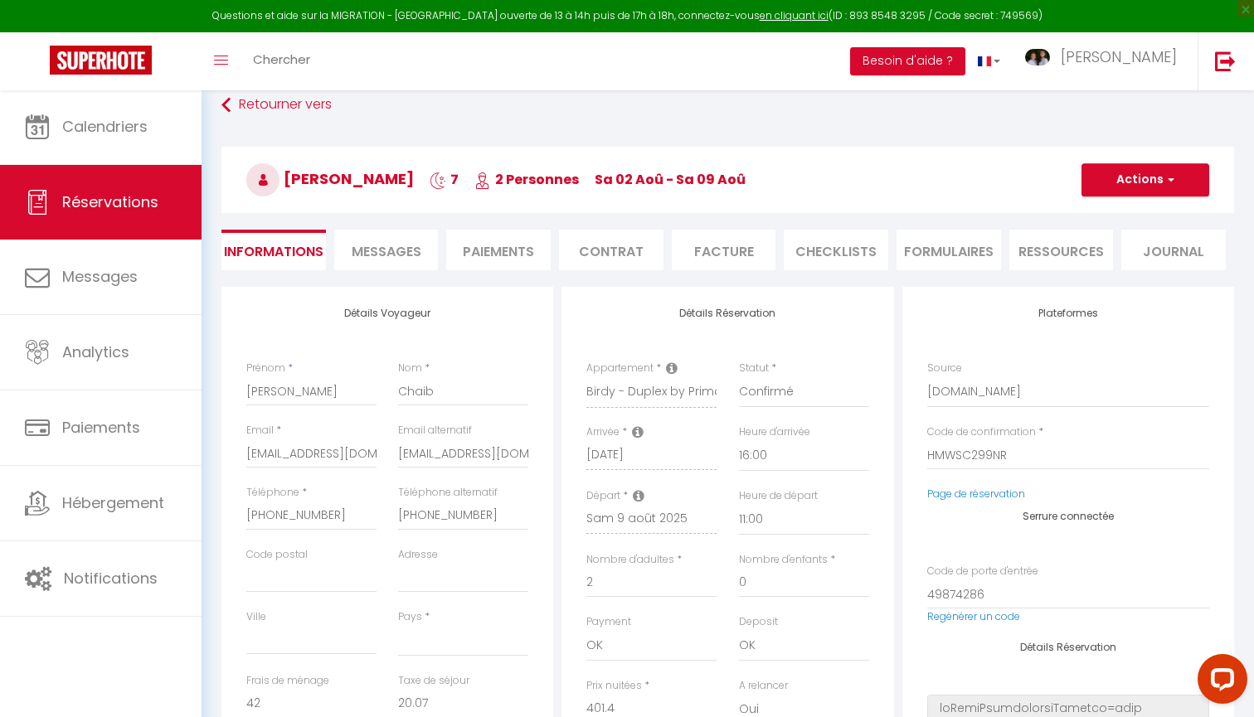
checkbox input "false"
select select
checkbox input "false"
select select
checkbox input "false"
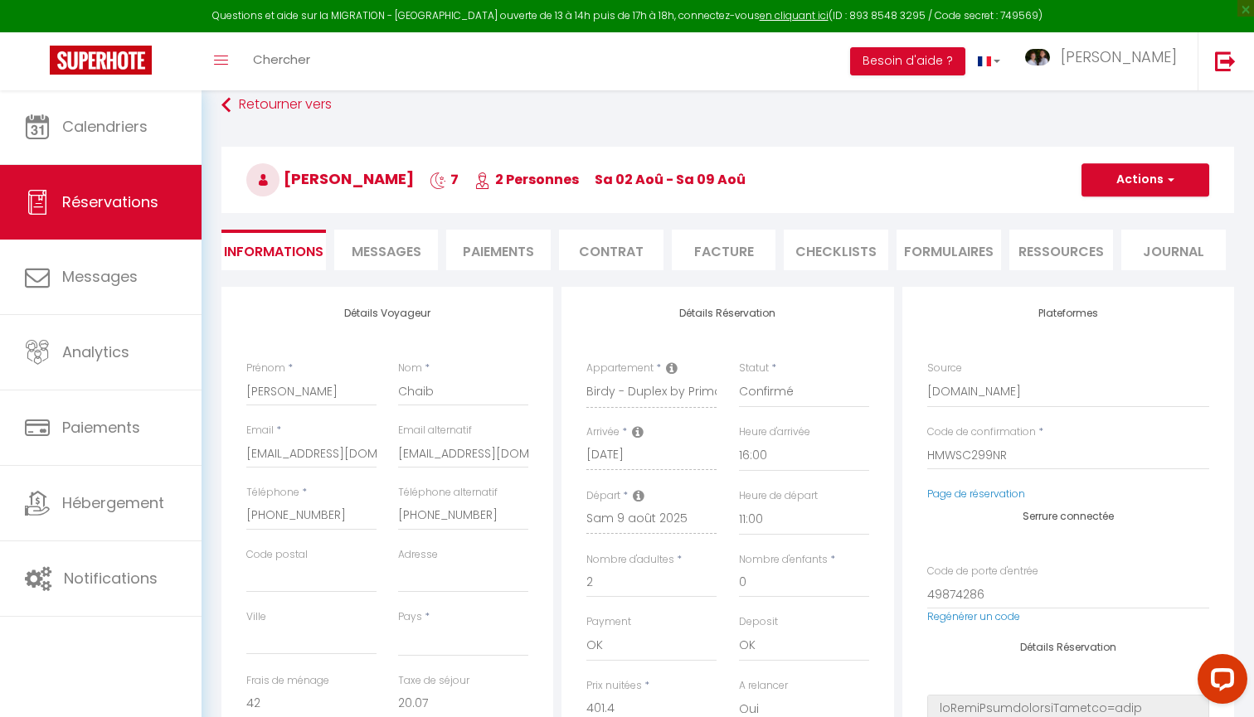
select select
checkbox input "false"
select select
checkbox input "false"
select select
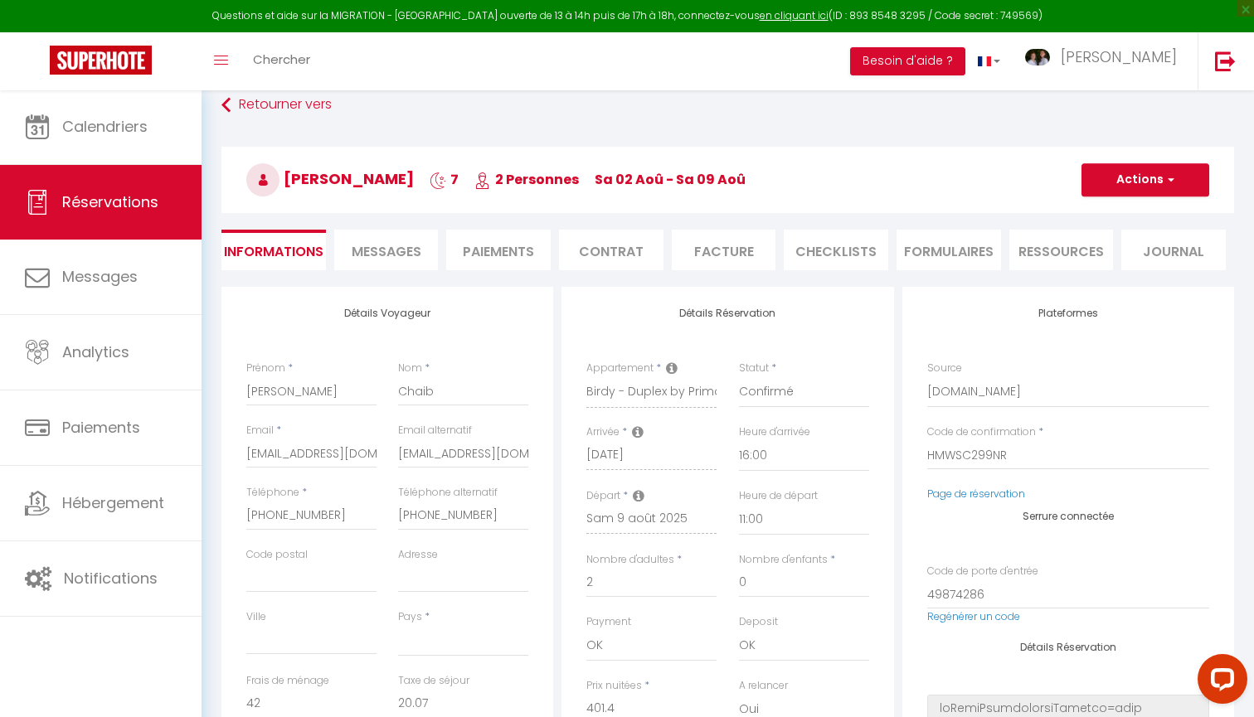
checkbox input "false"
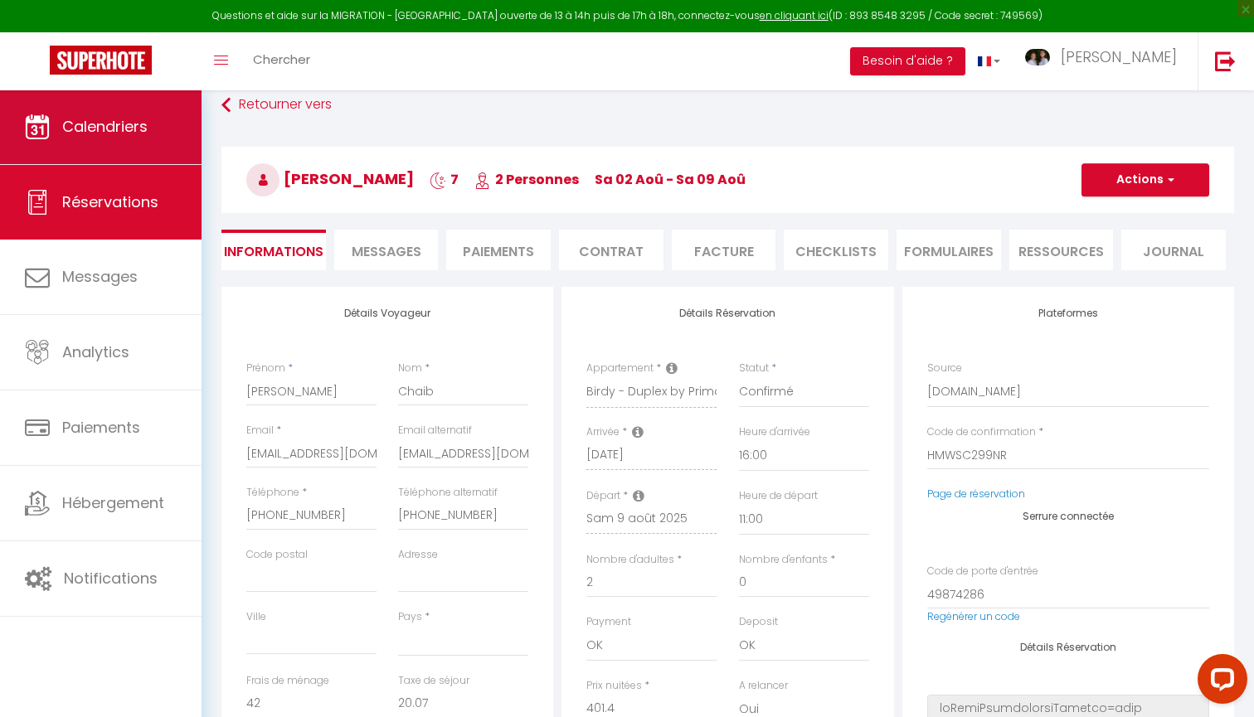
click at [118, 129] on span "Calendriers" at bounding box center [104, 126] width 85 height 21
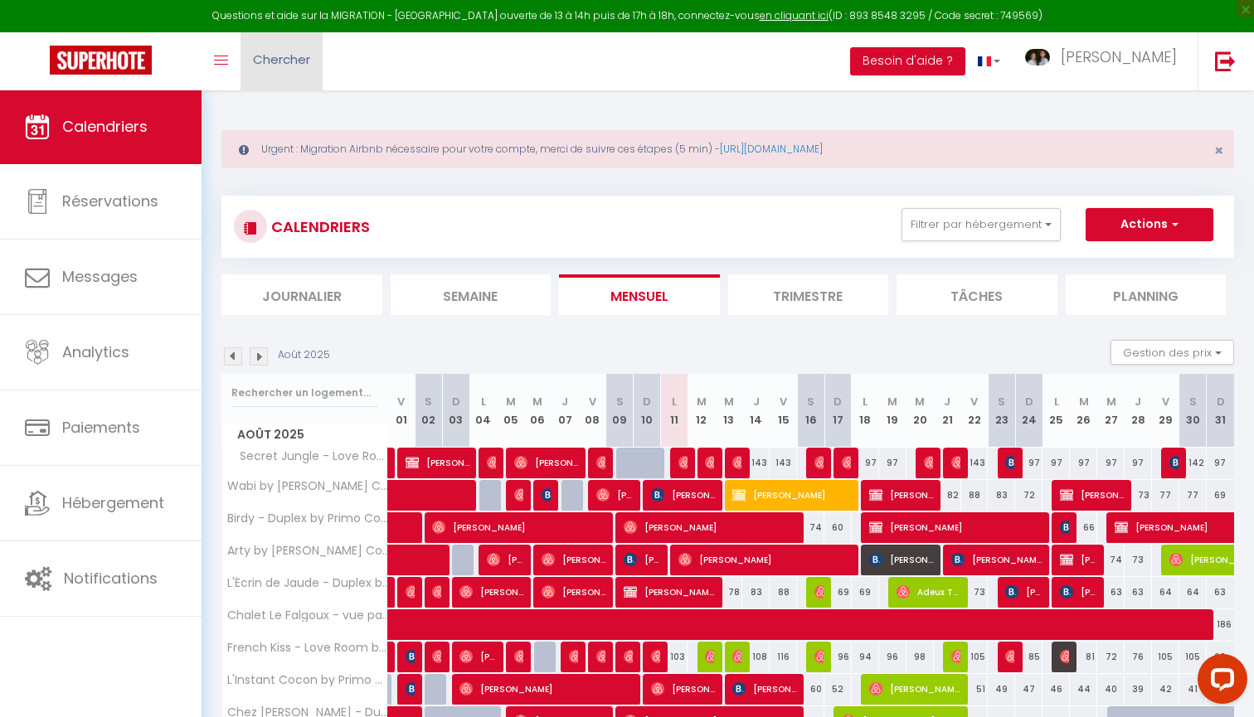
click at [303, 69] on link "Chercher" at bounding box center [281, 61] width 82 height 58
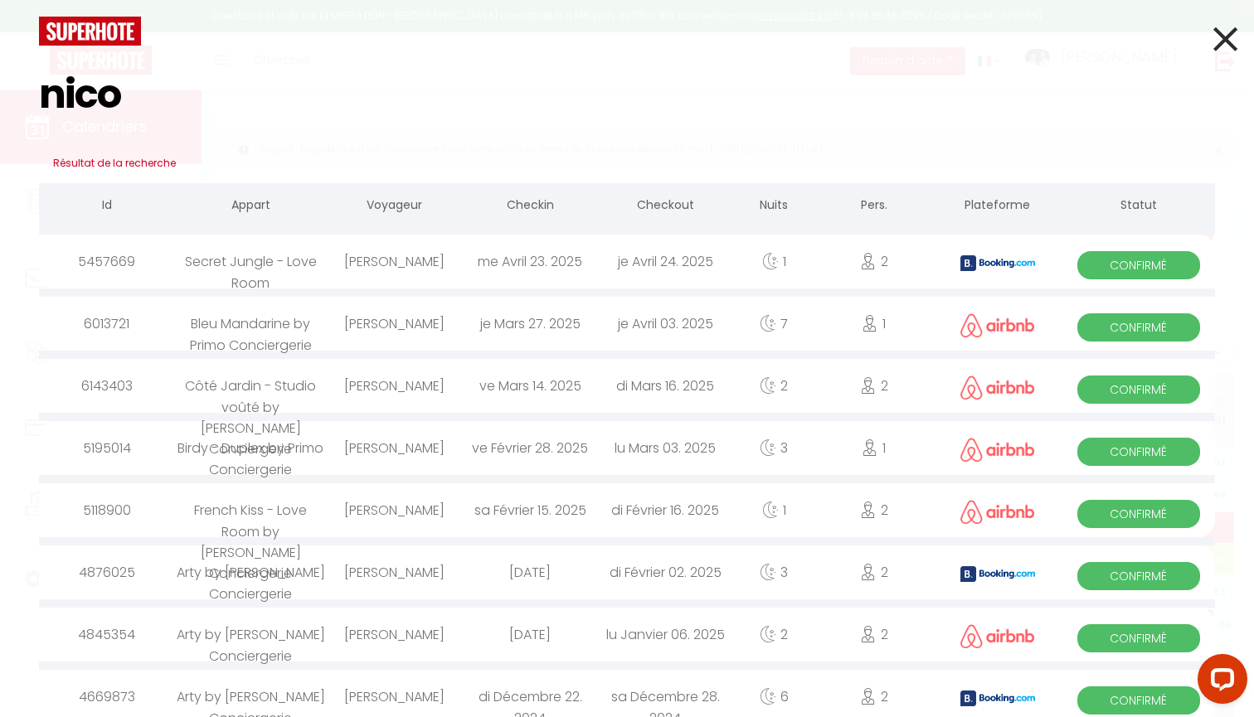
type input "nico"
click at [1230, 37] on icon at bounding box center [1225, 38] width 24 height 41
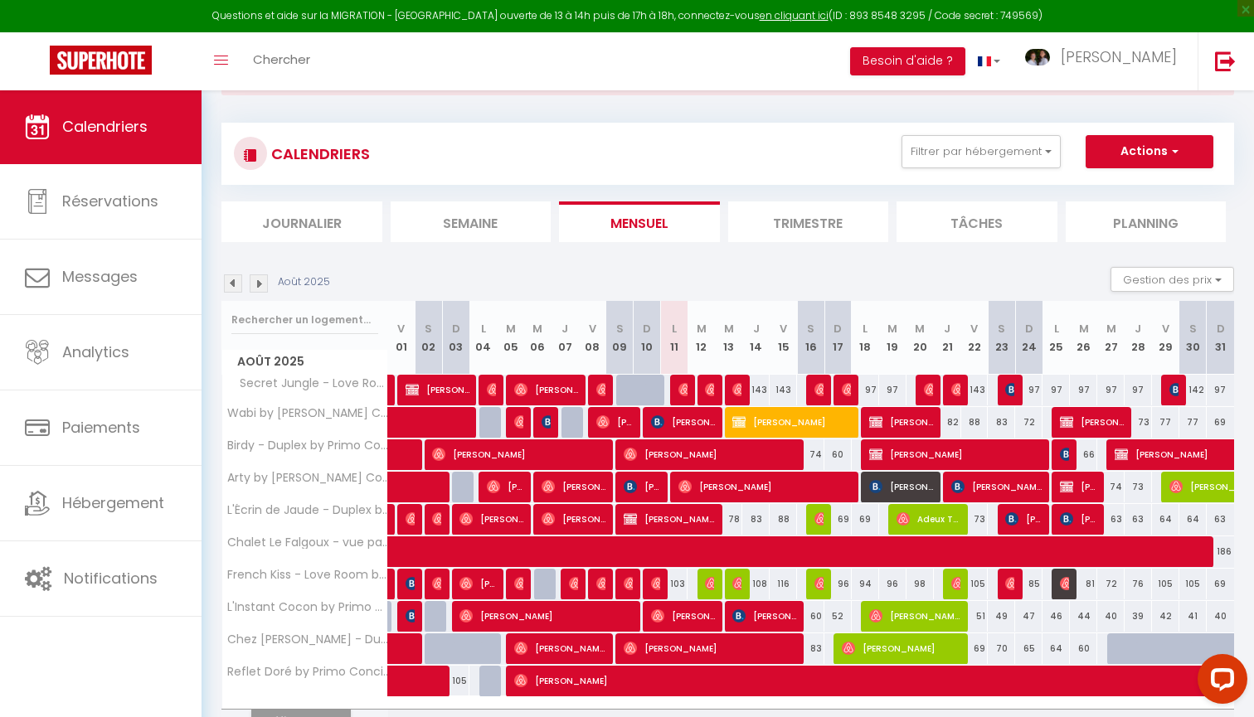
scroll to position [90, 0]
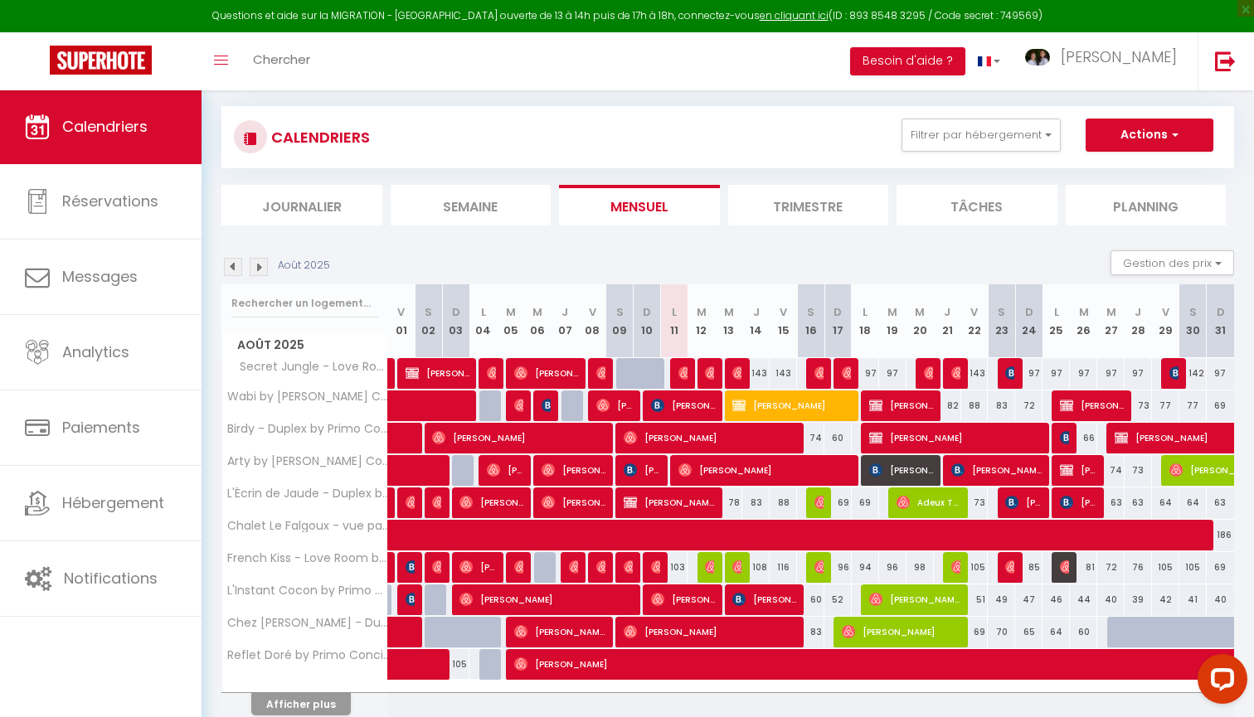
click at [603, 569] on img at bounding box center [602, 566] width 13 height 13
select select "OK"
select select "1"
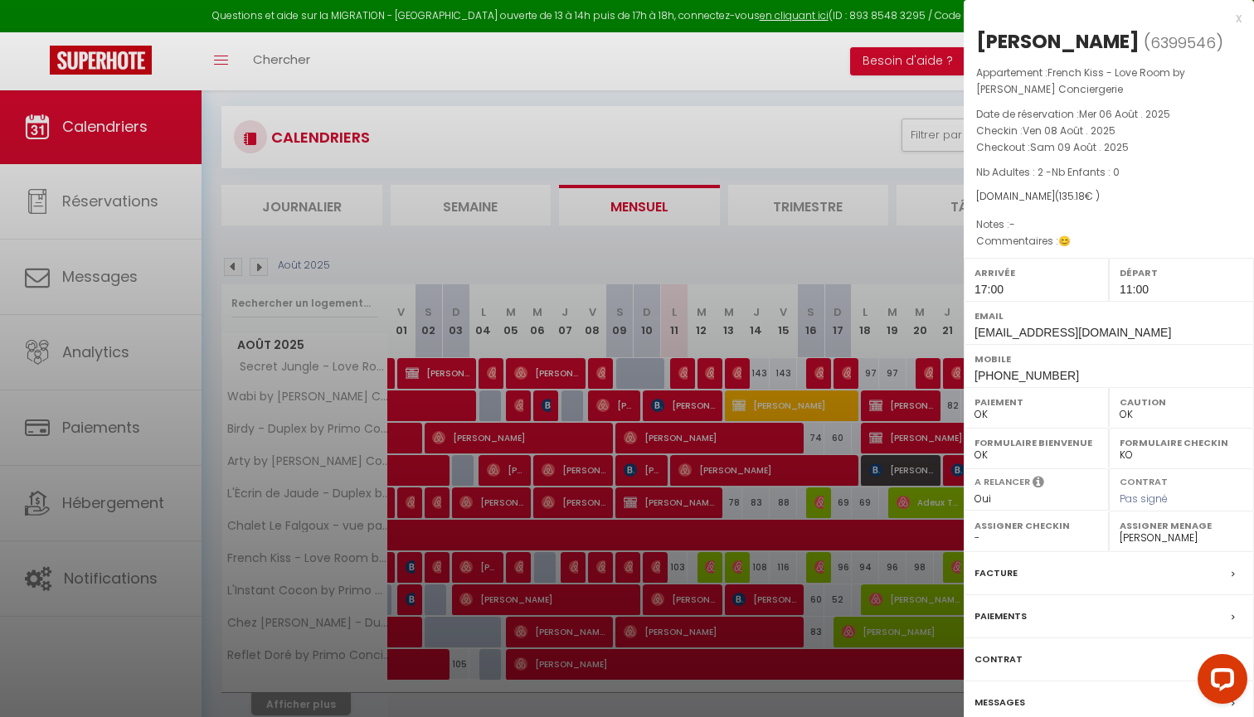
click at [698, 555] on div at bounding box center [627, 358] width 1254 height 717
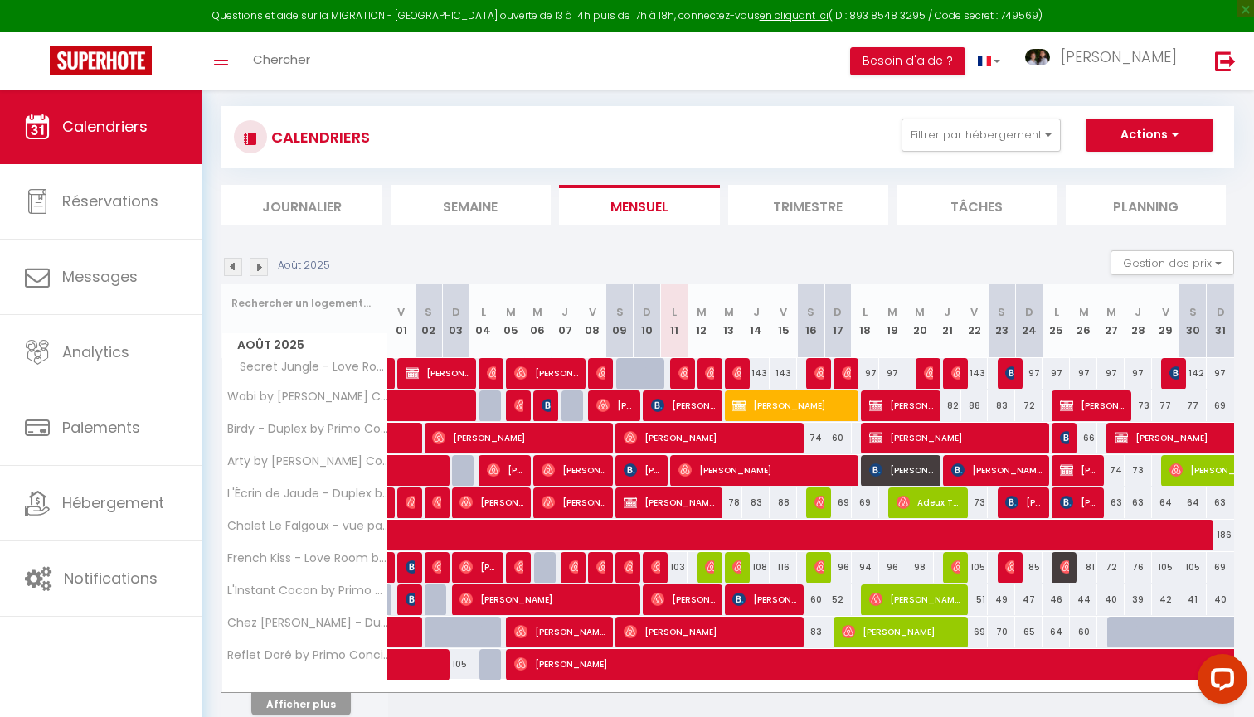
click at [628, 563] on img at bounding box center [629, 566] width 13 height 13
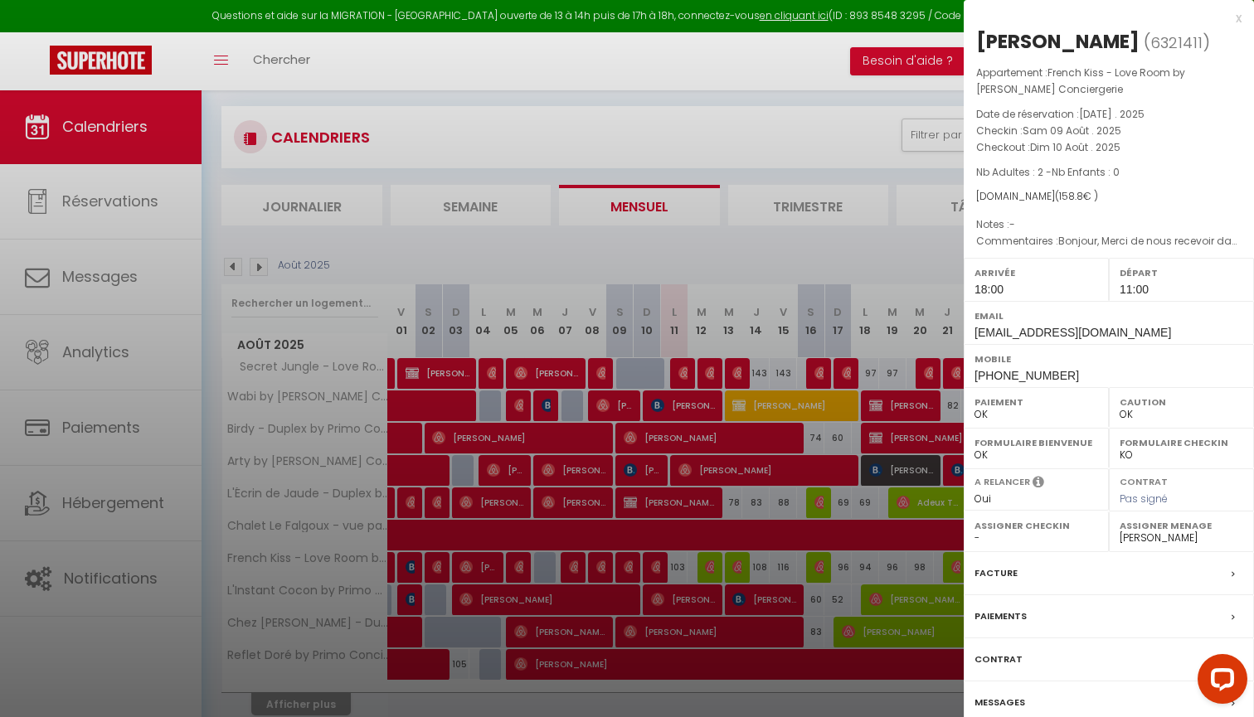
click at [597, 594] on div at bounding box center [627, 358] width 1254 height 717
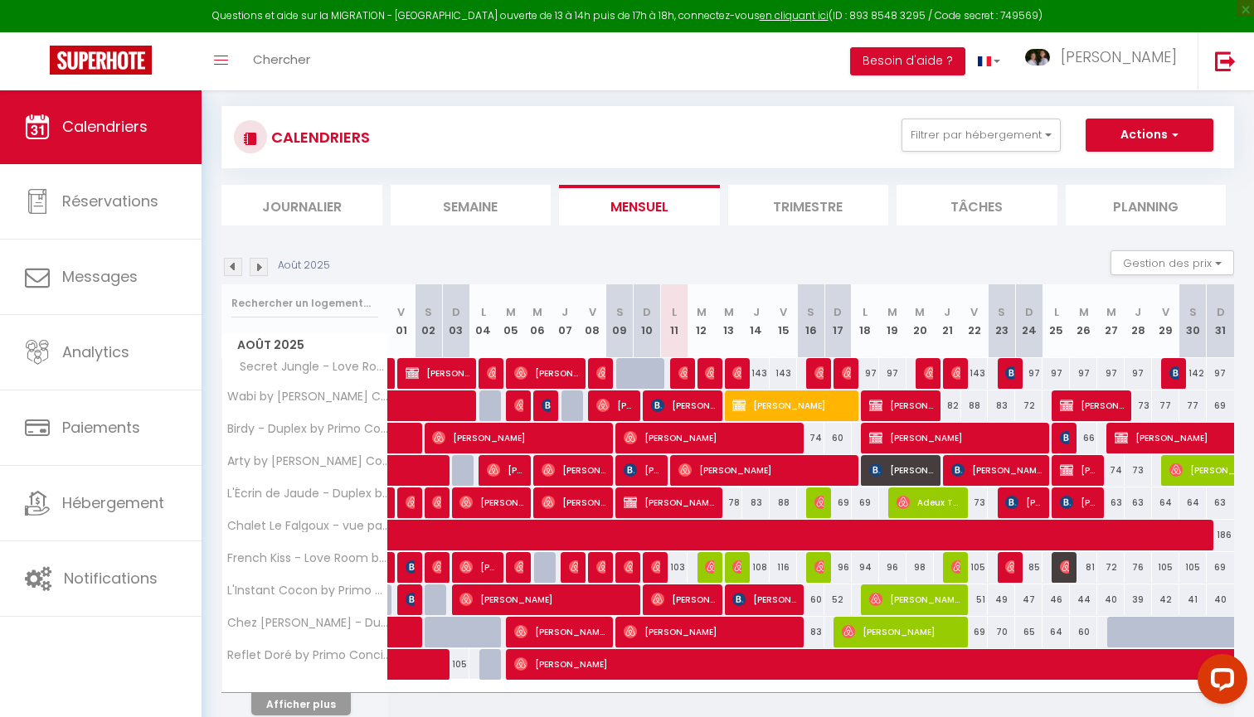
click at [571, 566] on img at bounding box center [575, 566] width 13 height 13
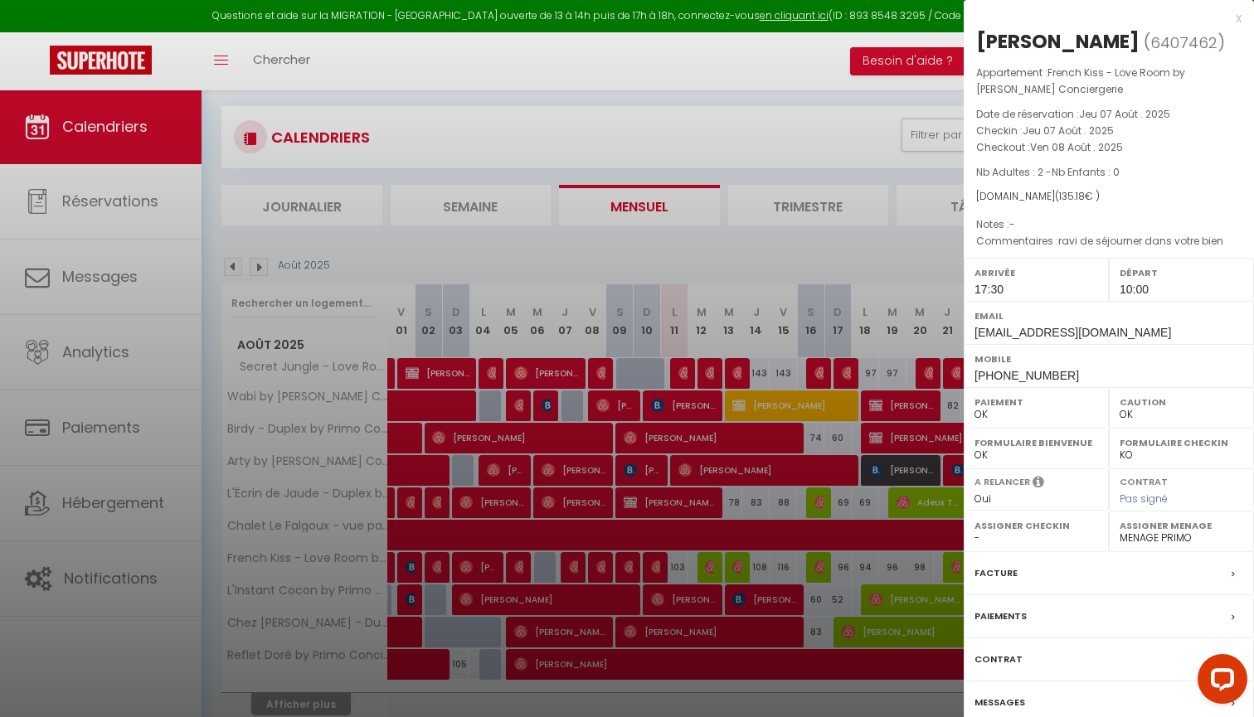
click at [632, 586] on div at bounding box center [627, 358] width 1254 height 717
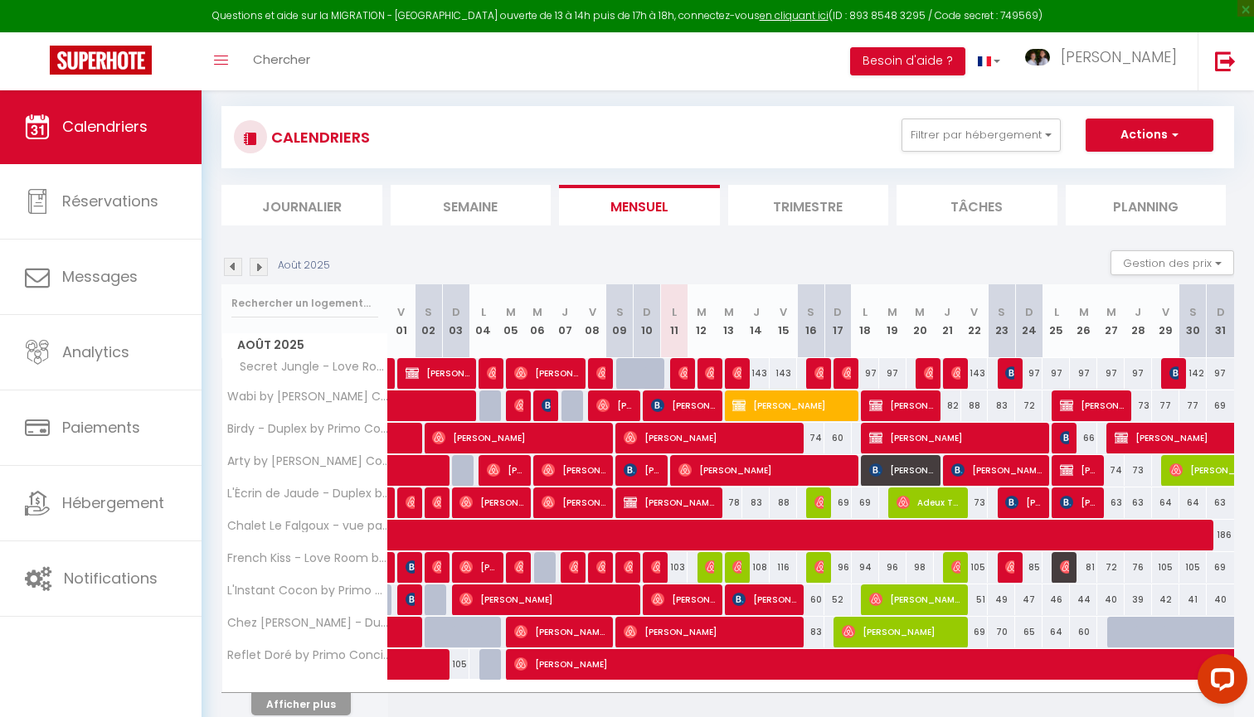
click at [597, 570] on img at bounding box center [602, 566] width 13 height 13
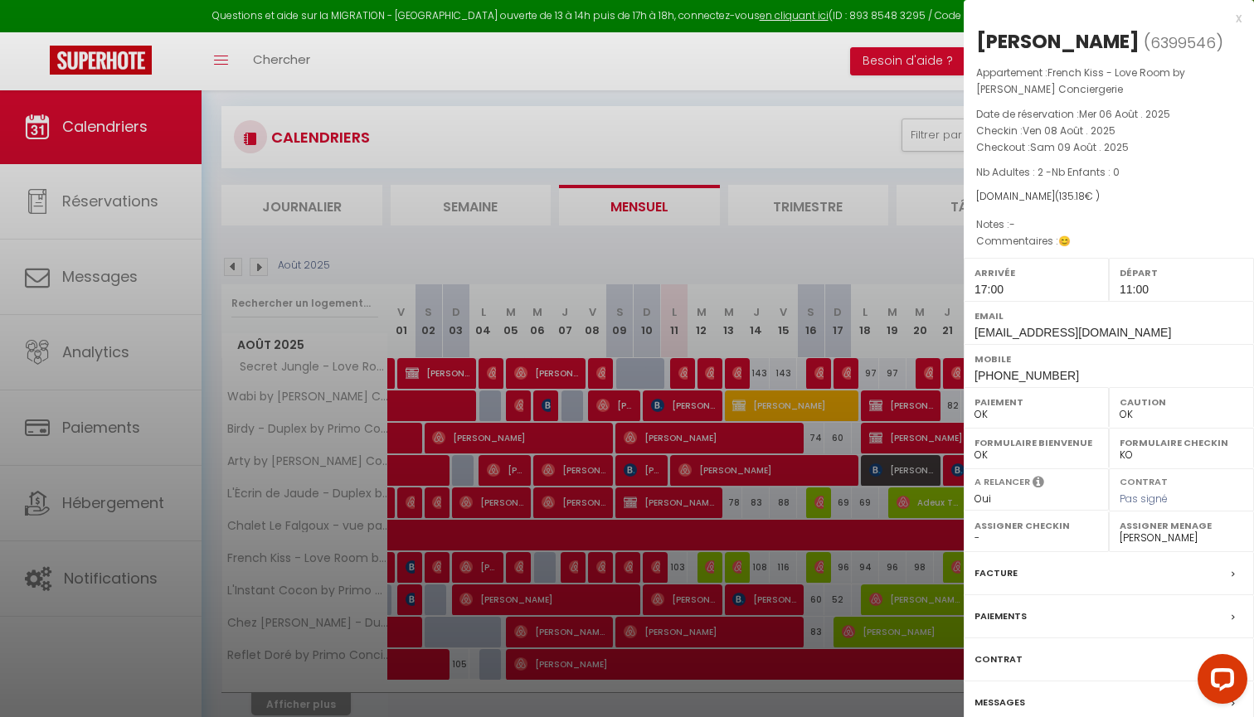
click at [1009, 696] on label "Messages" at bounding box center [999, 702] width 51 height 17
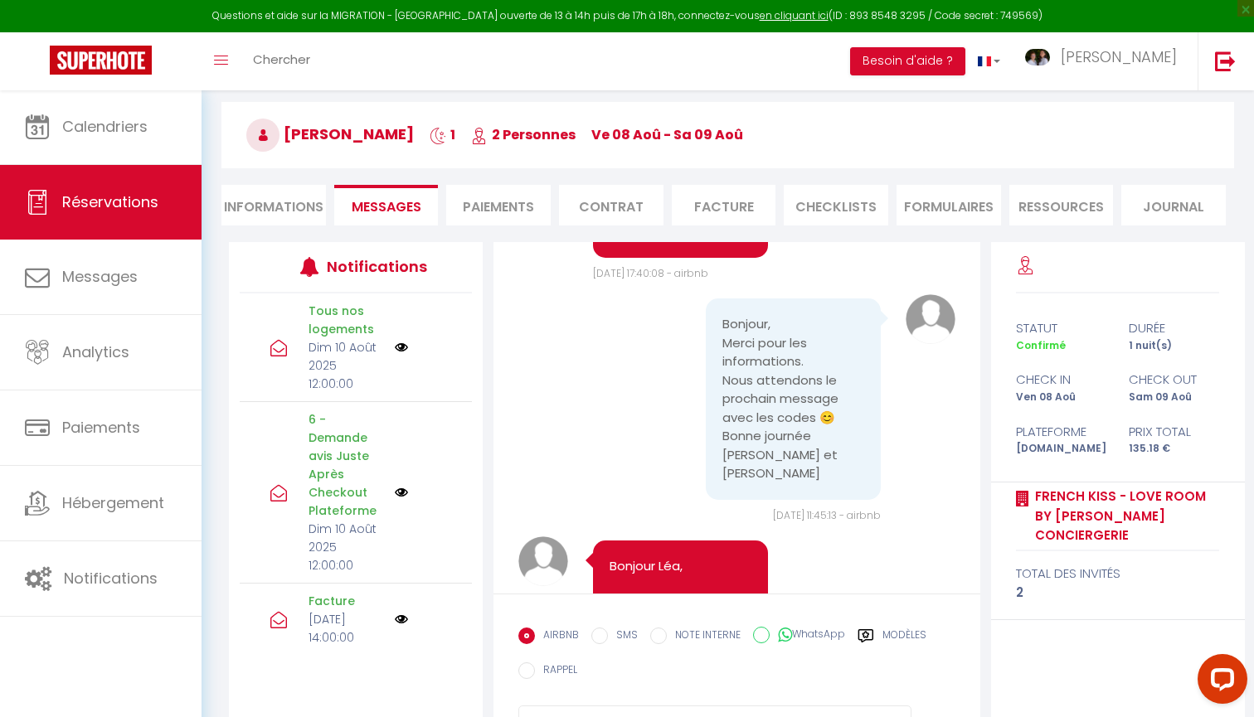
scroll to position [119, 0]
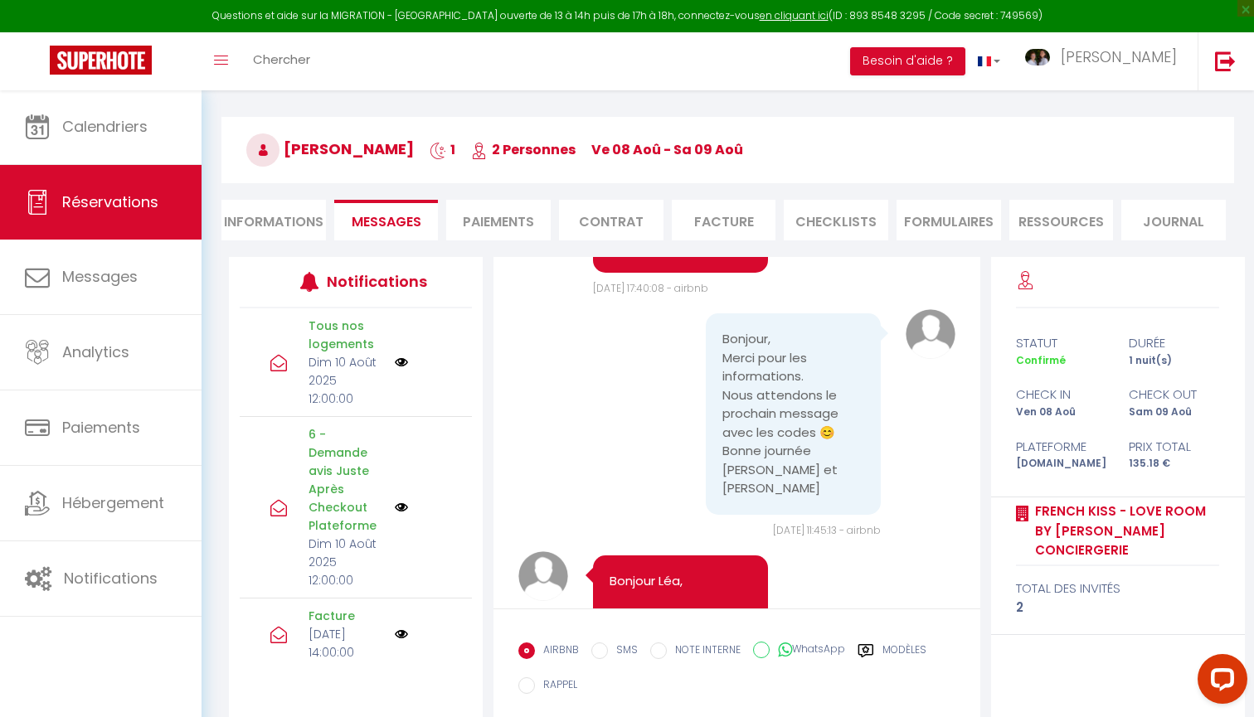
click at [841, 222] on li "CHECKLISTS" at bounding box center [835, 220] width 104 height 41
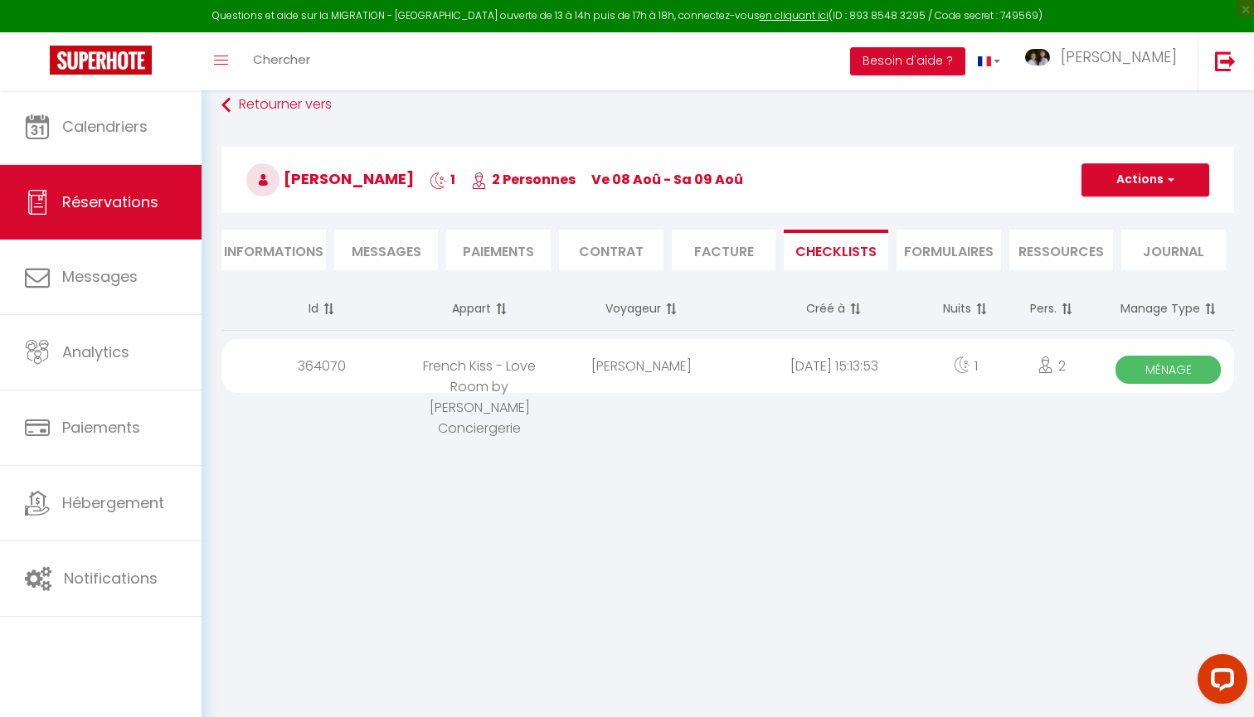
click at [1139, 372] on span "Ménage" at bounding box center [1167, 370] width 105 height 28
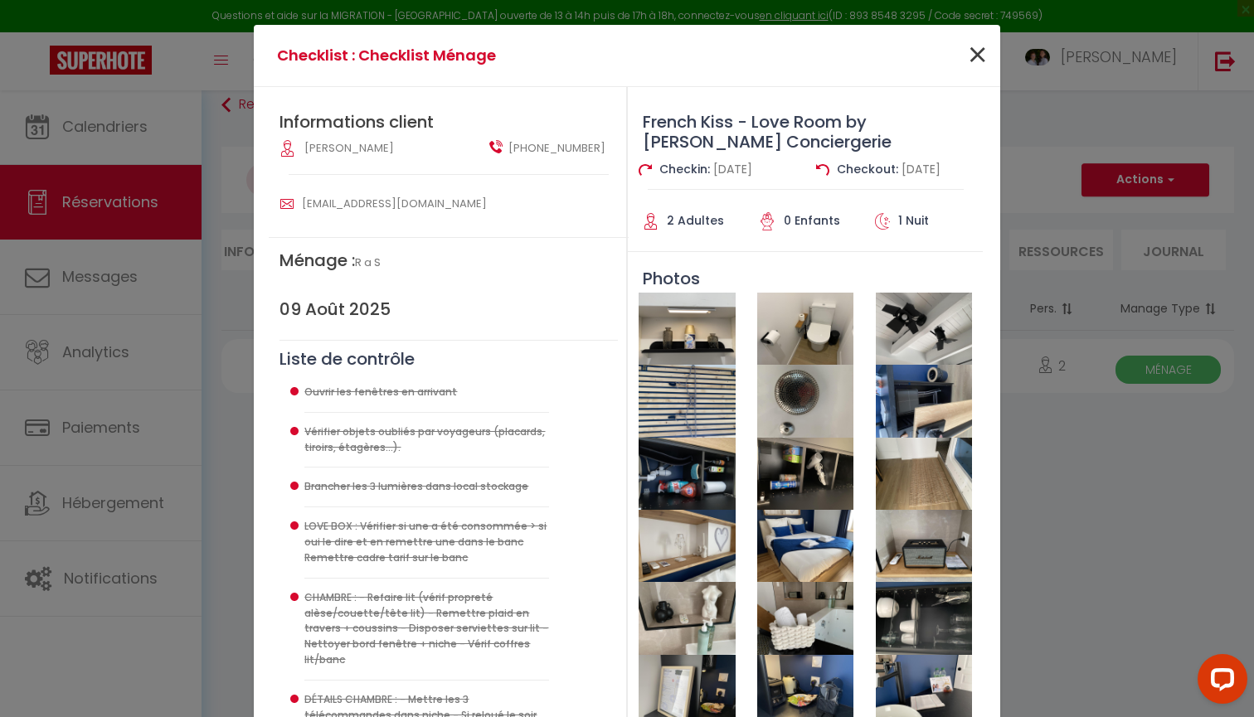
click at [977, 46] on span "×" at bounding box center [977, 56] width 21 height 50
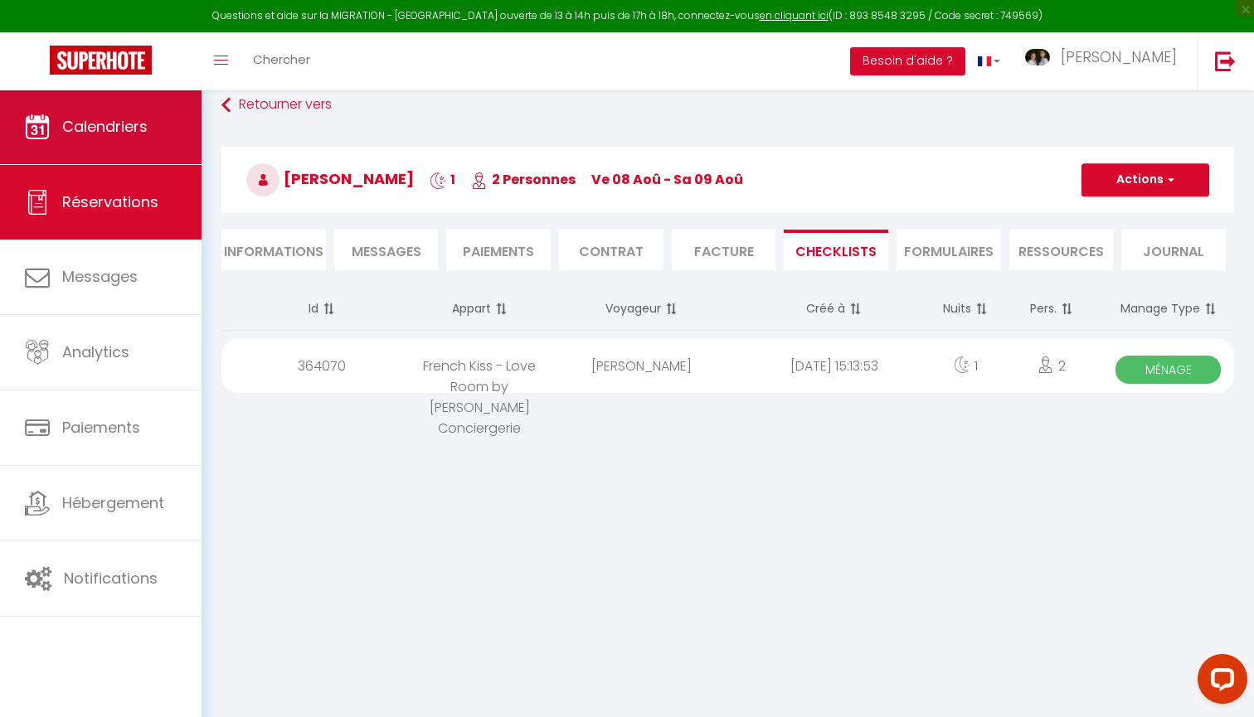
click at [155, 132] on link "Calendriers" at bounding box center [100, 127] width 201 height 75
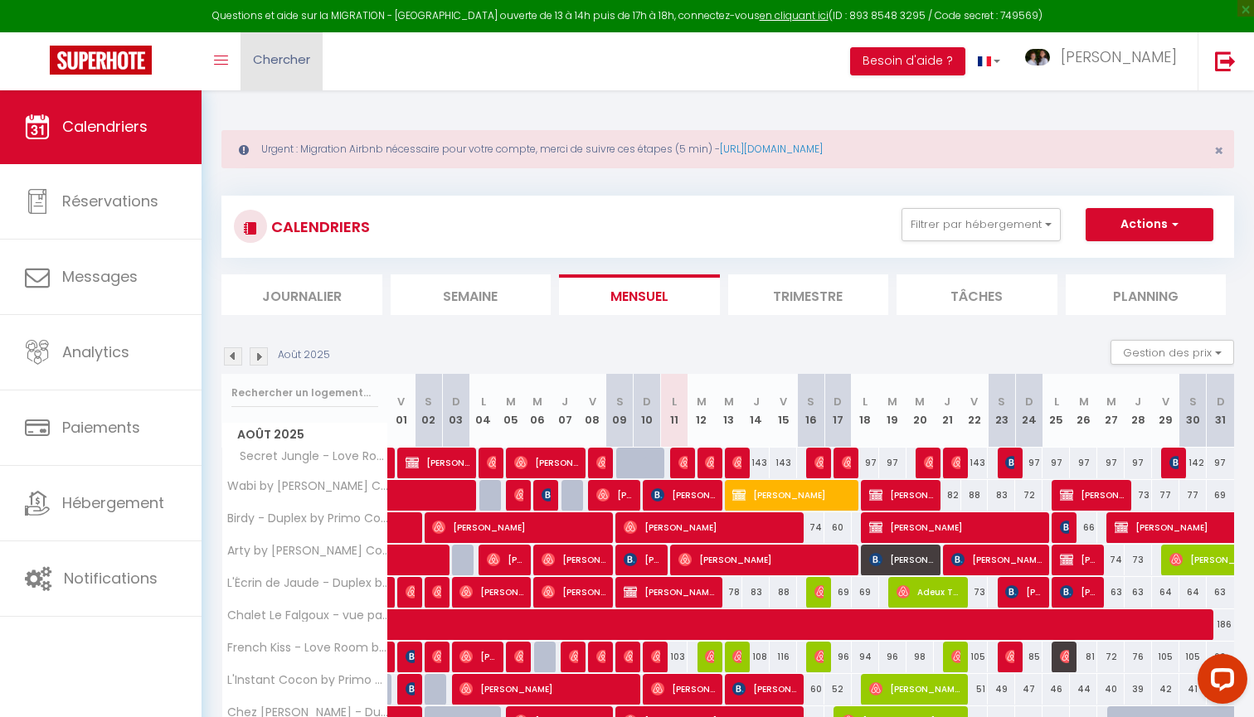
click at [298, 51] on span "Chercher" at bounding box center [281, 59] width 57 height 17
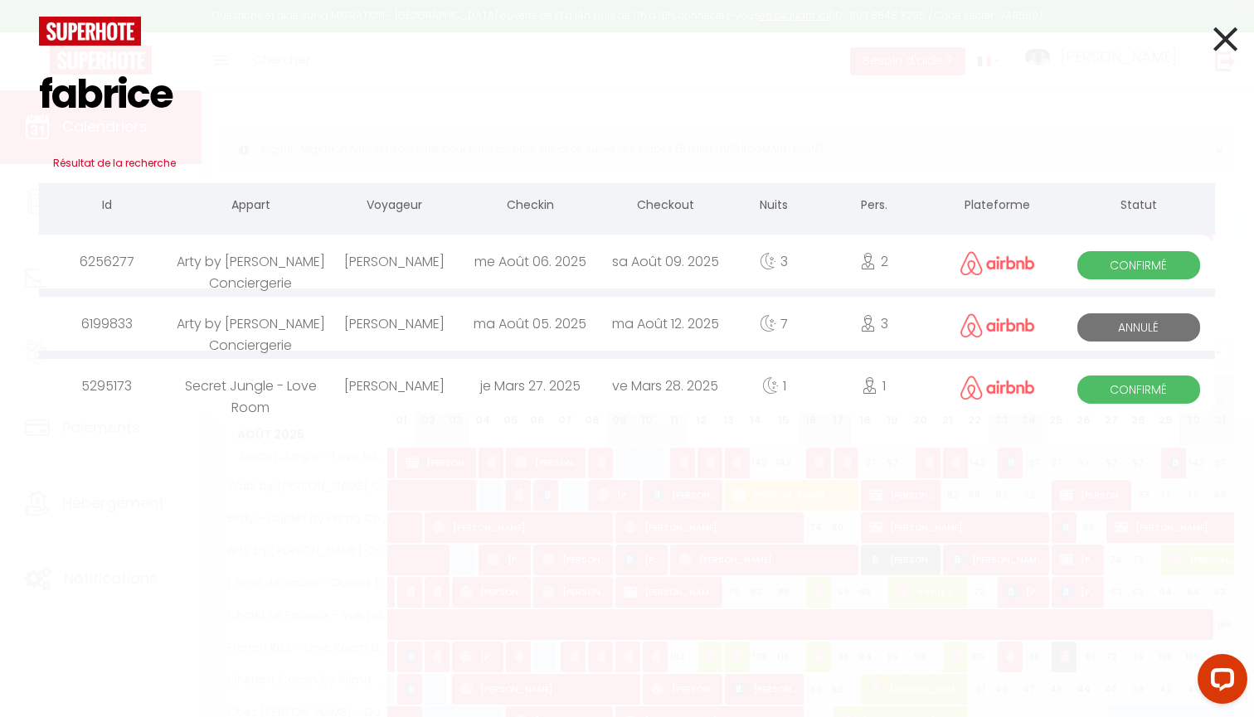
click at [423, 259] on div "[PERSON_NAME]" at bounding box center [394, 262] width 135 height 54
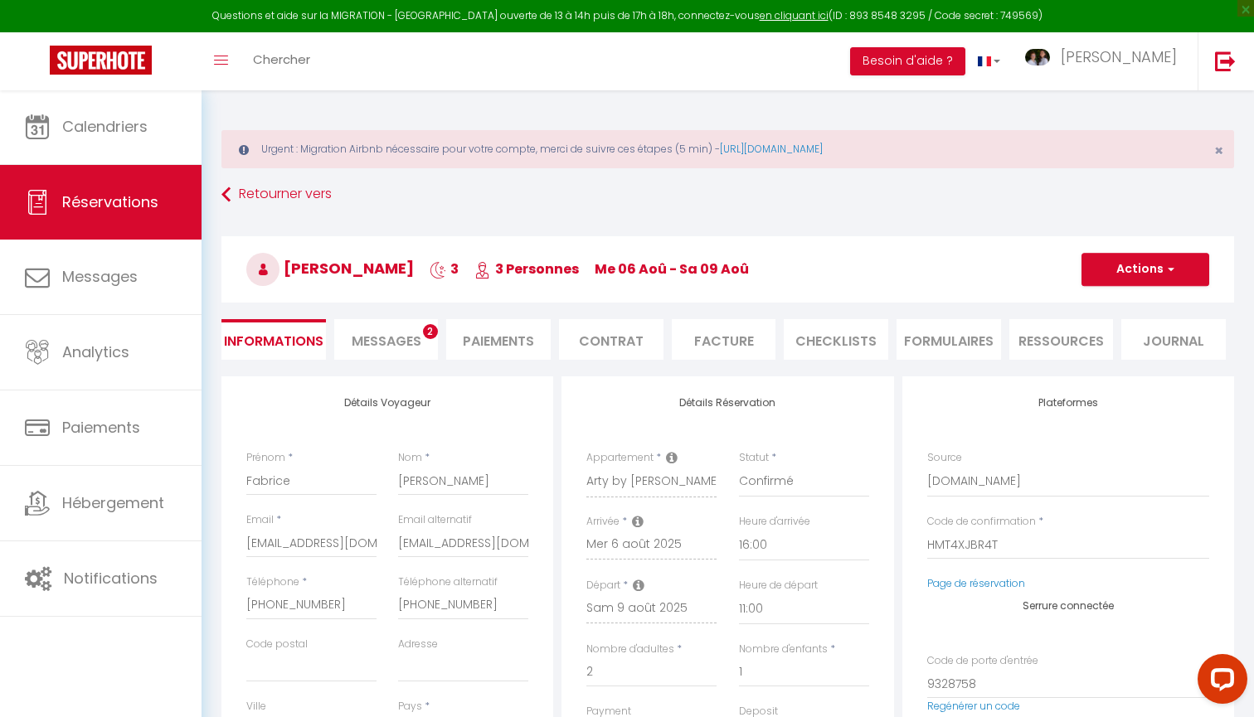
click at [720, 337] on li "Facture" at bounding box center [724, 339] width 104 height 41
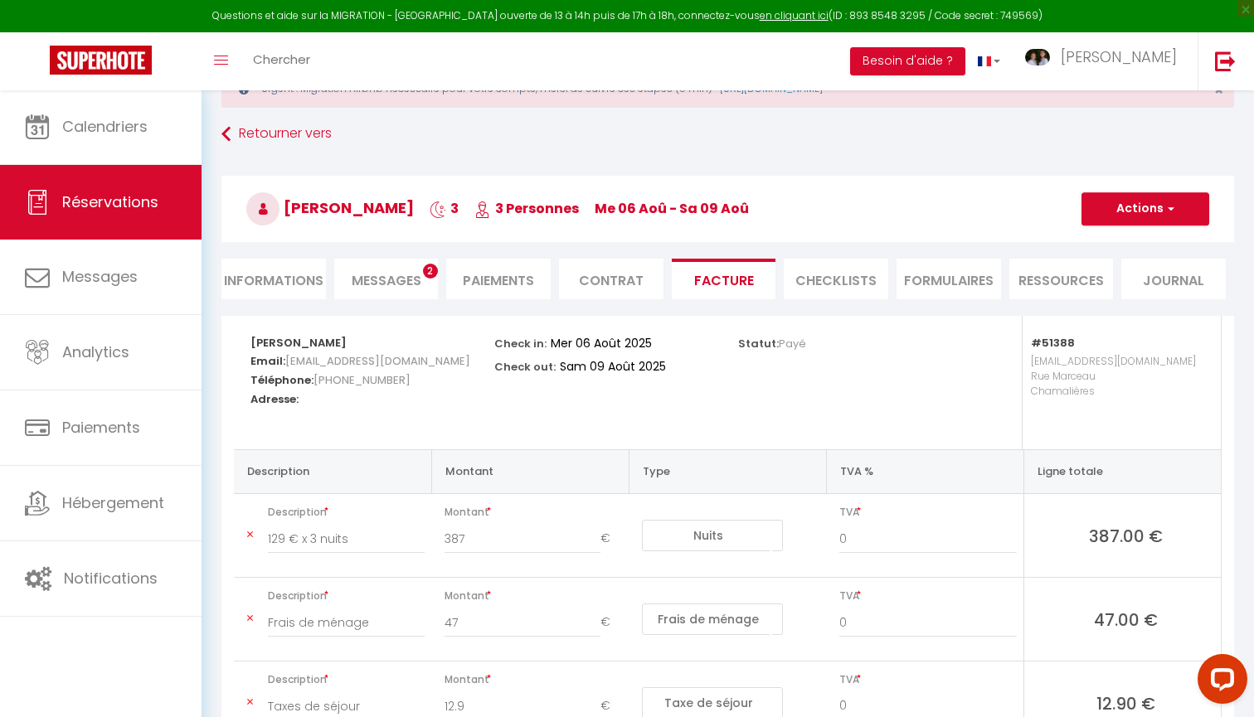
scroll to position [61, 0]
click at [837, 283] on li "CHECKLISTS" at bounding box center [835, 279] width 104 height 41
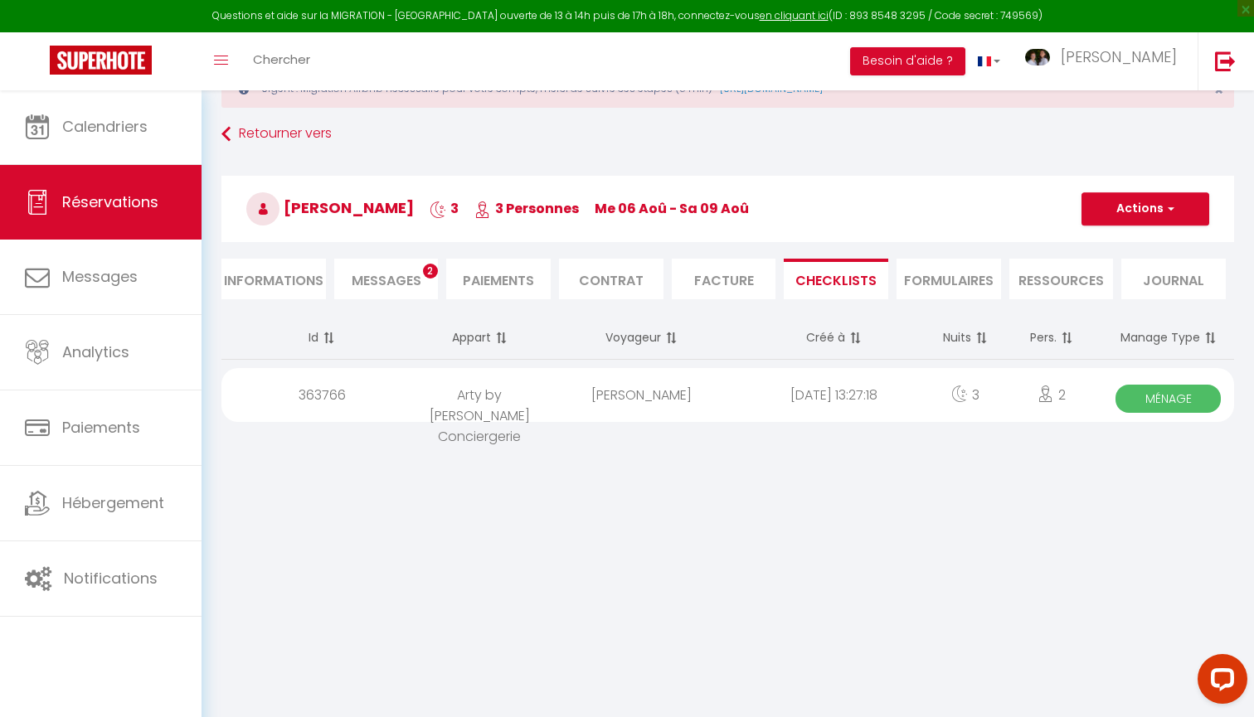
click at [1132, 395] on span "Ménage" at bounding box center [1167, 399] width 105 height 28
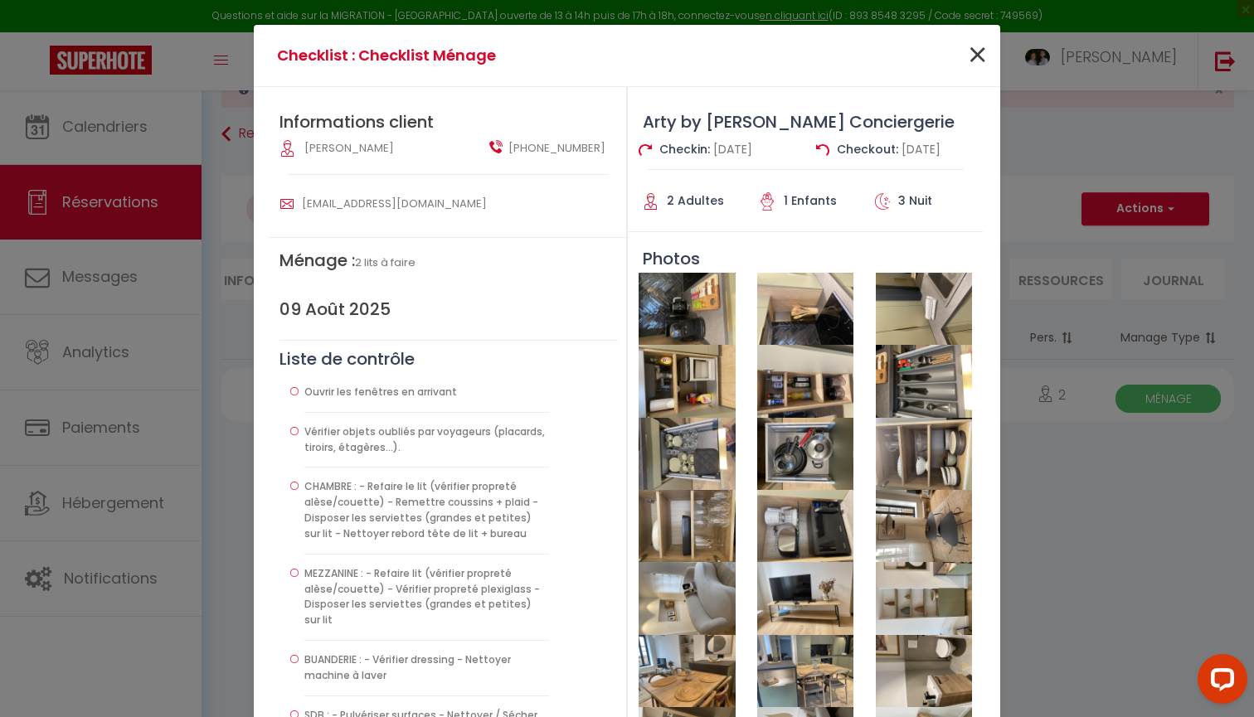
click at [970, 64] on span "×" at bounding box center [977, 56] width 21 height 50
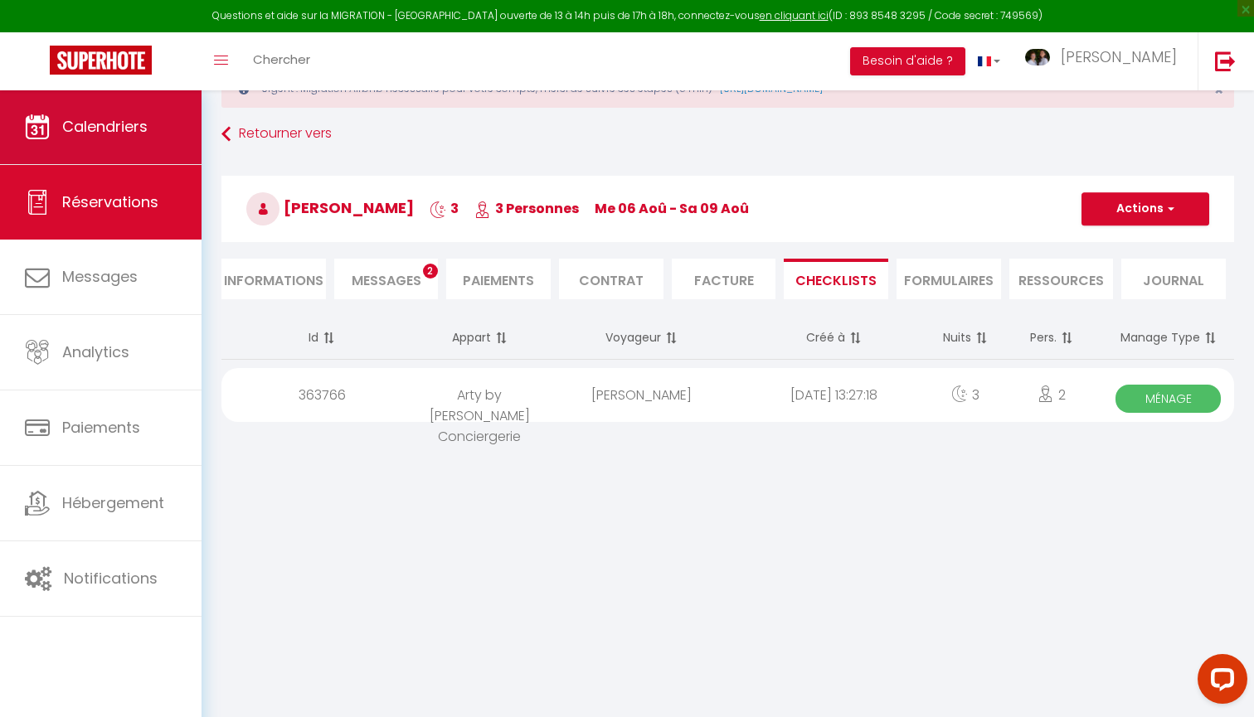
click at [167, 141] on link "Calendriers" at bounding box center [100, 127] width 201 height 75
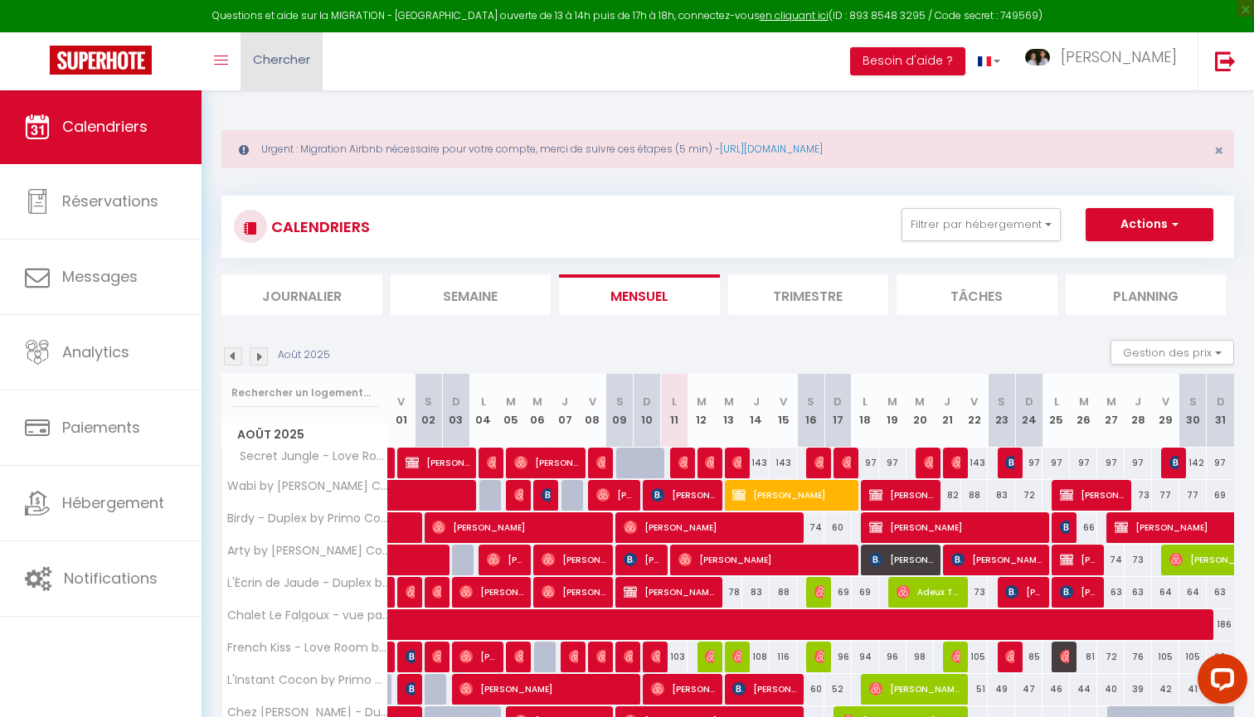
click at [278, 54] on span "Chercher" at bounding box center [281, 59] width 57 height 17
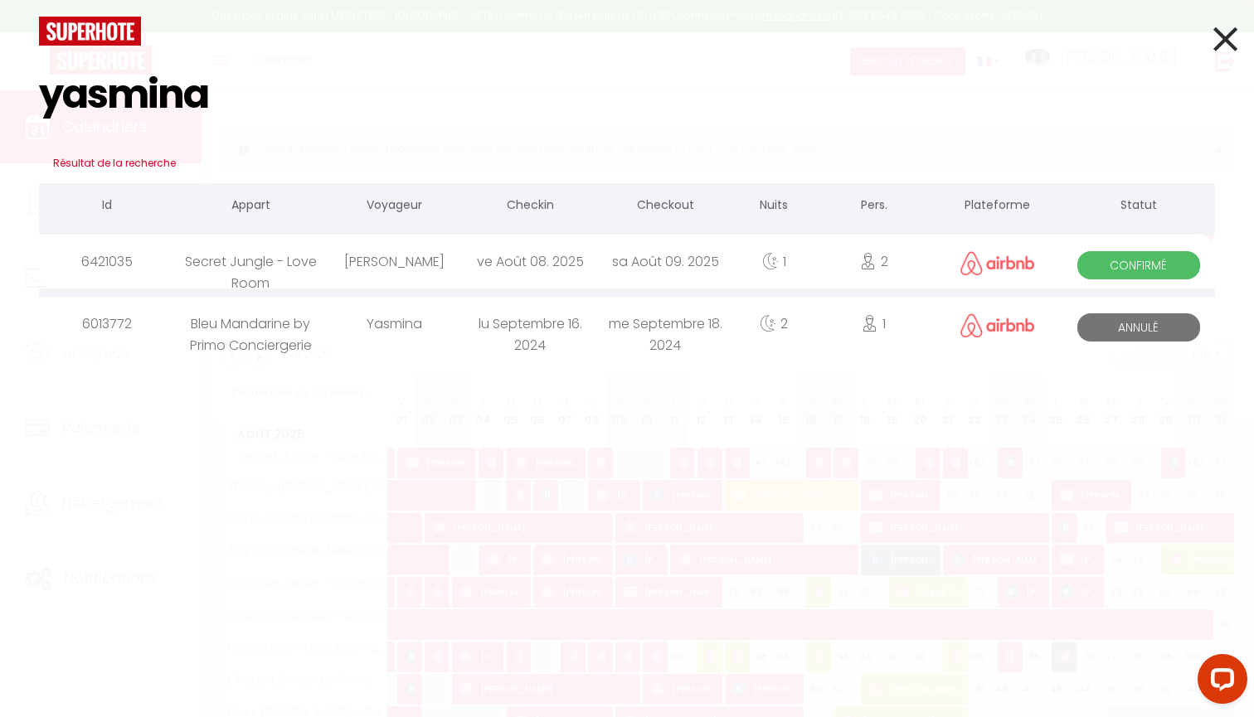
click at [457, 267] on div "[PERSON_NAME]" at bounding box center [394, 262] width 135 height 54
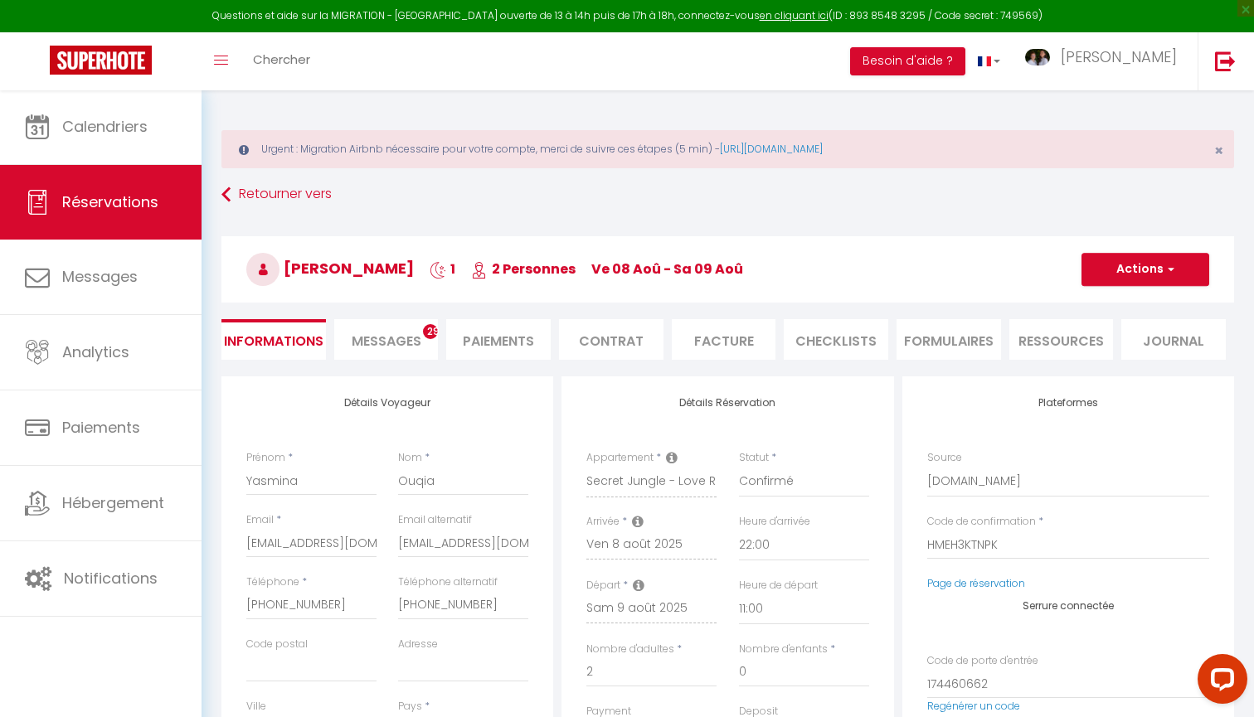
click at [855, 329] on li "CHECKLISTS" at bounding box center [835, 339] width 104 height 41
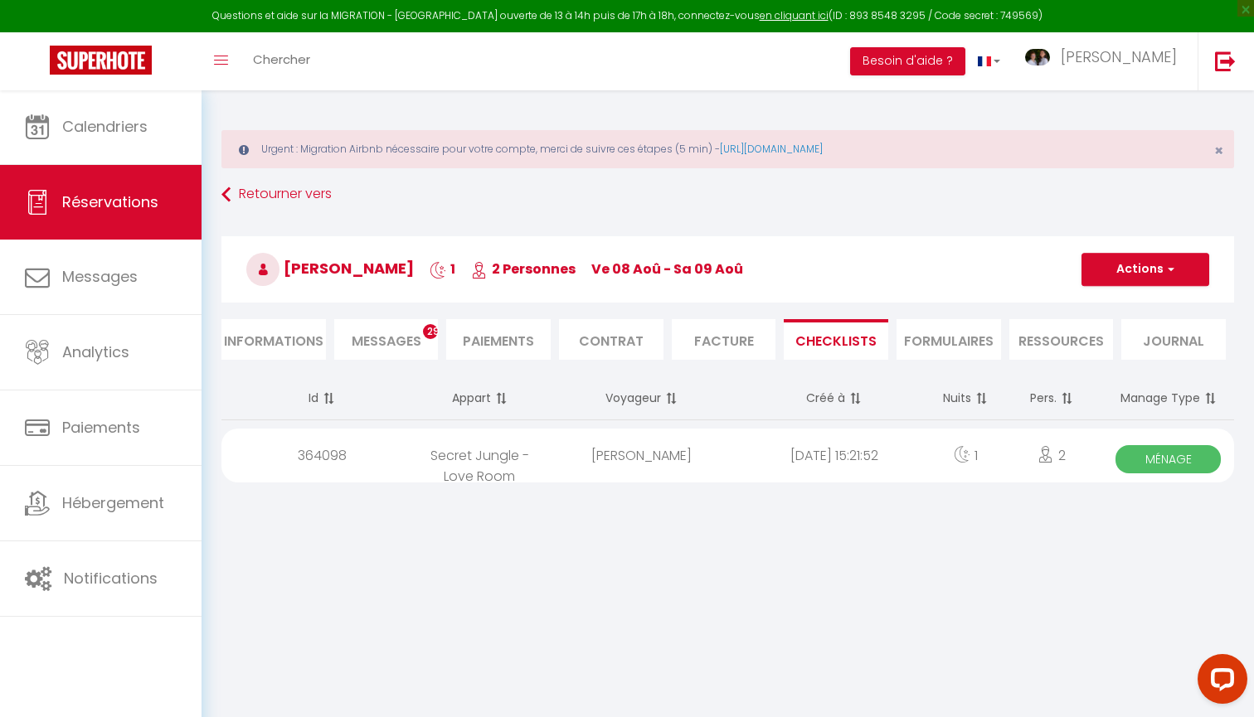
click at [1139, 452] on span "Ménage" at bounding box center [1167, 459] width 105 height 28
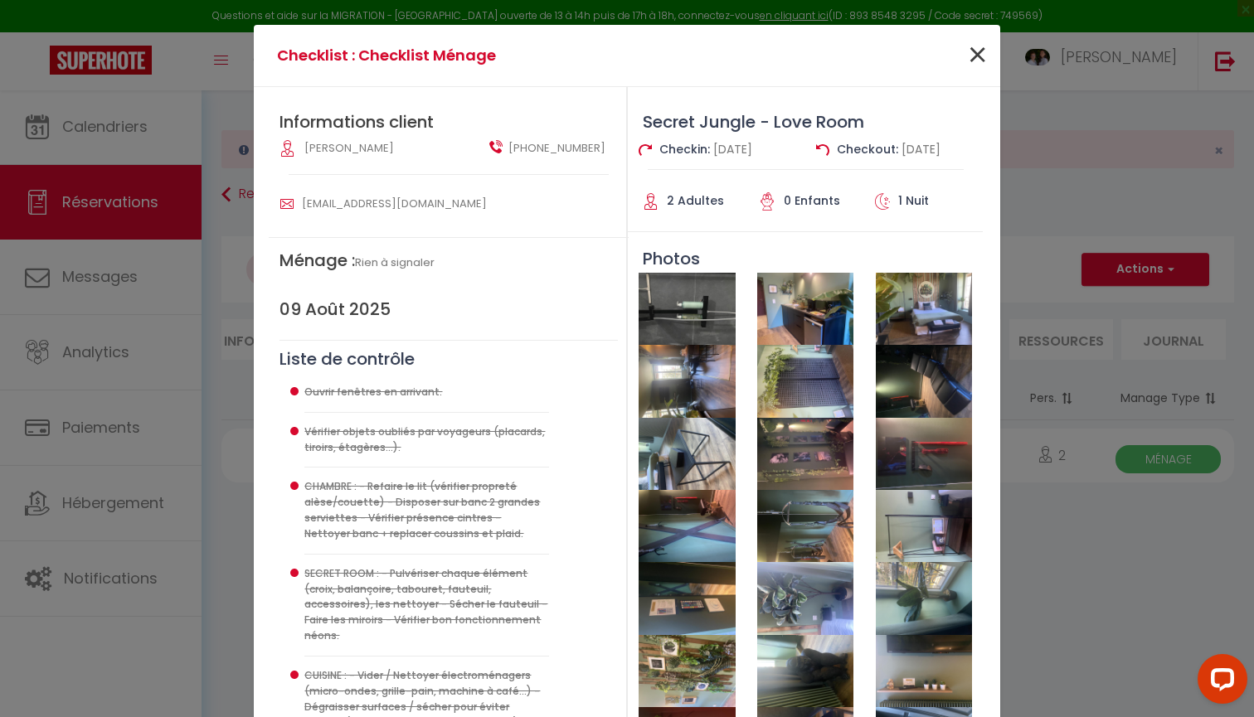
click at [977, 56] on span "×" at bounding box center [977, 56] width 21 height 50
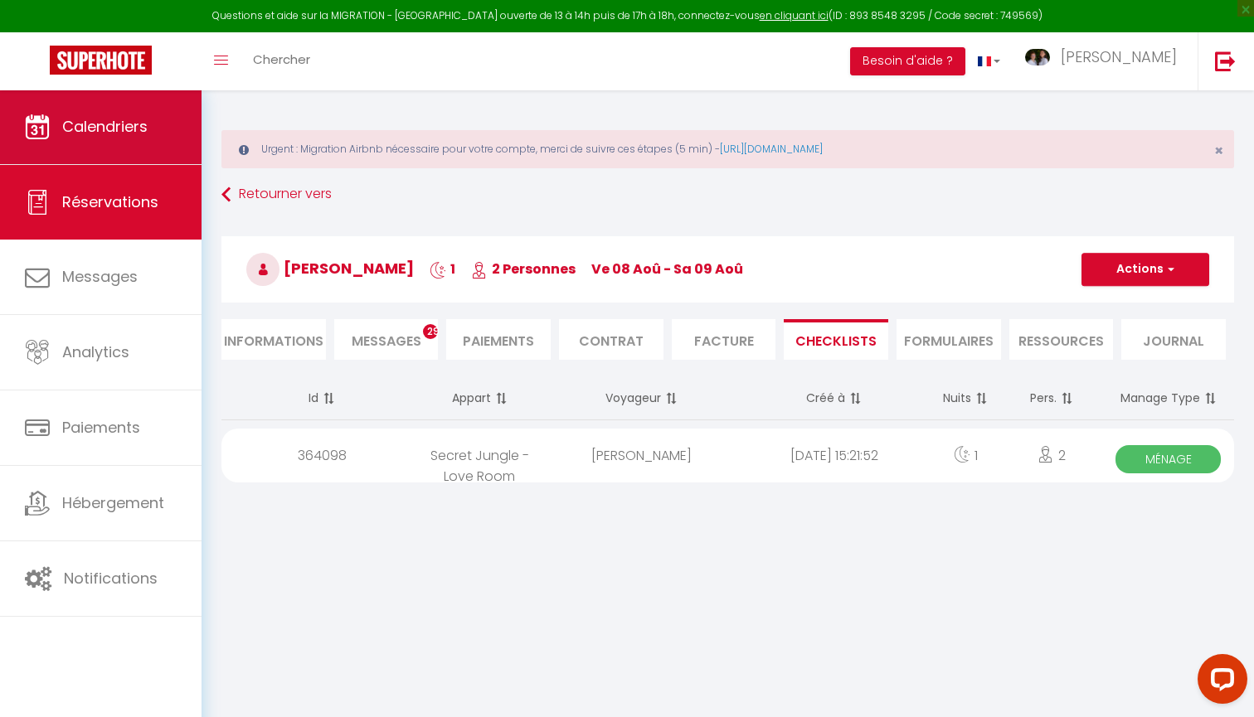
click at [172, 120] on link "Calendriers" at bounding box center [100, 127] width 201 height 75
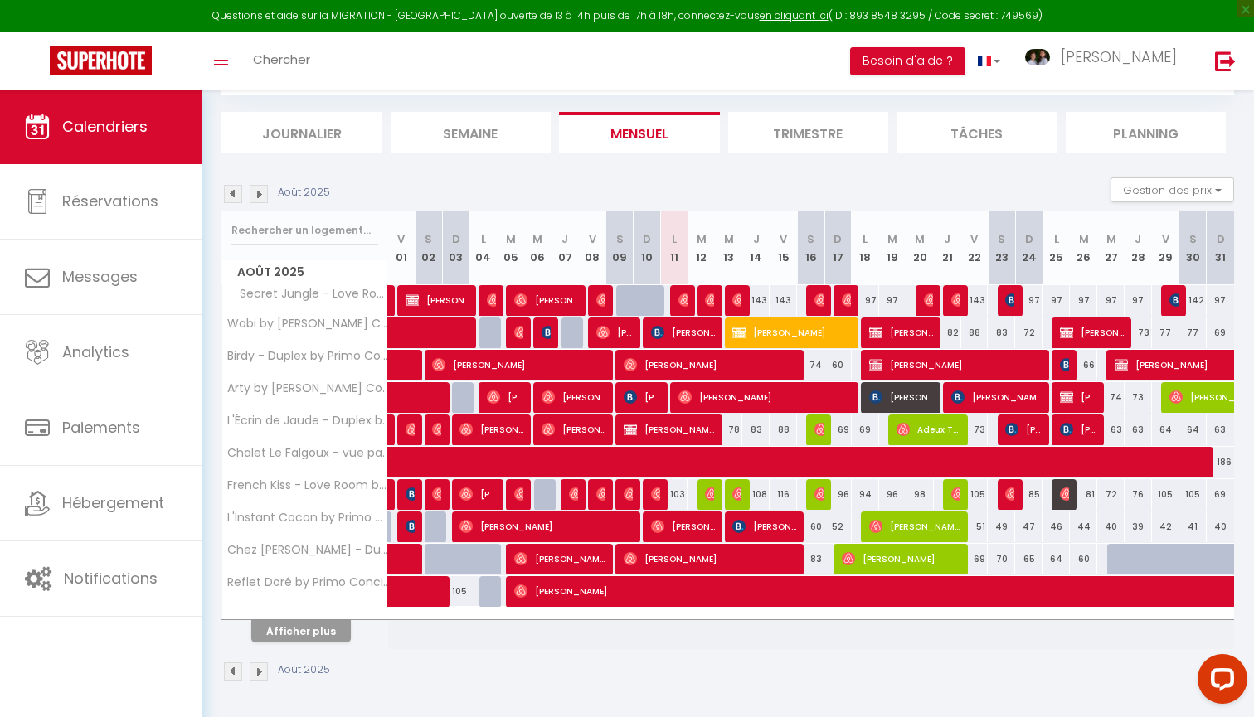
scroll to position [162, 0]
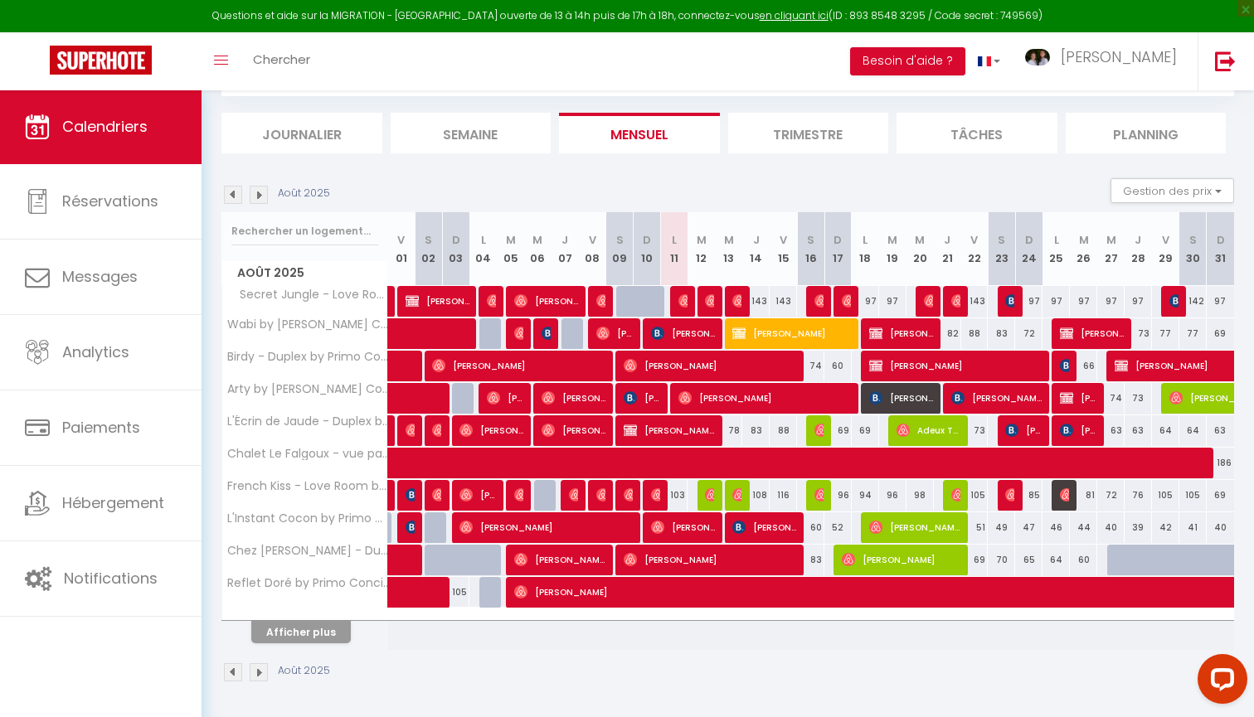
click at [574, 560] on span "[PERSON_NAME]" at bounding box center [559, 560] width 91 height 32
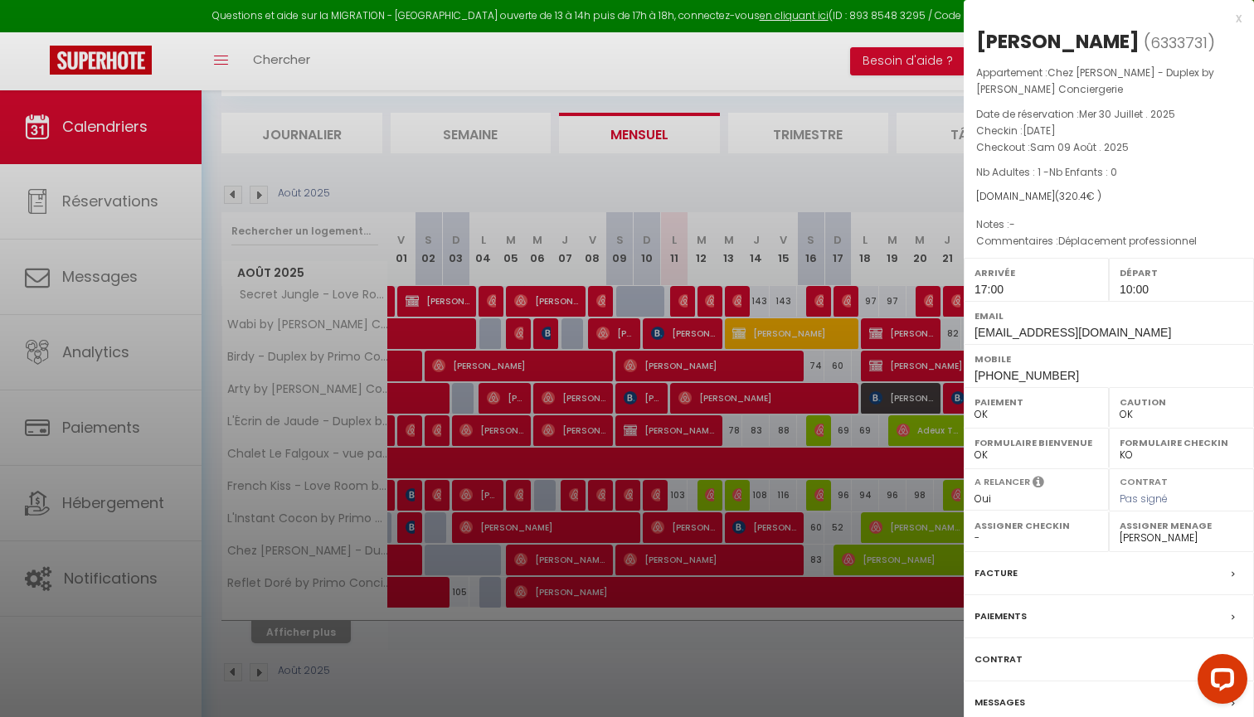
click at [1012, 696] on label "Messages" at bounding box center [999, 702] width 51 height 17
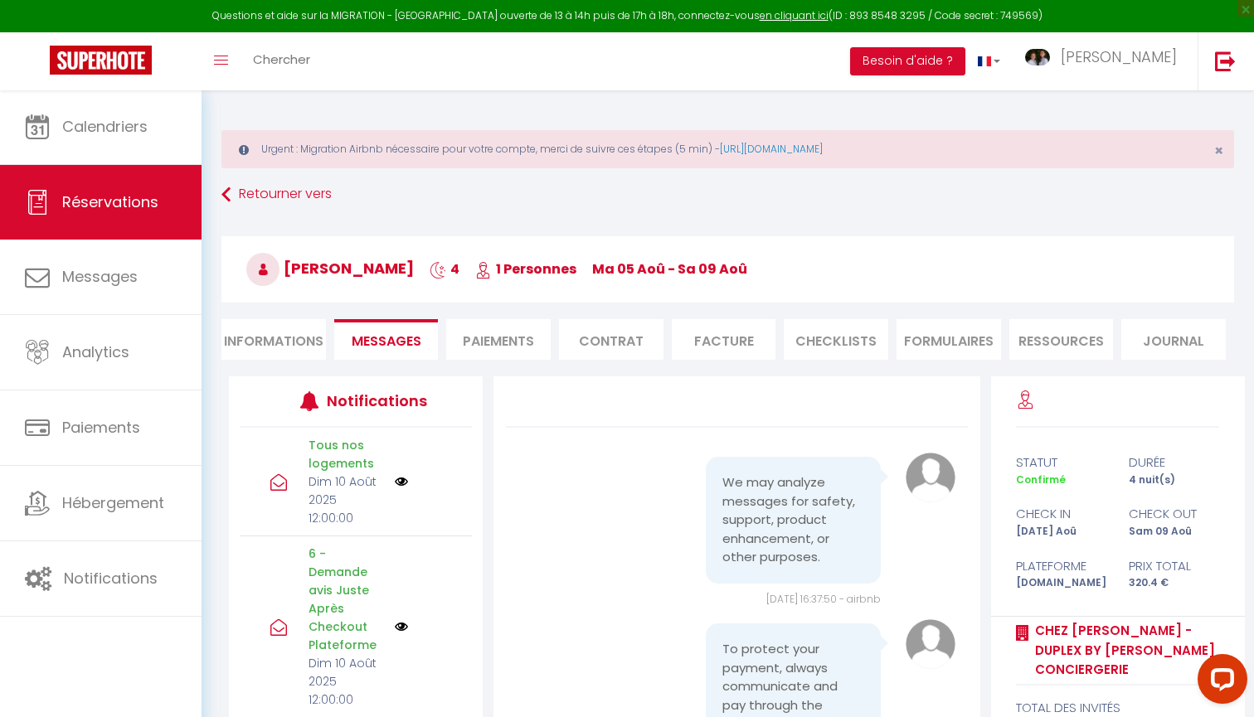
scroll to position [5440, 0]
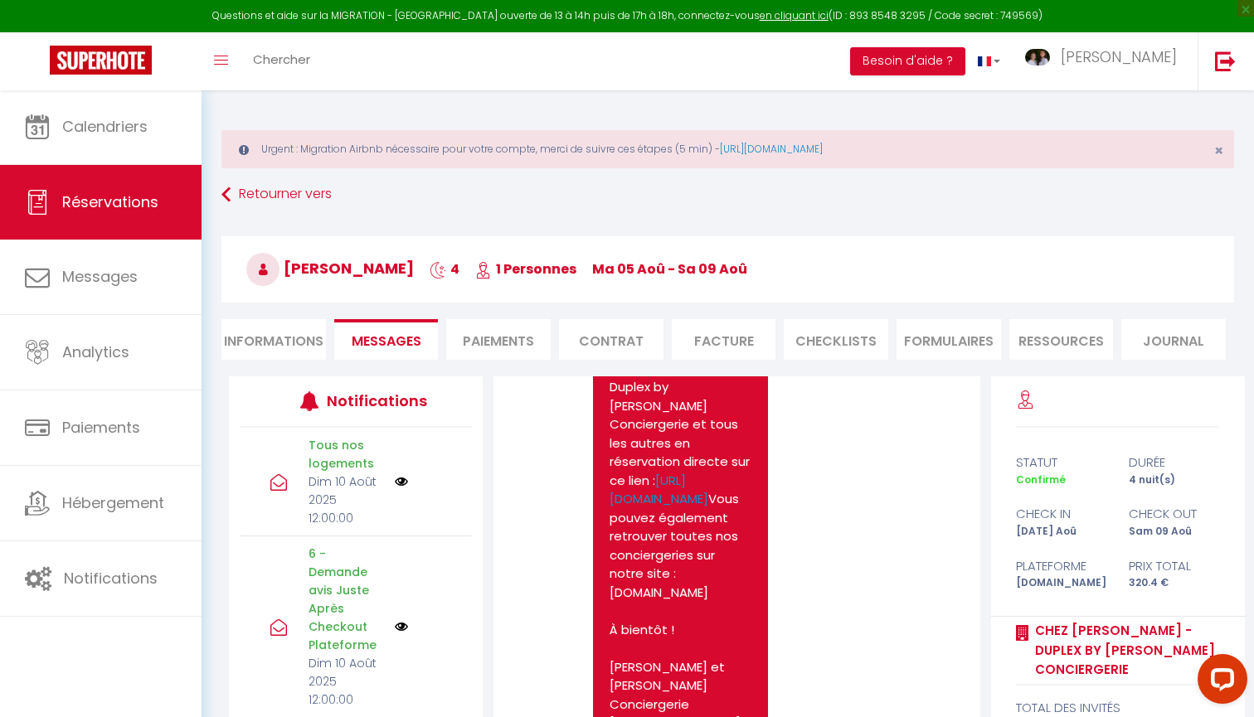
click at [862, 350] on li "CHECKLISTS" at bounding box center [835, 339] width 104 height 41
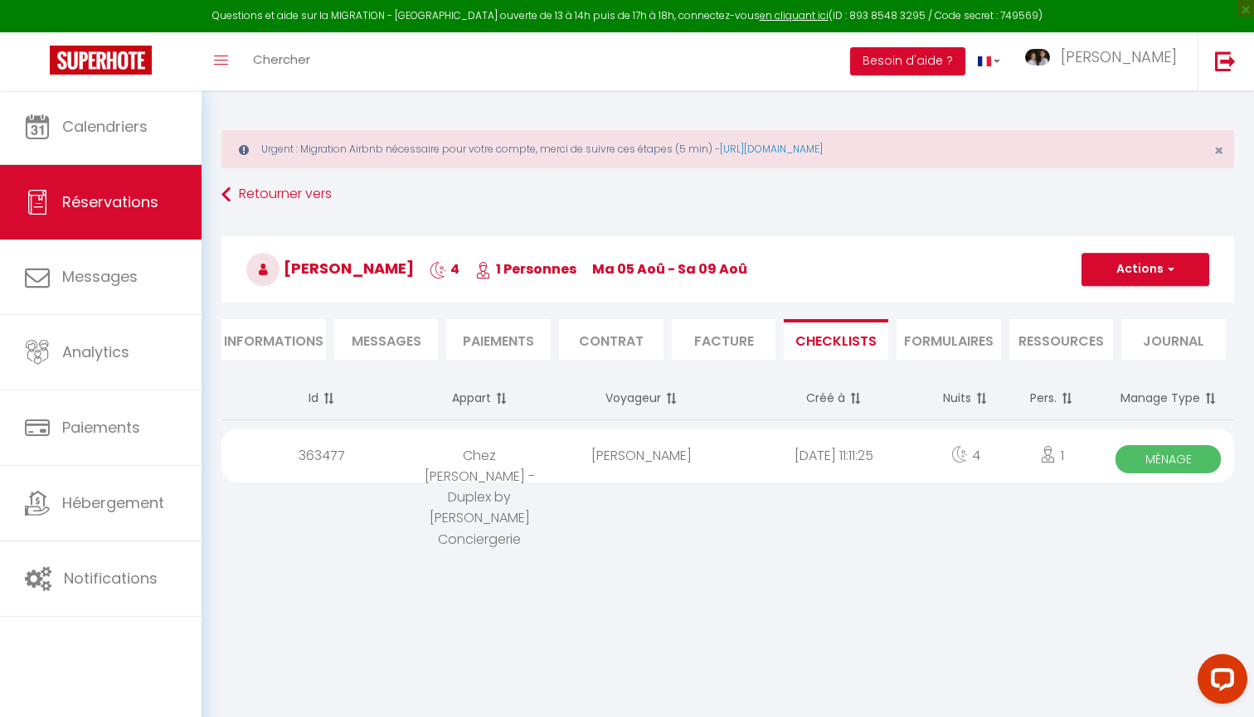
click at [1168, 462] on span "Ménage" at bounding box center [1167, 459] width 105 height 28
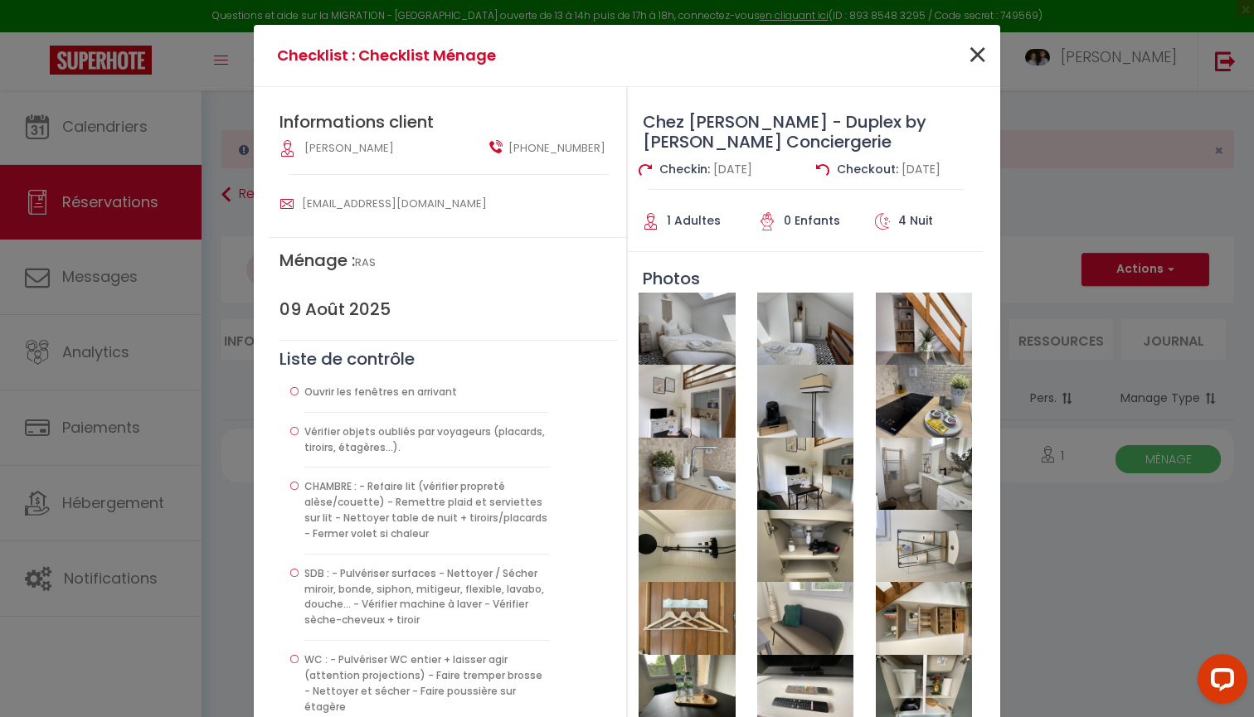
click at [981, 48] on span "×" at bounding box center [977, 56] width 21 height 50
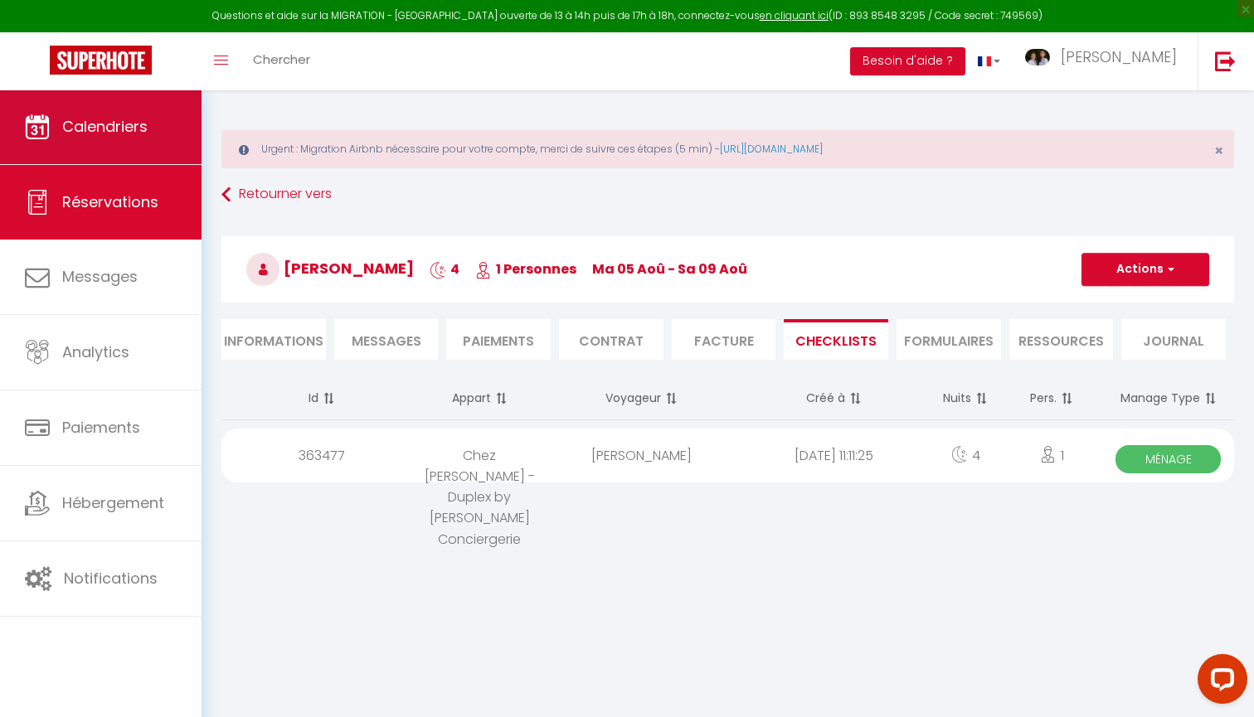
click at [127, 93] on link "Calendriers" at bounding box center [100, 127] width 201 height 75
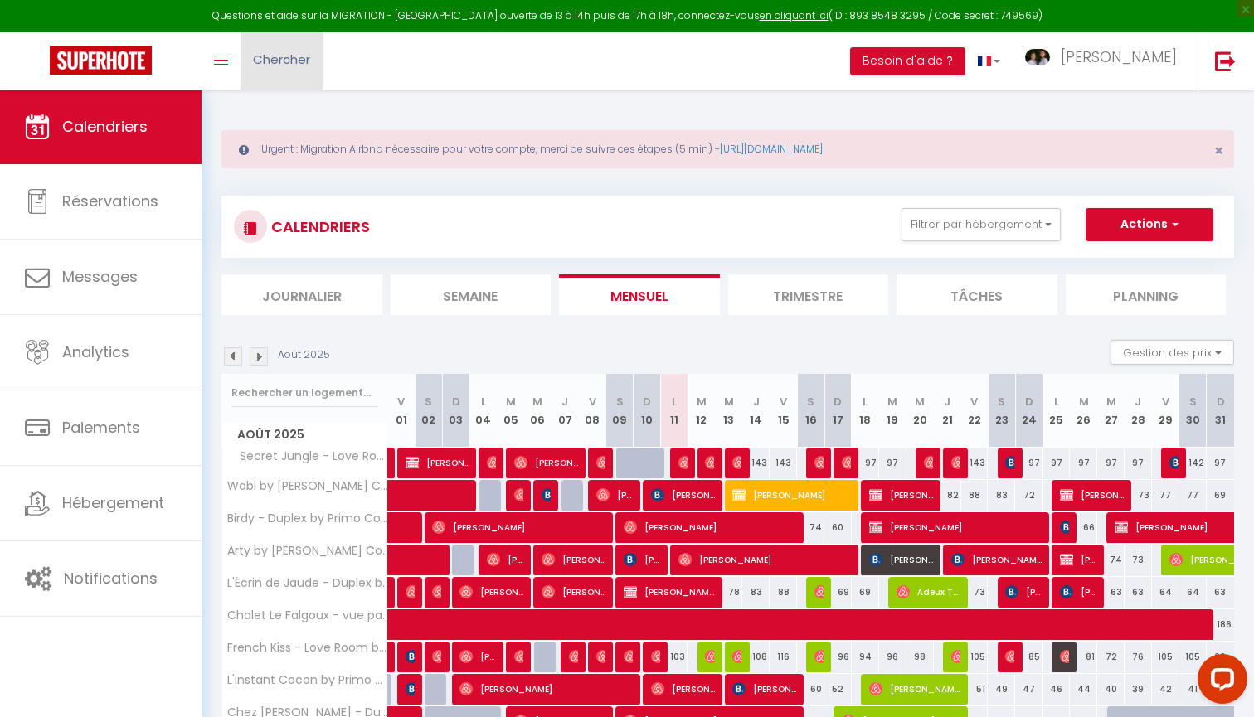
click at [293, 61] on span "Chercher" at bounding box center [281, 59] width 57 height 17
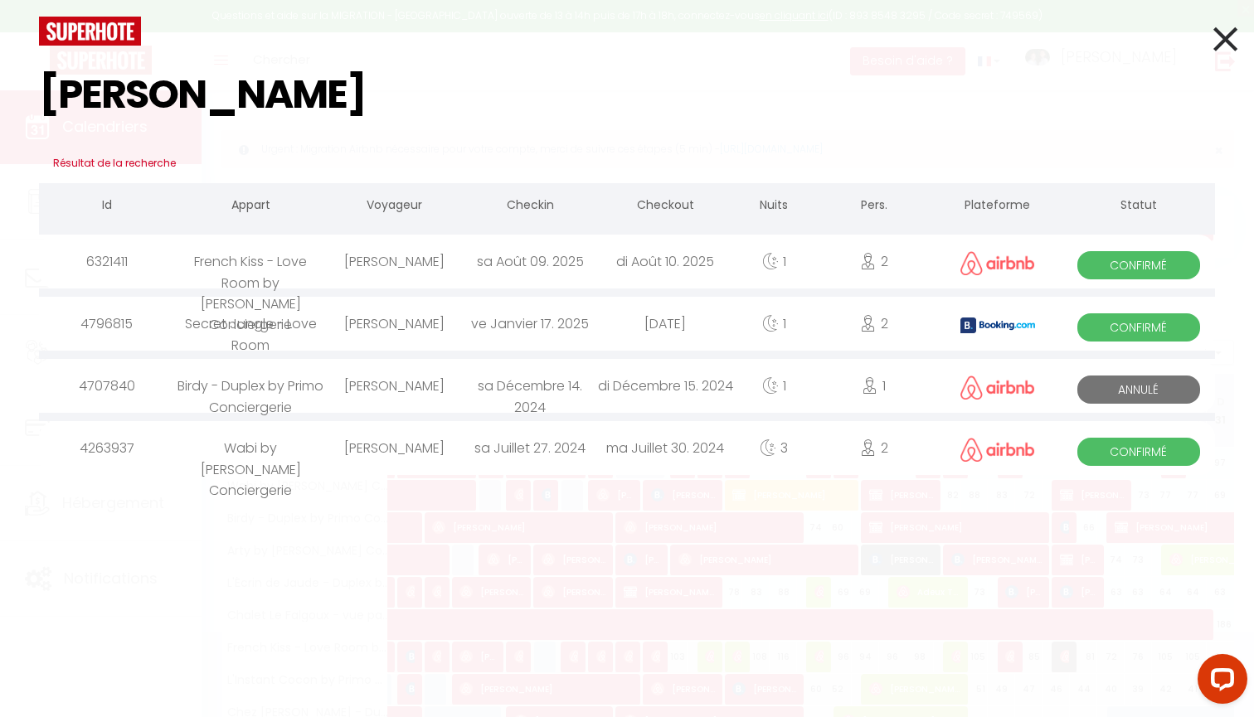
click at [434, 273] on div "[PERSON_NAME]" at bounding box center [394, 262] width 135 height 54
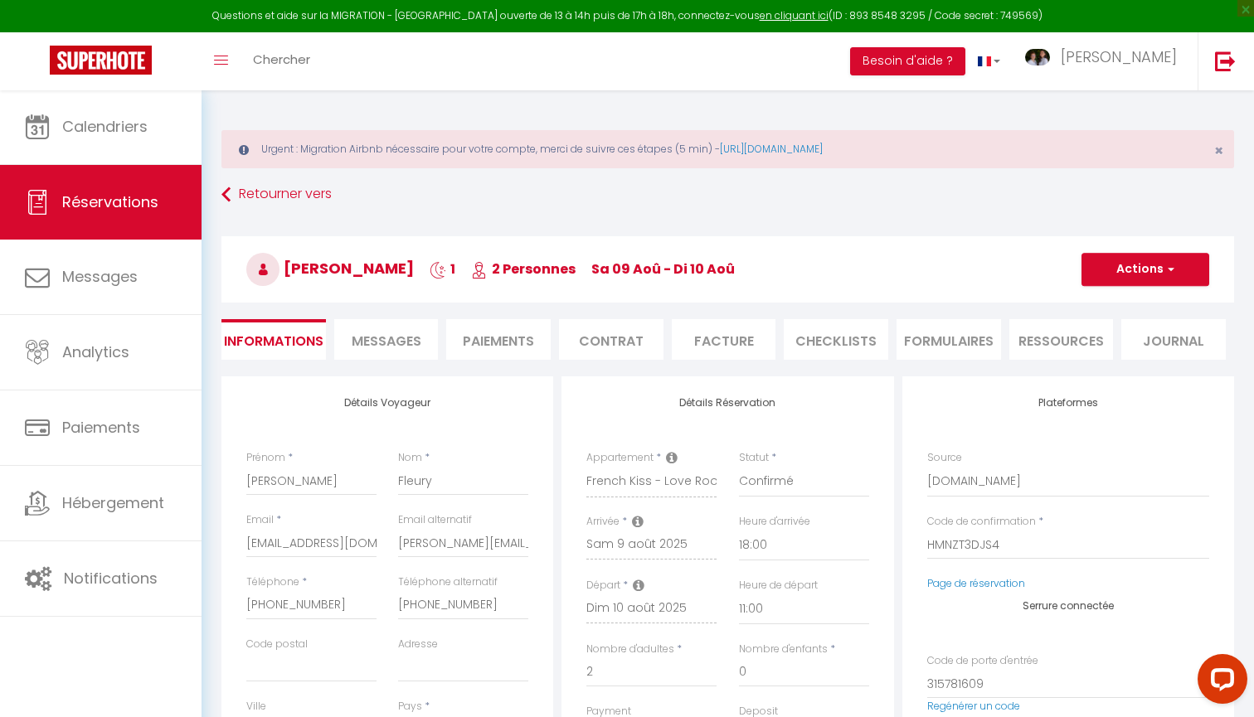
click at [833, 337] on li "CHECKLISTS" at bounding box center [835, 339] width 104 height 41
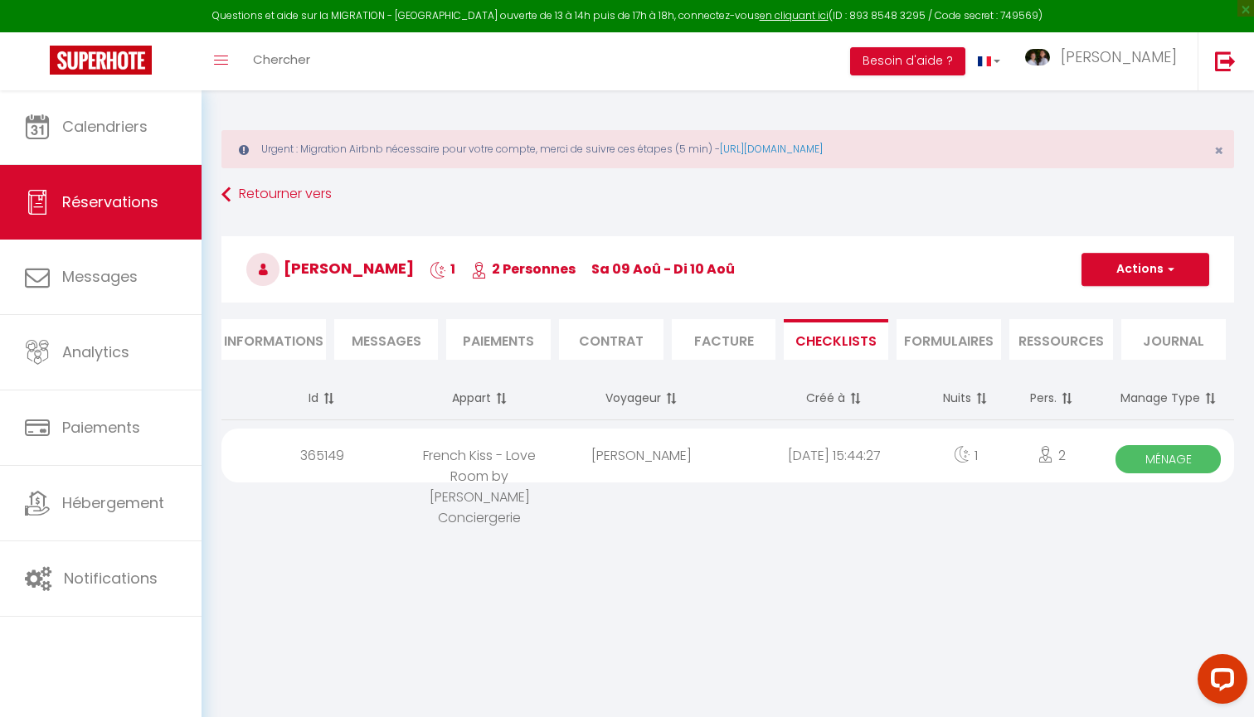
click at [1157, 458] on span "Ménage" at bounding box center [1167, 459] width 105 height 28
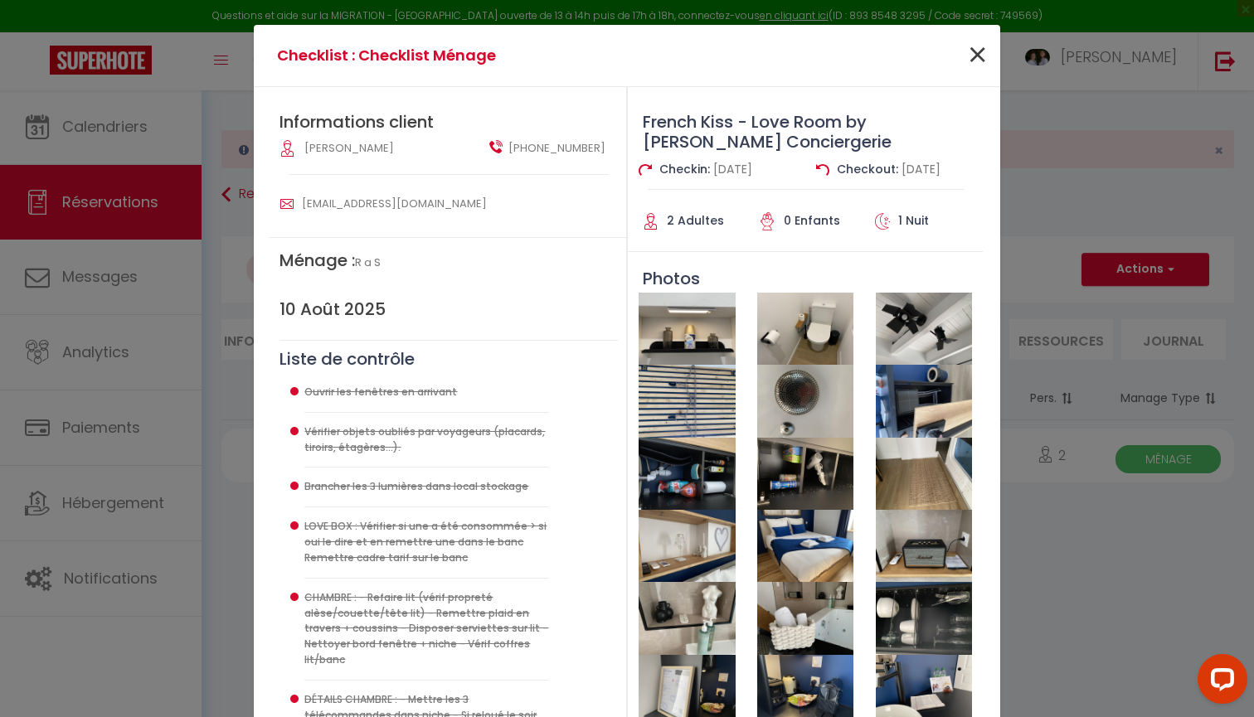
click at [982, 60] on span "×" at bounding box center [977, 56] width 21 height 50
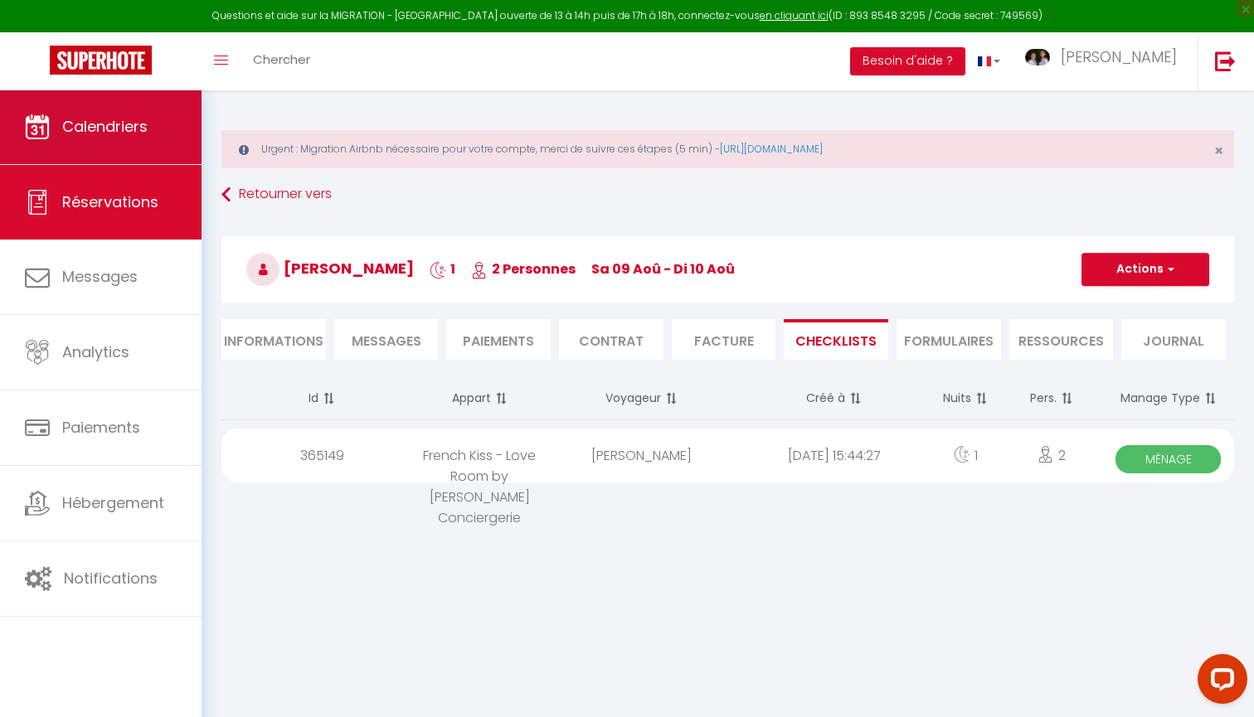
click at [115, 124] on span "Calendriers" at bounding box center [104, 126] width 85 height 21
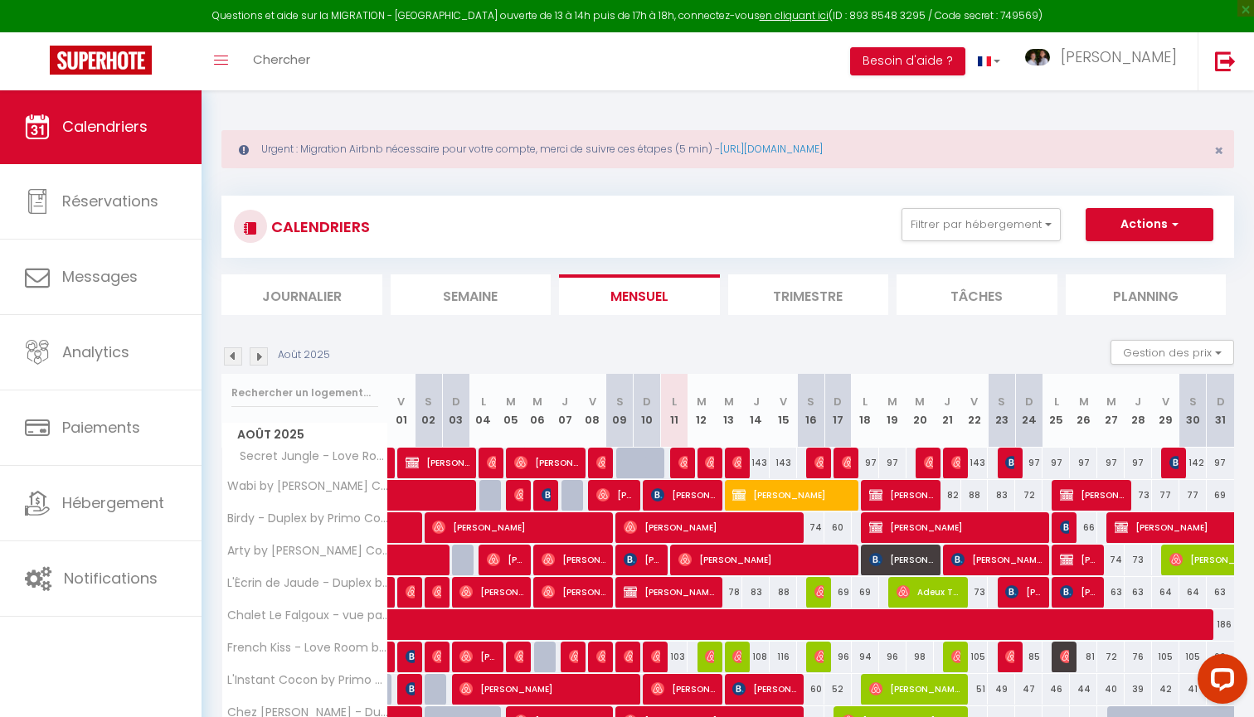
click at [270, 2] on div "Questions et aide sur la MIGRATION - Salle Zoom ouverte de 13 à 14h puis de 17h…" at bounding box center [627, 16] width 1254 height 32
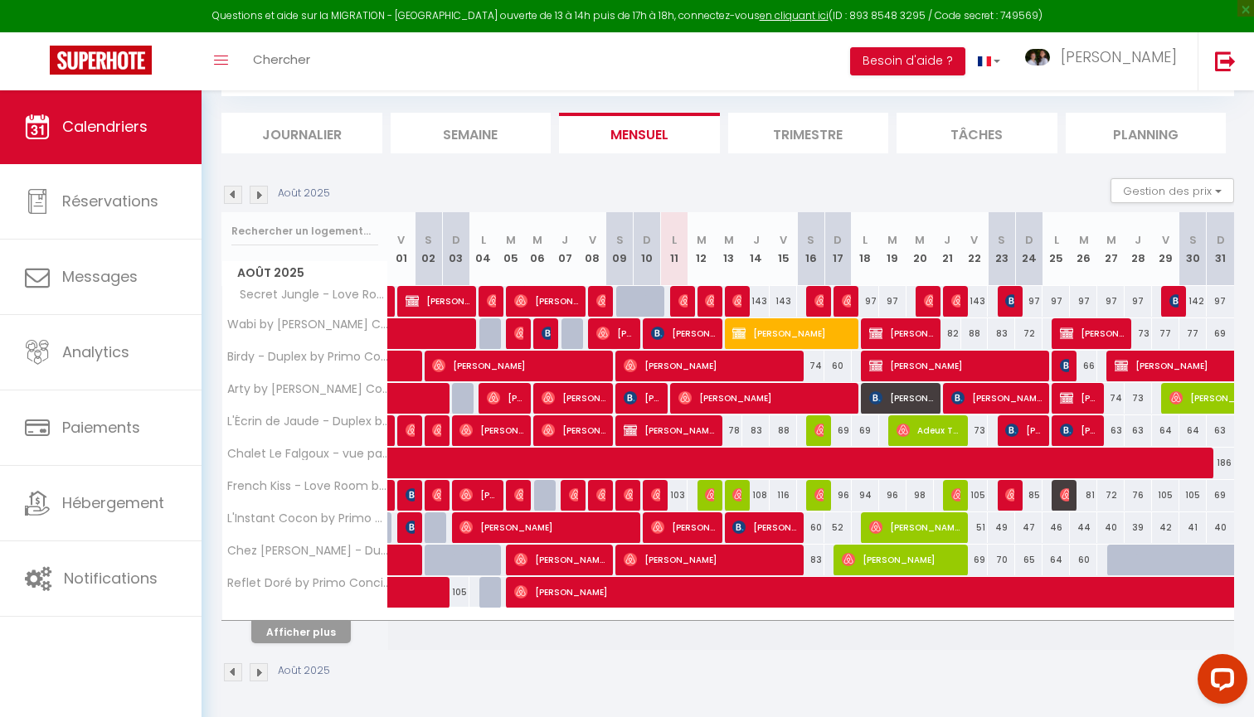
click at [316, 630] on button "Afficher plus" at bounding box center [300, 632] width 99 height 22
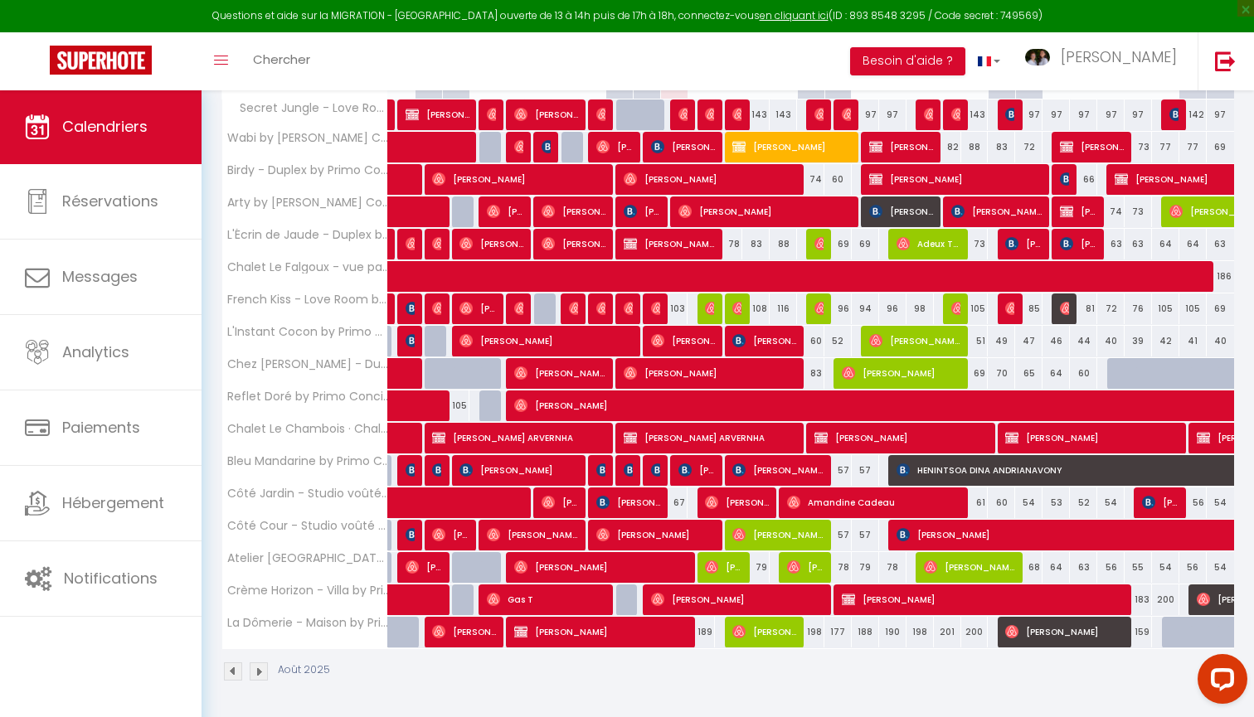
scroll to position [347, 0]
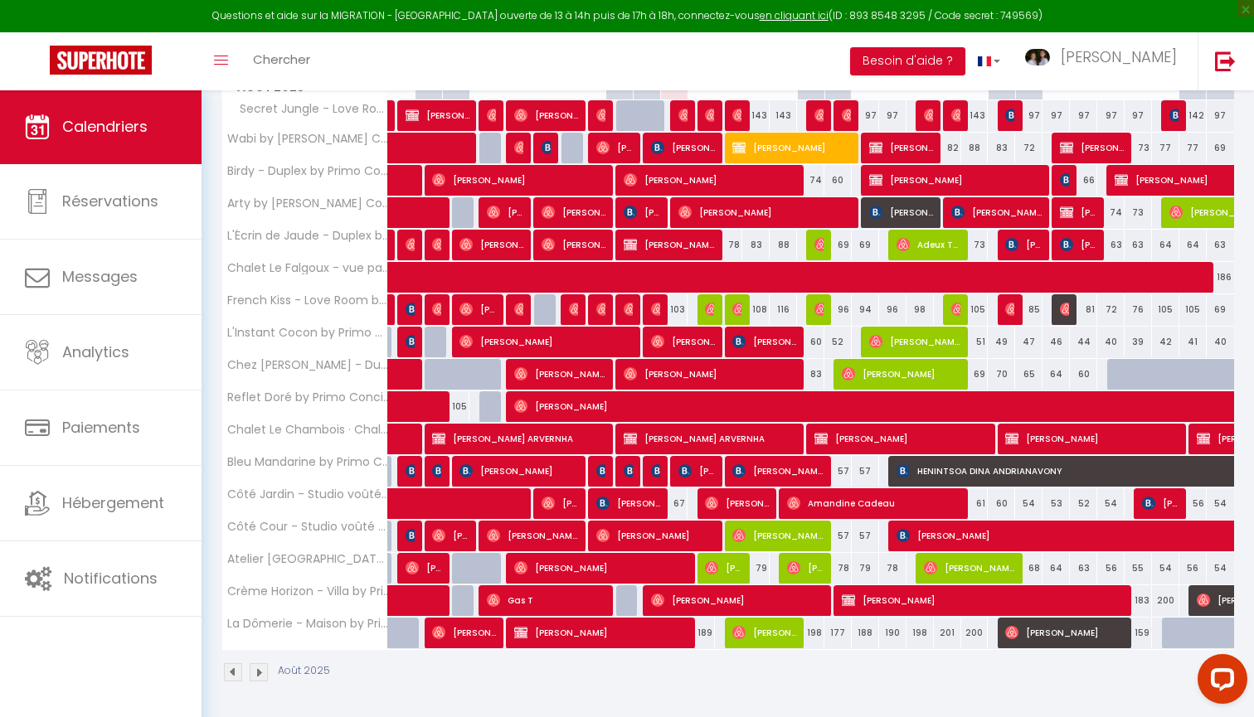
click at [745, 507] on span "Béatrice Byra" at bounding box center [737, 503] width 64 height 32
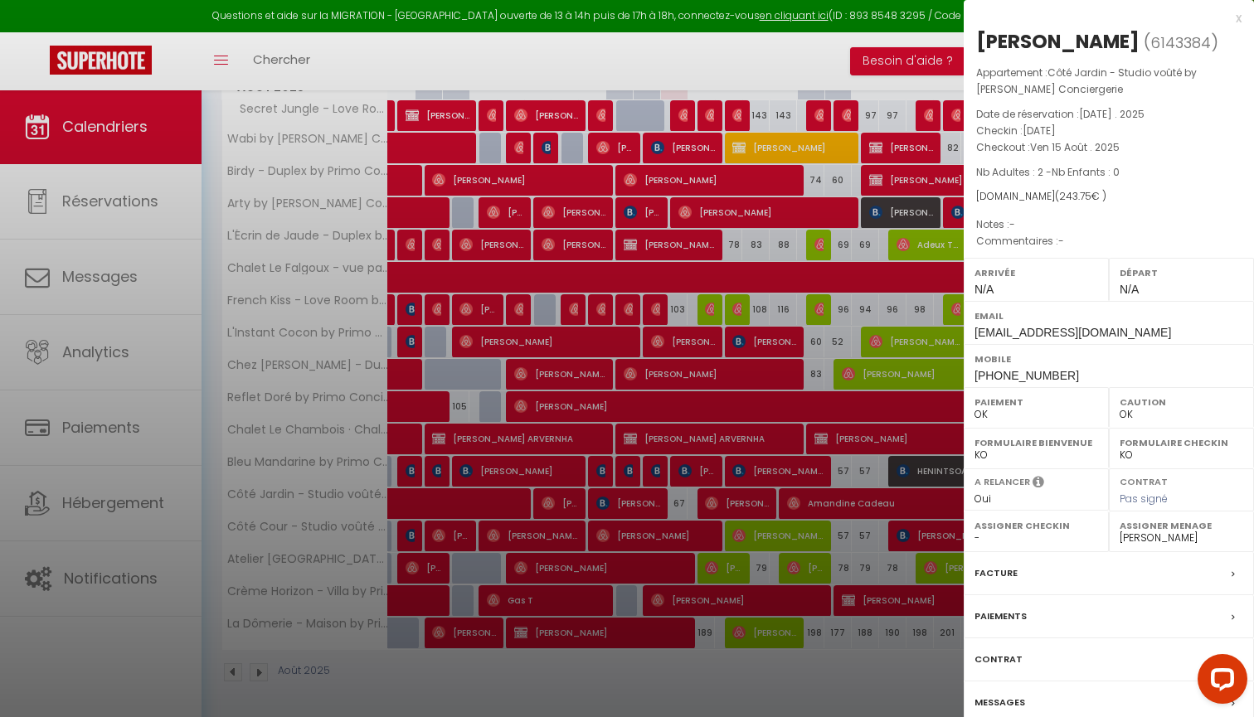
click at [1001, 698] on label "Messages" at bounding box center [999, 702] width 51 height 17
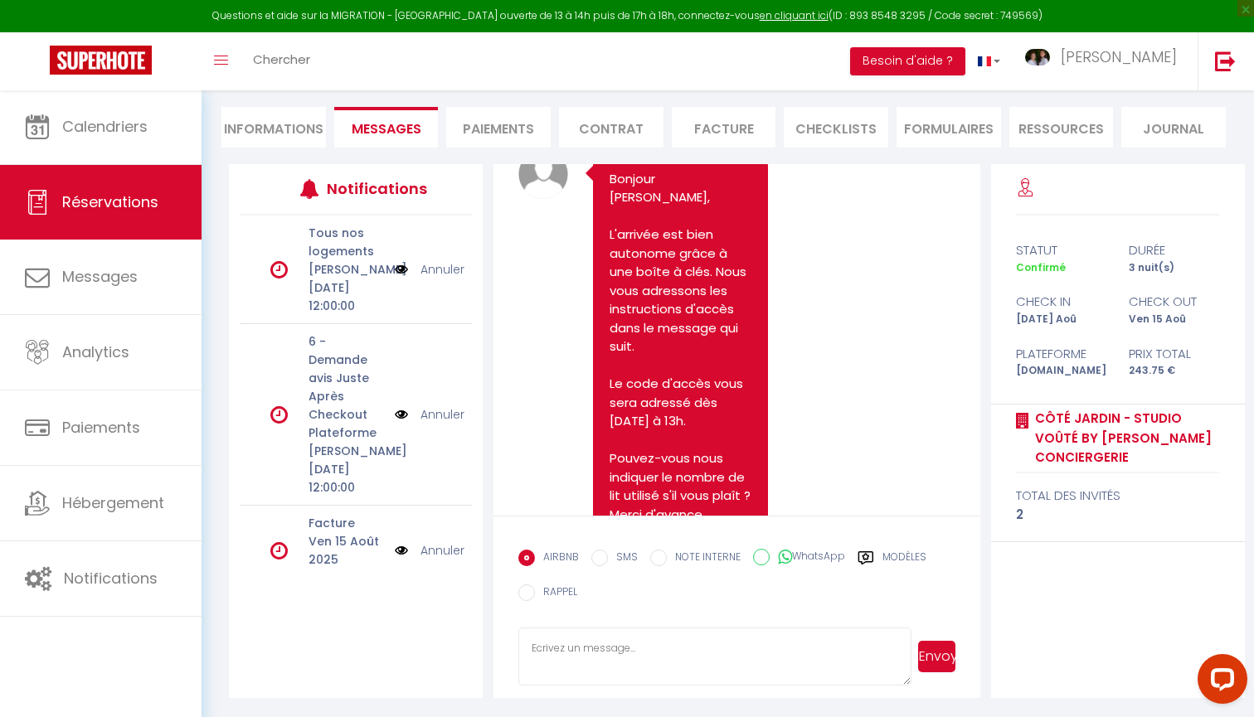
scroll to position [211, 0]
click at [911, 559] on label "Modèles" at bounding box center [904, 560] width 44 height 21
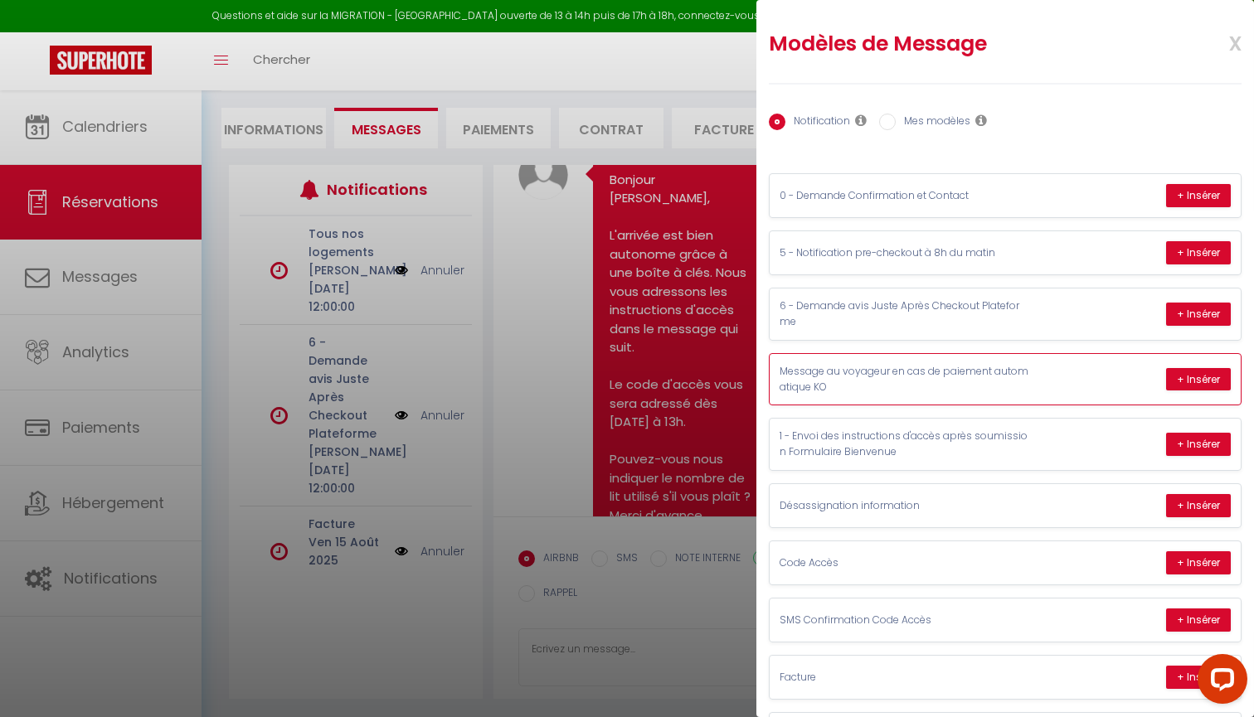
scroll to position [15, 0]
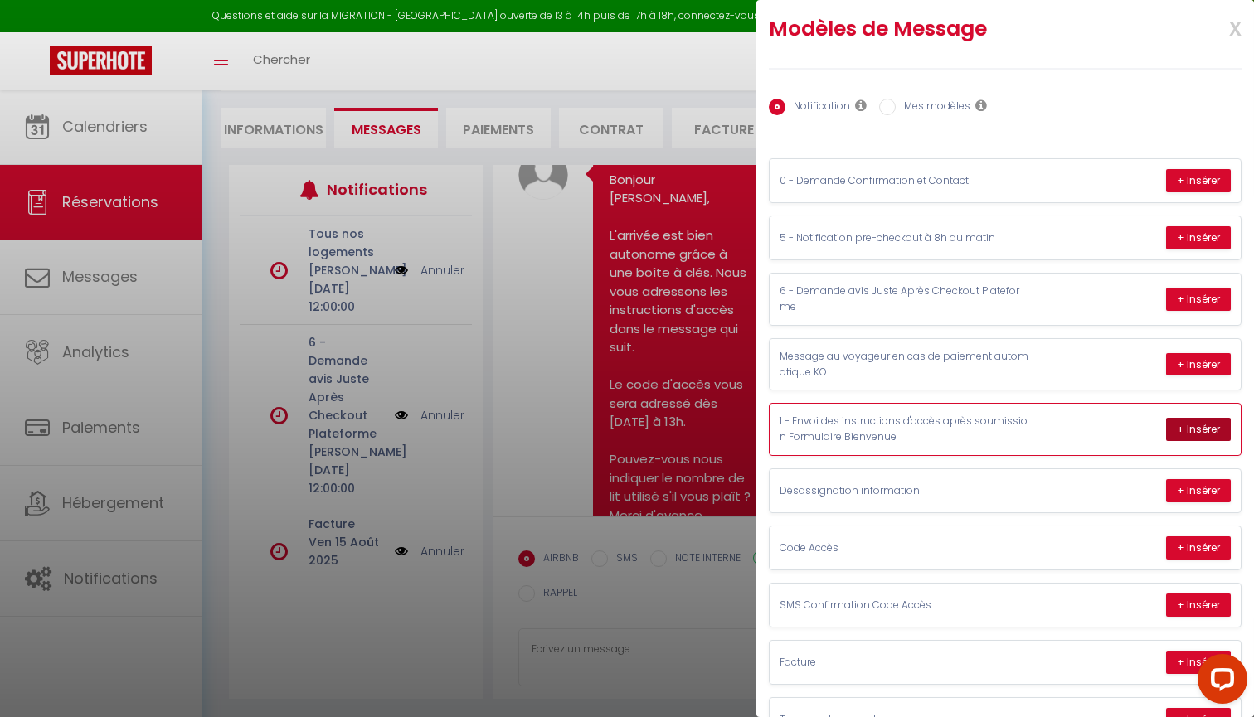
click at [1203, 421] on button "+ Insérer" at bounding box center [1198, 429] width 65 height 23
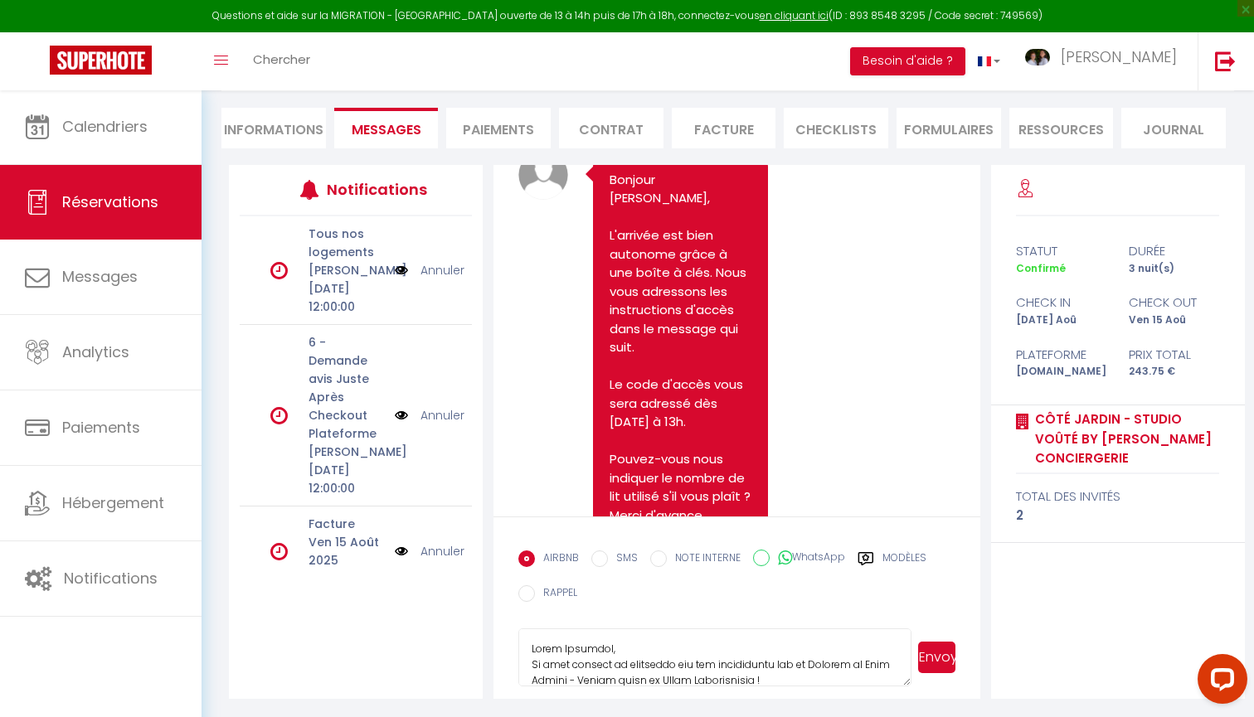
click at [550, 652] on textarea at bounding box center [714, 657] width 393 height 58
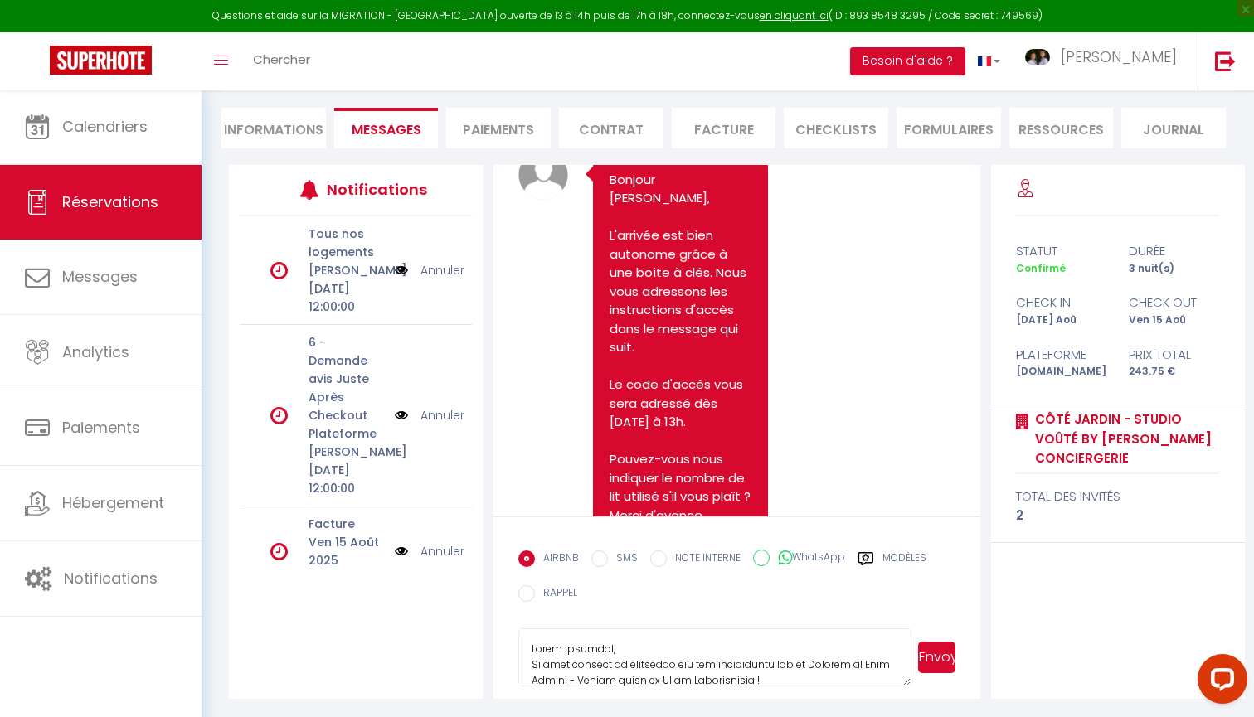
click at [288, 143] on li "Informations" at bounding box center [273, 128] width 104 height 41
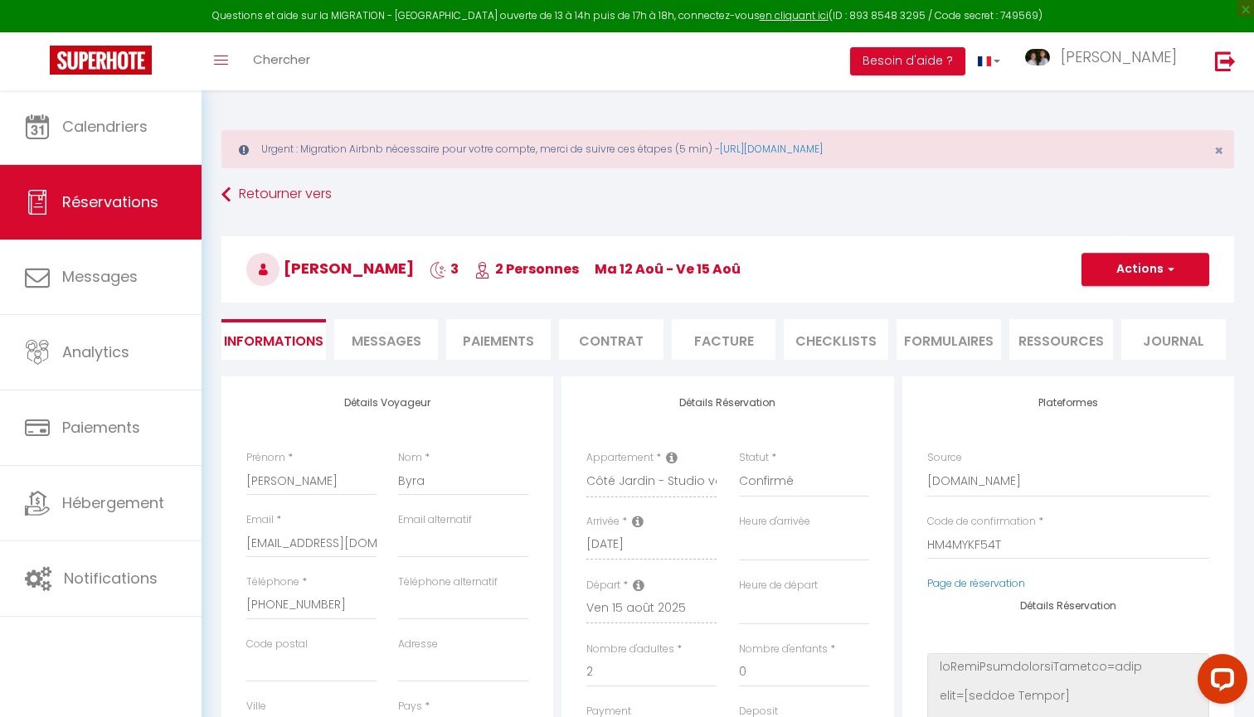
click at [1121, 270] on button "Actions" at bounding box center [1145, 269] width 128 height 33
click at [1096, 305] on link "Enregistrer" at bounding box center [1128, 306] width 131 height 22
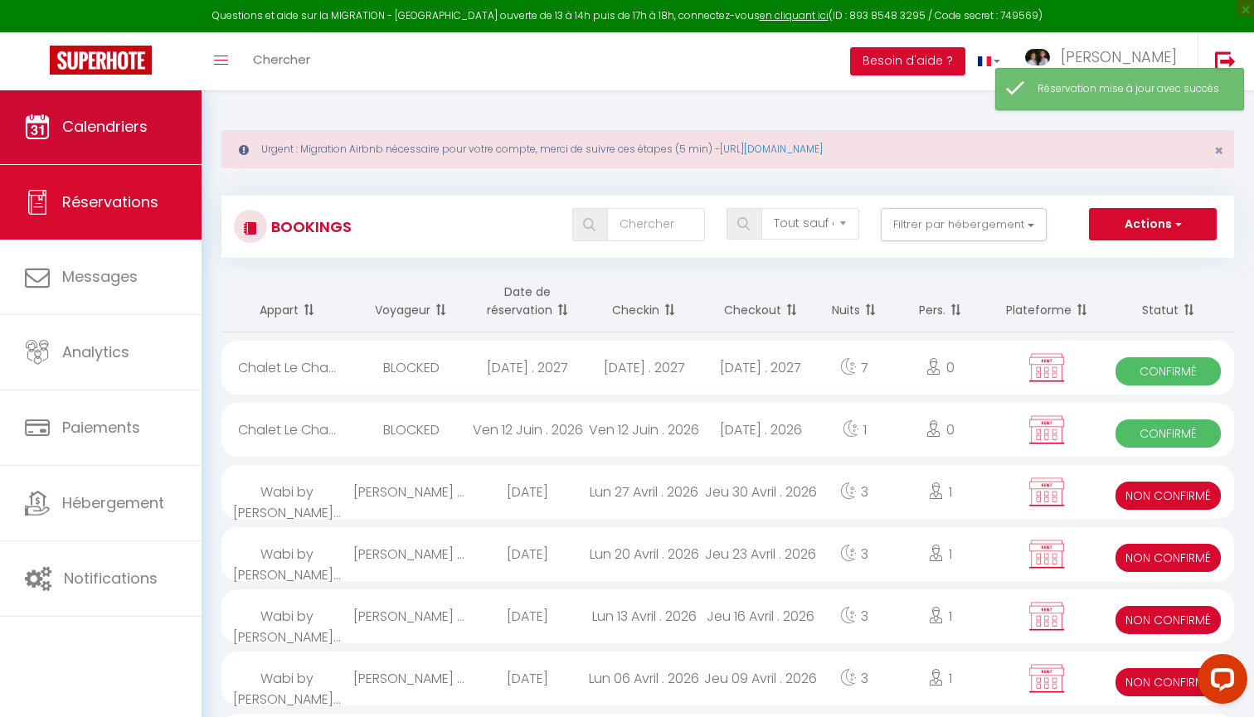
click at [115, 128] on span "Calendriers" at bounding box center [104, 126] width 85 height 21
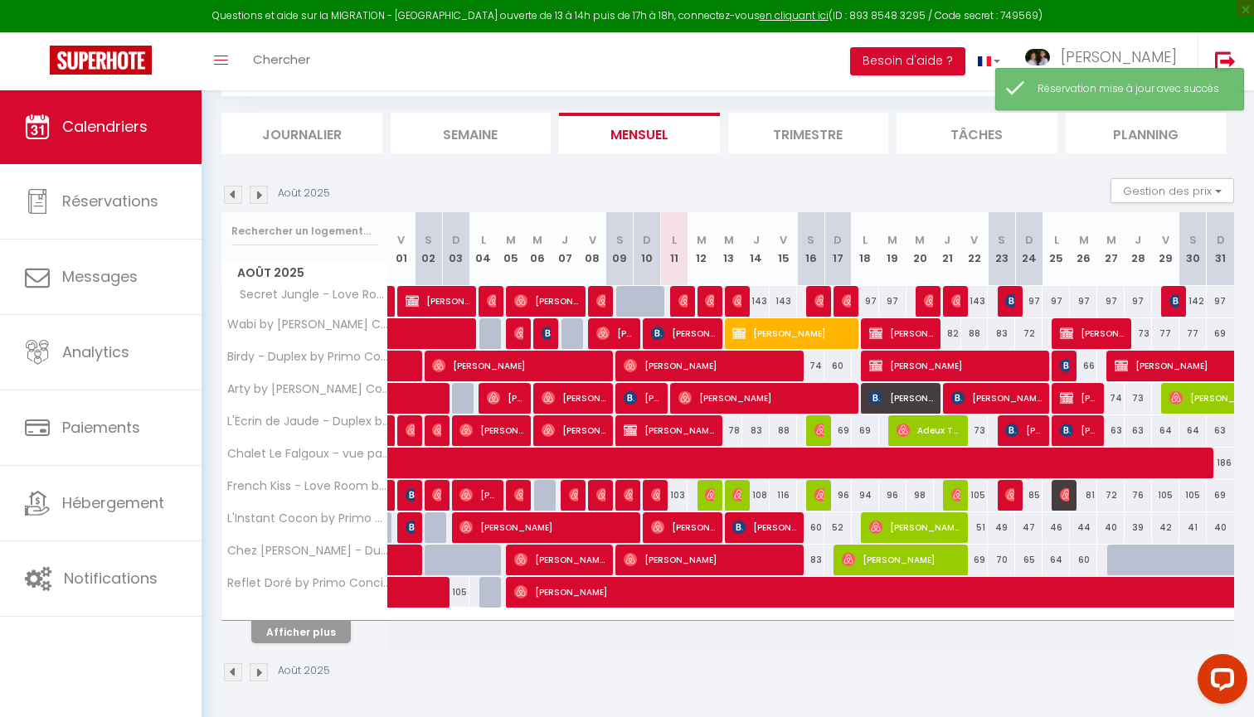
click at [313, 631] on button "Afficher plus" at bounding box center [300, 632] width 99 height 22
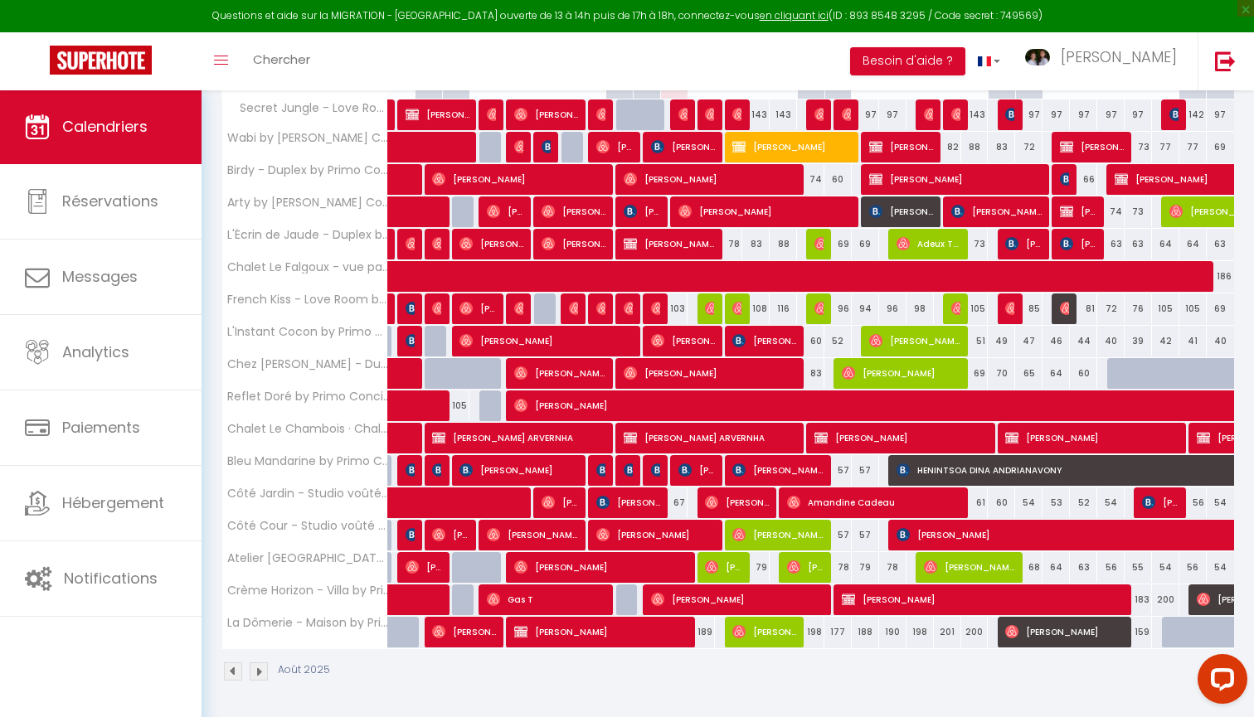
scroll to position [347, 0]
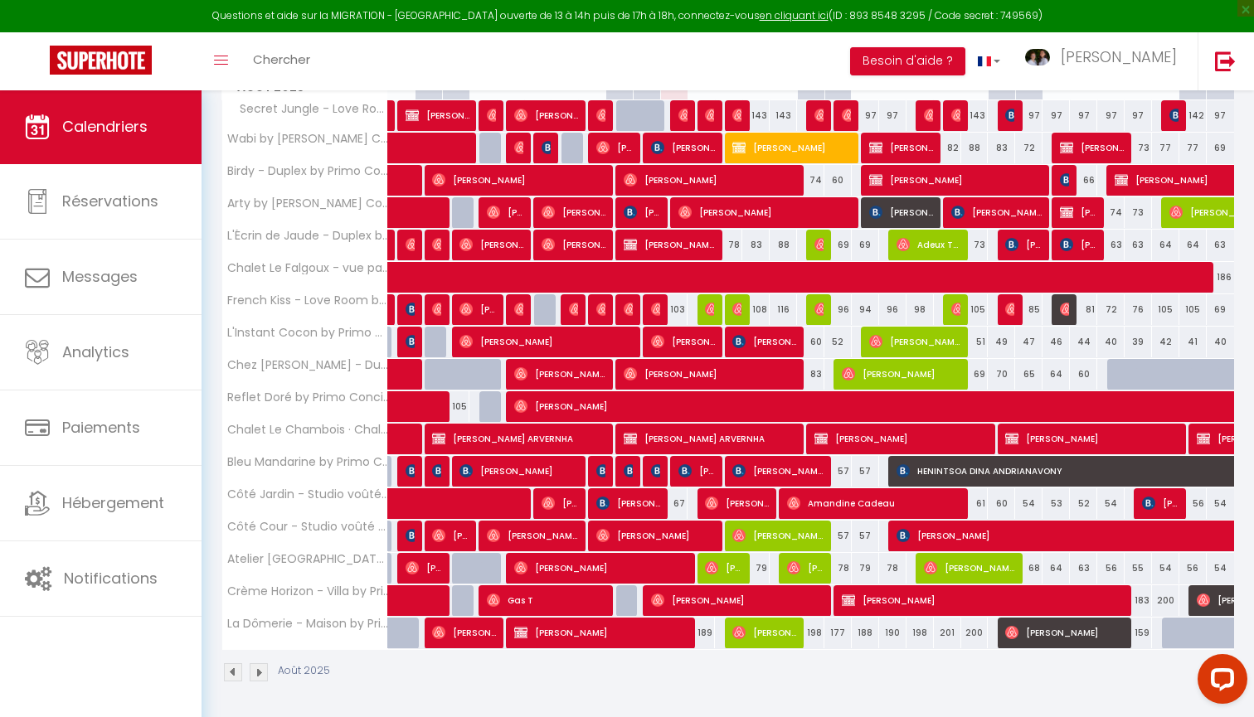
click at [744, 496] on span "Béatrice Byra" at bounding box center [737, 503] width 64 height 32
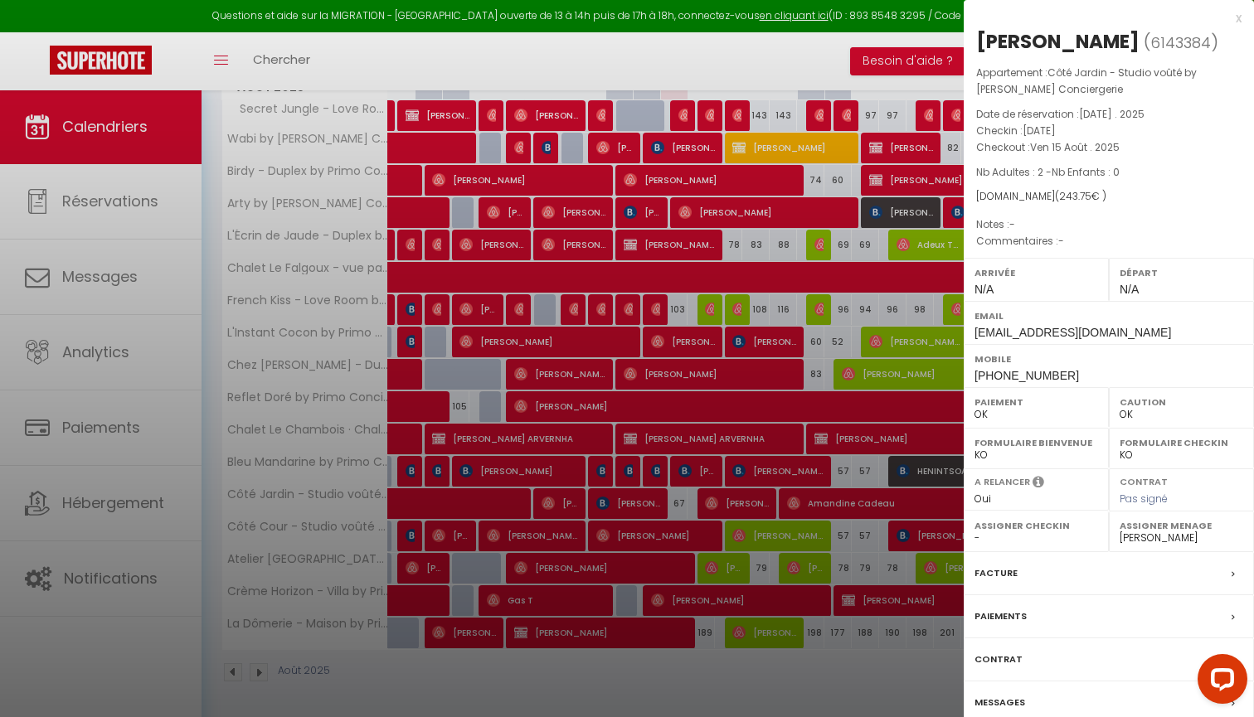
click at [1002, 698] on label "Messages" at bounding box center [999, 702] width 51 height 17
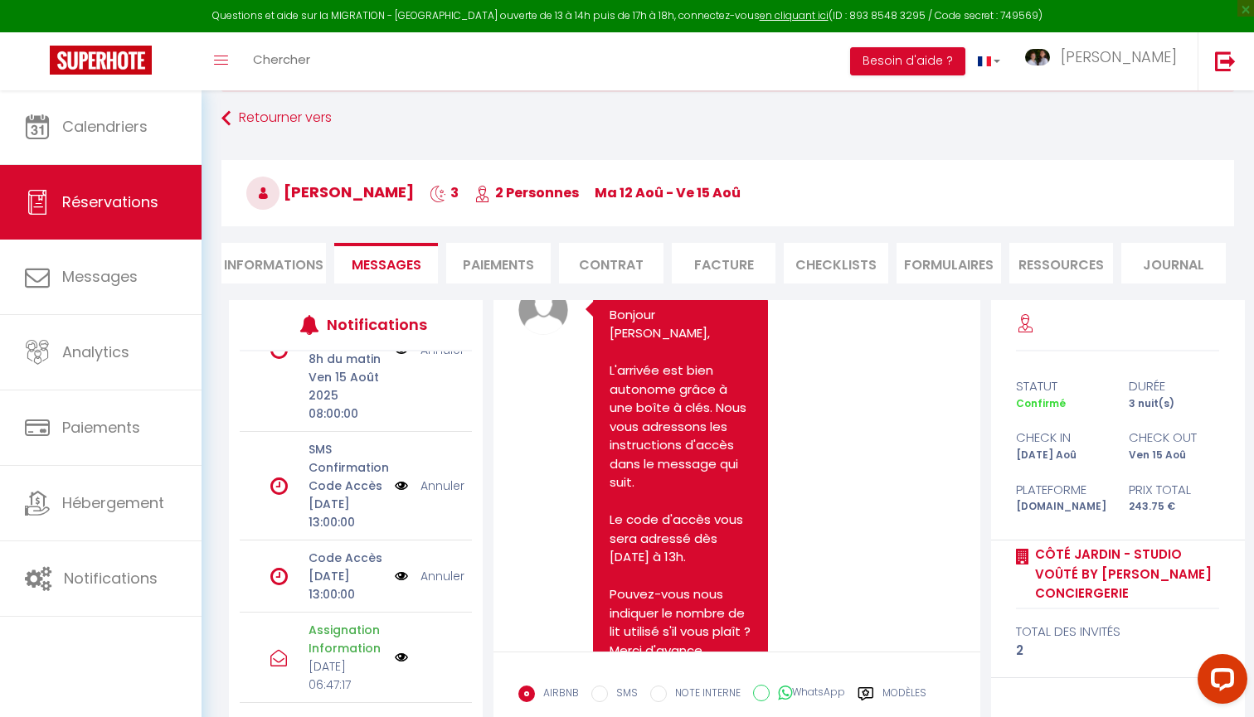
scroll to position [128, 0]
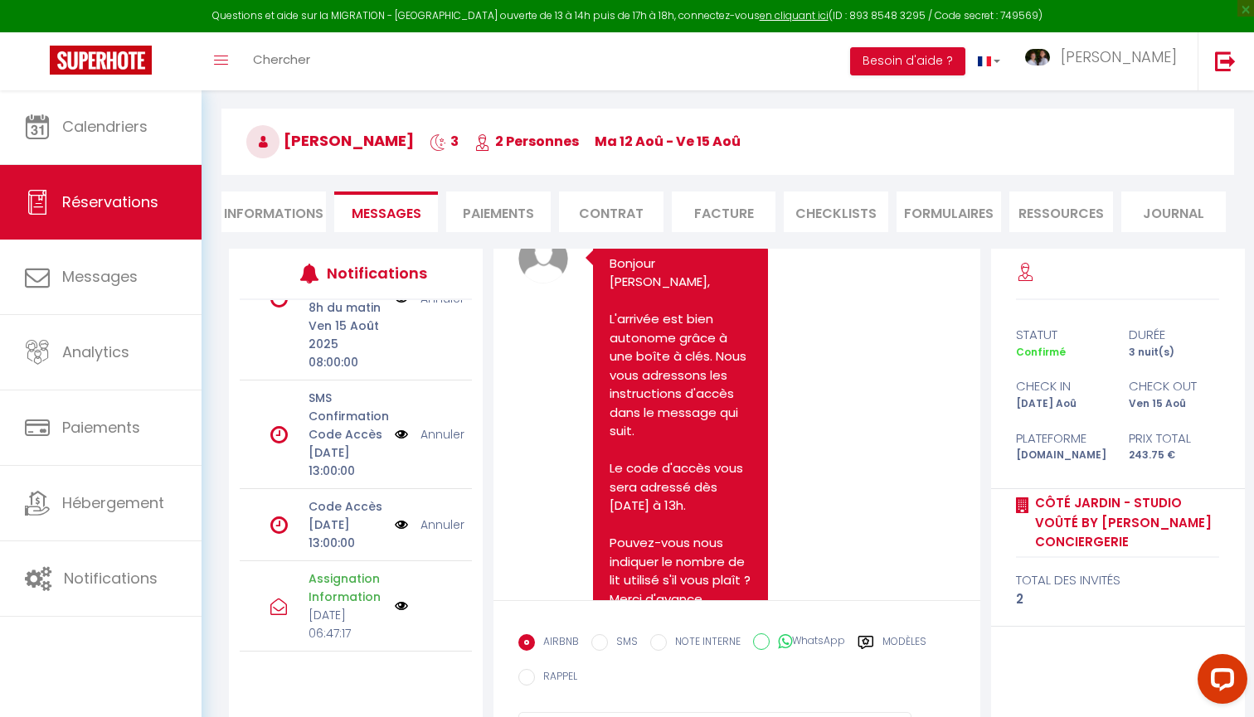
click at [917, 634] on label "Modèles" at bounding box center [904, 644] width 44 height 21
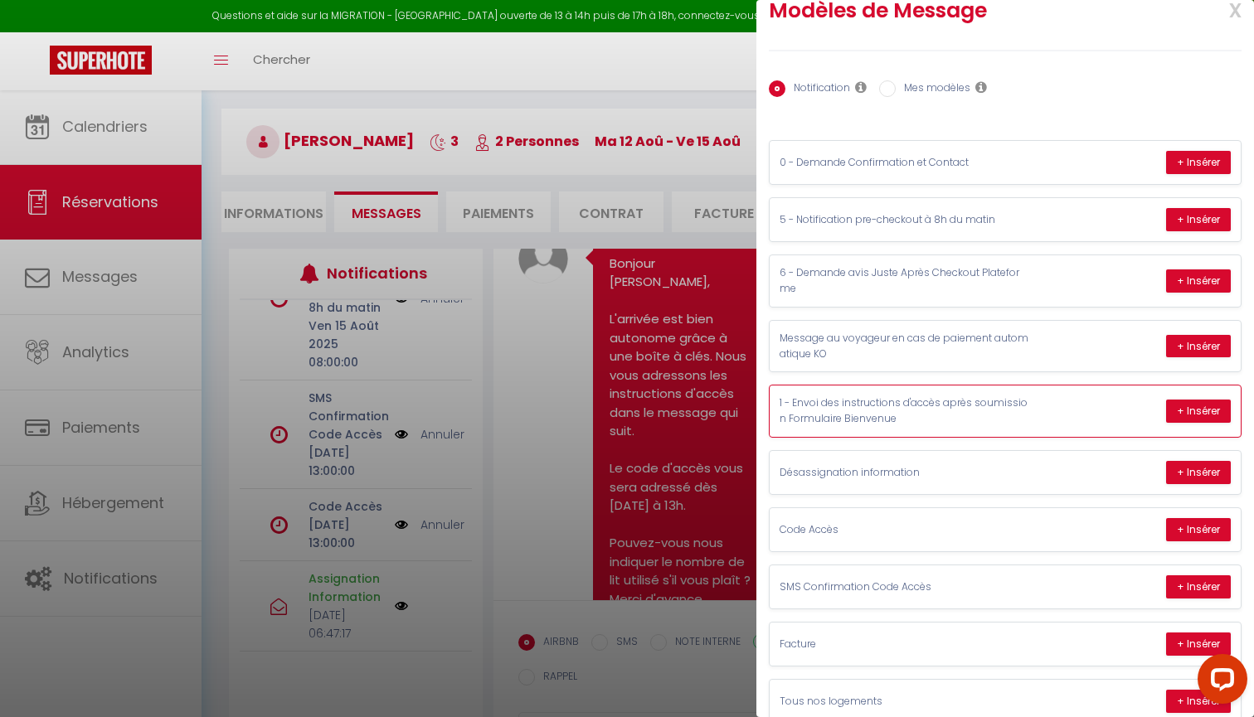
scroll to position [34, 0]
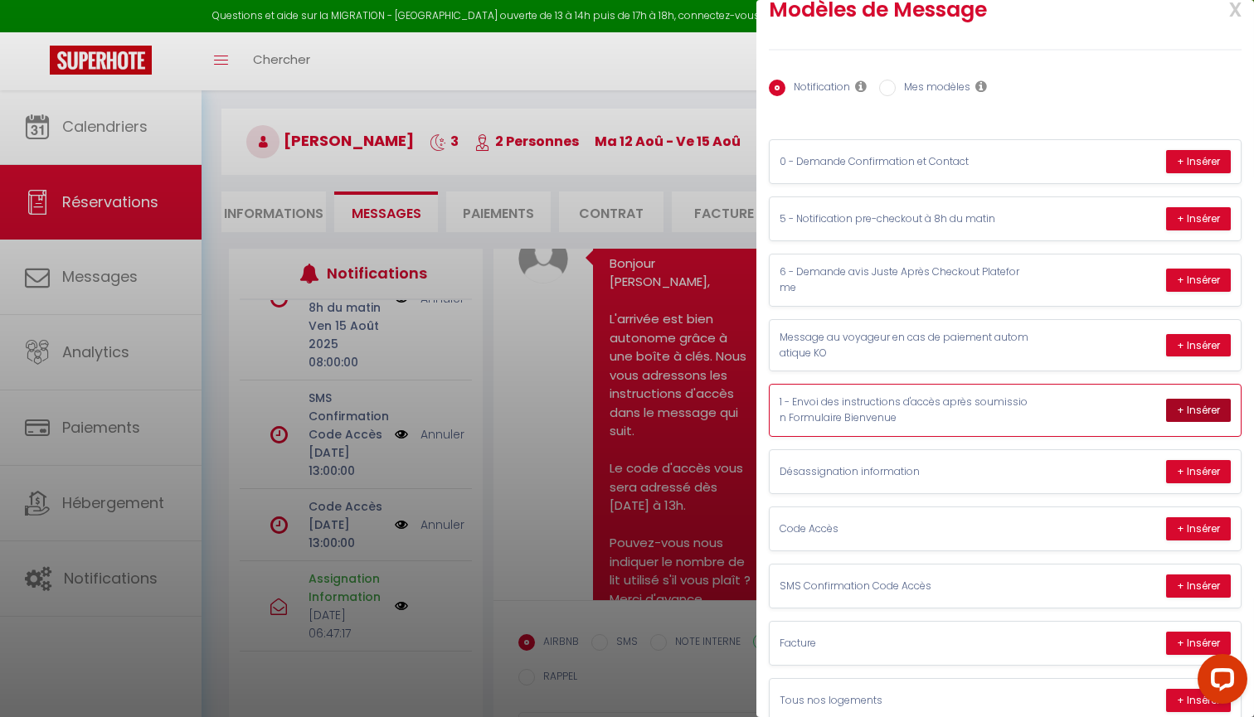
click at [1191, 409] on button "+ Insérer" at bounding box center [1198, 410] width 65 height 23
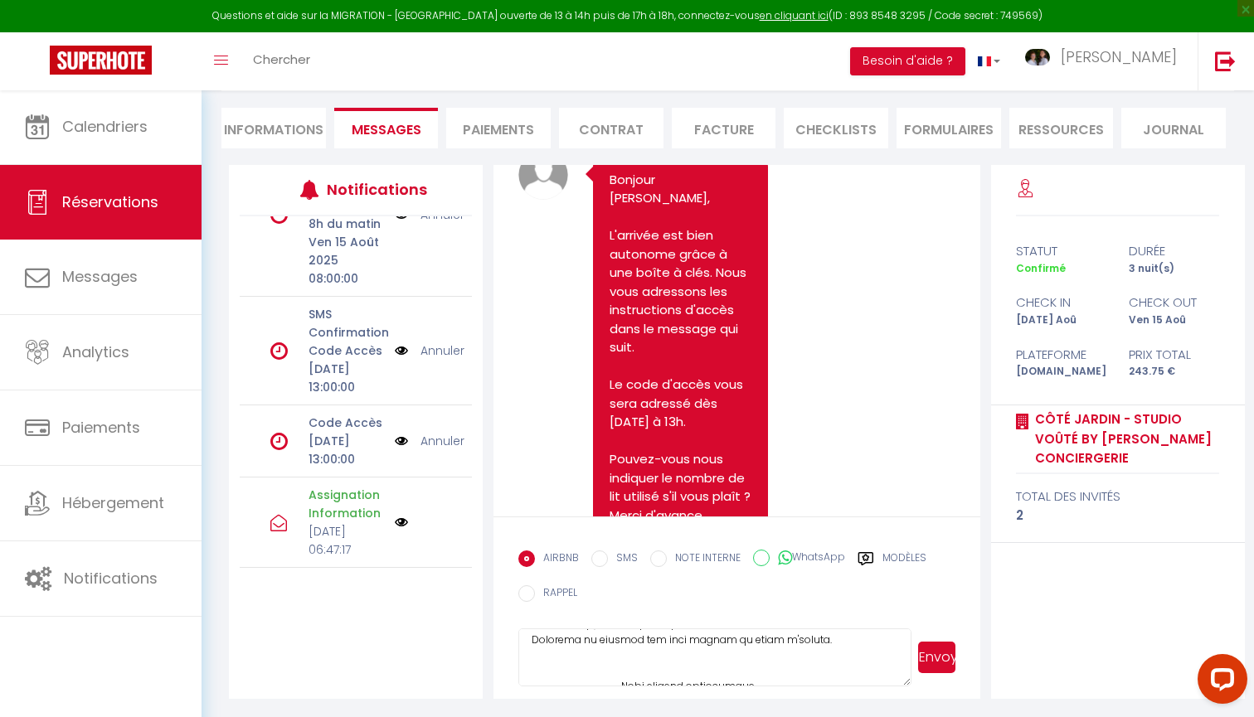
scroll to position [507, 0]
drag, startPoint x: 631, startPoint y: 635, endPoint x: 542, endPoint y: 638, distance: 88.7
click at [542, 638] on textarea at bounding box center [714, 657] width 393 height 58
click at [936, 659] on button "Envoyer" at bounding box center [936, 658] width 37 height 32
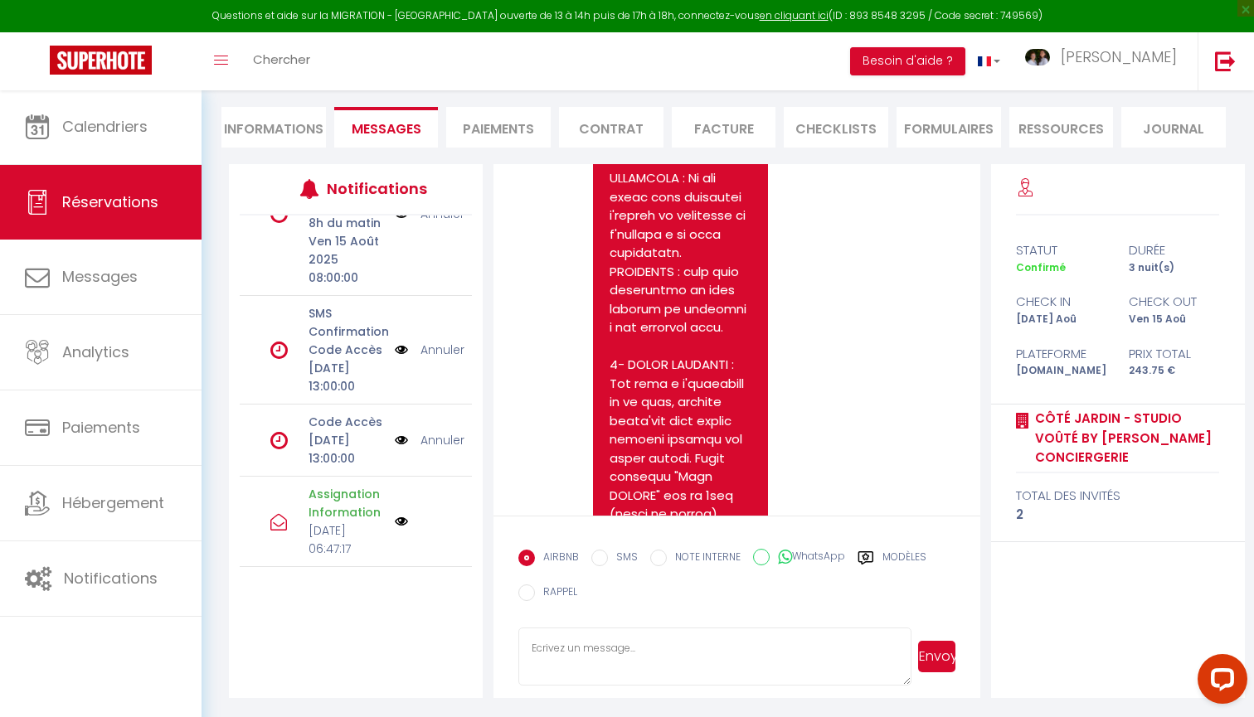
scroll to position [211, 0]
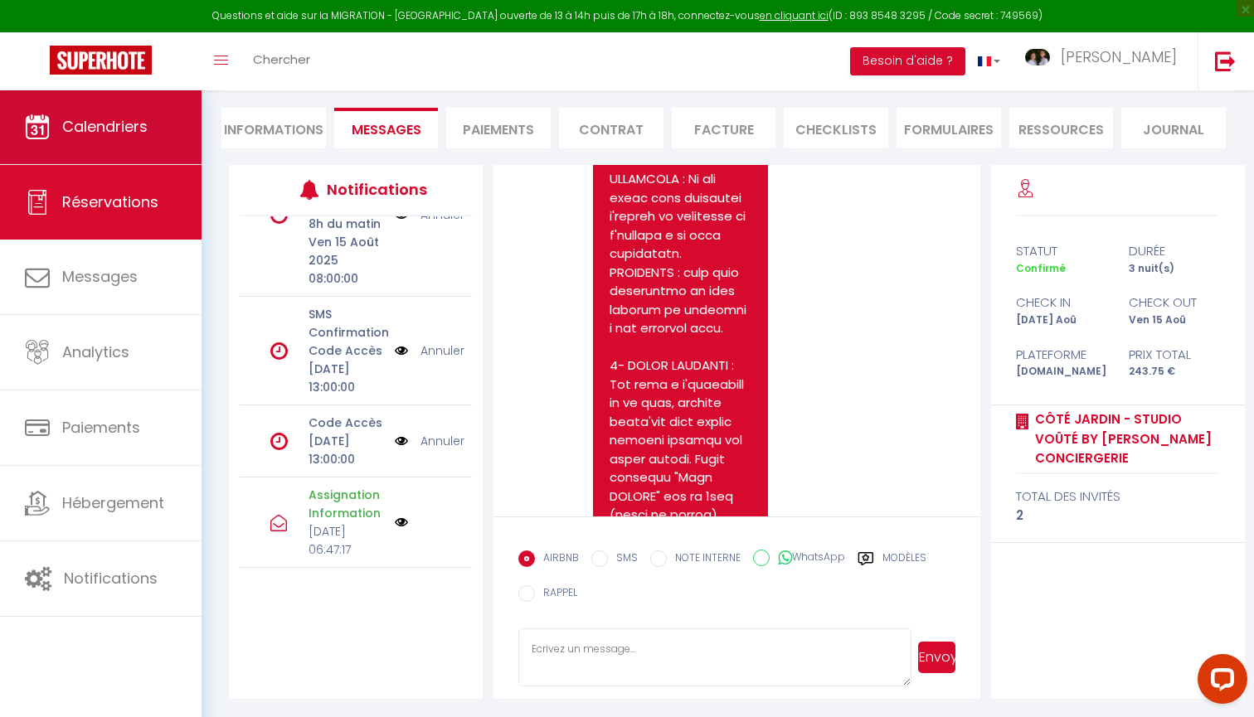
click at [127, 121] on span "Calendriers" at bounding box center [104, 126] width 85 height 21
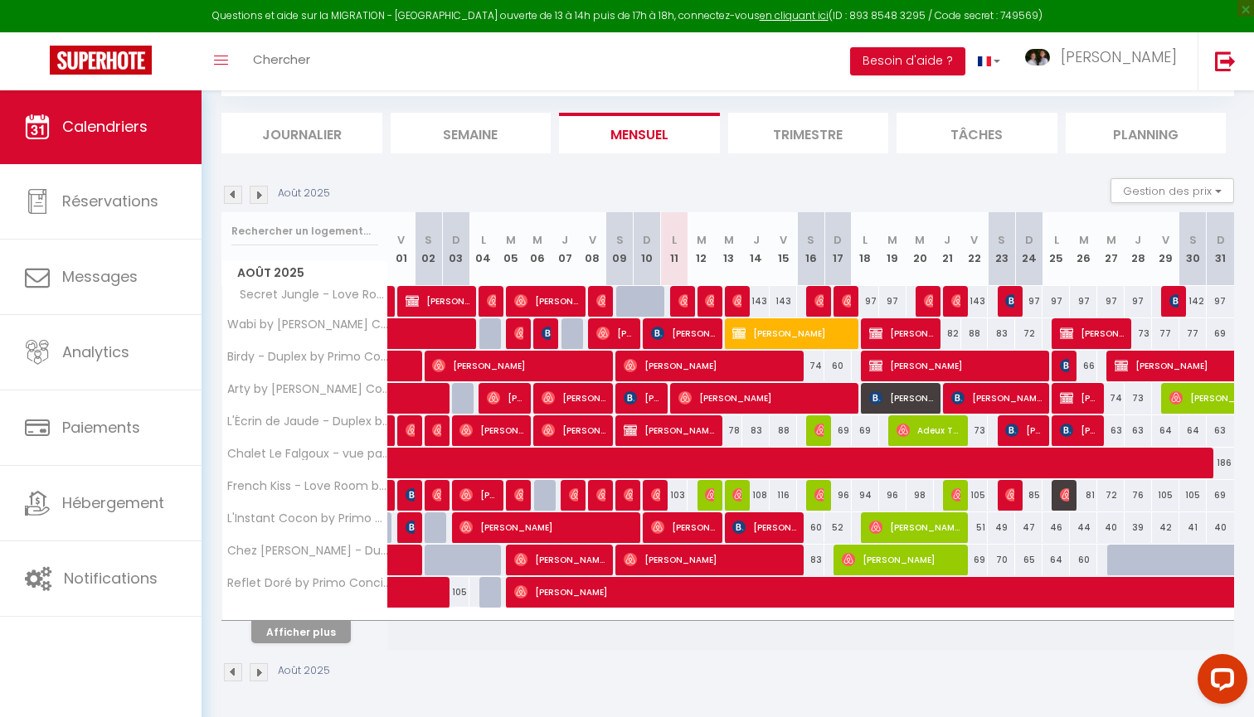
click at [306, 630] on button "Afficher plus" at bounding box center [300, 632] width 99 height 22
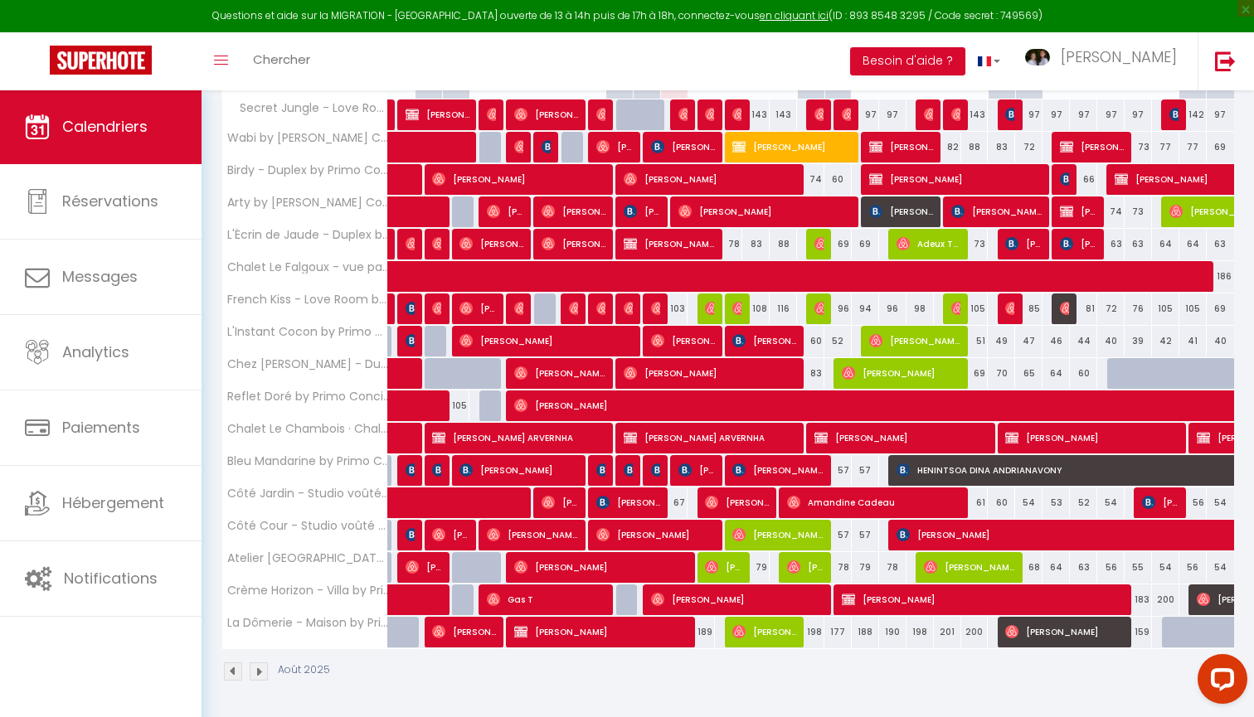
scroll to position [347, 0]
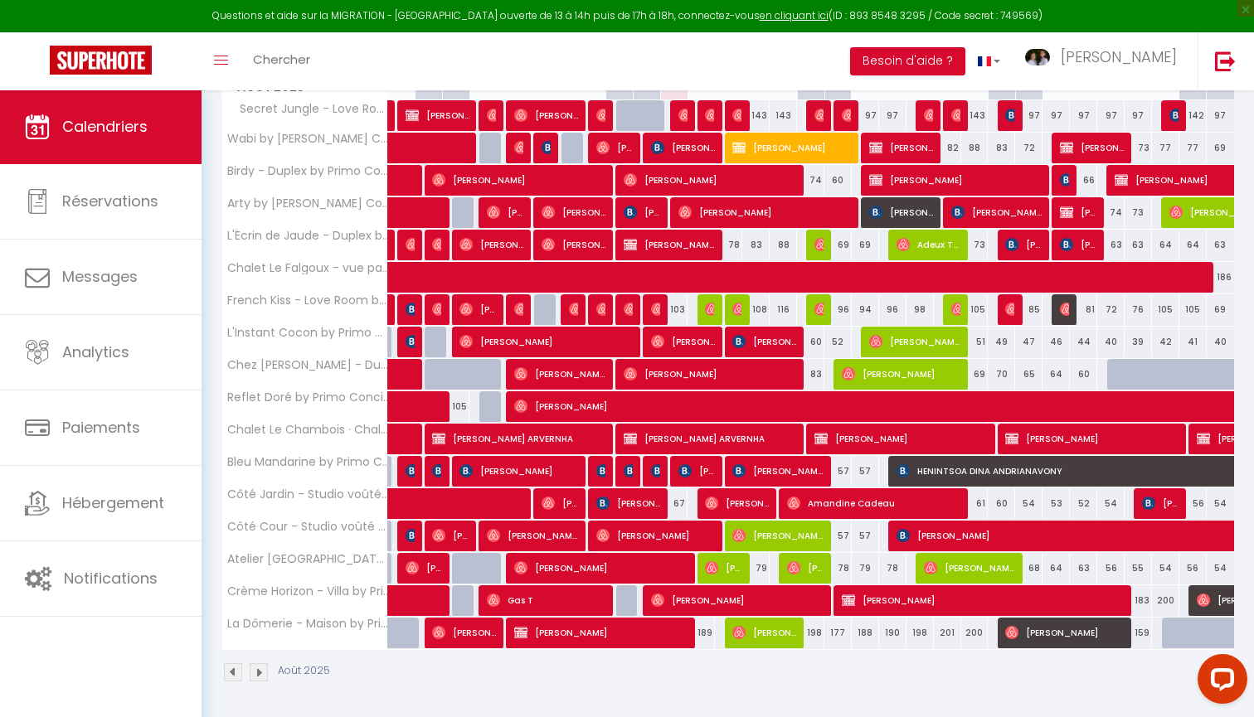
click at [478, 625] on span "Mickael Meresse" at bounding box center [464, 633] width 64 height 32
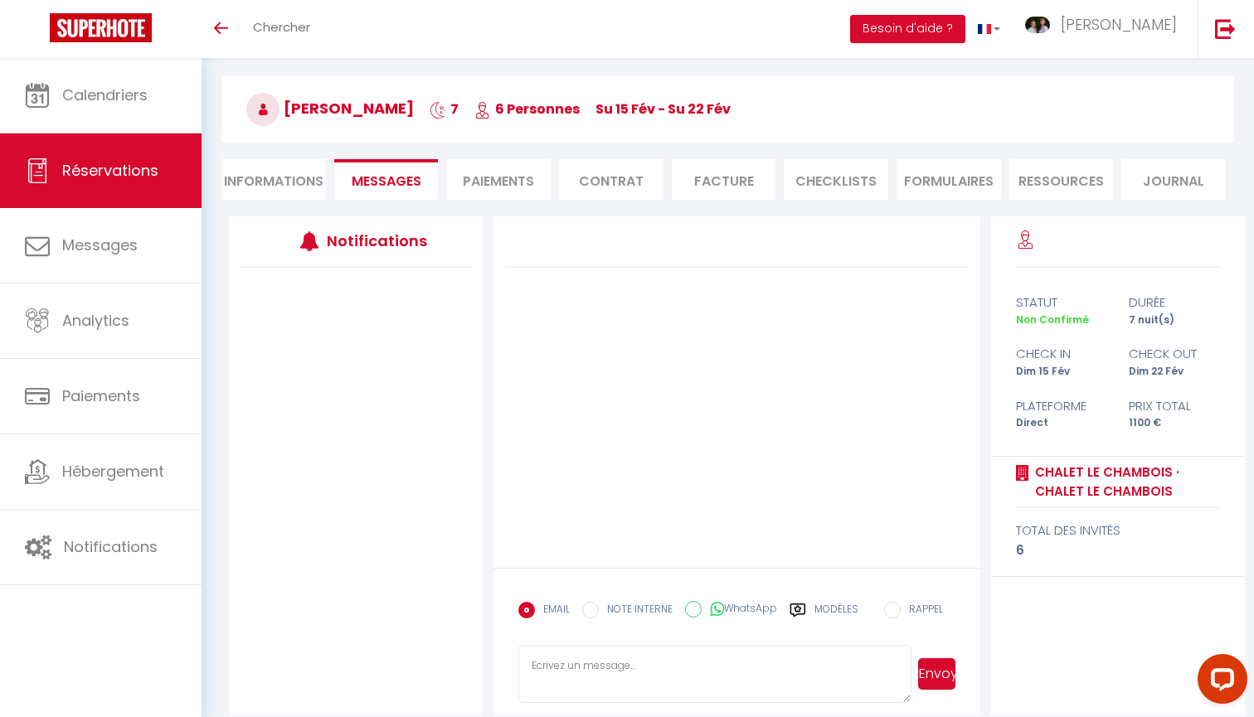
click at [587, 188] on li "Contrat" at bounding box center [611, 179] width 104 height 41
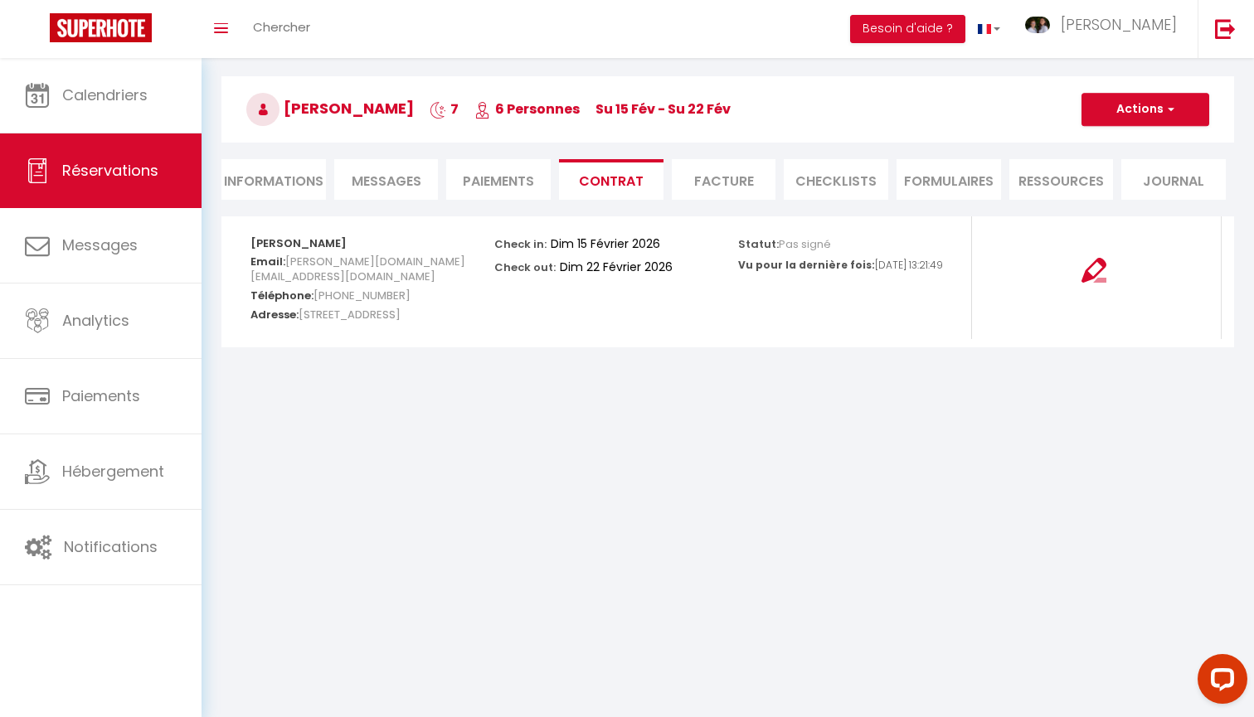
click at [1138, 108] on button "Actions" at bounding box center [1145, 109] width 128 height 33
click at [1121, 184] on link "Copier le lien" at bounding box center [1132, 189] width 139 height 22
click at [389, 168] on li "Messages" at bounding box center [386, 179] width 104 height 41
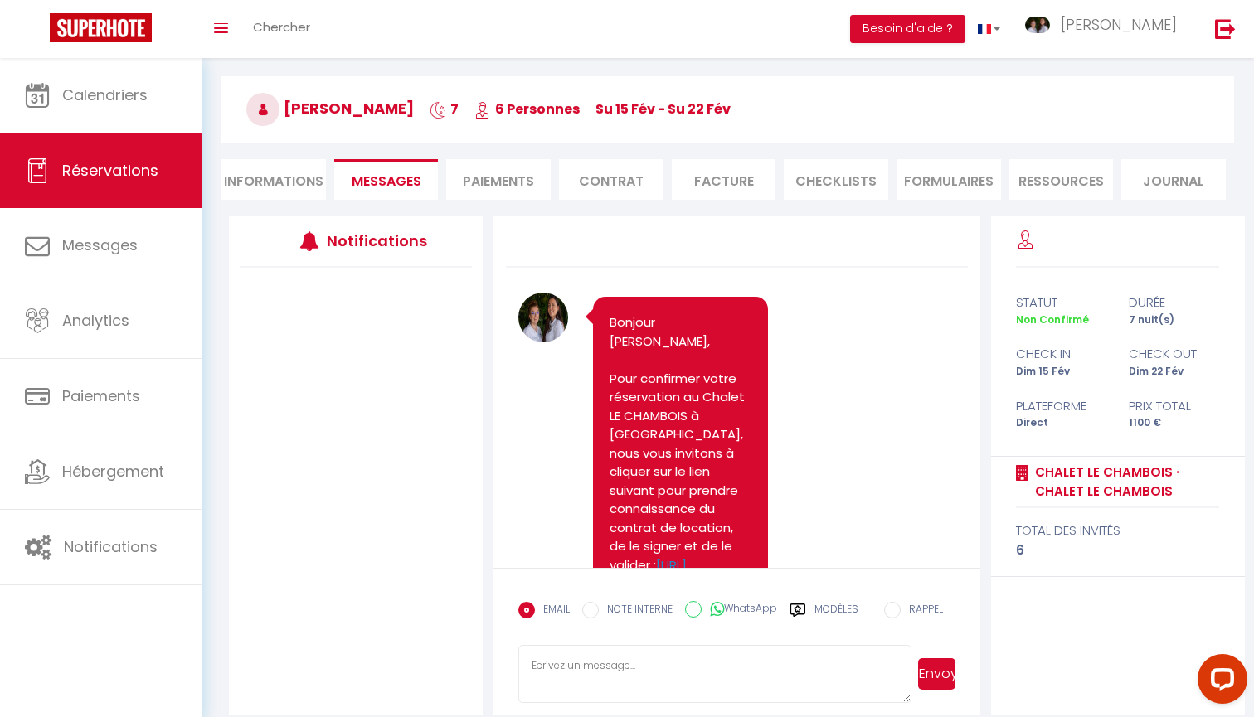
scroll to position [1592, 0]
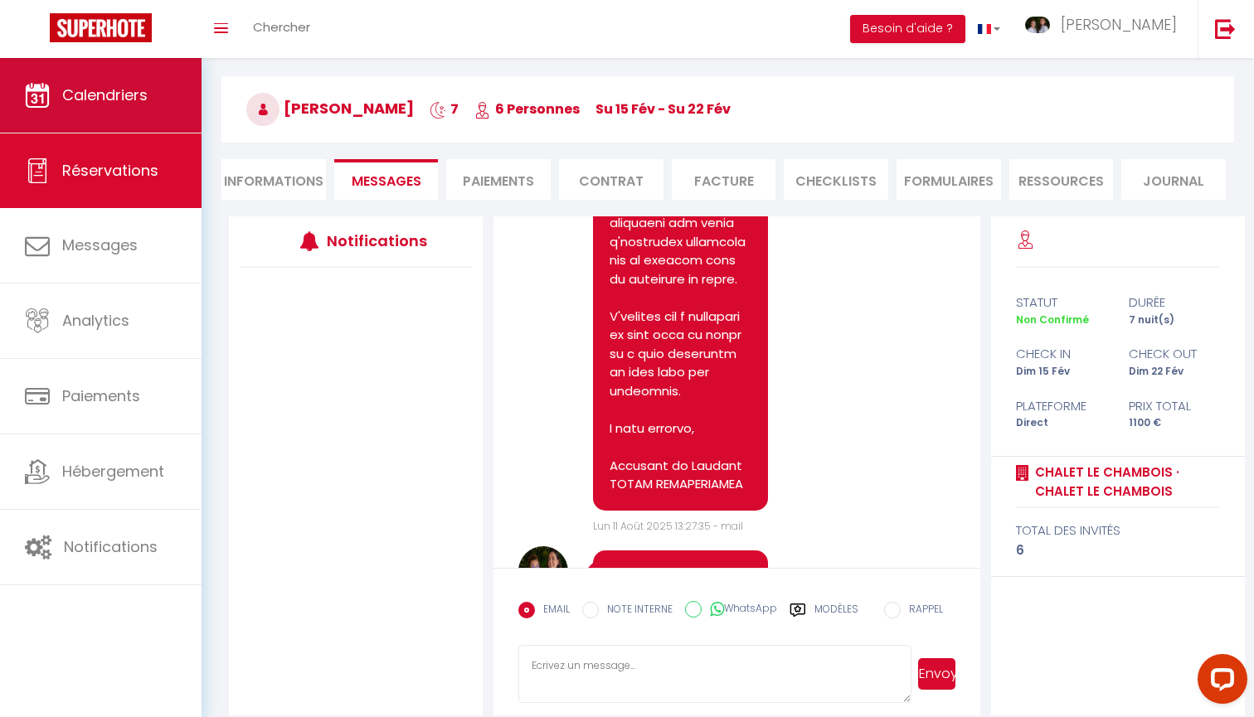
click at [119, 99] on span "Calendriers" at bounding box center [104, 95] width 85 height 21
